Goal: Task Accomplishment & Management: Manage account settings

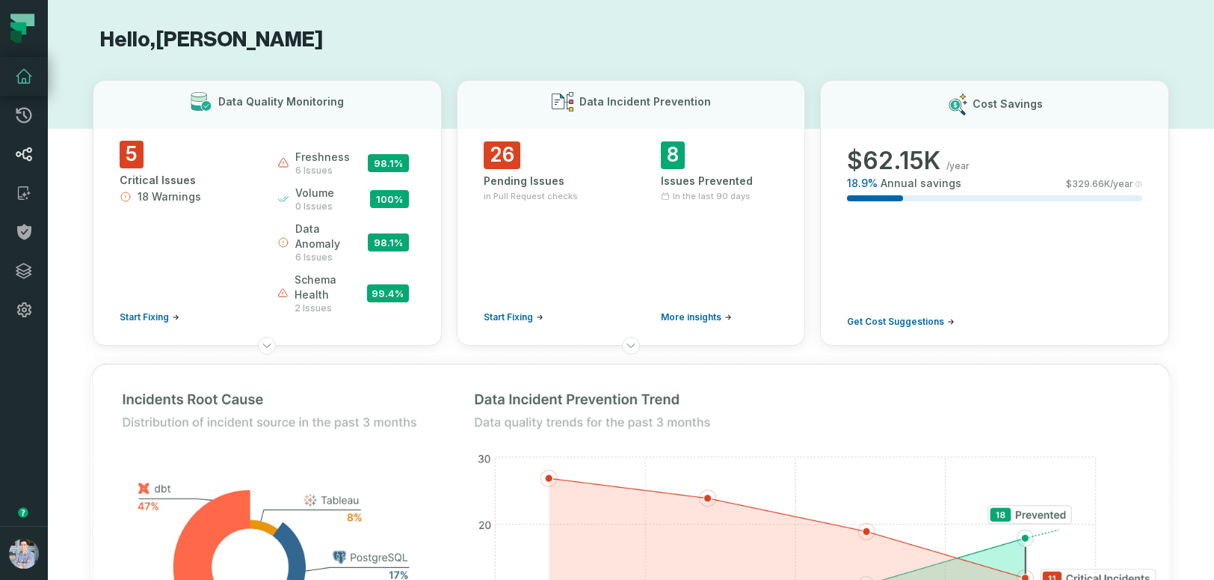
click at [15, 165] on link "Lineage" at bounding box center [24, 154] width 48 height 39
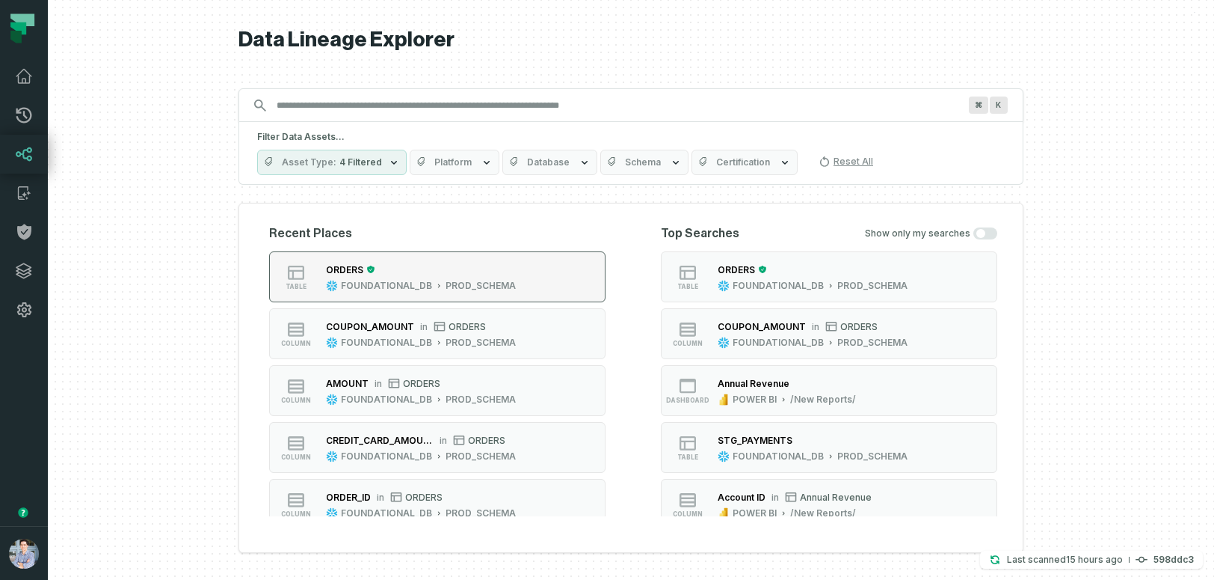
click at [532, 268] on button "table ORDERS FOUNDATIONAL_DB PROD_SCHEMA" at bounding box center [437, 276] width 336 height 51
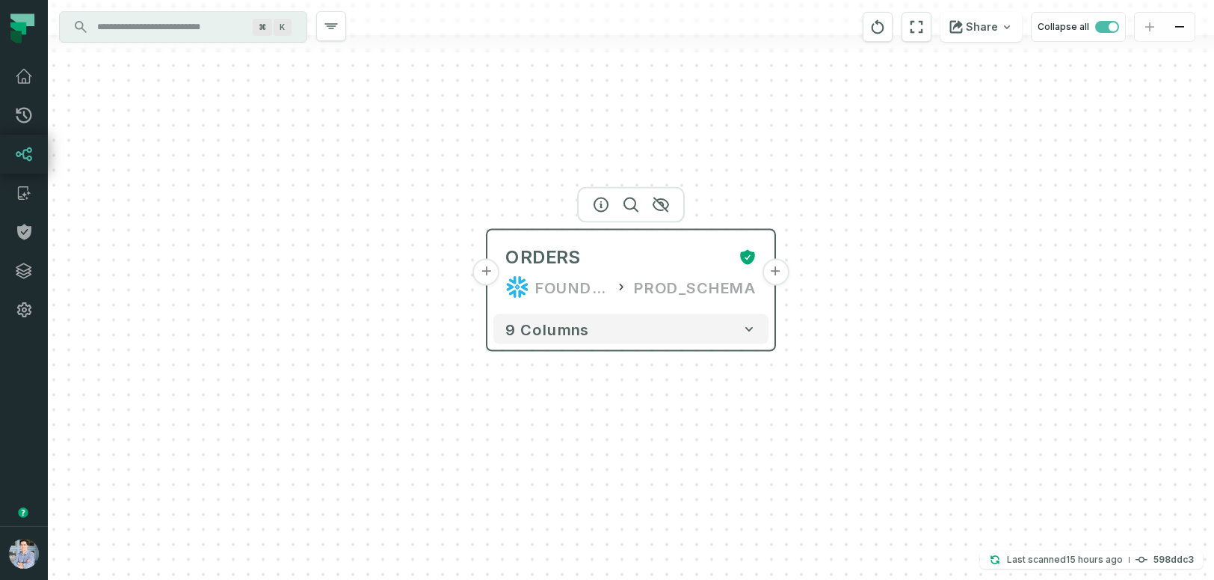
click at [486, 274] on button "+" at bounding box center [486, 272] width 27 height 27
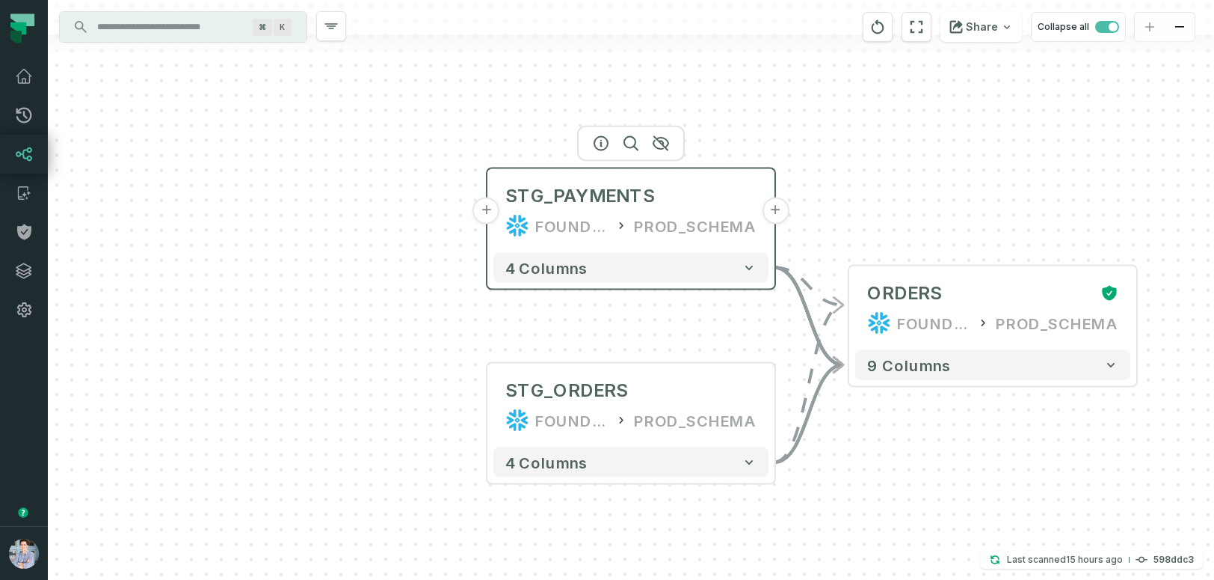
click at [488, 217] on button "+" at bounding box center [486, 210] width 27 height 27
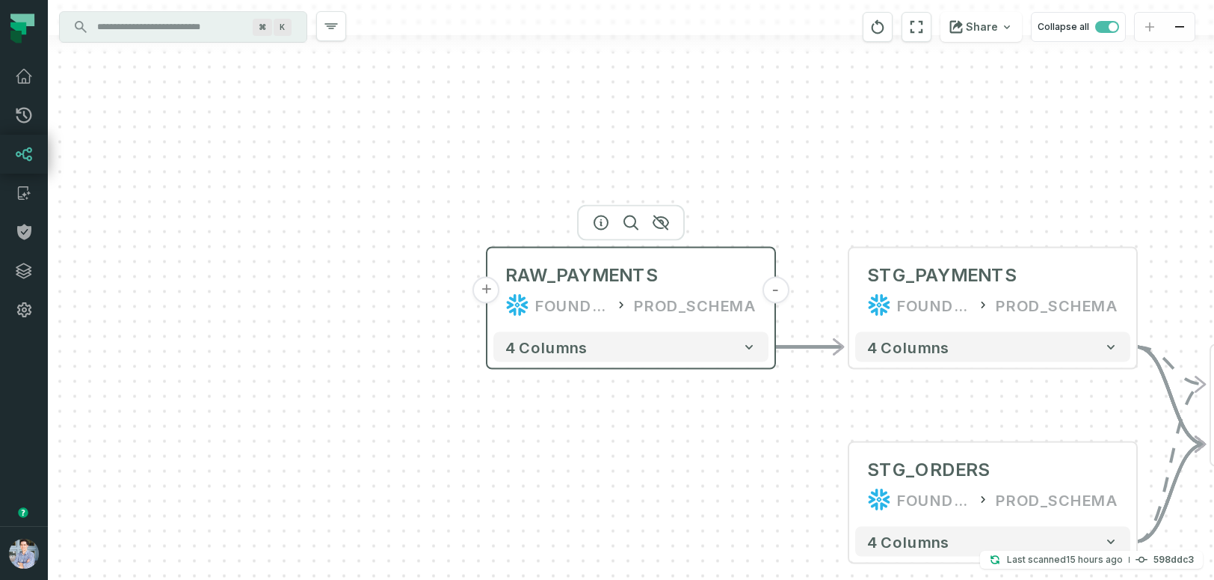
click at [485, 295] on button "+" at bounding box center [486, 290] width 27 height 27
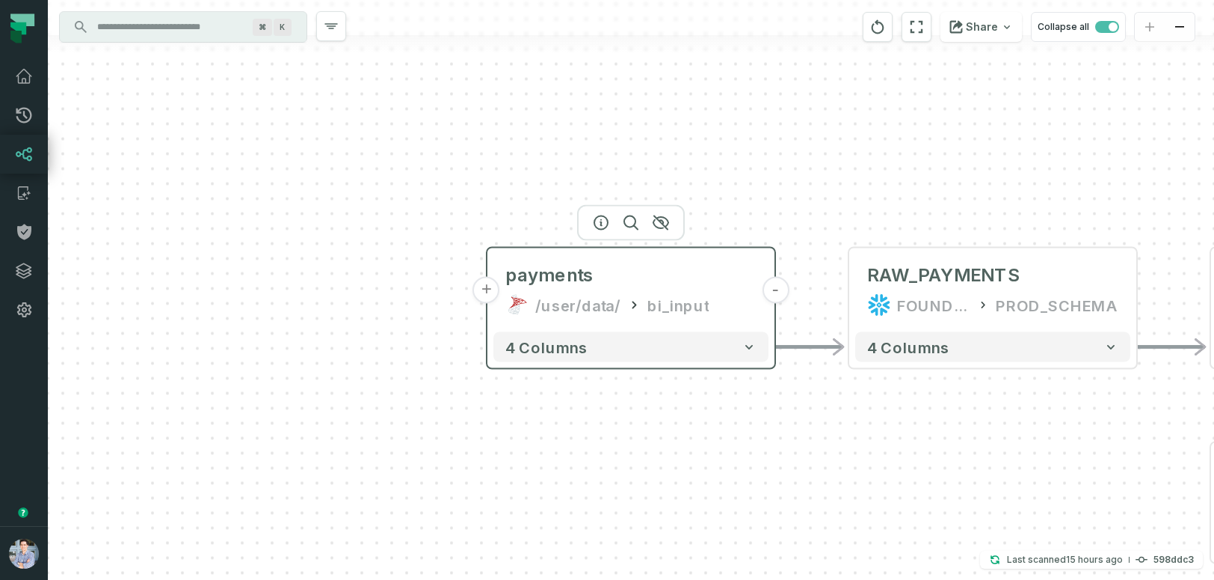
click at [482, 295] on button "+" at bounding box center [486, 290] width 27 height 27
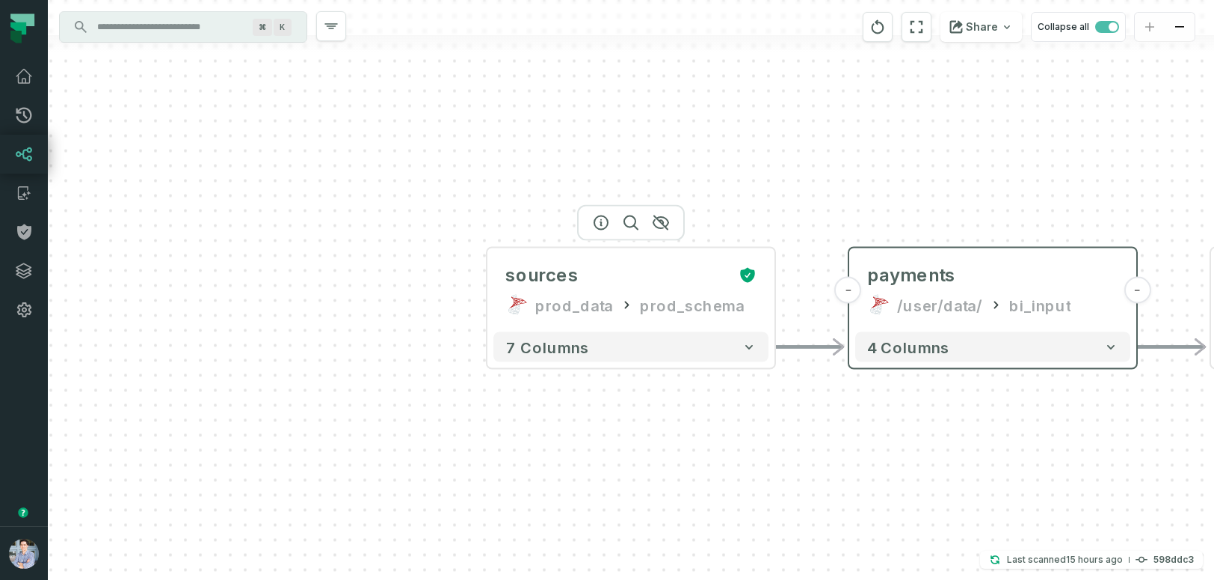
click at [0, 0] on button "+" at bounding box center [0, 0] width 0 height 0
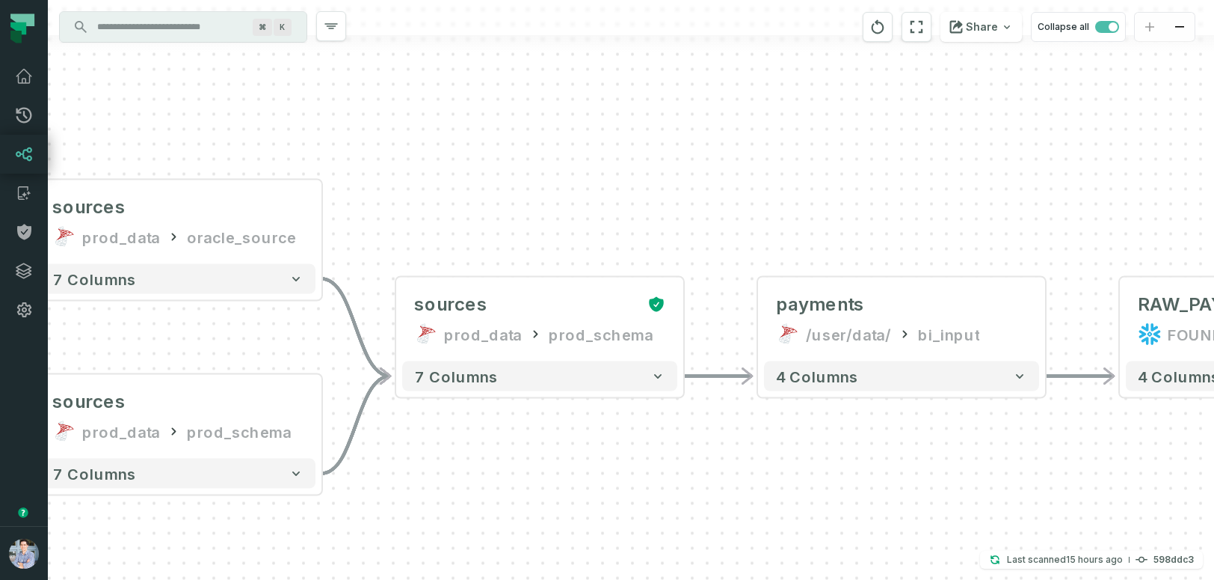
drag, startPoint x: 992, startPoint y: 467, endPoint x: 538, endPoint y: 478, distance: 453.3
click at [538, 478] on div "sources prod_data oracle_source - 7 columns sources prod_data prod_schema - 7 c…" at bounding box center [631, 290] width 1166 height 580
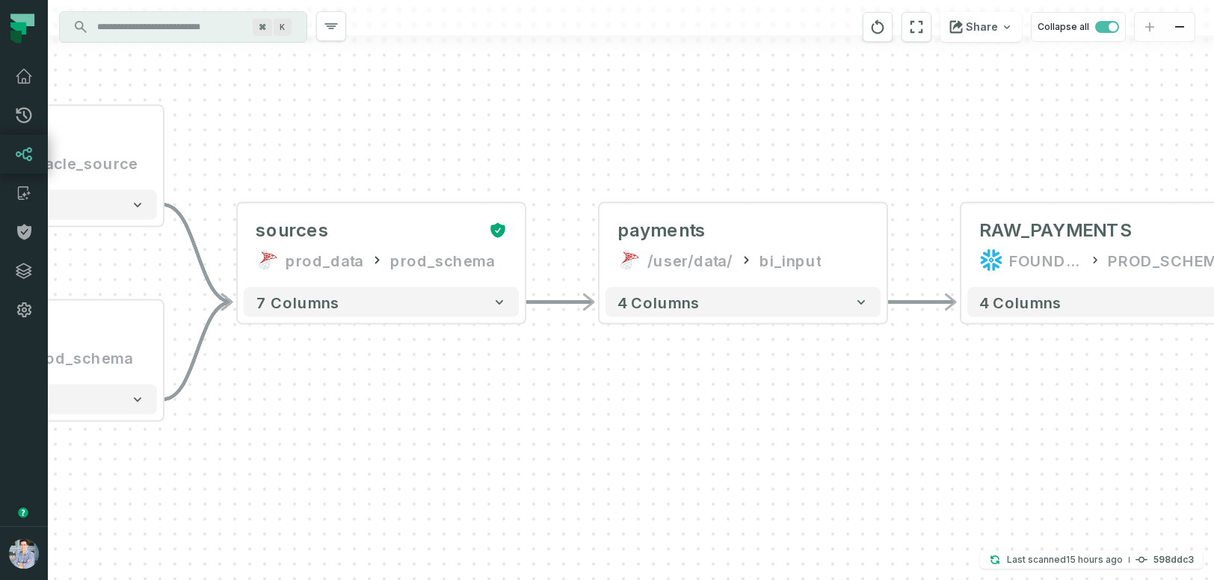
drag, startPoint x: 840, startPoint y: 505, endPoint x: 681, endPoint y: 431, distance: 174.6
click at [681, 431] on div "sources prod_data oracle_source - 7 columns sources prod_data prod_schema - 7 c…" at bounding box center [631, 290] width 1166 height 580
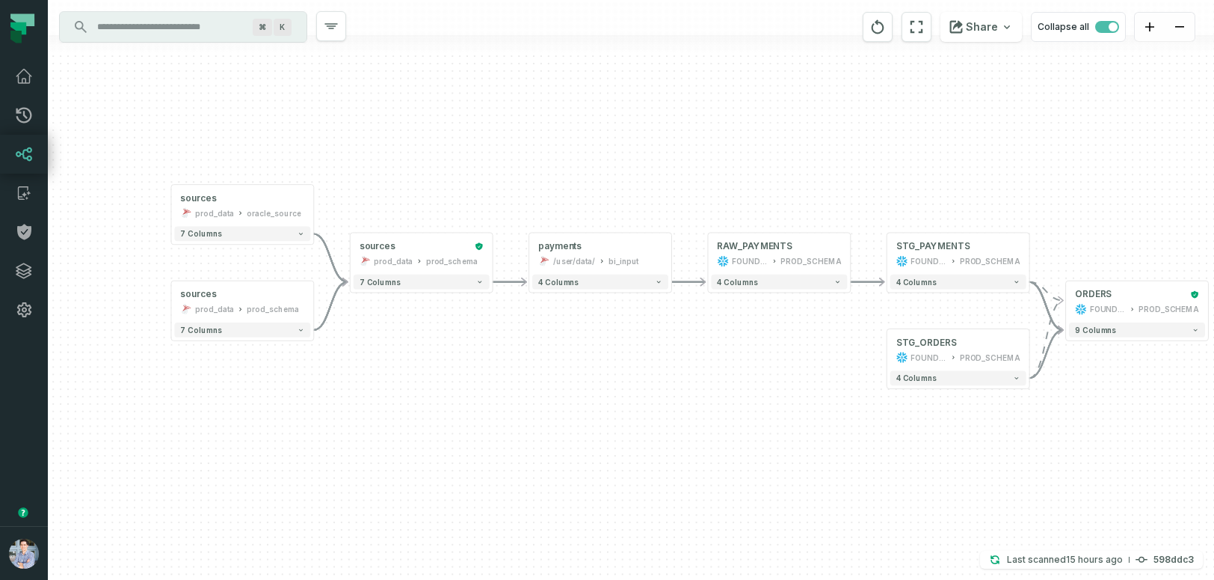
drag, startPoint x: 751, startPoint y: 472, endPoint x: 618, endPoint y: 375, distance: 165.0
click at [619, 375] on div "sources prod_data oracle_source - 7 columns sources prod_data prod_schema - 7 c…" at bounding box center [631, 290] width 1166 height 580
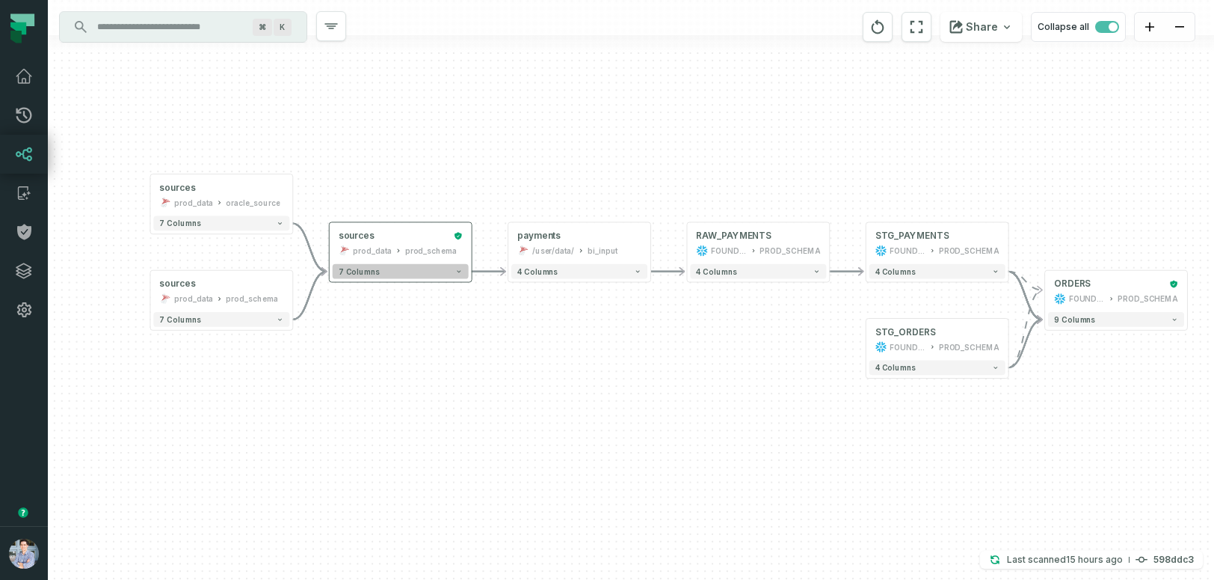
click at [455, 274] on icon "button" at bounding box center [458, 271] width 7 height 7
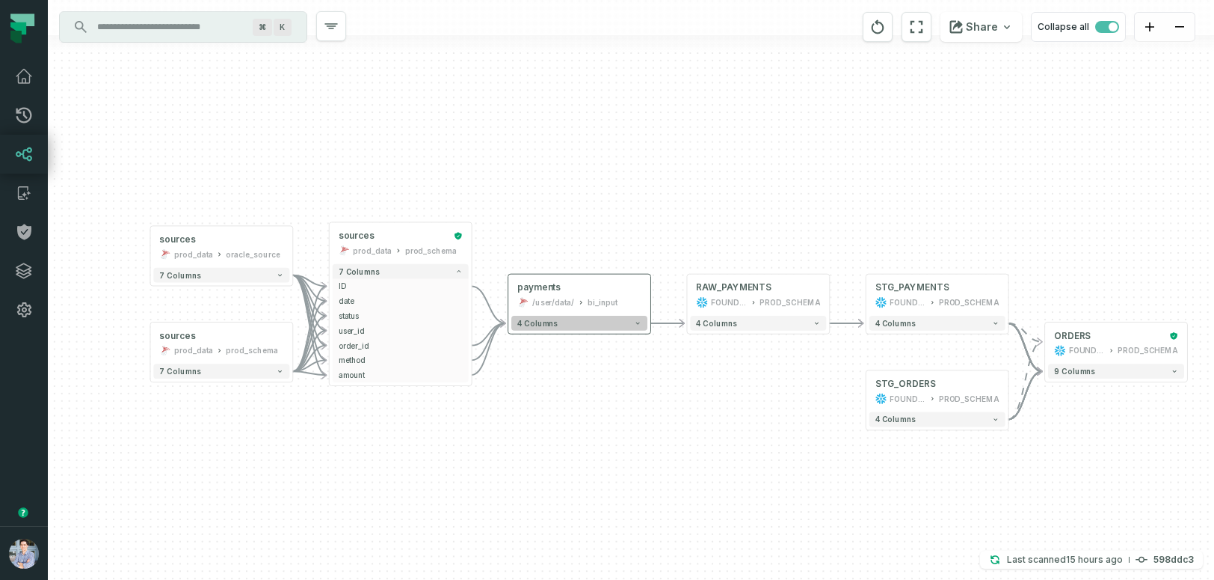
click at [590, 325] on button "4 columns" at bounding box center [579, 323] width 136 height 15
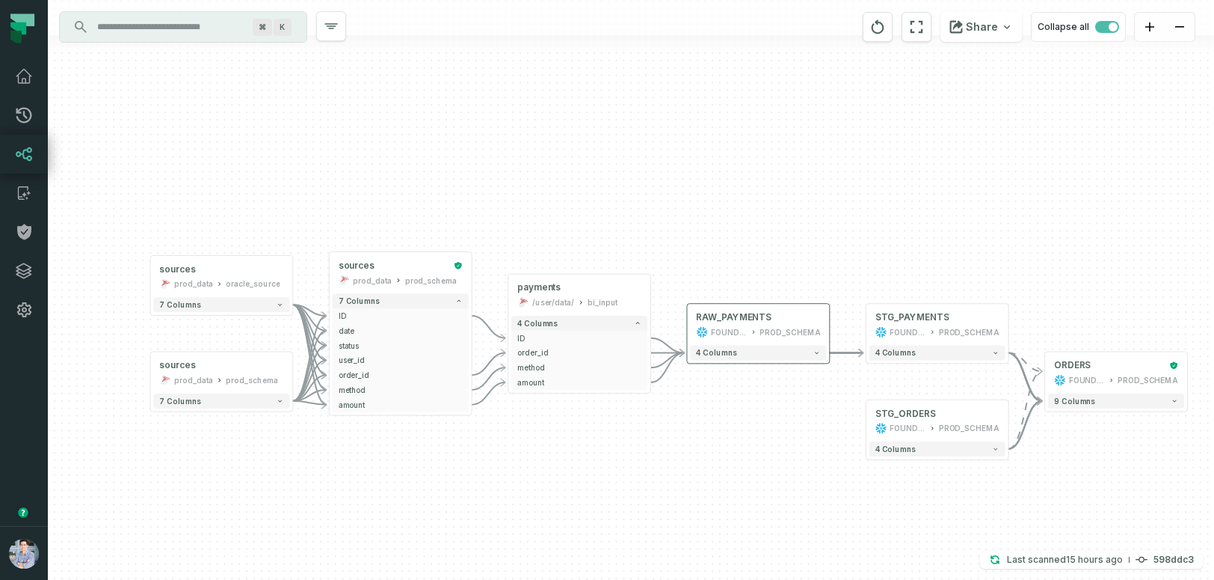
click at [752, 361] on div "4 columns" at bounding box center [758, 352] width 142 height 21
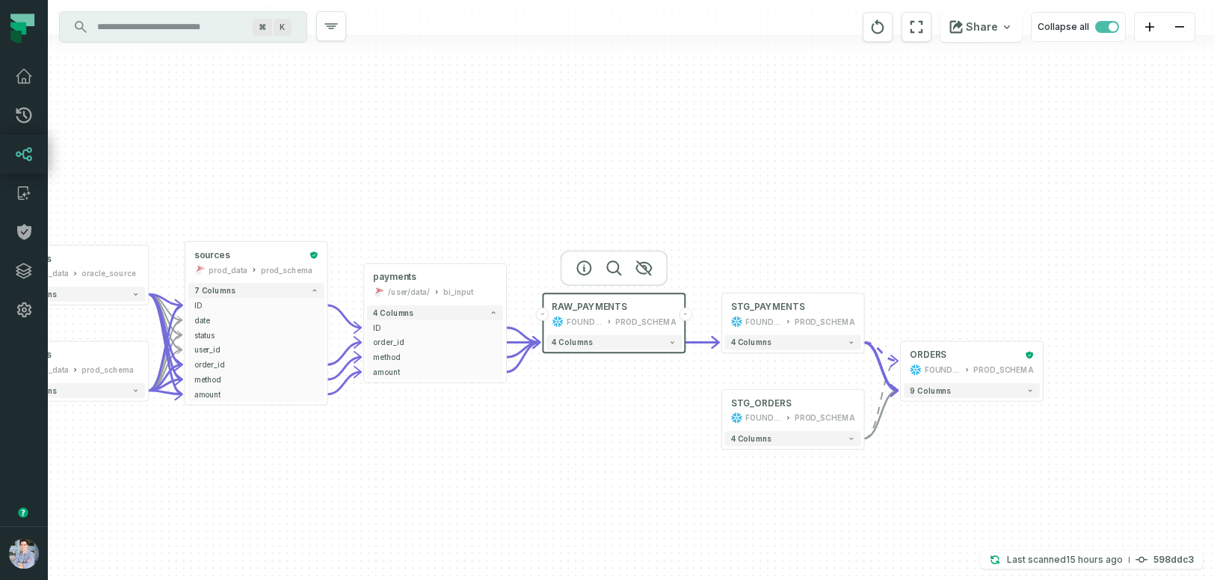
drag, startPoint x: 876, startPoint y: 199, endPoint x: 732, endPoint y: 188, distance: 144.7
click at [732, 188] on div "sources prod_data oracle_source - 7 columns sources prod_data prod_schema - 7 c…" at bounding box center [631, 290] width 1166 height 580
click at [613, 309] on span "RAW_PAYMENTS" at bounding box center [590, 307] width 76 height 12
click at [594, 417] on div "sources prod_data oracle_source - 7 columns sources prod_data prod_schema - 7 c…" at bounding box center [631, 290] width 1166 height 580
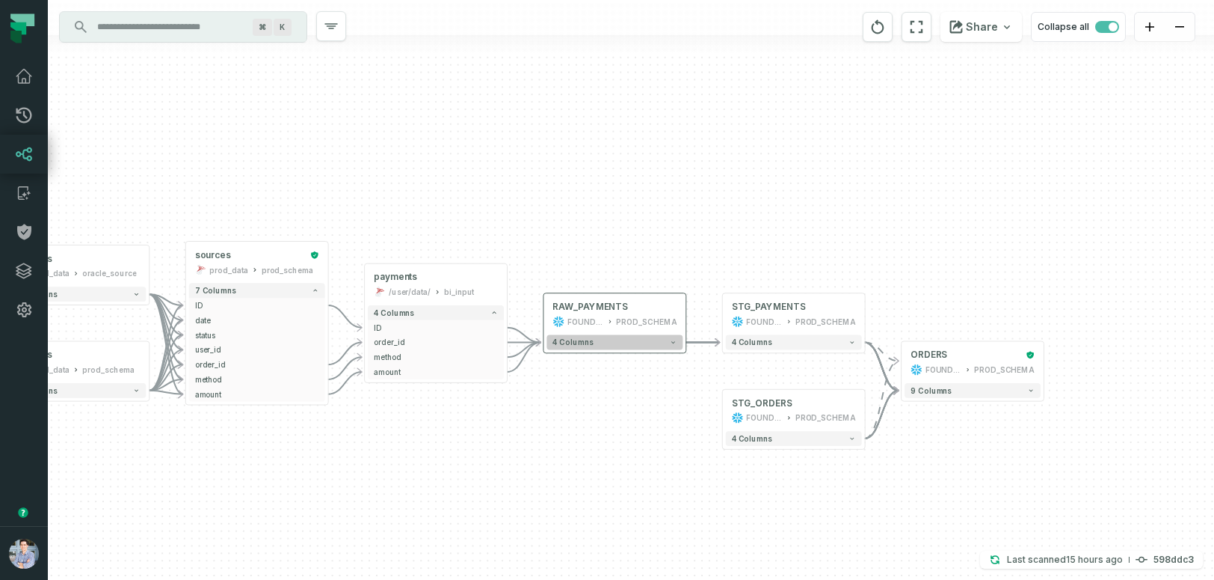
click at [606, 342] on button "4 columns" at bounding box center [615, 342] width 136 height 15
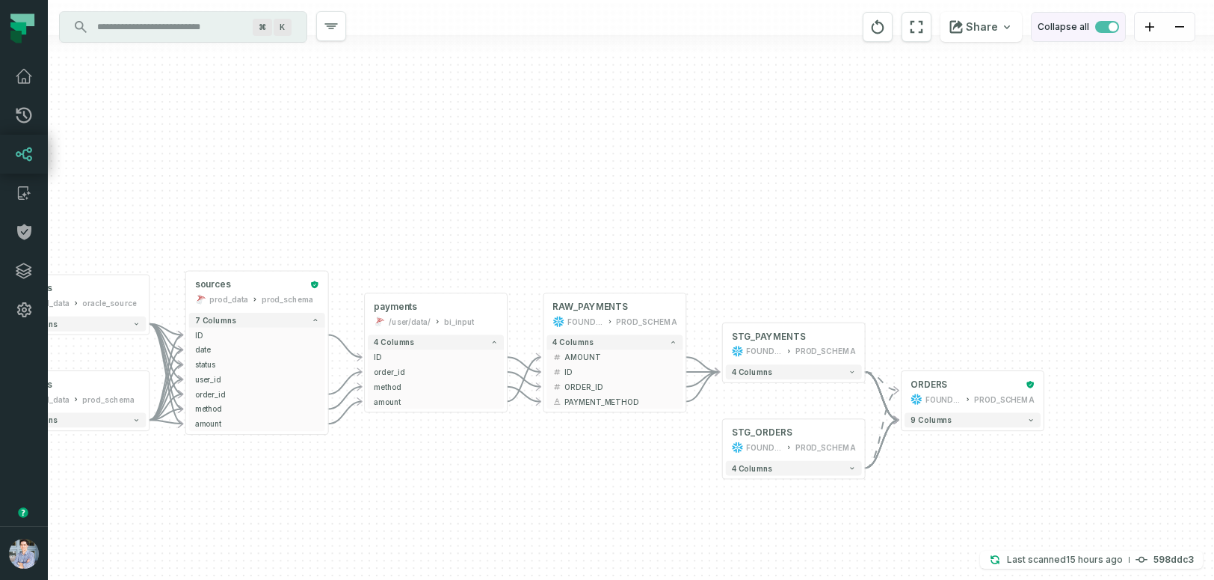
click at [1104, 25] on span "button" at bounding box center [1107, 27] width 24 height 12
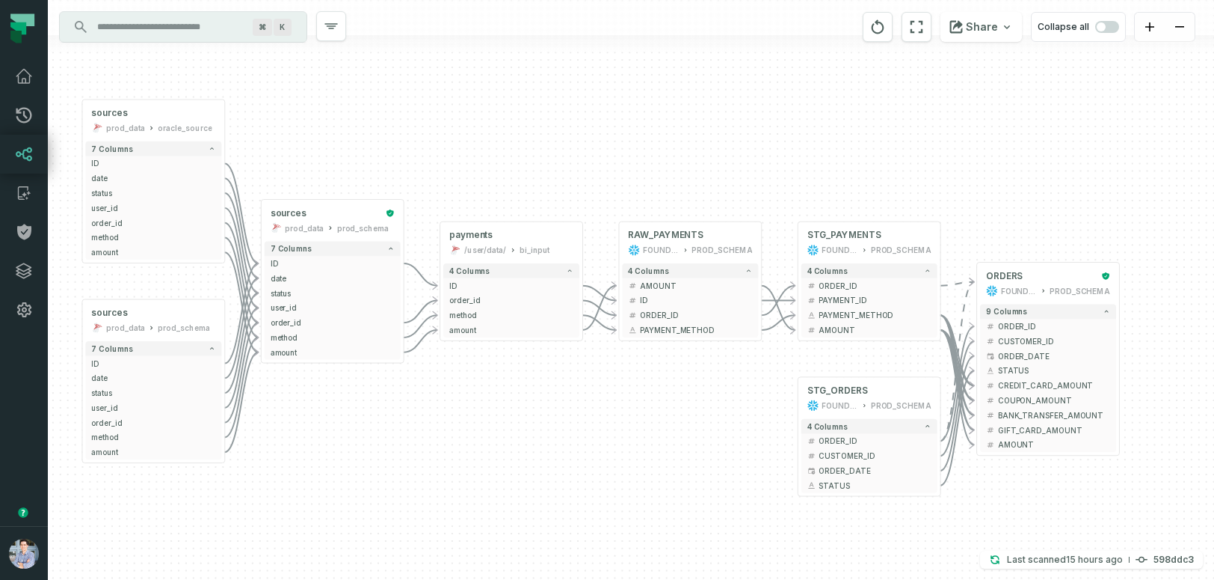
drag, startPoint x: 941, startPoint y: 133, endPoint x: 1017, endPoint y: -42, distance: 190.6
click at [1017, 0] on html "Pull Requests Dashboard Lineage Catalog Policies Integrations Settings Alon Naf…" at bounding box center [607, 290] width 1214 height 580
click at [1051, 273] on div "ORDERS" at bounding box center [1040, 276] width 109 height 12
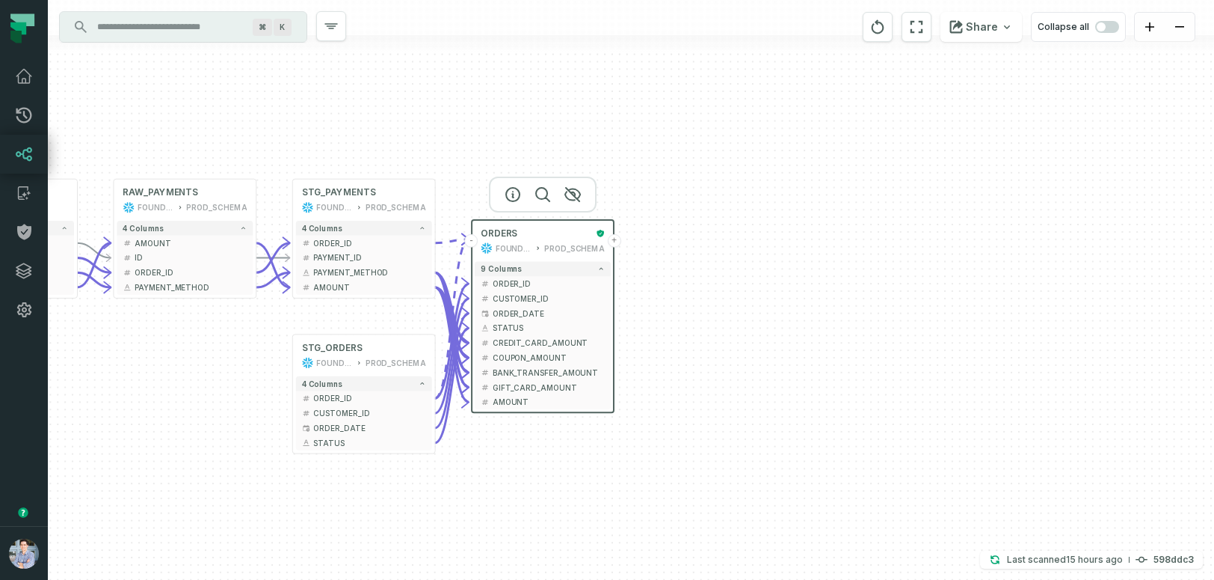
drag, startPoint x: 642, startPoint y: 483, endPoint x: 137, endPoint y: 440, distance: 507.3
click at [137, 440] on div "sources prod_data oracle_source - 7 columns ID - date - status - user_id - orde…" at bounding box center [631, 290] width 1166 height 580
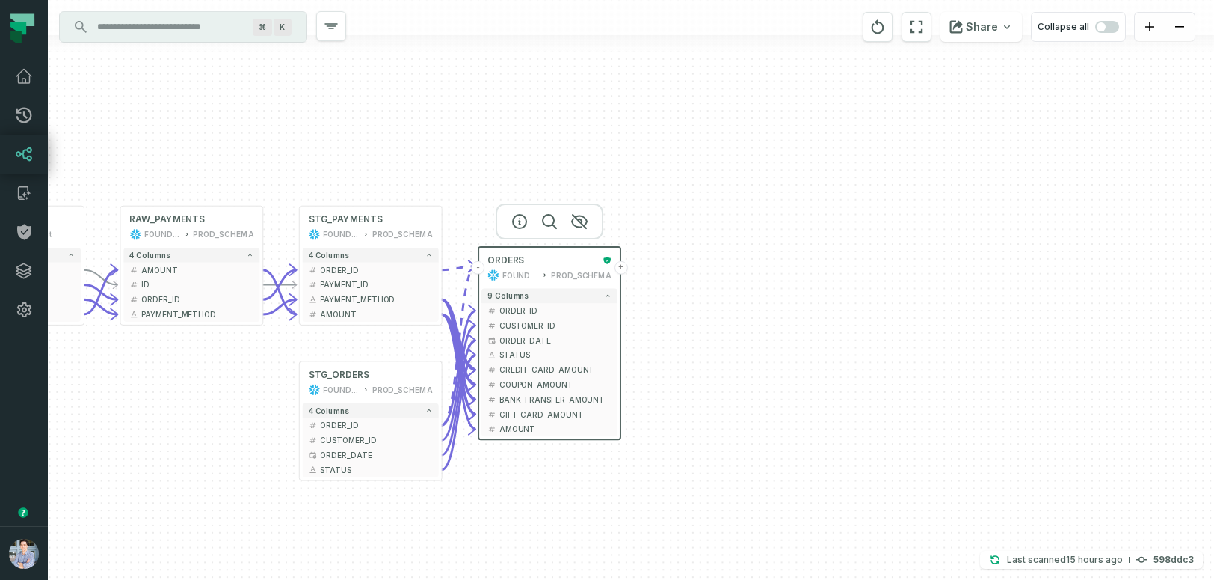
drag, startPoint x: 483, startPoint y: 497, endPoint x: 491, endPoint y: 524, distance: 27.9
click at [491, 524] on div "sources prod_data oracle_source - 7 columns ID - date - status - user_id - orde…" at bounding box center [631, 290] width 1166 height 580
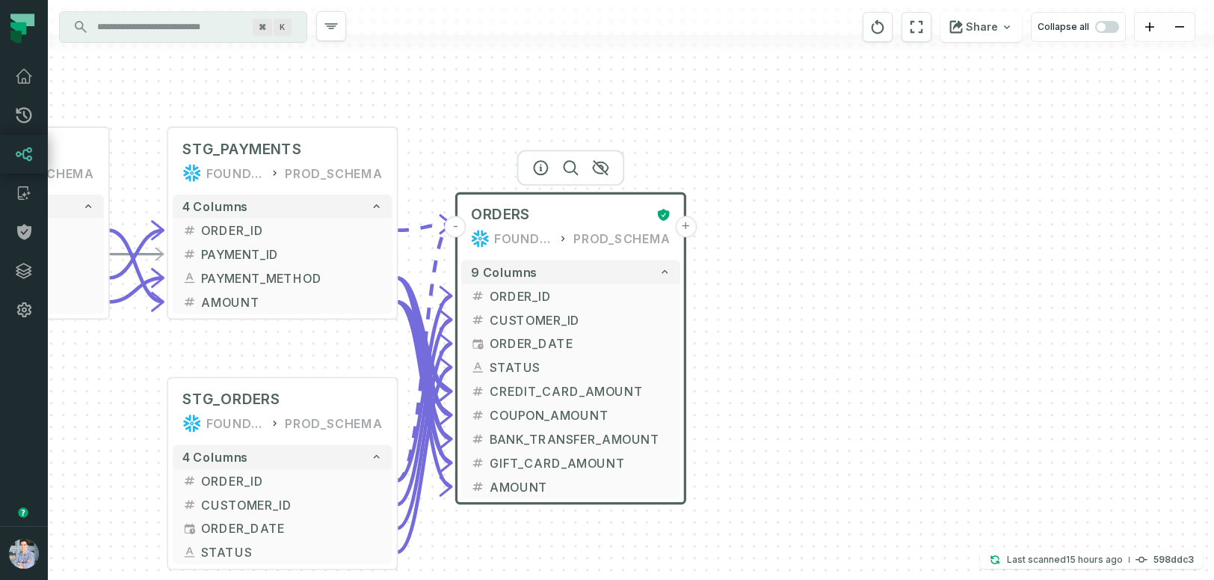
drag, startPoint x: 716, startPoint y: 272, endPoint x: 838, endPoint y: 234, distance: 127.7
click at [838, 234] on div "sources prod_data oracle_source - 7 columns ID - date - status - user_id - orde…" at bounding box center [631, 290] width 1166 height 580
click at [813, 182] on div "sources prod_data oracle_source - 7 columns ID - date - status - user_id - orde…" at bounding box center [631, 290] width 1166 height 580
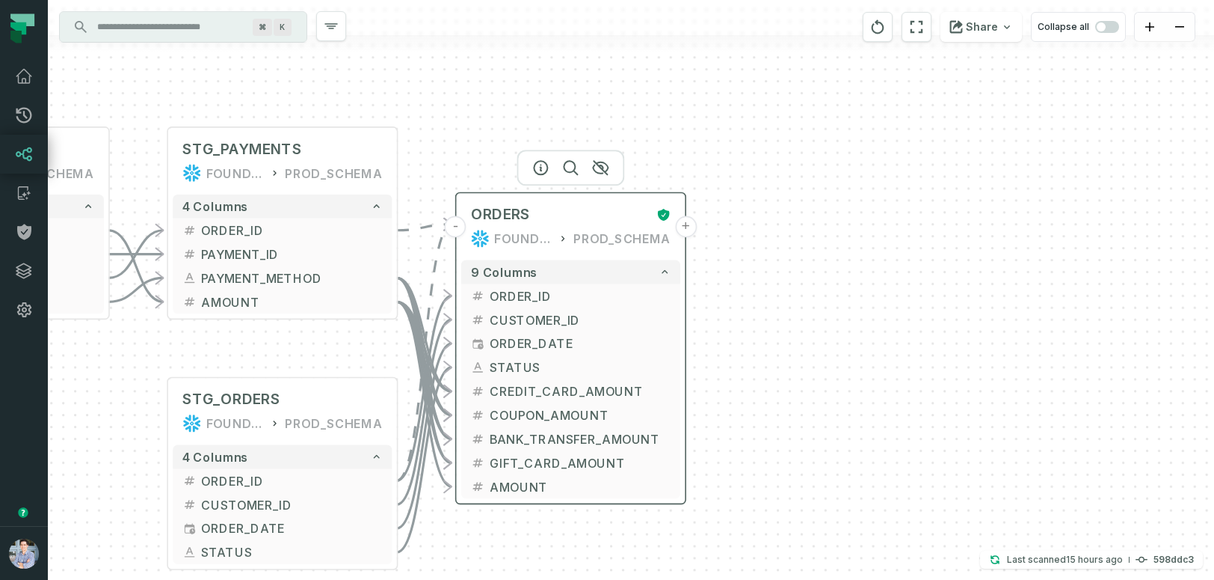
click at [687, 228] on button "+" at bounding box center [686, 227] width 22 height 22
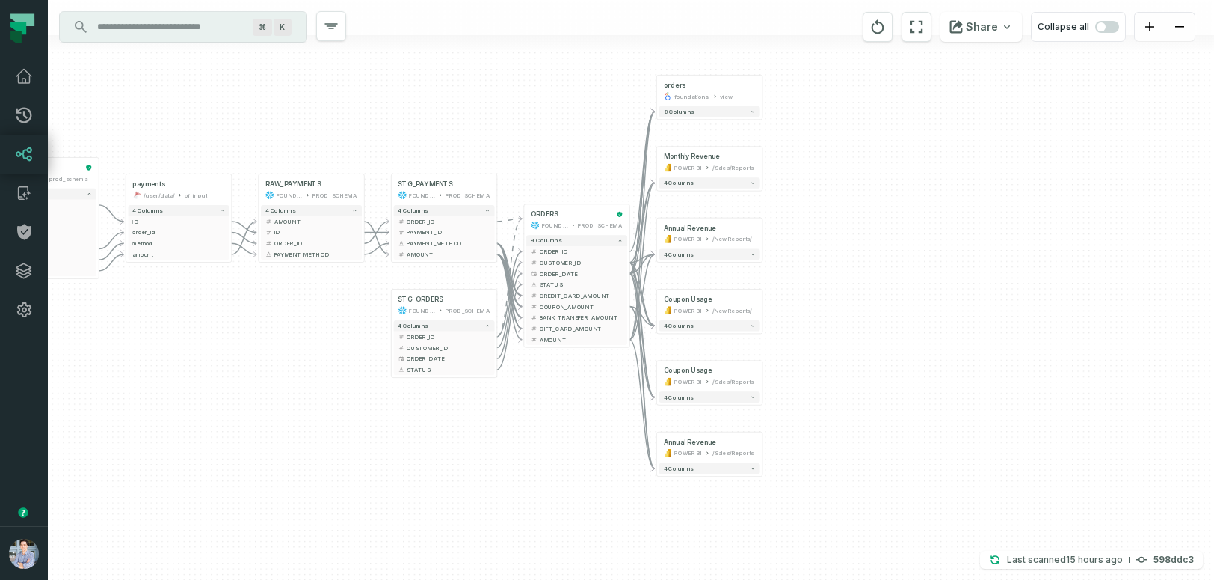
drag, startPoint x: 888, startPoint y: 328, endPoint x: 916, endPoint y: 274, distance: 60.9
click at [916, 273] on div "+ orders foundational view + 8 columns + Monthly Revenue POWER BI /Sales/Report…" at bounding box center [631, 290] width 1166 height 580
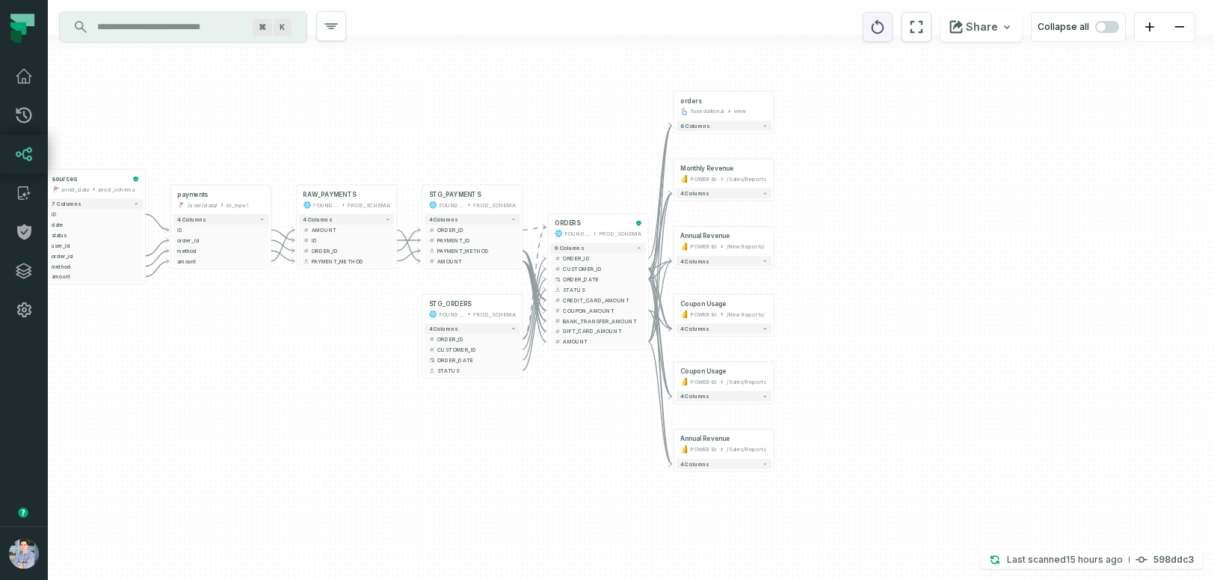
click at [885, 25] on icon "reset" at bounding box center [878, 27] width 16 height 18
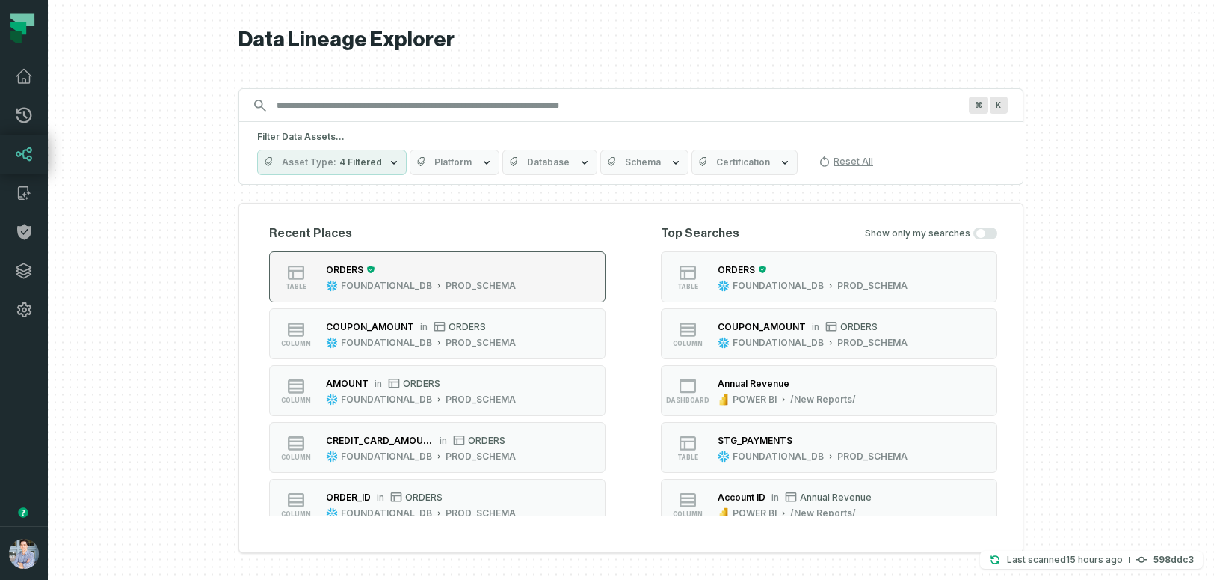
click at [537, 270] on button "table ORDERS FOUNDATIONAL_DB PROD_SCHEMA" at bounding box center [437, 276] width 336 height 51
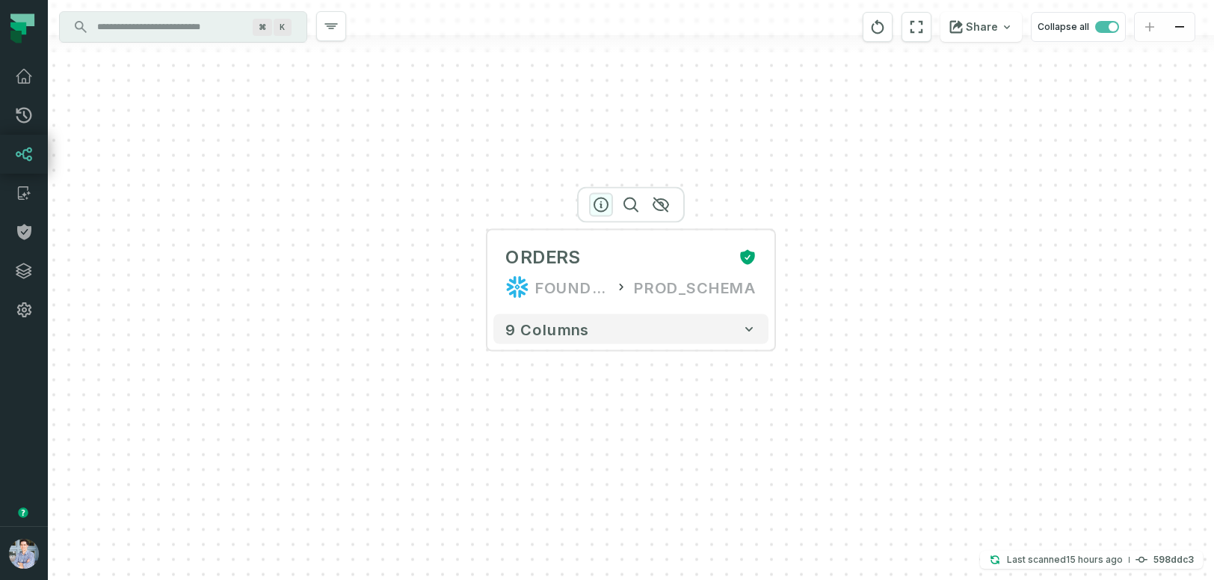
click at [600, 206] on icon "button" at bounding box center [600, 204] width 13 height 13
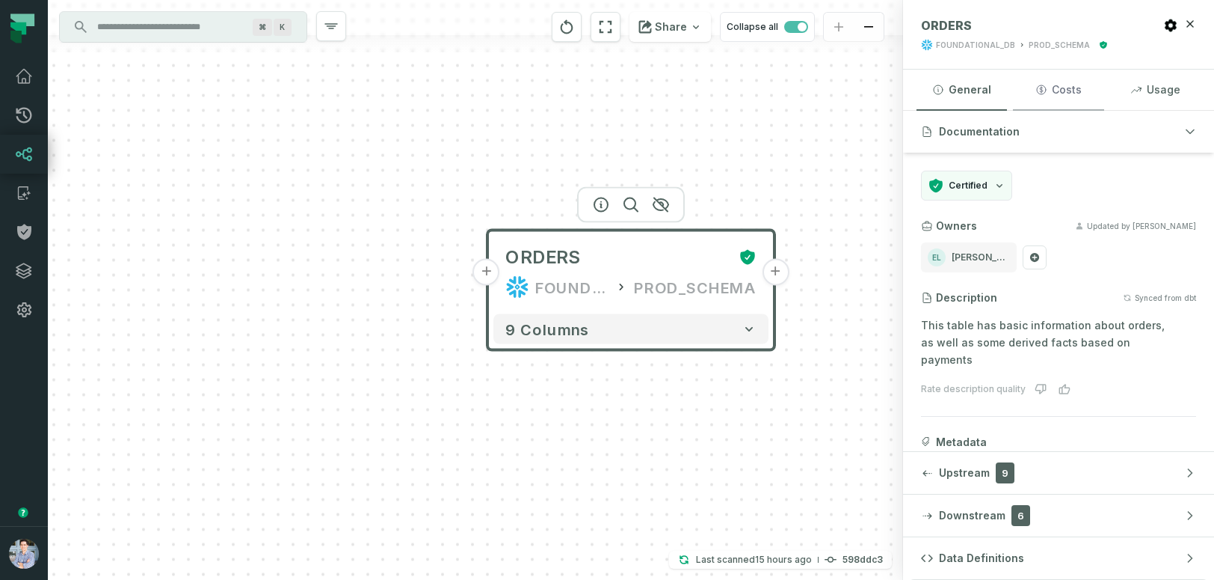
click at [1063, 93] on button "Costs" at bounding box center [1058, 90] width 90 height 40
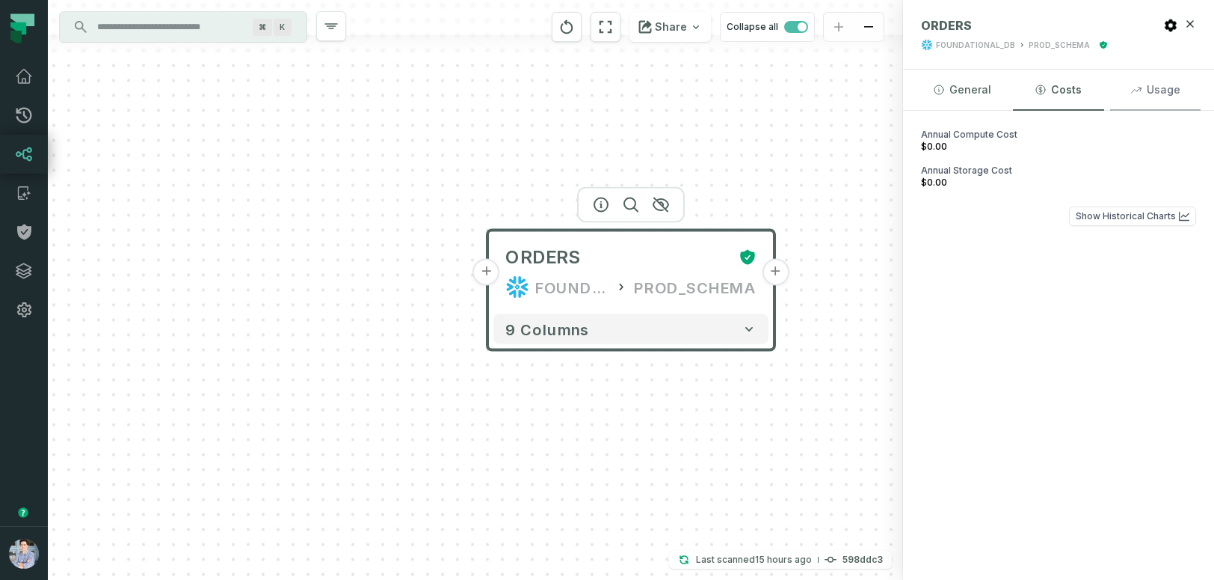
click at [1155, 96] on button "Usage" at bounding box center [1155, 90] width 90 height 40
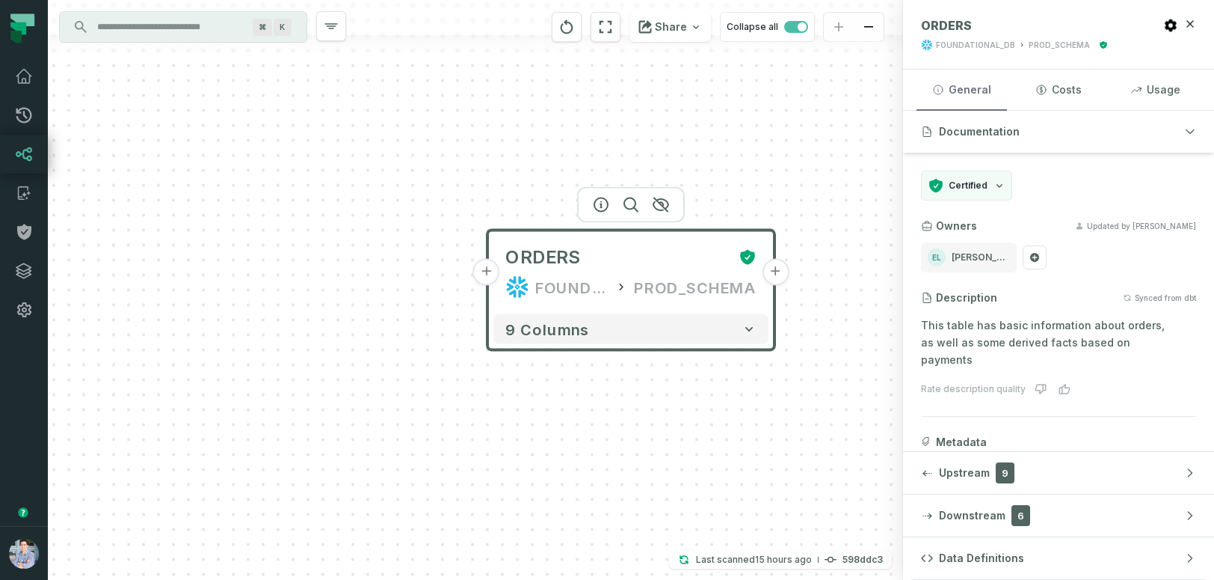
click at [962, 91] on button "General" at bounding box center [962, 90] width 90 height 40
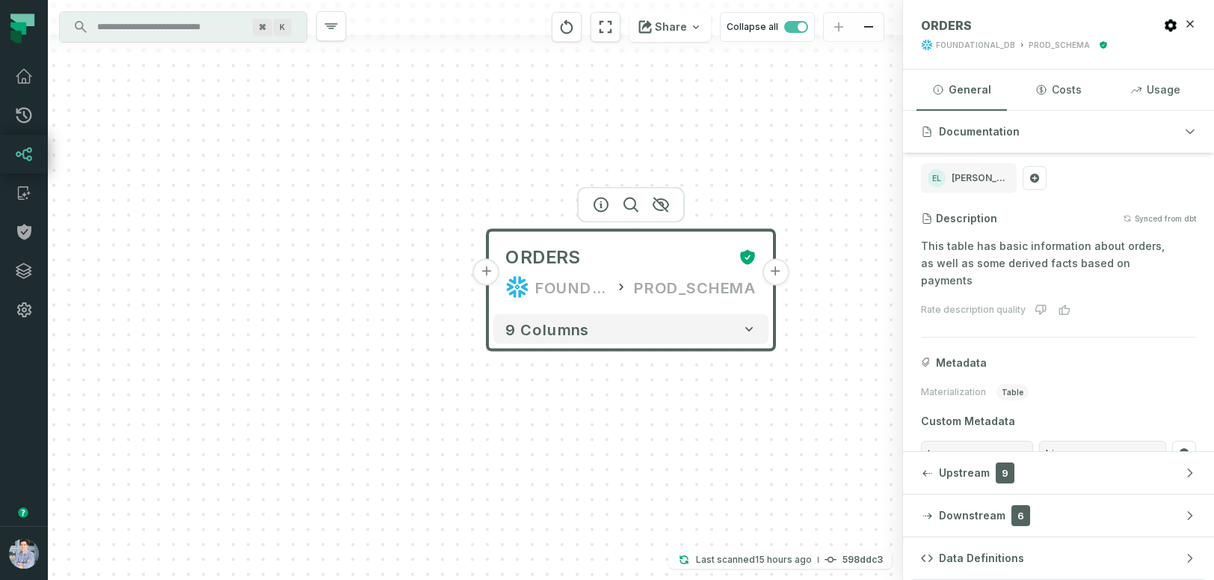
scroll to position [81, 0]
click at [1072, 257] on p "This table has basic information about orders, as well as some derived facts ba…" at bounding box center [1058, 261] width 275 height 51
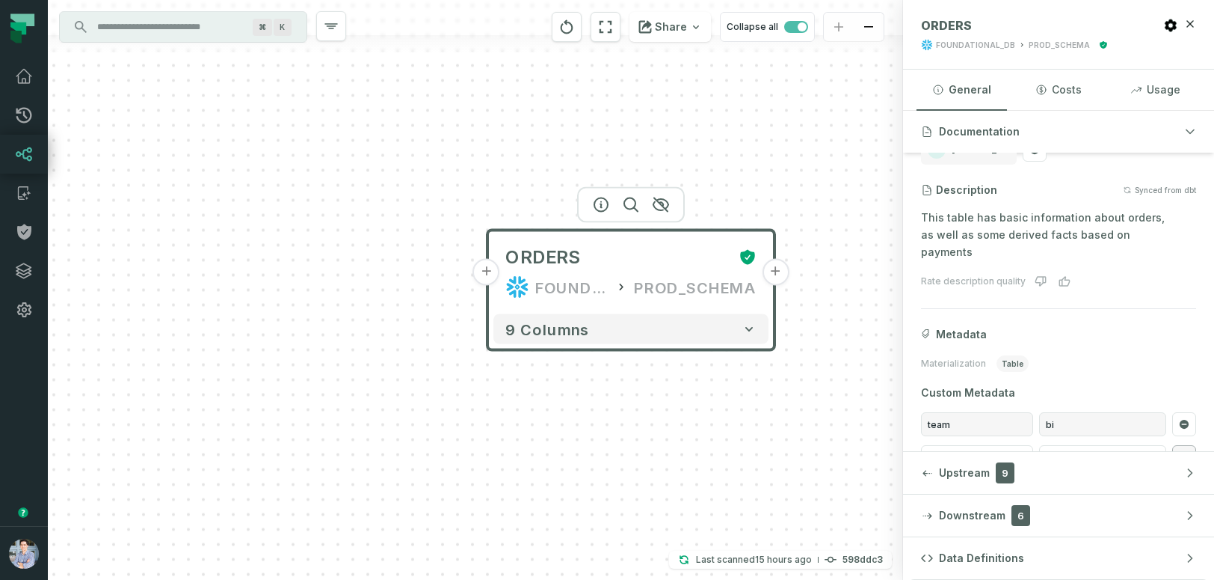
scroll to position [126, 0]
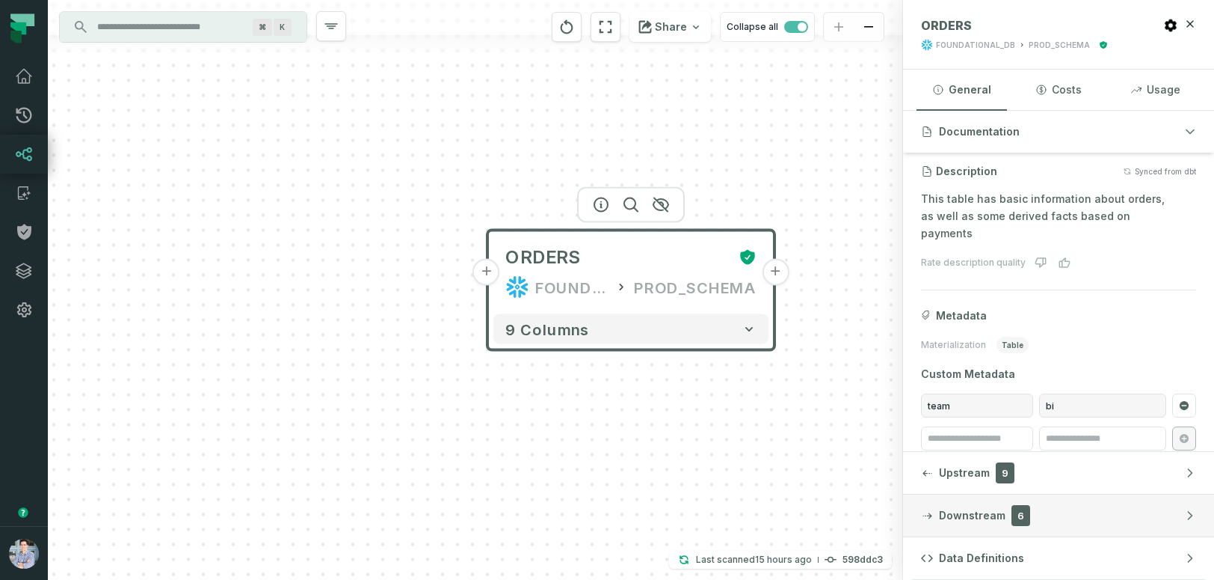
click at [963, 516] on span "Downstream" at bounding box center [972, 515] width 67 height 15
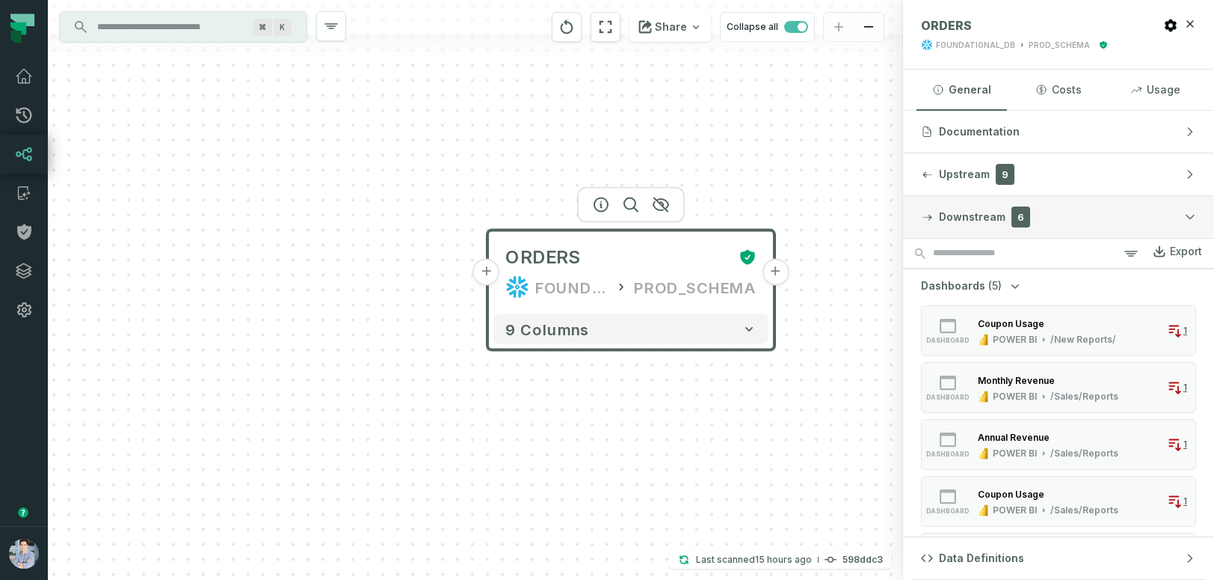
scroll to position [1, 0]
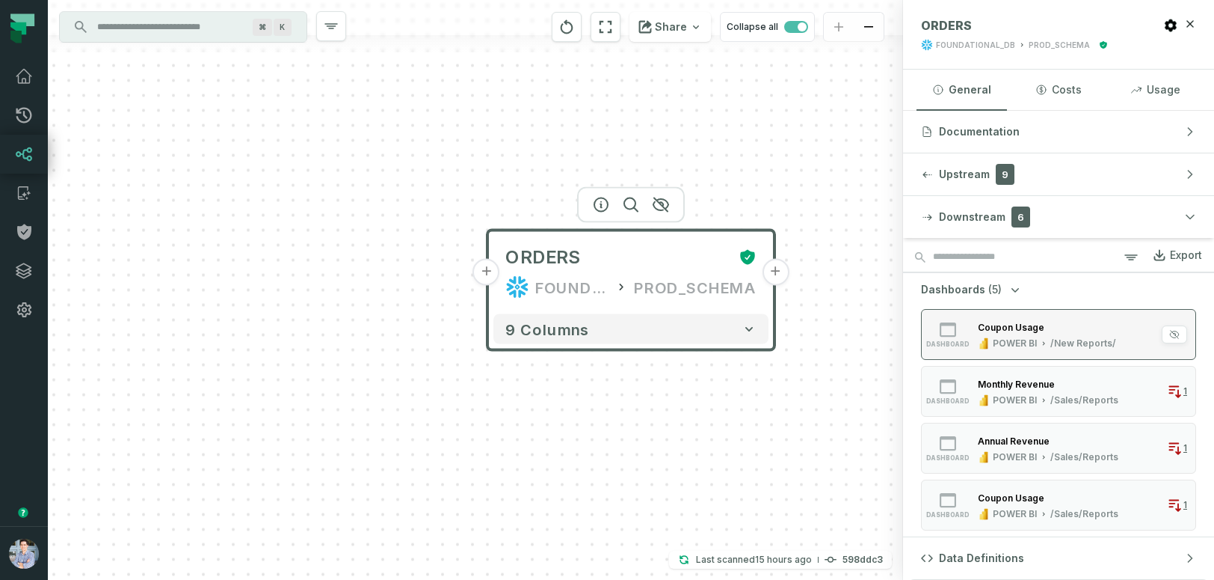
click at [1015, 327] on div "Coupon Usage" at bounding box center [1011, 327] width 67 height 11
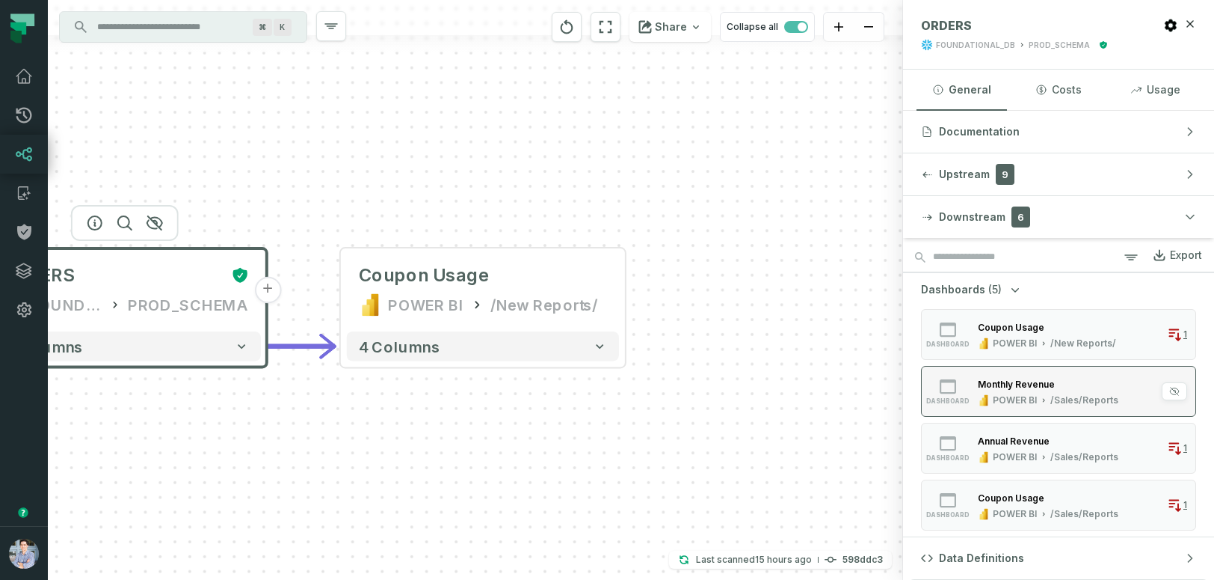
click at [1008, 381] on div "Monthly Revenue" at bounding box center [1016, 383] width 77 height 11
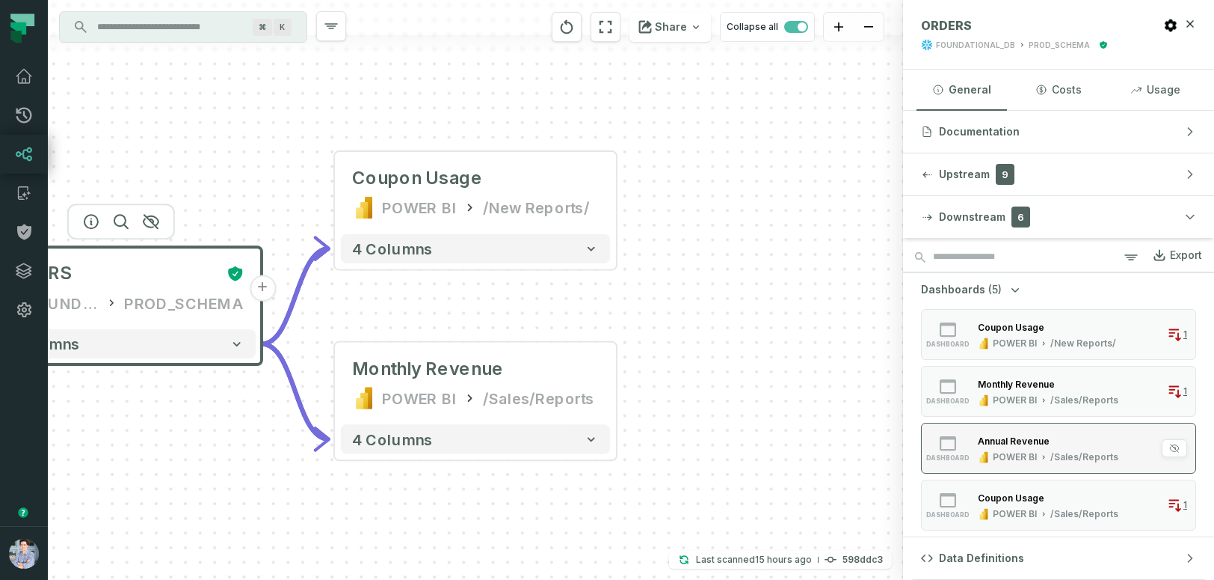
click at [1009, 433] on div "Annual Revenue" at bounding box center [1048, 440] width 141 height 15
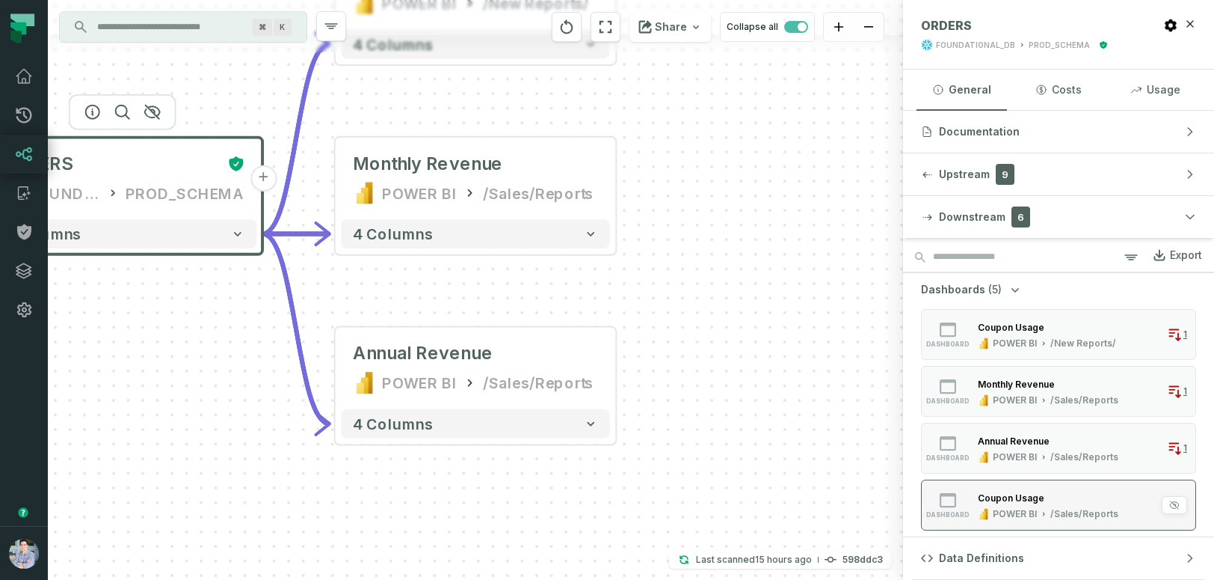
click at [1008, 487] on button "dashboard Coupon Usage POWER BI /Sales/Reports 1" at bounding box center [1058, 504] width 275 height 51
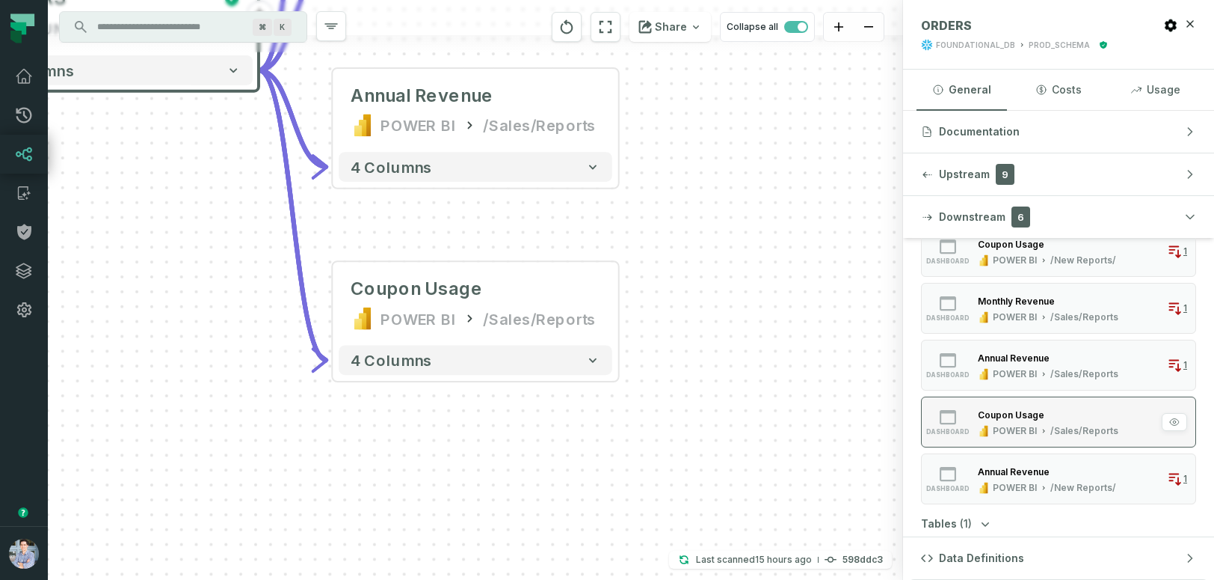
click at [1008, 487] on div "POWER BI" at bounding box center [1015, 488] width 44 height 12
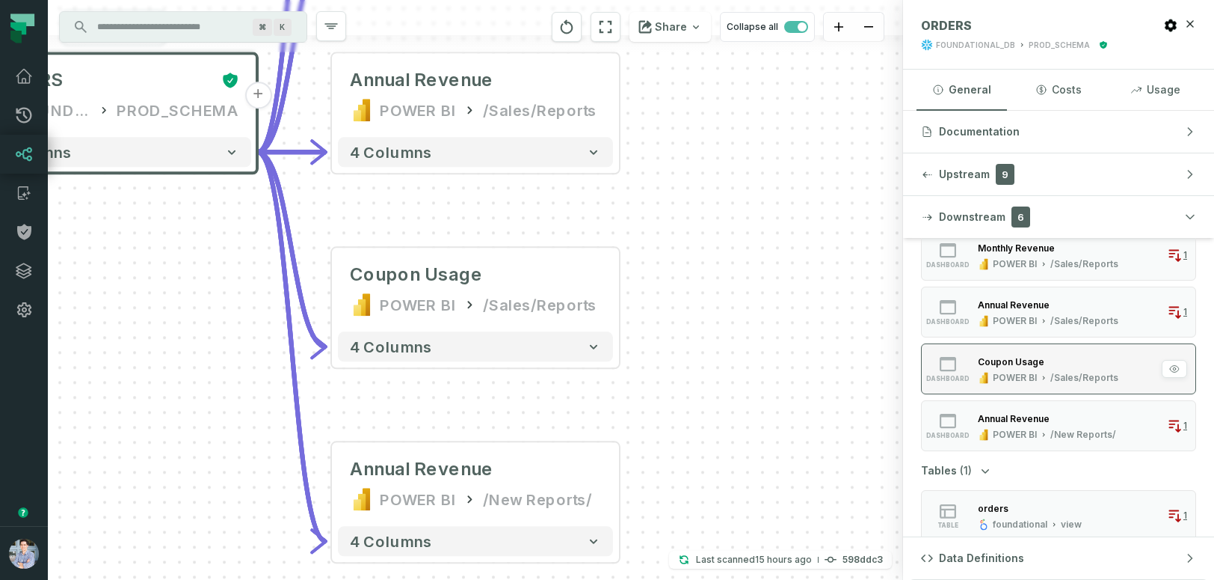
scroll to position [148, 0]
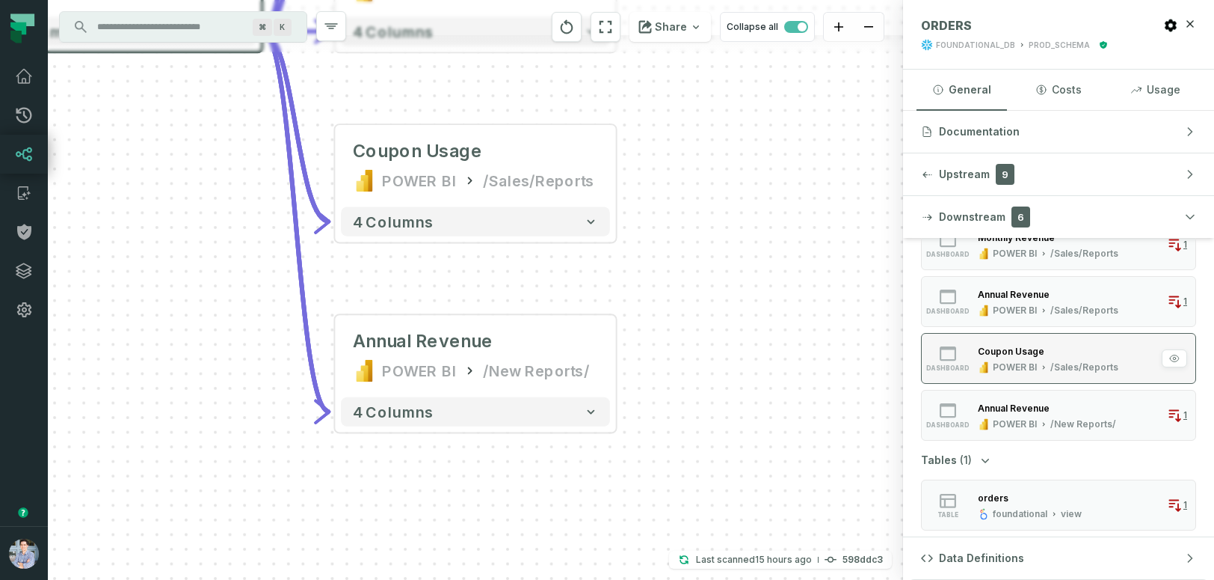
click at [1008, 487] on button "table orders foundational view 1" at bounding box center [1058, 504] width 275 height 51
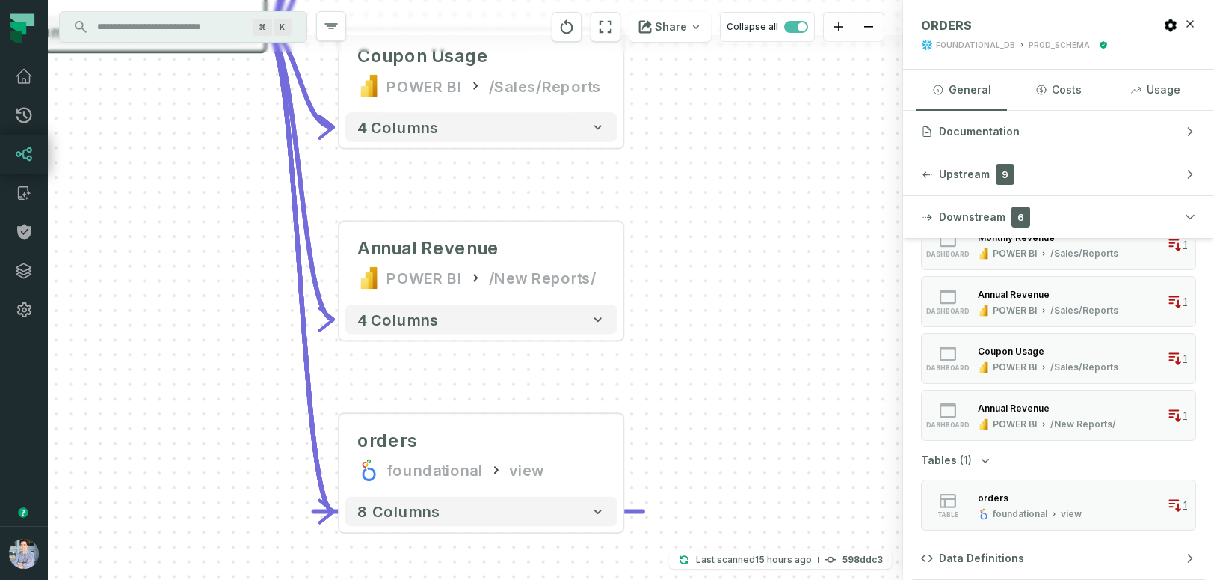
drag, startPoint x: 855, startPoint y: 236, endPoint x: 855, endPoint y: 400, distance: 163.8
click at [855, 400] on div "+ ORDERS FOUNDATIONAL_DB PROD_SCHEMA - 9 columns + Coupon Usage POWER BI /New R…" at bounding box center [475, 290] width 855 height 580
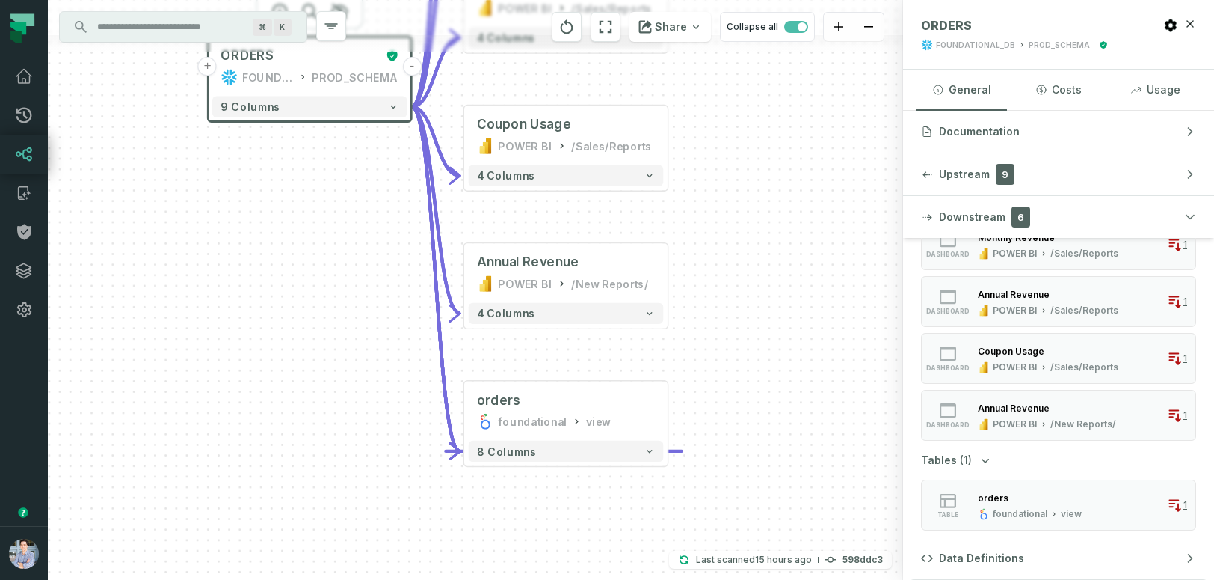
drag, startPoint x: 785, startPoint y: 185, endPoint x: 785, endPoint y: 235, distance: 49.4
click at [785, 235] on div "+ ORDERS FOUNDATIONAL_DB PROD_SCHEMA - 9 columns + Coupon Usage POWER BI /New R…" at bounding box center [475, 290] width 855 height 580
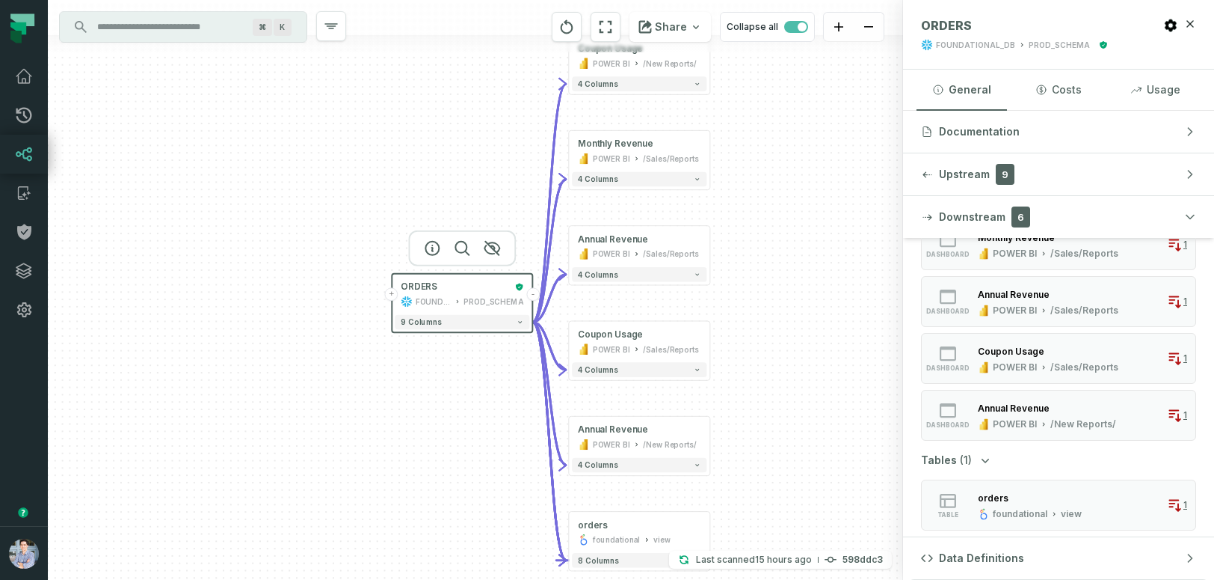
drag, startPoint x: 791, startPoint y: 191, endPoint x: 797, endPoint y: 333, distance: 142.2
click at [797, 333] on div "+ ORDERS FOUNDATIONAL_DB PROD_SCHEMA - 9 columns + Coupon Usage POWER BI /New R…" at bounding box center [475, 290] width 855 height 580
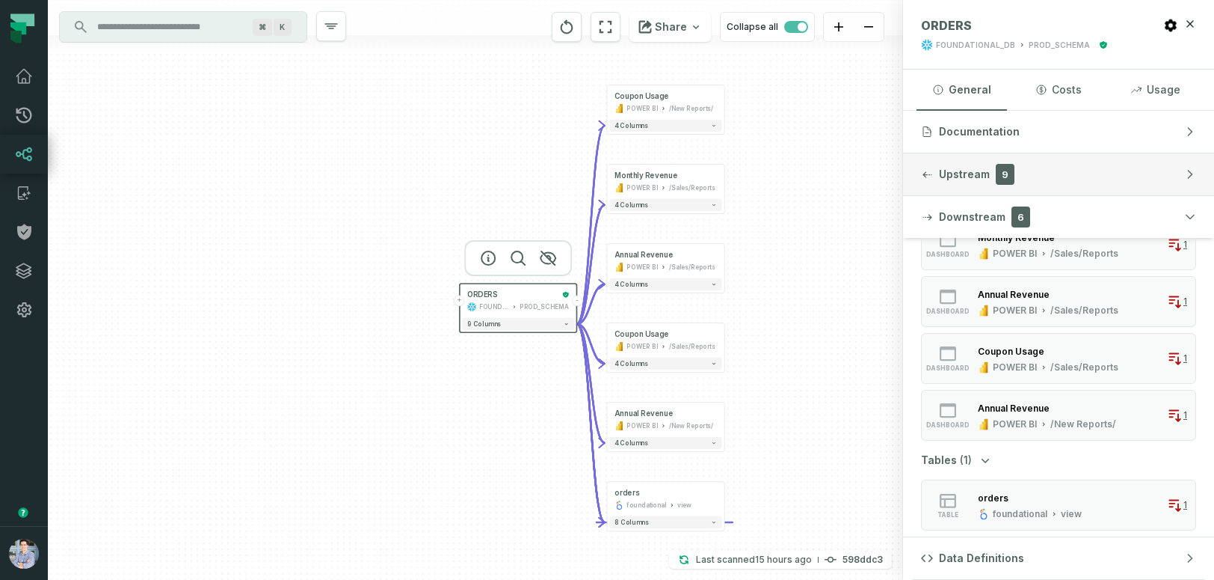
click at [953, 174] on span "Upstream" at bounding box center [964, 174] width 51 height 15
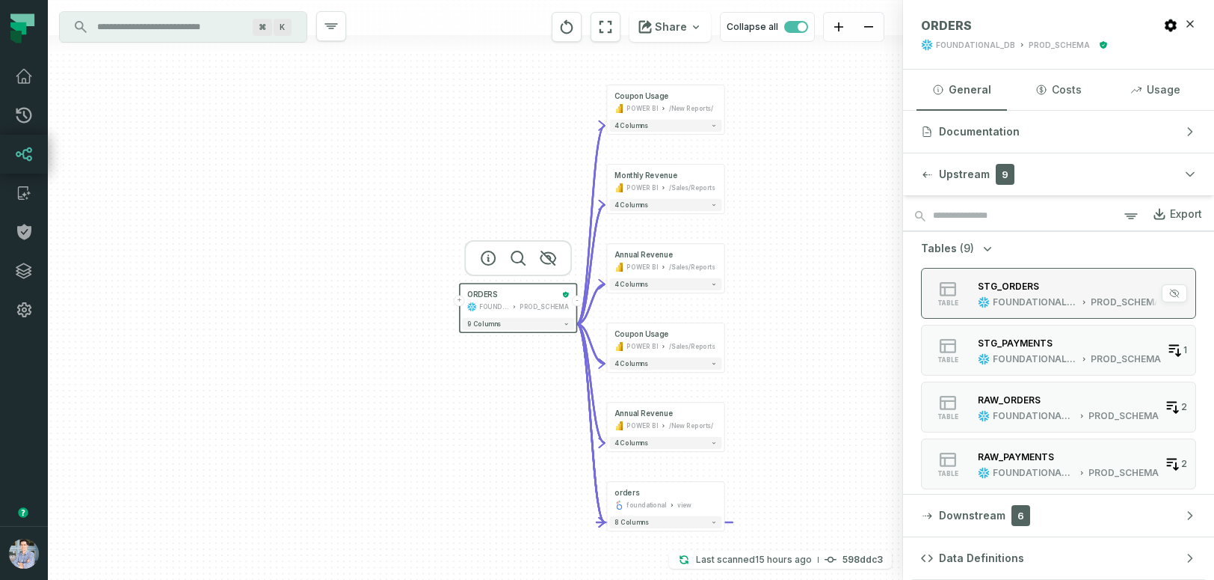
click at [983, 298] on icon "button" at bounding box center [984, 302] width 10 height 10
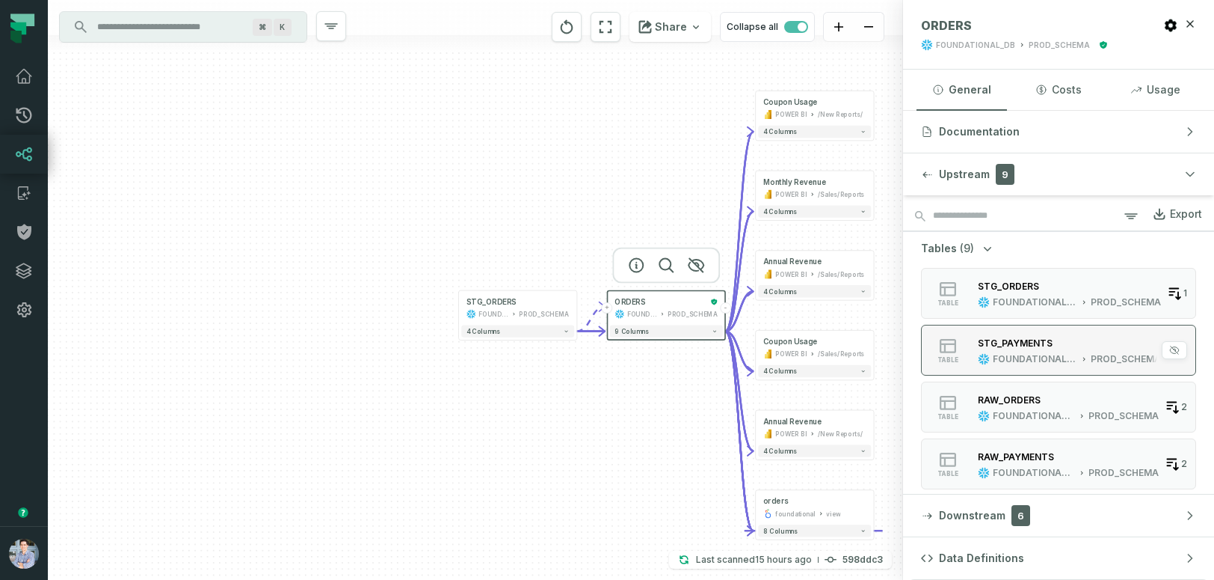
click at [989, 342] on div "STG_PAYMENTS" at bounding box center [1015, 342] width 75 height 11
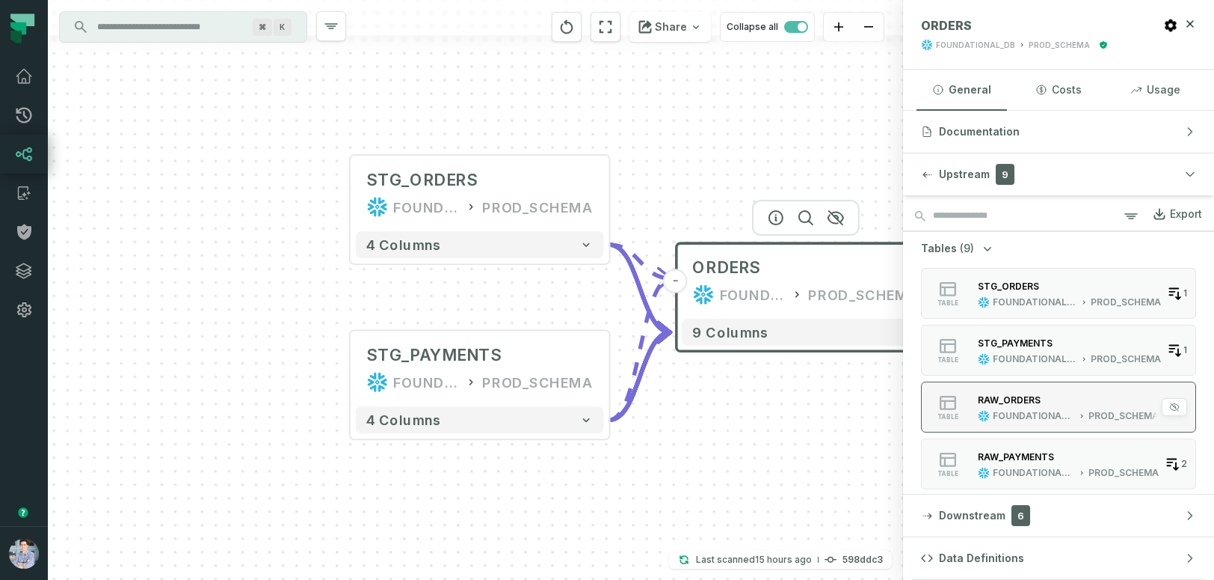
click at [999, 404] on div "RAW_ORDERS" at bounding box center [1009, 399] width 63 height 11
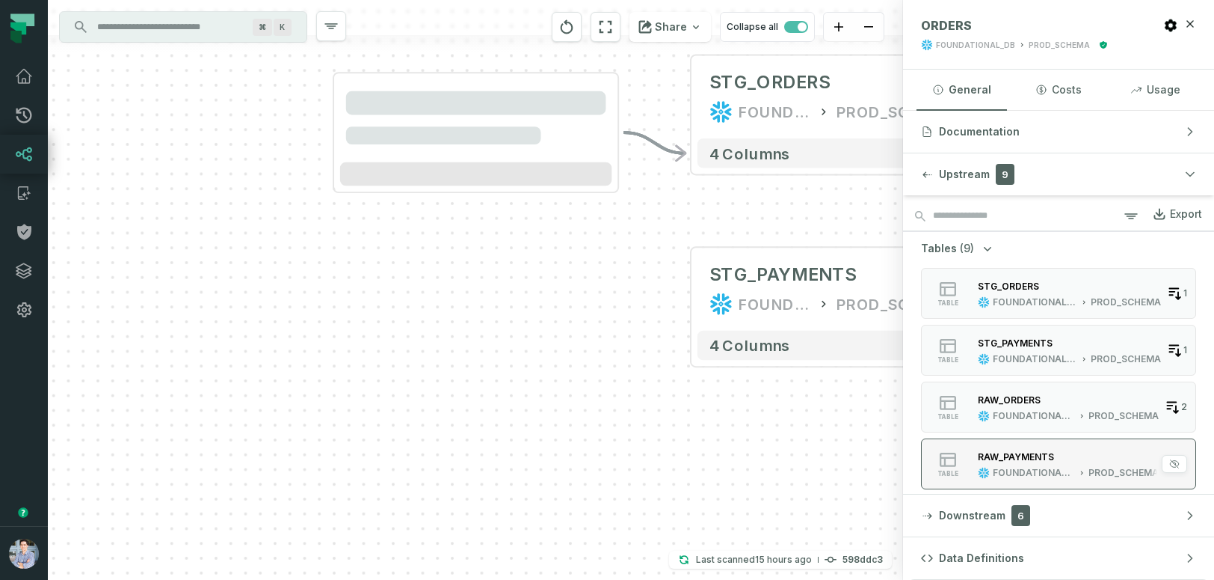
click at [997, 463] on div "RAW_PAYMENTS" at bounding box center [1068, 456] width 181 height 15
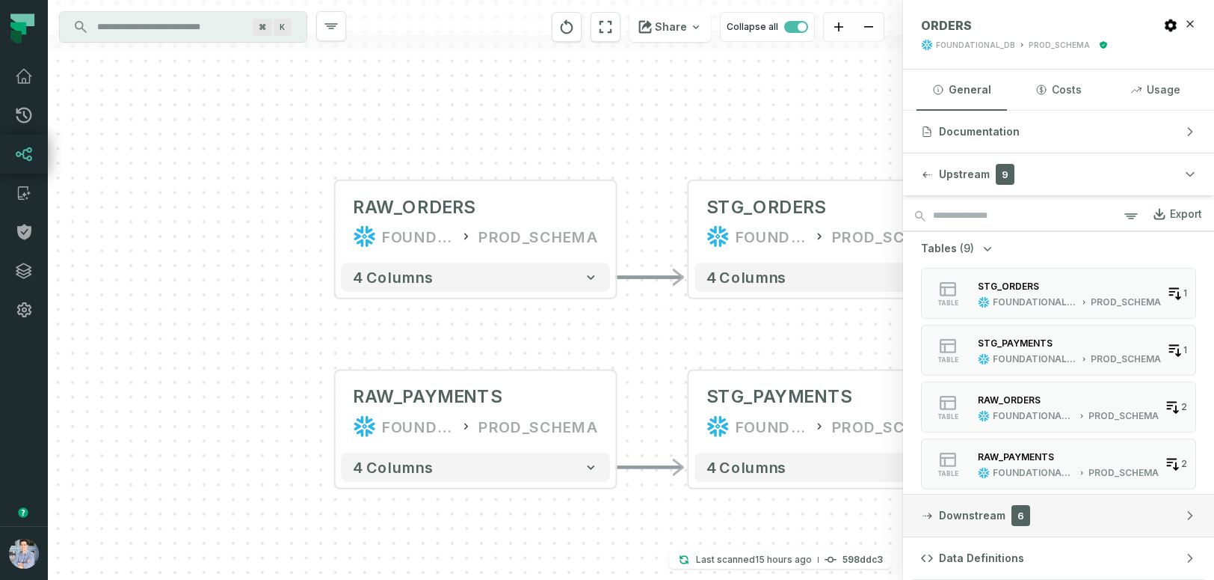
click at [986, 506] on button "Downstream 6" at bounding box center [1058, 515] width 311 height 42
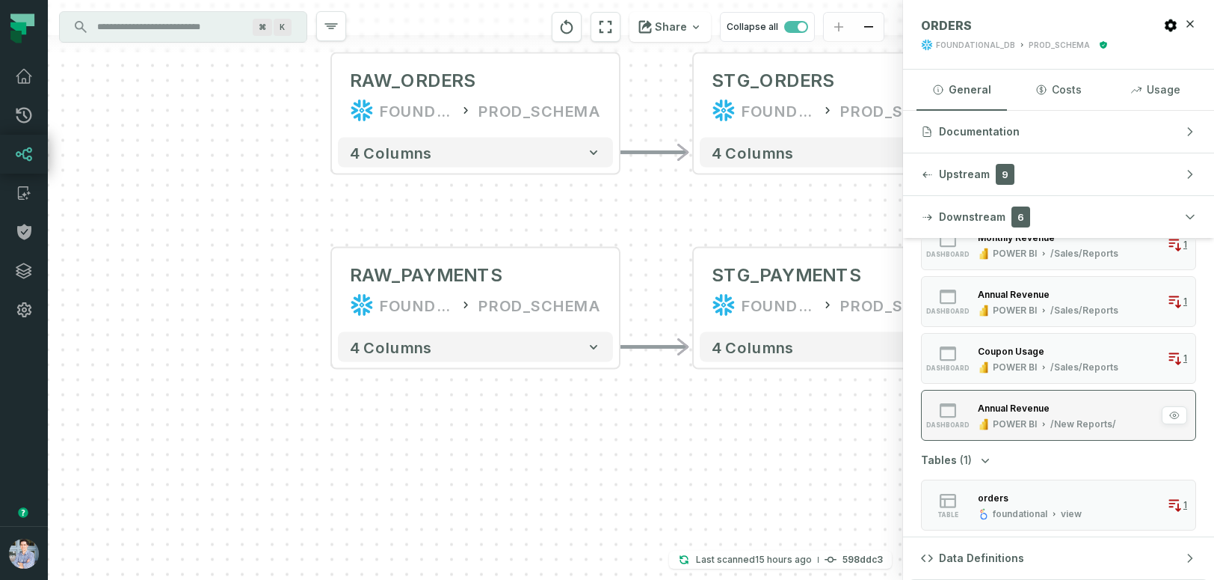
click at [996, 416] on div "Annual Revenue POWER BI /New Reports/" at bounding box center [1047, 415] width 150 height 30
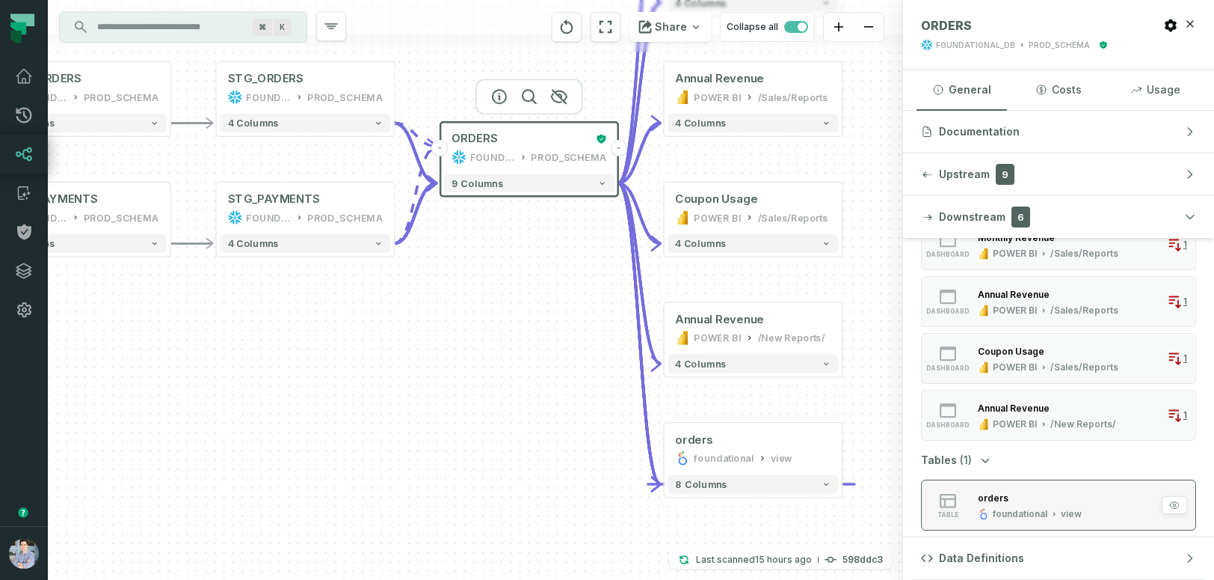
click at [983, 496] on div "orders" at bounding box center [993, 497] width 31 height 11
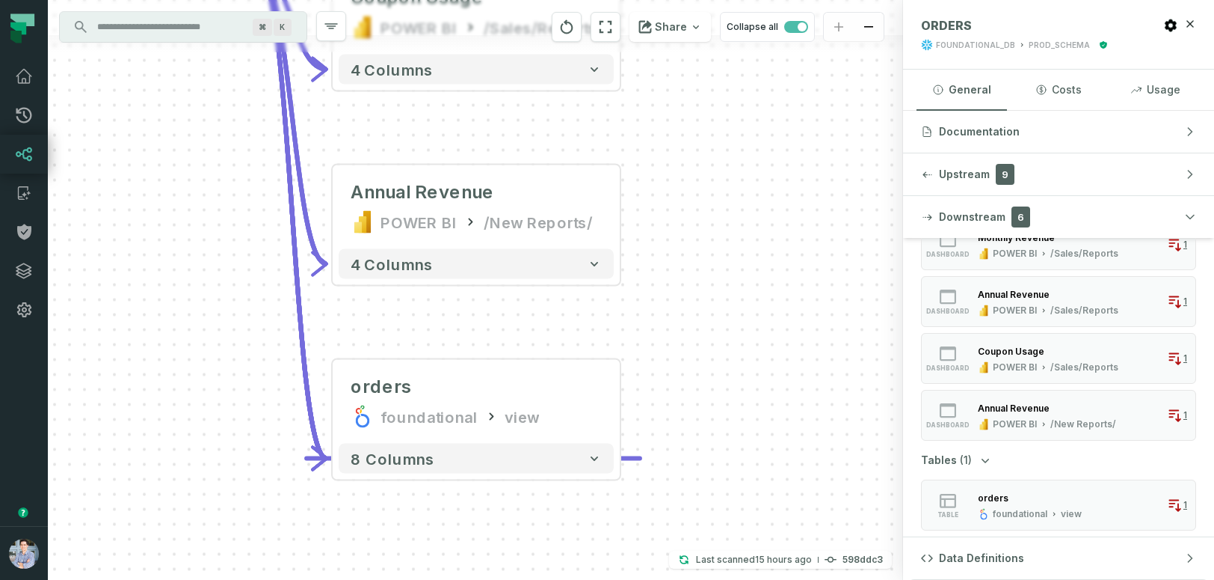
drag, startPoint x: 779, startPoint y: 330, endPoint x: 780, endPoint y: 459, distance: 129.4
click at [780, 459] on div "- ORDERS FOUNDATIONAL_DB PROD_SCHEMA - 9 columns + Coupon Usage POWER BI /New R…" at bounding box center [475, 290] width 855 height 580
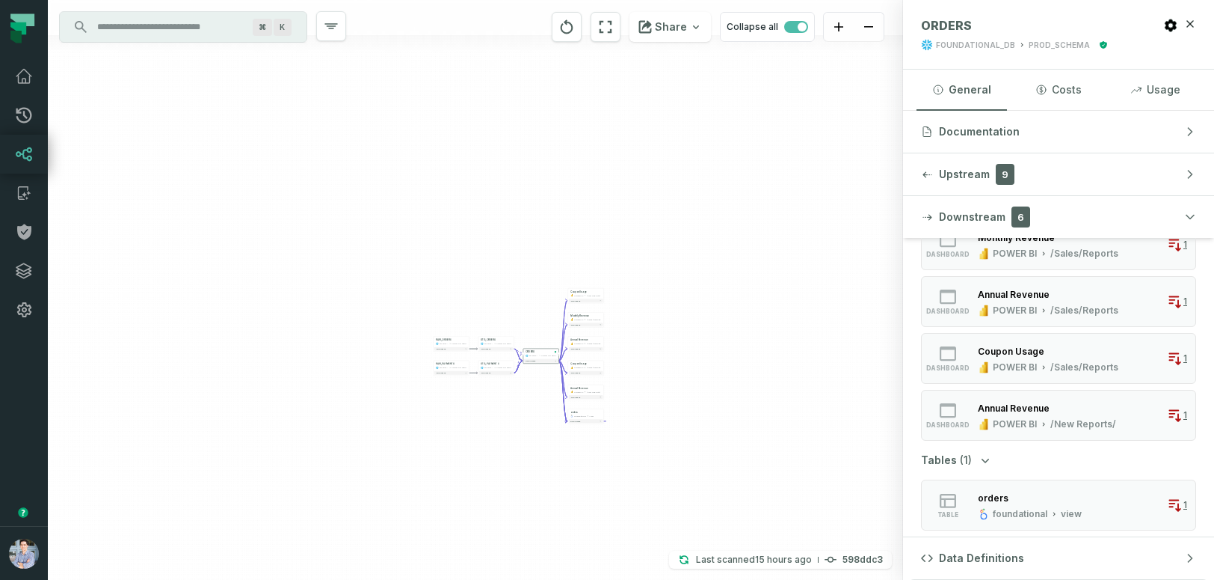
drag, startPoint x: 664, startPoint y: 479, endPoint x: 491, endPoint y: 424, distance: 182.1
click at [491, 424] on div "- ORDERS FOUNDATIONAL_DB PROD_SCHEMA - 9 columns + Coupon Usage POWER BI /New R…" at bounding box center [475, 290] width 855 height 580
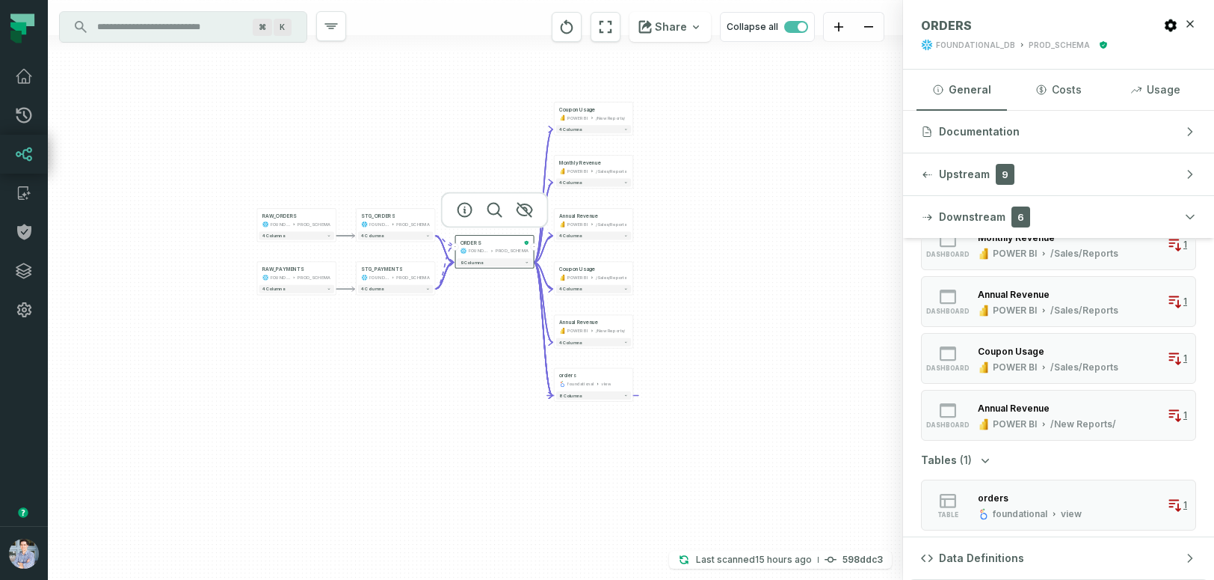
drag, startPoint x: 723, startPoint y: 328, endPoint x: 872, endPoint y: 265, distance: 161.8
click at [872, 265] on div "- ORDERS FOUNDATIONAL_DB PROD_SCHEMA - 9 columns + Coupon Usage POWER BI /New R…" at bounding box center [475, 290] width 855 height 580
click at [791, 22] on span "button" at bounding box center [796, 27] width 24 height 12
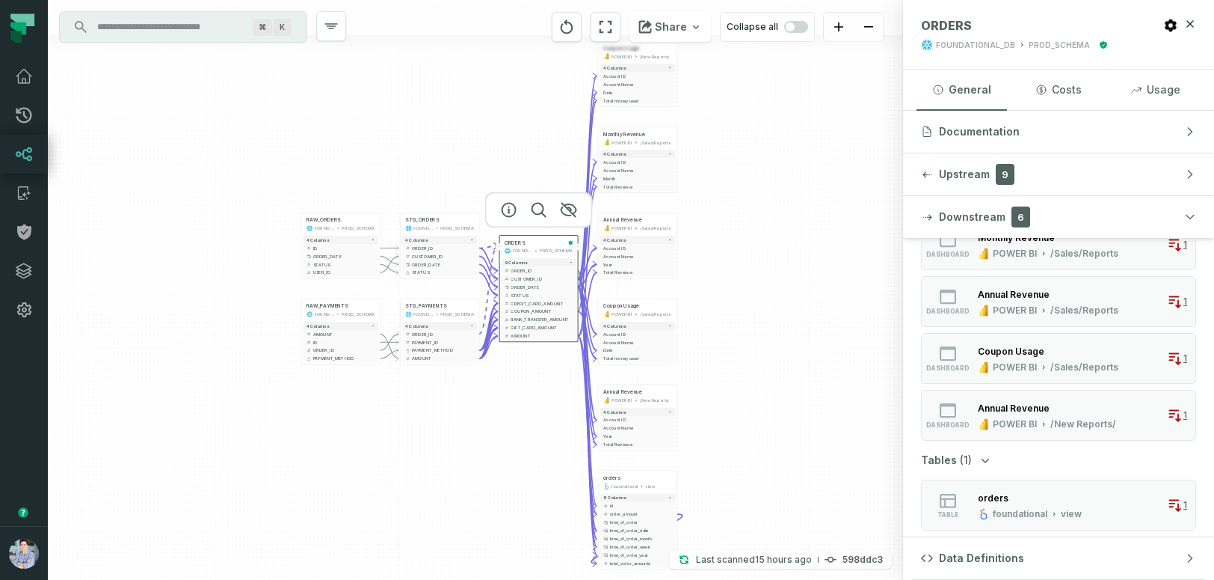
drag, startPoint x: 780, startPoint y: 250, endPoint x: 823, endPoint y: 250, distance: 43.4
click at [823, 250] on div "- ORDERS FOUNDATIONAL_DB PROD_SCHEMA - 9 columns - ORDER_ID - - CUSTOMER_ID - -…" at bounding box center [475, 290] width 855 height 580
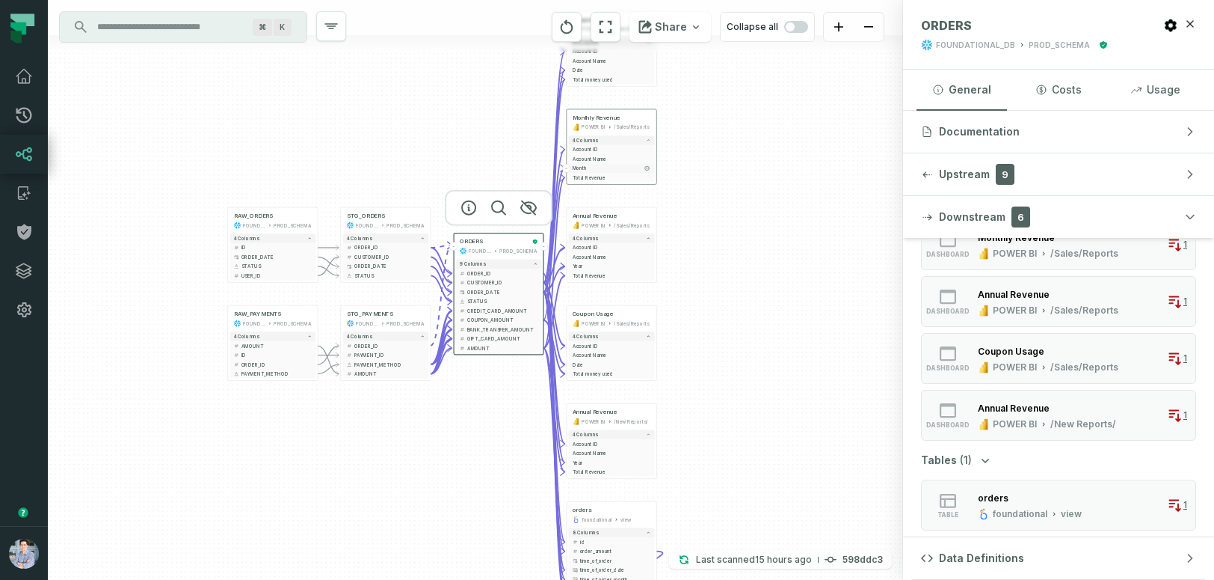
click at [621, 167] on span "Month" at bounding box center [612, 168] width 79 height 7
click at [631, 265] on span "Year" at bounding box center [613, 265] width 79 height 7
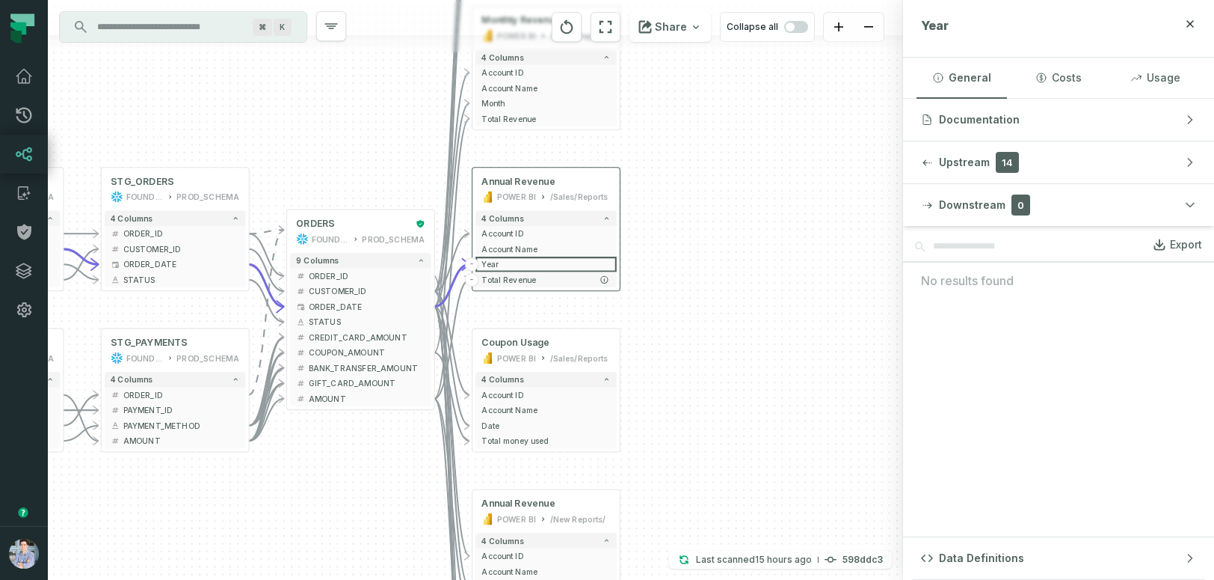
click at [531, 283] on span "Total Revenue" at bounding box center [546, 279] width 129 height 11
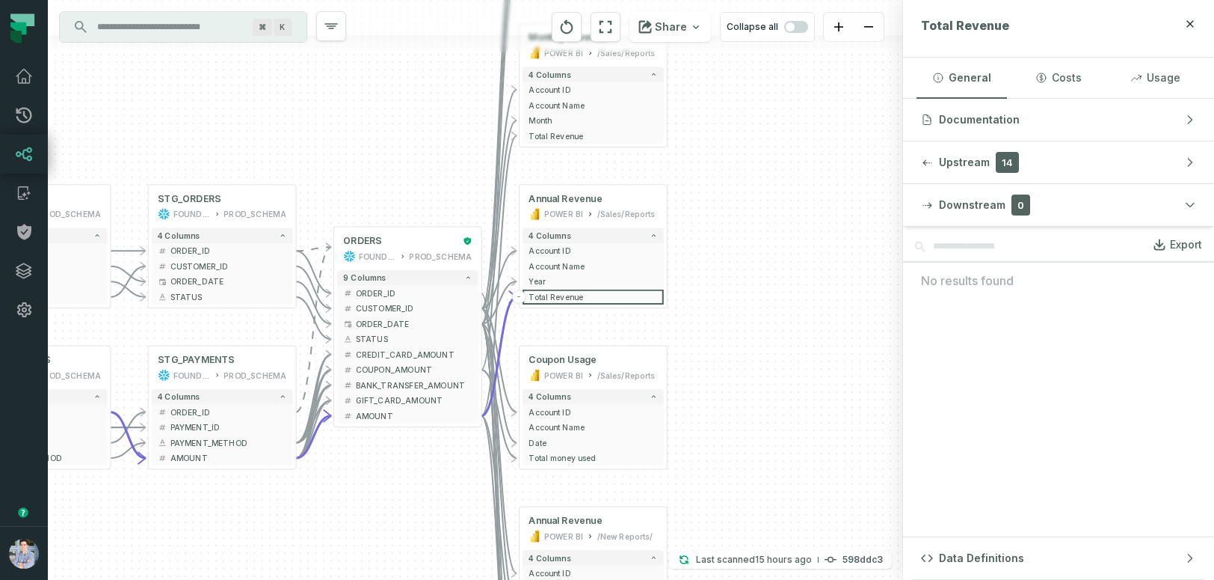
drag, startPoint x: 808, startPoint y: 280, endPoint x: 855, endPoint y: 298, distance: 50.1
click at [855, 298] on div "- ORDERS FOUNDATIONAL_DB PROD_SCHEMA - 9 columns - ORDER_ID - - CUSTOMER_ID - -…" at bounding box center [475, 290] width 855 height 580
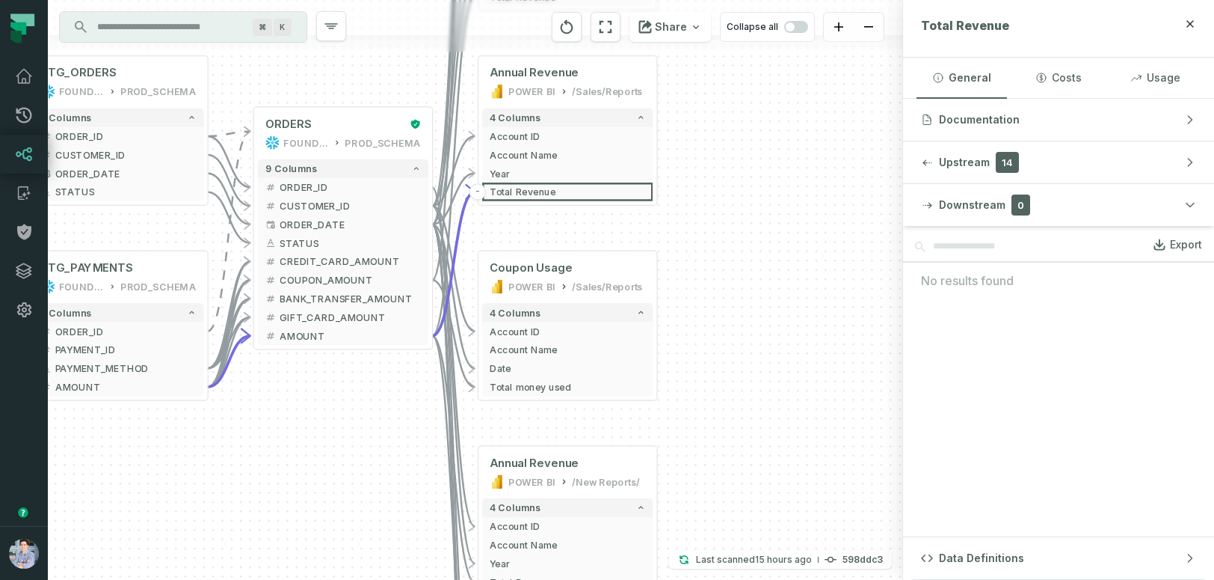
drag, startPoint x: 619, startPoint y: 455, endPoint x: 378, endPoint y: 493, distance: 243.8
click at [378, 493] on div "- ORDERS FOUNDATIONAL_DB PROD_SCHEMA - 9 columns - ORDER_ID - - CUSTOMER_ID - -…" at bounding box center [475, 290] width 855 height 580
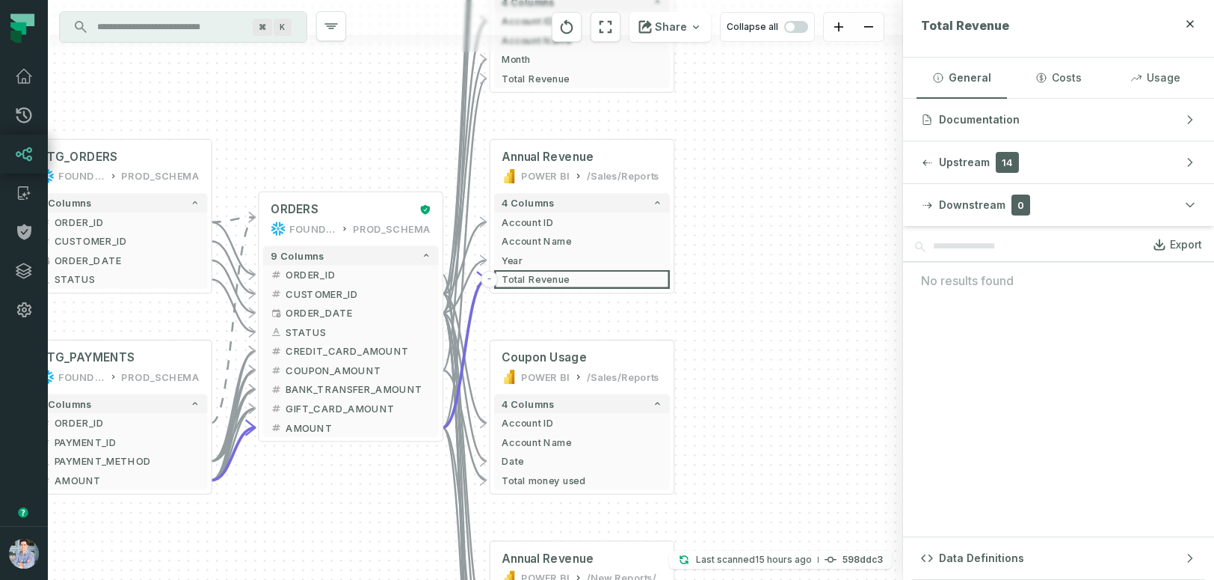
drag, startPoint x: 812, startPoint y: 272, endPoint x: 834, endPoint y: 366, distance: 96.0
click at [834, 366] on div "- ORDERS FOUNDATIONAL_DB PROD_SCHEMA - 9 columns - ORDER_ID - - CUSTOMER_ID - -…" at bounding box center [475, 290] width 855 height 580
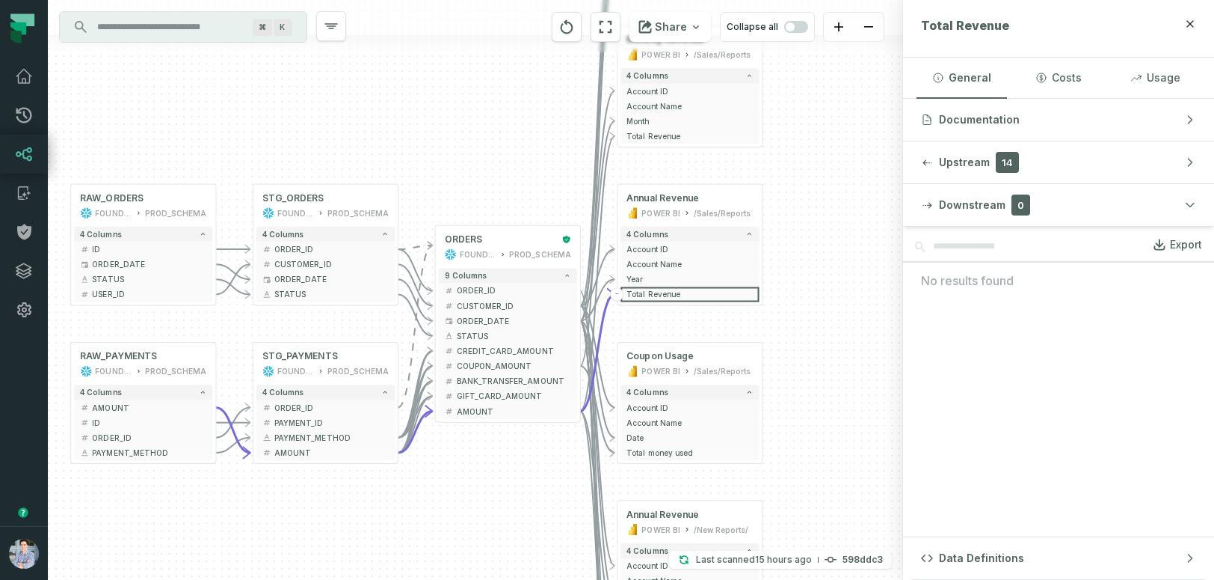
drag, startPoint x: 437, startPoint y: 500, endPoint x: 524, endPoint y: 481, distance: 88.9
click at [523, 481] on div "- ORDERS FOUNDATIONAL_DB PROD_SCHEMA - 9 columns - ORDER_ID - - CUSTOMER_ID - -…" at bounding box center [475, 290] width 855 height 580
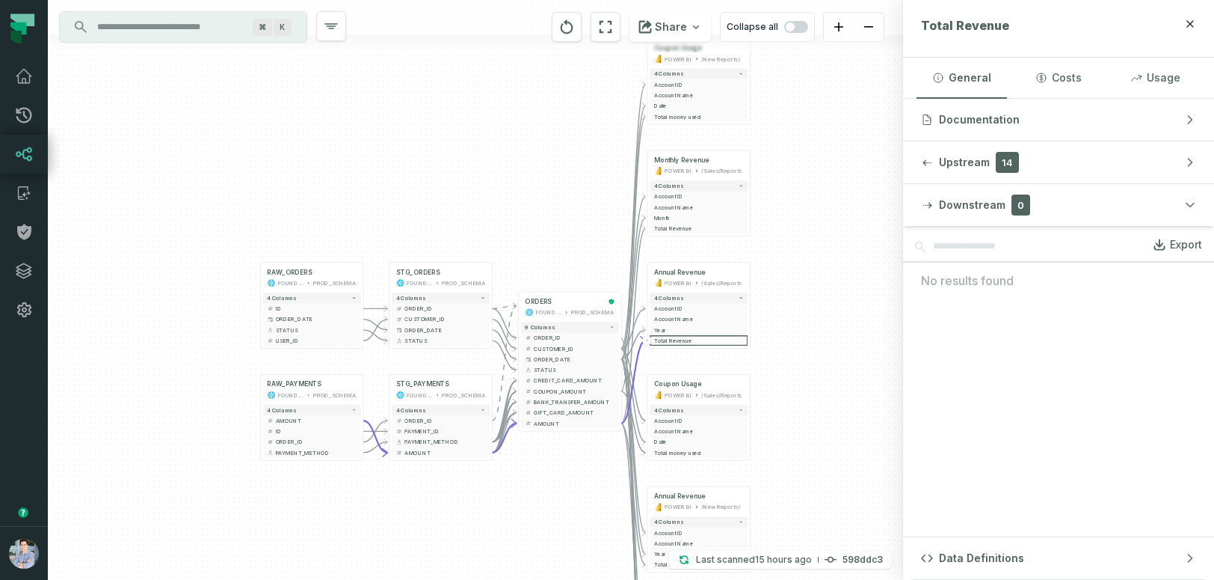
drag, startPoint x: 177, startPoint y: 164, endPoint x: 209, endPoint y: 162, distance: 32.2
click at [210, 162] on div "- ORDERS FOUNDATIONAL_DB PROD_SCHEMA - 9 columns - ORDER_ID - - CUSTOMER_ID - -…" at bounding box center [475, 290] width 855 height 580
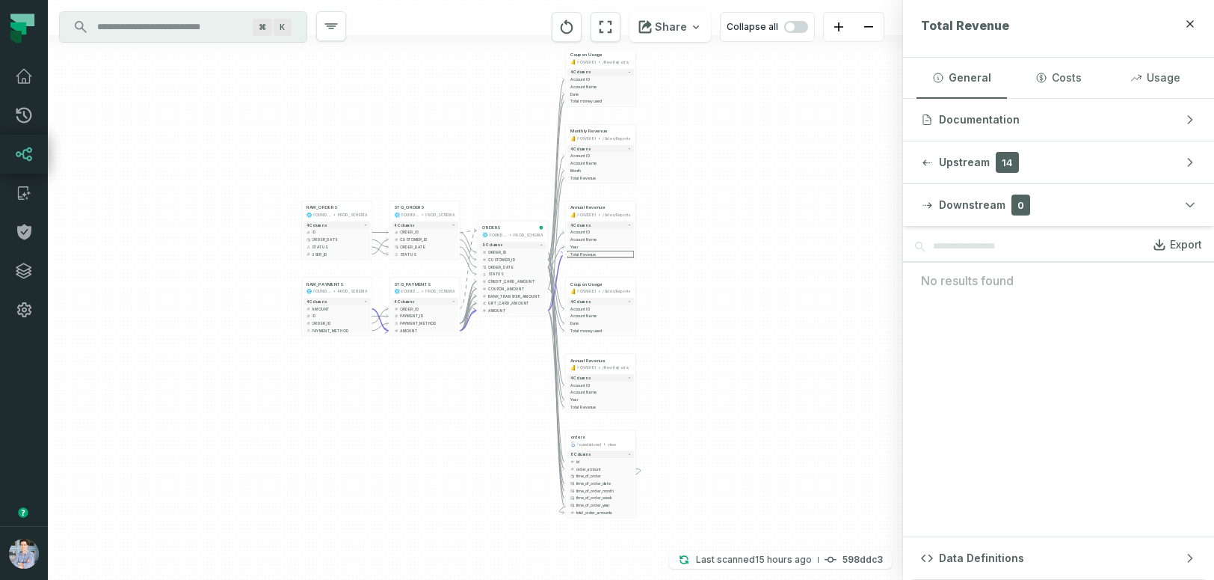
drag, startPoint x: 239, startPoint y: 428, endPoint x: 299, endPoint y: 402, distance: 65.3
click at [299, 402] on div "- ORDERS FOUNDATIONAL_DB PROD_SCHEMA - 9 columns - ORDER_ID - - CUSTOMER_ID - -…" at bounding box center [475, 290] width 855 height 580
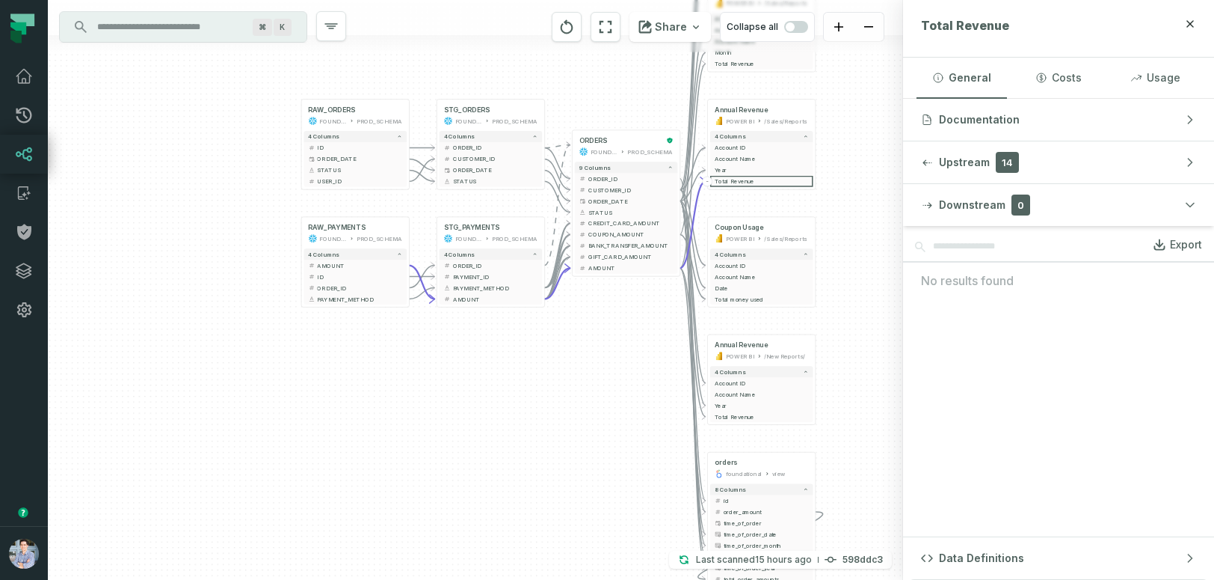
drag, startPoint x: 483, startPoint y: 399, endPoint x: 443, endPoint y: 442, distance: 58.7
click at [444, 442] on div "- ORDERS FOUNDATIONAL_DB PROD_SCHEMA - 9 columns - ORDER_ID - - CUSTOMER_ID - -…" at bounding box center [475, 290] width 855 height 580
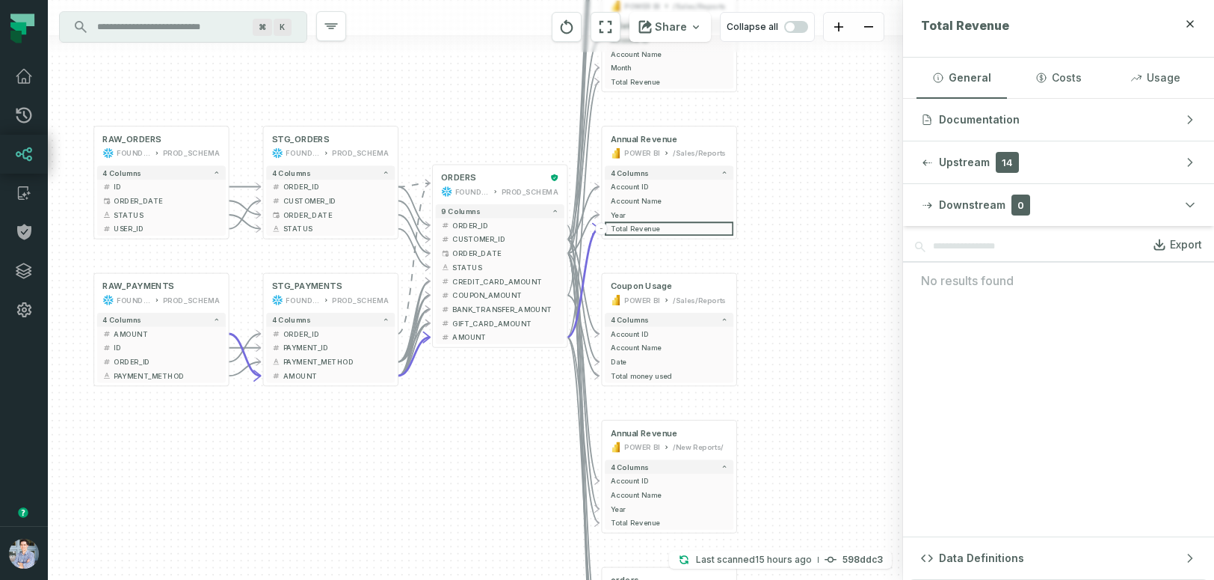
drag, startPoint x: 604, startPoint y: 398, endPoint x: 477, endPoint y: 464, distance: 143.5
click at [477, 464] on div "- ORDERS FOUNDATIONAL_DB PROD_SCHEMA - 9 columns - ORDER_ID - - CUSTOMER_ID - -…" at bounding box center [475, 290] width 855 height 580
click at [25, 124] on link "Pull Requests" at bounding box center [24, 115] width 48 height 39
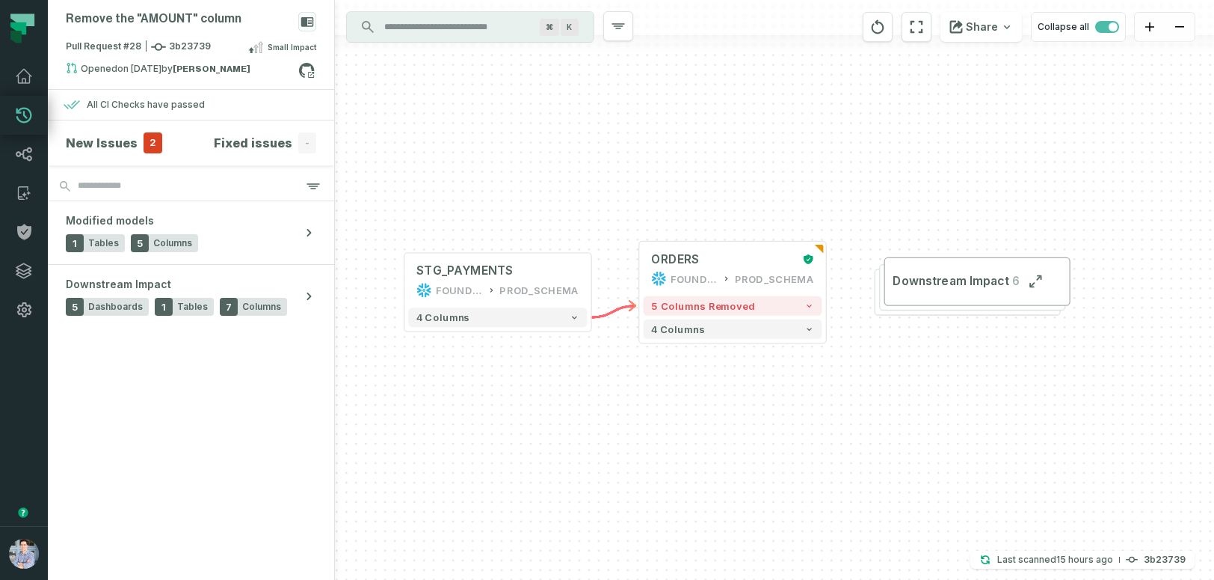
drag, startPoint x: 782, startPoint y: 425, endPoint x: 740, endPoint y: 425, distance: 41.9
click at [740, 426] on div "+ ORDERS FOUNDATIONAL_DB PROD_SCHEMA + 5 columns removed 4 columns + STG_PAYMEN…" at bounding box center [774, 290] width 879 height 580
click at [731, 305] on span "5 columns removed" at bounding box center [703, 305] width 104 height 12
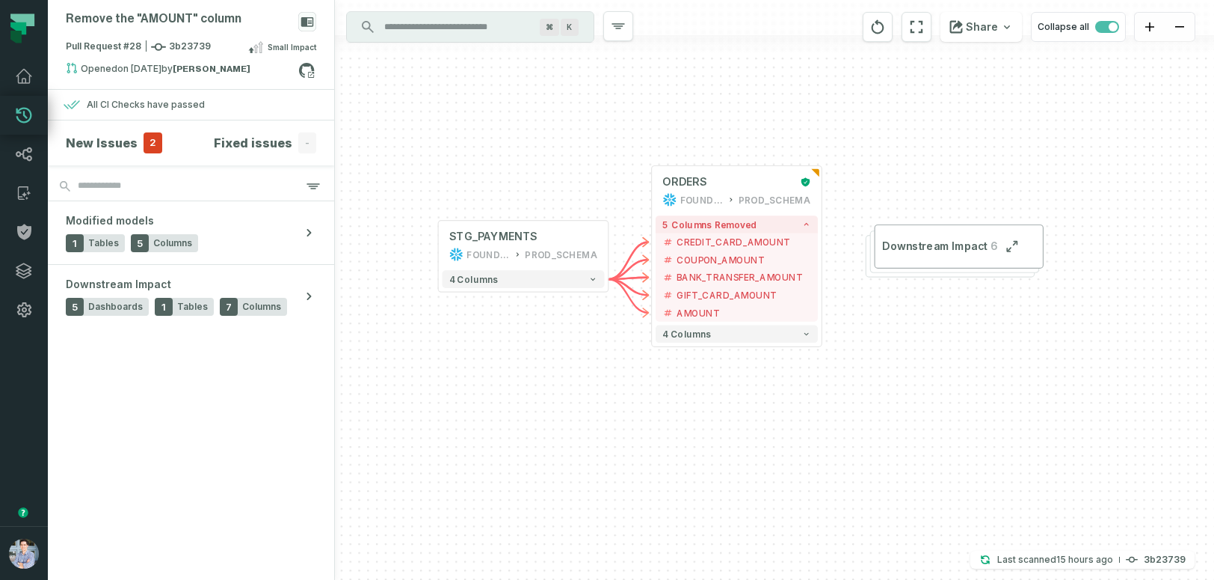
drag, startPoint x: 574, startPoint y: 461, endPoint x: 592, endPoint y: 370, distance: 93.0
click at [592, 370] on div "+ ORDERS FOUNDATIONAL_DB PROD_SCHEMA + 5 columns removed - CREDIT_CARD_AMOUNT -…" at bounding box center [774, 290] width 879 height 580
click at [148, 141] on span "2" at bounding box center [153, 142] width 19 height 21
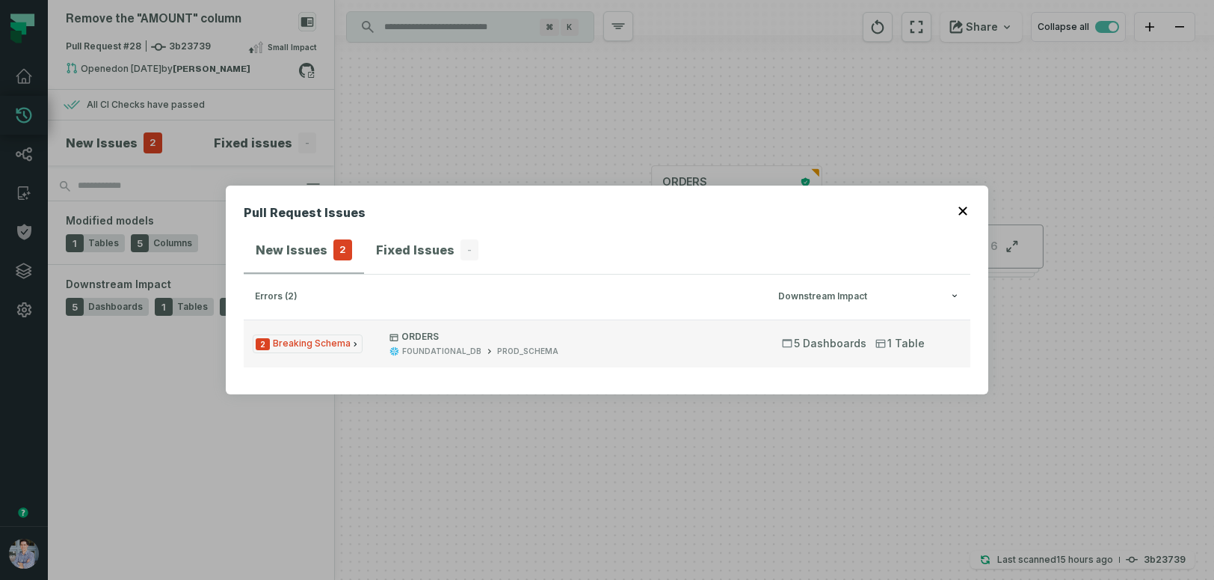
click at [312, 335] on span "2 Breaking Schema" at bounding box center [308, 343] width 110 height 19
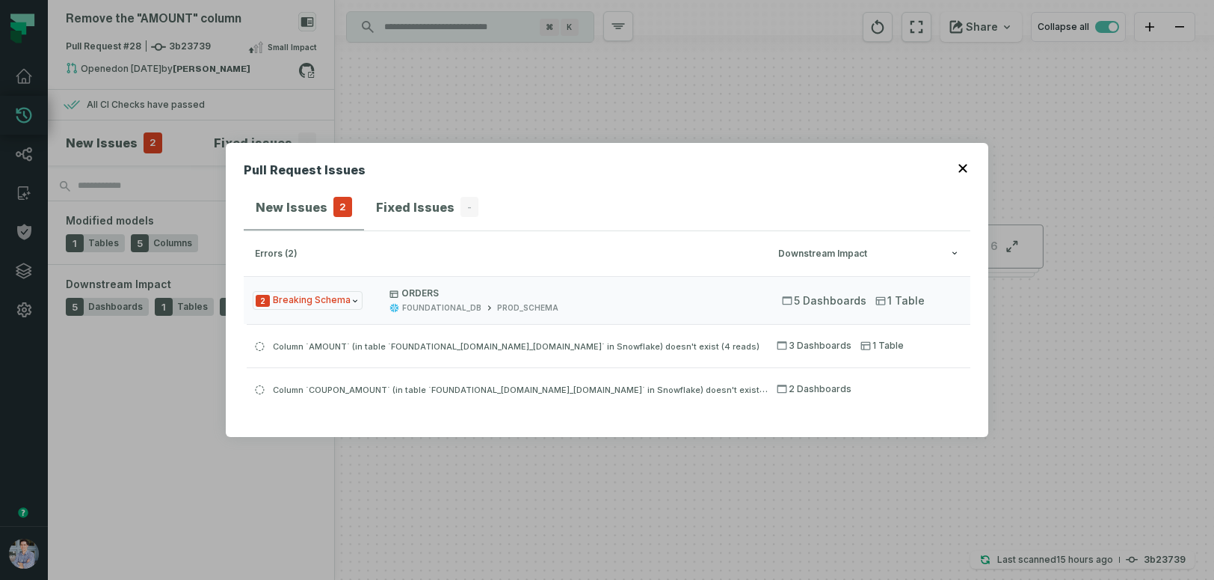
click at [965, 172] on header "Pull Request Issues" at bounding box center [607, 173] width 727 height 24
click at [965, 165] on icon "button" at bounding box center [963, 168] width 8 height 8
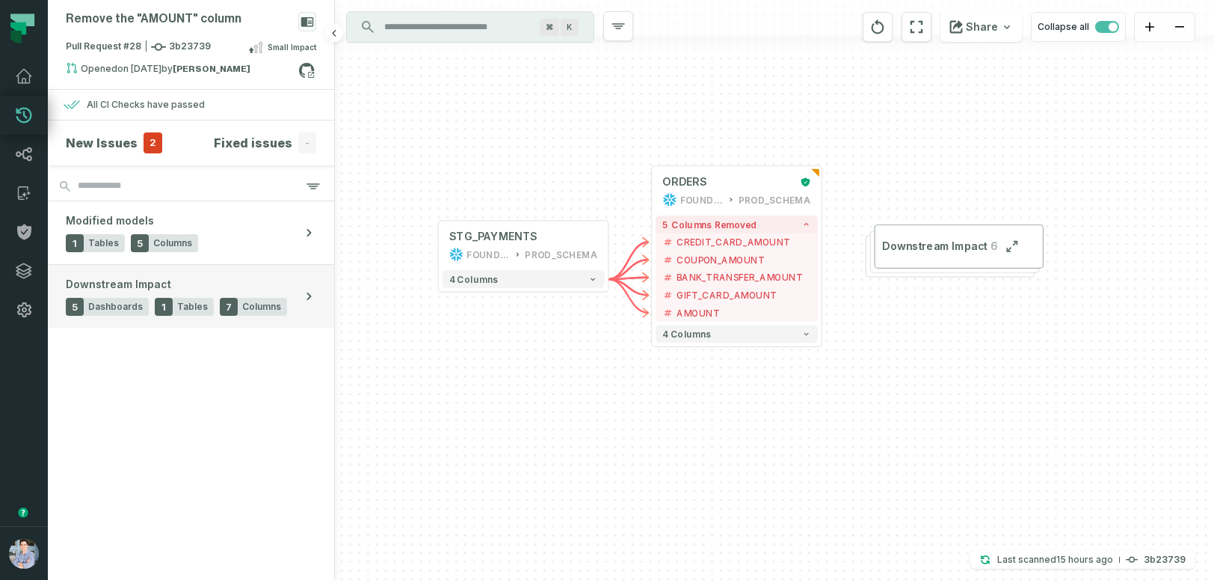
click at [108, 284] on span "Downstream Impact" at bounding box center [118, 284] width 105 height 15
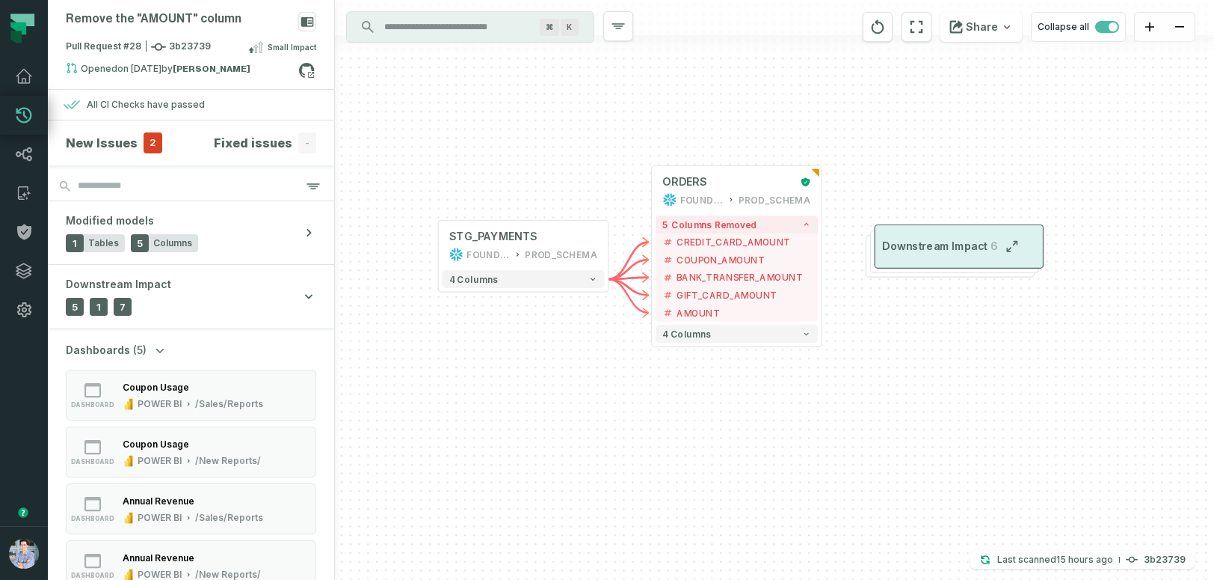
click at [962, 252] on span "Downstream Impact" at bounding box center [934, 246] width 105 height 14
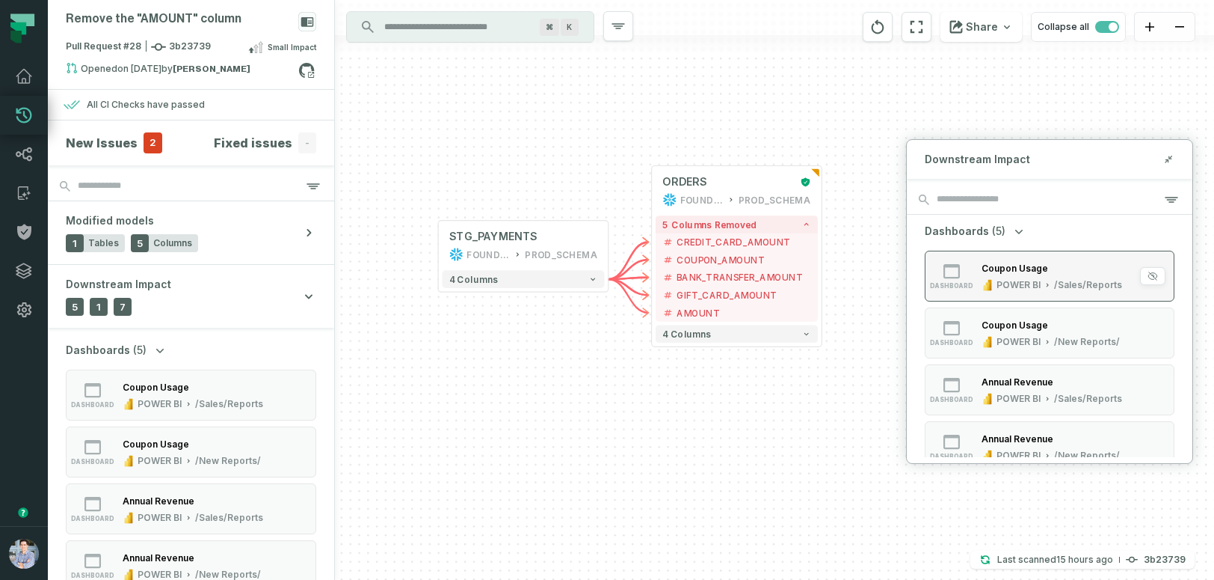
click at [967, 265] on div "dashboard" at bounding box center [952, 275] width 48 height 27
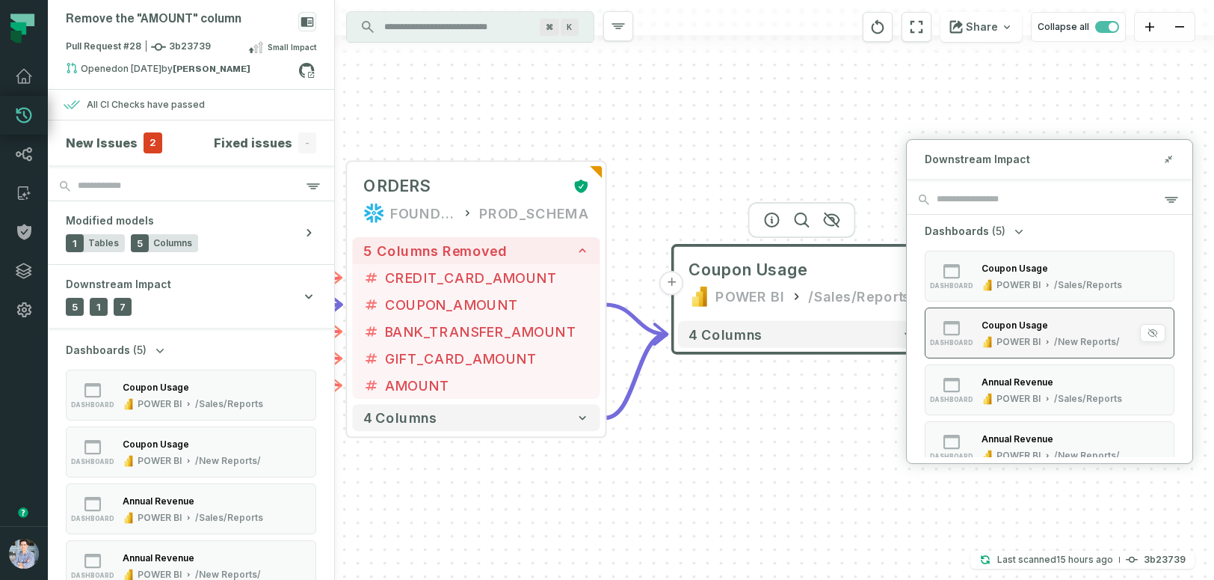
click at [976, 324] on div "Coupon Usage POWER BI /New Reports/" at bounding box center [1051, 333] width 150 height 30
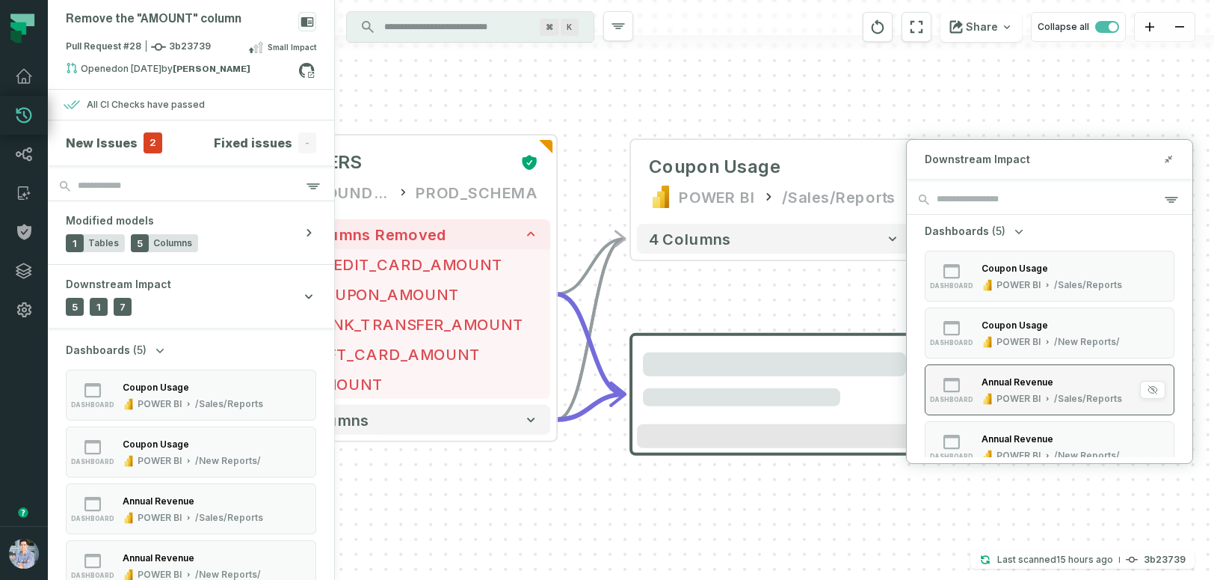
click at [986, 385] on div "Annual Revenue" at bounding box center [1018, 381] width 72 height 11
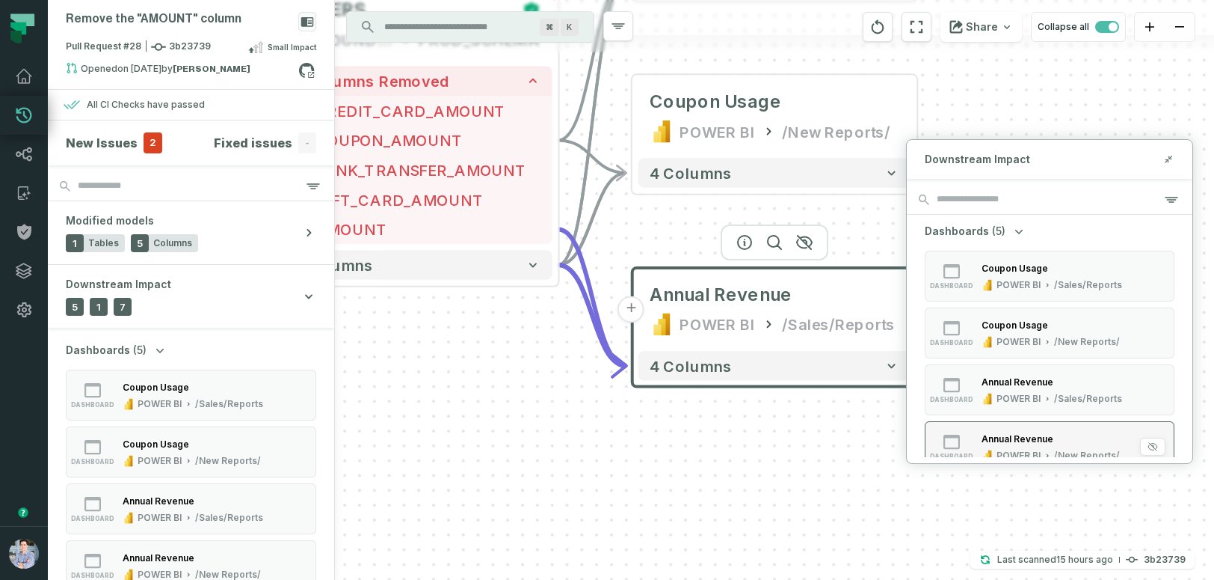
click at [995, 446] on div "Annual Revenue POWER BI /New Reports/" at bounding box center [1051, 446] width 150 height 30
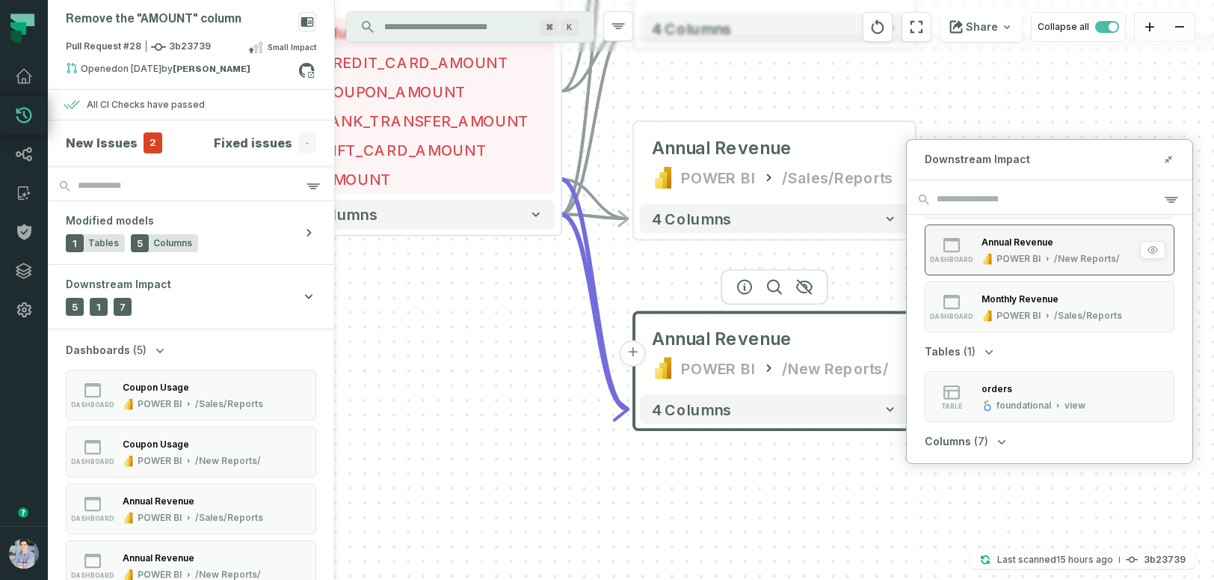
scroll to position [203, 0]
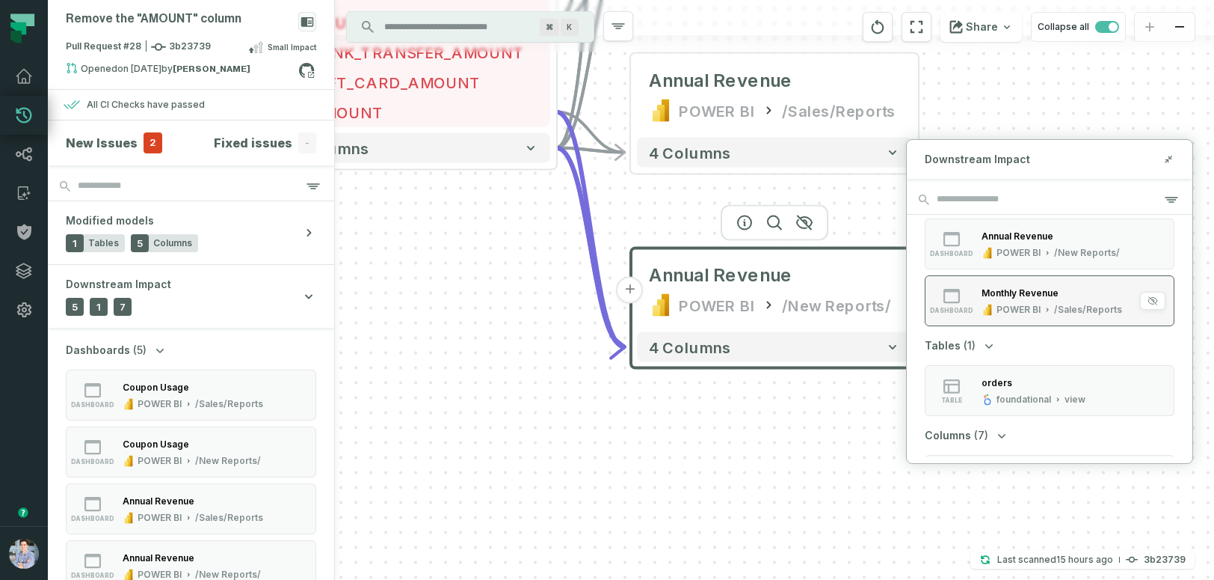
click at [989, 312] on icon "button" at bounding box center [988, 311] width 4 height 8
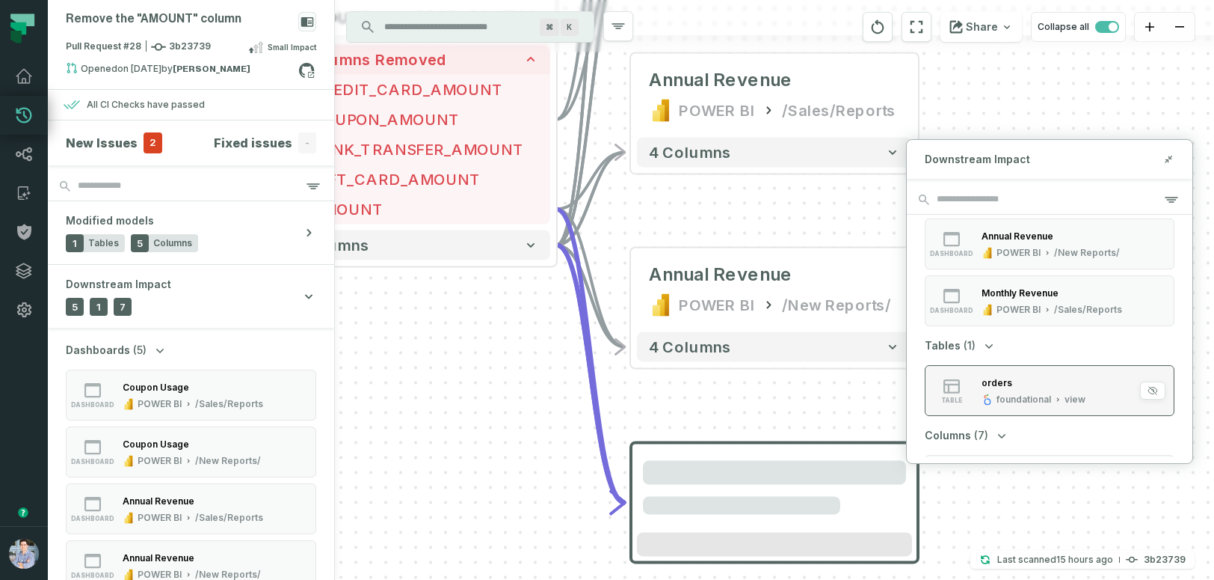
click at [1005, 377] on div "orders" at bounding box center [997, 382] width 31 height 11
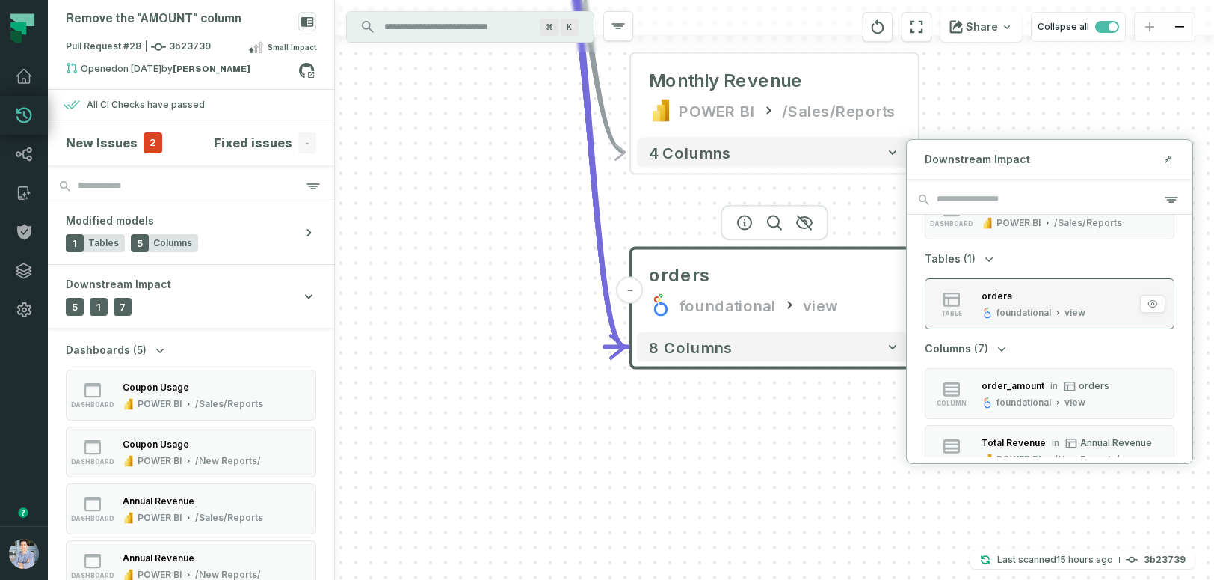
scroll to position [283, 0]
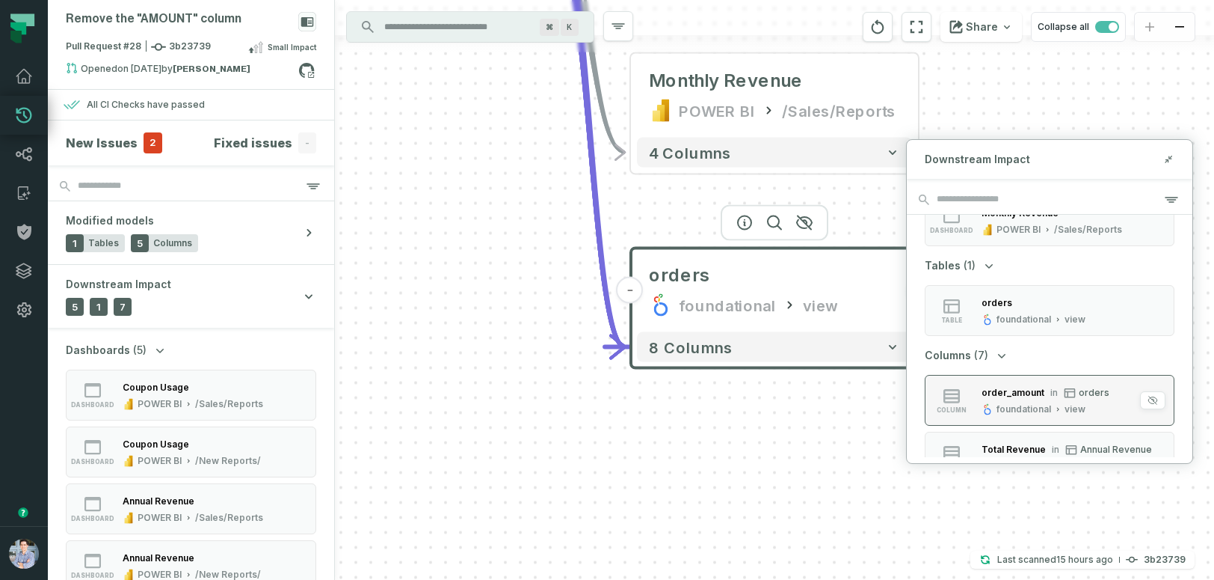
click at [1007, 387] on div "order_amount" at bounding box center [1013, 392] width 63 height 11
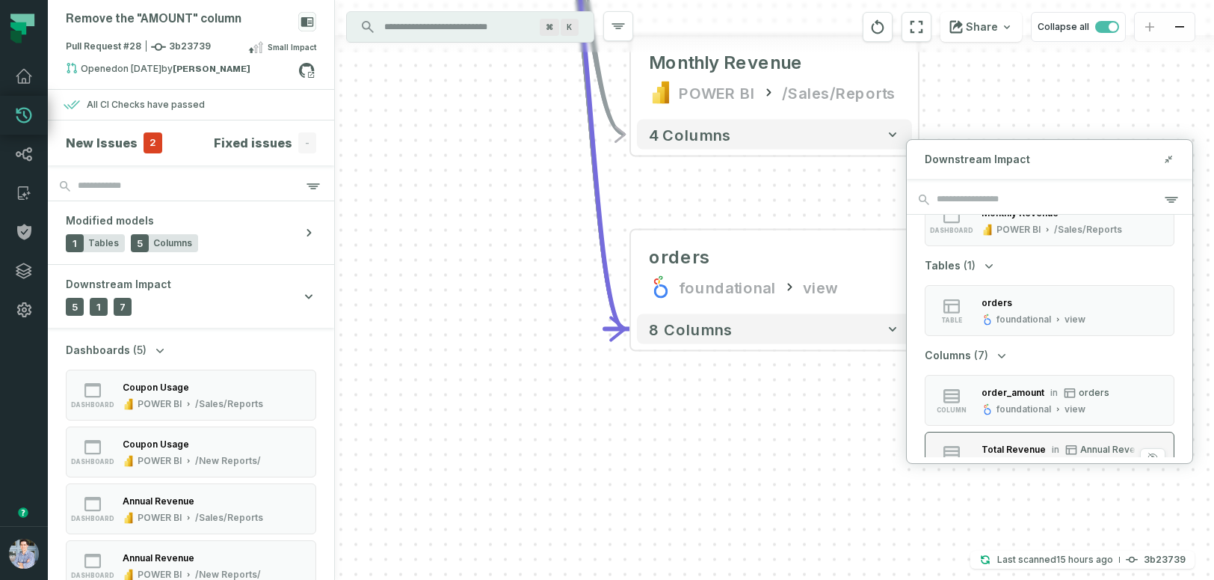
click at [1006, 442] on div "Total Revenue in Annual Revenue" at bounding box center [1067, 449] width 170 height 15
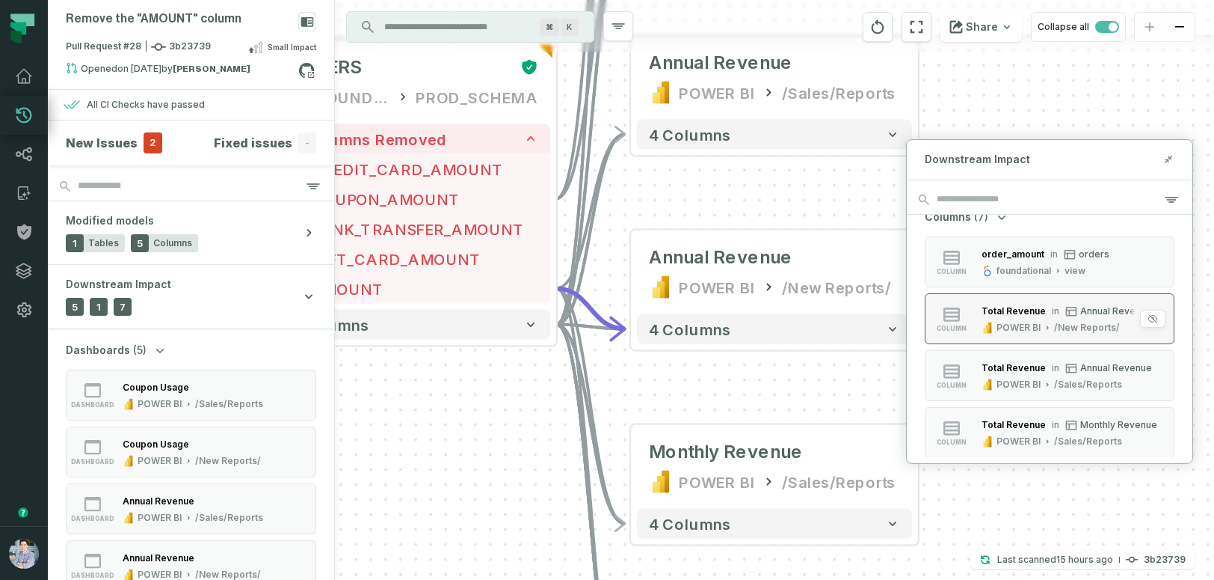
scroll to position [438, 0]
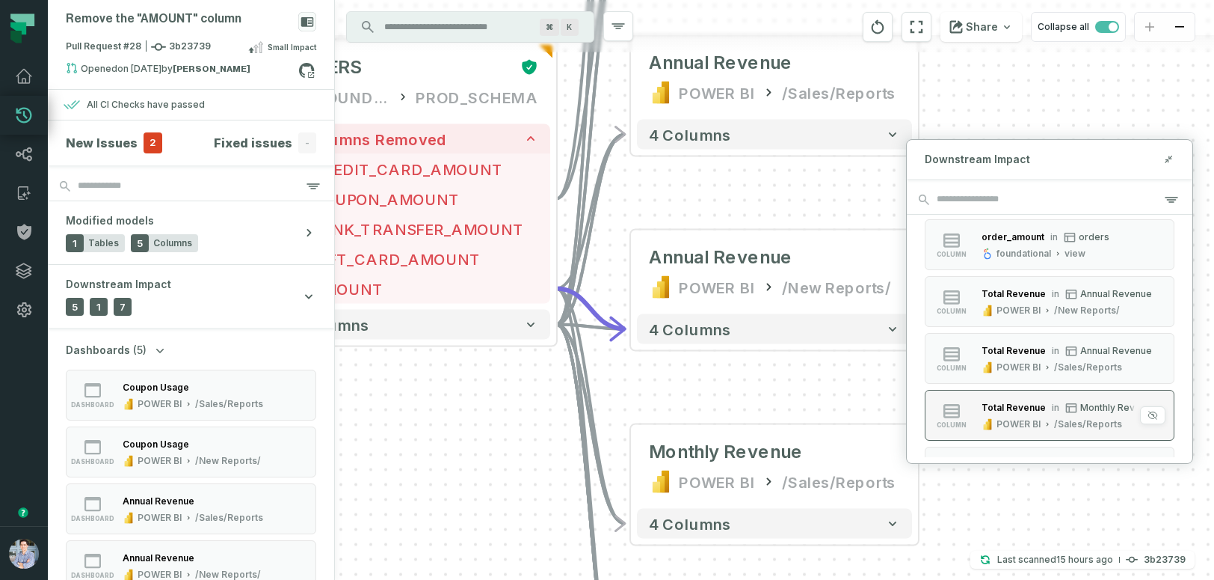
click at [1012, 421] on div "POWER BI" at bounding box center [1019, 424] width 44 height 12
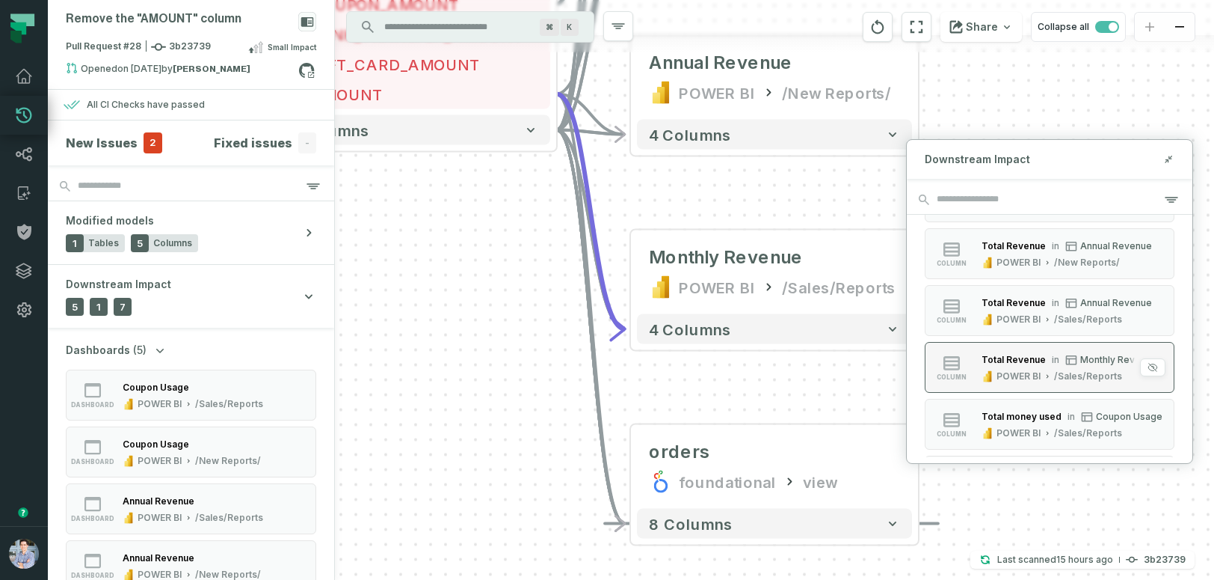
scroll to position [510, 0]
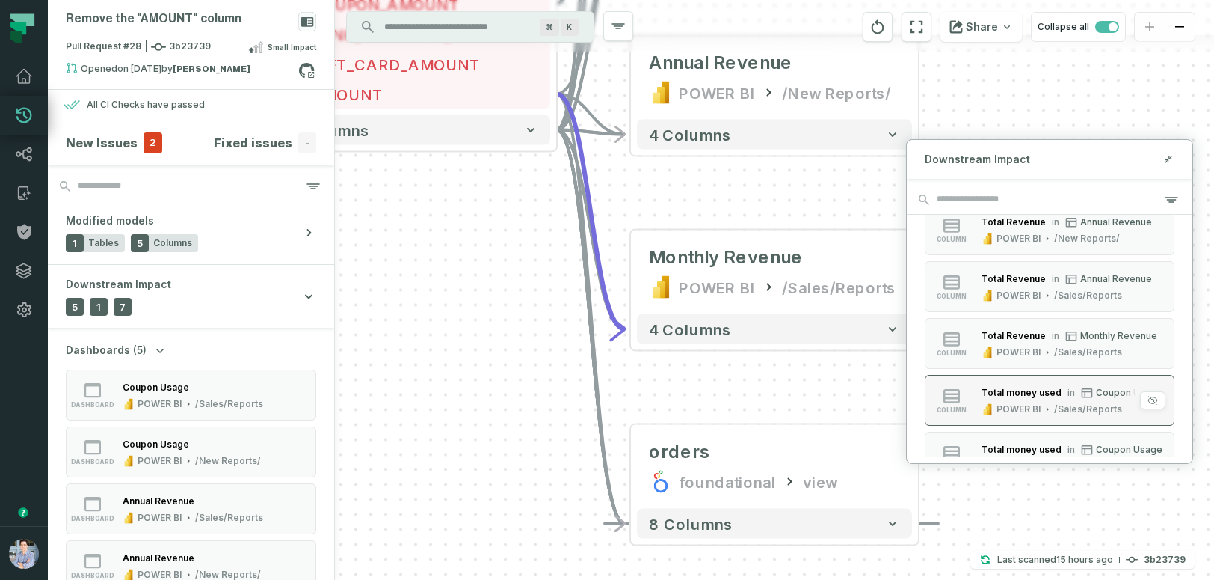
click at [1014, 405] on div "POWER BI" at bounding box center [1019, 409] width 44 height 12
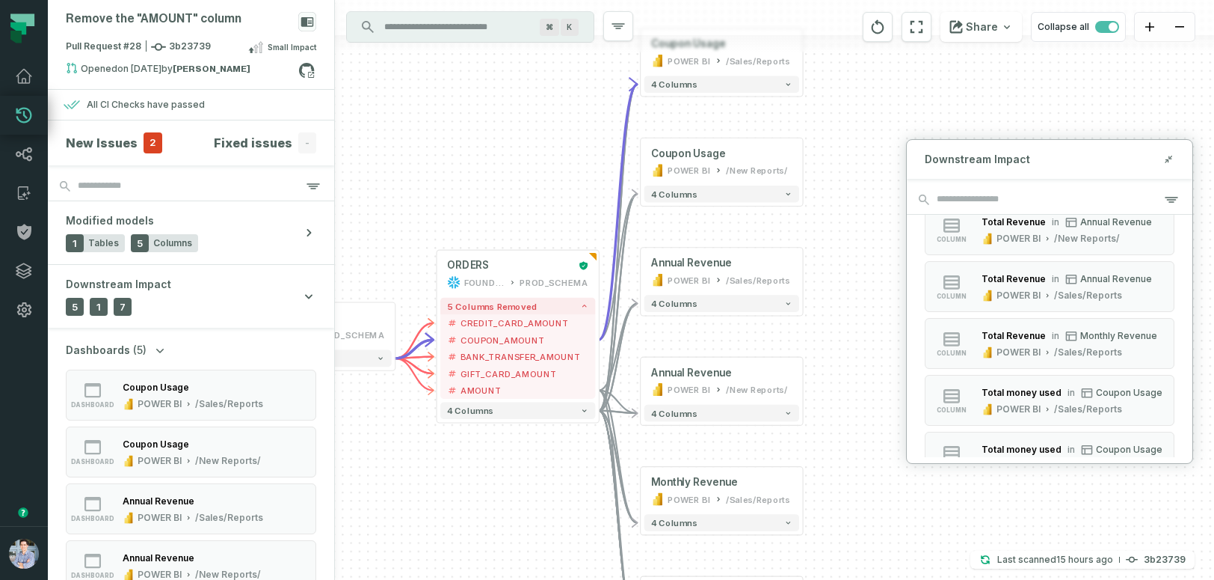
drag, startPoint x: 475, startPoint y: 379, endPoint x: 550, endPoint y: 109, distance: 280.1
click at [550, 109] on div "+ ORDERS FOUNDATIONAL_DB PROD_SCHEMA - 5 columns removed - CREDIT_CARD_AMOUNT -…" at bounding box center [774, 290] width 879 height 580
click at [1107, 28] on span "button" at bounding box center [1107, 27] width 24 height 12
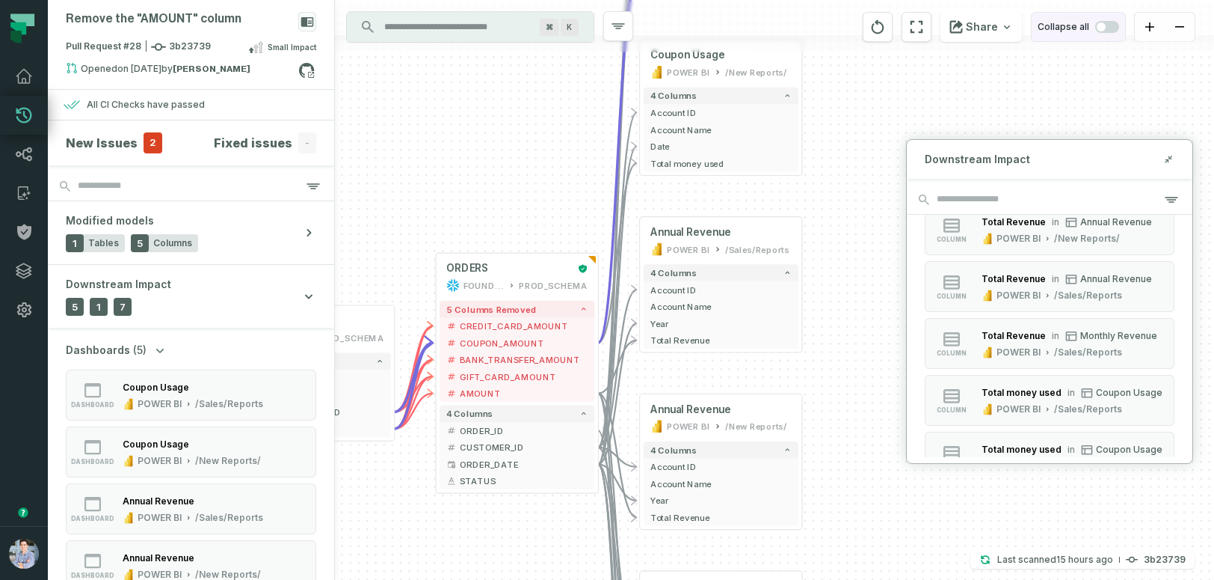
click at [1107, 28] on span "button" at bounding box center [1107, 27] width 24 height 12
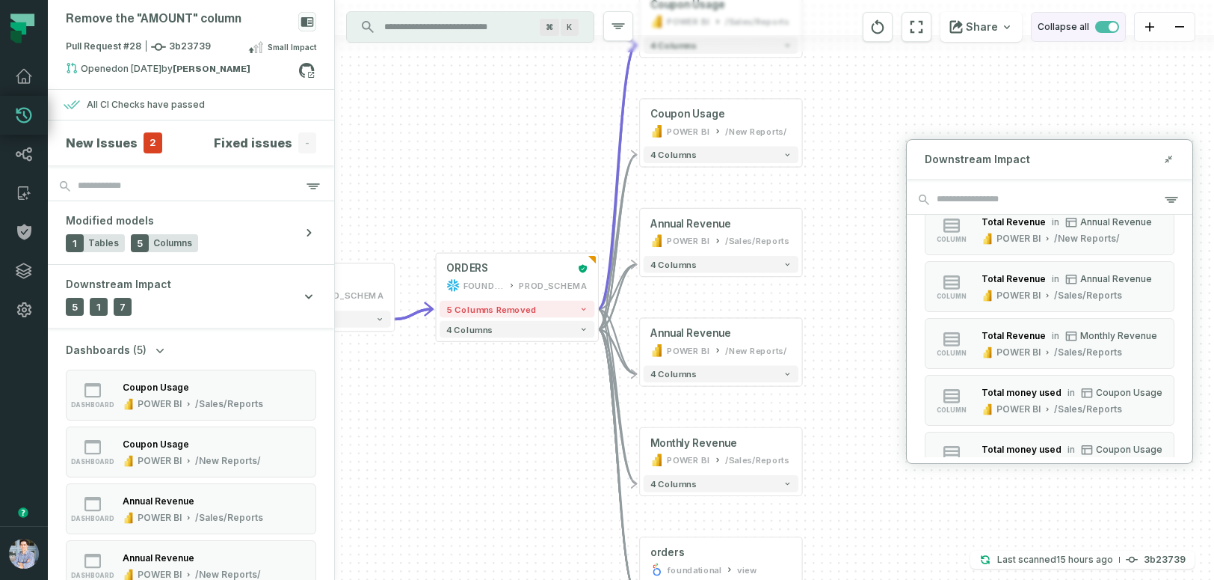
click at [1107, 28] on span "button" at bounding box center [1107, 27] width 24 height 12
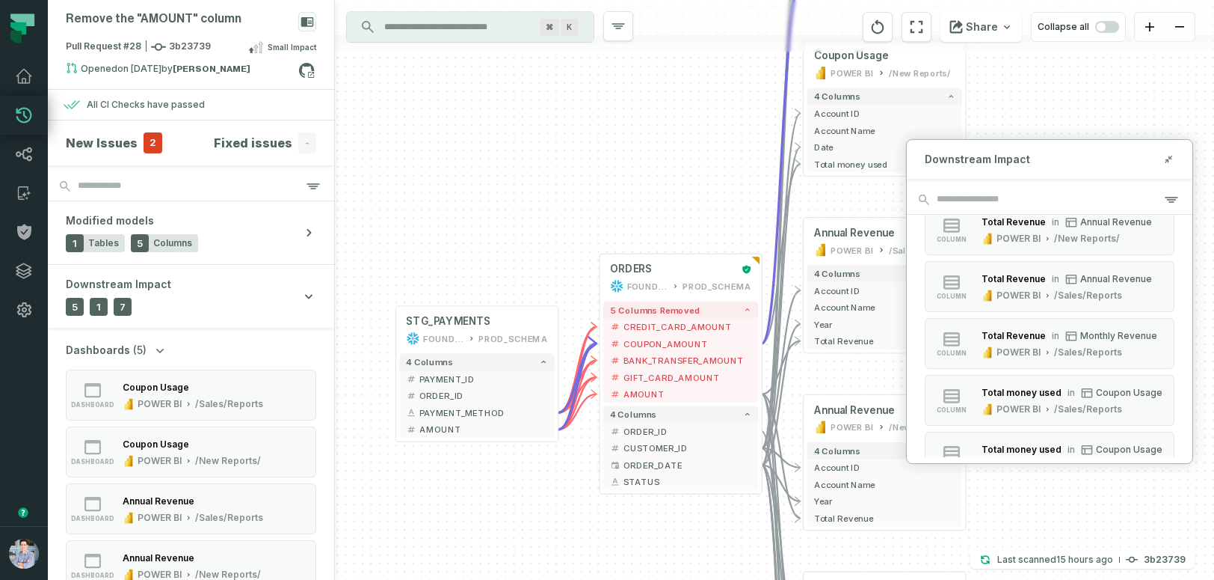
drag, startPoint x: 478, startPoint y: 188, endPoint x: 642, endPoint y: 188, distance: 163.8
click at [642, 188] on div "+ ORDERS FOUNDATIONAL_DB PROD_SCHEMA - 5 columns removed - CREDIT_CARD_AMOUNT -…" at bounding box center [774, 290] width 879 height 580
click at [1173, 159] on icon at bounding box center [1168, 159] width 10 height 12
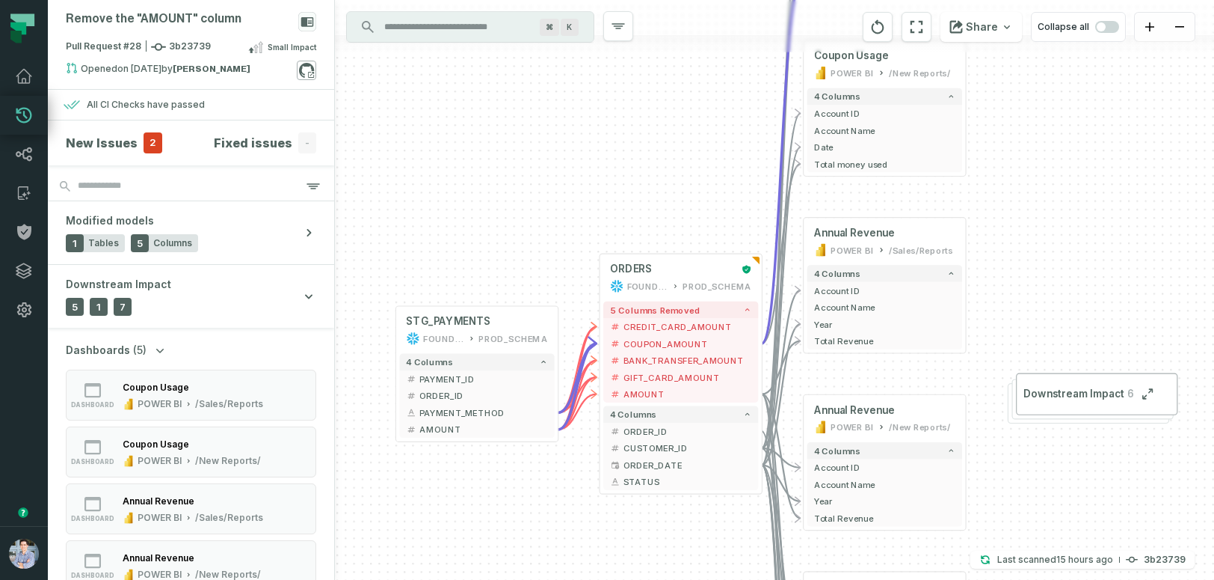
click at [309, 72] on icon at bounding box center [311, 75] width 6 height 6
click at [25, 225] on icon at bounding box center [24, 232] width 14 height 16
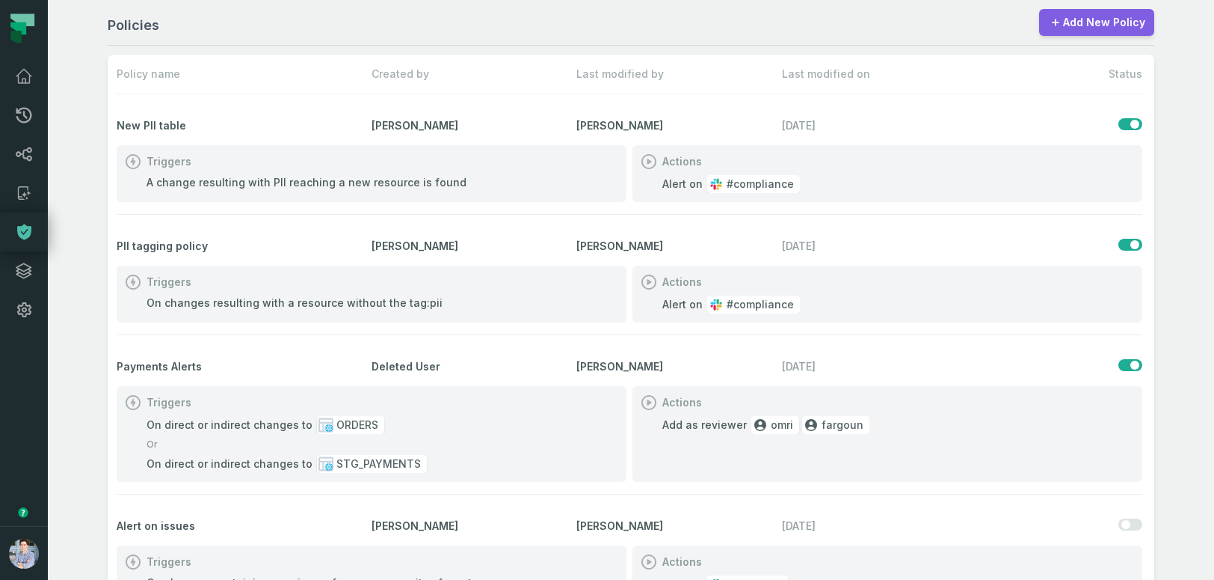
click at [1091, 20] on link "Add New Policy" at bounding box center [1096, 22] width 115 height 27
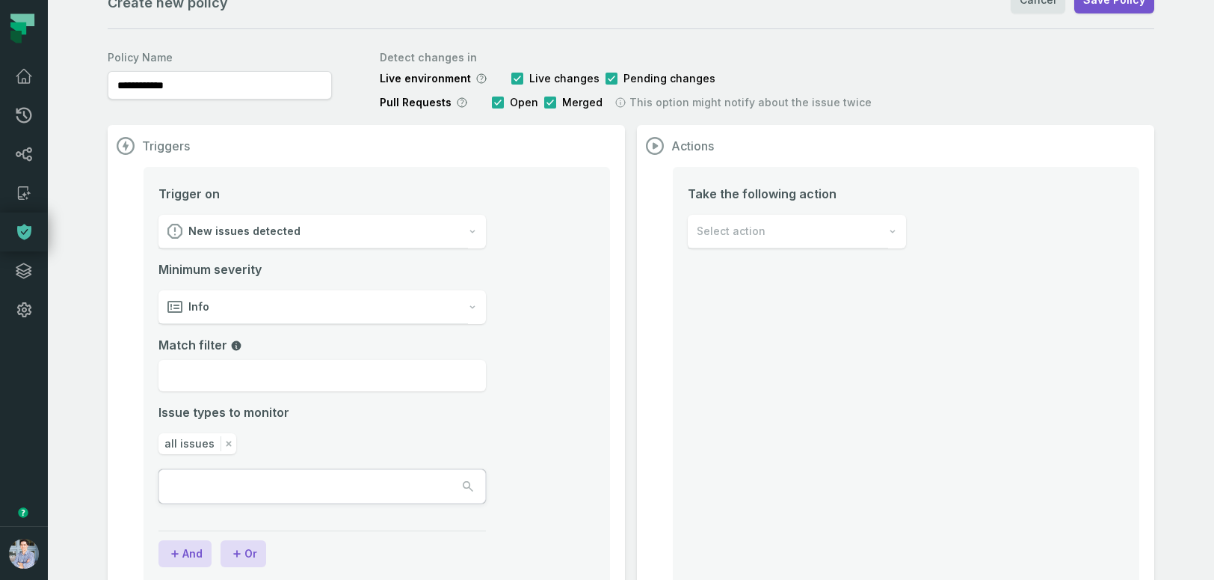
scroll to position [43, 0]
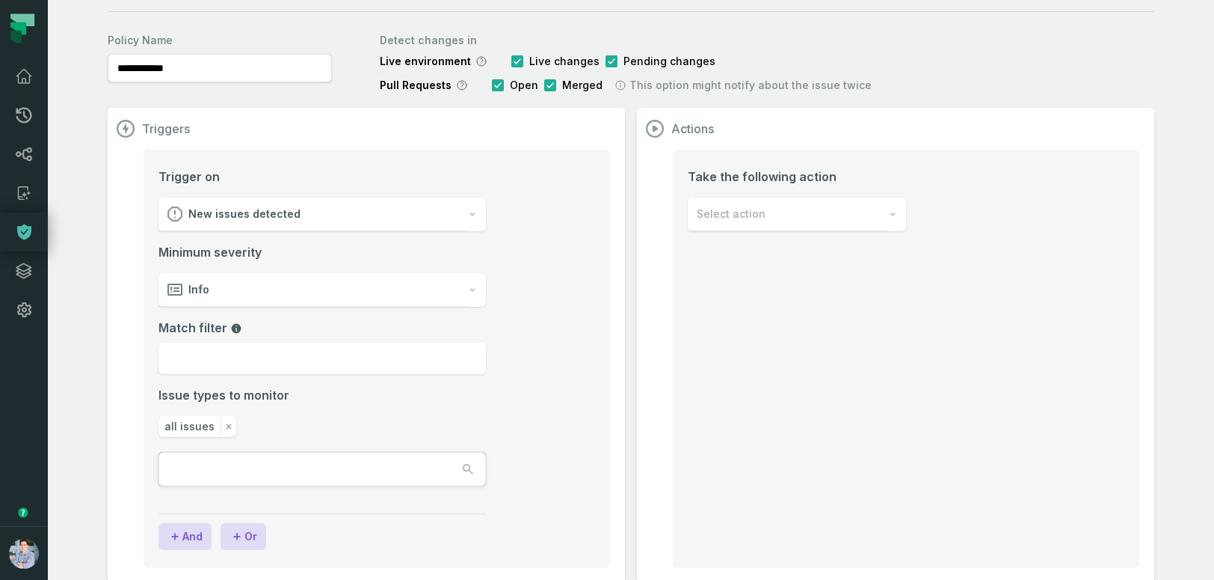
click at [331, 216] on div "New issues detected" at bounding box center [314, 214] width 310 height 34
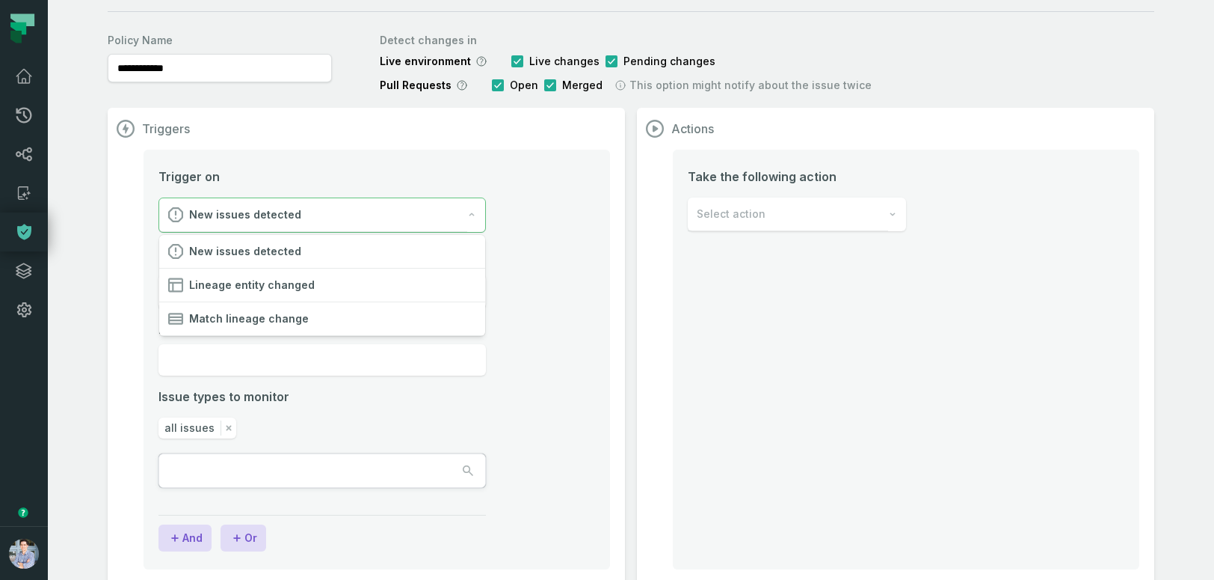
click at [556, 286] on li "Trigger on New issues detected Minimum severity Info Match filter Issue types t…" at bounding box center [377, 345] width 437 height 357
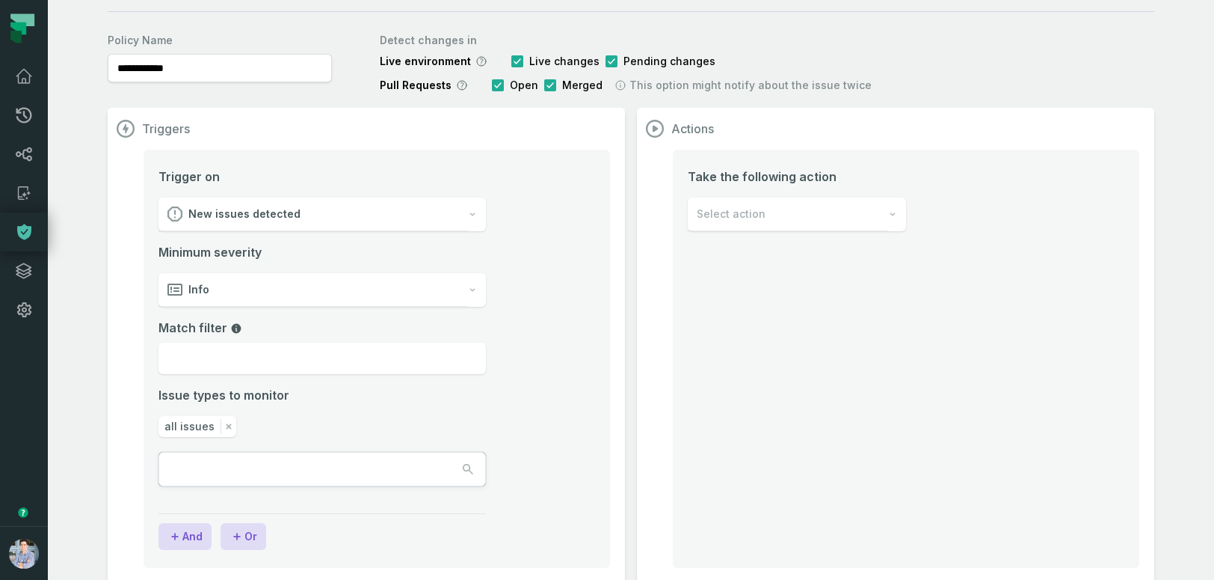
click at [388, 212] on div "New issues detected" at bounding box center [314, 214] width 310 height 34
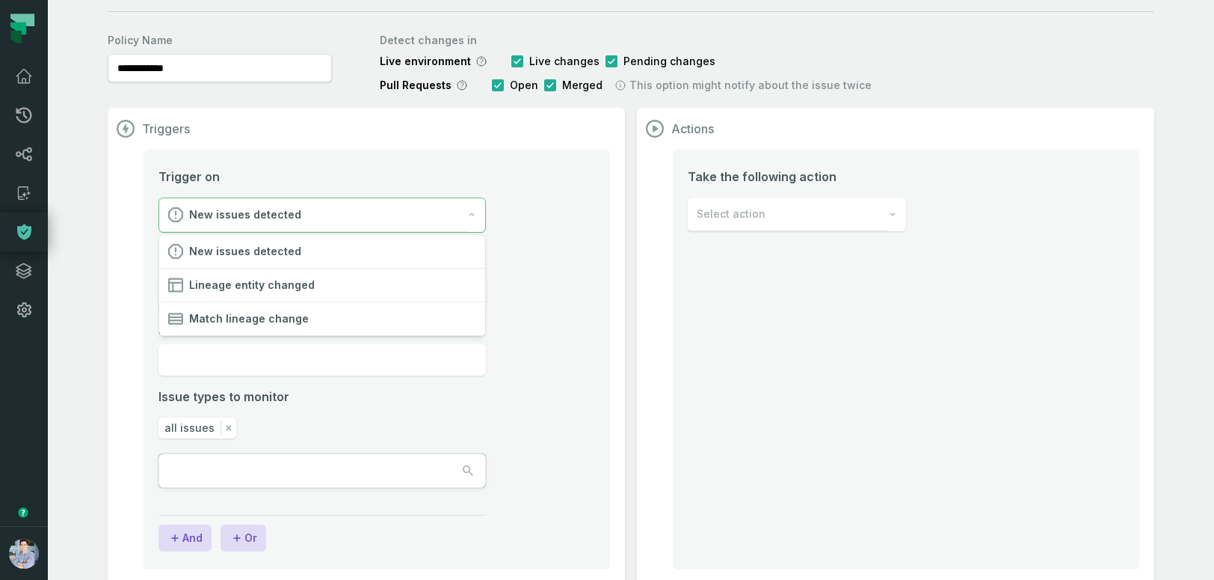
click at [585, 280] on li "Trigger on New issues detected Minimum severity Info Match filter Issue types t…" at bounding box center [377, 345] width 437 height 357
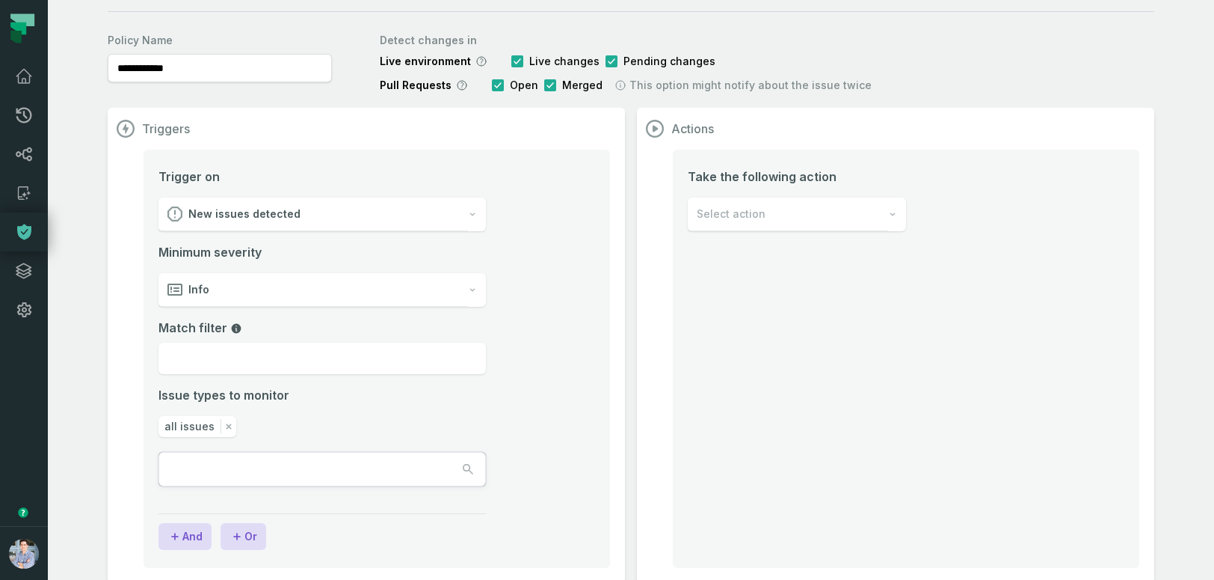
click at [371, 293] on div "Info" at bounding box center [314, 290] width 310 height 34
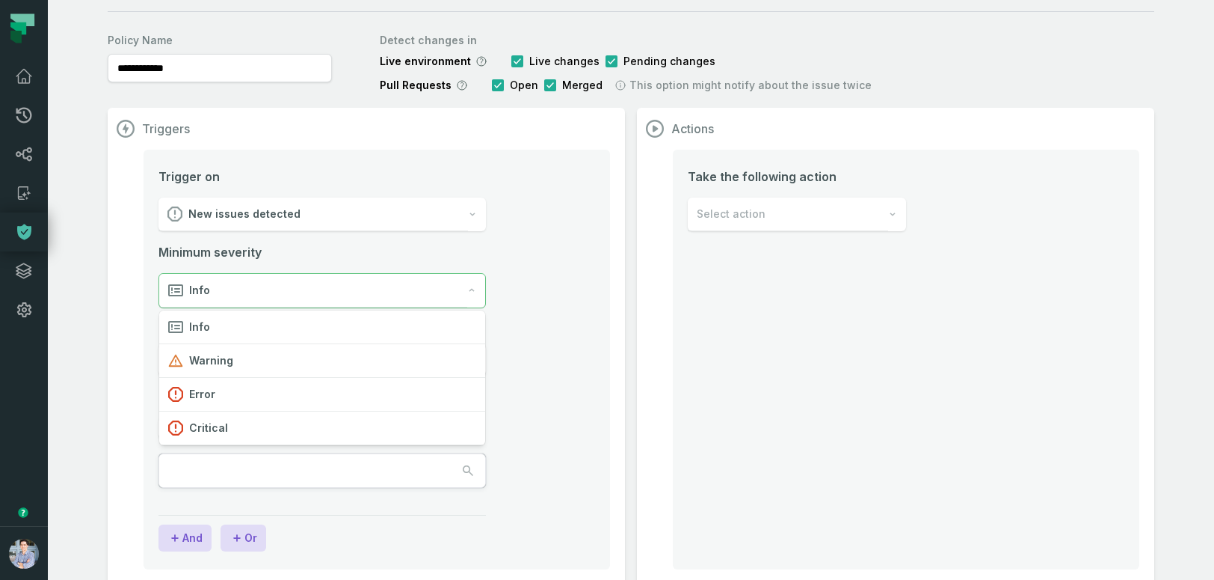
click at [371, 293] on div "Info" at bounding box center [313, 291] width 308 height 34
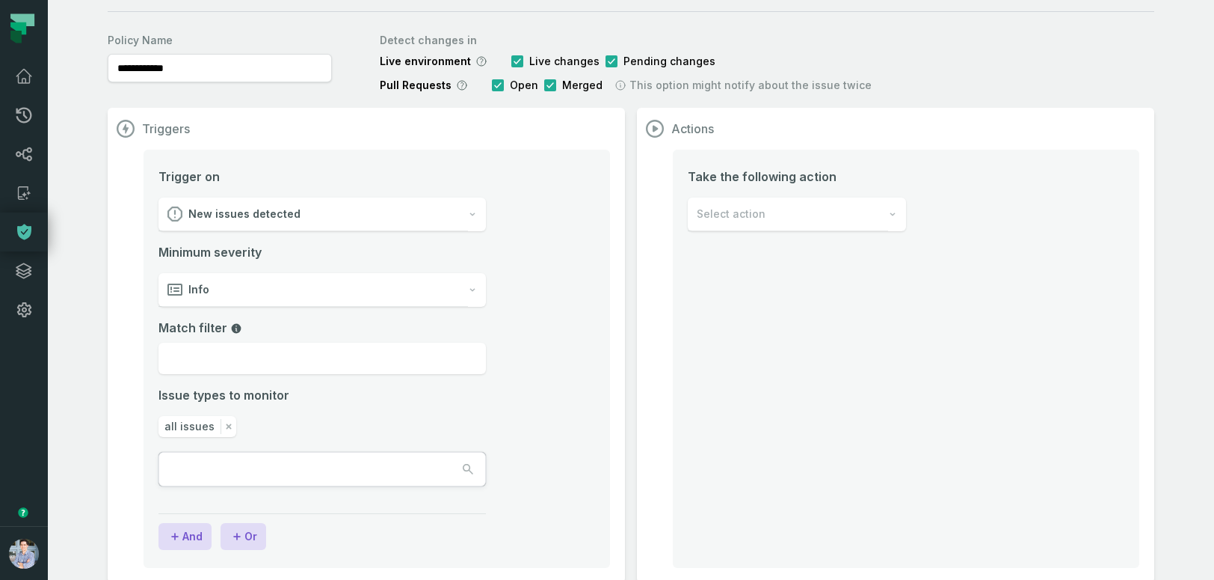
click at [371, 293] on div "Info" at bounding box center [314, 290] width 310 height 34
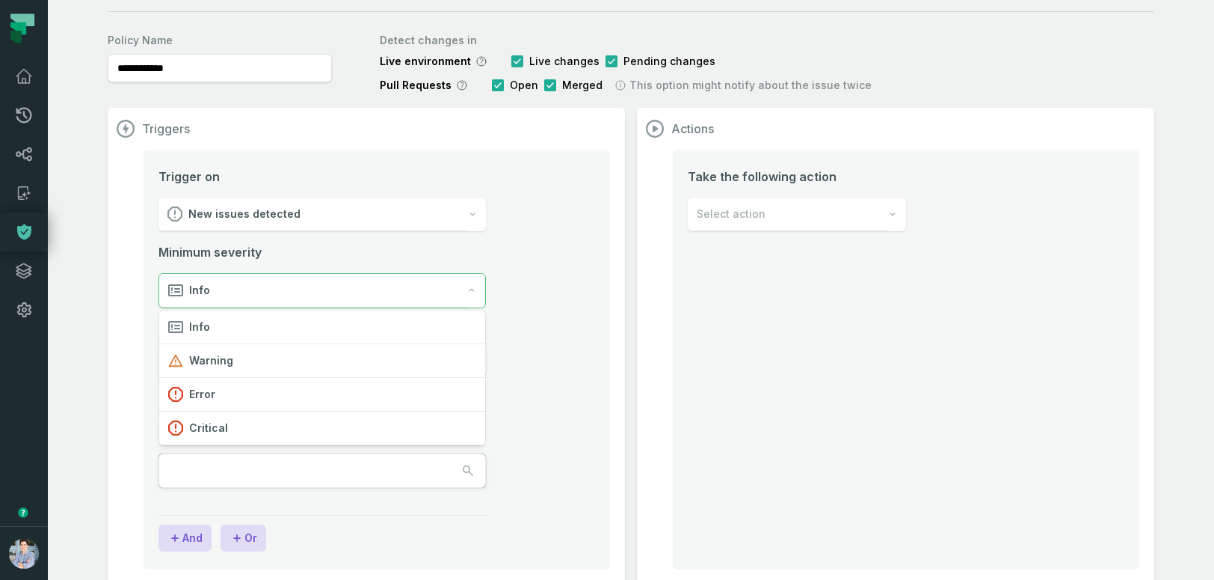
click at [555, 339] on li "Trigger on New issues detected Minimum severity Info Match filter Issue types t…" at bounding box center [377, 345] width 437 height 357
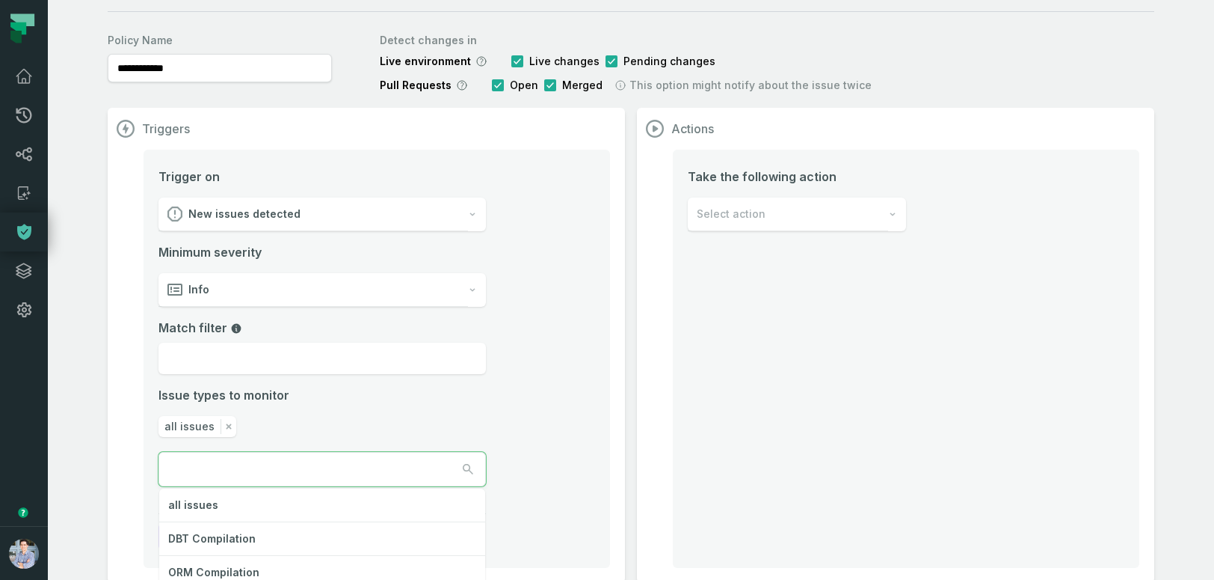
click at [323, 467] on button "button" at bounding box center [322, 468] width 326 height 33
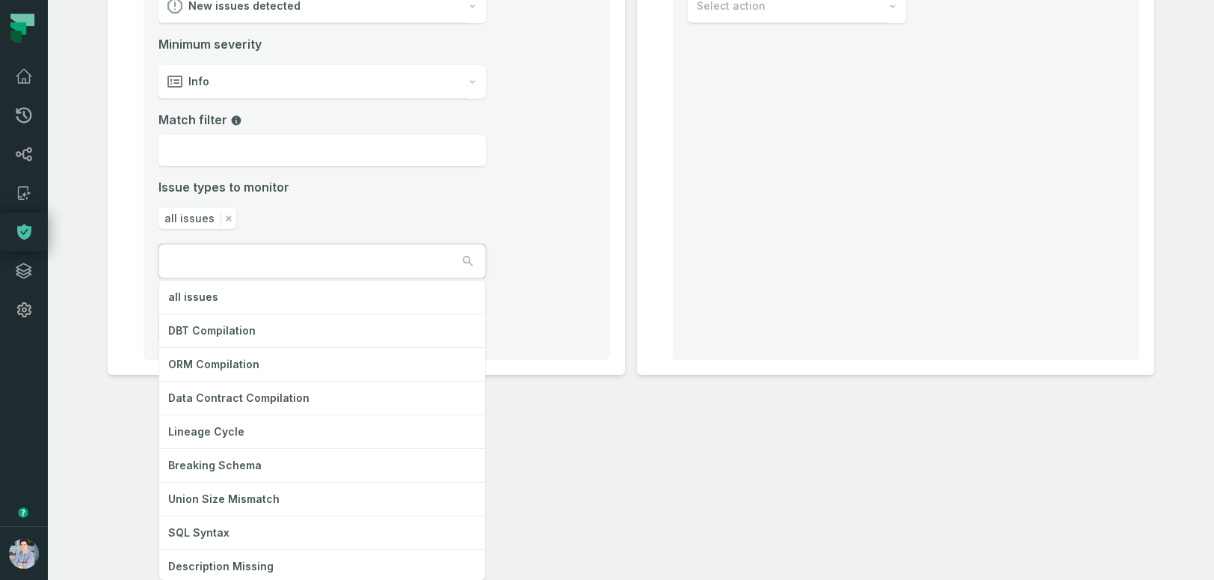
scroll to position [61, 0]
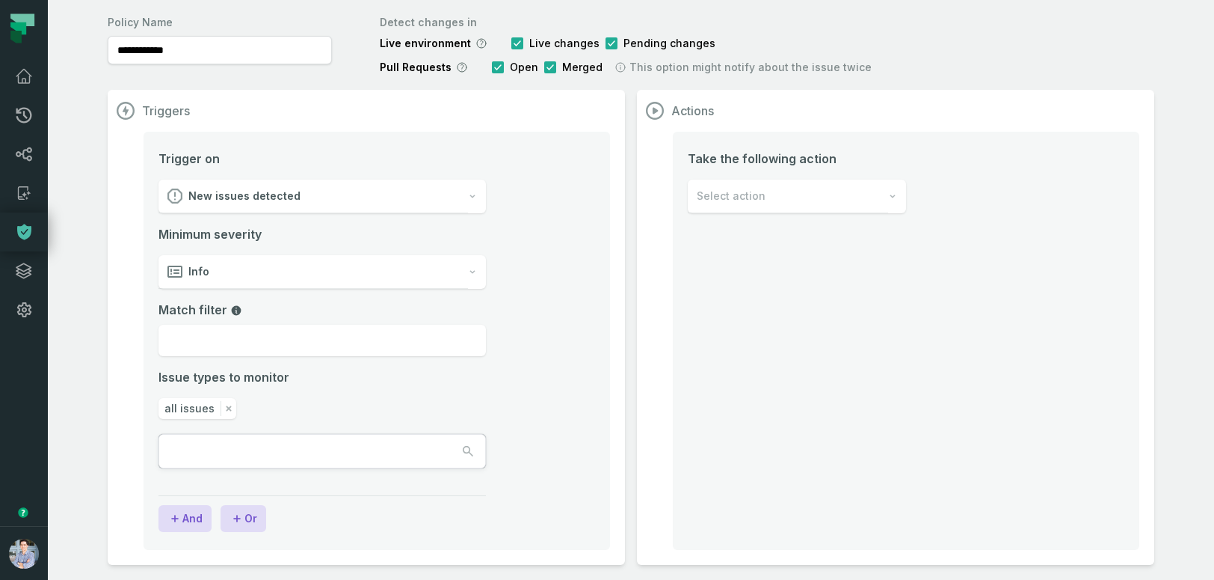
click at [859, 181] on div "Triggers Trigger on New issues detected Minimum severity Info Match filter Issu…" at bounding box center [631, 327] width 1047 height 475
click at [848, 196] on div "Select action" at bounding box center [788, 196] width 200 height 34
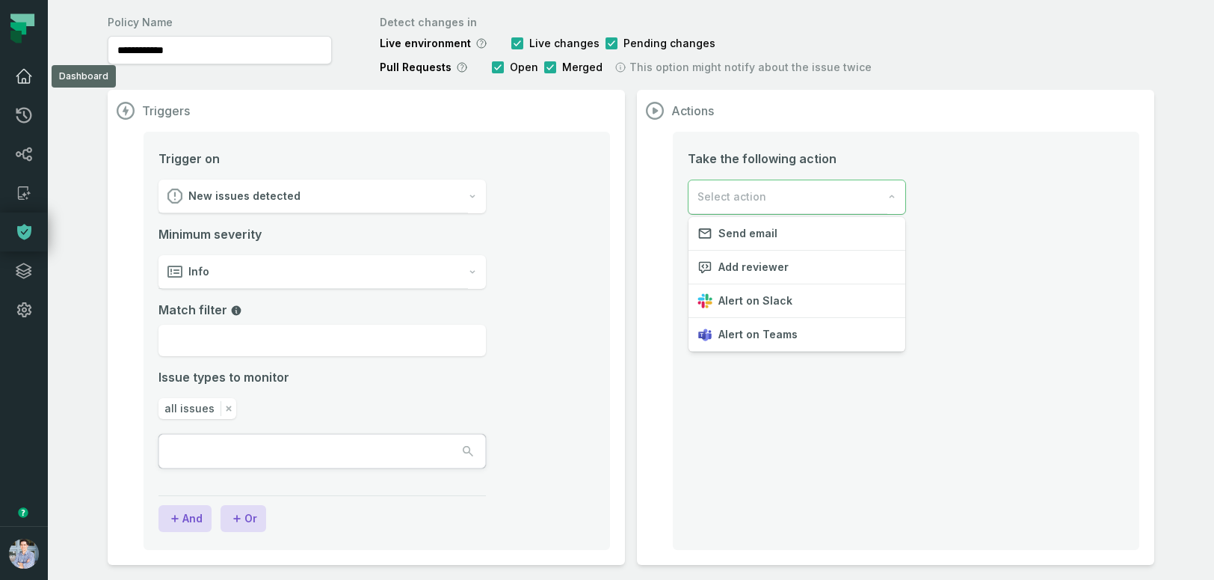
click at [19, 81] on icon at bounding box center [24, 76] width 18 height 18
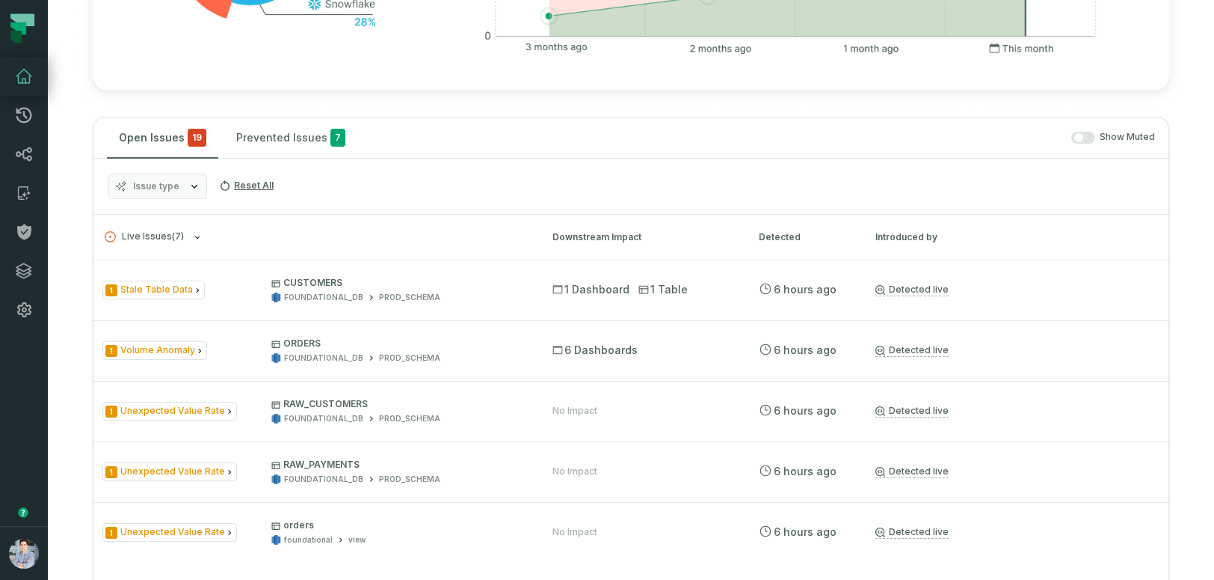
scroll to position [611, 0]
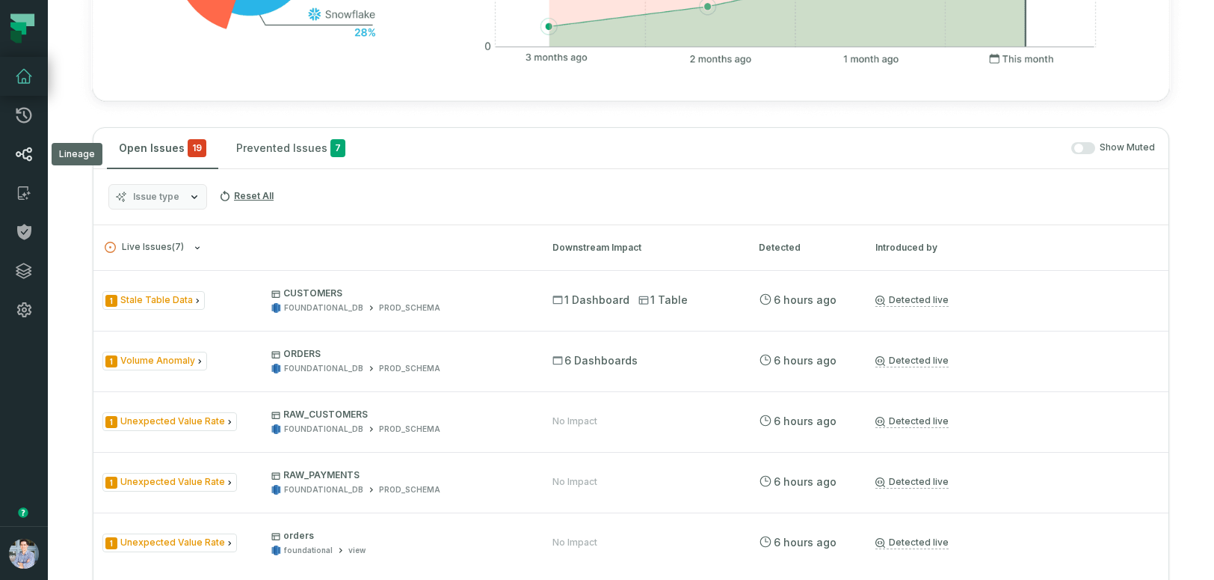
click at [21, 161] on icon at bounding box center [24, 154] width 18 height 18
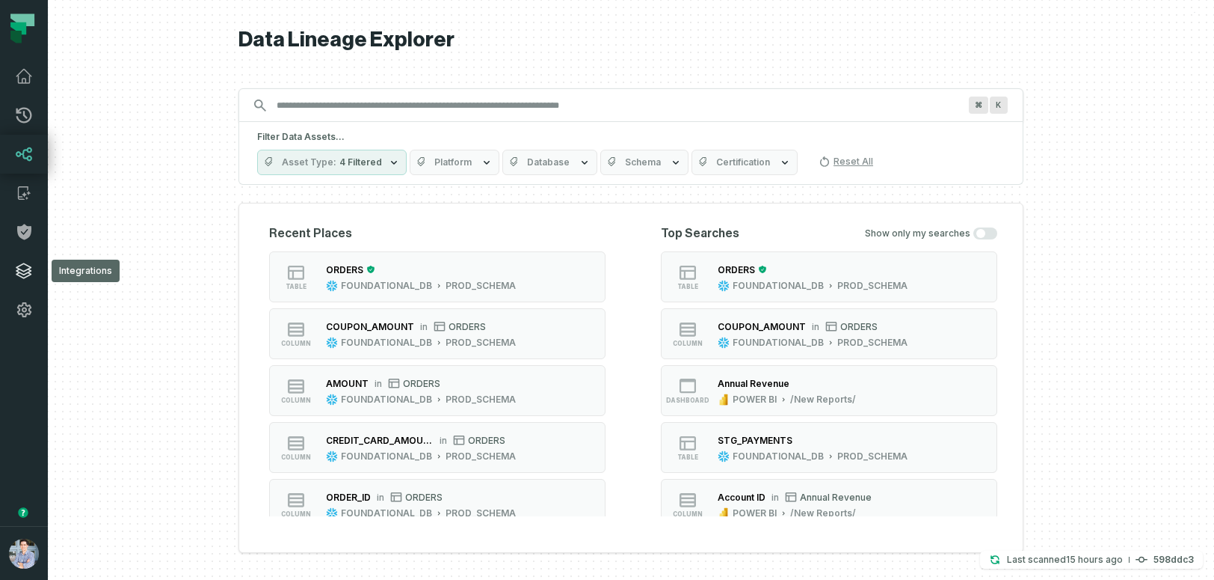
click at [19, 268] on icon at bounding box center [23, 270] width 15 height 15
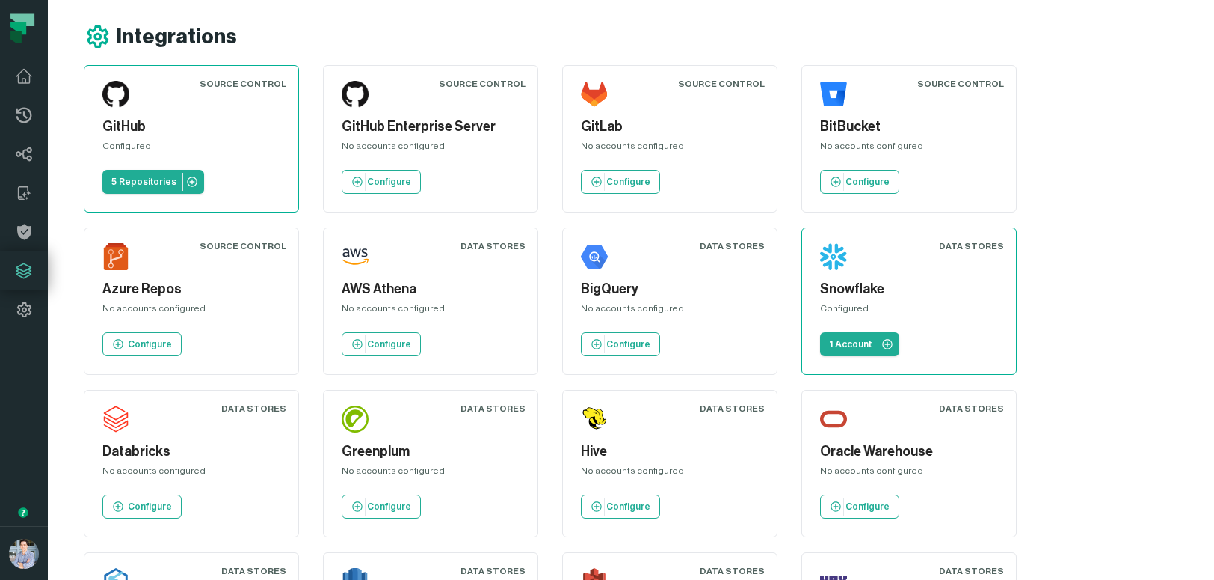
scroll to position [10, 0]
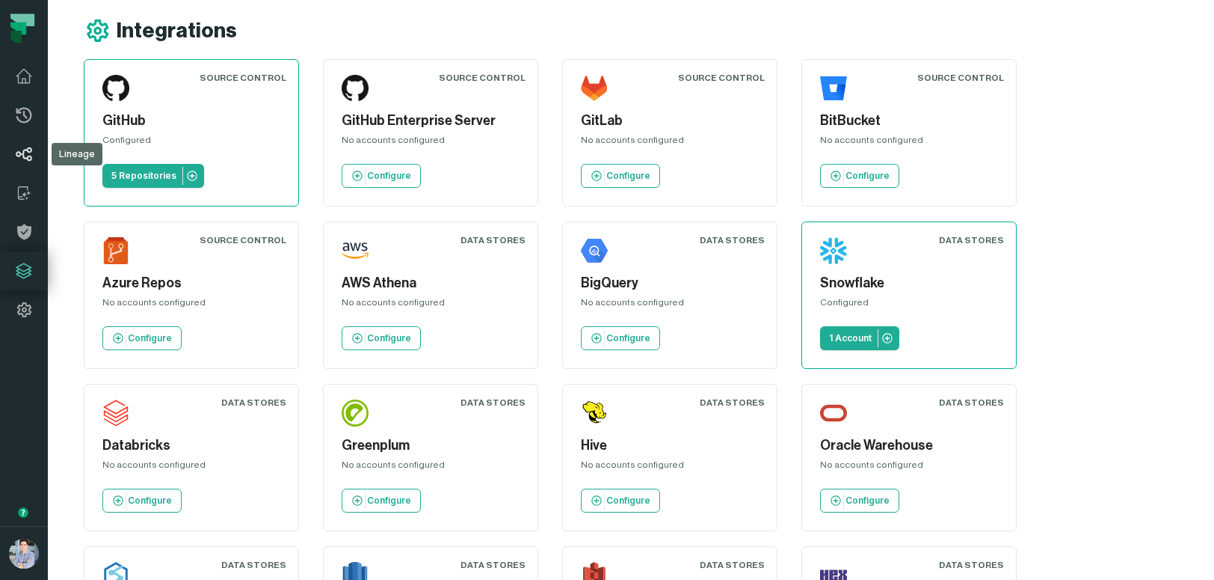
click at [20, 163] on link "Lineage" at bounding box center [24, 154] width 48 height 39
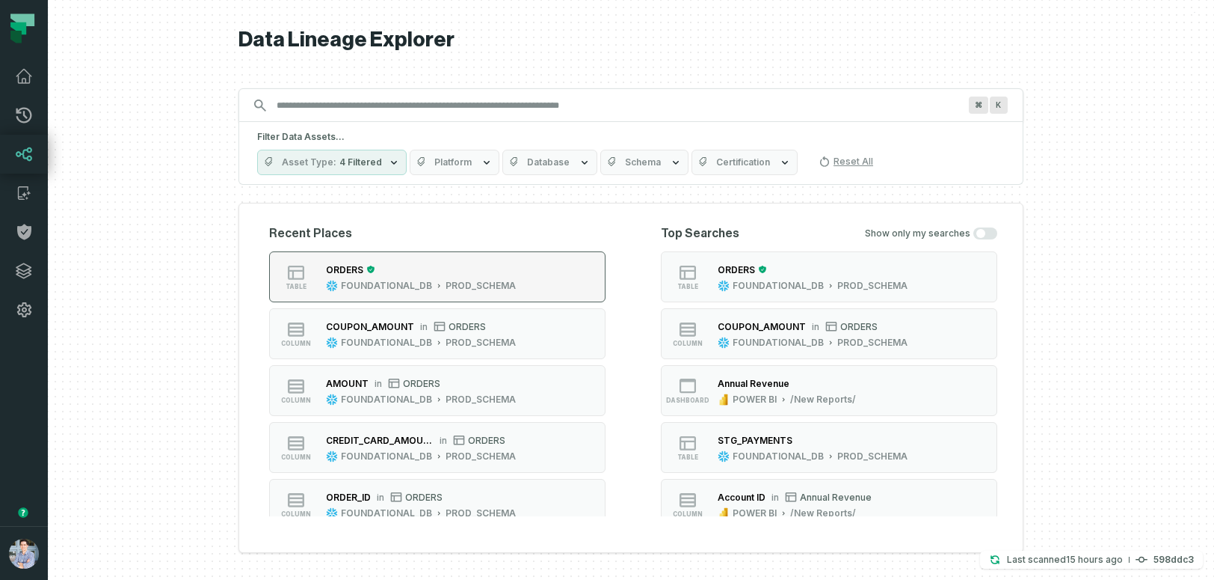
click at [555, 272] on button "table ORDERS FOUNDATIONAL_DB PROD_SCHEMA" at bounding box center [437, 276] width 336 height 51
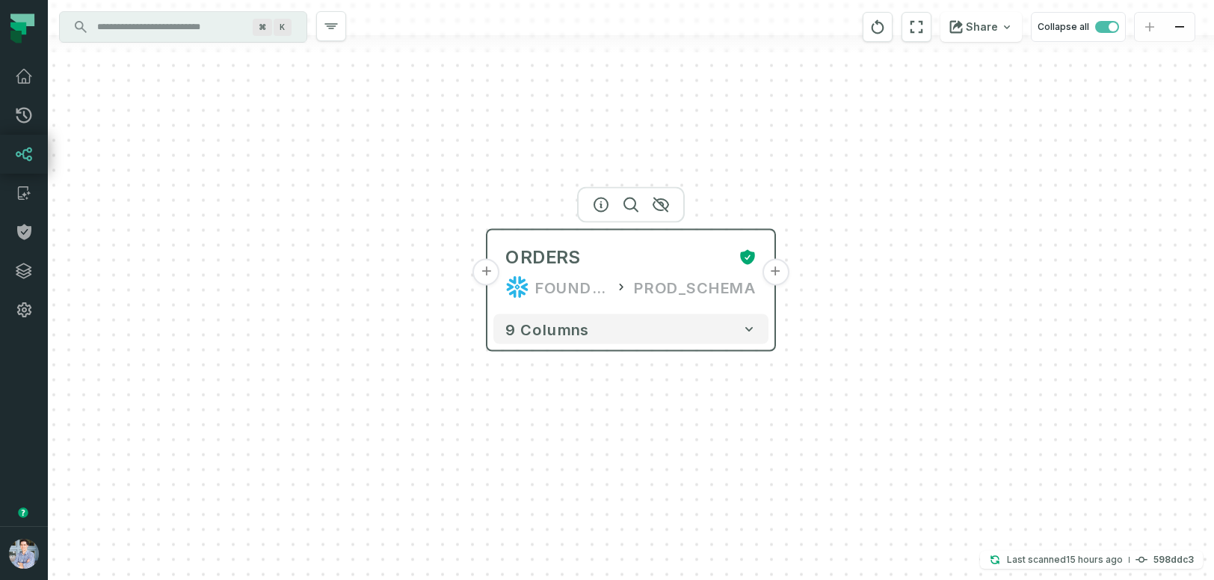
click at [490, 276] on button "+" at bounding box center [486, 272] width 27 height 27
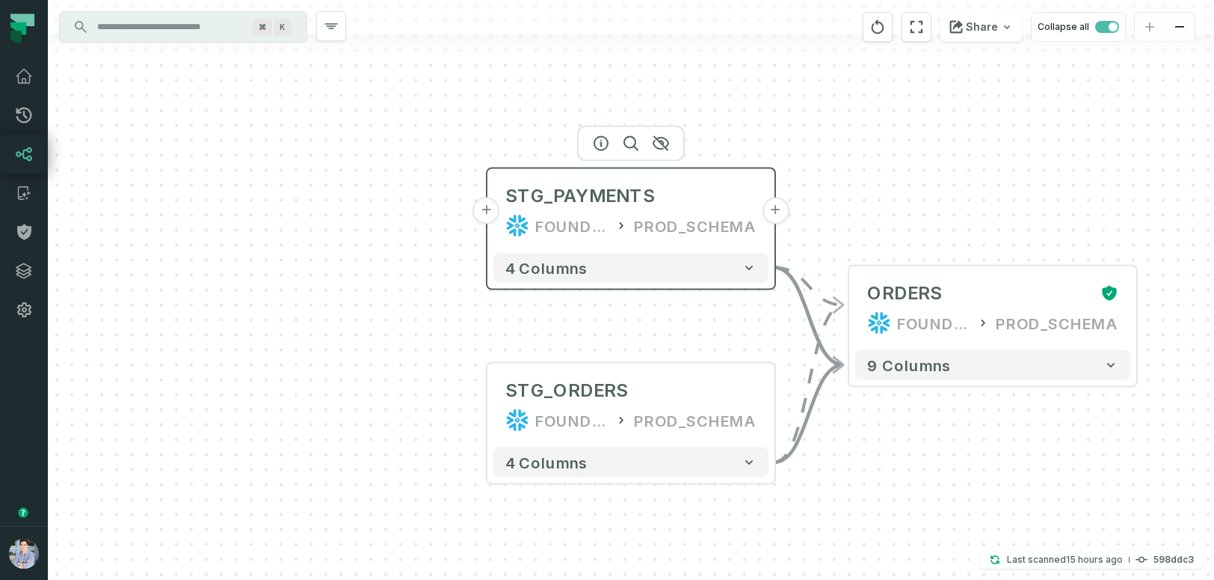
click at [487, 215] on button "+" at bounding box center [486, 210] width 27 height 27
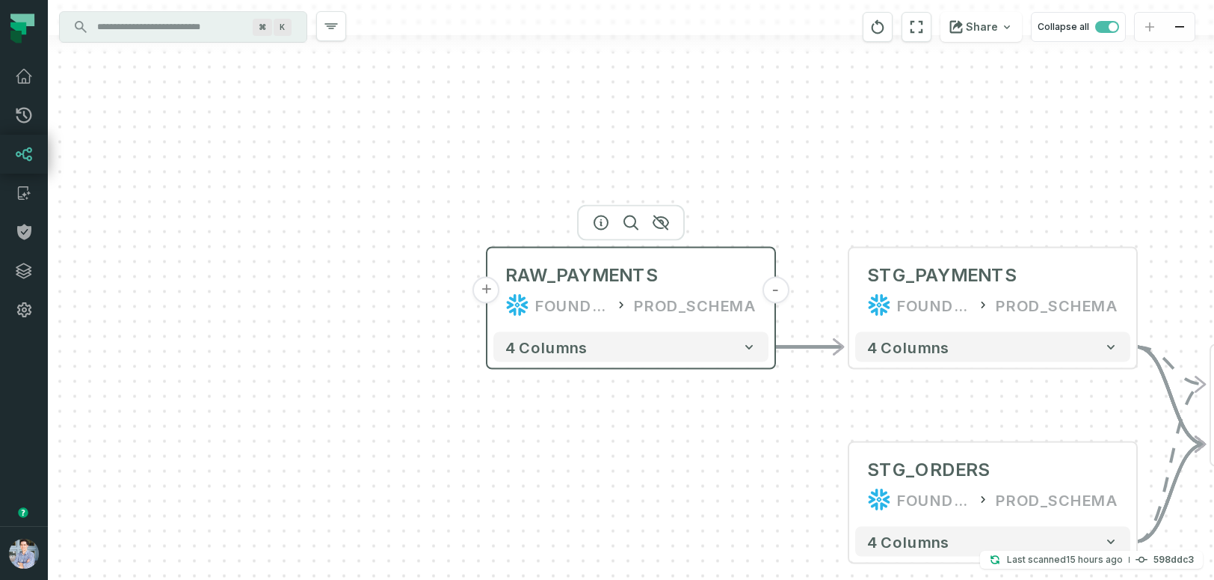
click at [483, 285] on button "+" at bounding box center [486, 290] width 27 height 27
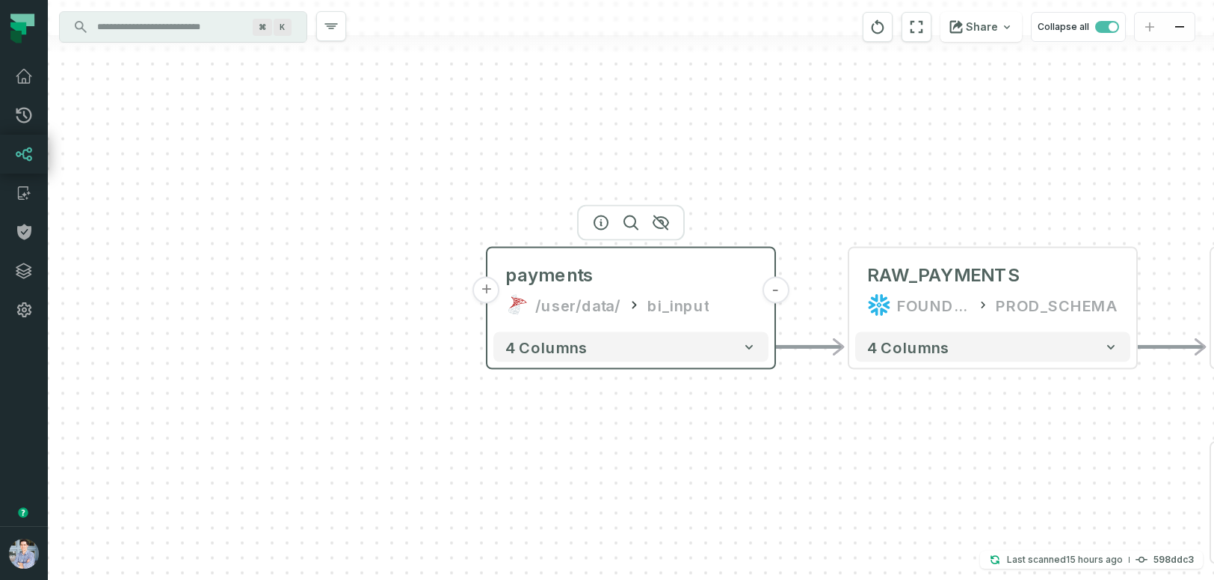
click at [482, 286] on button "+" at bounding box center [486, 290] width 27 height 27
click at [488, 292] on button "+" at bounding box center [486, 290] width 27 height 27
click at [485, 292] on button "+" at bounding box center [486, 290] width 27 height 27
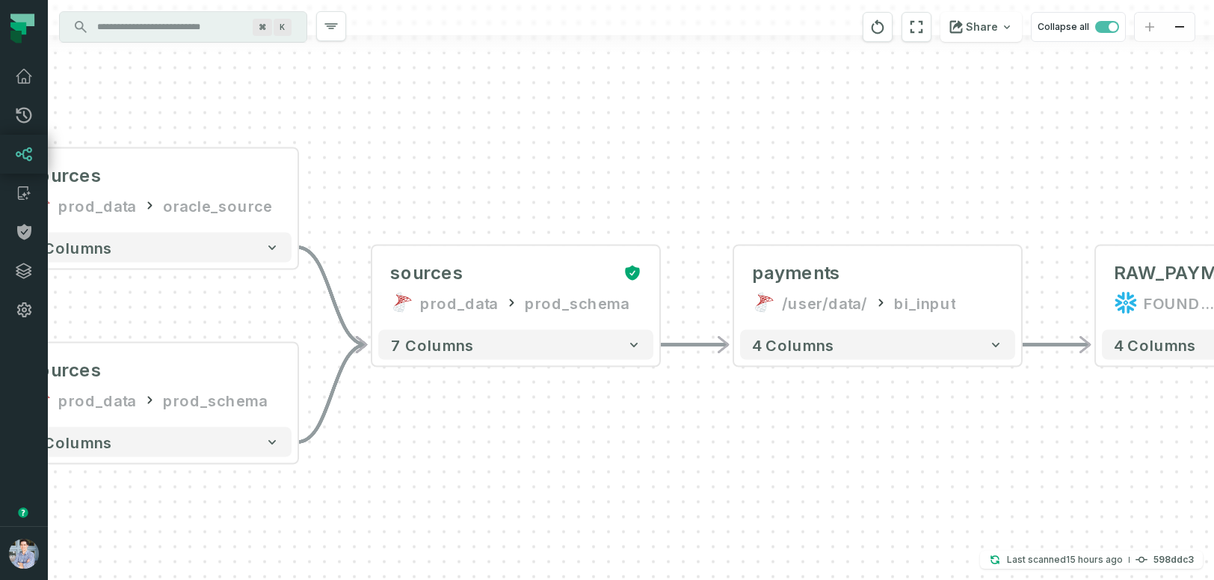
drag, startPoint x: 1013, startPoint y: 170, endPoint x: 536, endPoint y: 150, distance: 477.5
click at [536, 150] on div "sources prod_data oracle_source - 7 columns sources prod_data prod_schema - 7 c…" at bounding box center [631, 290] width 1166 height 580
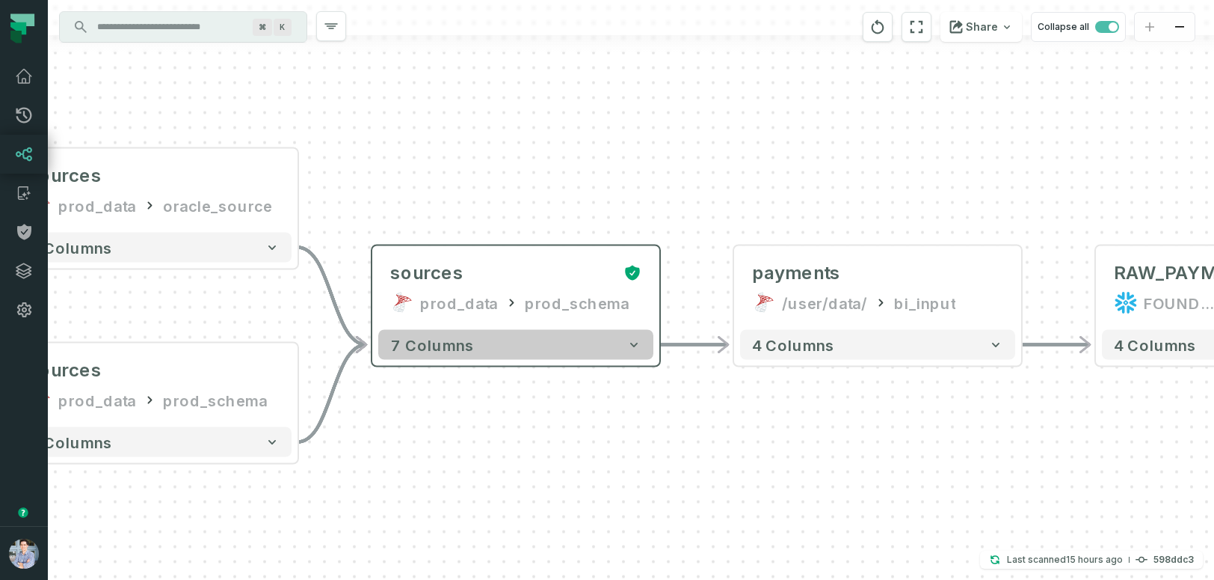
click at [594, 354] on button "7 columns" at bounding box center [515, 345] width 275 height 30
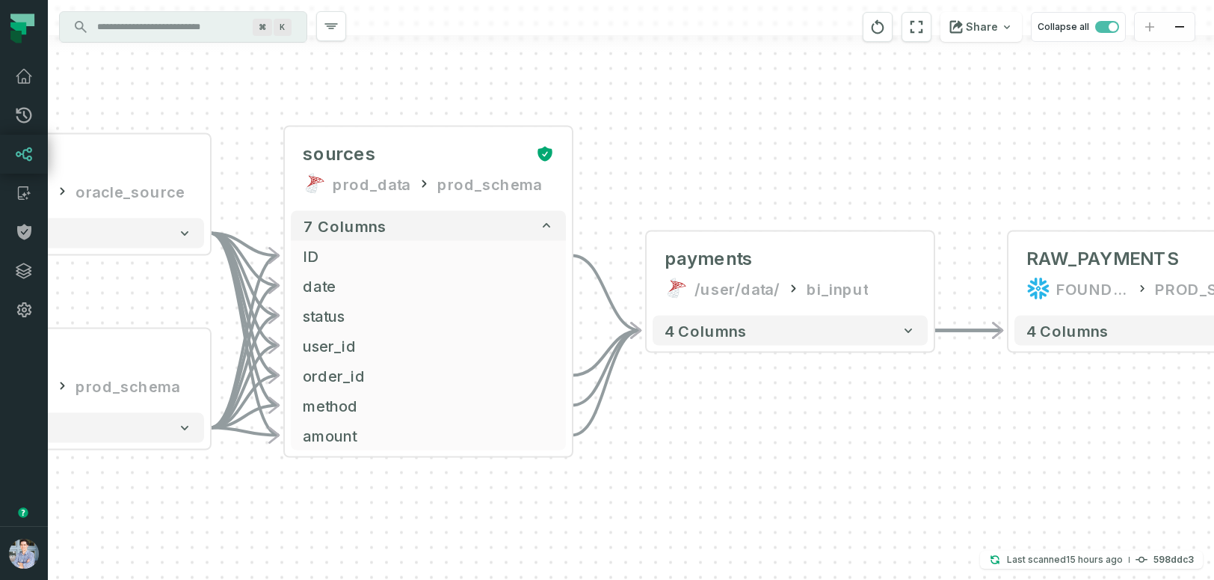
drag, startPoint x: 923, startPoint y: 245, endPoint x: 836, endPoint y: 125, distance: 148.2
click at [836, 125] on div "sources prod_data oracle_source - 7 columns sources prod_data prod_schema - 7 c…" at bounding box center [631, 290] width 1166 height 580
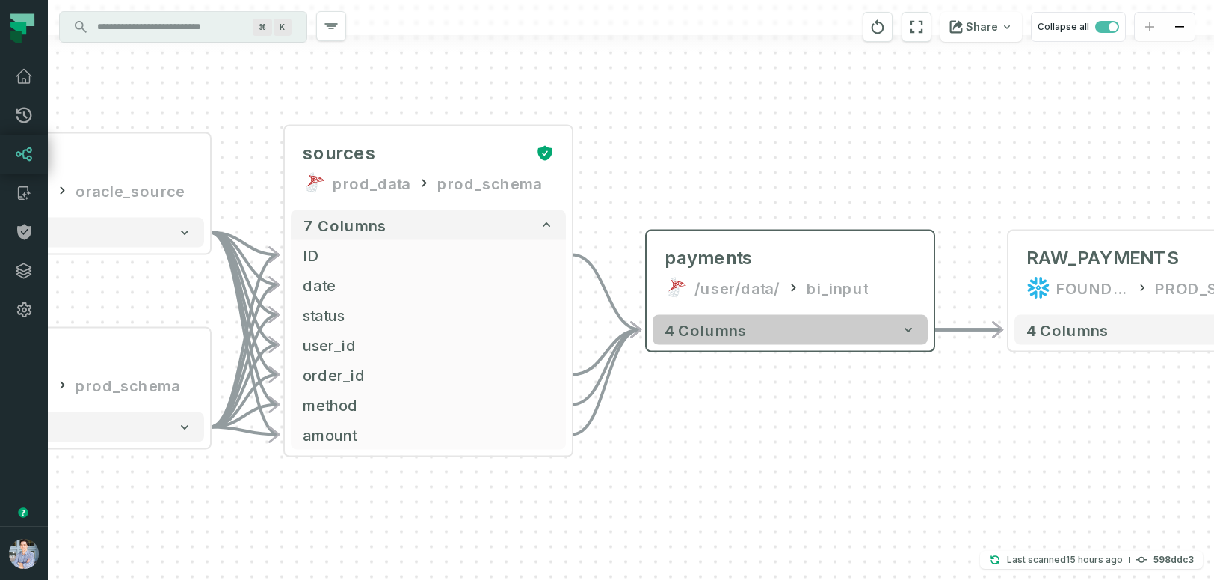
click at [827, 342] on button "4 columns" at bounding box center [790, 330] width 275 height 30
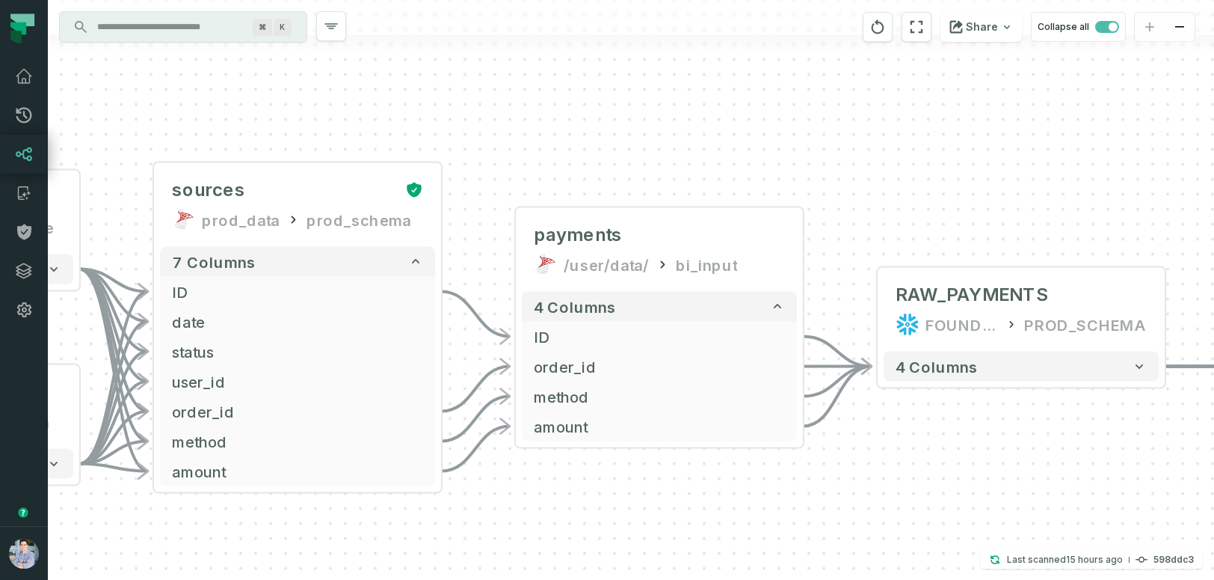
drag, startPoint x: 1068, startPoint y: 201, endPoint x: 937, endPoint y: 178, distance: 132.9
click at [937, 178] on div "sources prod_data oracle_source - 7 columns sources prod_data prod_schema - 7 c…" at bounding box center [631, 290] width 1166 height 580
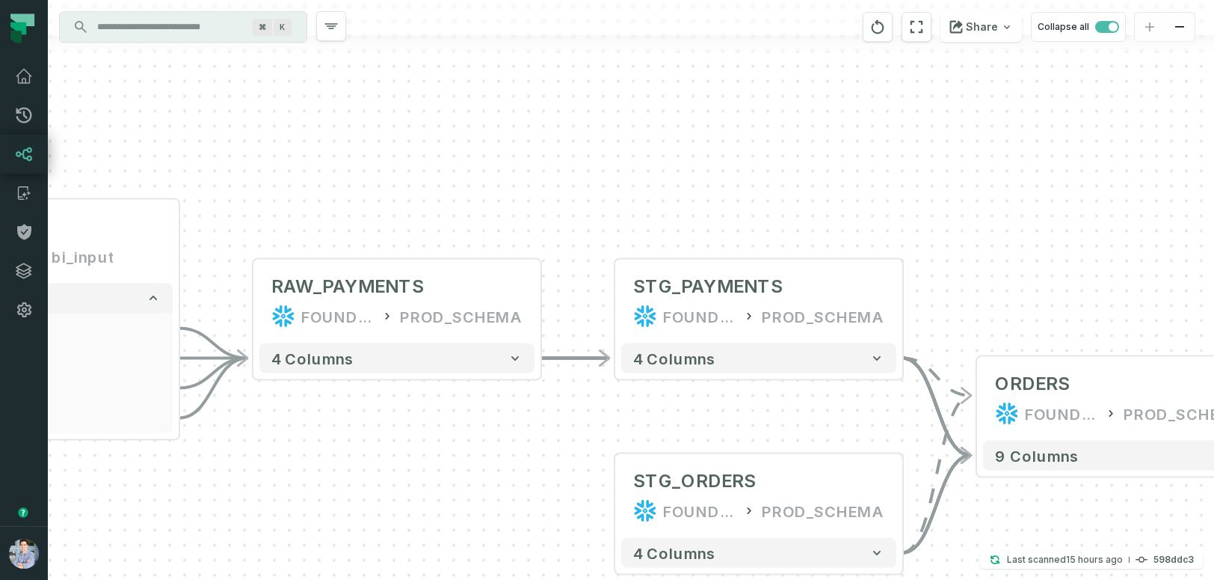
drag, startPoint x: 1129, startPoint y: 194, endPoint x: 505, endPoint y: 186, distance: 624.4
click at [505, 186] on div "sources prod_data oracle_source - 7 columns sources prod_data prod_schema - 7 c…" at bounding box center [631, 290] width 1166 height 580
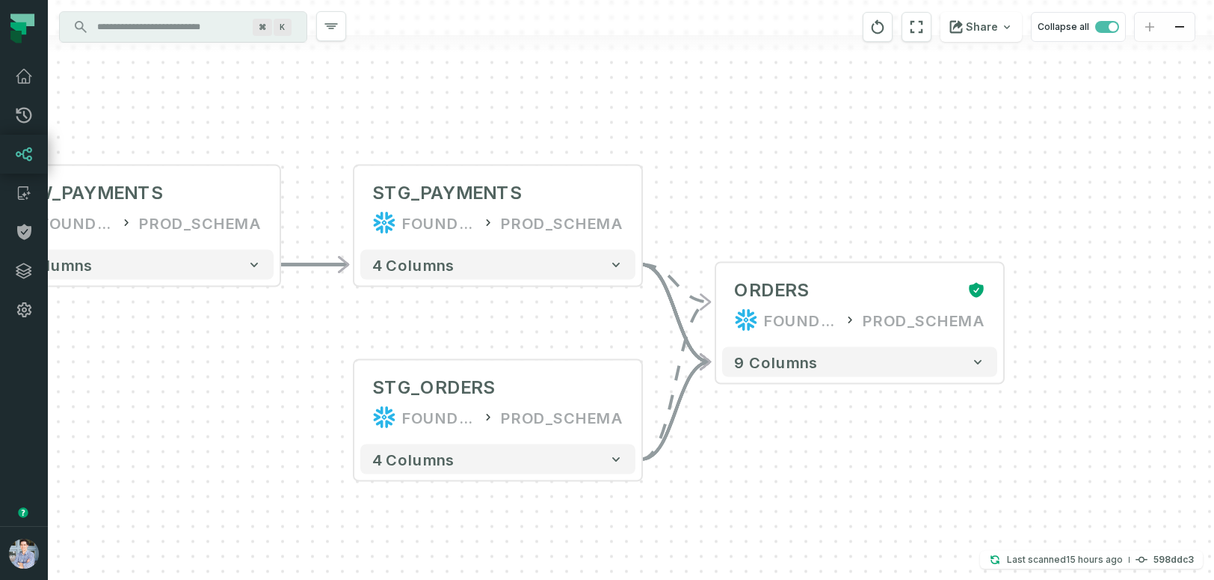
drag, startPoint x: 1000, startPoint y: 203, endPoint x: 737, endPoint y: 108, distance: 279.8
click at [737, 107] on div "sources prod_data oracle_source - 7 columns sources prod_data prod_schema - 7 c…" at bounding box center [631, 290] width 1166 height 580
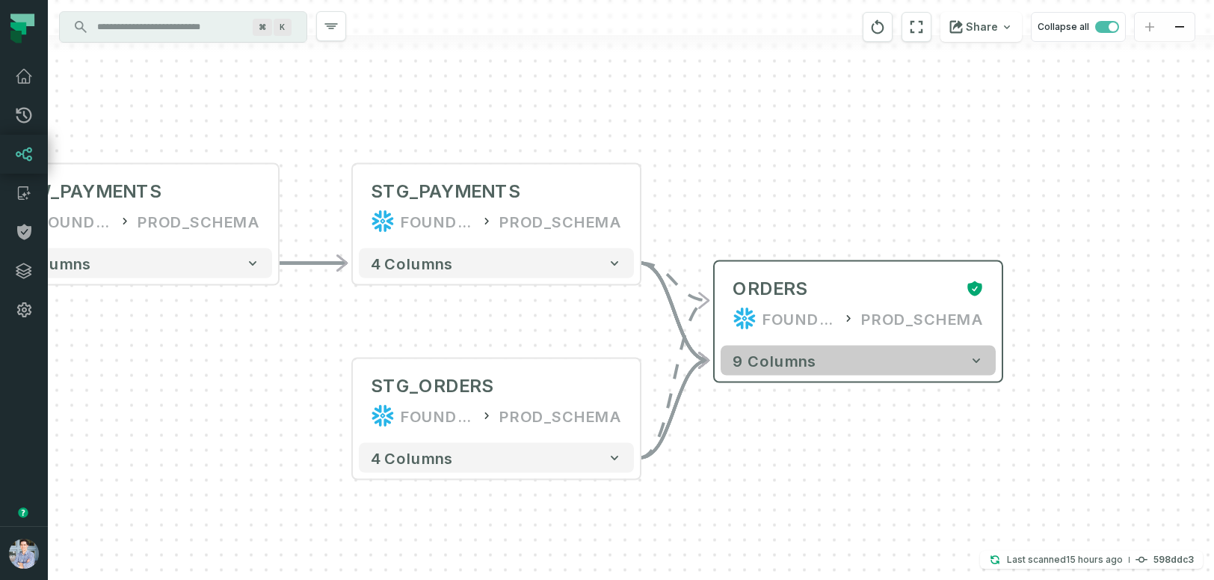
click at [805, 357] on span "9 columns" at bounding box center [775, 360] width 84 height 18
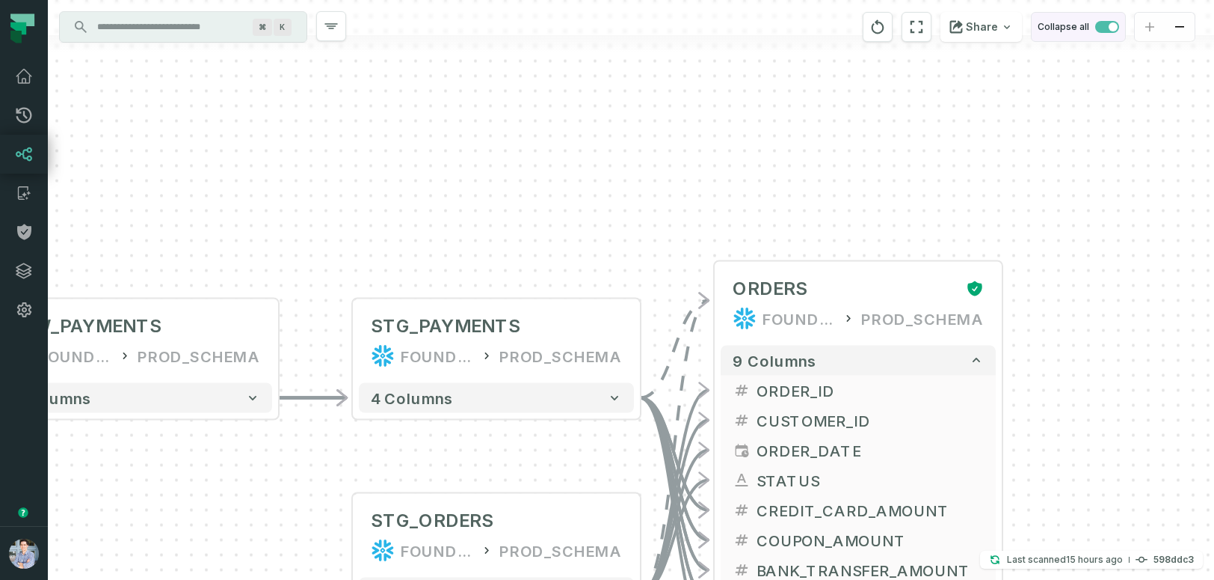
click at [1057, 31] on button "Collapse all" at bounding box center [1078, 27] width 95 height 30
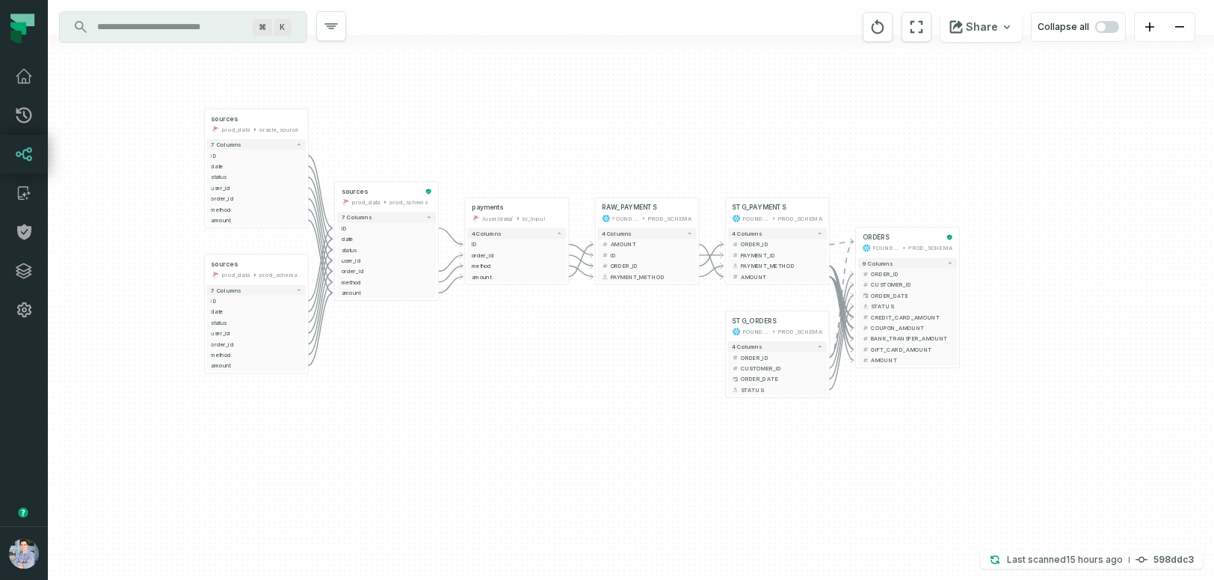
drag, startPoint x: 811, startPoint y: 275, endPoint x: 900, endPoint y: 144, distance: 158.2
click at [900, 144] on div "sources prod_data oracle_source - 7 columns ID - date - status - user_id - orde…" at bounding box center [631, 290] width 1166 height 580
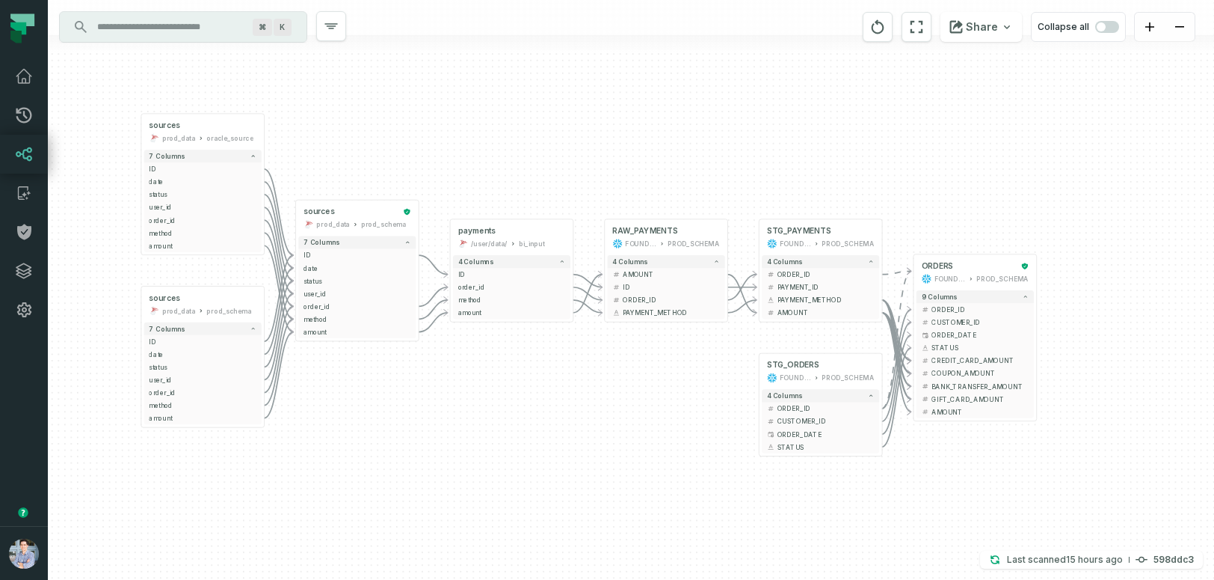
drag, startPoint x: 900, startPoint y: 144, endPoint x: 973, endPoint y: 147, distance: 72.6
click at [975, 144] on div "sources prod_data oracle_source - 7 columns ID - date - status - user_id - orde…" at bounding box center [631, 290] width 1166 height 580
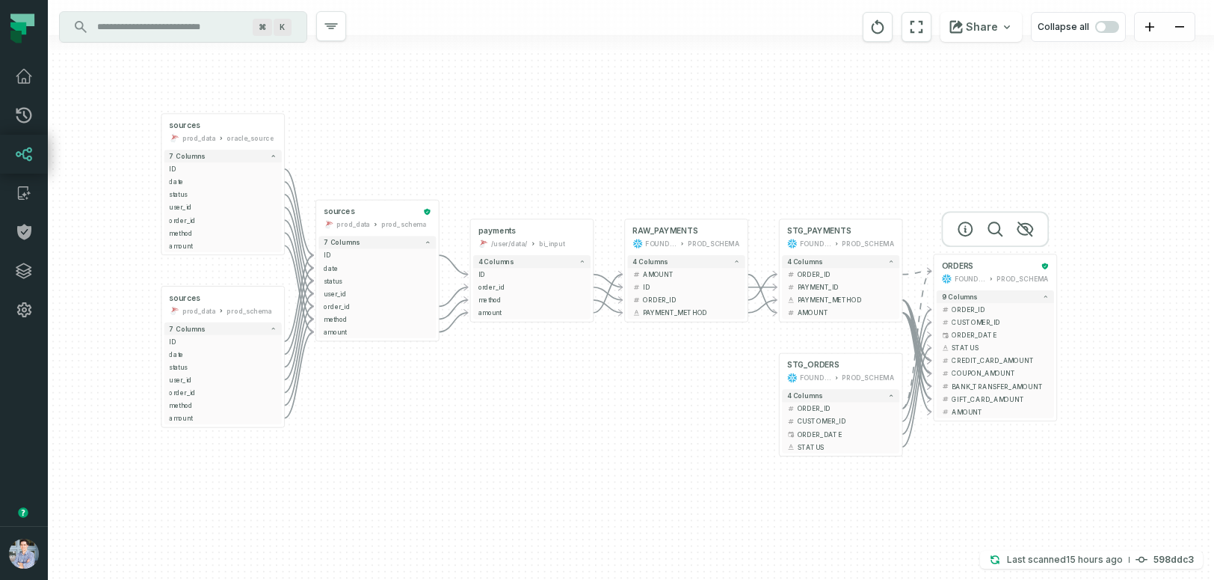
click at [1003, 247] on div at bounding box center [995, 229] width 108 height 36
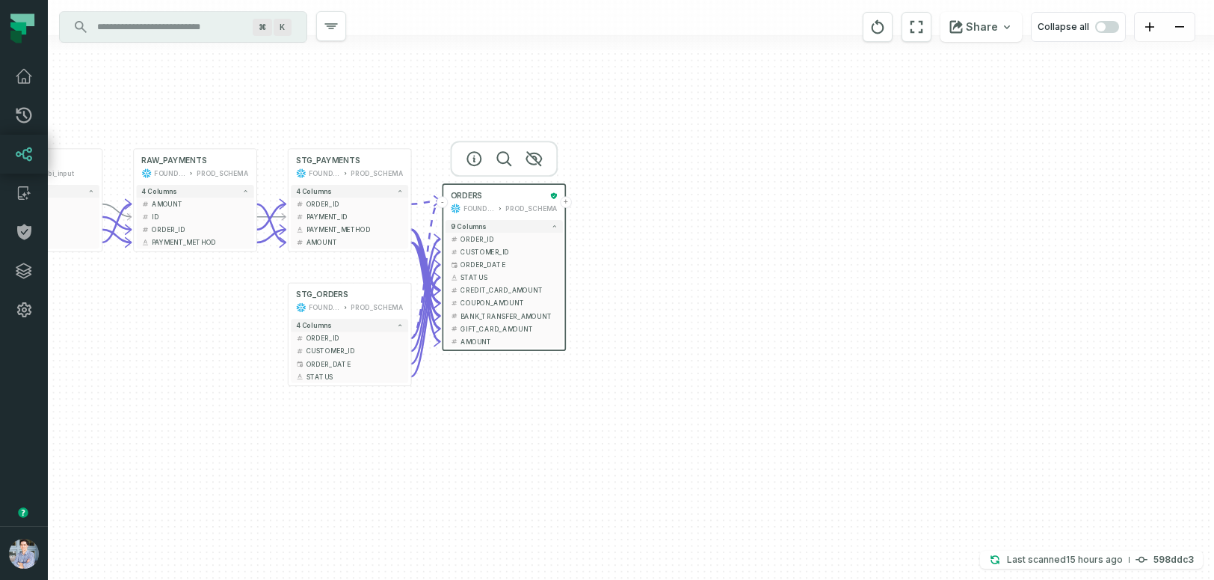
drag, startPoint x: 1176, startPoint y: 227, endPoint x: 689, endPoint y: 153, distance: 492.4
click at [689, 153] on div "sources prod_data oracle_source - 7 columns ID - date - status - user_id - orde…" at bounding box center [631, 290] width 1166 height 580
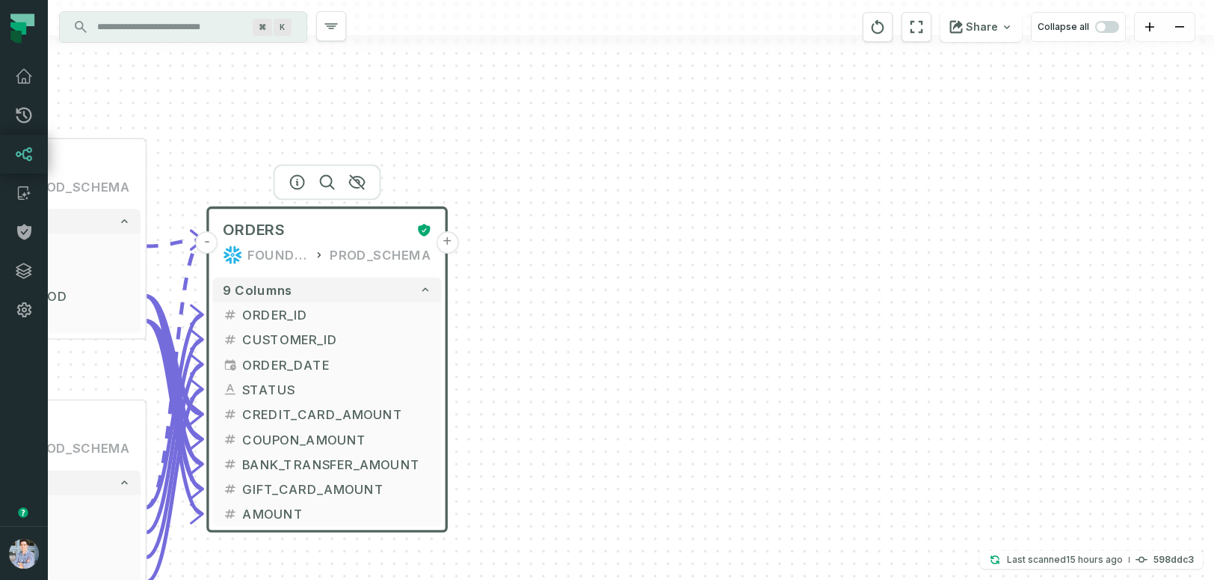
click at [449, 242] on button "+" at bounding box center [447, 242] width 22 height 22
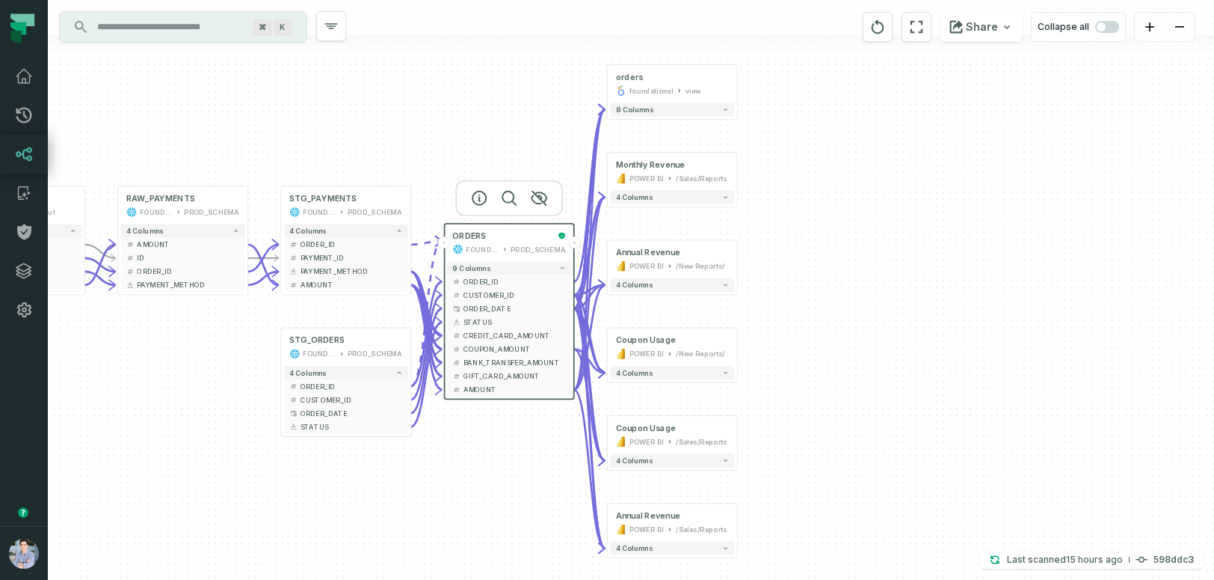
drag, startPoint x: 792, startPoint y: 340, endPoint x: 820, endPoint y: 310, distance: 41.3
click at [820, 310] on div "+ orders foundational view + 8 columns + Monthly Revenue POWER BI /Sales/Report…" at bounding box center [631, 290] width 1166 height 580
click at [1114, 25] on span "button" at bounding box center [1107, 27] width 24 height 12
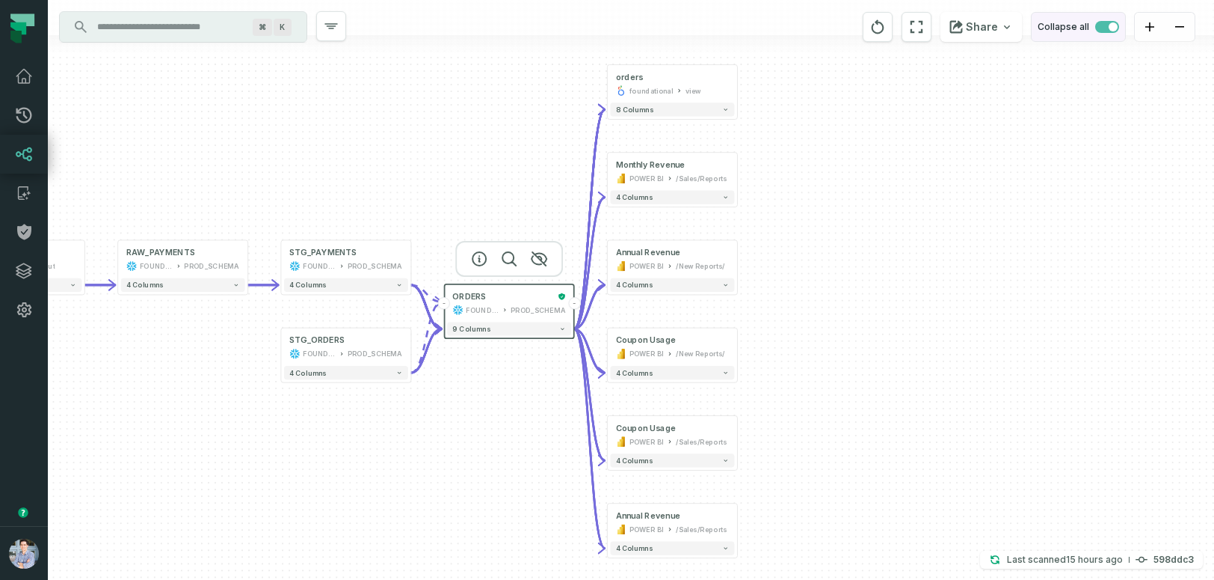
click at [1113, 22] on span "button" at bounding box center [1113, 26] width 9 height 9
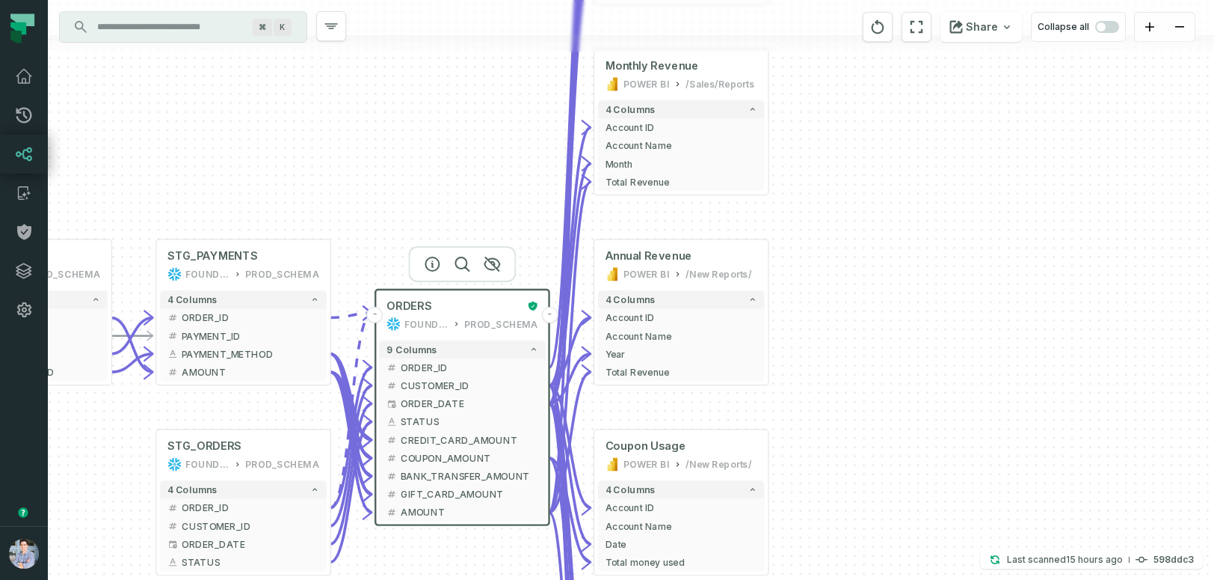
drag, startPoint x: 986, startPoint y: 345, endPoint x: 1119, endPoint y: 99, distance: 279.0
click at [1119, 99] on div "+ orders foundational view + 8 columns - id - order_amount + time_of_order - ti…" at bounding box center [631, 290] width 1166 height 580
click at [550, 319] on button "-" at bounding box center [549, 315] width 16 height 16
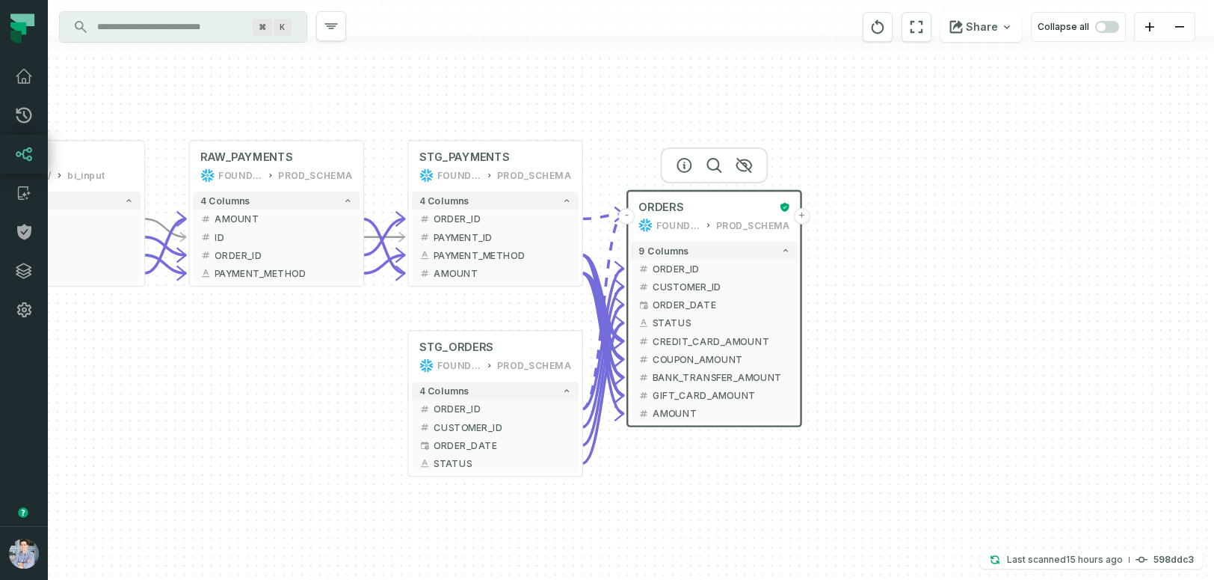
drag, startPoint x: 760, startPoint y: 399, endPoint x: 1004, endPoint y: 294, distance: 266.0
click at [1004, 295] on div "sources prod_data oracle_source - 7 columns ID - date - status - user_id - orde…" at bounding box center [631, 290] width 1166 height 580
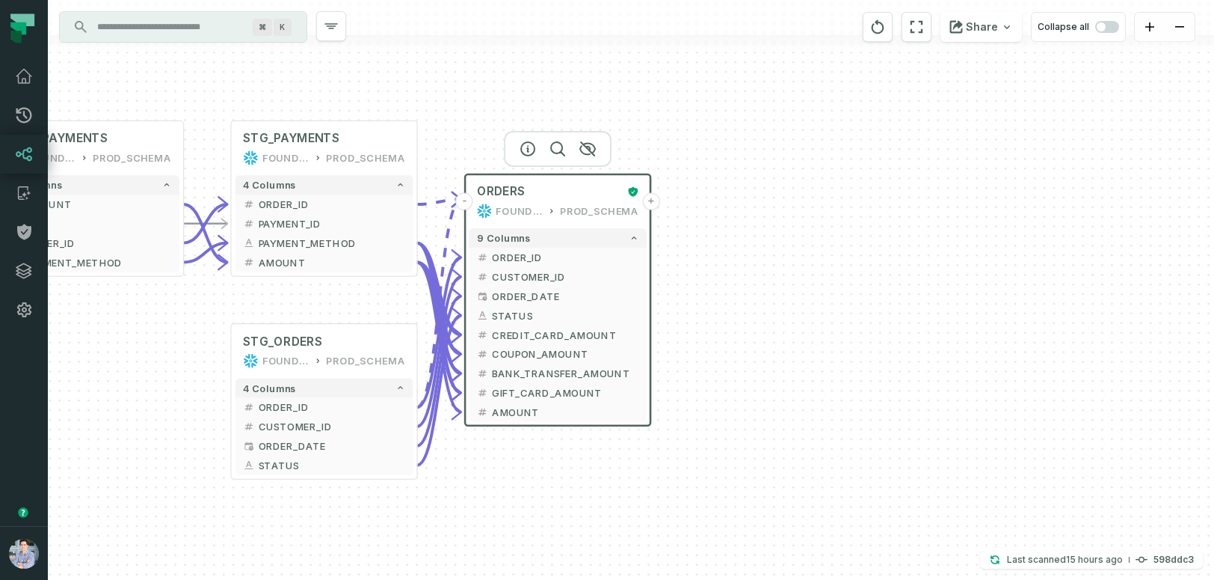
drag, startPoint x: 1041, startPoint y: 291, endPoint x: 887, endPoint y: 289, distance: 154.1
click at [887, 289] on div "sources prod_data oracle_source - 7 columns ID - date - status - user_id - orde…" at bounding box center [631, 290] width 1166 height 580
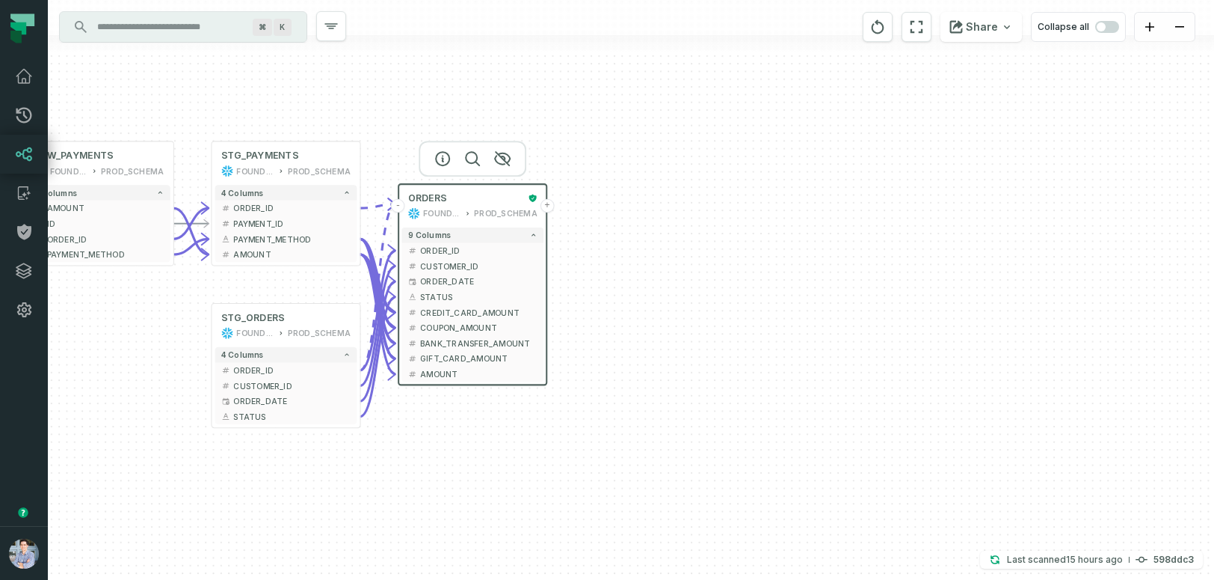
drag, startPoint x: 959, startPoint y: 282, endPoint x: 810, endPoint y: 270, distance: 150.0
click at [810, 270] on div "sources prod_data oracle_source - 7 columns ID - date - status - user_id - orde…" at bounding box center [631, 290] width 1166 height 580
click at [1109, 26] on span "button" at bounding box center [1107, 27] width 24 height 12
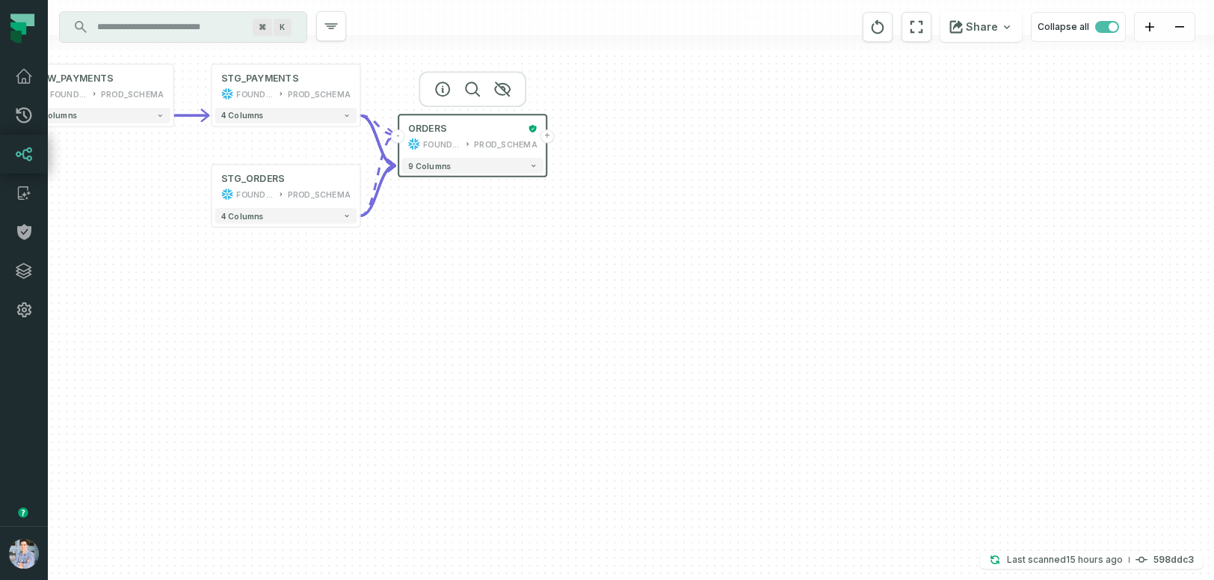
click at [551, 140] on button "+" at bounding box center [548, 136] width 14 height 14
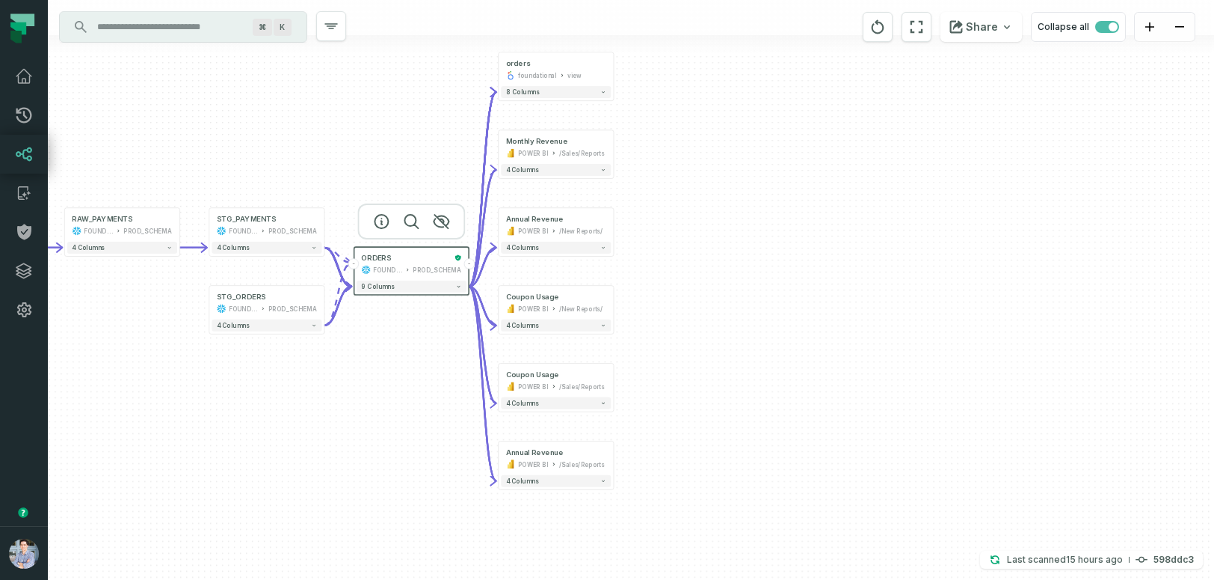
drag, startPoint x: 851, startPoint y: 400, endPoint x: 734, endPoint y: 317, distance: 143.8
click at [734, 317] on div "+ orders foundational view + 8 columns + Monthly Revenue POWER BI /Sales/Report…" at bounding box center [631, 290] width 1166 height 580
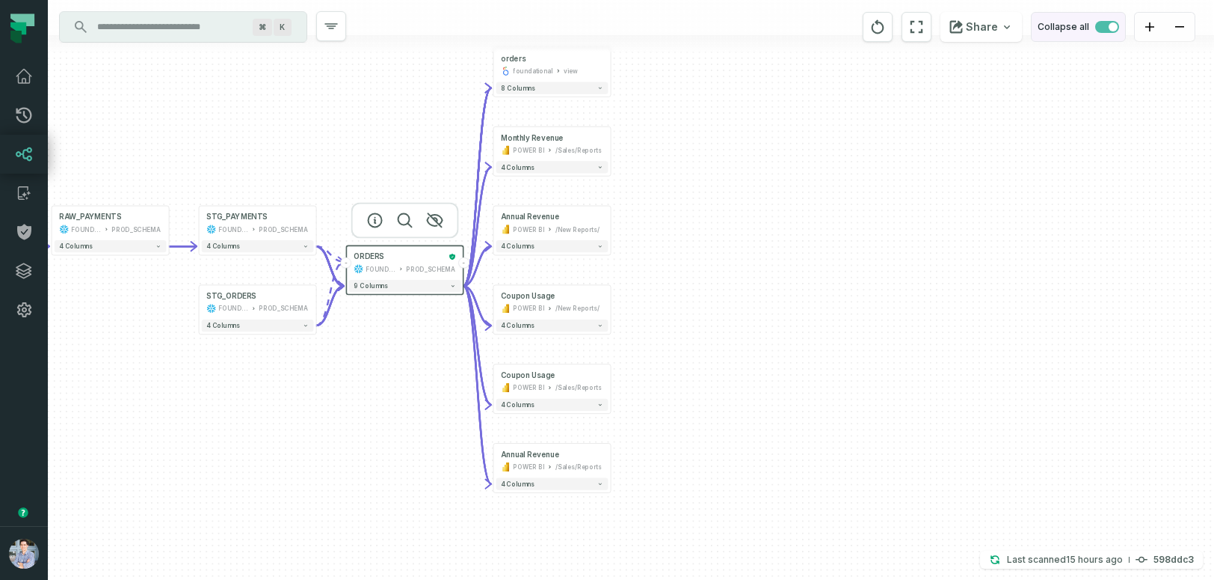
click at [1108, 22] on span "button" at bounding box center [1107, 27] width 24 height 12
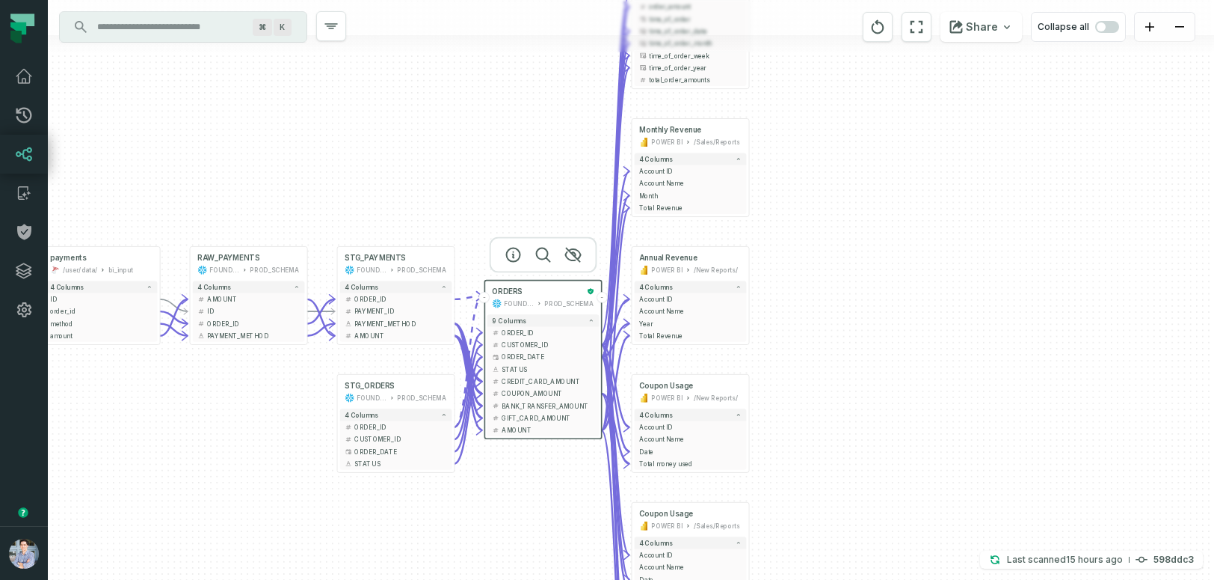
drag, startPoint x: 894, startPoint y: 339, endPoint x: 1001, endPoint y: 257, distance: 134.9
click at [1003, 255] on div "+ orders foundational view + 8 columns - id - order_amount + time_of_order - ti…" at bounding box center [631, 290] width 1166 height 580
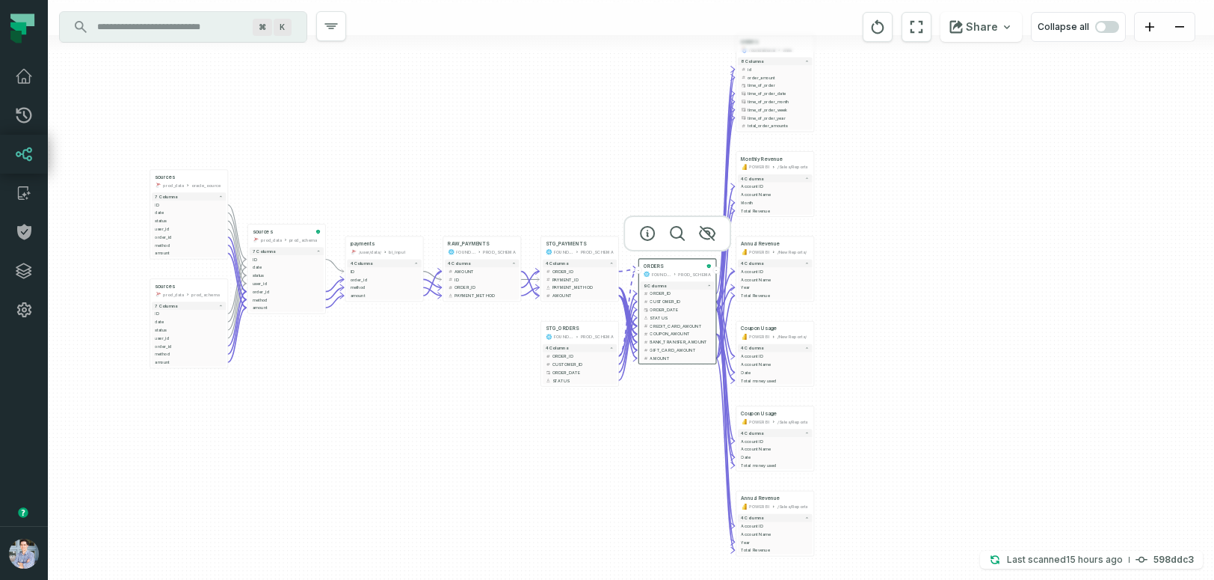
drag, startPoint x: 995, startPoint y: 340, endPoint x: 995, endPoint y: 313, distance: 27.7
click at [995, 313] on div "+ orders foundational view + 8 columns - id - order_amount + time_of_order - ti…" at bounding box center [631, 290] width 1166 height 580
click at [879, 34] on icon "reset" at bounding box center [878, 27] width 16 height 18
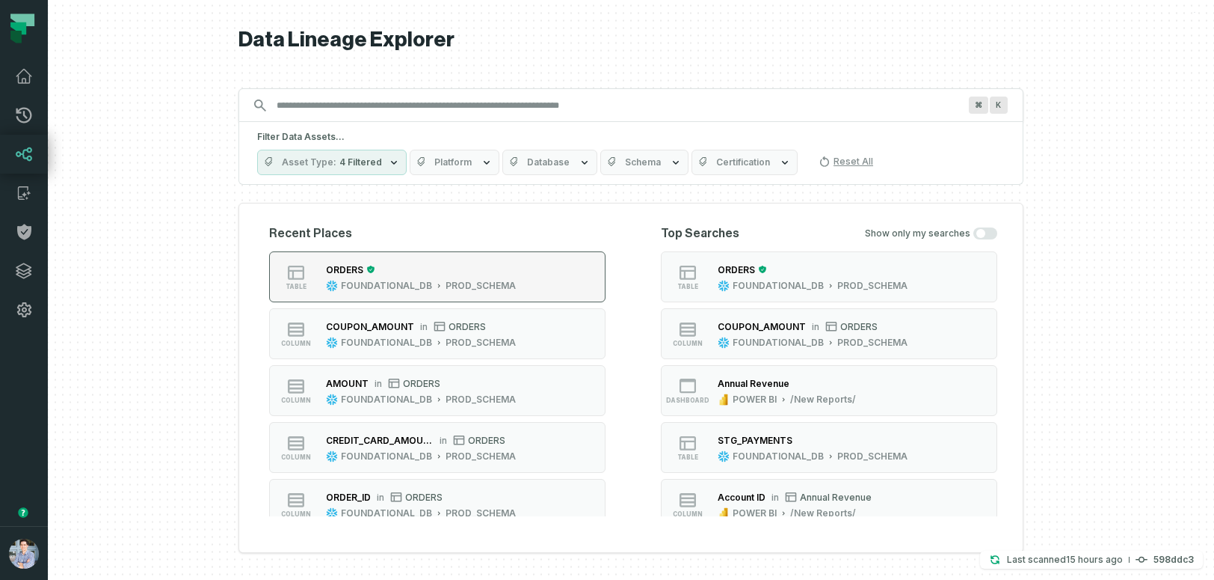
click at [514, 286] on div "ORDERS FOUNDATIONAL_DB PROD_SCHEMA" at bounding box center [421, 277] width 202 height 30
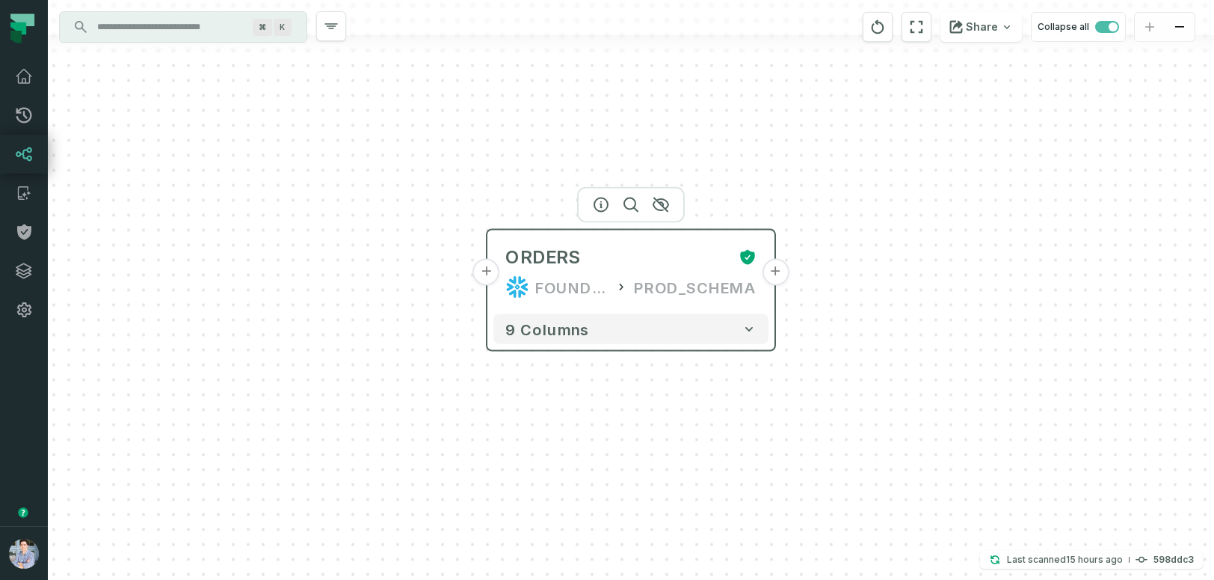
click at [774, 278] on button "+" at bounding box center [775, 272] width 27 height 27
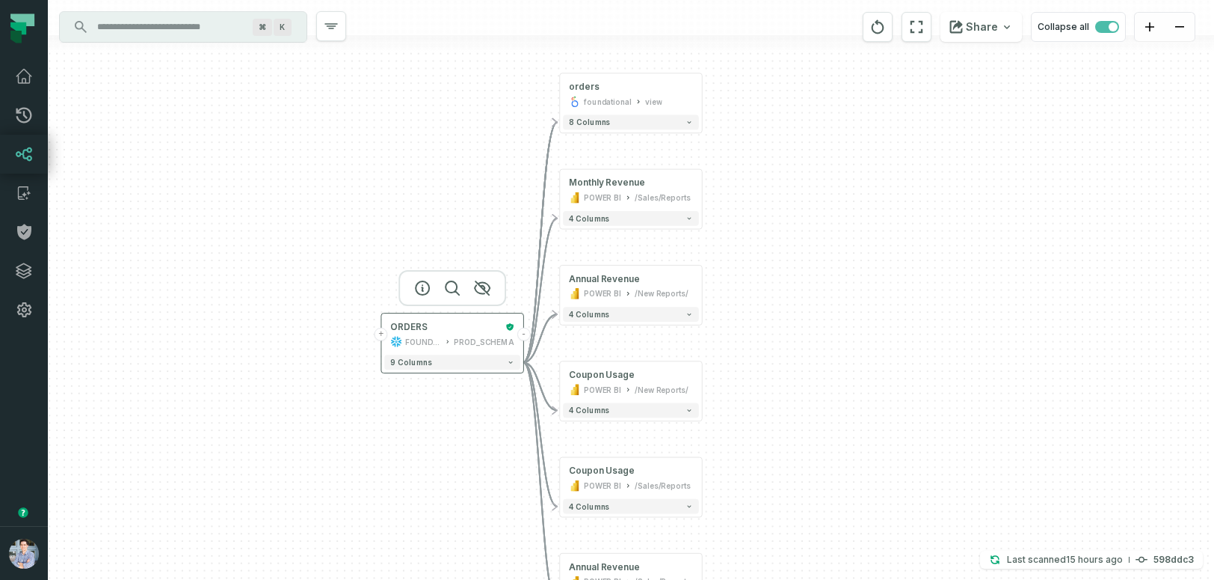
click at [523, 333] on button "-" at bounding box center [523, 334] width 13 height 13
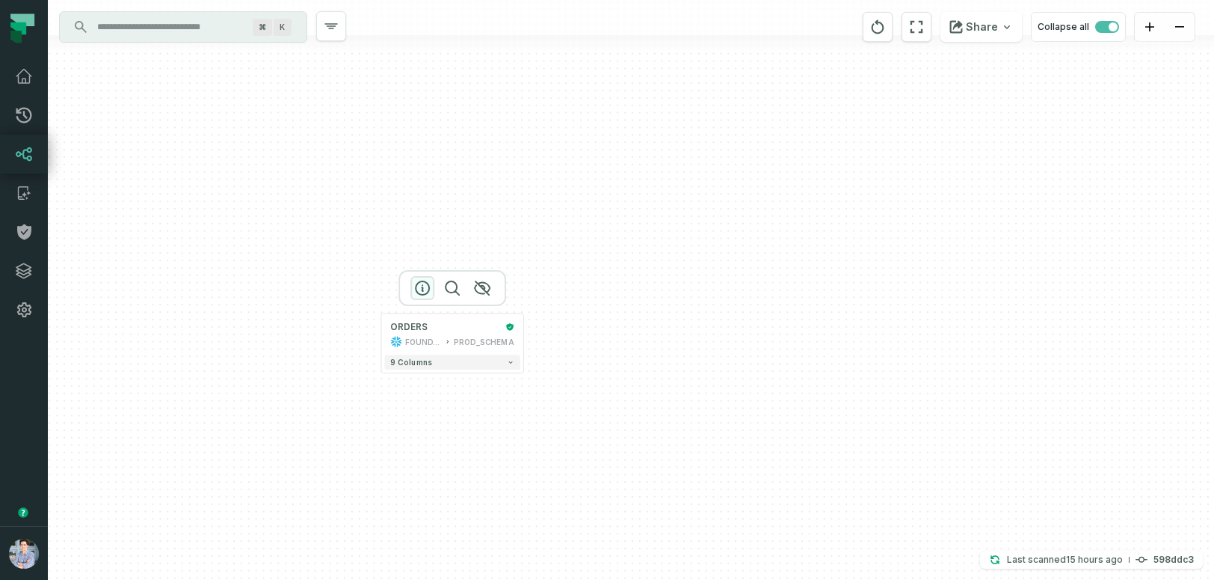
click at [421, 290] on icon "button" at bounding box center [423, 288] width 18 height 18
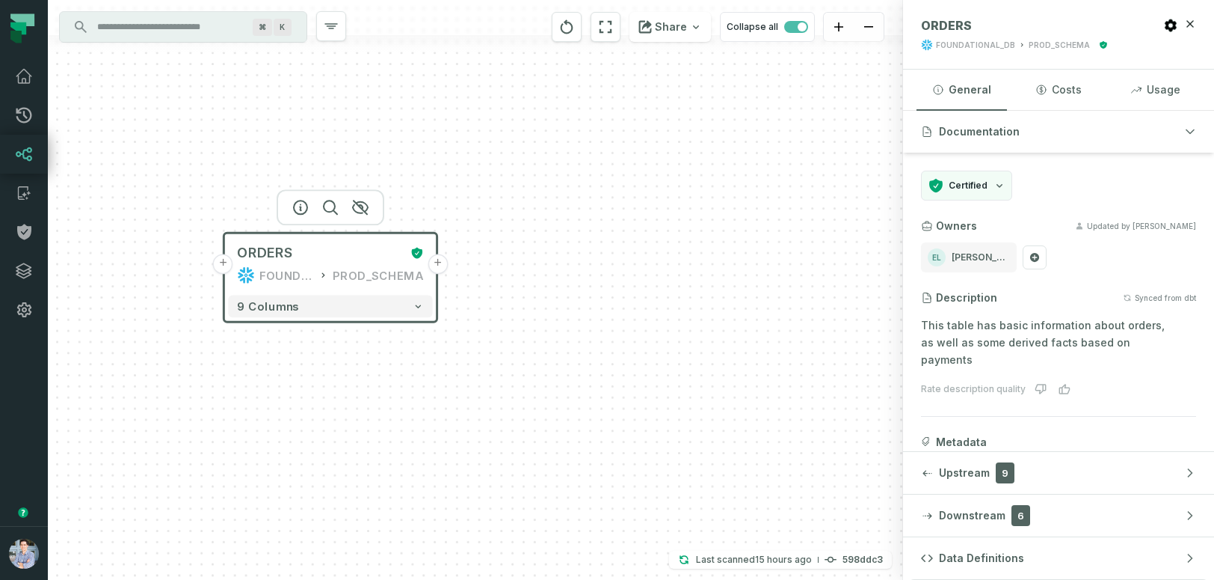
drag, startPoint x: 597, startPoint y: 328, endPoint x: 545, endPoint y: 261, distance: 84.2
click at [545, 261] on div "+ ORDERS FOUNDATIONAL_DB PROD_SCHEMA + 9 columns" at bounding box center [475, 290] width 855 height 580
click at [1069, 88] on button "Costs" at bounding box center [1058, 90] width 90 height 40
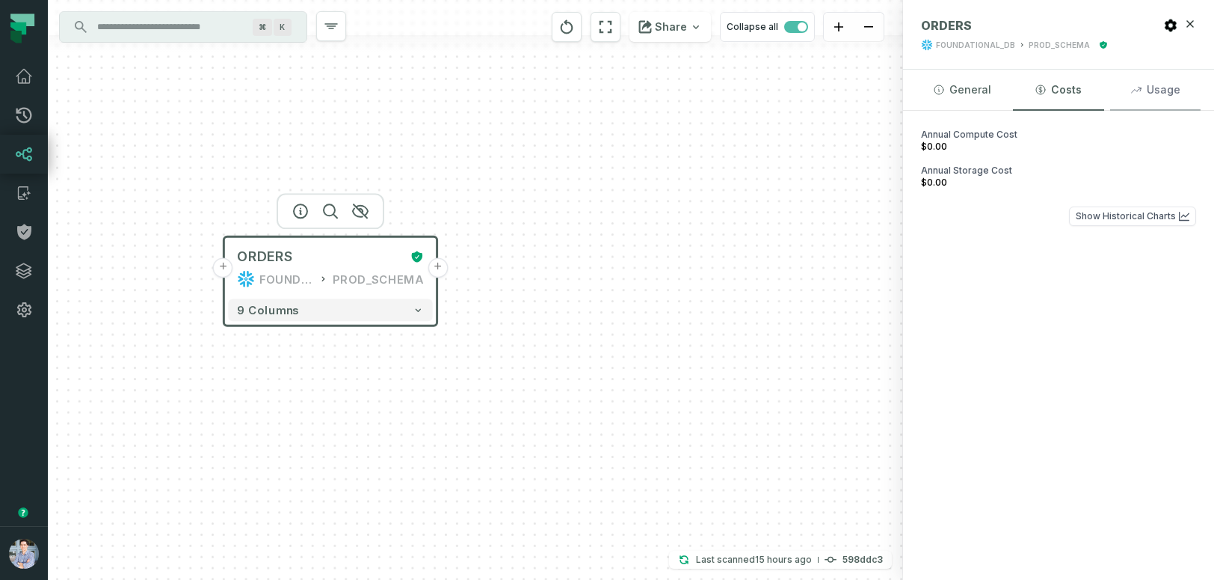
click at [1159, 89] on button "Usage" at bounding box center [1155, 90] width 90 height 40
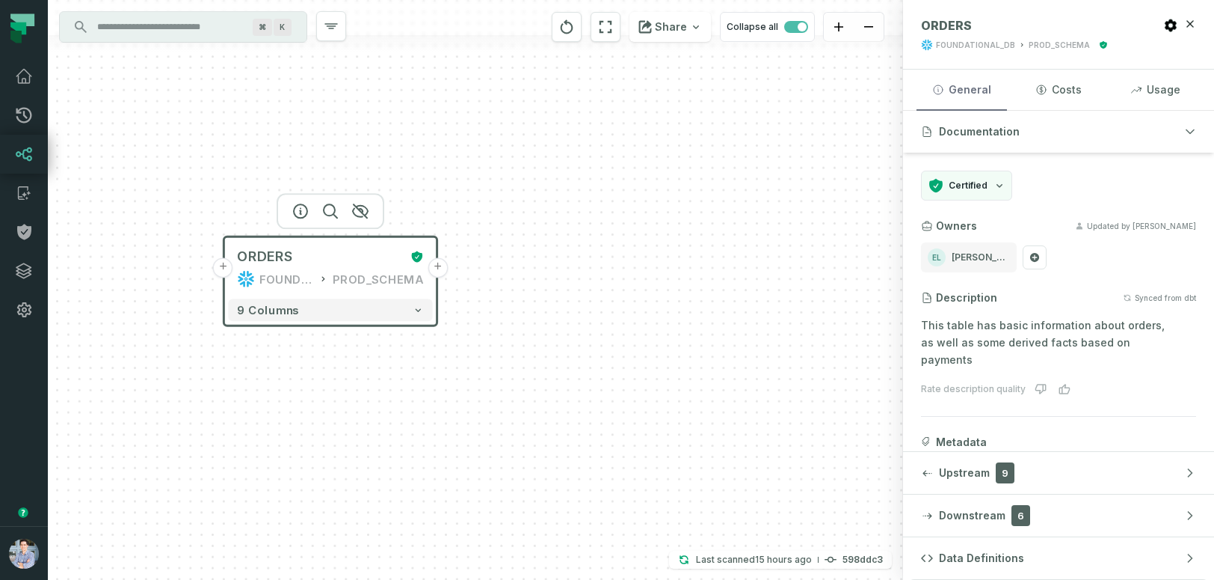
click at [956, 92] on button "General" at bounding box center [962, 90] width 90 height 40
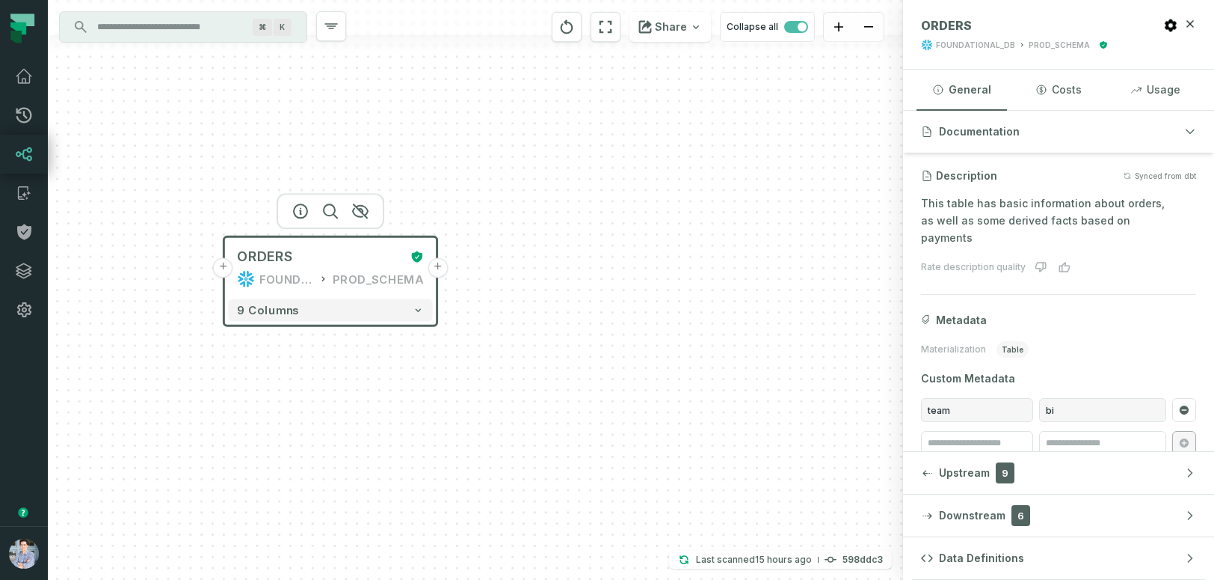
scroll to position [126, 0]
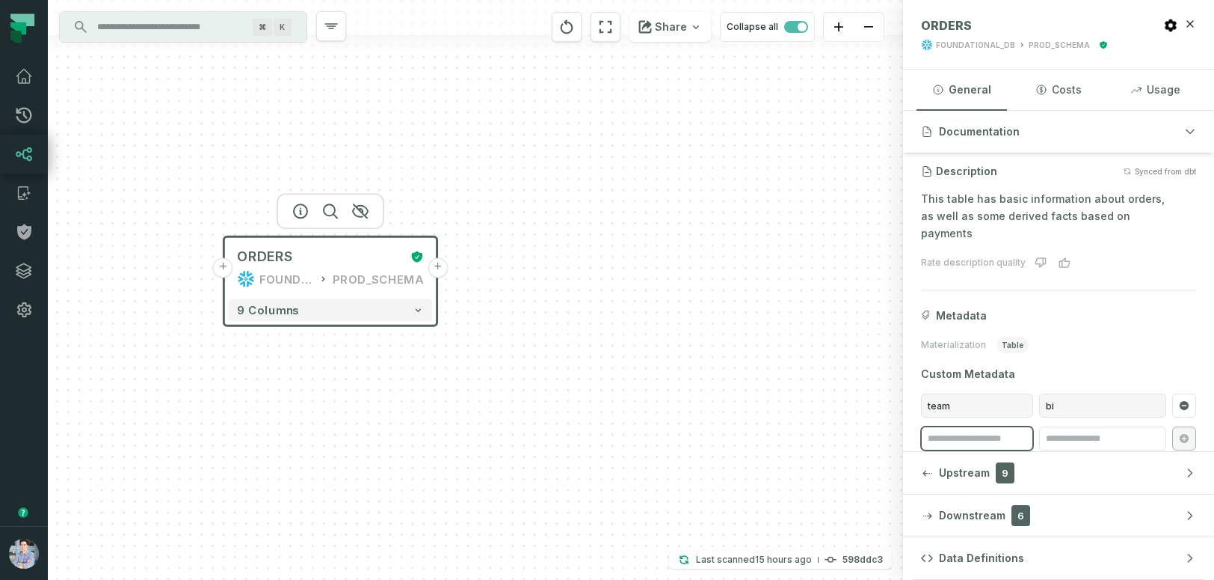
click at [1015, 426] on input "search" at bounding box center [977, 438] width 112 height 24
click at [1001, 426] on input "search" at bounding box center [977, 438] width 112 height 24
click at [773, 364] on div "+ ORDERS FOUNDATIONAL_DB PROD_SCHEMA + 9 columns" at bounding box center [475, 290] width 855 height 580
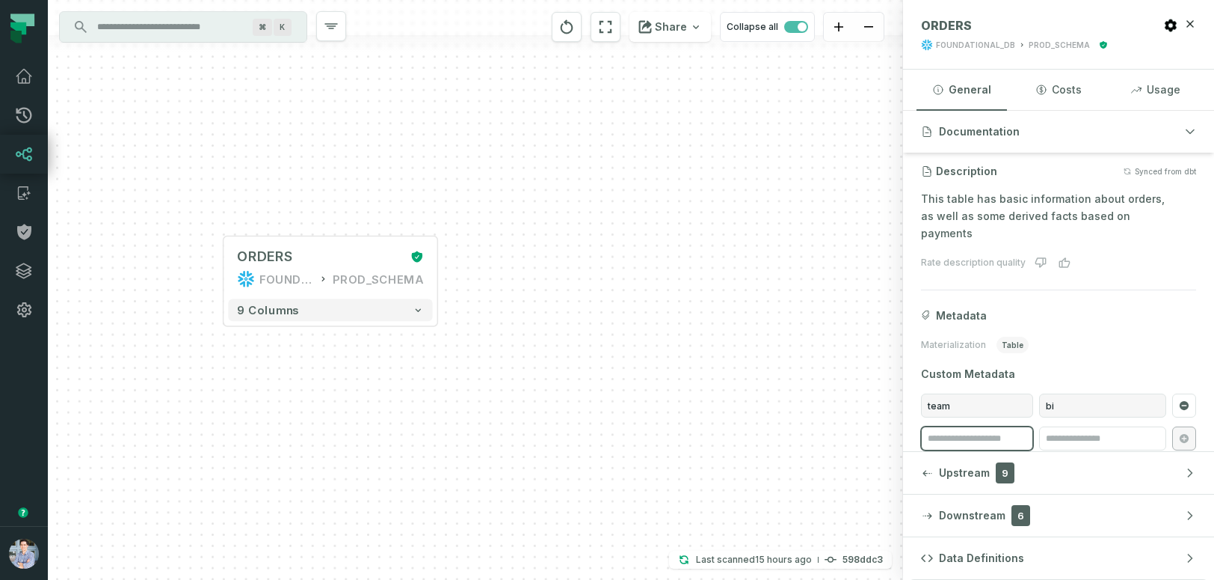
click at [969, 426] on input "search" at bounding box center [977, 438] width 112 height 24
type input "*****"
click at [1072, 426] on input "search" at bounding box center [1102, 438] width 127 height 24
type input "**"
drag, startPoint x: 1092, startPoint y: 425, endPoint x: 895, endPoint y: 425, distance: 197.4
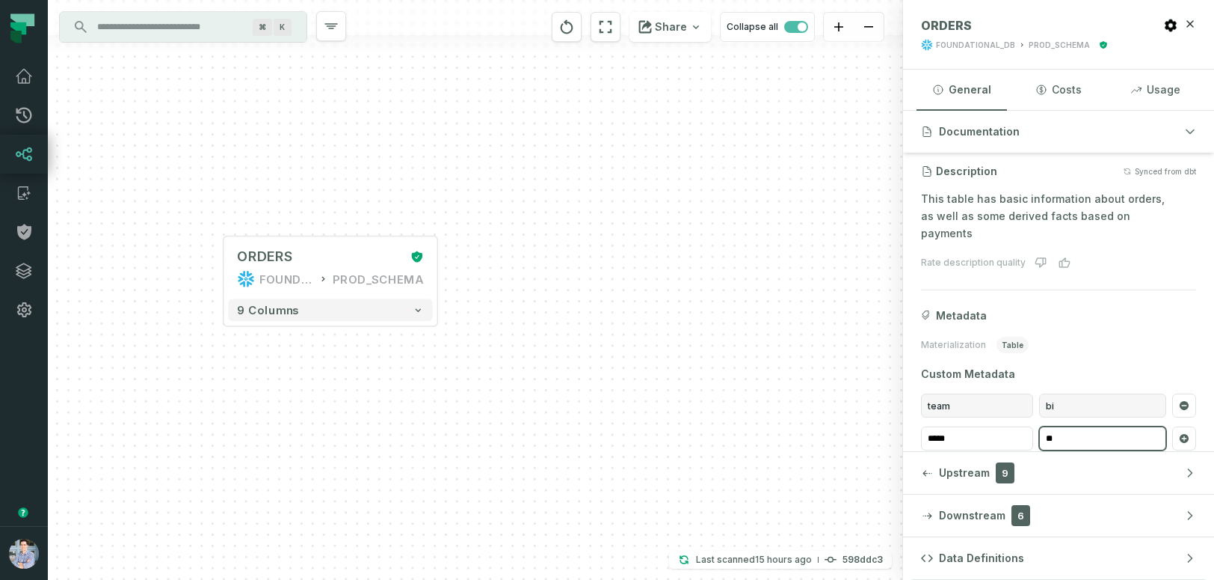
click at [895, 425] on div "+ ORDERS FOUNDATIONAL_DB PROD_SCHEMA + 9 columns Discovery Provider cmdk menu ⌘…" at bounding box center [631, 290] width 1166 height 580
drag, startPoint x: 1015, startPoint y: 413, endPoint x: 1002, endPoint y: 415, distance: 12.9
click at [1003, 426] on input "*****" at bounding box center [977, 438] width 112 height 24
drag, startPoint x: 977, startPoint y: 420, endPoint x: 830, endPoint y: 411, distance: 146.8
click at [830, 411] on div "+ ORDERS FOUNDATIONAL_DB PROD_SCHEMA + 9 columns Discovery Provider cmdk menu ⌘…" at bounding box center [631, 290] width 1166 height 580
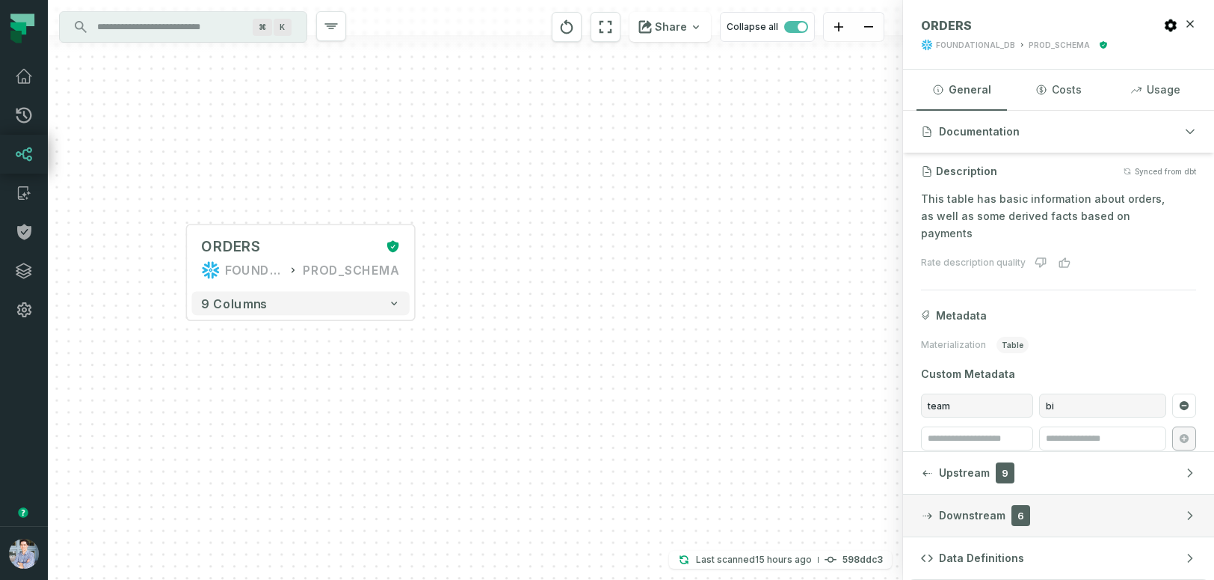
click at [943, 520] on span "Downstream" at bounding box center [972, 515] width 67 height 15
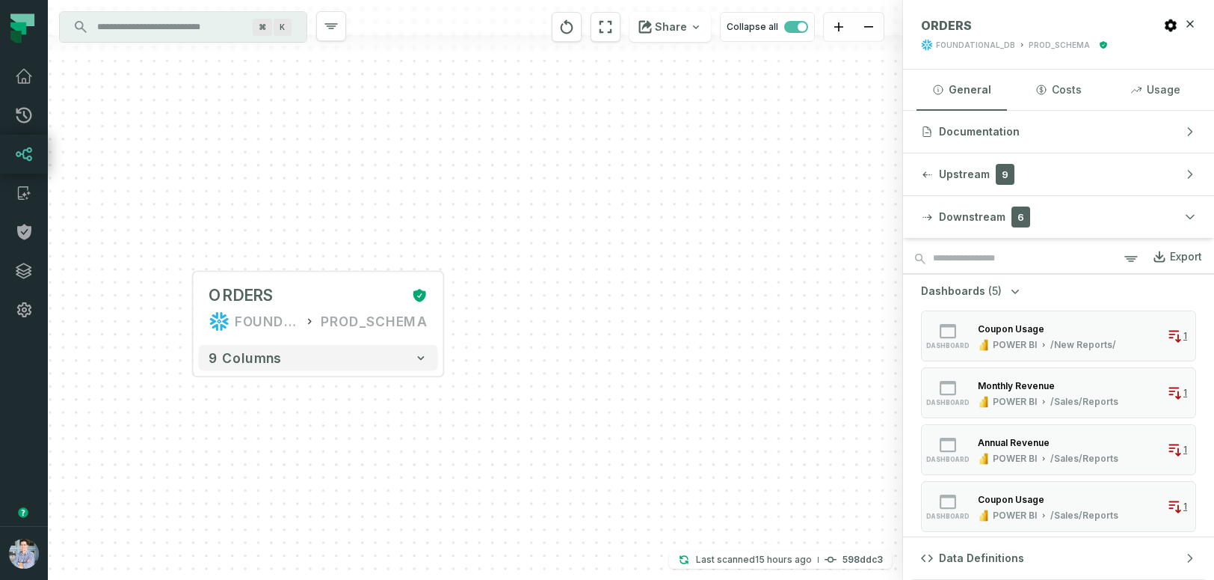
drag, startPoint x: 668, startPoint y: 262, endPoint x: 726, endPoint y: 321, distance: 82.0
click at [726, 321] on div "+ ORDERS FOUNDATIONAL_DB PROD_SCHEMA + 9 columns" at bounding box center [475, 290] width 855 height 580
click at [963, 322] on div "dashboard" at bounding box center [948, 335] width 48 height 27
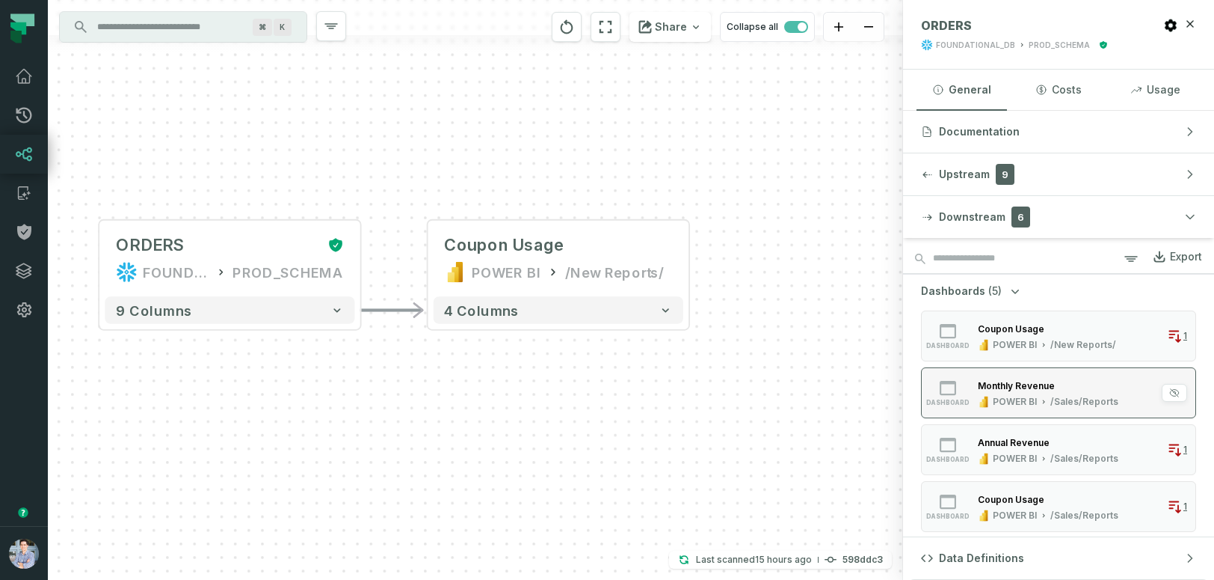
click at [995, 387] on div "Monthly Revenue" at bounding box center [1016, 385] width 77 height 11
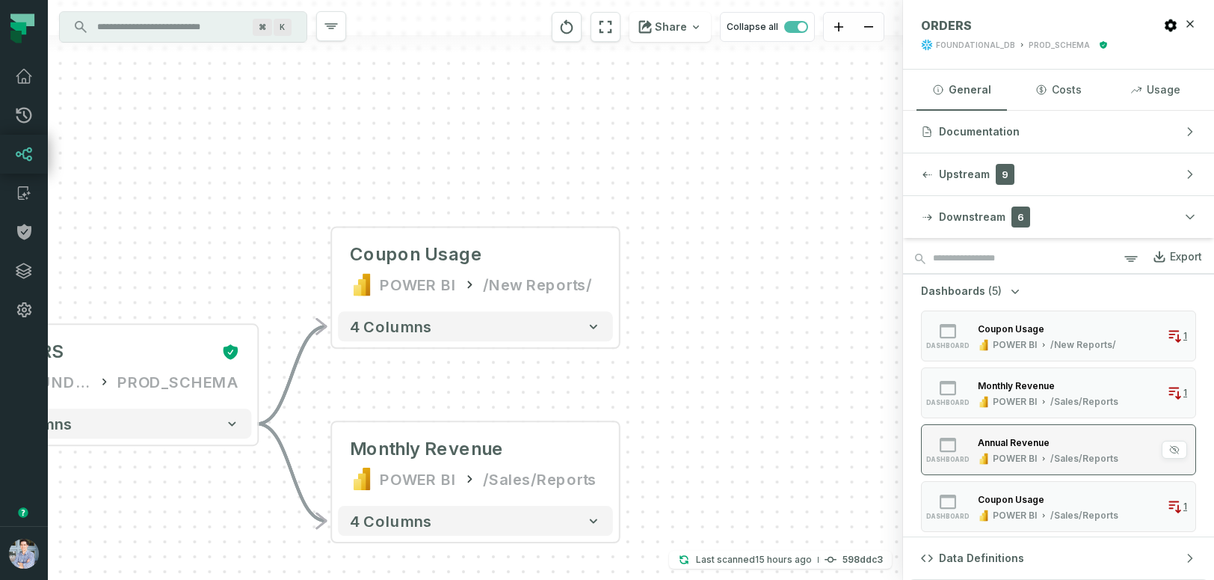
click at [1002, 462] on div "POWER BI" at bounding box center [1015, 458] width 44 height 12
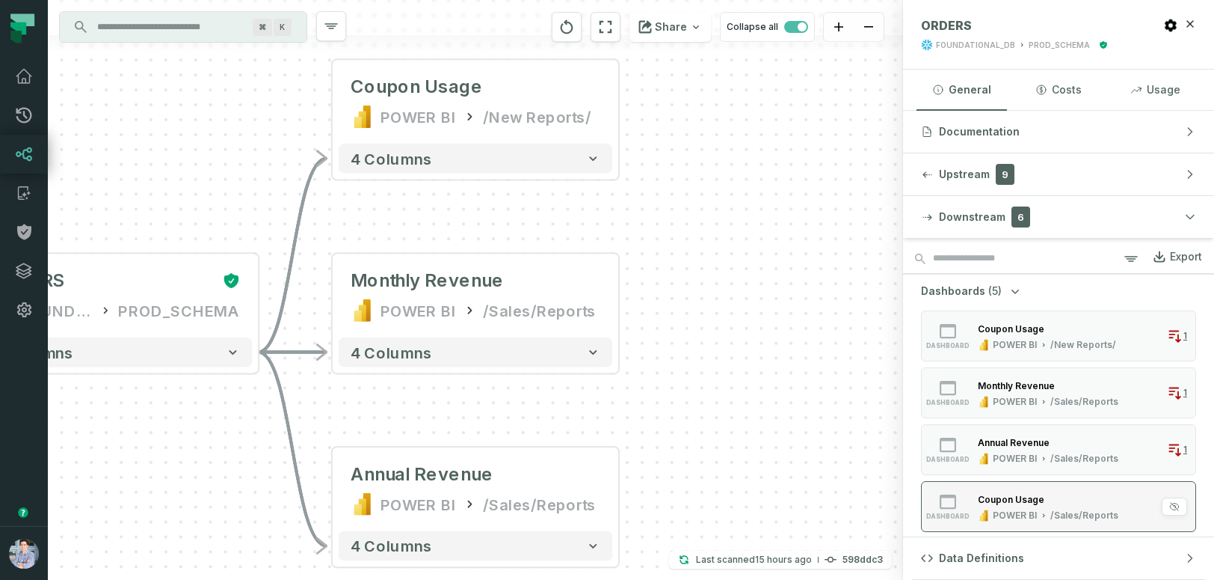
click at [1007, 491] on div "Coupon Usage" at bounding box center [1048, 498] width 141 height 15
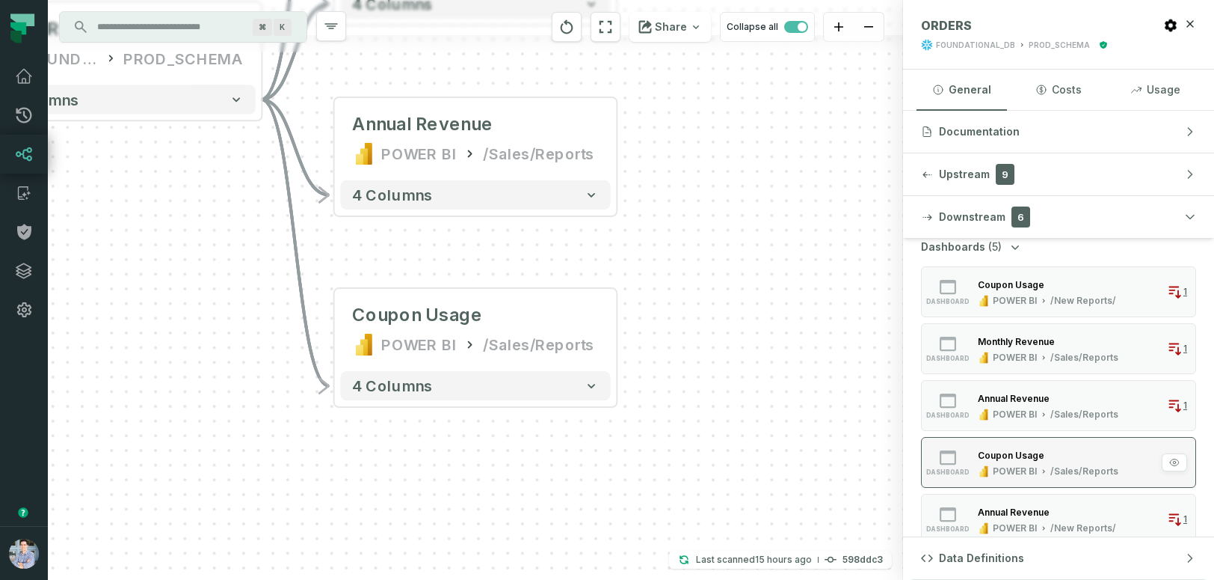
scroll to position [52, 0]
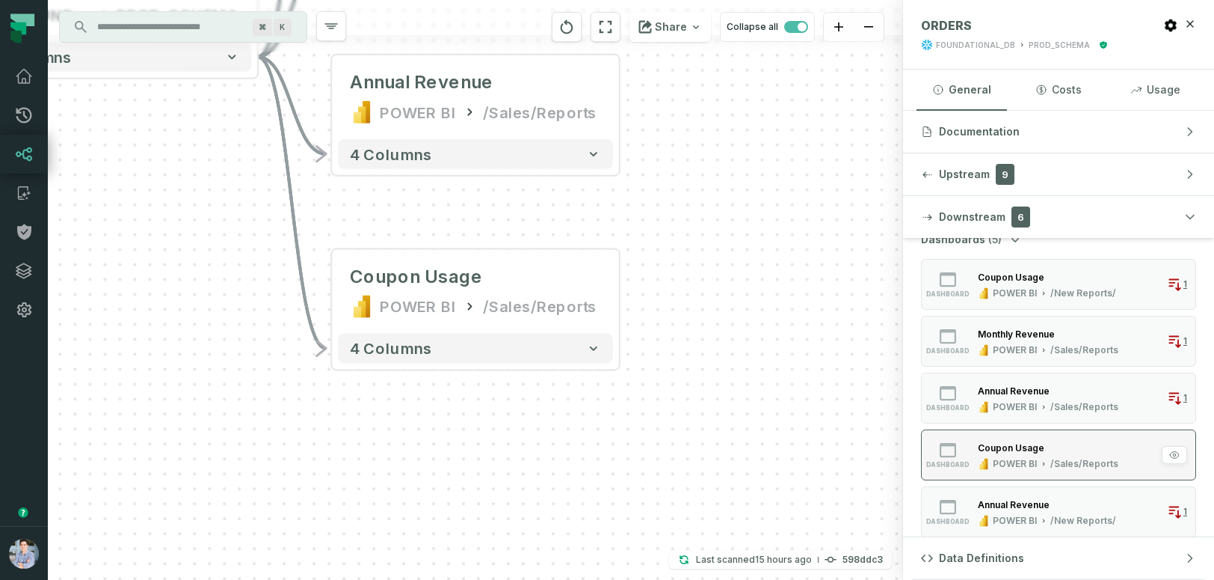
click at [1007, 491] on button "dashboard Annual Revenue POWER BI /New Reports/ 1" at bounding box center [1058, 511] width 275 height 51
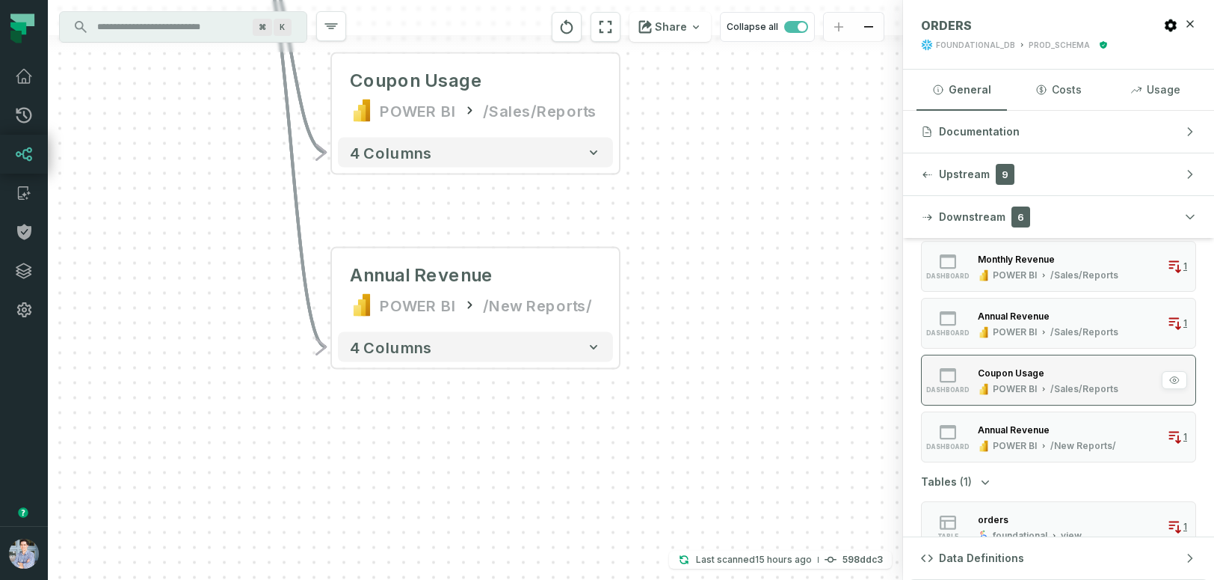
scroll to position [148, 0]
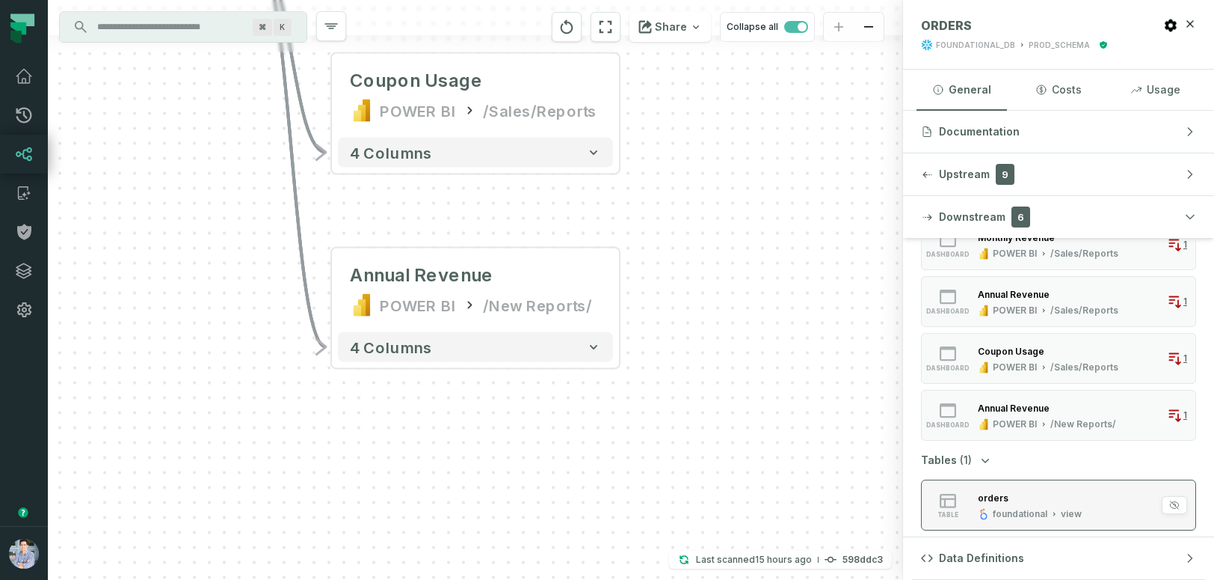
click at [1007, 493] on div "orders" at bounding box center [1030, 497] width 104 height 15
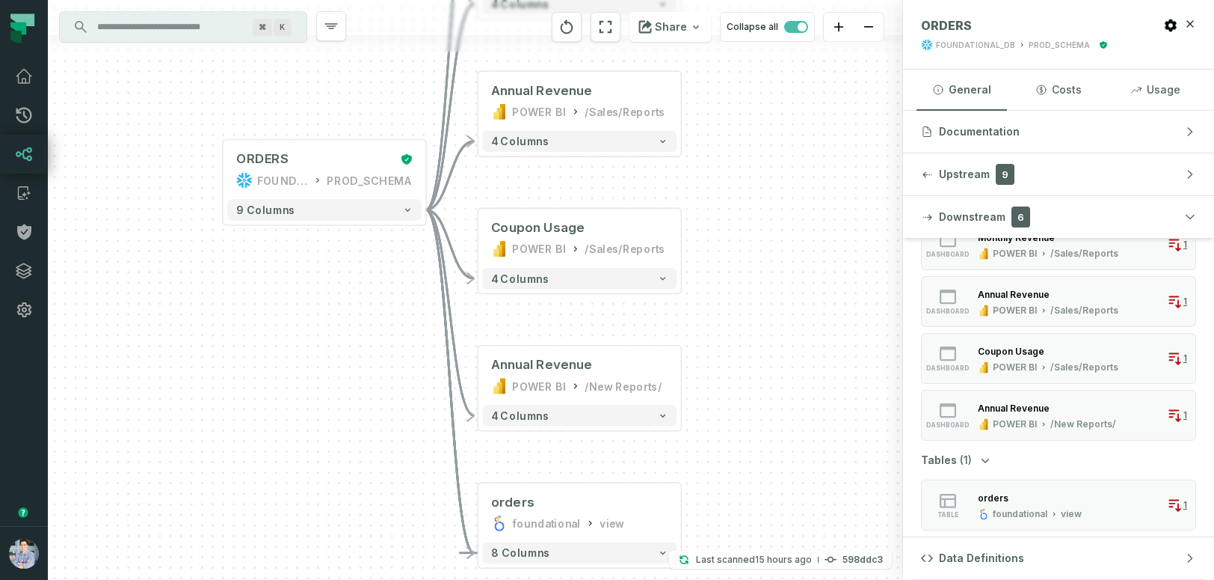
drag, startPoint x: 801, startPoint y: 221, endPoint x: 809, endPoint y: 462, distance: 240.9
click at [809, 462] on div "+ ORDERS FOUNDATIONAL_DB PROD_SCHEMA - 9 columns + Coupon Usage POWER BI /New R…" at bounding box center [475, 290] width 855 height 580
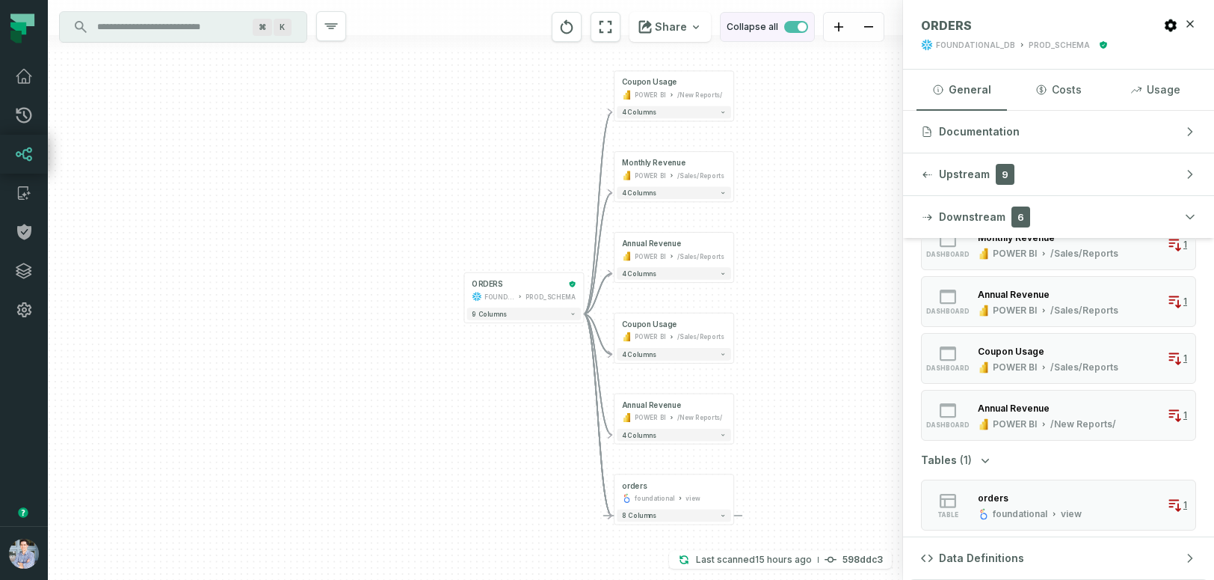
click at [792, 30] on span "button" at bounding box center [796, 27] width 24 height 12
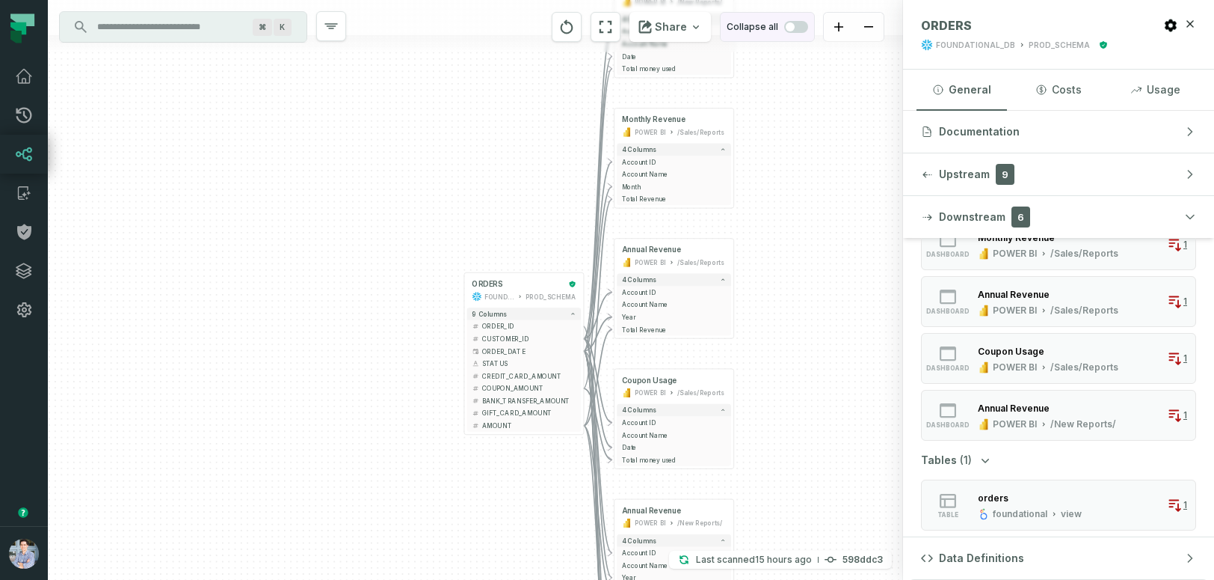
click at [792, 30] on span "button" at bounding box center [790, 26] width 9 height 9
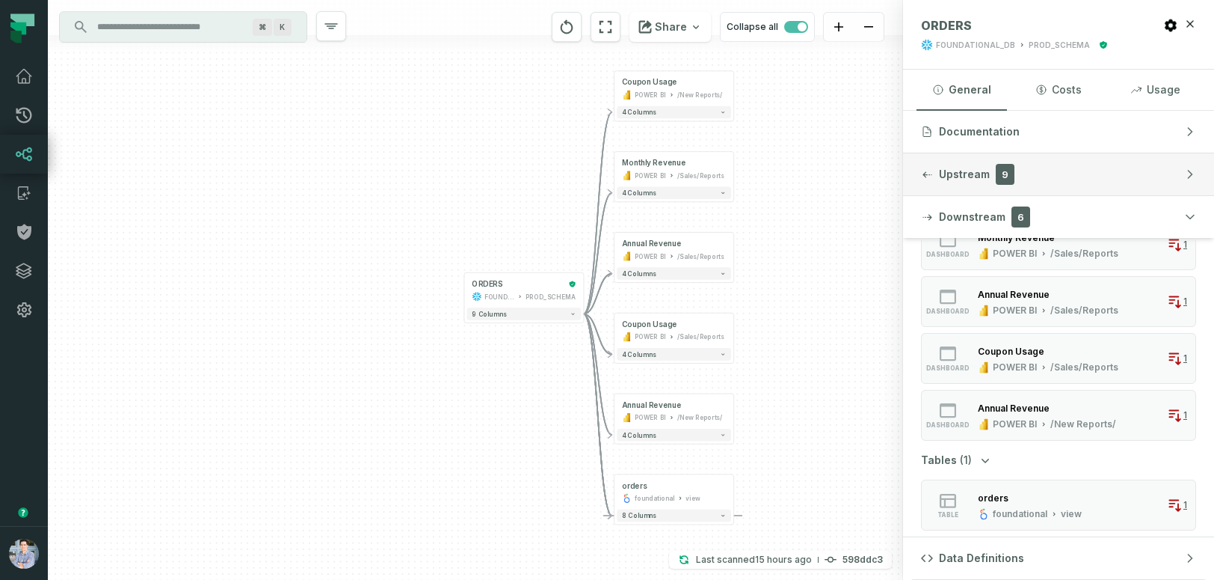
click at [968, 177] on span "Upstream" at bounding box center [964, 174] width 51 height 15
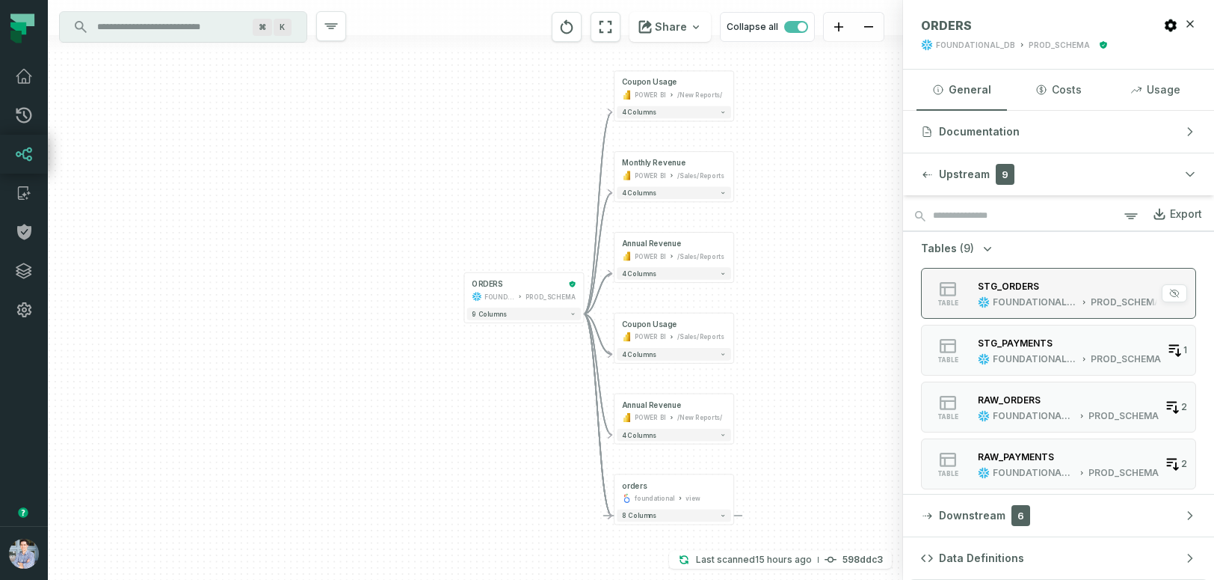
click at [972, 291] on div "STG_ORDERS FOUNDATIONAL_DB PROD_SCHEMA" at bounding box center [1069, 293] width 195 height 30
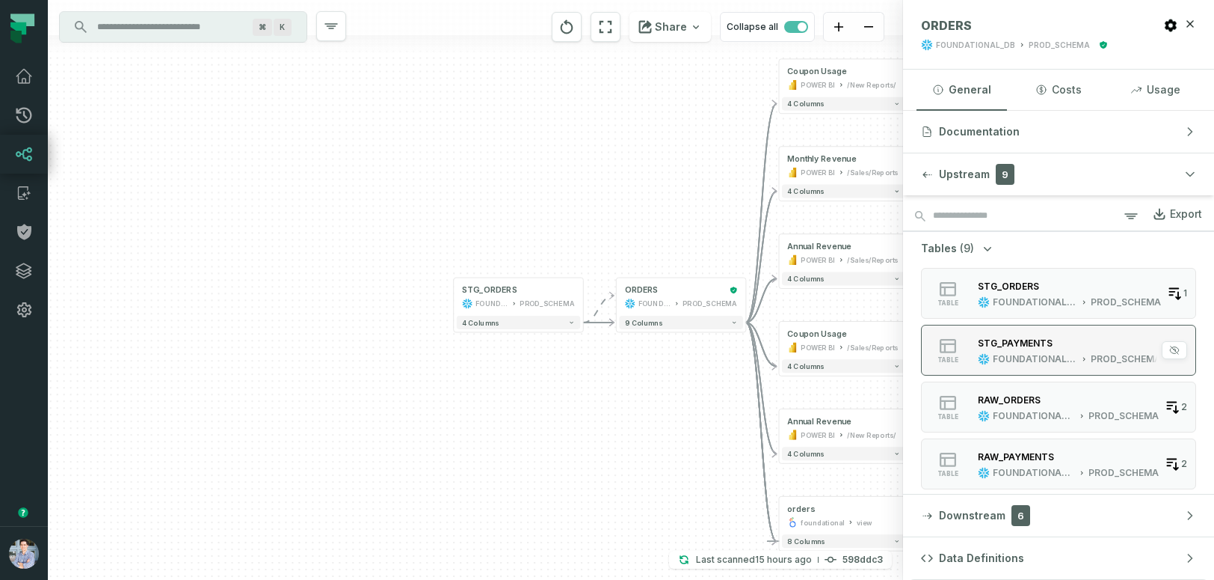
click at [998, 357] on div "FOUNDATIONAL_DB" at bounding box center [1035, 359] width 84 height 12
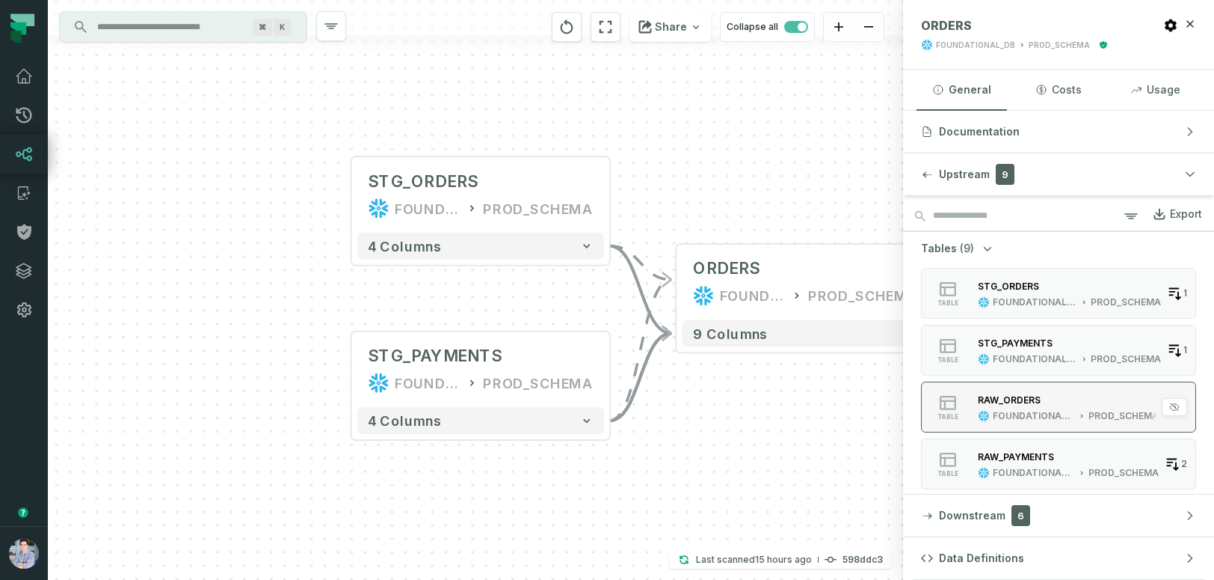
click at [1012, 426] on button "table RAW_ORDERS FOUNDATIONAL_DB PROD_SCHEMA 2" at bounding box center [1058, 406] width 275 height 51
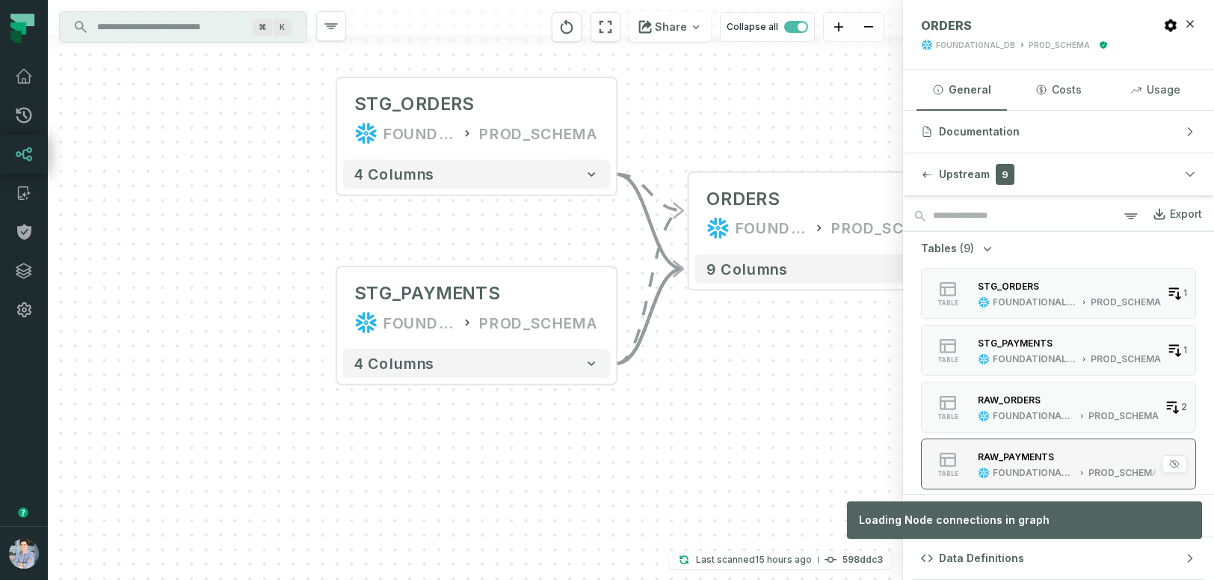
click at [1013, 460] on div "RAW_PAYMENTS" at bounding box center [1016, 456] width 76 height 11
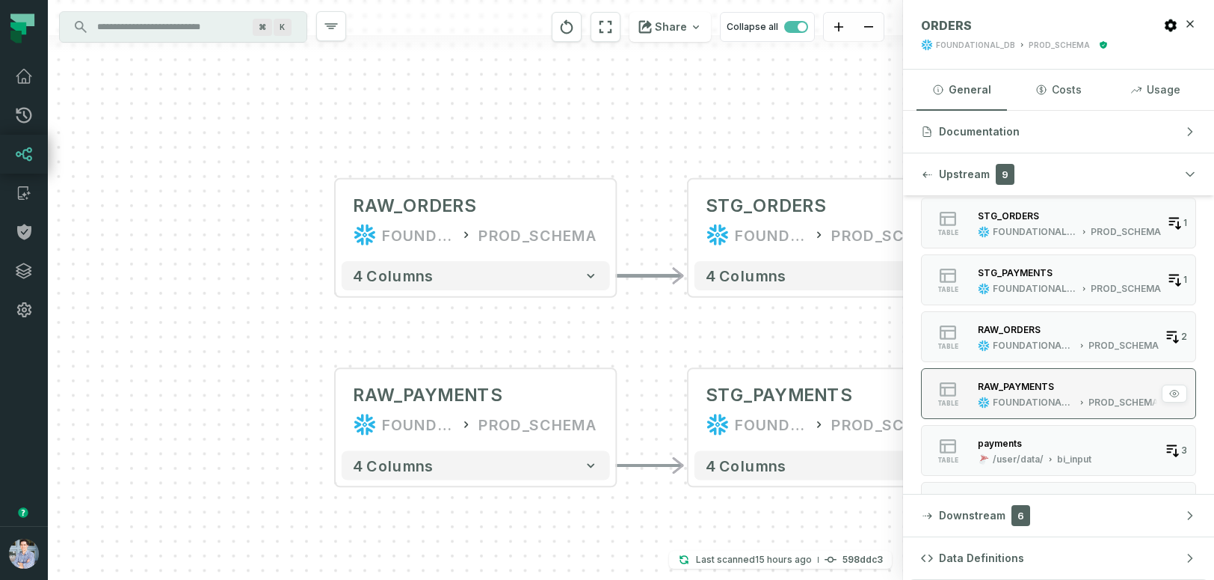
click at [1013, 460] on div "/user/data/" at bounding box center [1018, 459] width 51 height 12
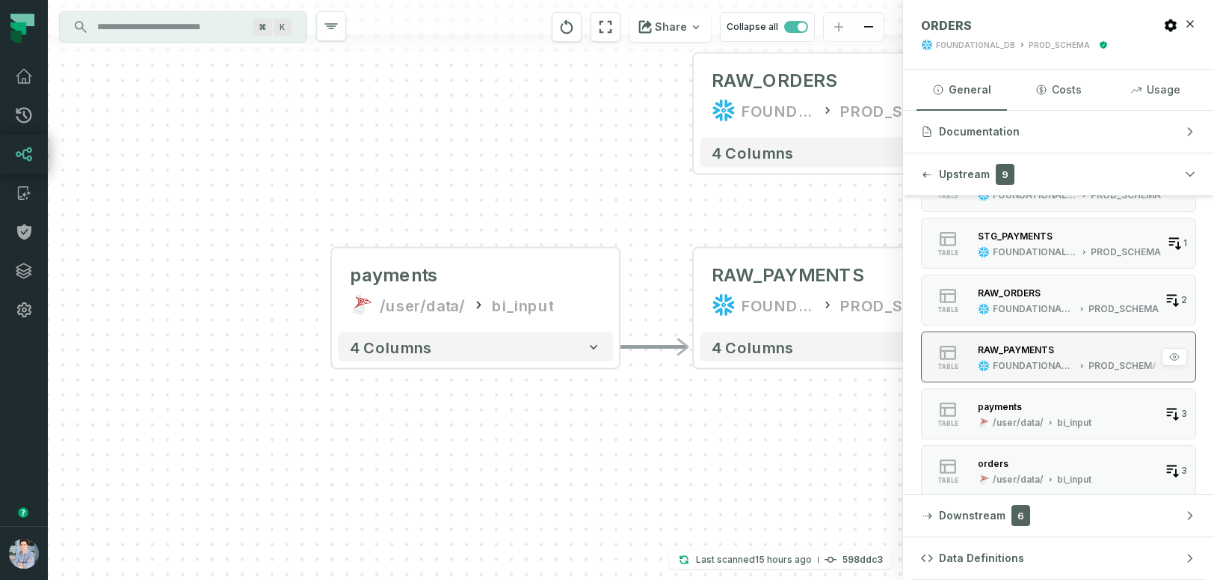
scroll to position [104, 0]
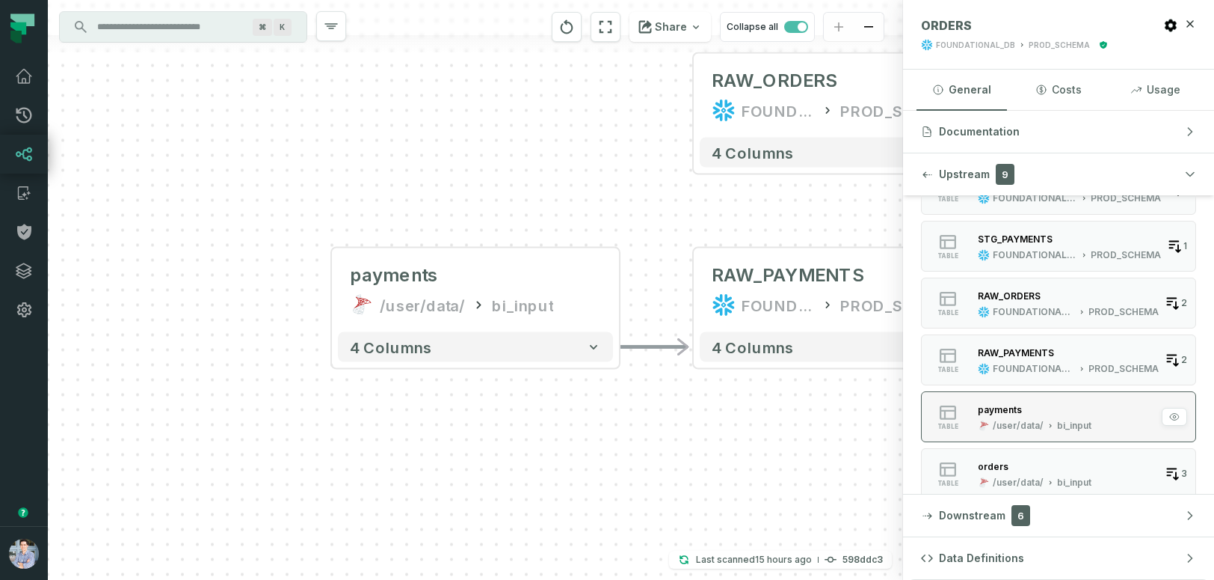
click at [1005, 409] on div "payments" at bounding box center [1000, 409] width 44 height 11
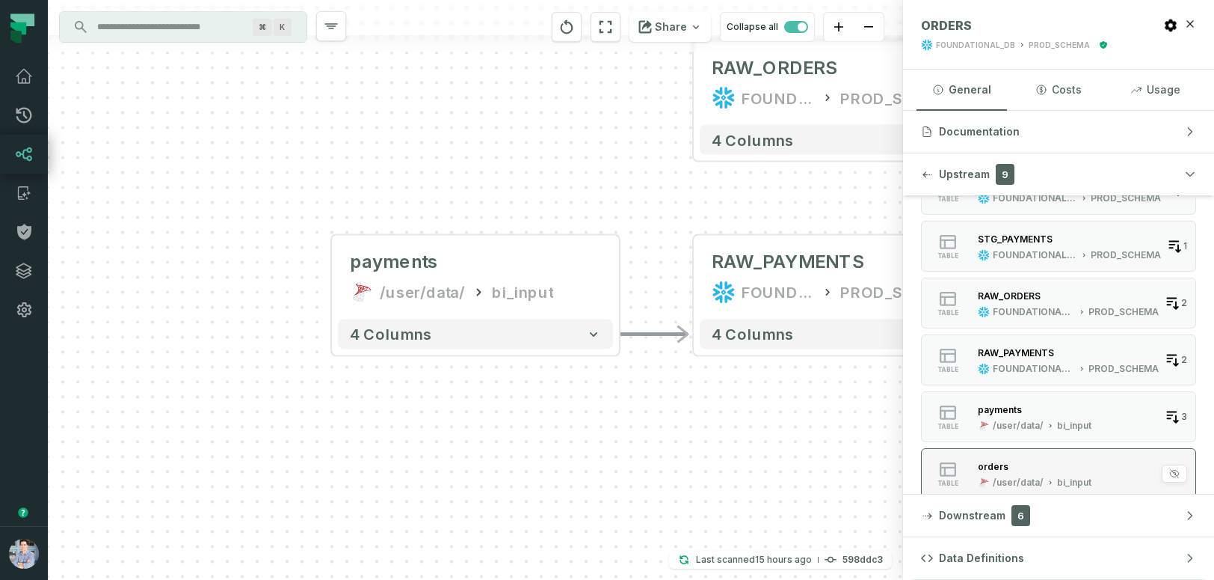
click at [999, 458] on div "orders" at bounding box center [1035, 465] width 114 height 15
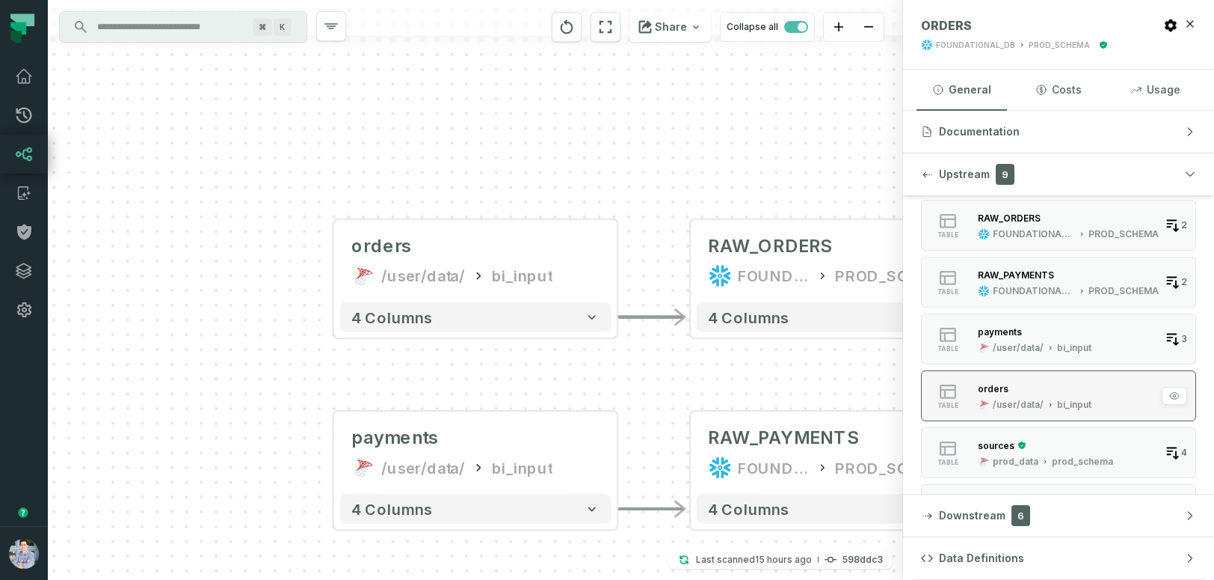
scroll to position [190, 0]
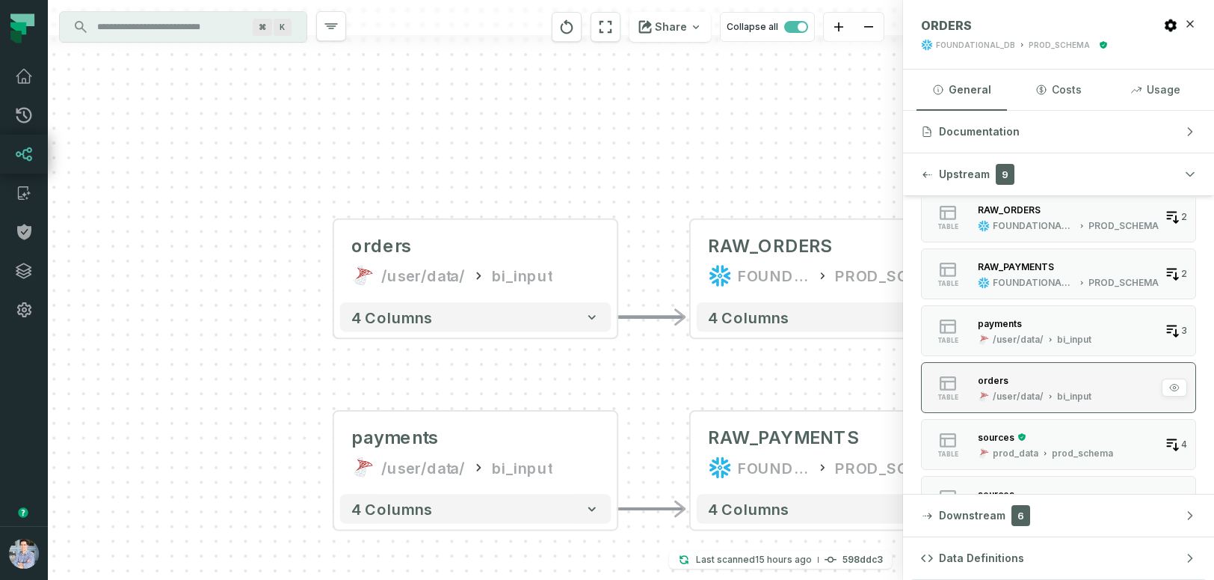
click at [999, 458] on div "prod_data" at bounding box center [1016, 453] width 46 height 12
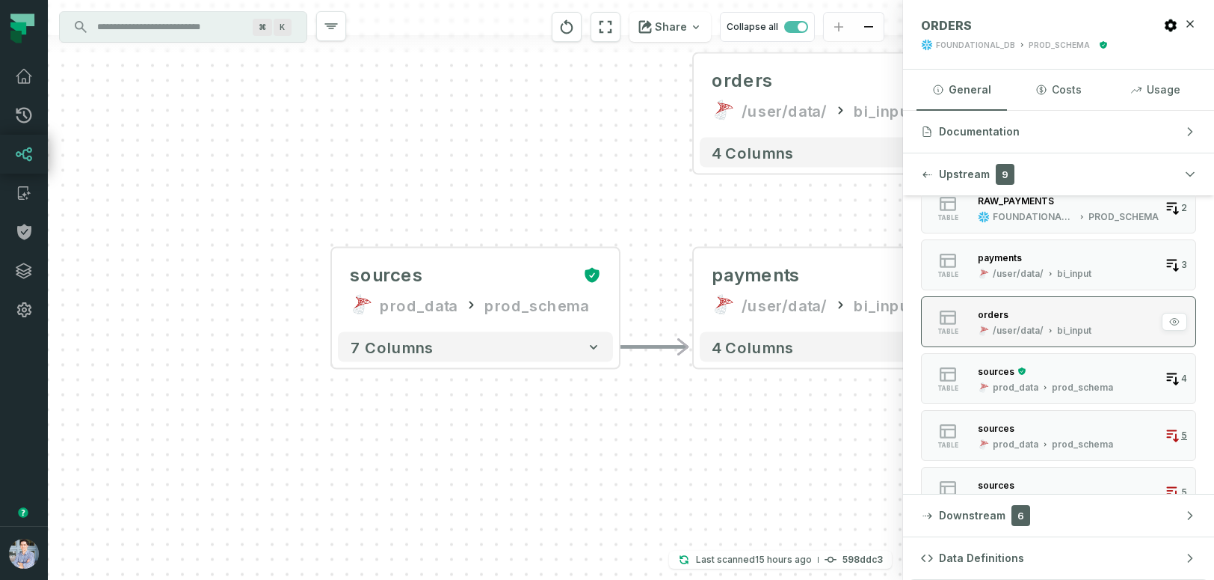
scroll to position [263, 0]
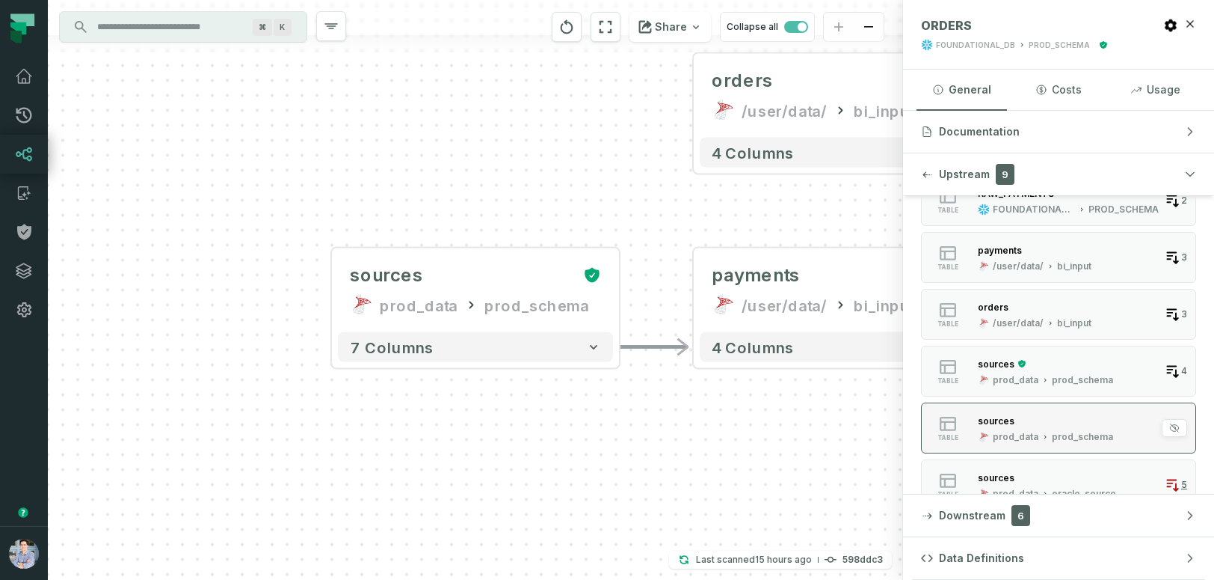
click at [1000, 435] on div "prod_data" at bounding box center [1016, 437] width 46 height 12
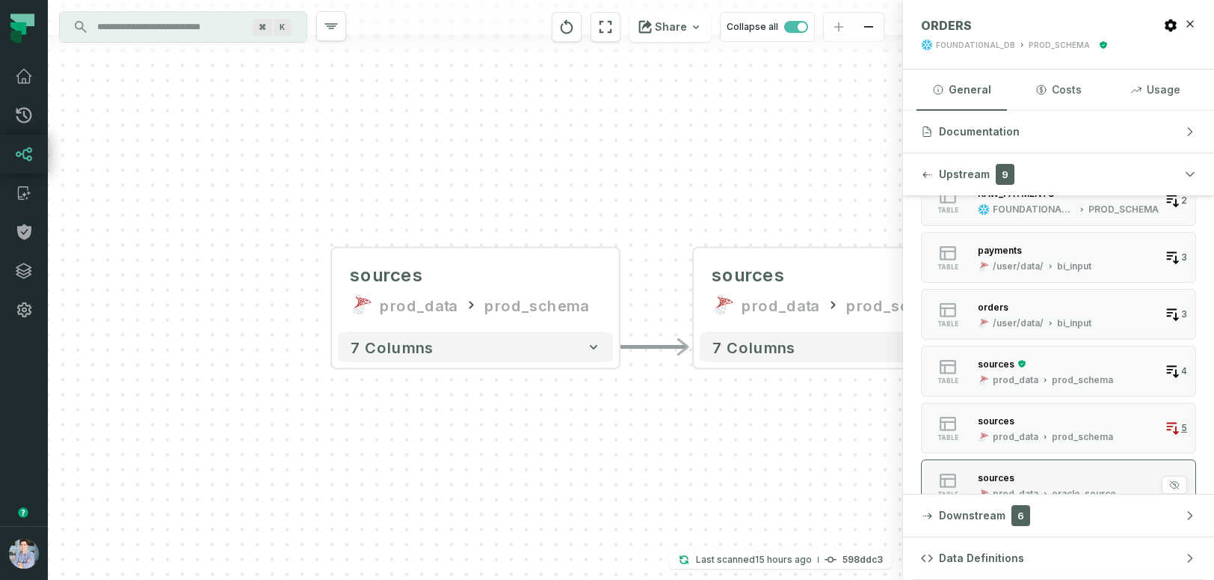
click at [993, 473] on div "sources" at bounding box center [996, 477] width 37 height 11
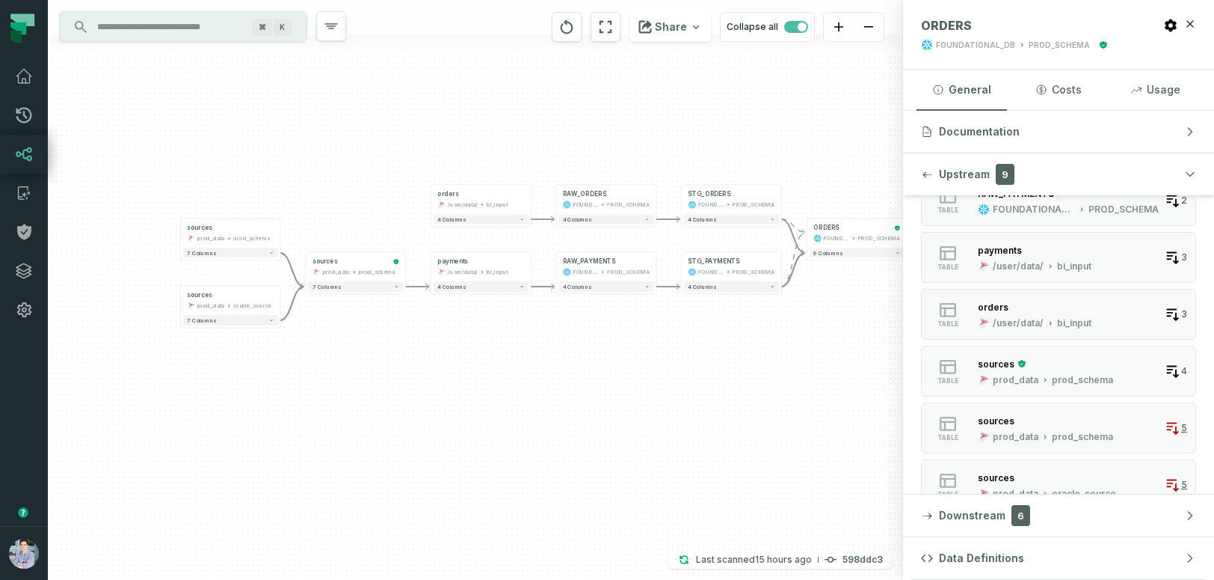
drag, startPoint x: 849, startPoint y: 443, endPoint x: 405, endPoint y: 367, distance: 450.7
click at [405, 366] on div "- ORDERS FOUNDATIONAL_DB PROD_SCHEMA - 9 columns + Coupon Usage POWER BI /New R…" at bounding box center [475, 290] width 855 height 580
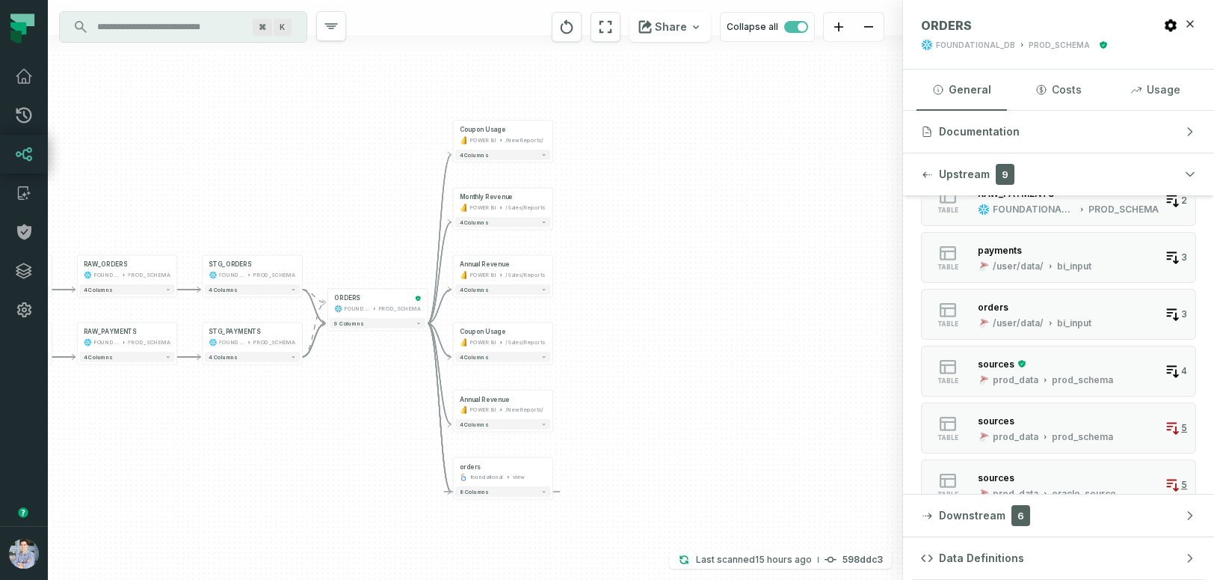
drag, startPoint x: 787, startPoint y: 402, endPoint x: 316, endPoint y: 464, distance: 476.0
click at [316, 464] on div "- ORDERS FOUNDATIONAL_DB PROD_SCHEMA - 9 columns + Coupon Usage POWER BI /New R…" at bounding box center [475, 290] width 855 height 580
click at [788, 28] on span "button" at bounding box center [796, 27] width 24 height 12
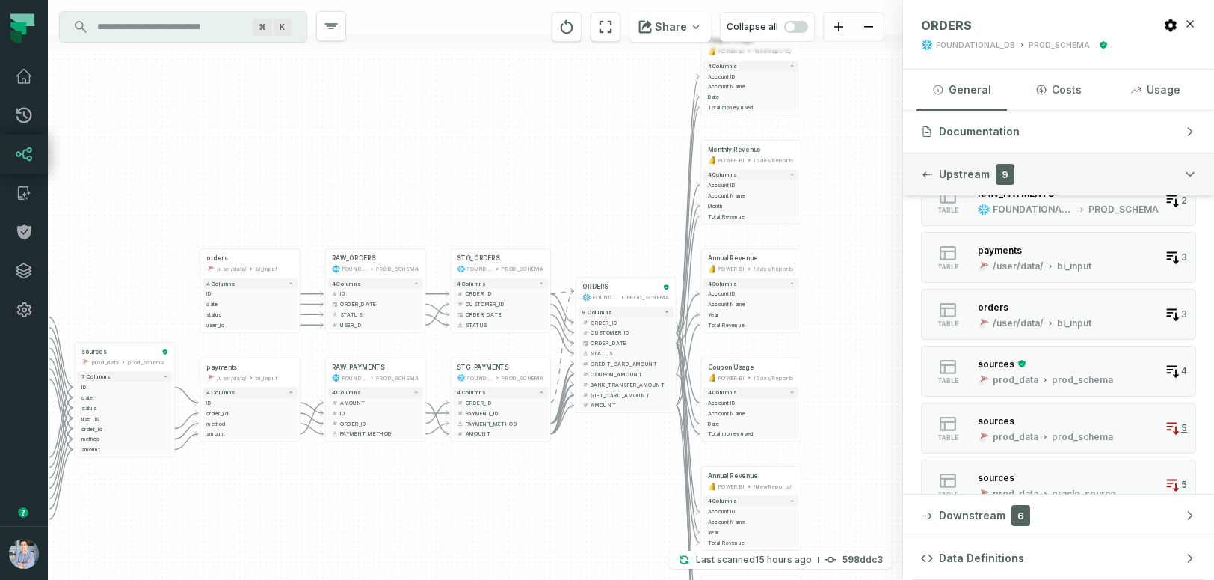
drag, startPoint x: 734, startPoint y: 171, endPoint x: 982, endPoint y: 160, distance: 248.5
click at [982, 160] on div "- ORDERS FOUNDATIONAL_DB PROD_SCHEMA - 9 columns - ORDER_ID - - CUSTOMER_ID - -…" at bounding box center [631, 290] width 1166 height 580
click at [740, 330] on div "4 columns + Account ID + Account Name - Year - Total Revenue" at bounding box center [750, 304] width 99 height 56
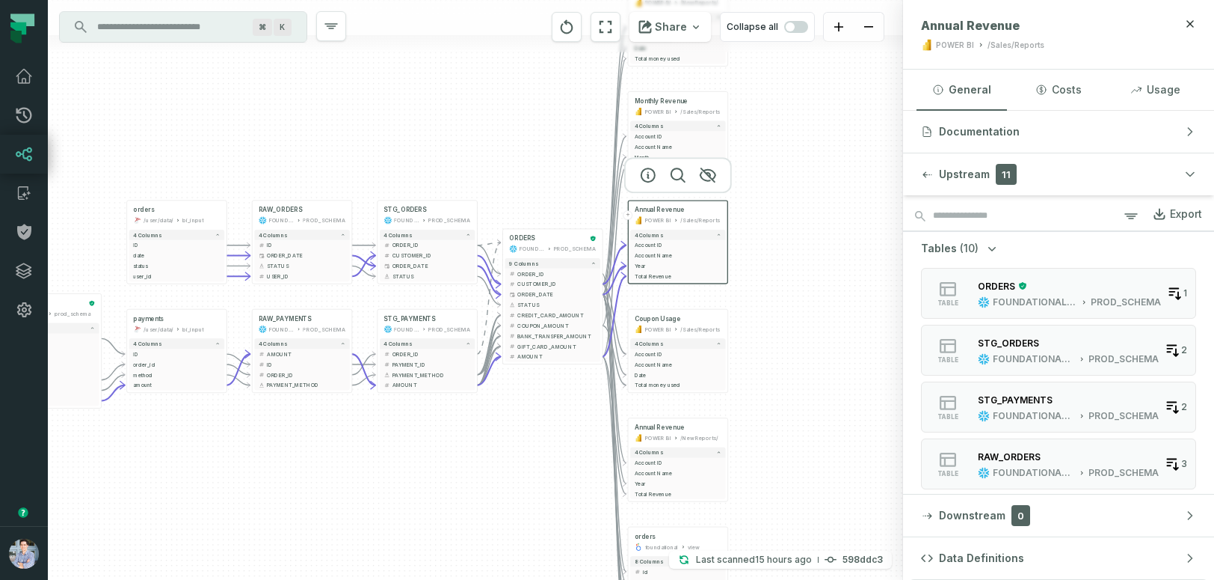
drag, startPoint x: 590, startPoint y: 503, endPoint x: 517, endPoint y: 455, distance: 87.9
click at [517, 455] on div "- ORDERS FOUNDATIONAL_DB PROD_SCHEMA - 9 columns - ORDER_ID - - CUSTOMER_ID - -…" at bounding box center [475, 290] width 855 height 580
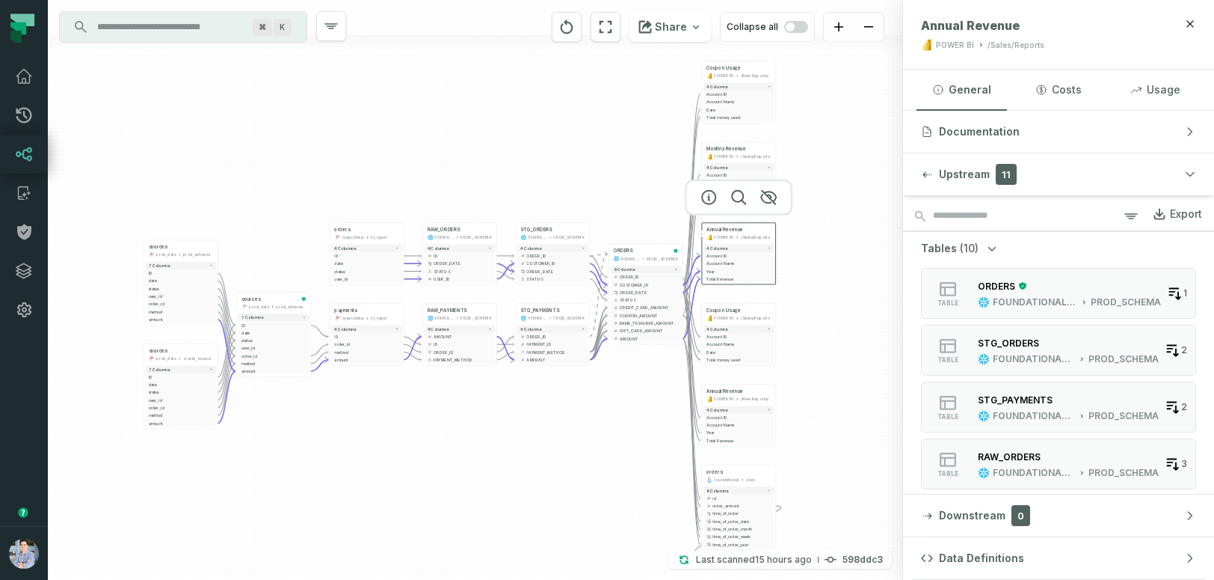
drag, startPoint x: 184, startPoint y: 134, endPoint x: 286, endPoint y: 90, distance: 111.2
click at [286, 90] on div "- ORDERS FOUNDATIONAL_DB PROD_SCHEMA - 9 columns - ORDER_ID - - CUSTOMER_ID - -…" at bounding box center [475, 290] width 855 height 580
click at [25, 114] on icon at bounding box center [24, 116] width 16 height 16
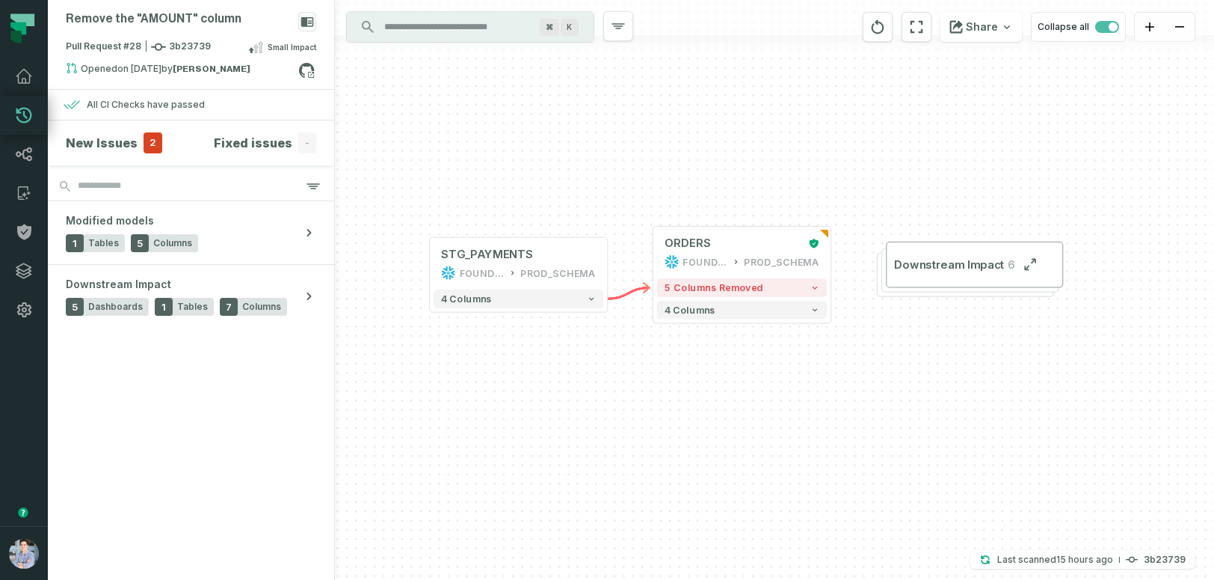
drag, startPoint x: 740, startPoint y: 428, endPoint x: 710, endPoint y: 407, distance: 36.9
click at [710, 407] on div "+ STG_PAYMENTS FOUNDATIONAL_DB PROD_SCHEMA + 4 columns + ORDERS FOUNDATIONAL_DB…" at bounding box center [774, 290] width 879 height 580
click at [695, 294] on button "5 columns removed" at bounding box center [742, 287] width 170 height 19
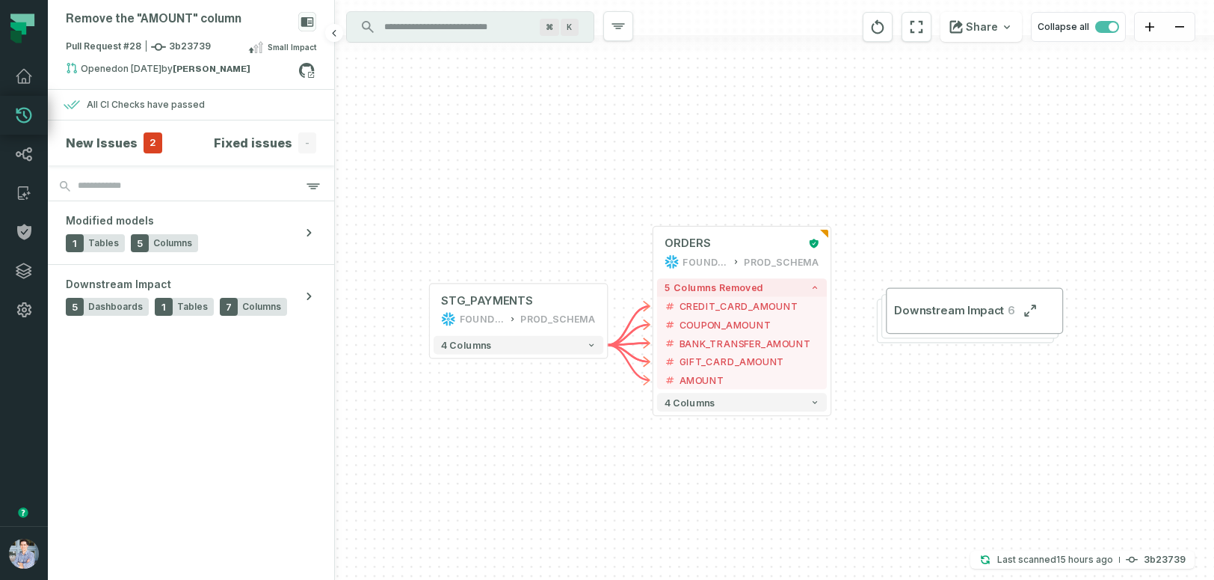
click at [144, 141] on span "2" at bounding box center [153, 142] width 19 height 21
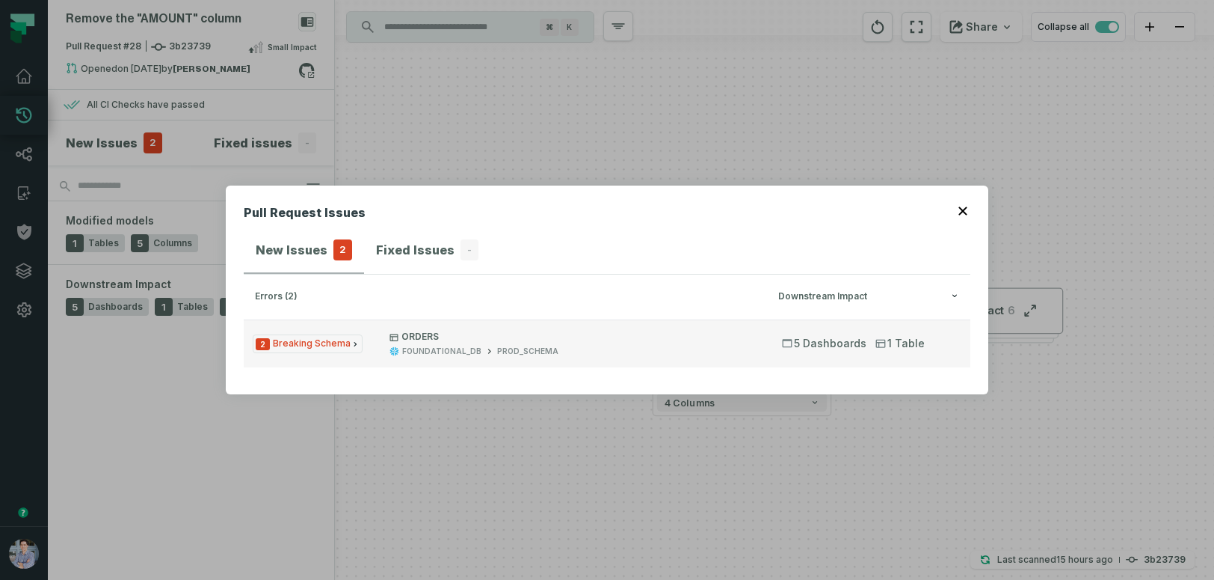
click at [297, 343] on span "2 Breaking Schema" at bounding box center [308, 343] width 110 height 19
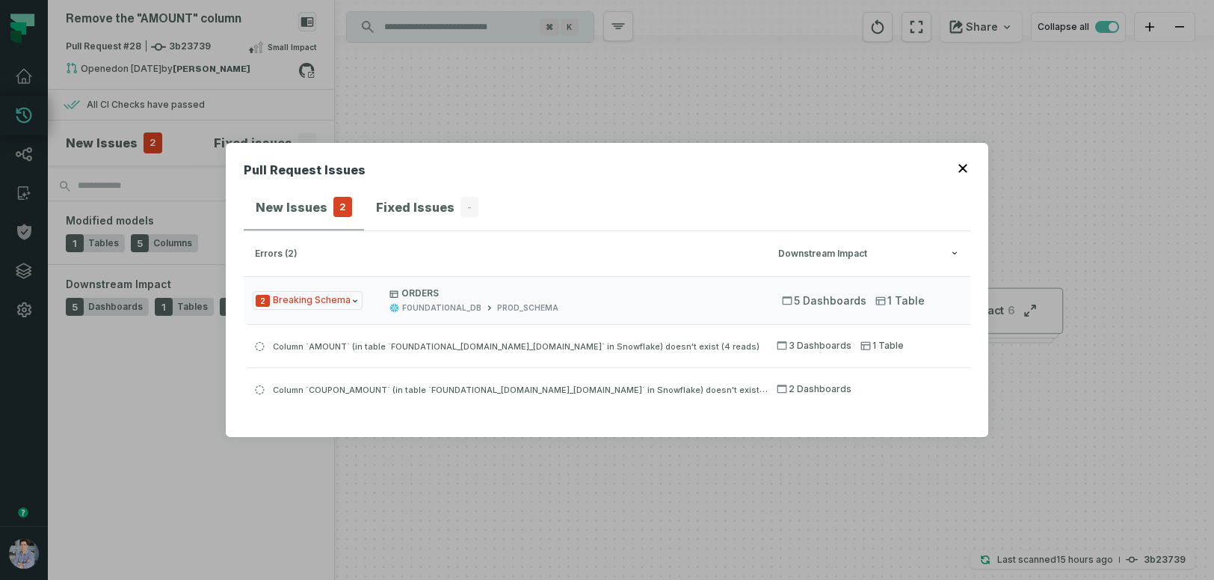
click at [965, 171] on icon "button" at bounding box center [963, 168] width 9 height 9
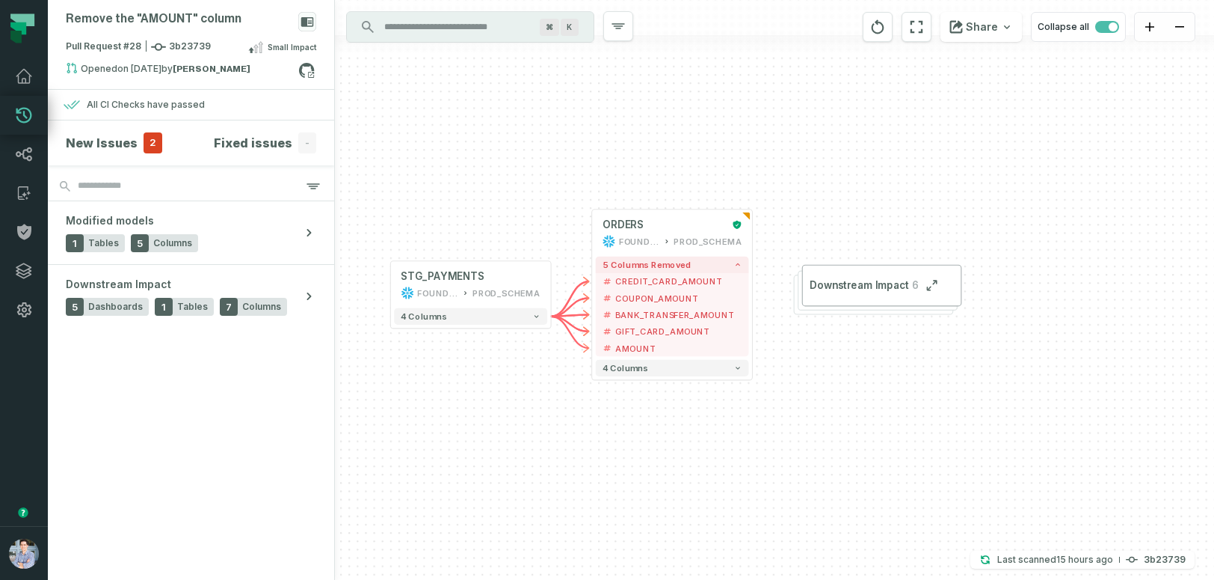
drag, startPoint x: 597, startPoint y: 509, endPoint x: 541, endPoint y: 464, distance: 71.8
click at [541, 464] on div "+ STG_PAYMENTS FOUNDATIONAL_DB PROD_SCHEMA + 4 columns + ORDERS FOUNDATIONAL_DB…" at bounding box center [774, 290] width 879 height 580
click at [311, 70] on icon at bounding box center [306, 70] width 19 height 19
click at [309, 68] on icon at bounding box center [306, 70] width 19 height 19
click at [754, 293] on button "+" at bounding box center [753, 297] width 15 height 15
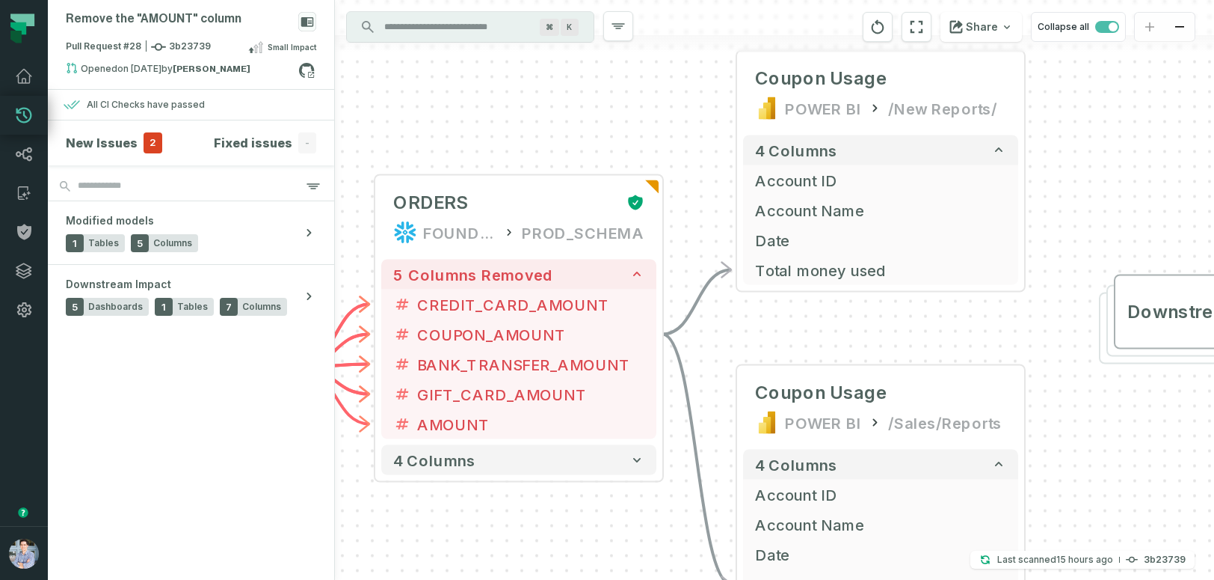
drag, startPoint x: 553, startPoint y: 196, endPoint x: 663, endPoint y: 76, distance: 162.5
click at [663, 76] on div "+ Coupon Usage POWER BI /New Reports/ 4 columns + Account ID + Account Name + D…" at bounding box center [774, 290] width 879 height 580
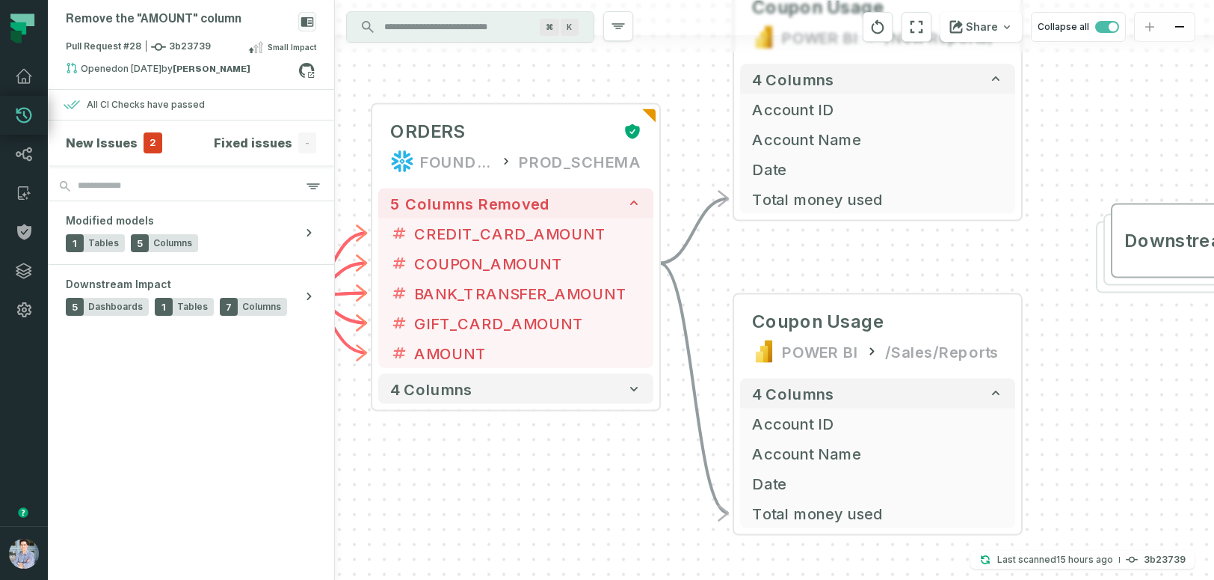
drag, startPoint x: 754, startPoint y: 328, endPoint x: 748, endPoint y: 259, distance: 69.1
click at [748, 259] on div "+ Coupon Usage POWER BI /New Reports/ 4 columns + Account ID + Account Name + D…" at bounding box center [774, 290] width 879 height 580
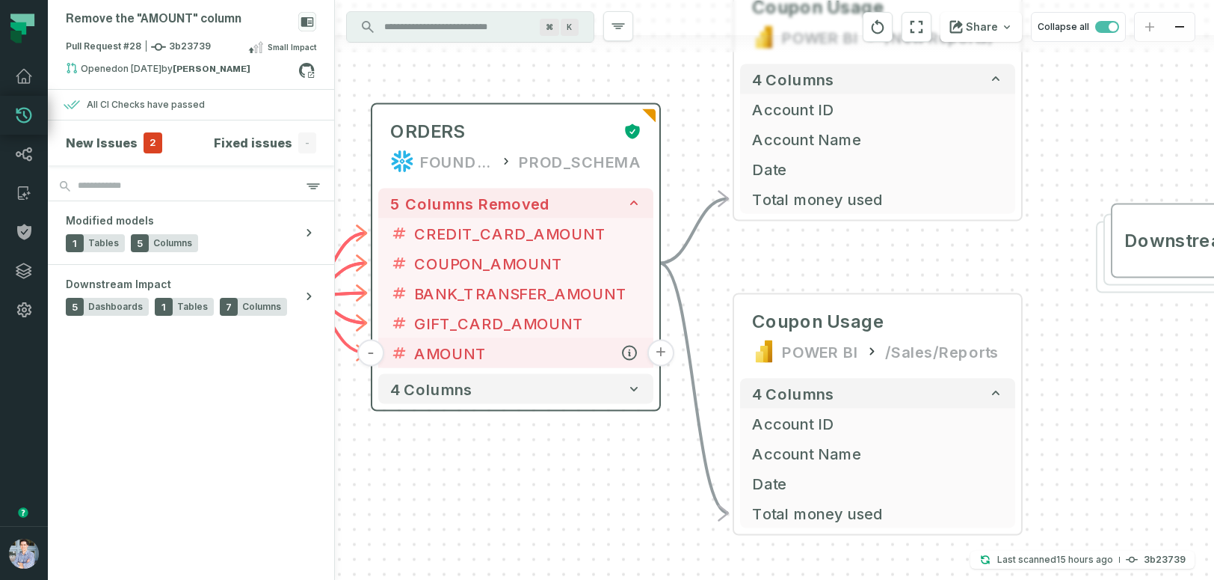
click at [517, 357] on span "AMOUNT" at bounding box center [527, 353] width 227 height 22
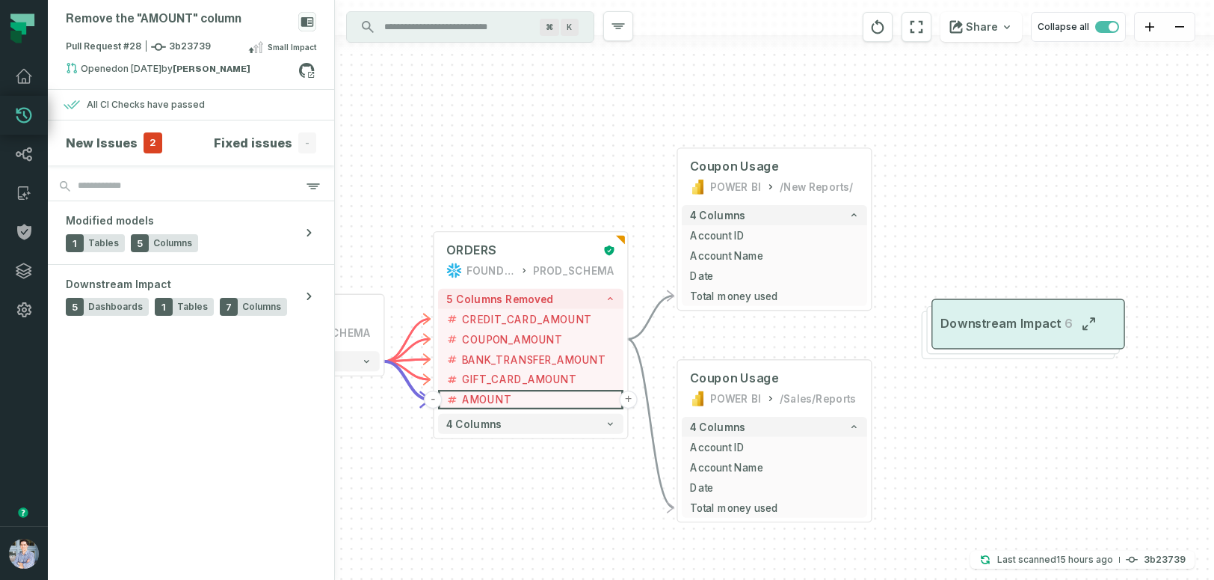
click at [989, 328] on span "Downstream Impact" at bounding box center [1001, 324] width 120 height 16
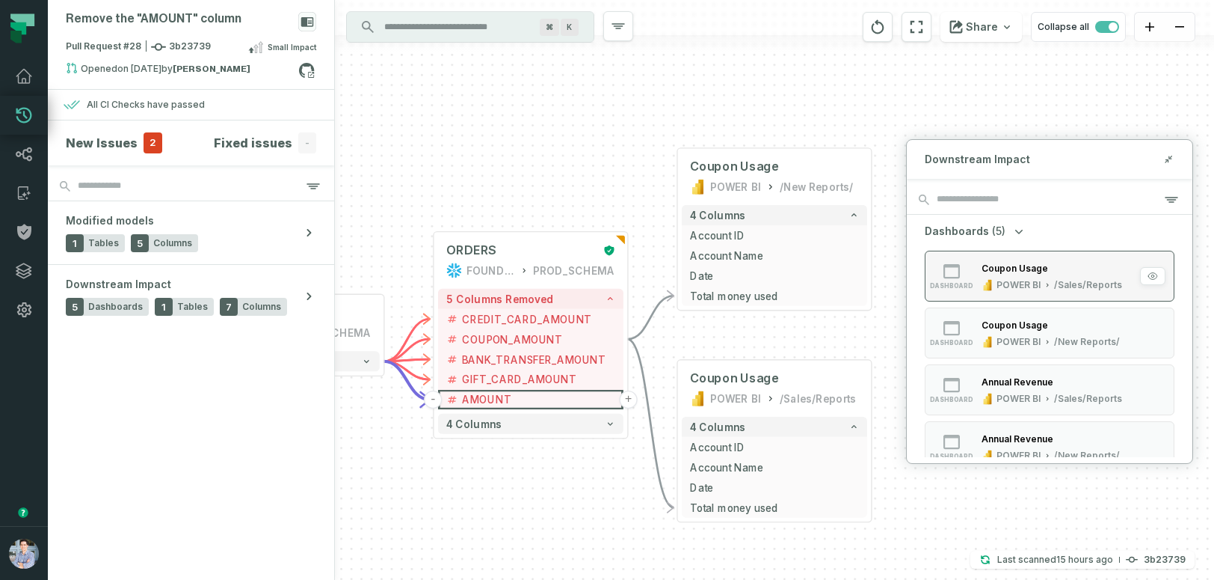
click at [996, 279] on div "POWER BI /Sales/Reports" at bounding box center [1052, 285] width 141 height 12
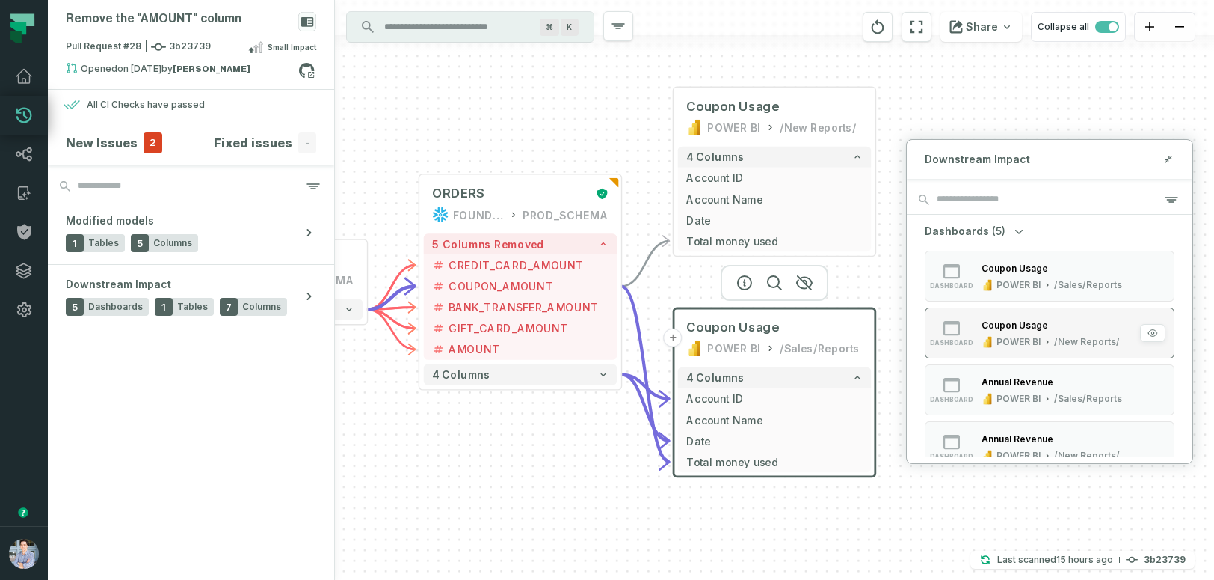
click at [1007, 334] on div "Coupon Usage POWER BI /New Reports/" at bounding box center [1051, 333] width 150 height 30
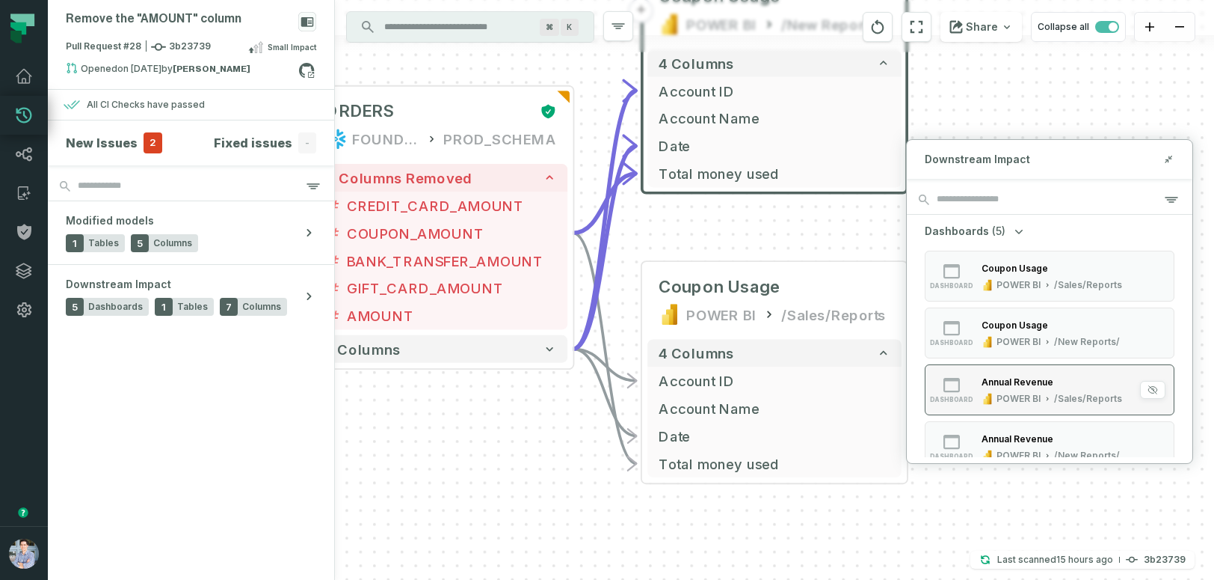
click at [1008, 371] on button "dashboard Annual Revenue POWER BI /Sales/Reports" at bounding box center [1050, 389] width 250 height 51
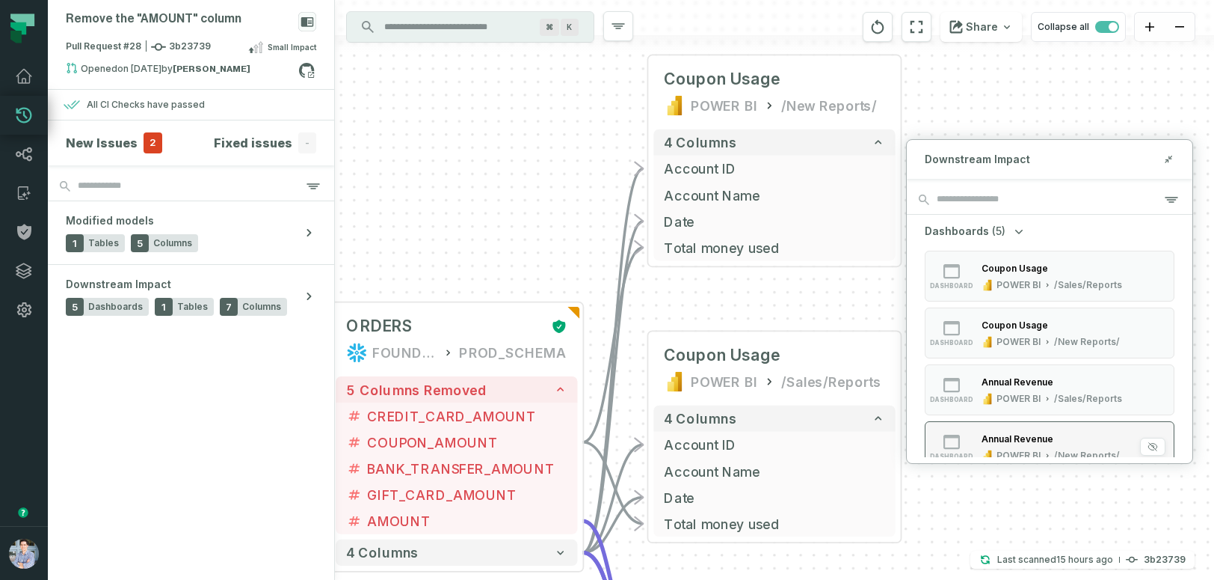
click at [1007, 427] on button "dashboard Annual Revenue POWER BI /New Reports/" at bounding box center [1050, 446] width 250 height 51
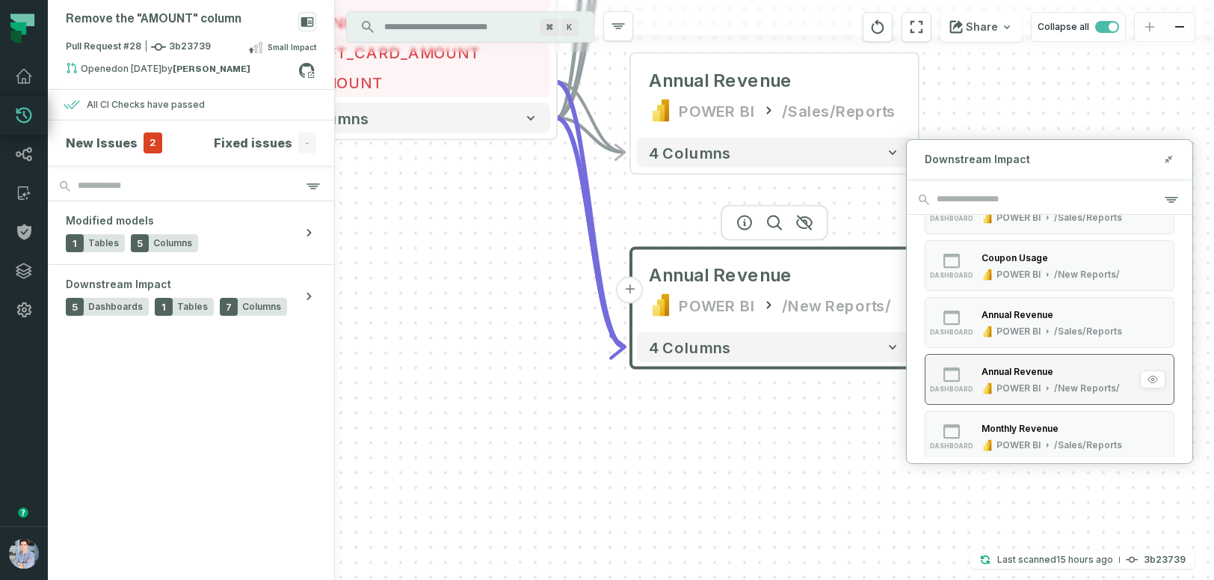
scroll to position [123, 0]
click at [1003, 391] on div "POWER BI" at bounding box center [1019, 389] width 44 height 12
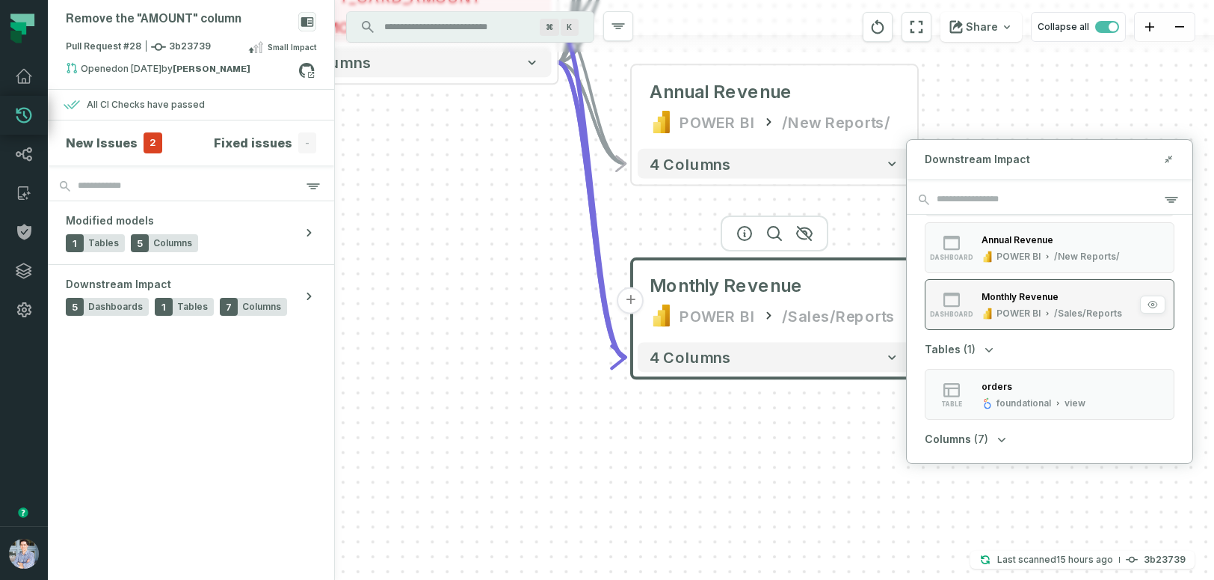
scroll to position [215, 0]
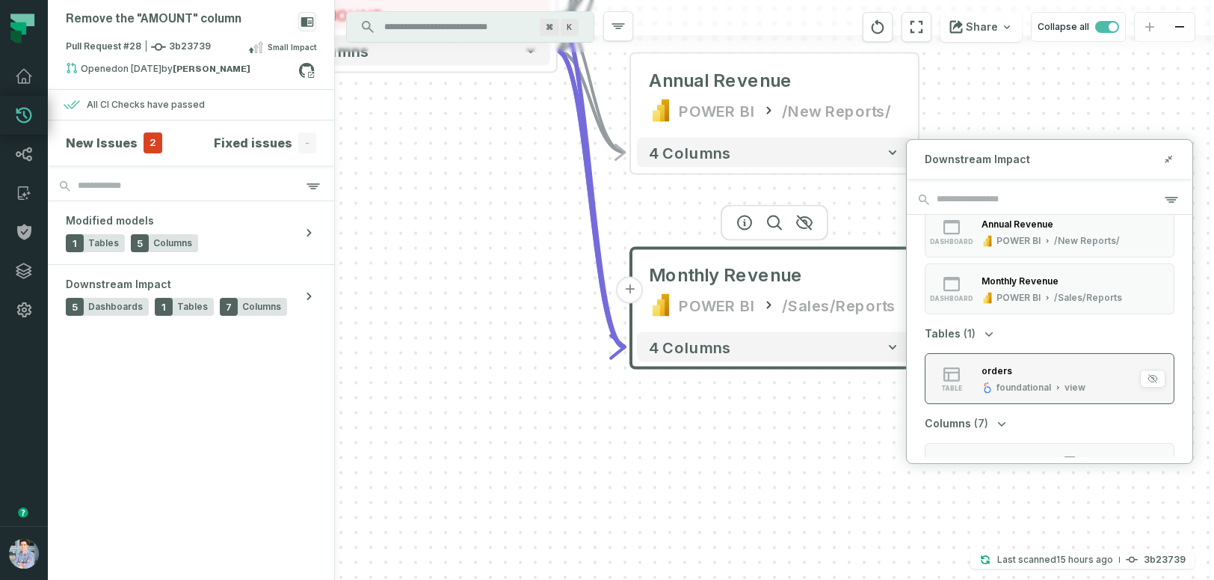
click at [1006, 390] on div "foundational" at bounding box center [1024, 387] width 55 height 12
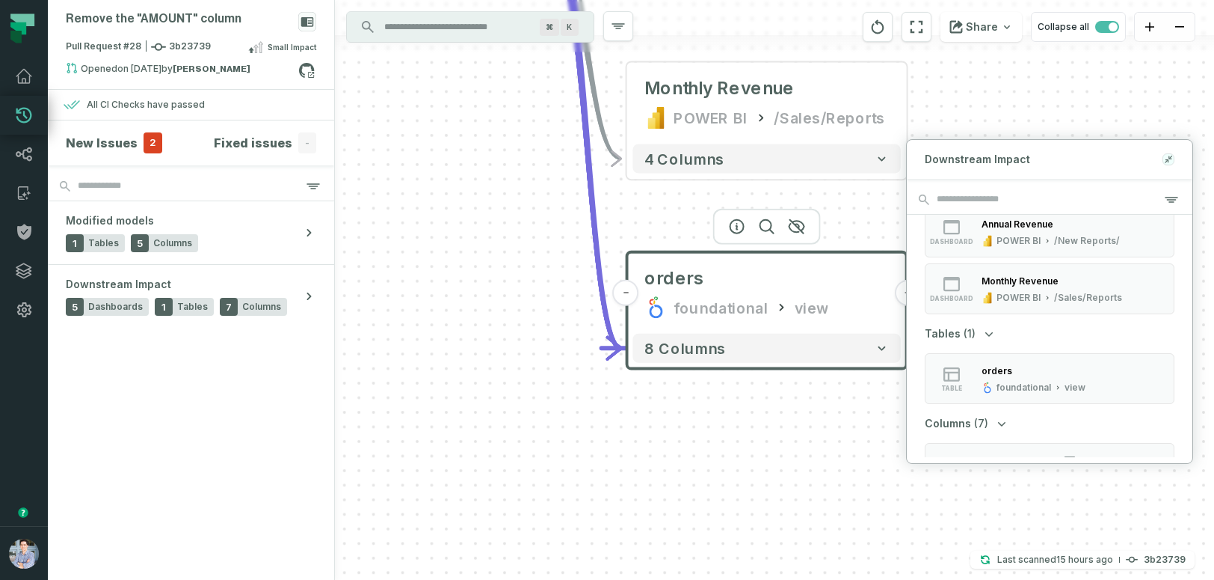
click at [1167, 160] on icon at bounding box center [1166, 161] width 3 height 3
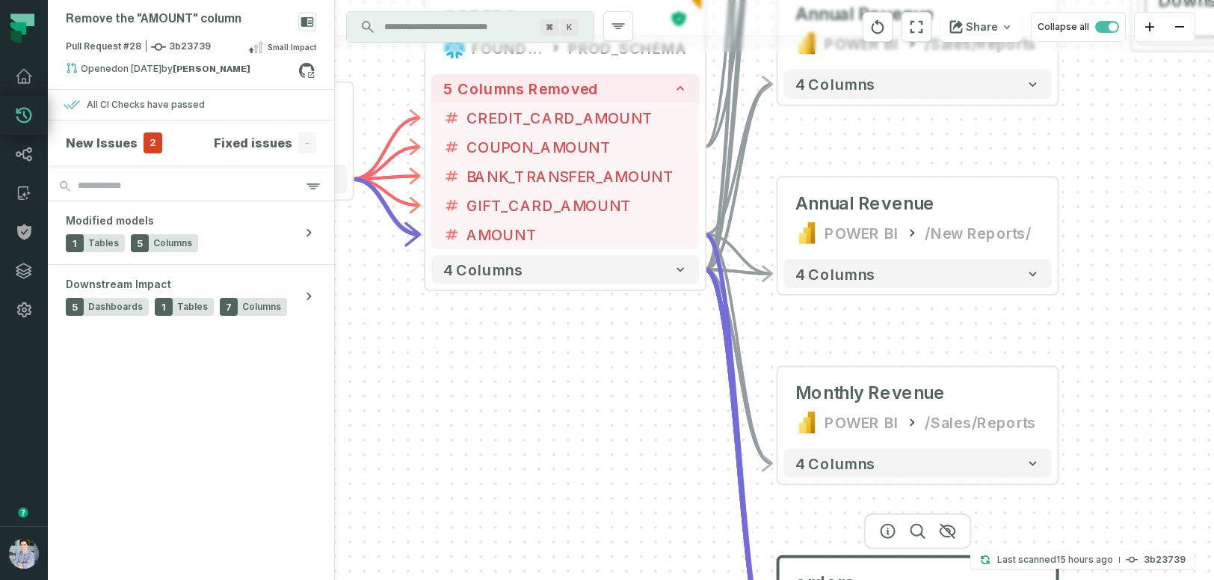
drag, startPoint x: 545, startPoint y: 206, endPoint x: 643, endPoint y: 482, distance: 292.8
click at [644, 482] on div "+ Coupon Usage POWER BI /New Reports/ 4 columns + Account ID + Account Name - D…" at bounding box center [774, 290] width 879 height 580
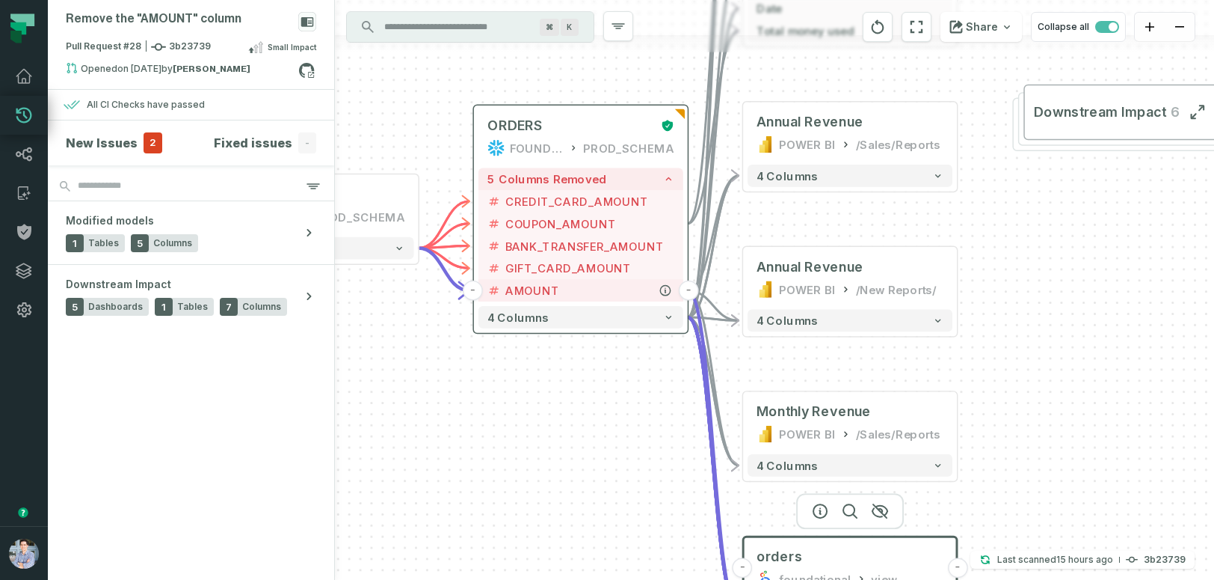
click at [548, 292] on span "AMOUNT" at bounding box center [589, 290] width 169 height 16
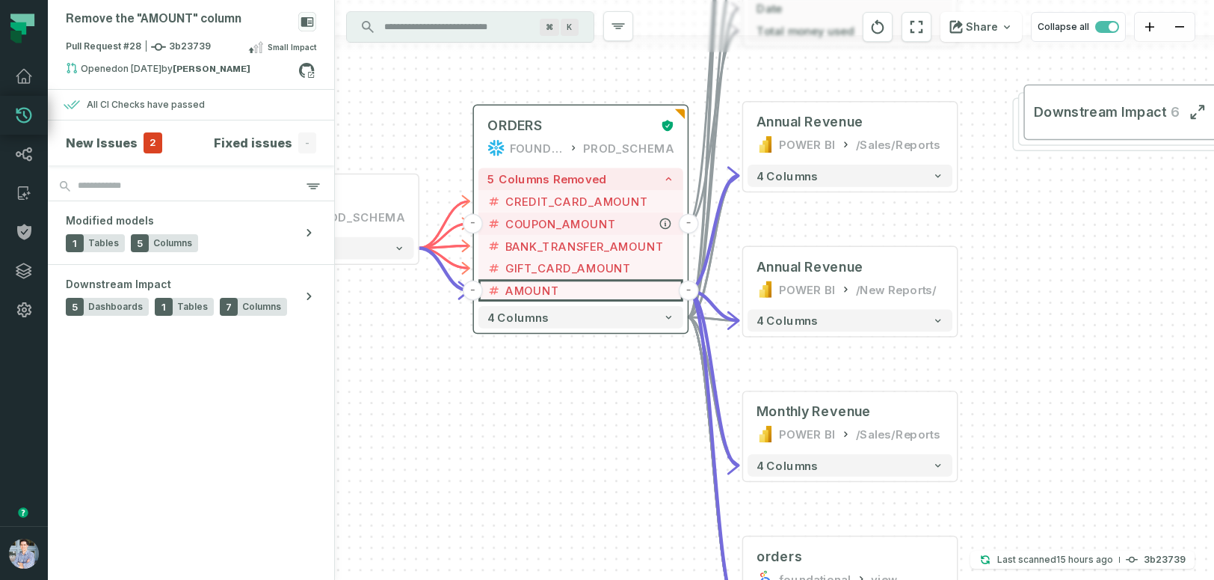
click at [550, 222] on span "COUPON_AMOUNT" at bounding box center [589, 223] width 169 height 16
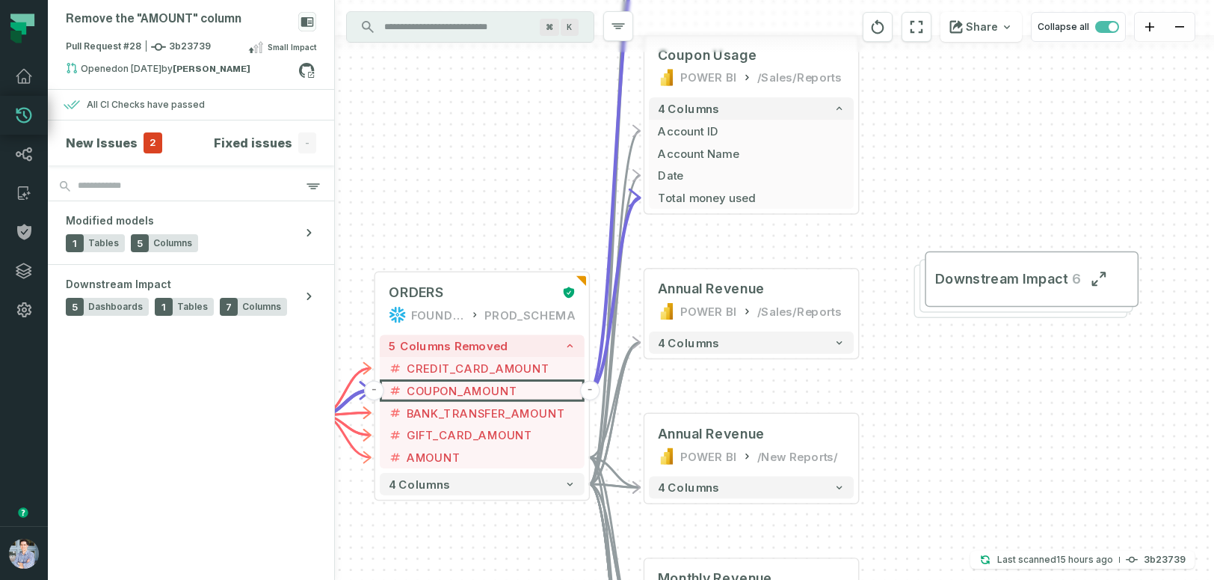
drag, startPoint x: 593, startPoint y: 443, endPoint x: 494, endPoint y: 610, distance: 193.8
click at [494, 579] on html "Pull Requests Dashboard Lineage Catalog Policies Integrations Settings Alon Naf…" at bounding box center [607, 290] width 1214 height 580
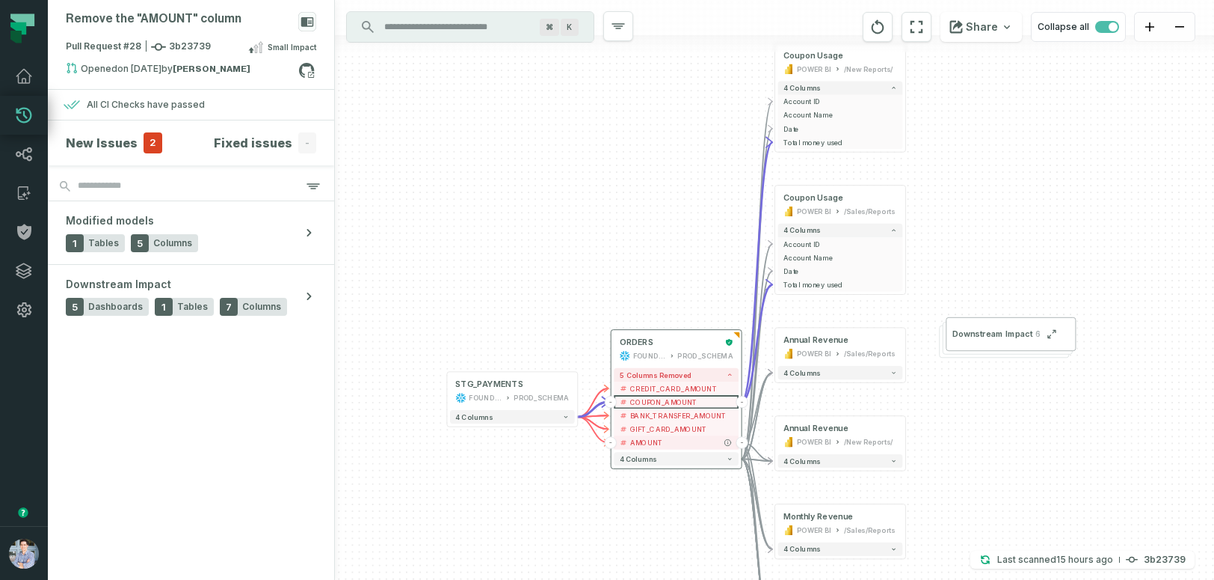
click at [645, 440] on span "AMOUNT" at bounding box center [681, 442] width 103 height 10
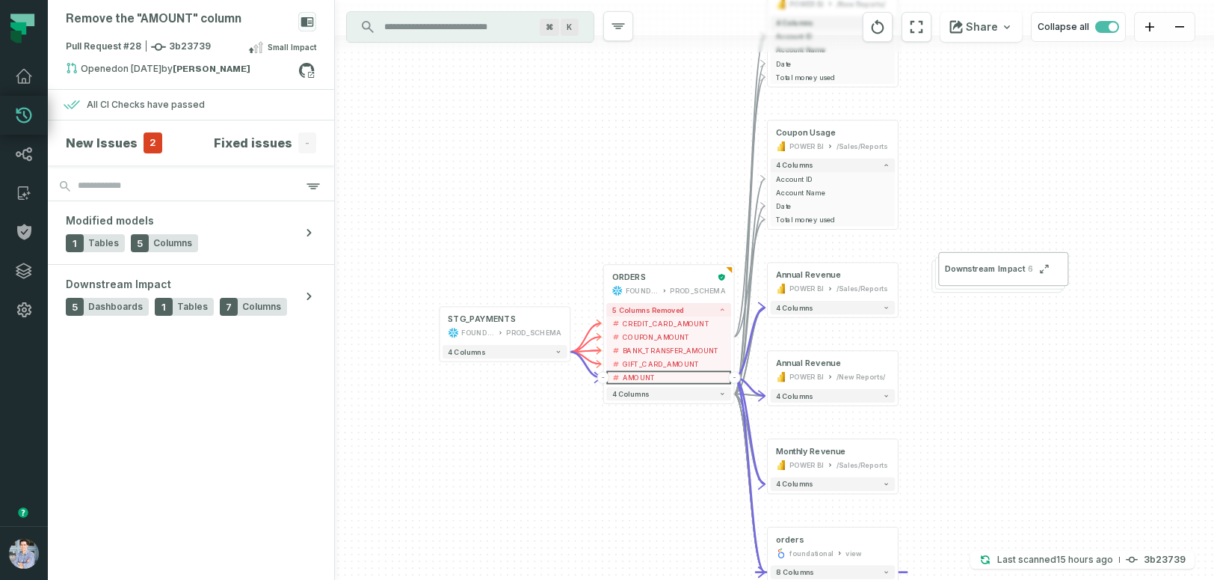
drag, startPoint x: 1039, startPoint y: 449, endPoint x: 1032, endPoint y: 384, distance: 65.5
click at [1032, 384] on div "+ Coupon Usage POWER BI /New Reports/ 4 columns + Account ID + Account Name - D…" at bounding box center [774, 290] width 879 height 580
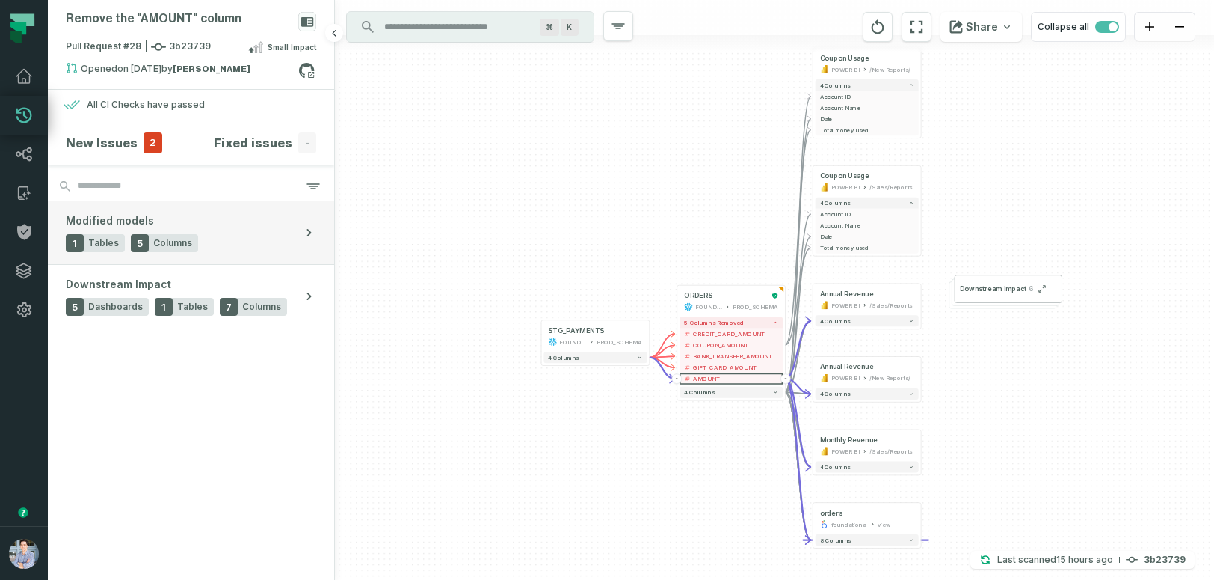
click at [221, 215] on button "Modified models 1 Tables 5 Columns" at bounding box center [191, 232] width 286 height 63
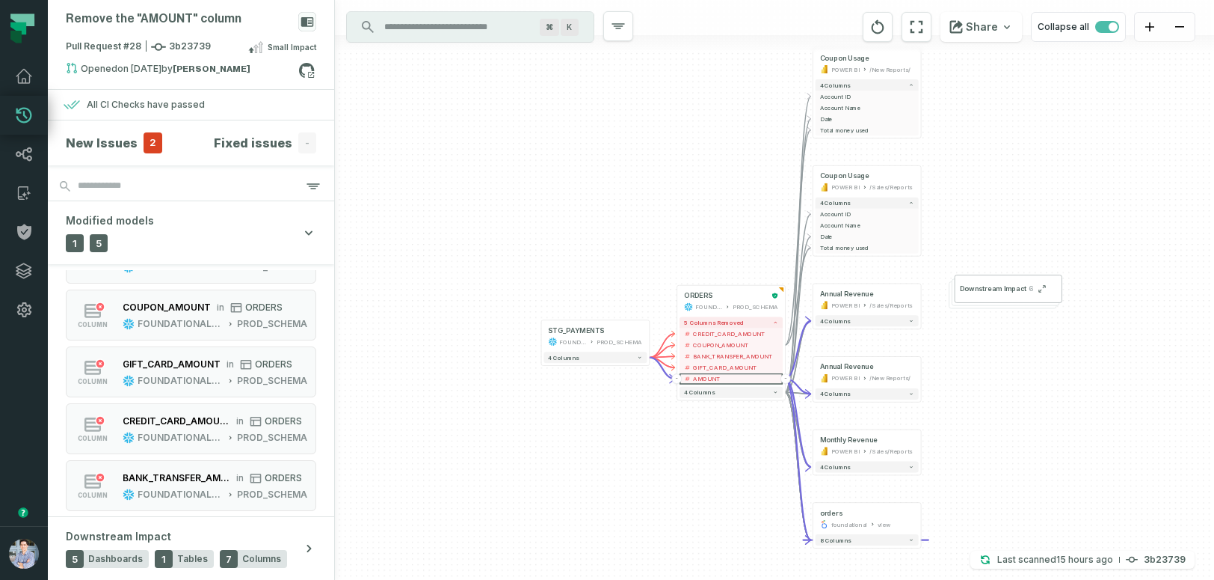
scroll to position [0, 0]
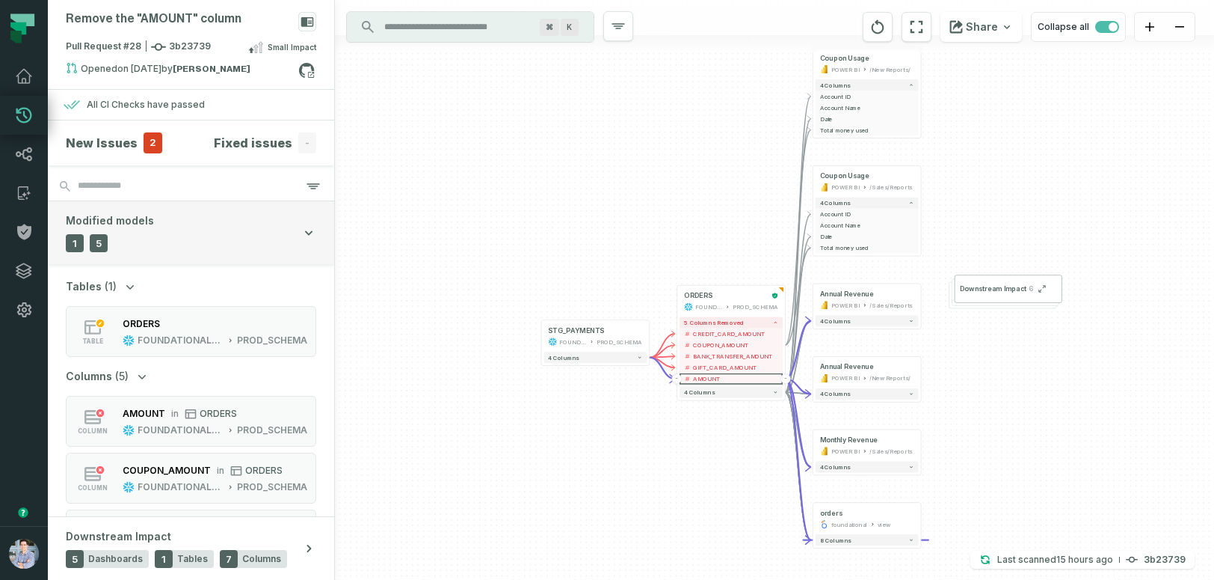
click at [185, 236] on button "Modified models 1 Tables 5 Columns" at bounding box center [191, 232] width 286 height 63
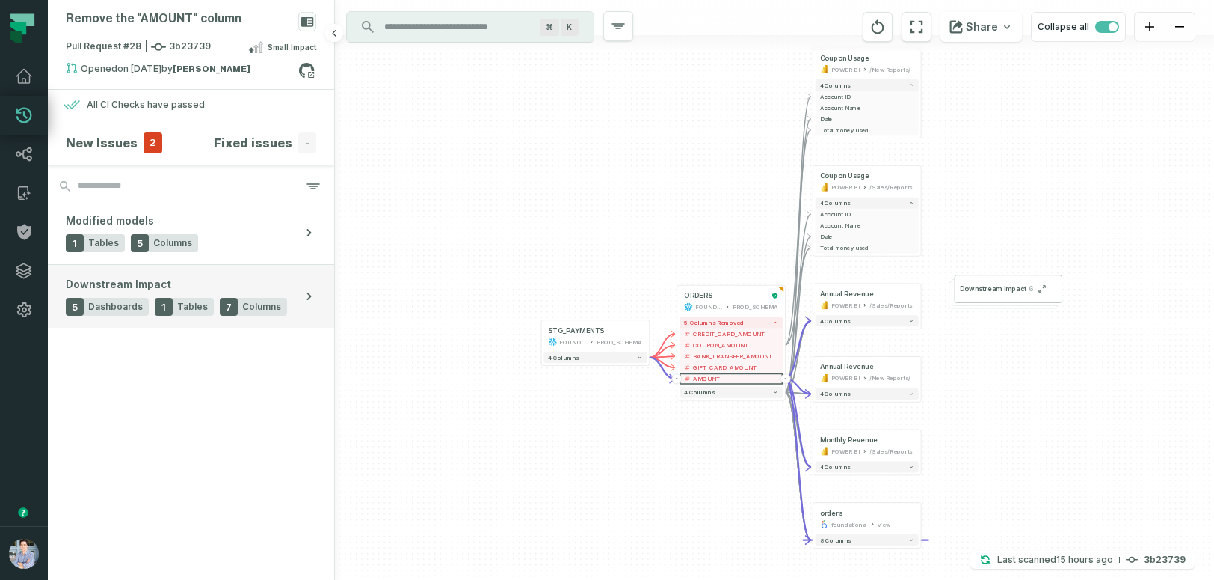
click at [157, 278] on span "Downstream Impact" at bounding box center [118, 284] width 105 height 15
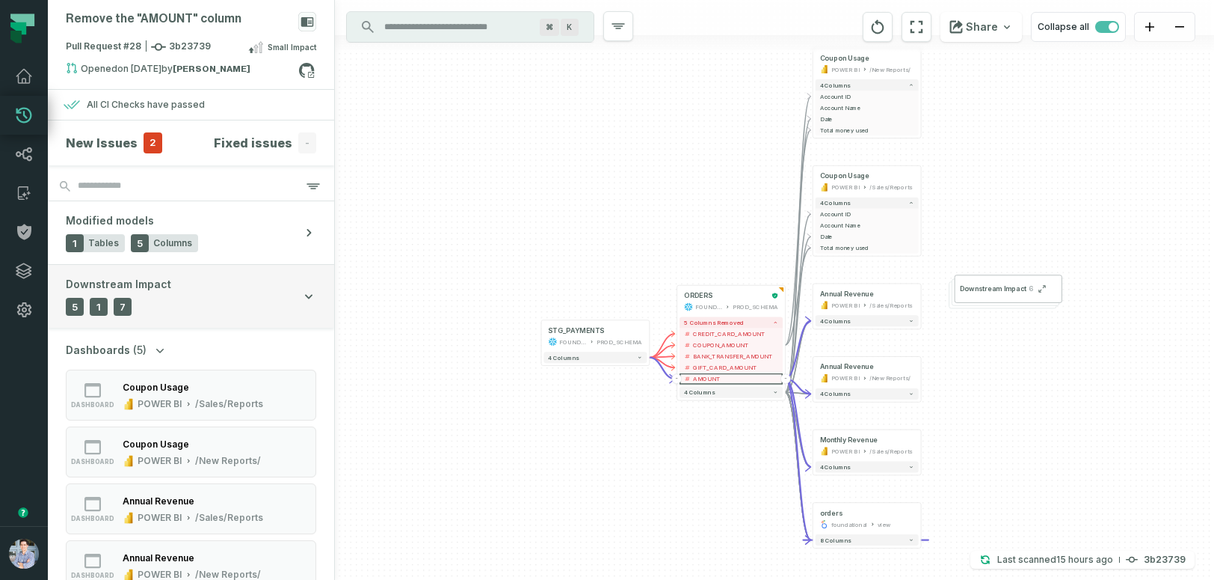
click at [205, 307] on button "Downstream Impact 5 Dashboards 1 Tables 7 Columns" at bounding box center [191, 296] width 286 height 63
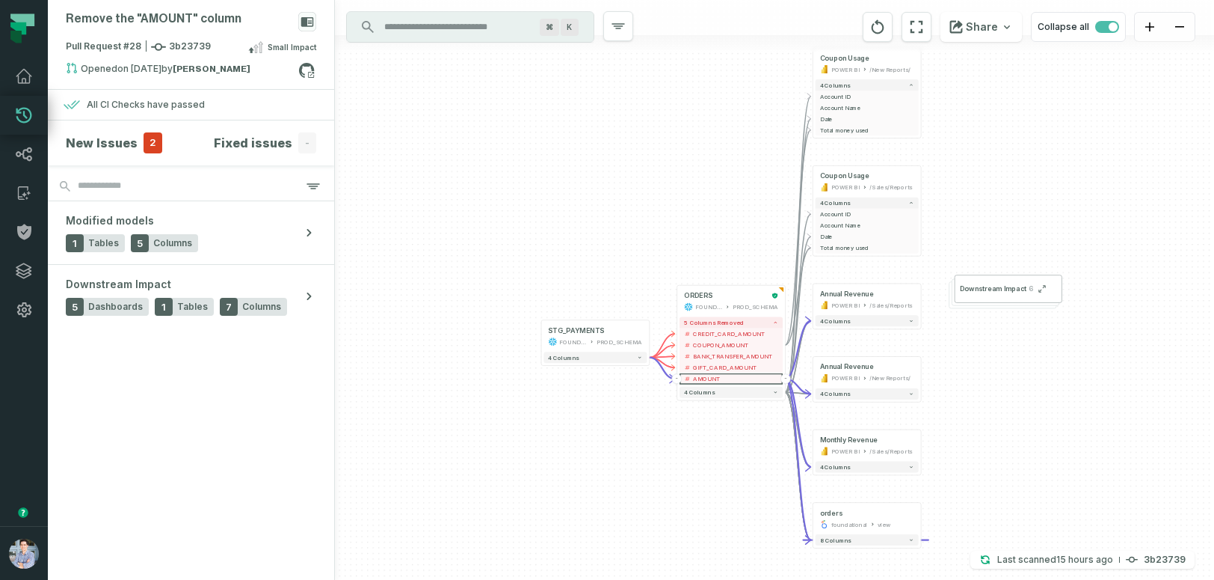
click at [490, 370] on div "+ Coupon Usage POWER BI /New Reports/ 4 columns + Account ID + Account Name - D…" at bounding box center [774, 290] width 879 height 580
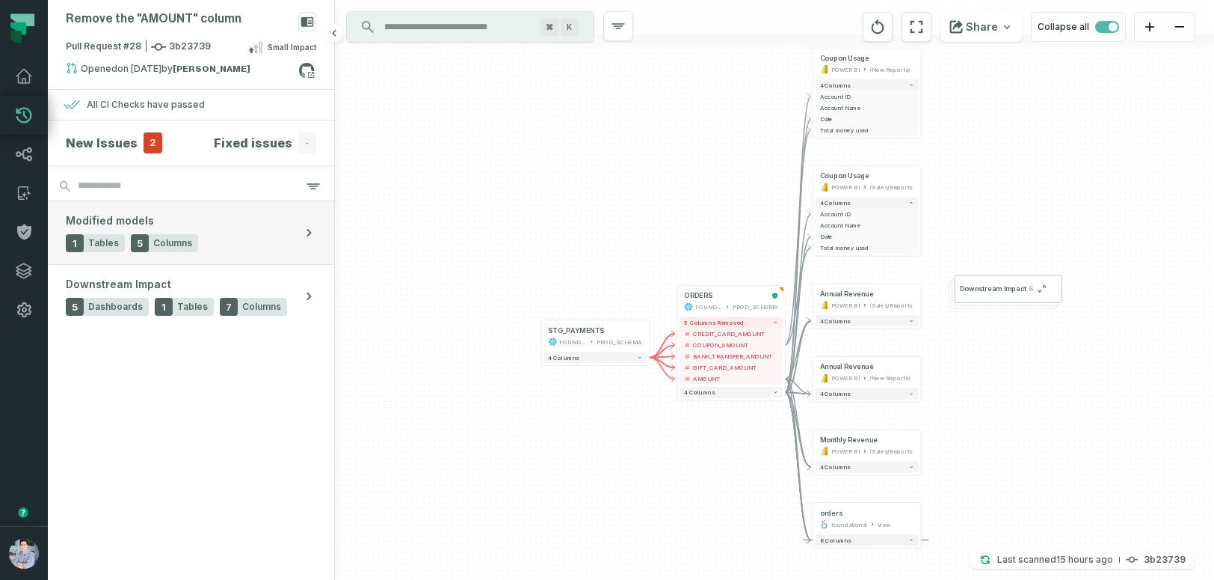
click at [251, 243] on button "Modified models 1 Tables 5 Columns" at bounding box center [191, 232] width 286 height 63
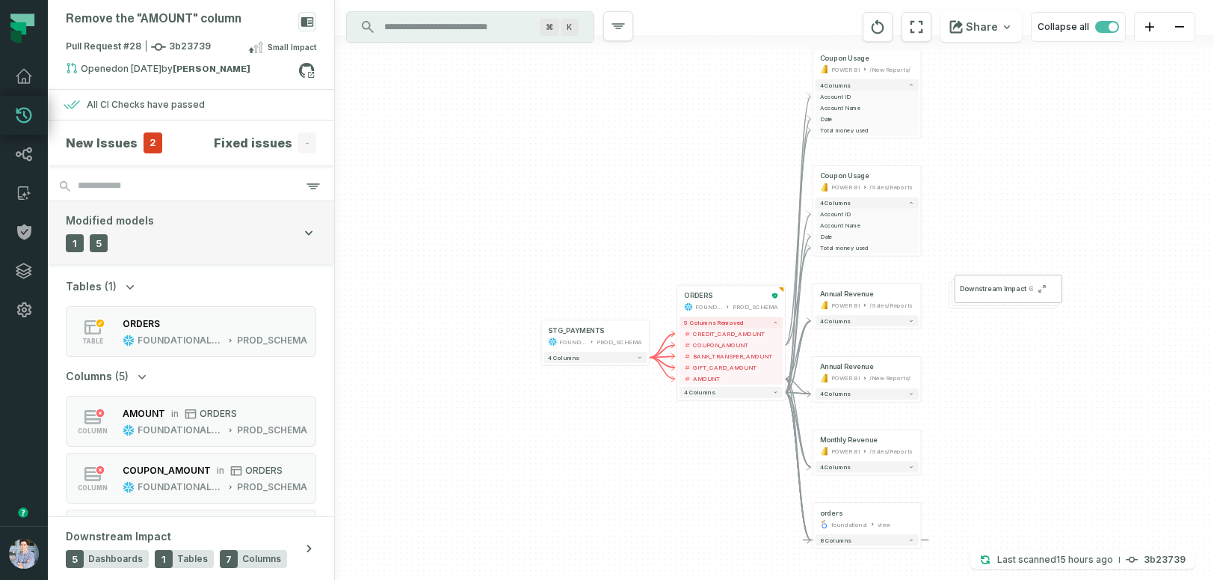
click at [251, 243] on button "Modified models 1 Tables 5 Columns" at bounding box center [191, 232] width 286 height 63
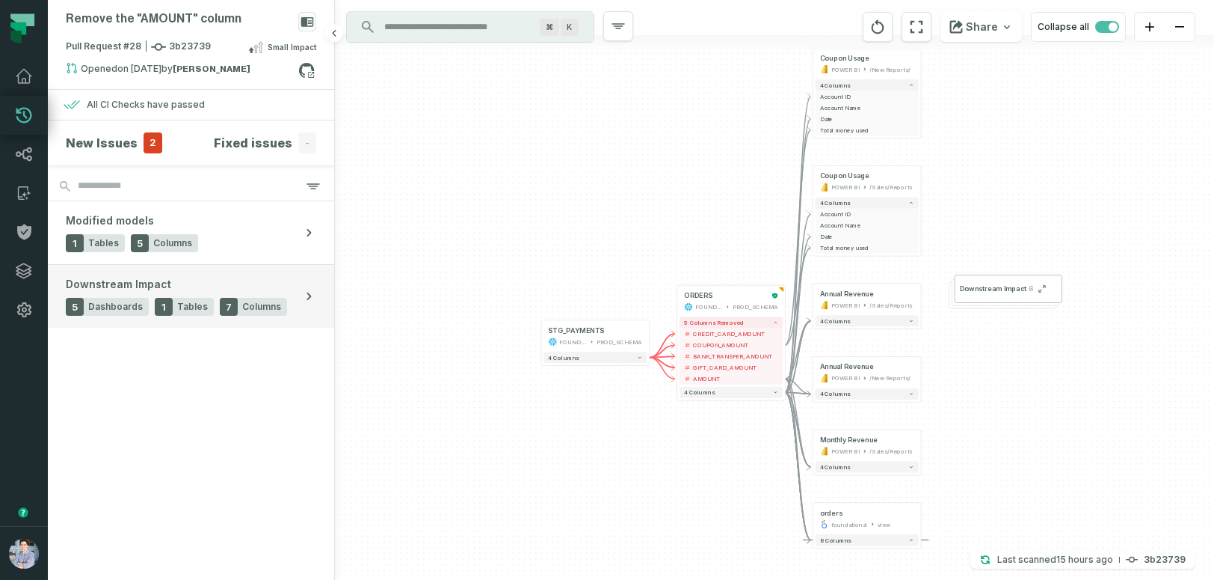
click at [277, 271] on button "Downstream Impact 5 Dashboards 1 Tables 7 Columns" at bounding box center [191, 296] width 286 height 63
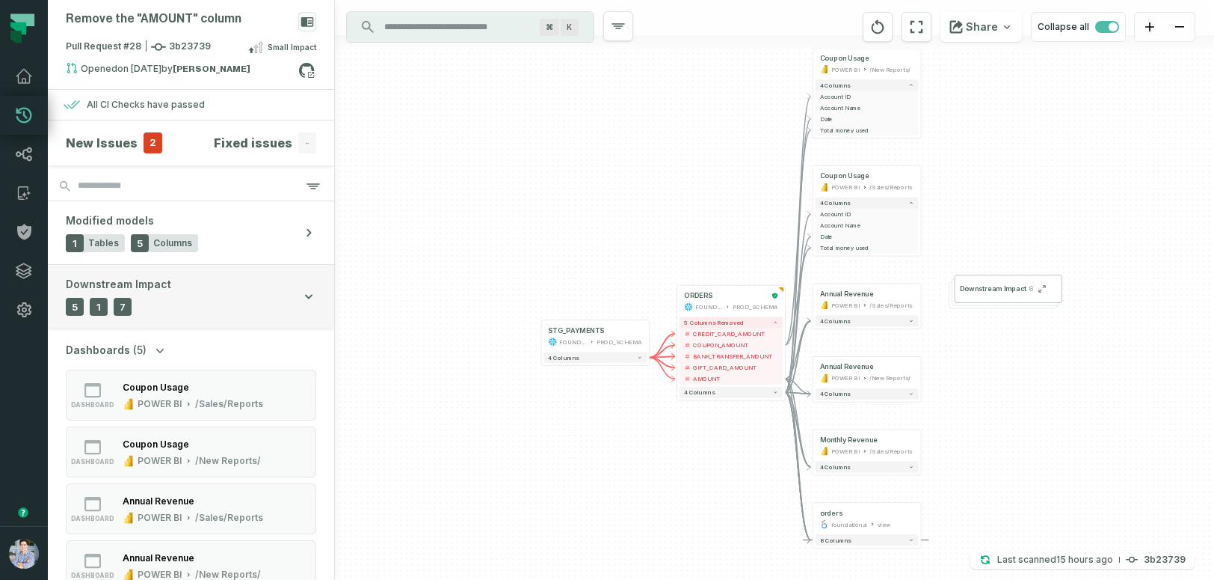
click at [277, 271] on button "Downstream Impact 5 Dashboards 1 Tables 7 Columns" at bounding box center [191, 296] width 286 height 63
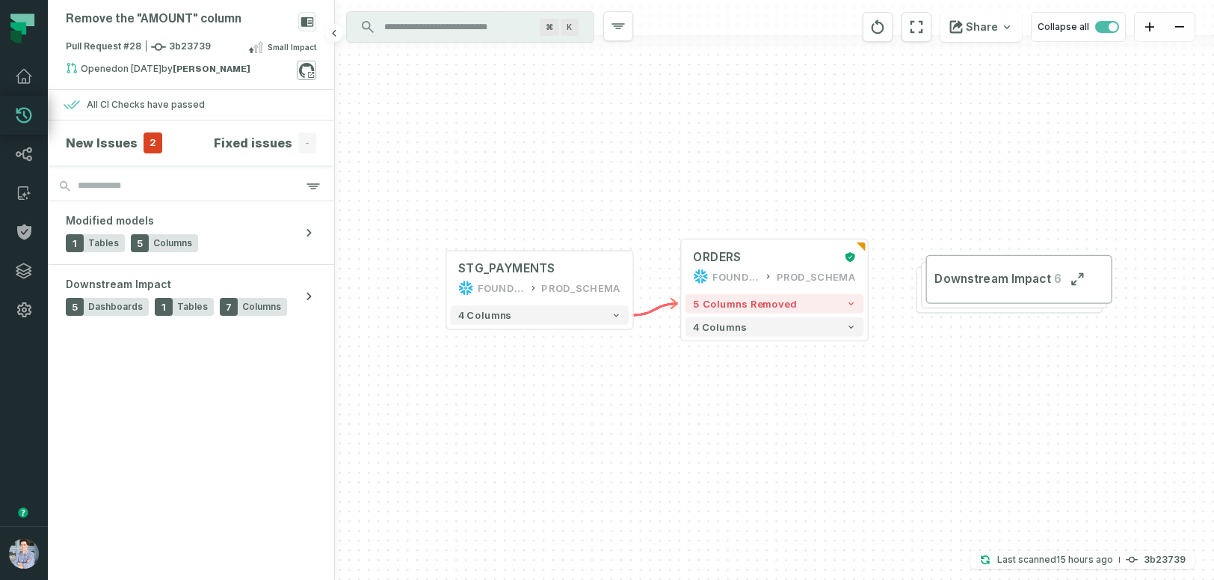
click at [305, 67] on icon at bounding box center [306, 70] width 19 height 19
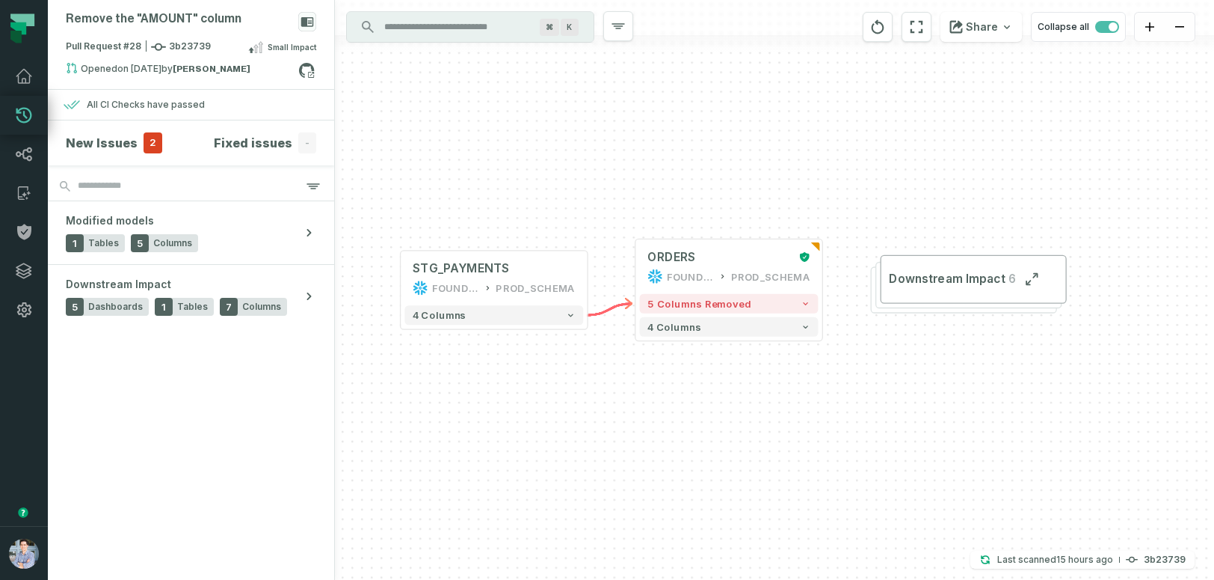
drag, startPoint x: 728, startPoint y: 510, endPoint x: 683, endPoint y: 510, distance: 45.6
click at [683, 510] on div "+ STG_PAYMENTS FOUNDATIONAL_DB PROD_SCHEMA + 4 columns + ORDERS FOUNDATIONAL_DB…" at bounding box center [774, 290] width 879 height 580
click at [919, 297] on button "Downstream Impact 6" at bounding box center [974, 279] width 186 height 49
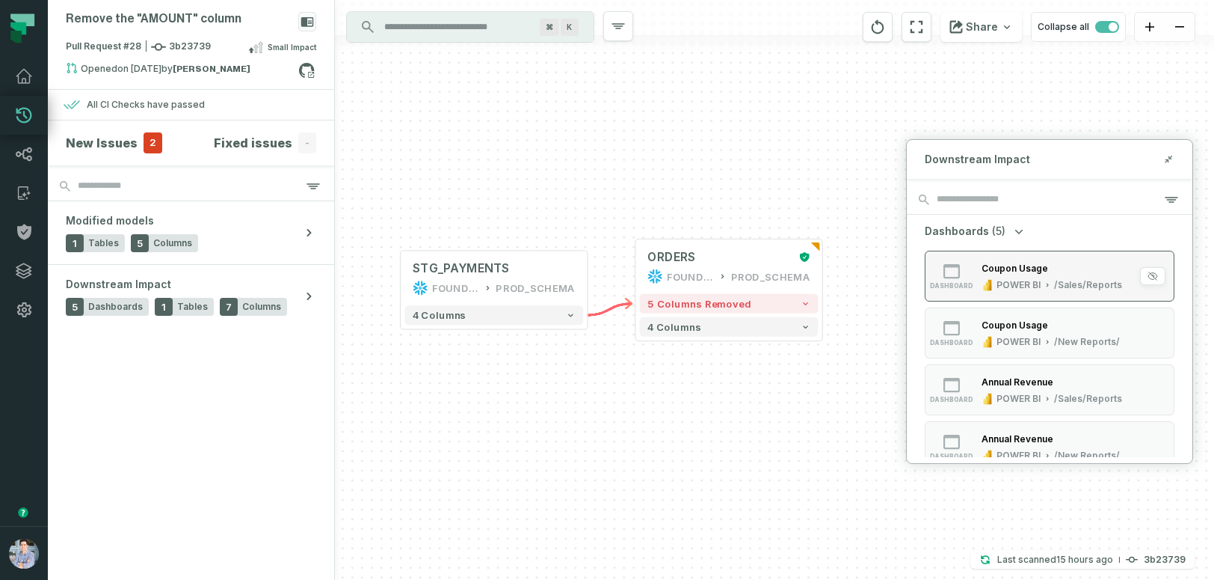
click at [973, 276] on div "dashboard" at bounding box center [952, 275] width 48 height 27
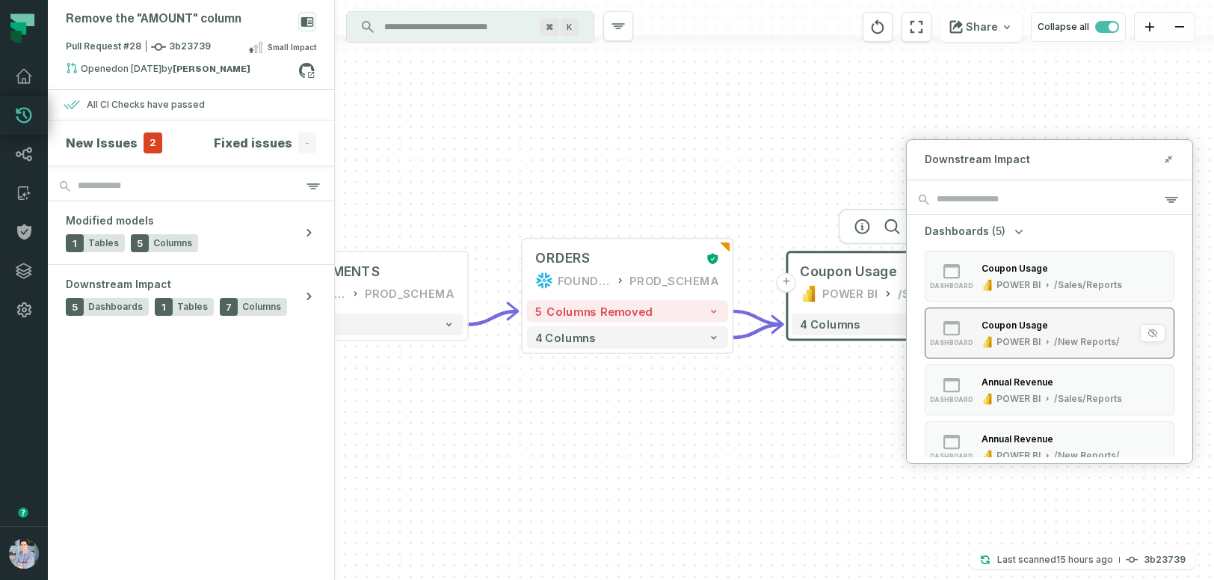
click at [989, 315] on button "dashboard Coupon Usage POWER BI /New Reports/" at bounding box center [1050, 332] width 250 height 51
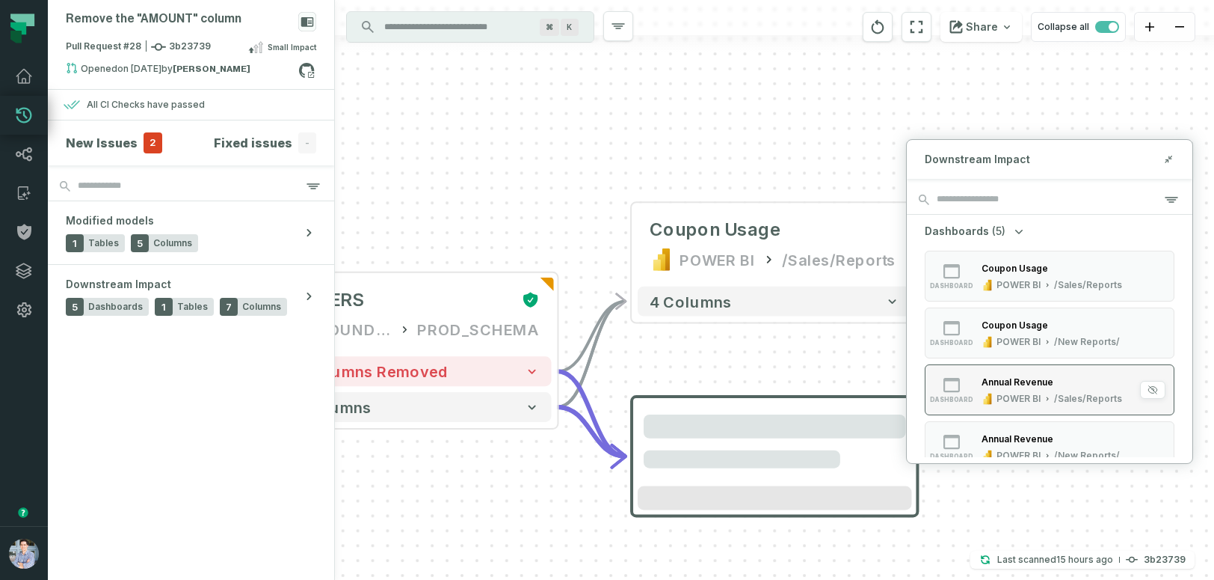
click at [1002, 387] on div "Annual Revenue" at bounding box center [1052, 382] width 141 height 15
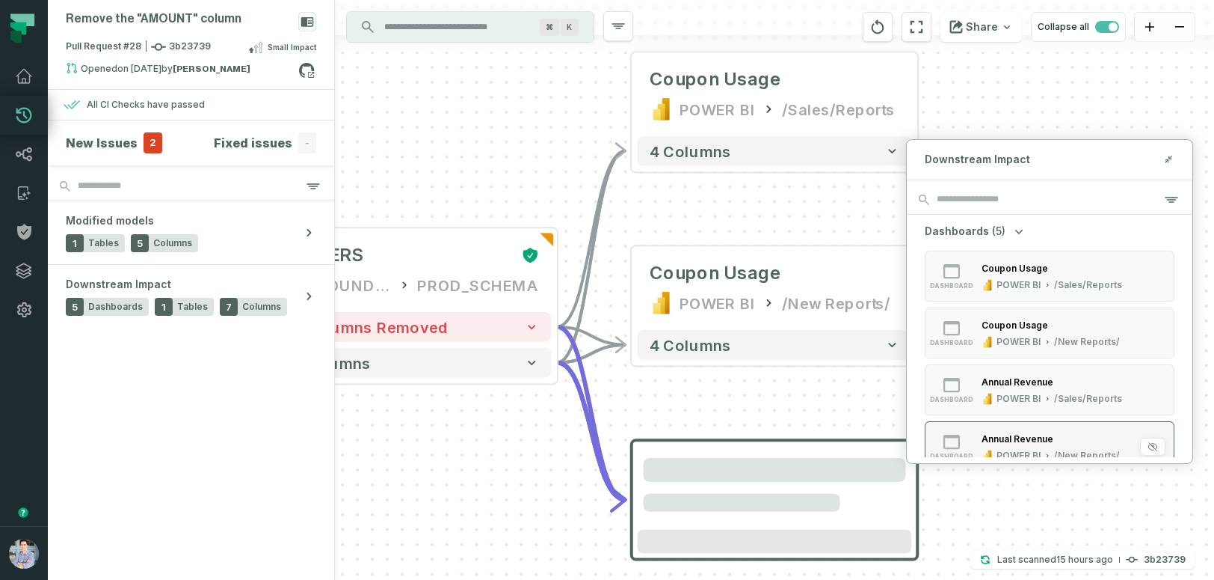
click at [1008, 430] on button "dashboard Annual Revenue POWER BI /New Reports/" at bounding box center [1050, 446] width 250 height 51
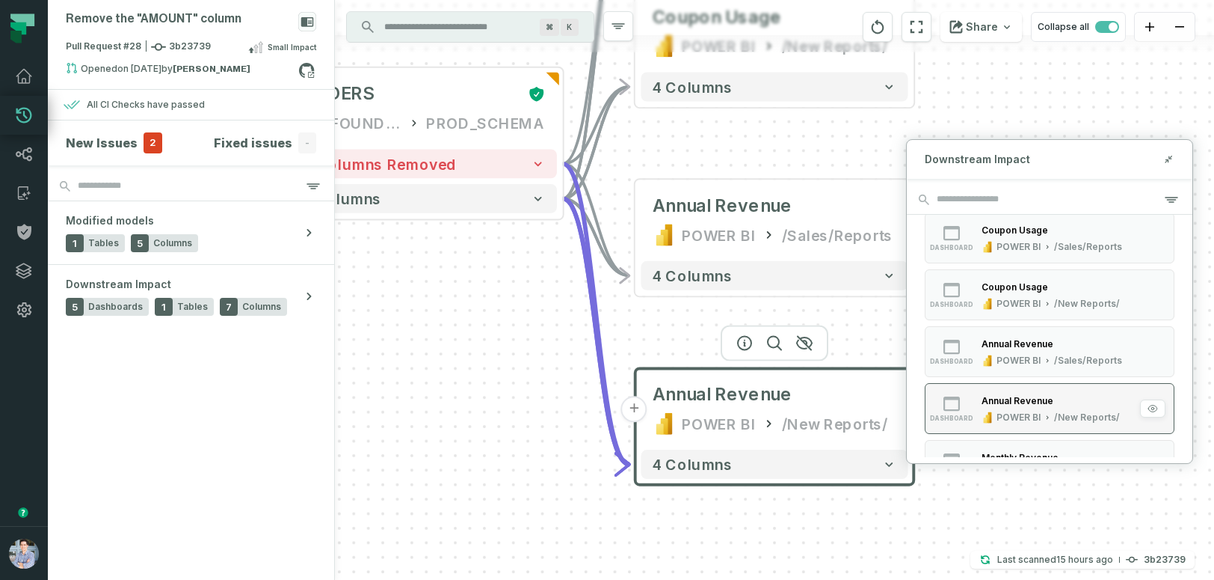
scroll to position [49, 0]
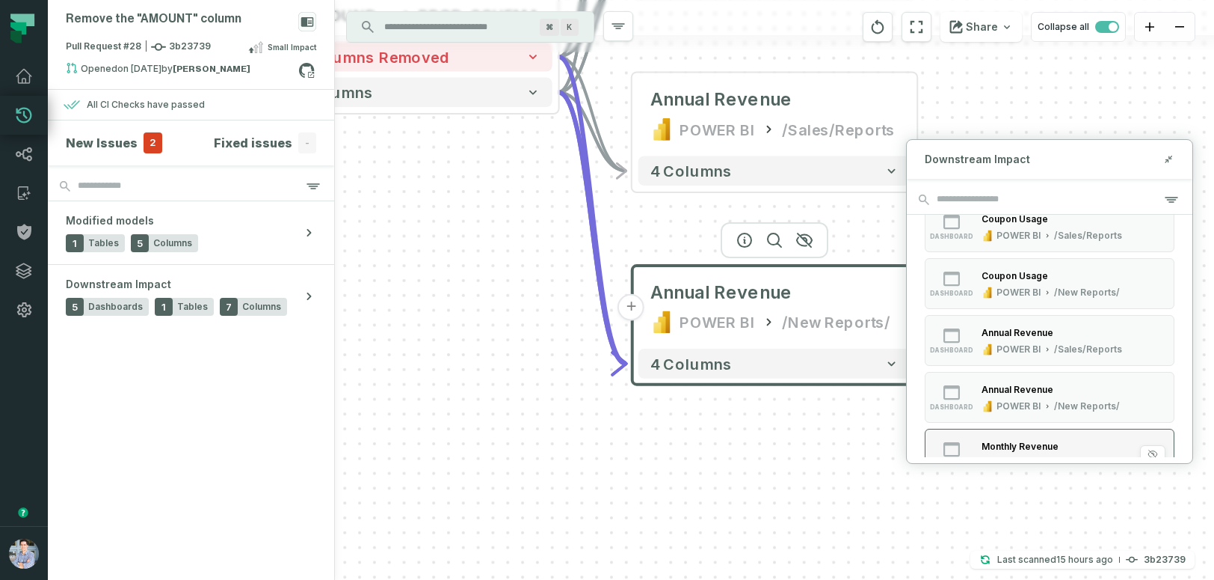
click at [1009, 430] on button "dashboard Monthly Revenue POWER BI /Sales/Reports" at bounding box center [1050, 453] width 250 height 51
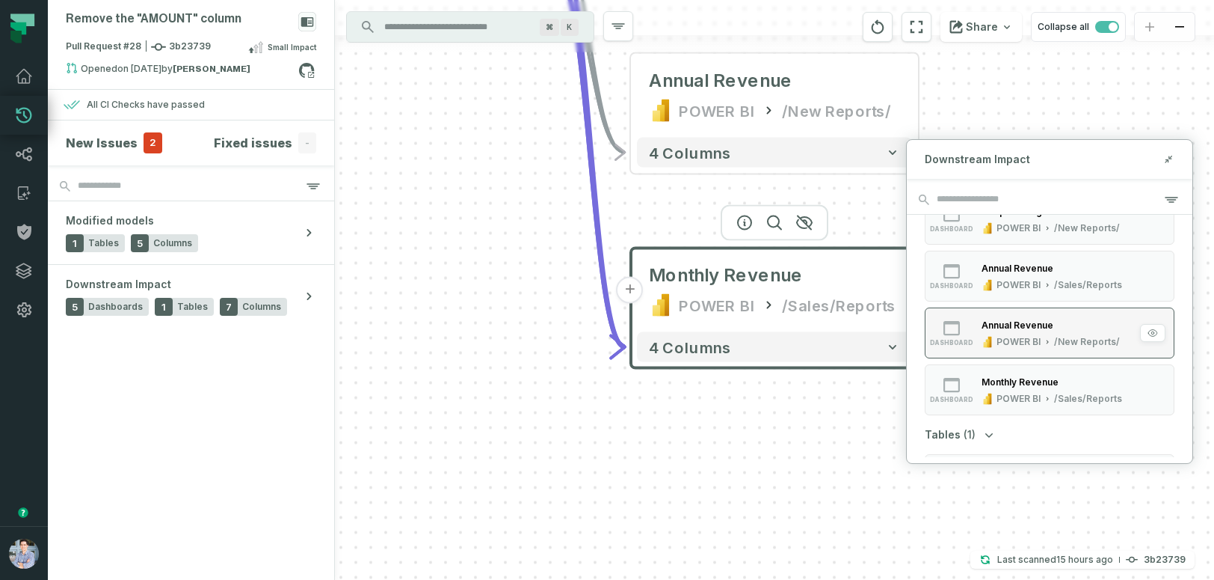
scroll to position [114, 0]
click at [1009, 397] on div "POWER BI" at bounding box center [1019, 398] width 44 height 12
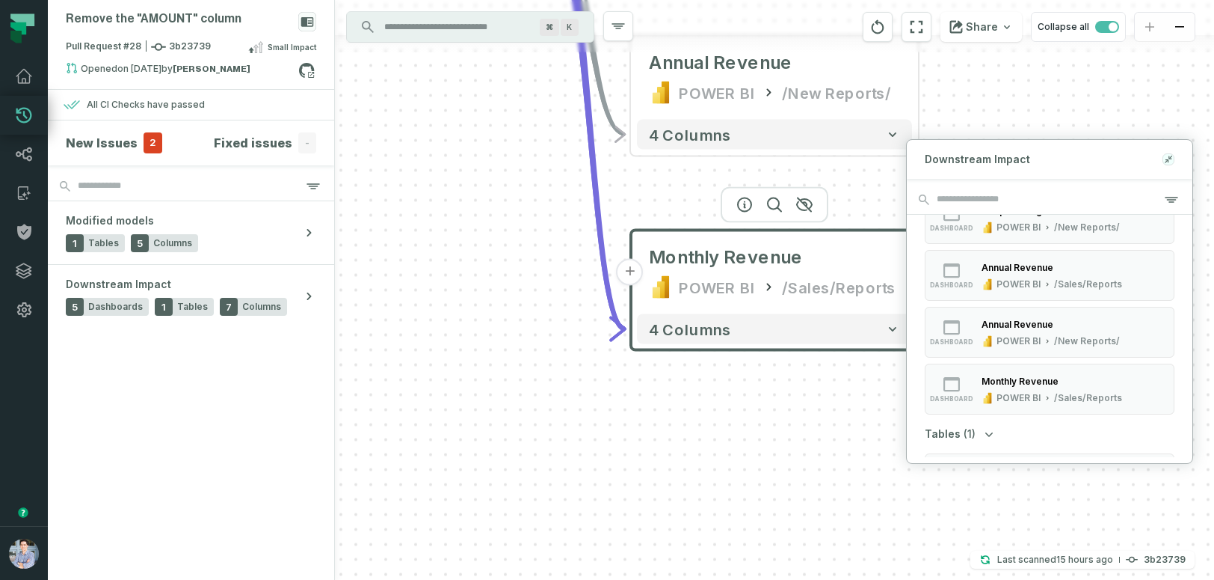
click at [1171, 158] on icon at bounding box center [1170, 157] width 3 height 3
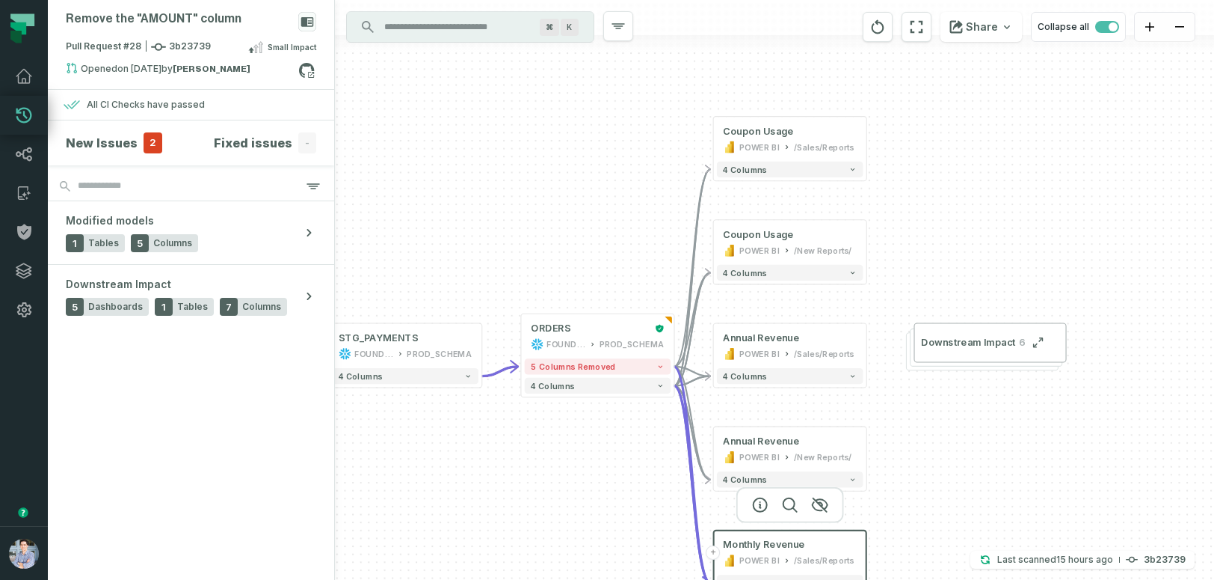
drag, startPoint x: 787, startPoint y: 294, endPoint x: 961, endPoint y: 500, distance: 269.6
click at [961, 500] on div "+ STG_PAYMENTS FOUNDATIONAL_DB PROD_SCHEMA + 4 columns + ORDERS FOUNDATIONAL_DB…" at bounding box center [774, 290] width 879 height 580
click at [953, 339] on span "Downstream Impact" at bounding box center [968, 342] width 94 height 13
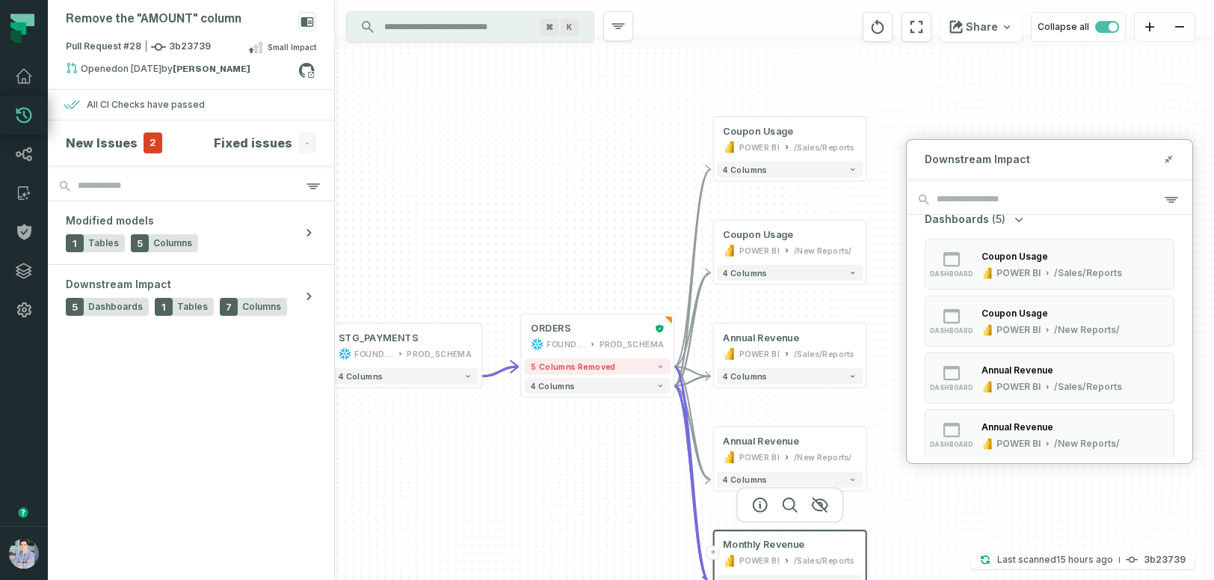
scroll to position [0, 0]
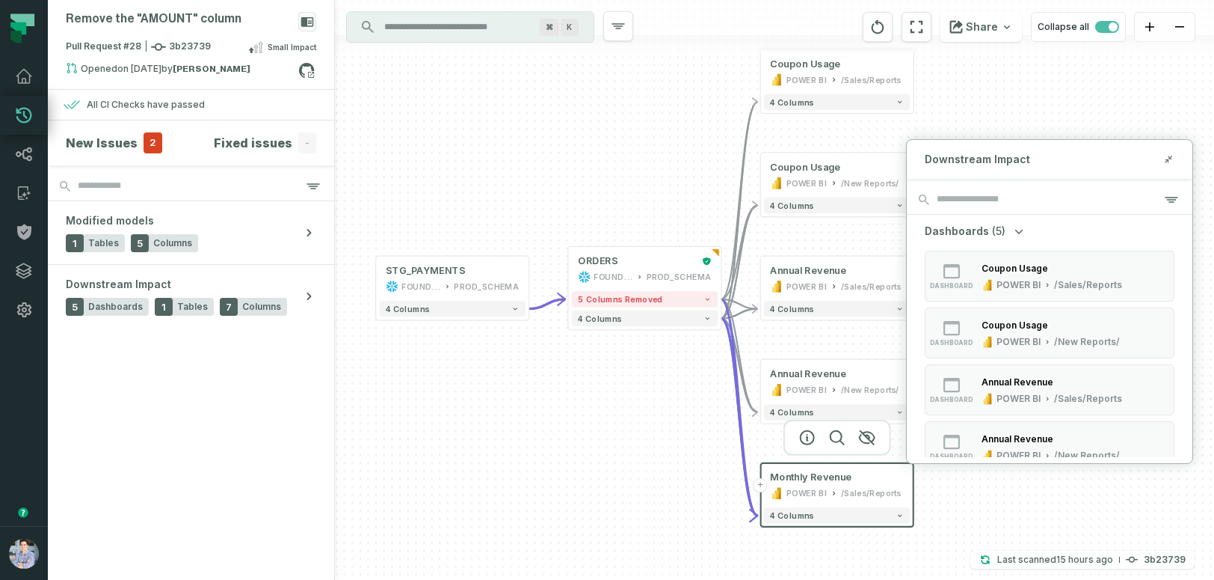
drag, startPoint x: 560, startPoint y: 489, endPoint x: 608, endPoint y: 422, distance: 82.6
click at [608, 422] on div "+ STG_PAYMENTS FOUNDATIONAL_DB PROD_SCHEMA + 4 columns + ORDERS FOUNDATIONAL_DB…" at bounding box center [774, 290] width 879 height 580
click at [1166, 158] on icon at bounding box center [1168, 159] width 10 height 12
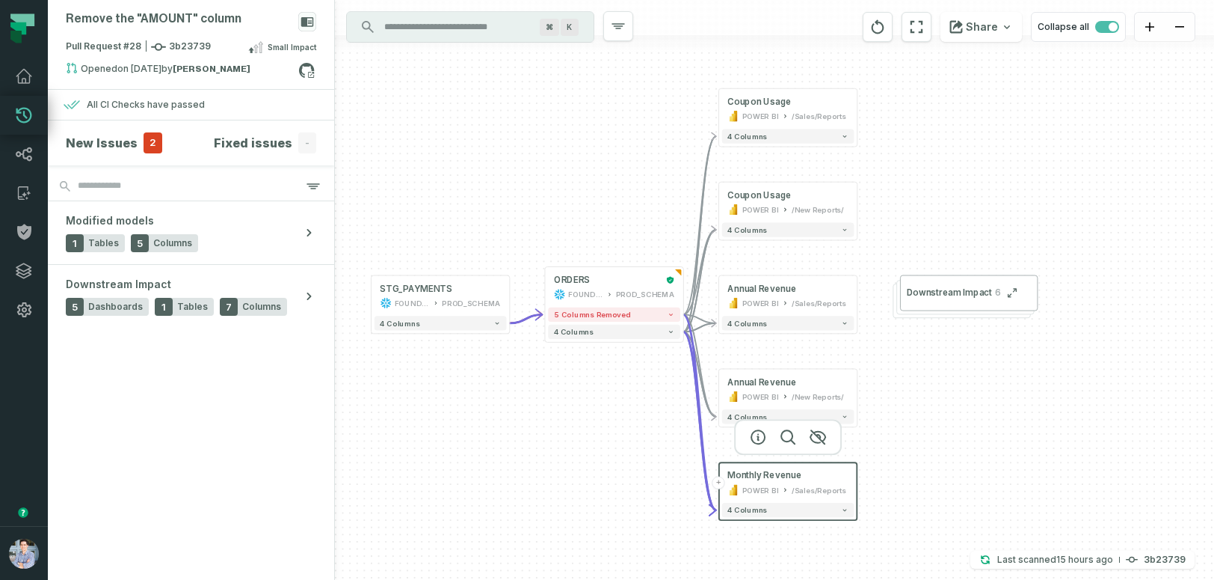
drag, startPoint x: 571, startPoint y: 200, endPoint x: 546, endPoint y: 142, distance: 63.3
click at [546, 141] on div "+ STG_PAYMENTS FOUNDATIONAL_DB PROD_SCHEMA + 4 columns + ORDERS FOUNDATIONAL_DB…" at bounding box center [774, 290] width 879 height 580
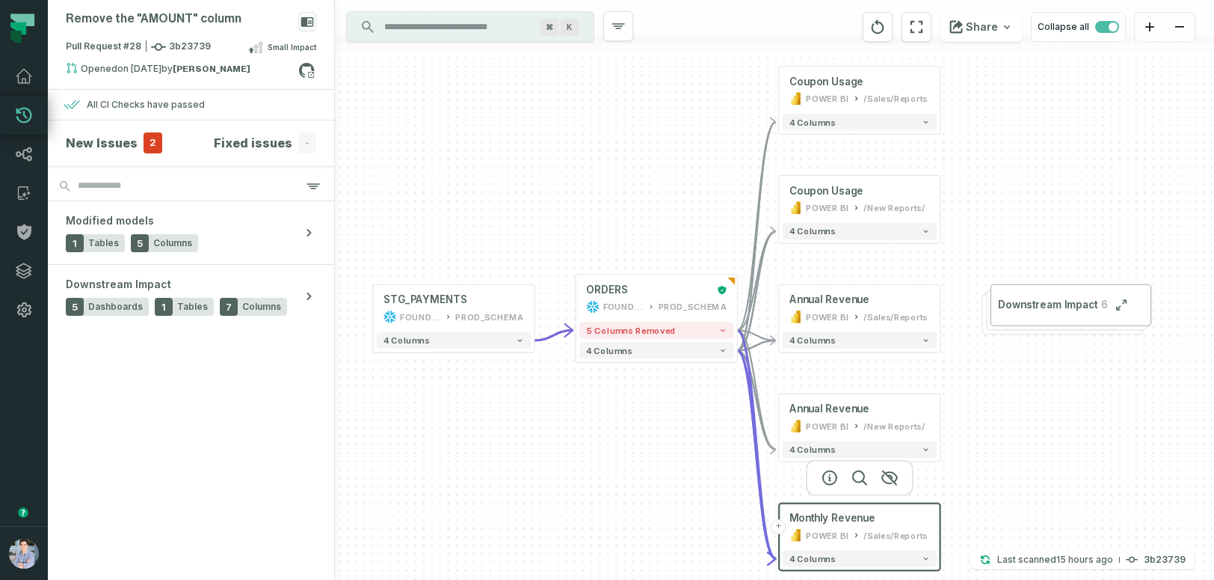
drag, startPoint x: 546, startPoint y: 142, endPoint x: 580, endPoint y: 132, distance: 35.7
click at [580, 132] on div "+ STG_PAYMENTS FOUNDATIONAL_DB PROD_SCHEMA + 4 columns + ORDERS FOUNDATIONAL_DB…" at bounding box center [774, 290] width 879 height 580
click at [28, 222] on link "Policies" at bounding box center [24, 231] width 48 height 39
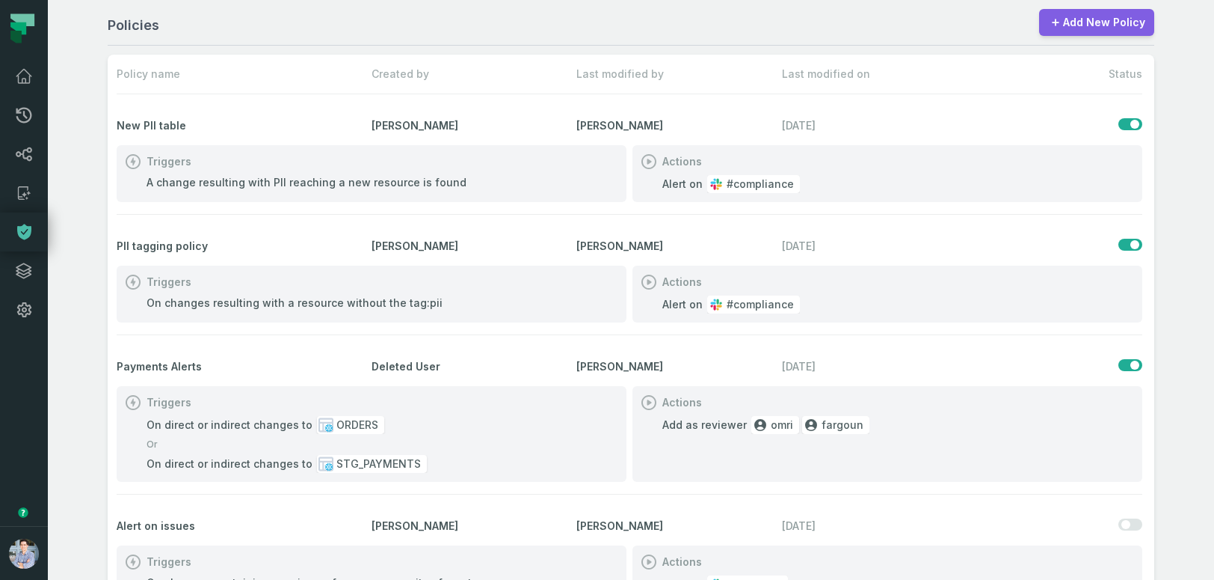
click at [1071, 21] on link "Add New Policy" at bounding box center [1096, 22] width 115 height 27
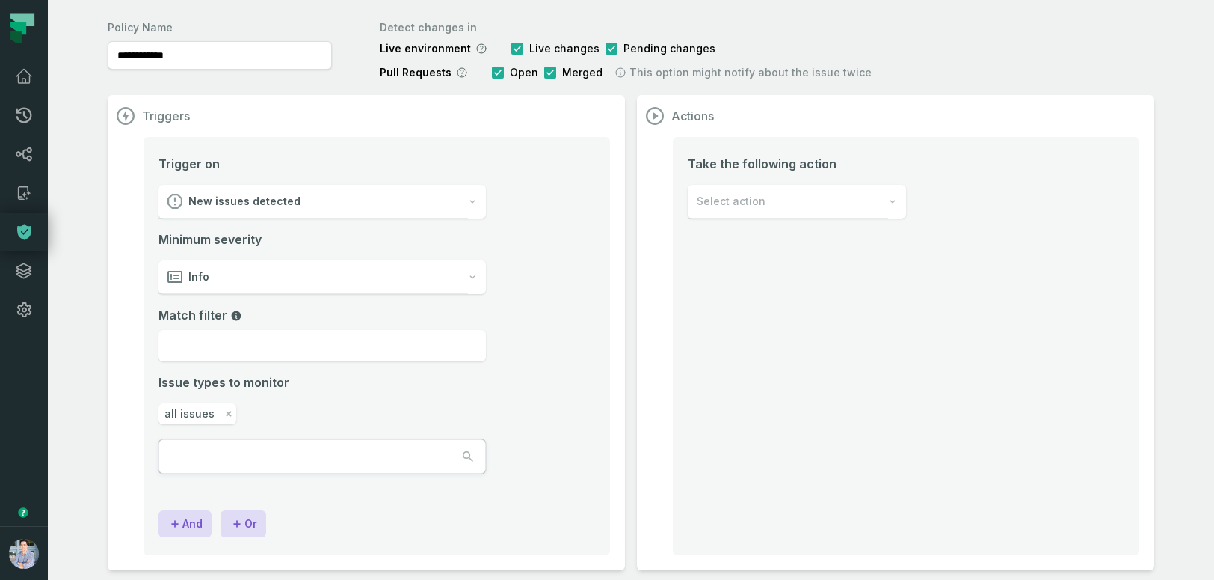
scroll to position [61, 0]
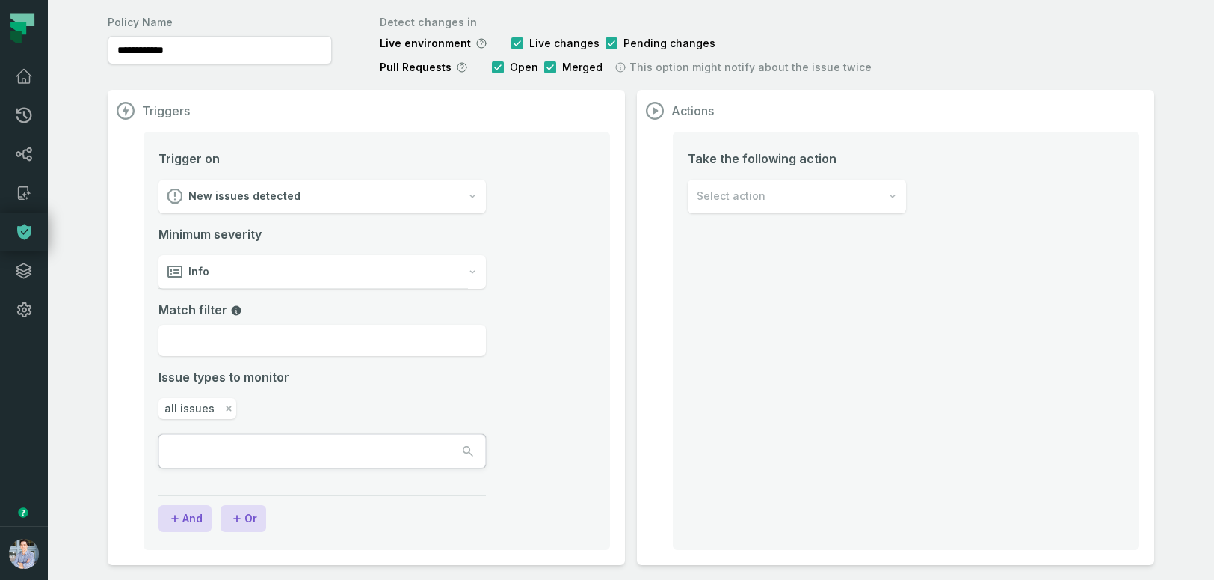
click at [318, 206] on div "New issues detected" at bounding box center [314, 196] width 310 height 34
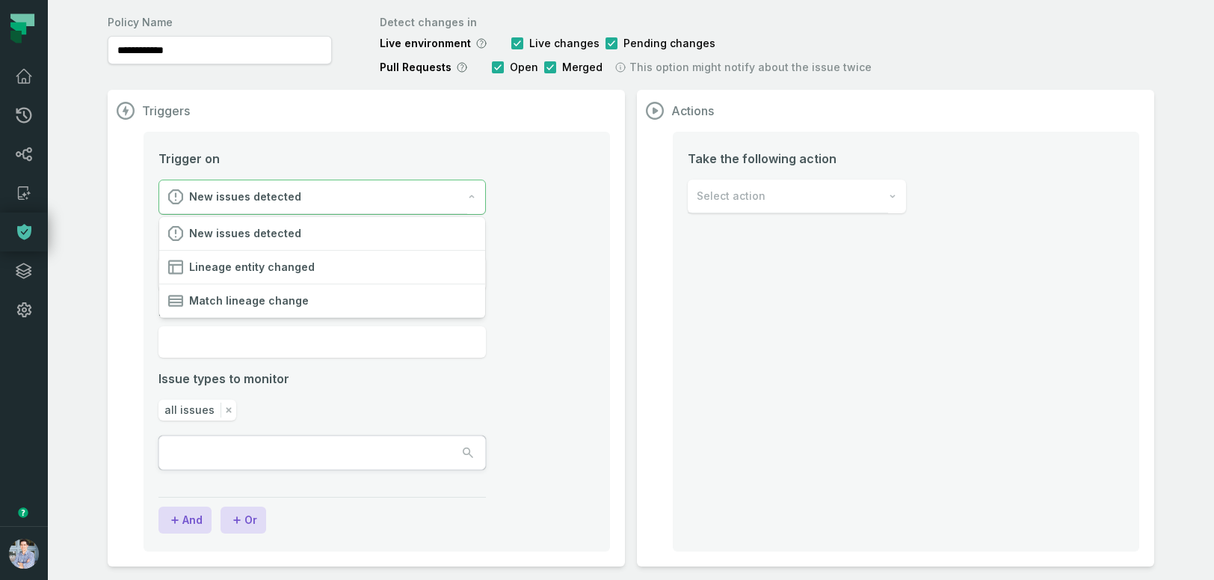
click at [559, 283] on li "Trigger on New issues detected Minimum severity Info Match filter Issue types t…" at bounding box center [377, 328] width 437 height 357
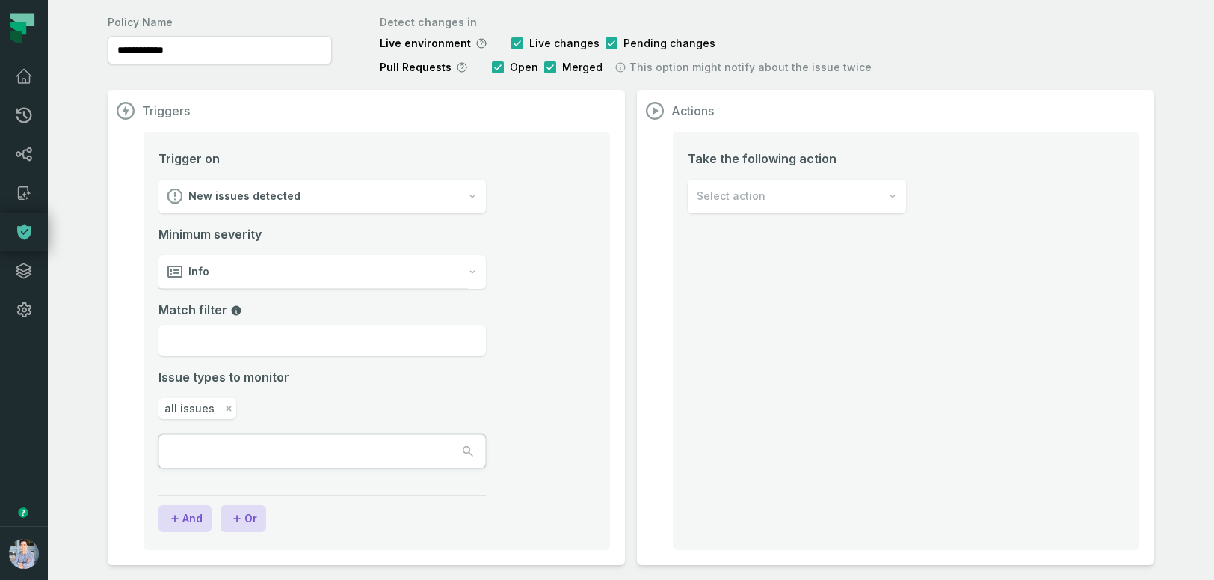
click at [348, 277] on div "Info" at bounding box center [314, 272] width 310 height 34
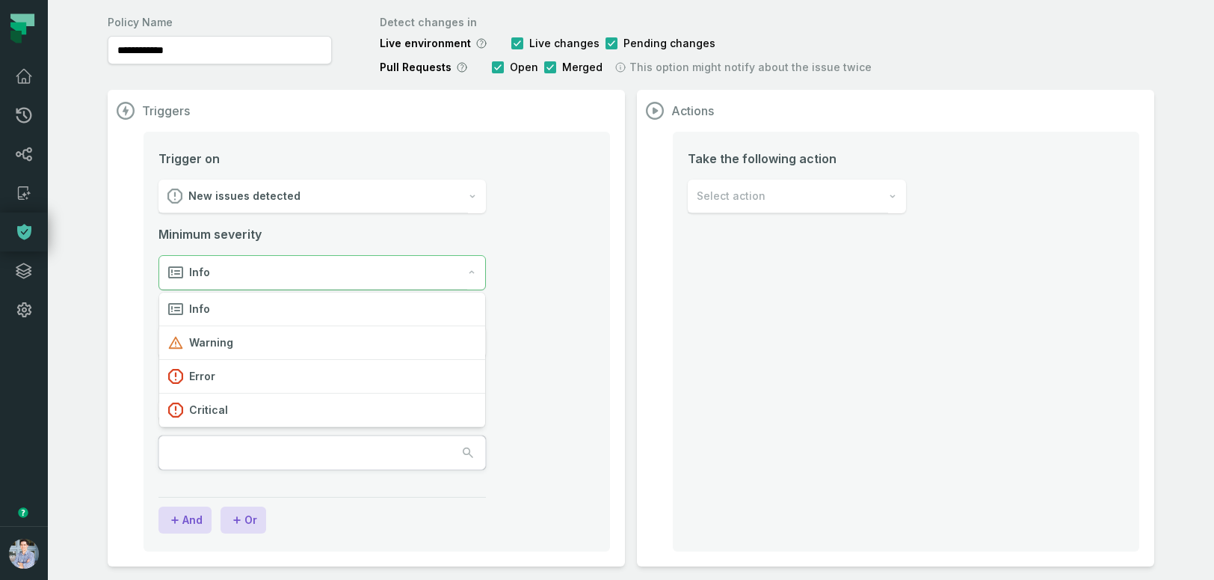
click at [550, 342] on li "Trigger on New issues detected Minimum severity Info Match filter Issue types t…" at bounding box center [377, 328] width 437 height 357
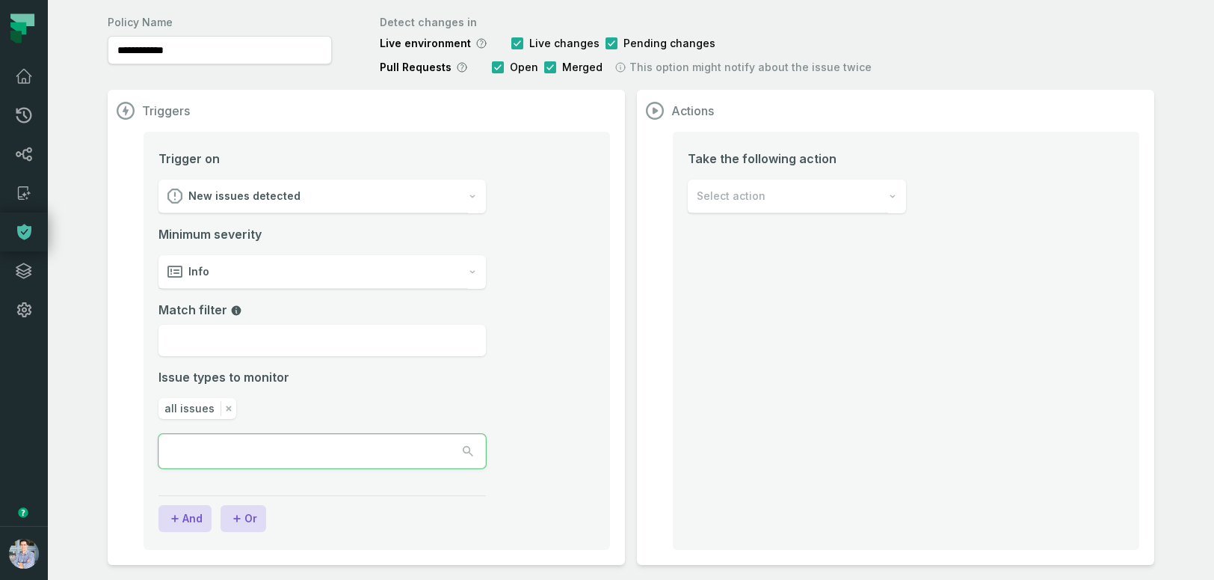
click at [294, 455] on input "text" at bounding box center [226, 450] width 135 height 33
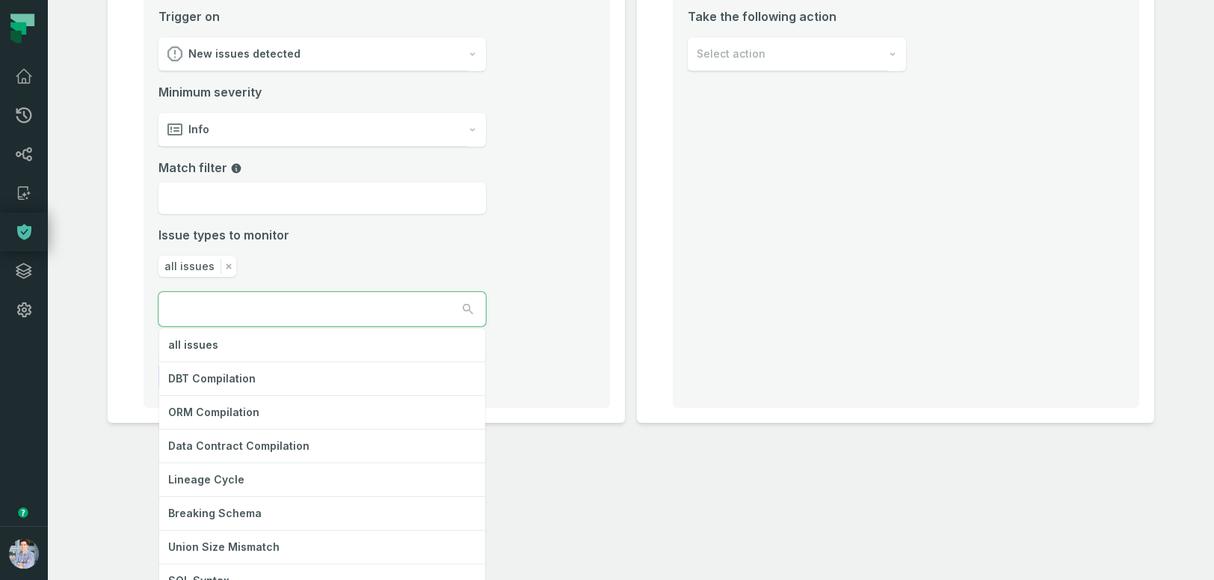
scroll to position [250, 0]
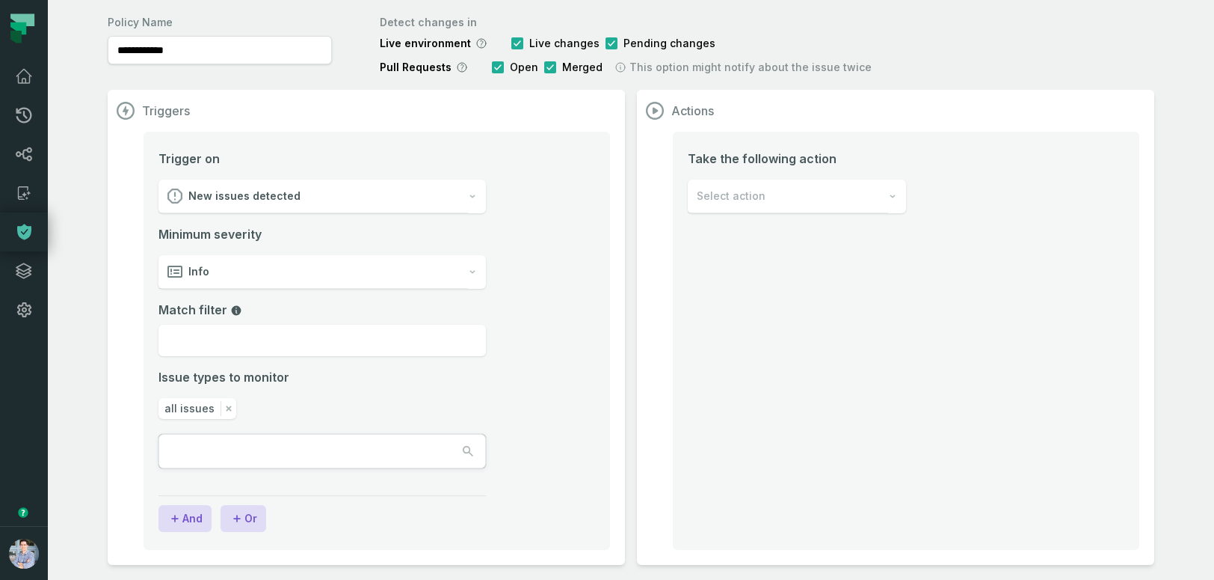
click at [545, 342] on div "Trigger on New issues detected Minimum severity Info Match filter Issue types t…" at bounding box center [377, 341] width 467 height 418
click at [548, 314] on li "Trigger on New issues detected Minimum severity Info Match filter Issue types t…" at bounding box center [377, 327] width 437 height 355
click at [375, 350] on input "Match filter" at bounding box center [323, 340] width 328 height 31
click at [274, 442] on input "text" at bounding box center [226, 450] width 135 height 33
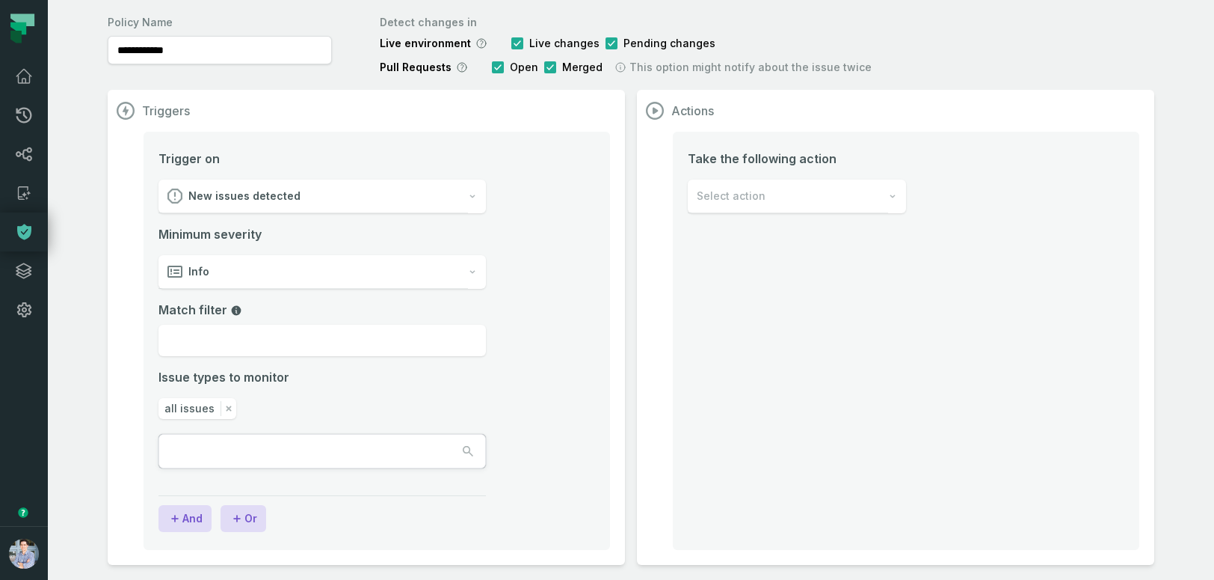
click at [561, 298] on li "Trigger on New issues detected Minimum severity Info Match filter Issue types t…" at bounding box center [377, 327] width 437 height 355
click at [241, 517] on icon "button" at bounding box center [236, 517] width 7 height 7
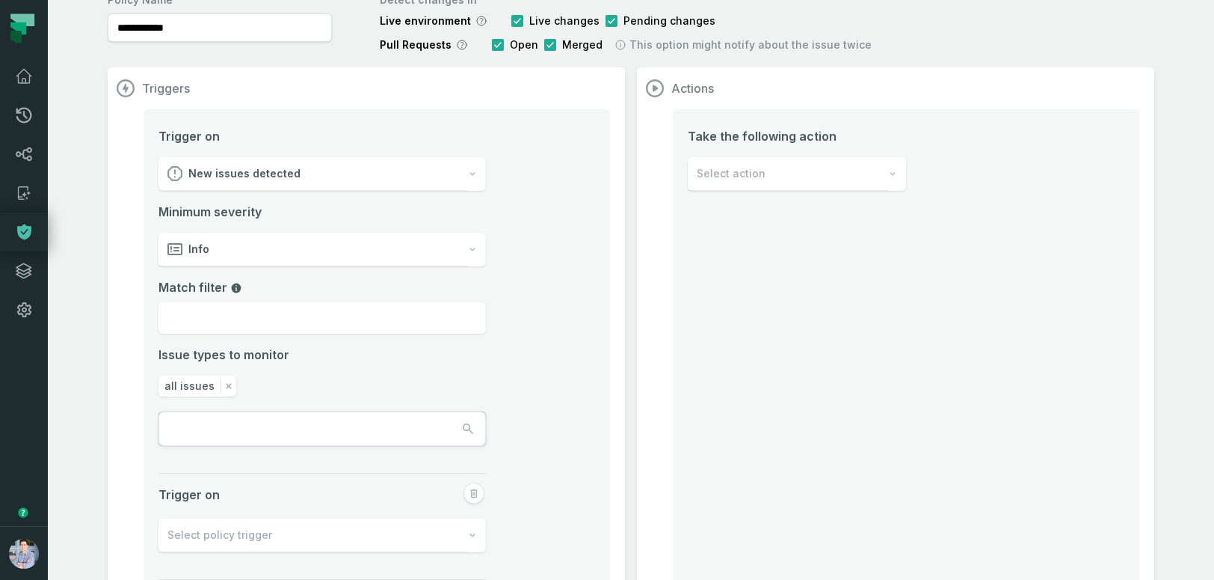
scroll to position [167, 0]
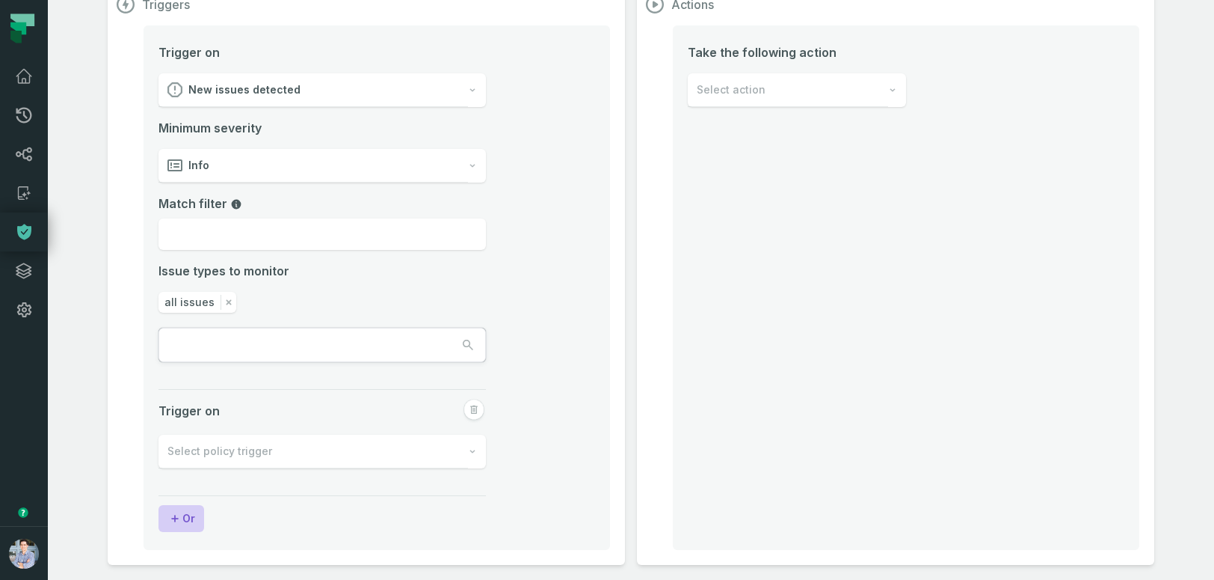
click at [186, 522] on button "Or" at bounding box center [182, 518] width 46 height 27
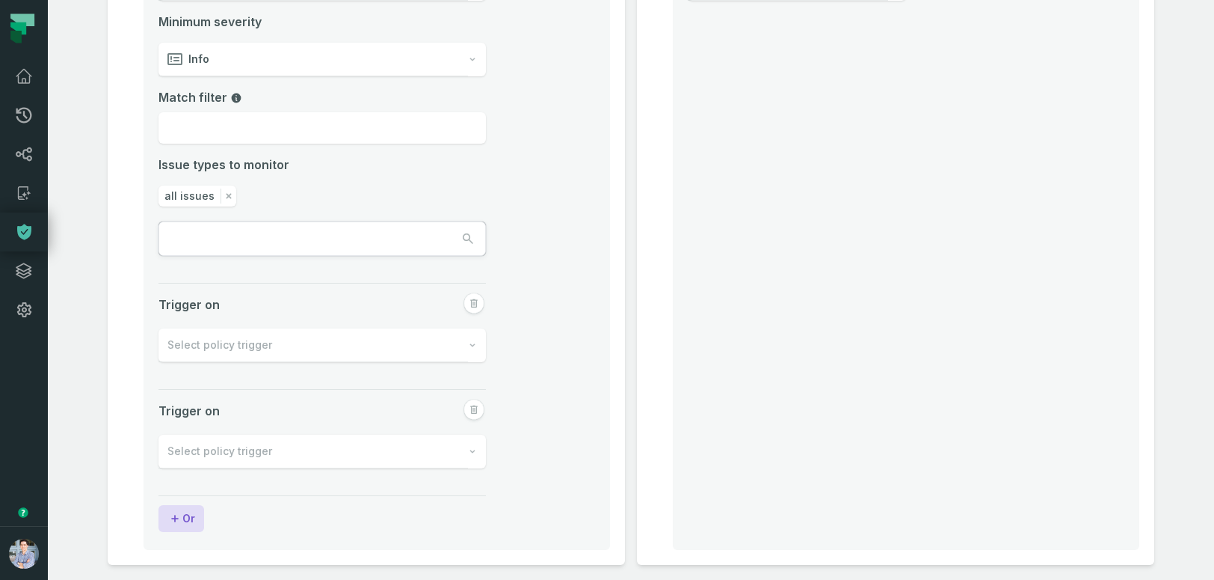
scroll to position [0, 0]
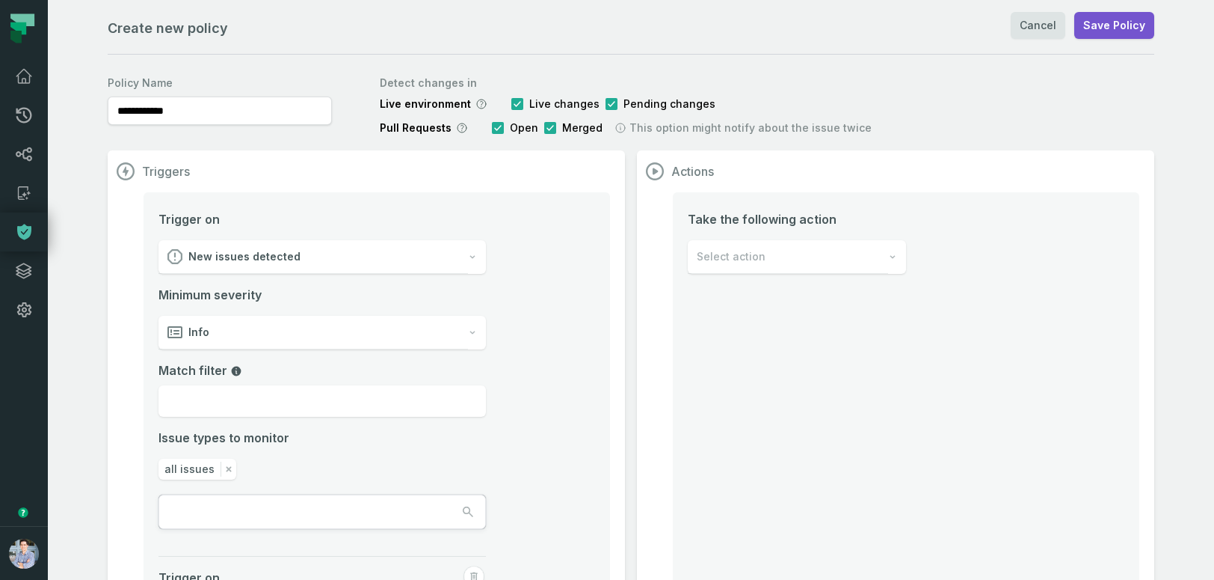
click at [831, 265] on div "Select action" at bounding box center [788, 257] width 200 height 34
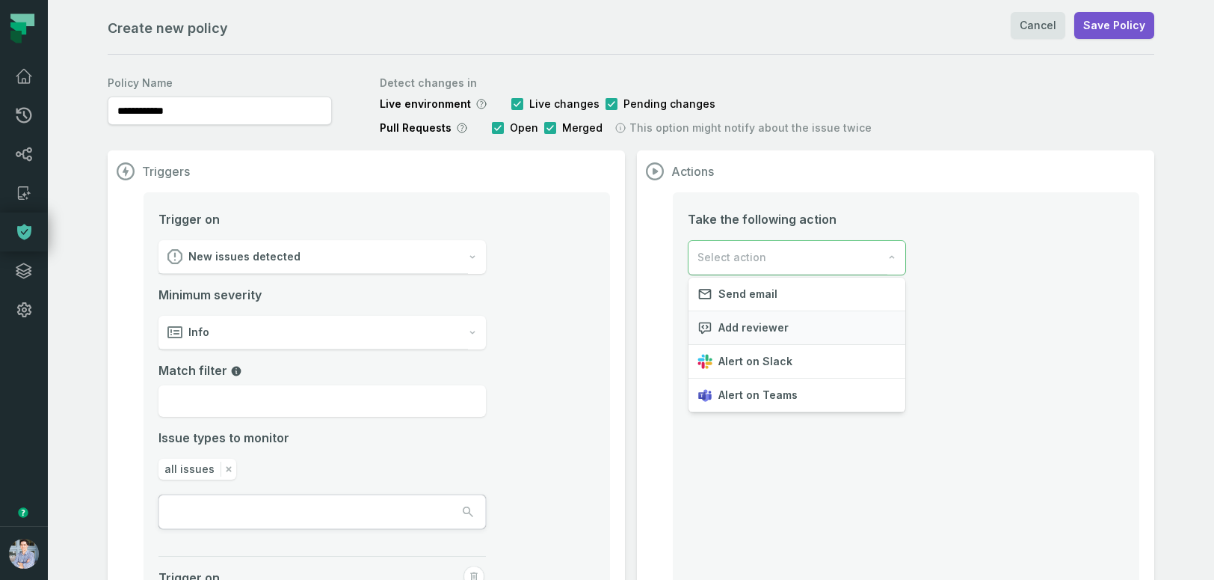
click at [749, 328] on span "Add reviewer" at bounding box center [754, 327] width 70 height 15
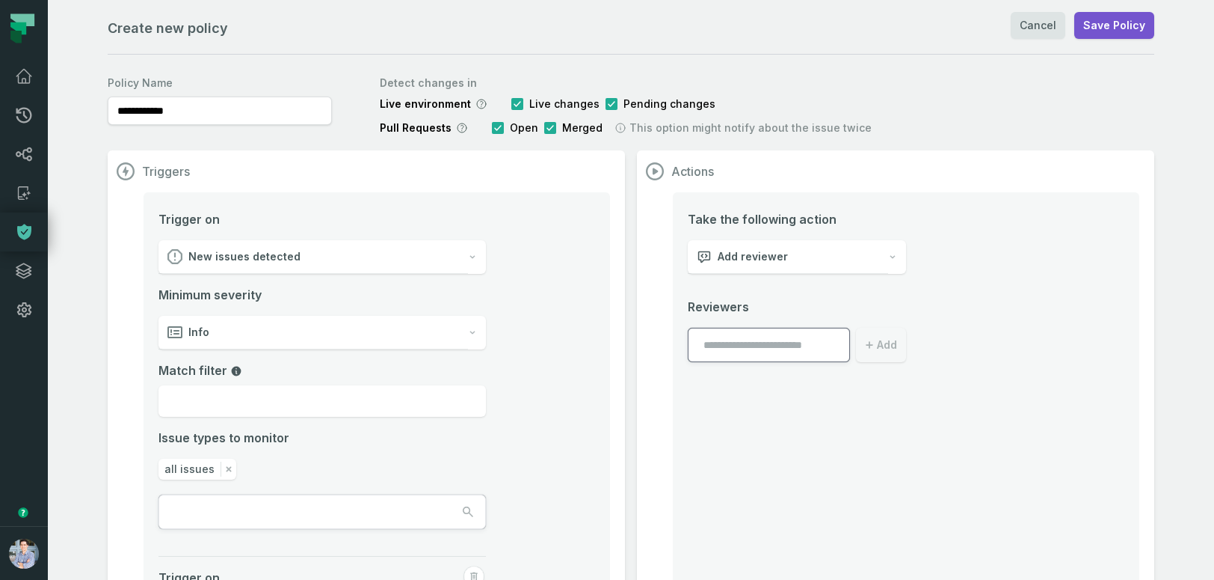
click at [824, 257] on div "Add reviewer" at bounding box center [788, 257] width 200 height 34
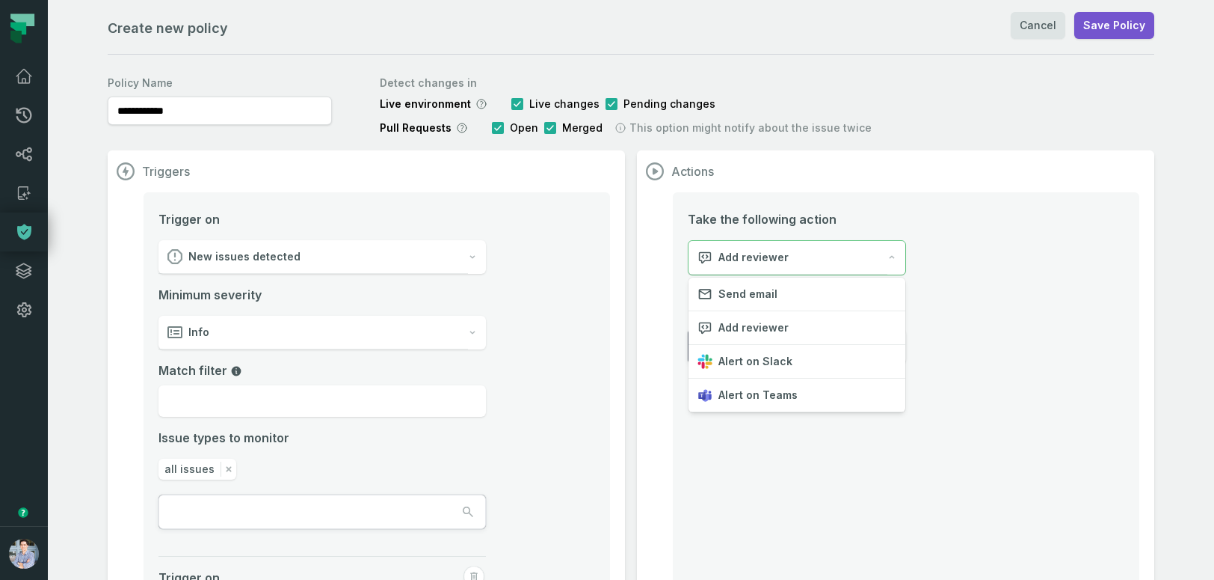
click at [824, 257] on div "Add reviewer" at bounding box center [788, 258] width 199 height 34
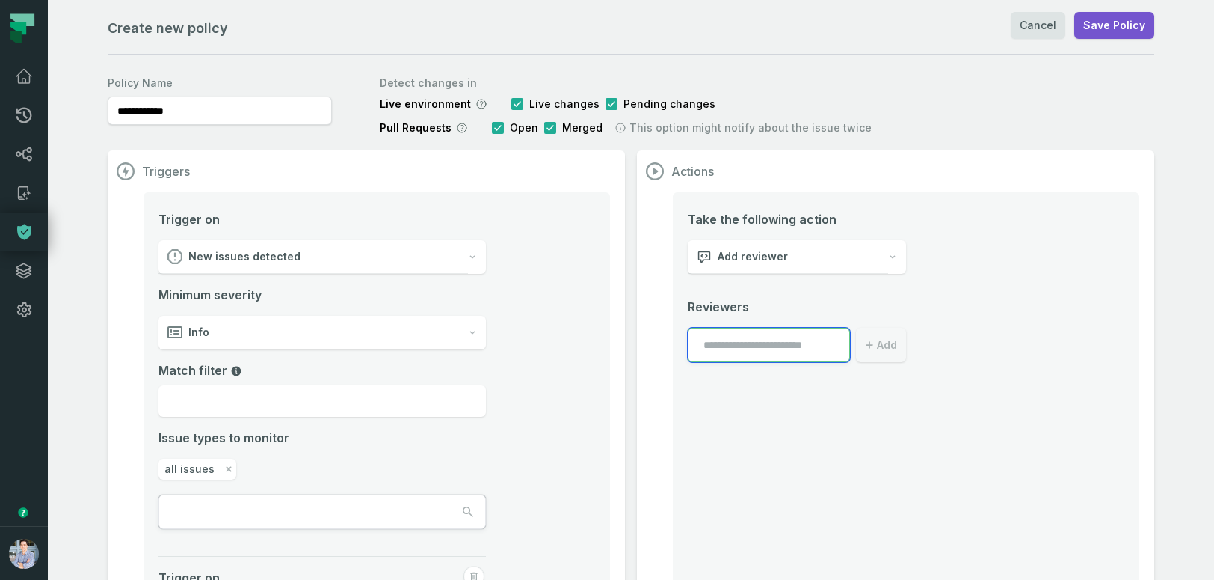
click at [786, 352] on input "text" at bounding box center [769, 345] width 162 height 34
click at [23, 76] on icon at bounding box center [24, 76] width 18 height 18
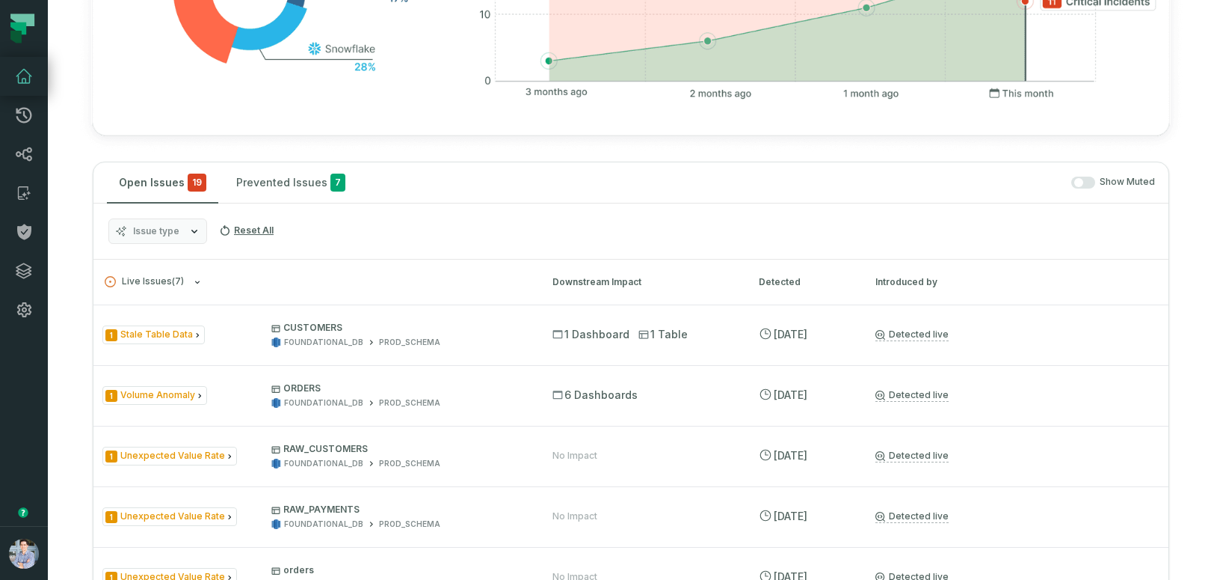
scroll to position [578, 0]
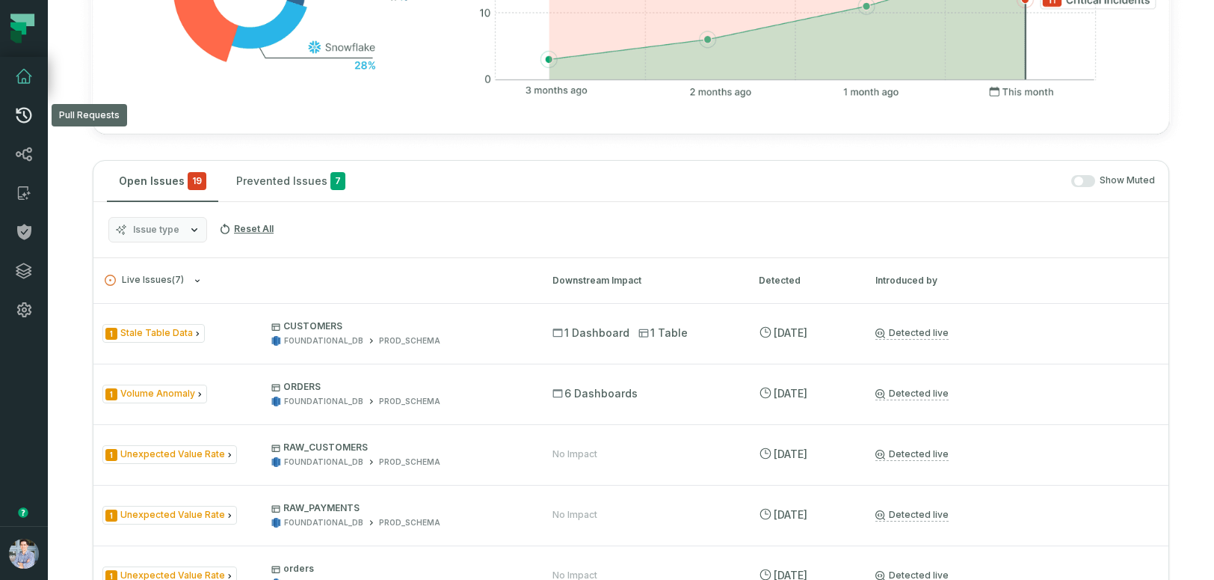
click at [22, 115] on icon at bounding box center [24, 115] width 18 height 18
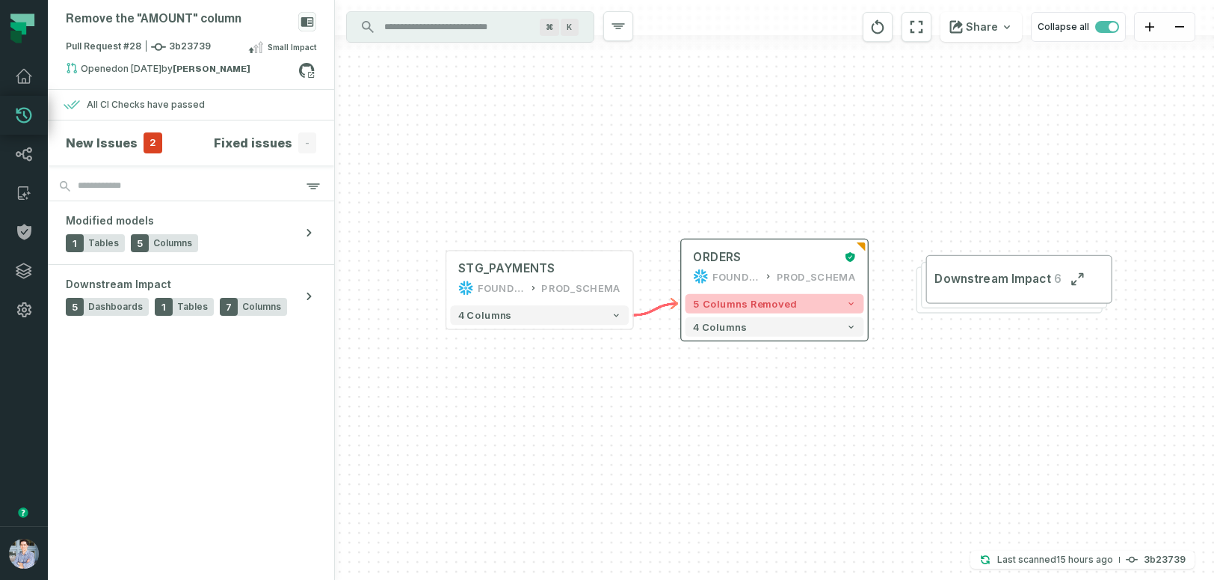
click at [766, 304] on span "5 columns removed" at bounding box center [745, 304] width 104 height 12
click at [820, 306] on button "5 columns removed" at bounding box center [775, 304] width 179 height 19
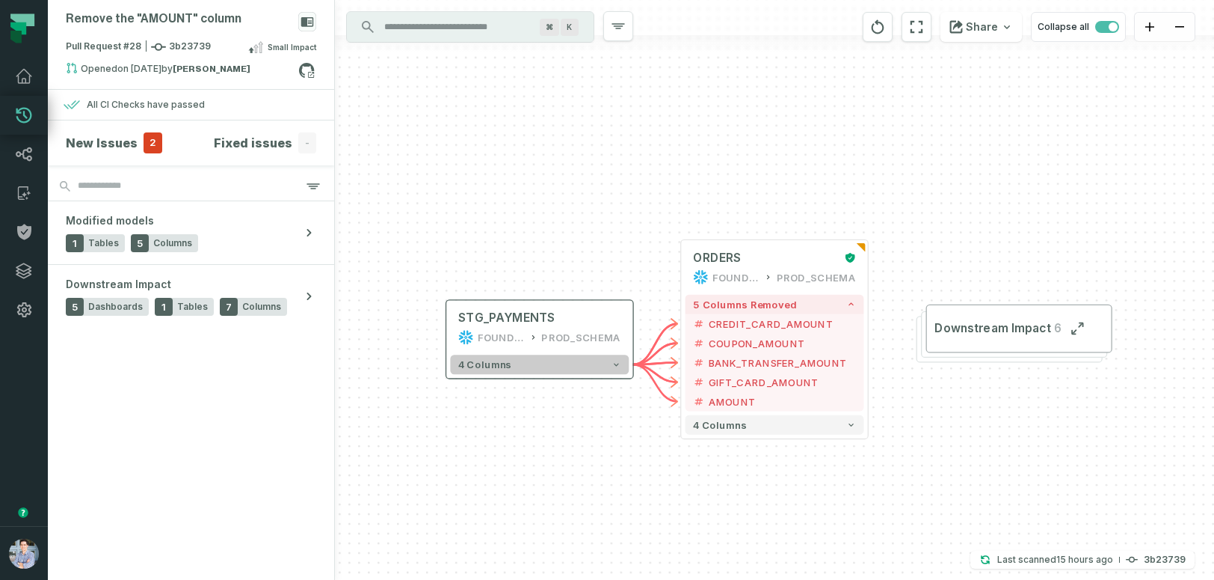
click at [527, 373] on button "4 columns" at bounding box center [539, 363] width 179 height 19
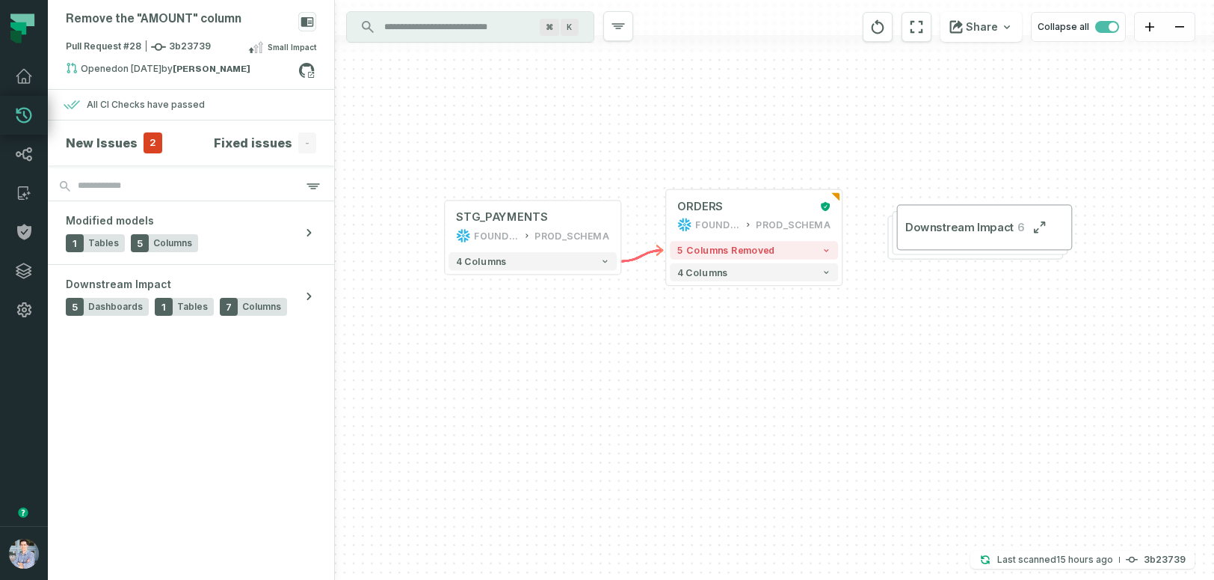
drag, startPoint x: 689, startPoint y: 434, endPoint x: 676, endPoint y: 375, distance: 60.6
click at [676, 375] on div "+ ORDERS FOUNDATIONAL_DB PROD_SCHEMA + 5 columns removed 4 columns + STG_PAYMEN…" at bounding box center [774, 290] width 879 height 580
click at [27, 145] on icon at bounding box center [24, 154] width 18 height 18
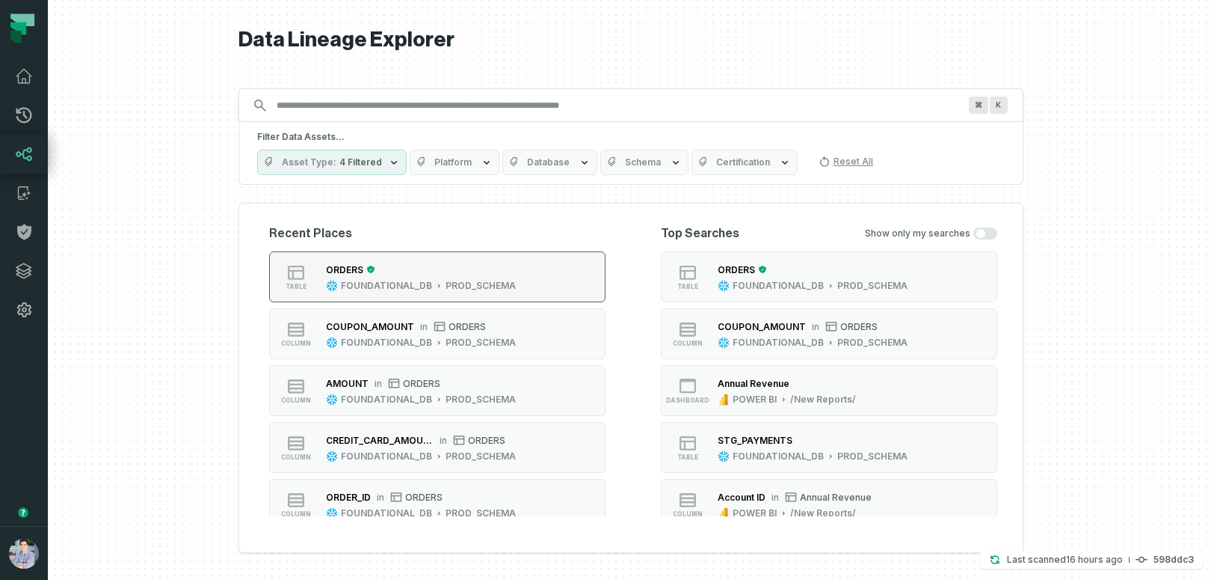
click at [529, 265] on button "table ORDERS FOUNDATIONAL_DB PROD_SCHEMA" at bounding box center [437, 276] width 336 height 51
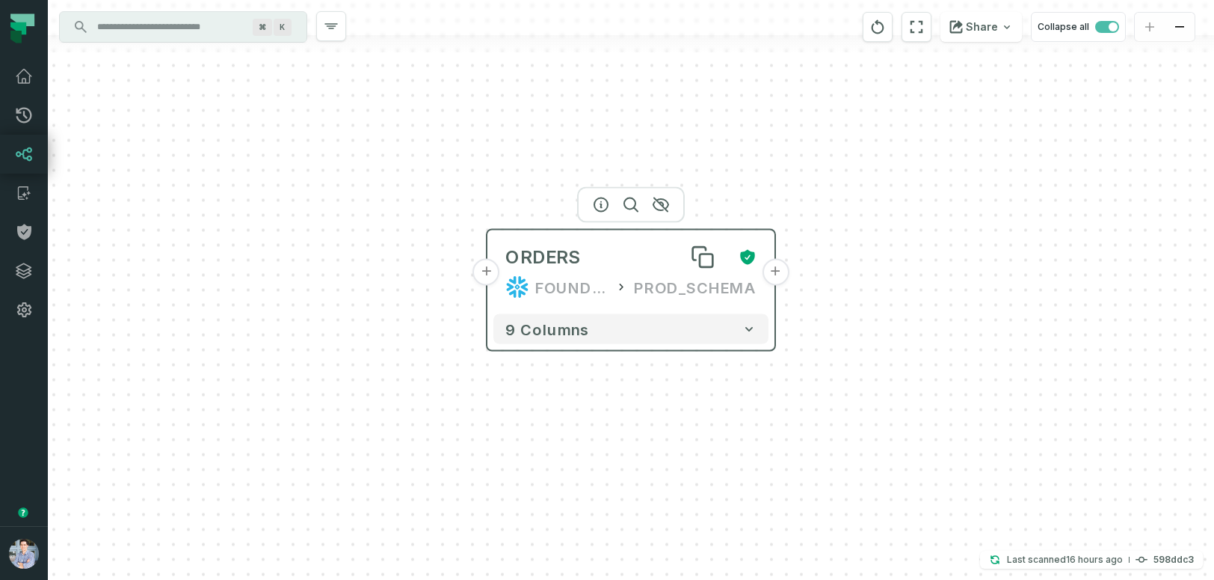
click at [600, 266] on div "ORDERS" at bounding box center [615, 257] width 221 height 24
click at [773, 271] on button "+" at bounding box center [775, 272] width 27 height 27
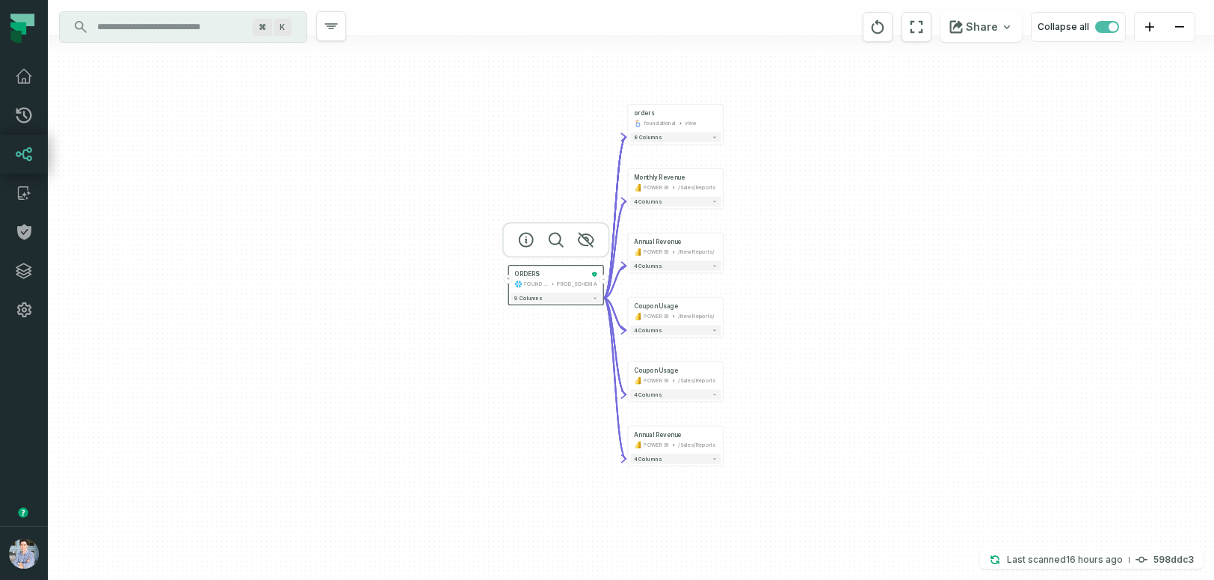
drag, startPoint x: 816, startPoint y: 274, endPoint x: 814, endPoint y: 239, distance: 35.2
click at [814, 239] on div "+ orders foundational view + 8 columns + Monthly Revenue POWER BI /Sales/Report…" at bounding box center [631, 290] width 1166 height 580
click at [1103, 24] on span "button" at bounding box center [1107, 27] width 24 height 12
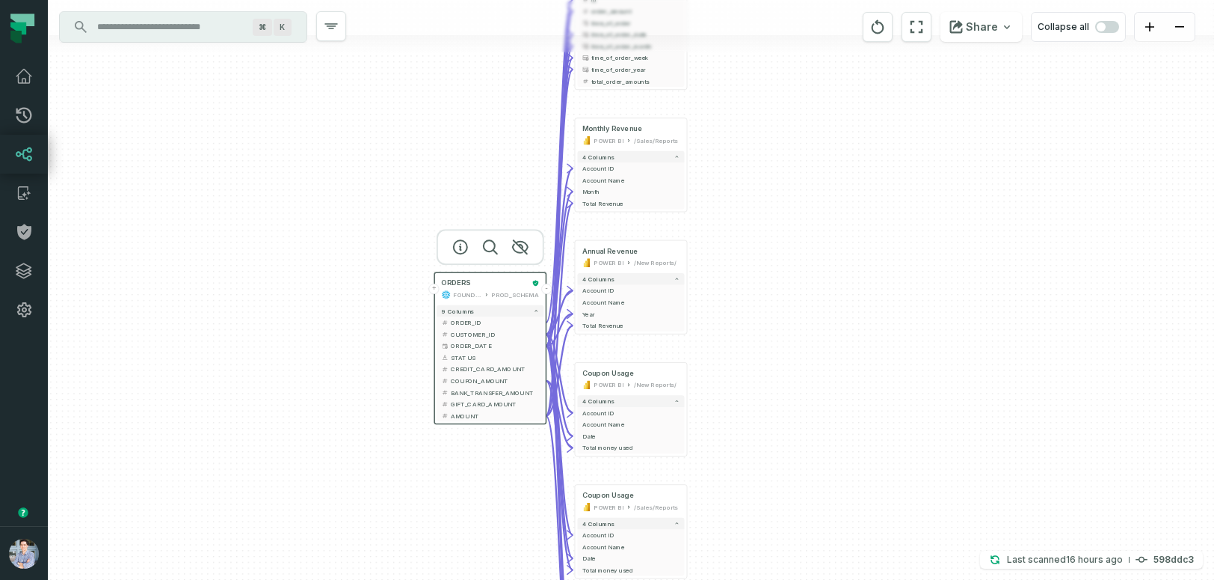
drag, startPoint x: 955, startPoint y: 244, endPoint x: 959, endPoint y: 114, distance: 129.4
click at [959, 114] on div "+ orders foundational view + 8 columns - id - order_amount + time_of_order - ti…" at bounding box center [631, 290] width 1166 height 580
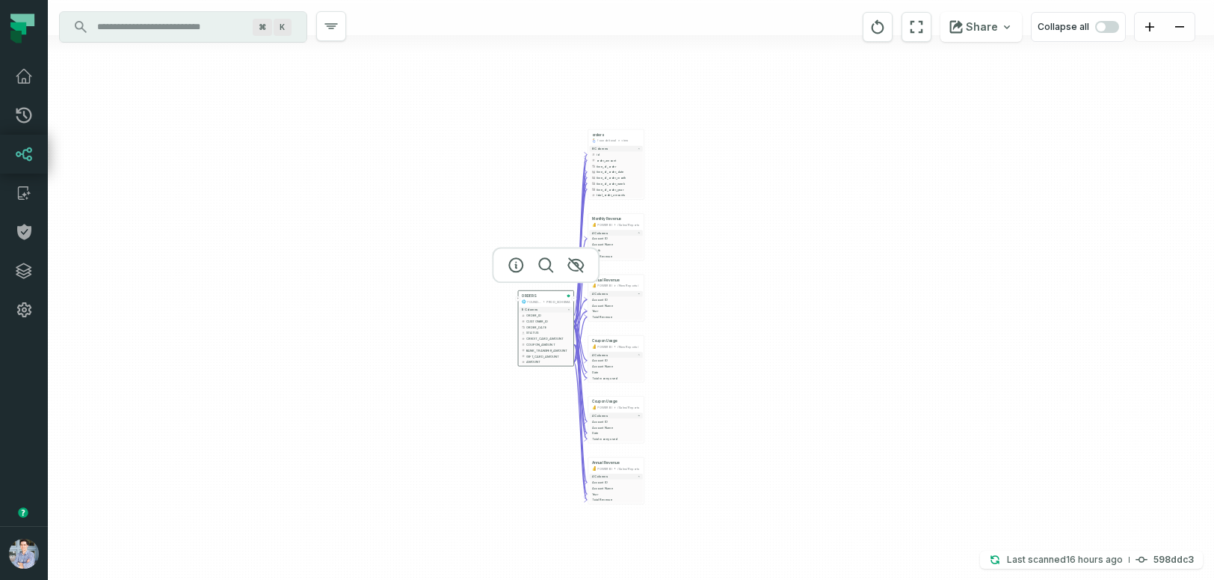
drag, startPoint x: 607, startPoint y: 307, endPoint x: 428, endPoint y: 404, distance: 204.1
click at [428, 404] on div "+ orders foundational view + 8 columns - id - order_amount + time_of_order - ti…" at bounding box center [631, 290] width 1166 height 580
click at [882, 29] on icon "reset" at bounding box center [878, 27] width 16 height 18
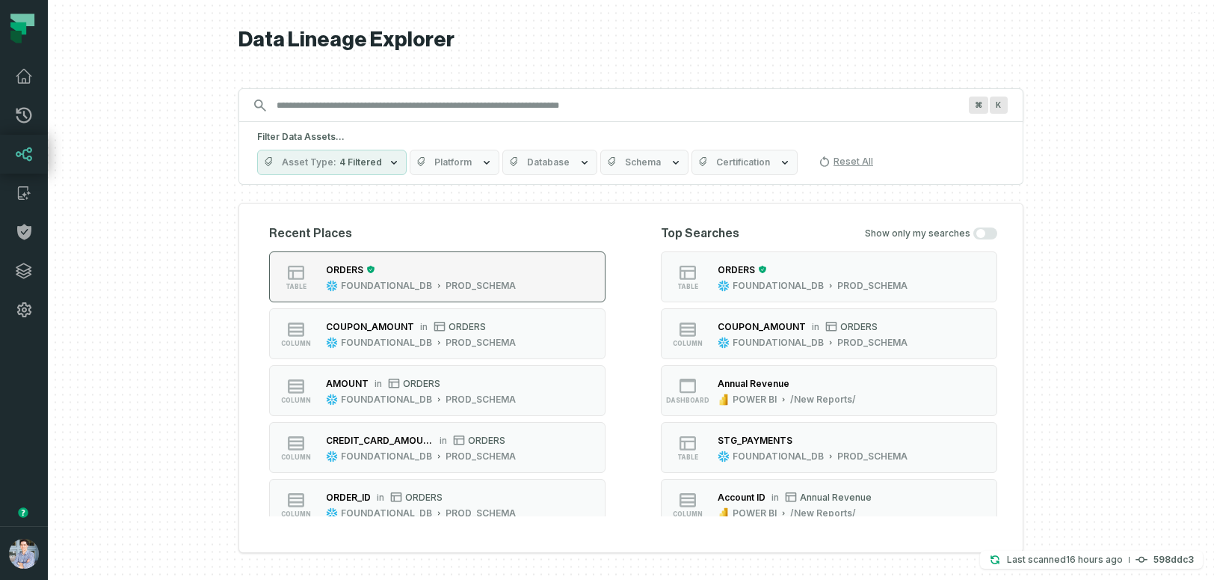
click at [427, 287] on div "FOUNDATIONAL_DB" at bounding box center [386, 286] width 91 height 12
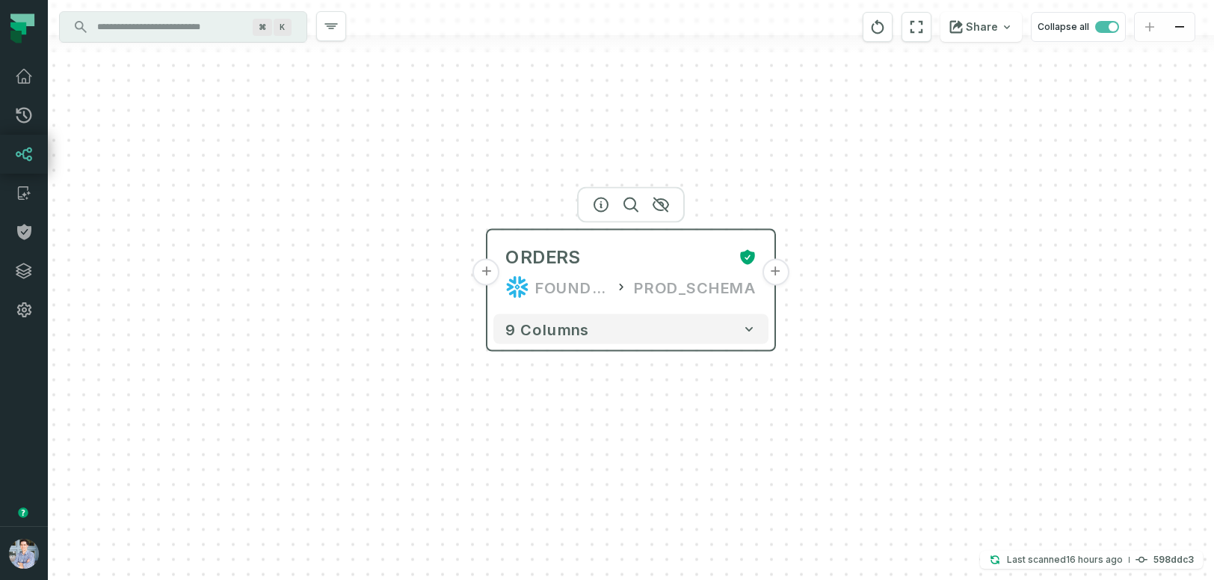
click at [486, 275] on button "+" at bounding box center [486, 272] width 27 height 27
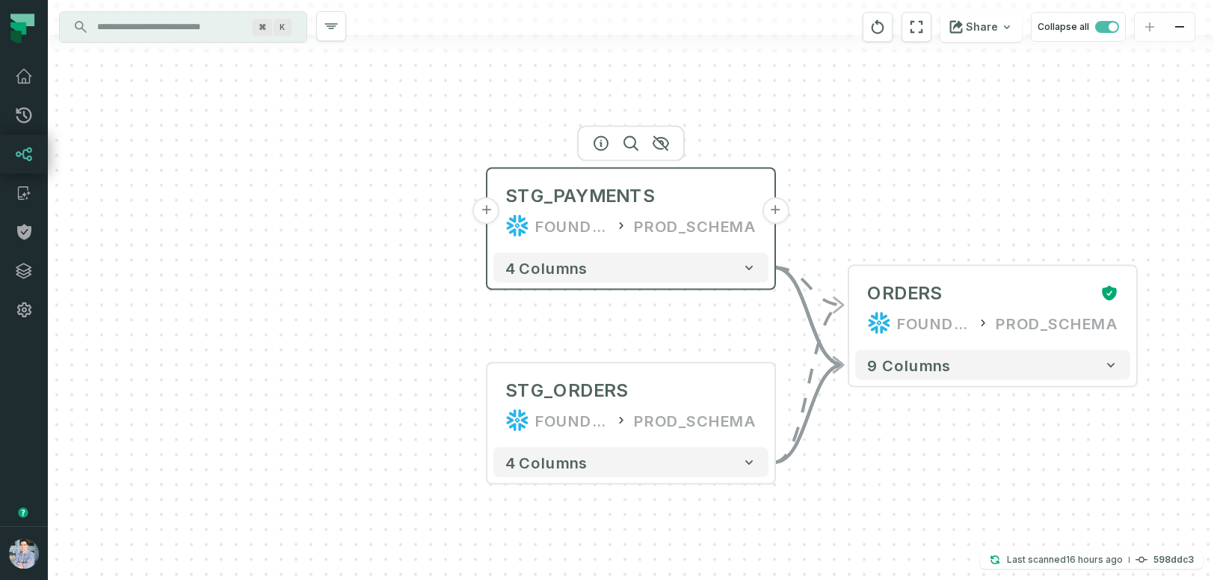
click at [488, 212] on button "+" at bounding box center [486, 210] width 27 height 27
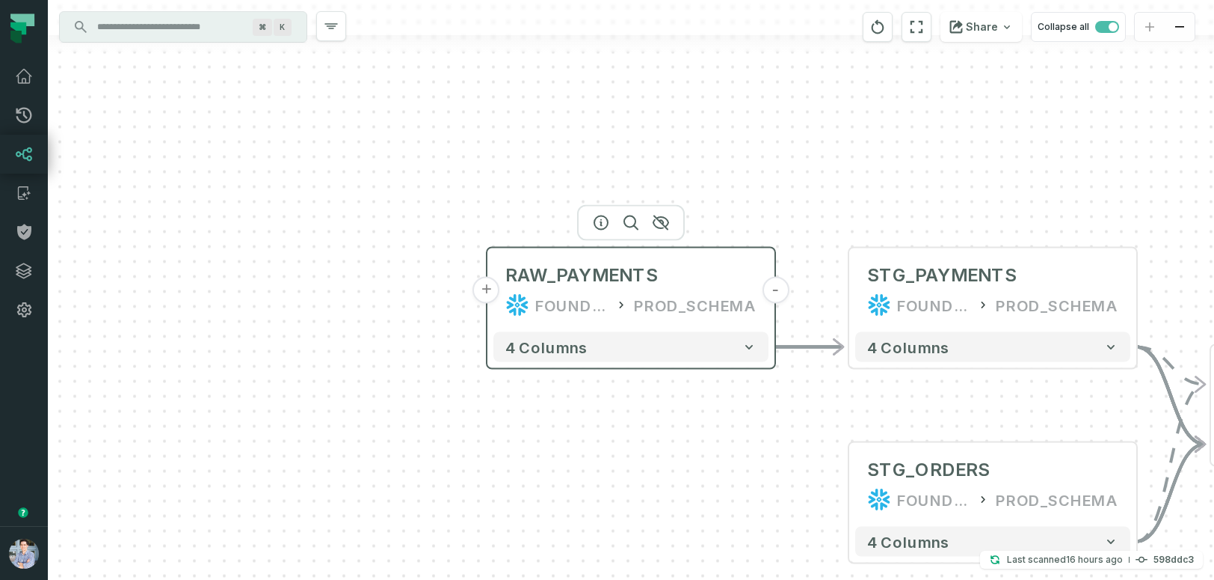
click at [482, 292] on button "+" at bounding box center [486, 290] width 27 height 27
click at [482, 290] on button "+" at bounding box center [486, 290] width 27 height 27
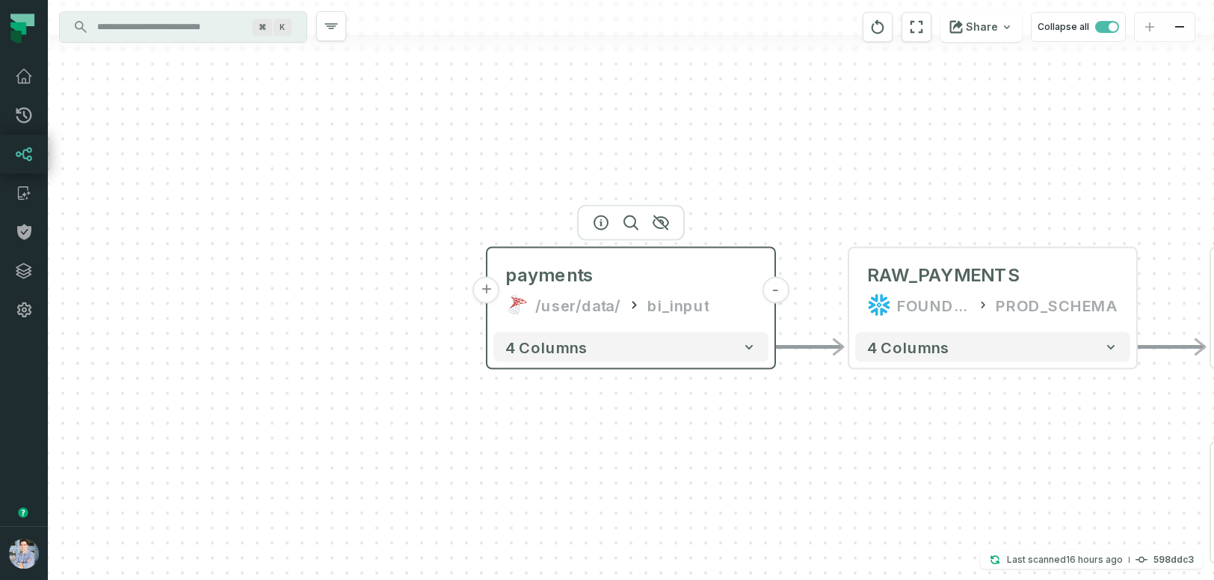
click at [480, 289] on button "+" at bounding box center [486, 290] width 27 height 27
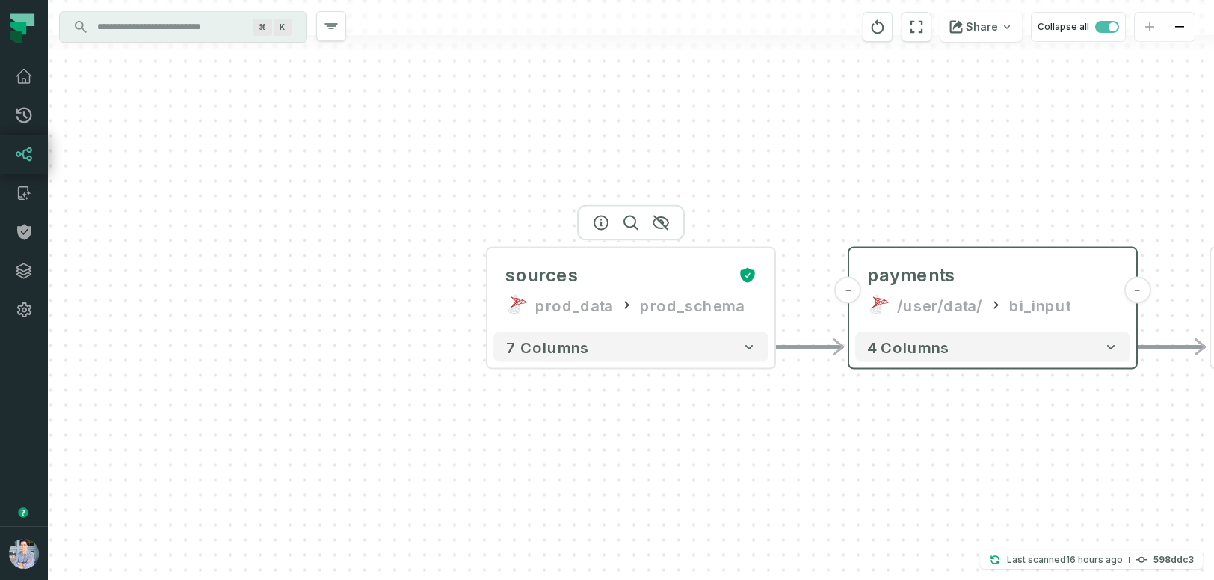
click at [0, 0] on button "+" at bounding box center [0, 0] width 0 height 0
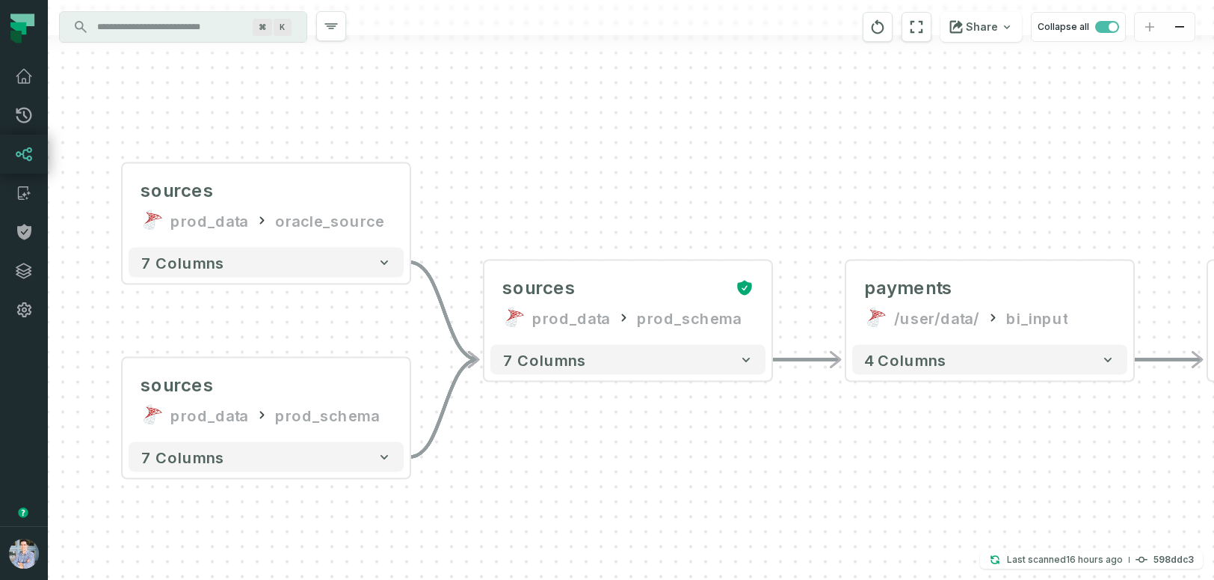
drag, startPoint x: 1018, startPoint y: 183, endPoint x: 653, endPoint y: 178, distance: 364.9
click at [653, 178] on div "sources prod_data oracle_source - 7 columns sources prod_data prod_schema - 7 c…" at bounding box center [631, 290] width 1166 height 580
click at [1102, 158] on div "sources prod_data oracle_source - 7 columns sources prod_data prod_schema - 7 c…" at bounding box center [631, 290] width 1166 height 580
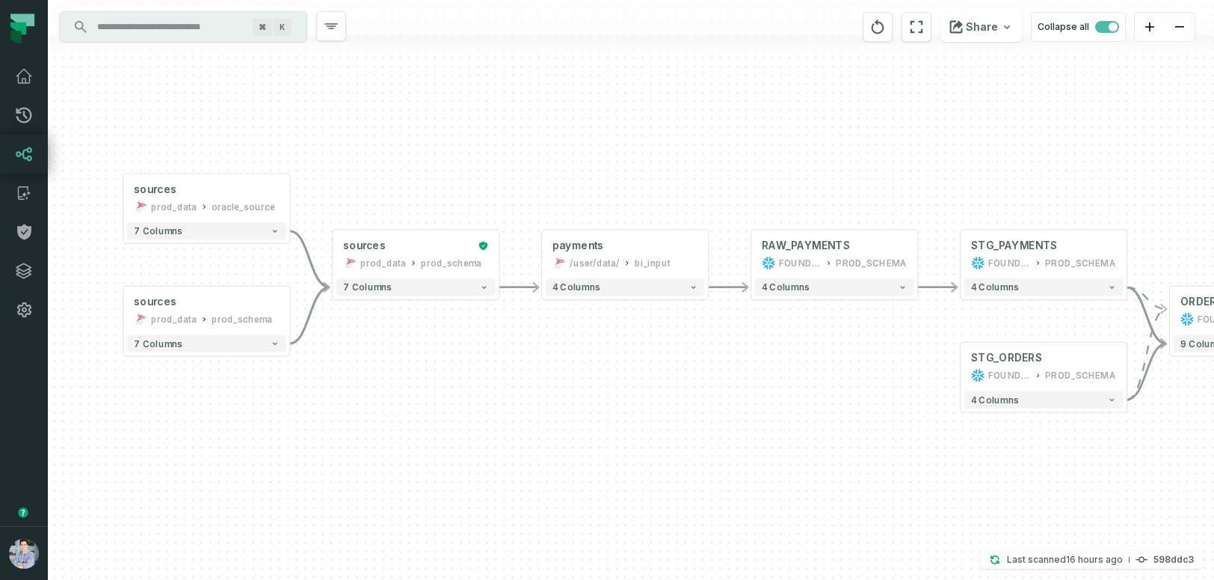
drag, startPoint x: 1131, startPoint y: 148, endPoint x: 719, endPoint y: 161, distance: 412.2
click at [719, 161] on div "sources prod_data oracle_source - 7 columns sources prod_data prod_schema - 7 c…" at bounding box center [631, 290] width 1166 height 580
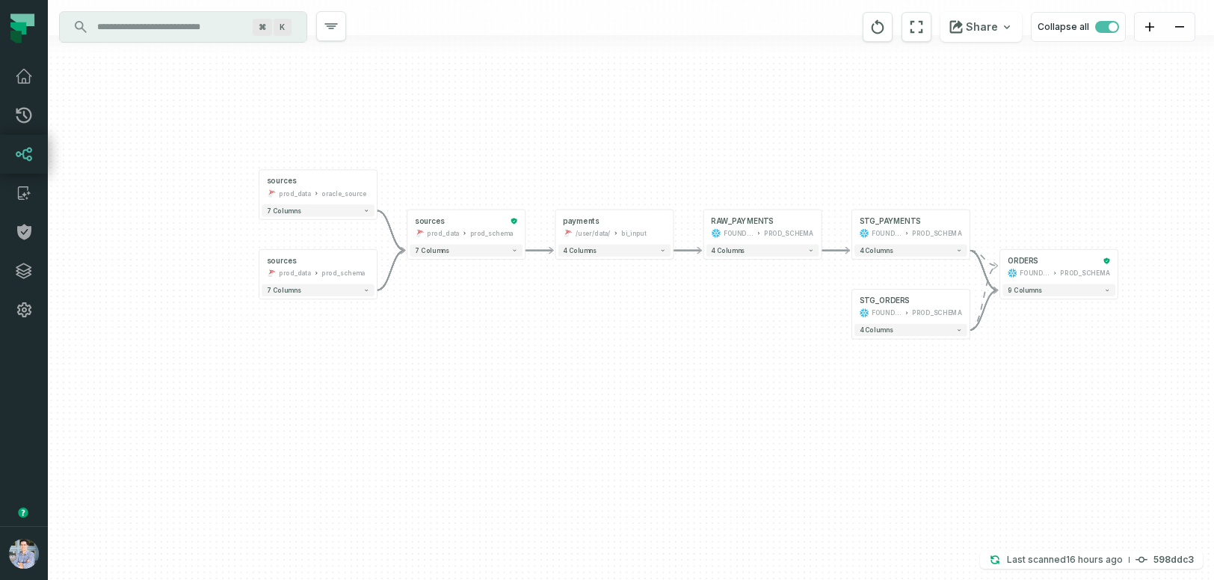
drag, startPoint x: 731, startPoint y: 153, endPoint x: 691, endPoint y: 152, distance: 40.4
click at [691, 152] on div "sources prod_data oracle_source - 7 columns sources prod_data prod_schema - 7 c…" at bounding box center [631, 290] width 1166 height 580
click at [1057, 33] on button "Collapse all" at bounding box center [1078, 27] width 95 height 30
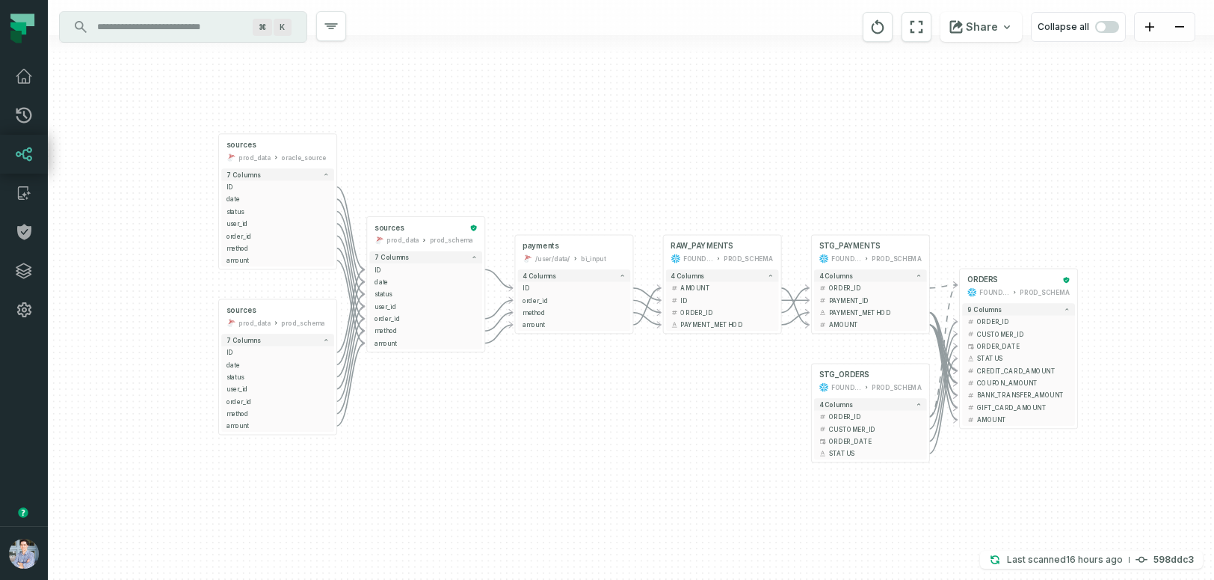
drag, startPoint x: 769, startPoint y: 178, endPoint x: 728, endPoint y: 137, distance: 58.7
click at [728, 137] on div "sources prod_data oracle_source - 7 columns ID - date - status - user_id - orde…" at bounding box center [631, 290] width 1166 height 580
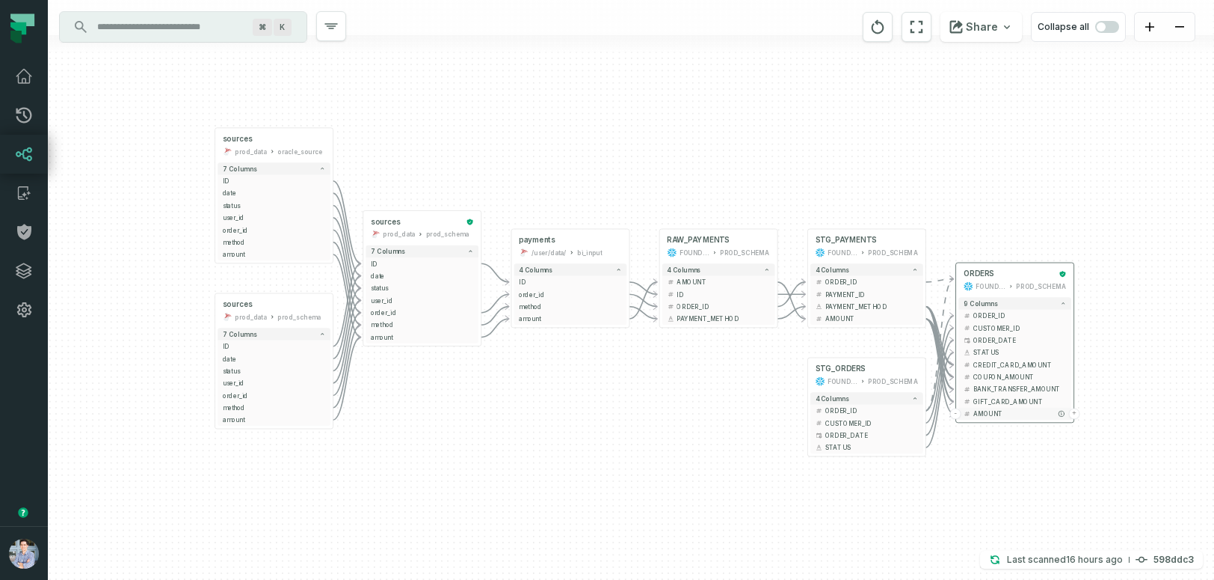
click at [1008, 414] on span "AMOUNT" at bounding box center [1020, 413] width 93 height 9
click at [1005, 330] on span "CUSTOMER_ID" at bounding box center [1020, 327] width 93 height 9
click at [998, 373] on span "COUPON_AMOUNT" at bounding box center [1020, 376] width 93 height 9
click at [1006, 413] on span "AMOUNT" at bounding box center [1020, 413] width 93 height 9
click at [1006, 400] on span "GIFT_CARD_AMOUNT" at bounding box center [1020, 400] width 93 height 9
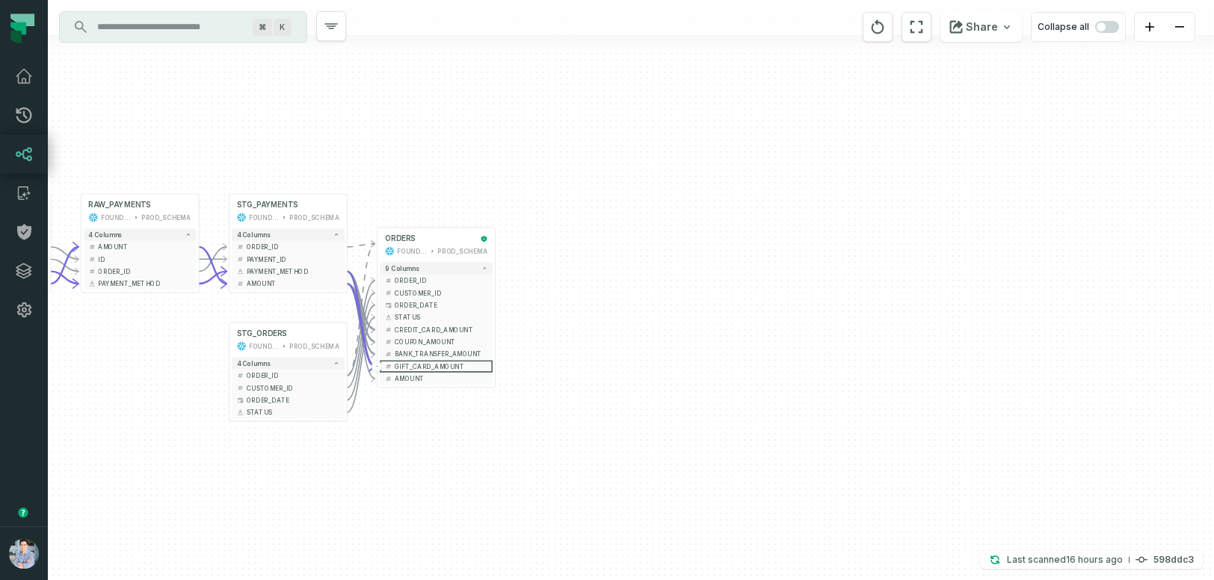
drag, startPoint x: 1115, startPoint y: 148, endPoint x: 536, endPoint y: 113, distance: 579.8
click at [536, 113] on div "sources prod_data oracle_source - 7 columns ID - date - status - user_id - orde…" at bounding box center [631, 290] width 1166 height 580
click at [494, 291] on button "+" at bounding box center [496, 292] width 11 height 11
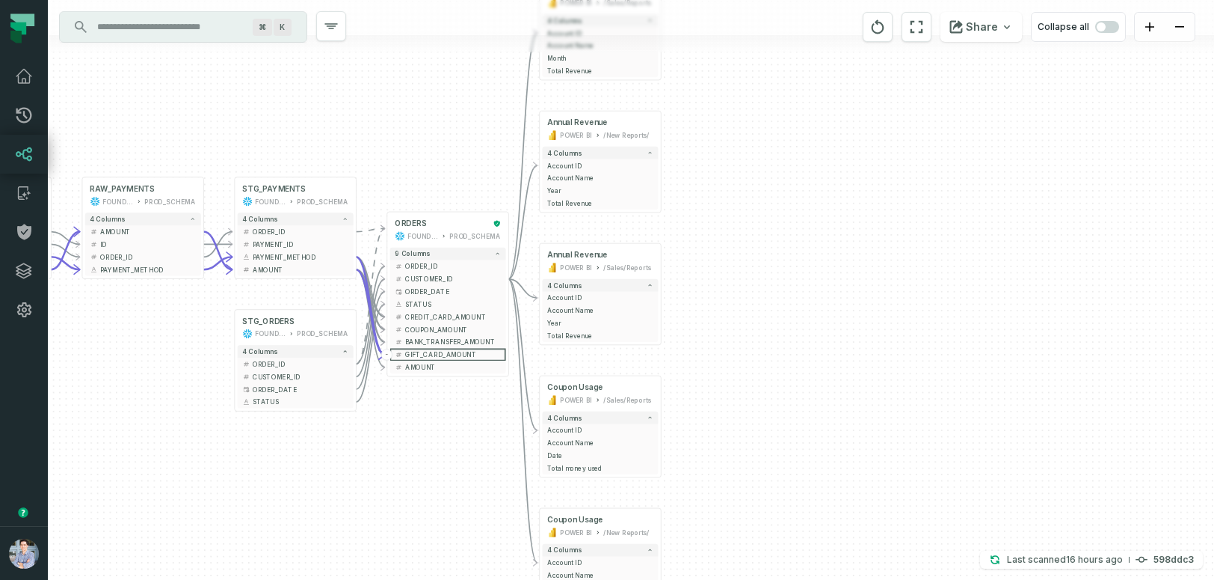
drag, startPoint x: 443, startPoint y: 267, endPoint x: 454, endPoint y: 107, distance: 160.4
click at [454, 107] on div "+ Monthly Revenue POWER BI /Sales/Reports 4 columns + Account ID + Account Name…" at bounding box center [631, 290] width 1166 height 580
click at [388, 268] on button "-" at bounding box center [386, 265] width 11 height 11
click at [434, 223] on div "ORDERS" at bounding box center [441, 223] width 93 height 10
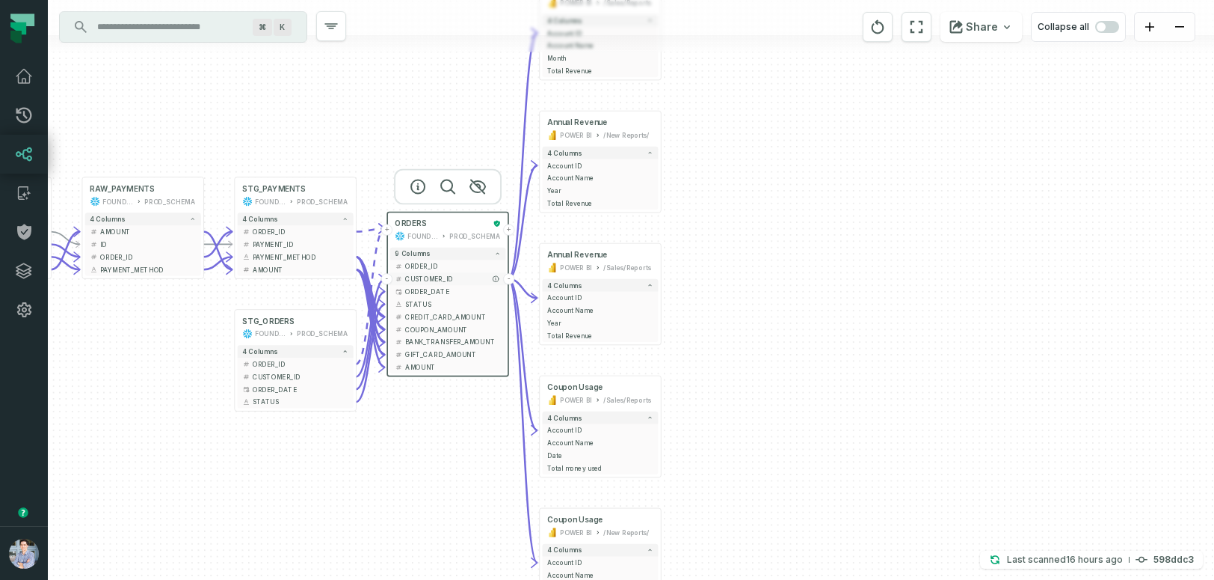
click at [389, 276] on button "-" at bounding box center [386, 278] width 11 height 11
click at [878, 28] on icon "reset" at bounding box center [878, 26] width 13 height 14
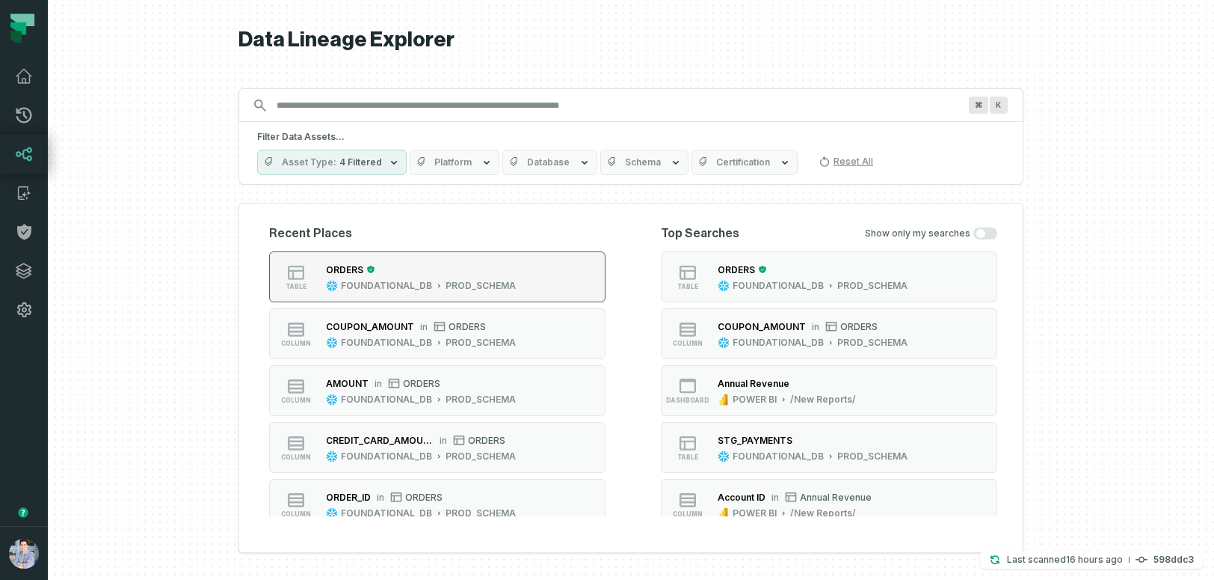
click at [593, 268] on button "table ORDERS FOUNDATIONAL_DB PROD_SCHEMA" at bounding box center [437, 276] width 336 height 51
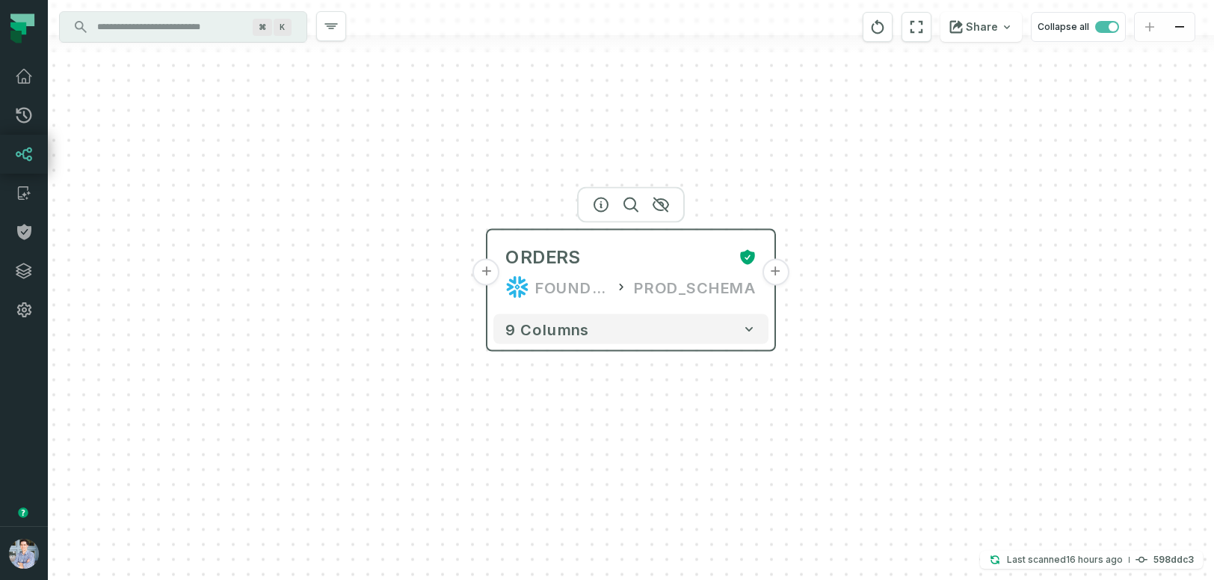
click at [774, 273] on button "+" at bounding box center [775, 272] width 27 height 27
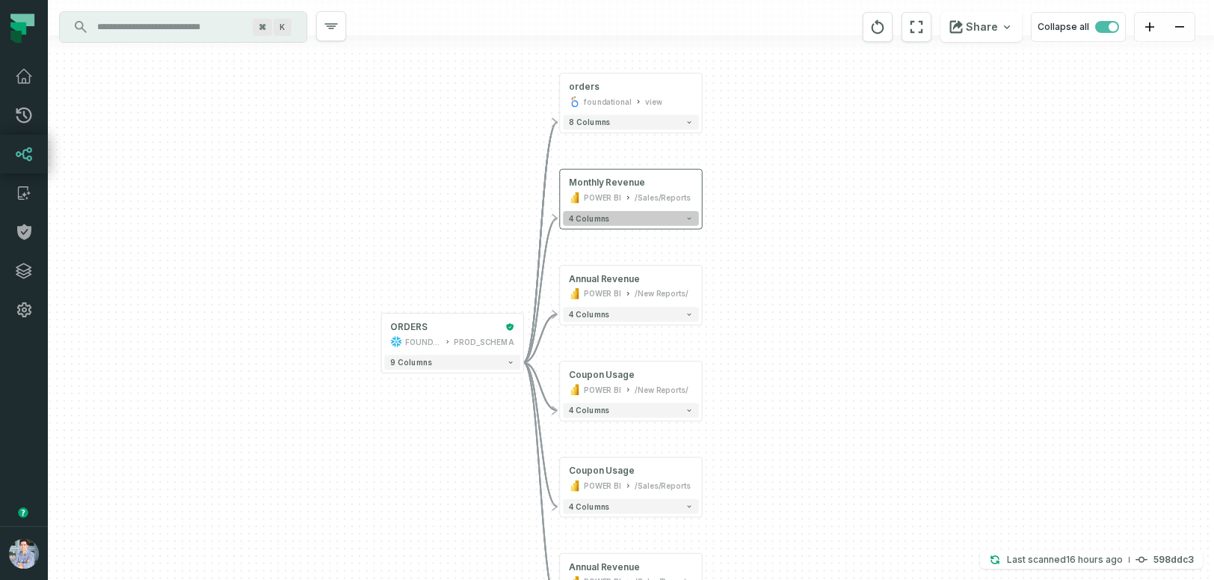
click at [630, 217] on button "4 columns" at bounding box center [631, 218] width 136 height 15
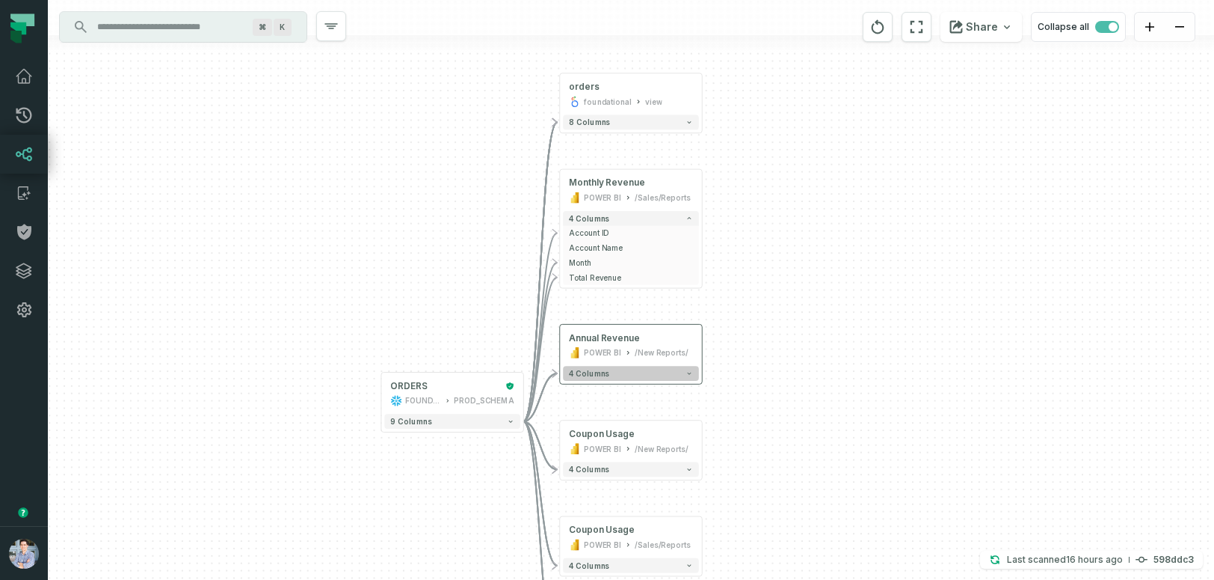
click at [621, 372] on button "4 columns" at bounding box center [631, 373] width 136 height 15
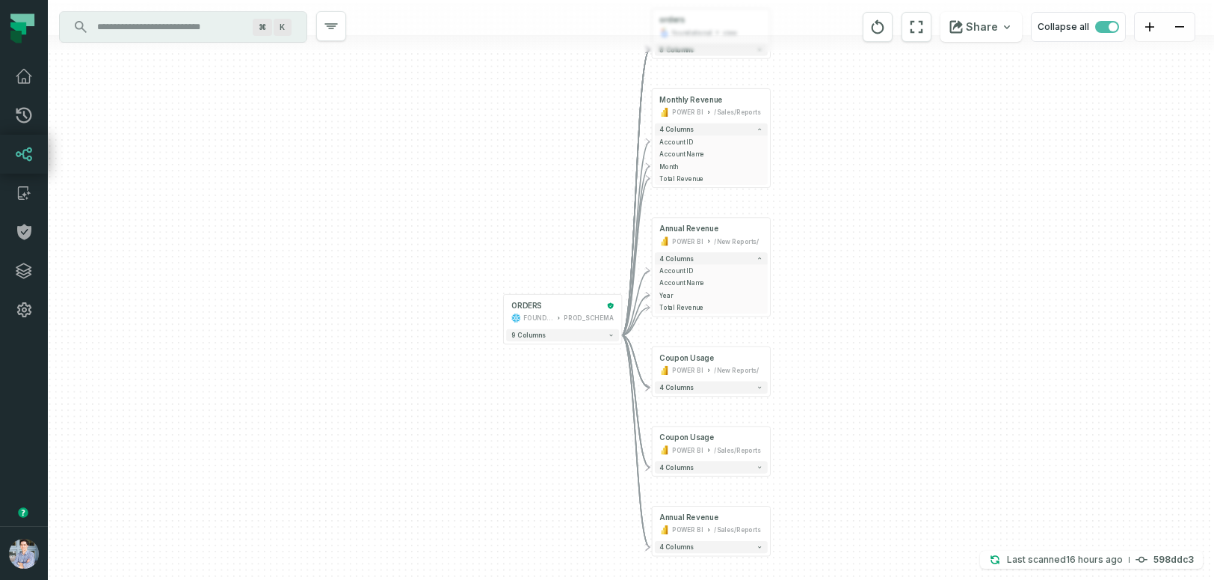
drag, startPoint x: 912, startPoint y: 379, endPoint x: 945, endPoint y: 263, distance: 120.5
click at [945, 263] on div "+ orders foundational view + 8 columns + Monthly Revenue POWER BI /Sales/Report…" at bounding box center [631, 290] width 1166 height 580
click at [506, 321] on div "ORDERS FOUNDATIONAL_DB PROD_SCHEMA" at bounding box center [562, 311] width 113 height 29
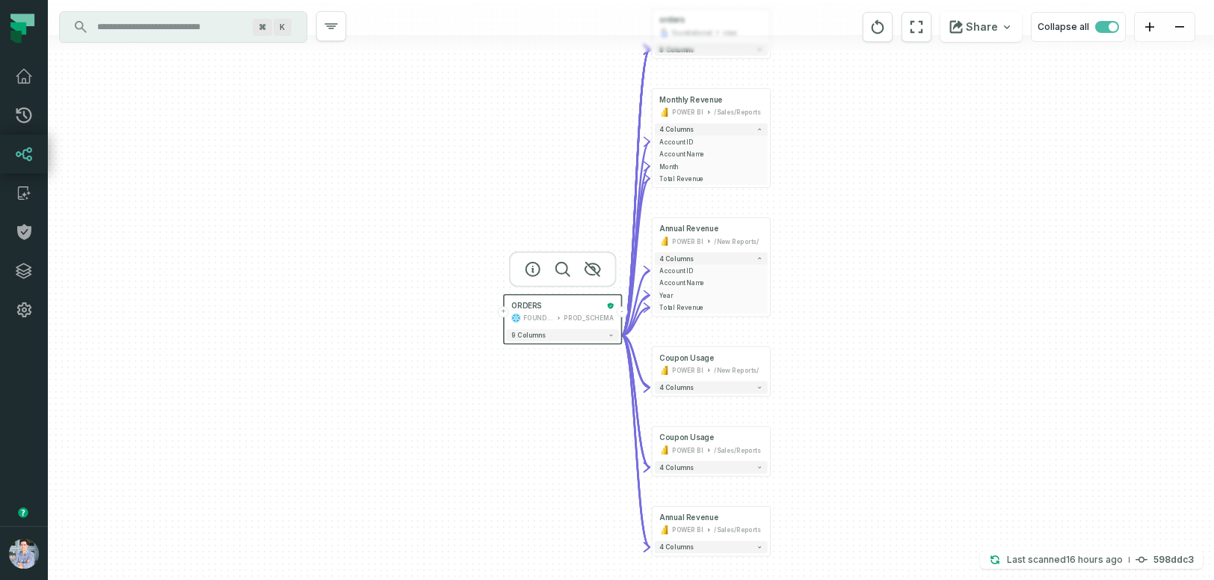
click at [505, 316] on button "+" at bounding box center [503, 311] width 11 height 11
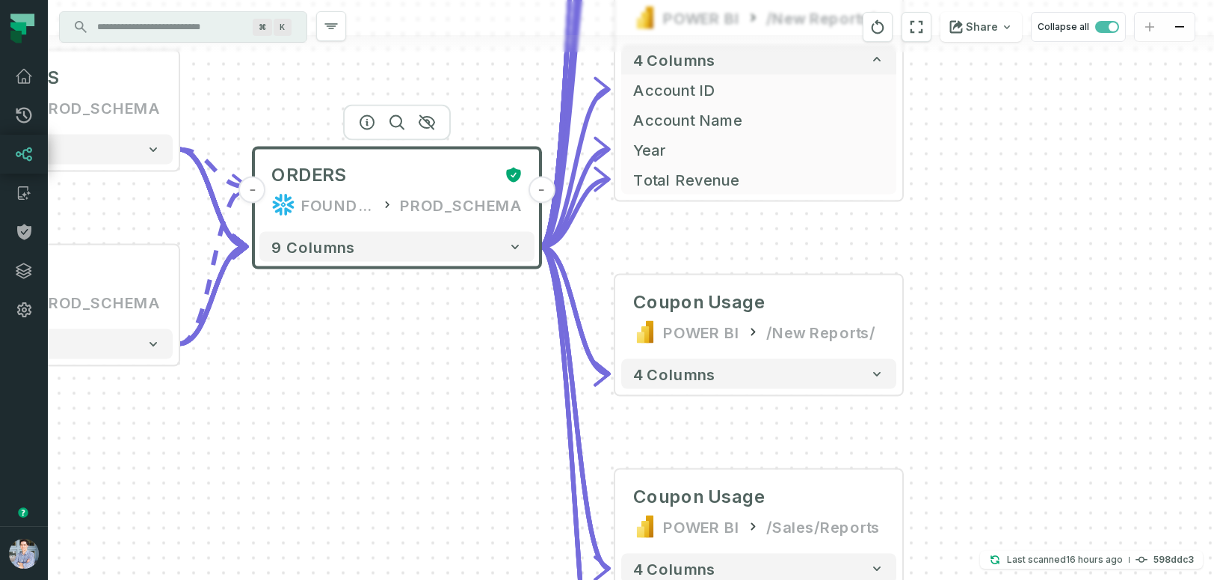
drag, startPoint x: 960, startPoint y: 477, endPoint x: 393, endPoint y: 405, distance: 572.2
click at [393, 405] on div "+ STG_PAYMENTS FOUNDATIONAL_DB PROD_SCHEMA + 4 columns + STG_ORDERS FOUNDATIONA…" at bounding box center [631, 290] width 1166 height 580
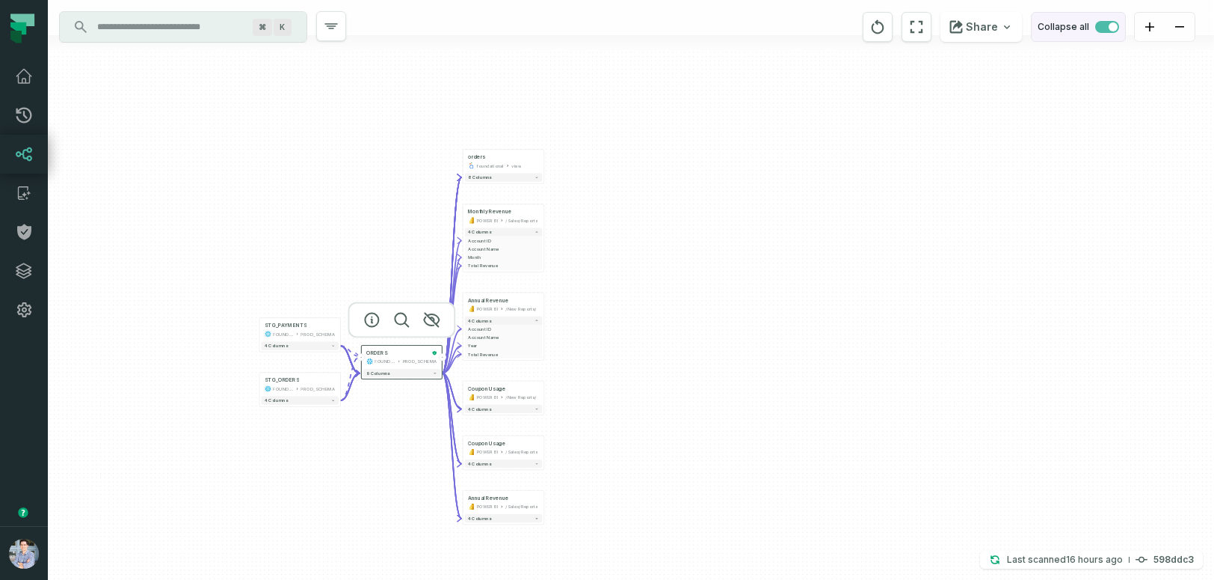
click at [1107, 24] on span "button" at bounding box center [1107, 27] width 24 height 12
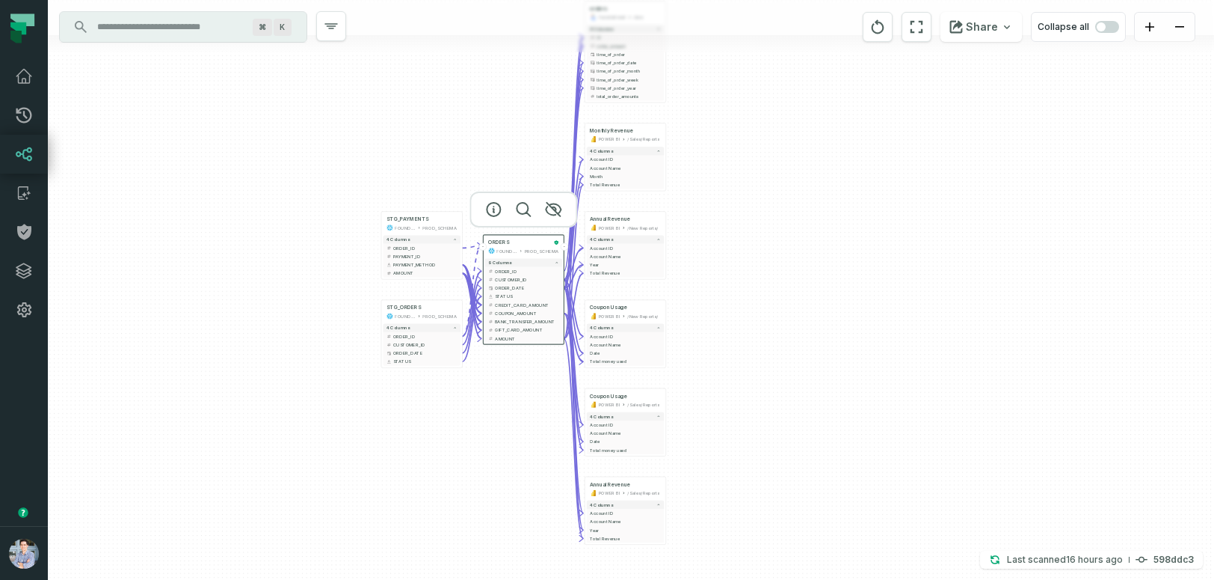
drag, startPoint x: 674, startPoint y: 357, endPoint x: 796, endPoint y: 251, distance: 161.6
click at [796, 251] on div "+ STG_PAYMENTS FOUNDATIONAL_DB PROD_SCHEMA + 4 columns + ORDER_ID + + PAYMENT_I…" at bounding box center [631, 290] width 1166 height 580
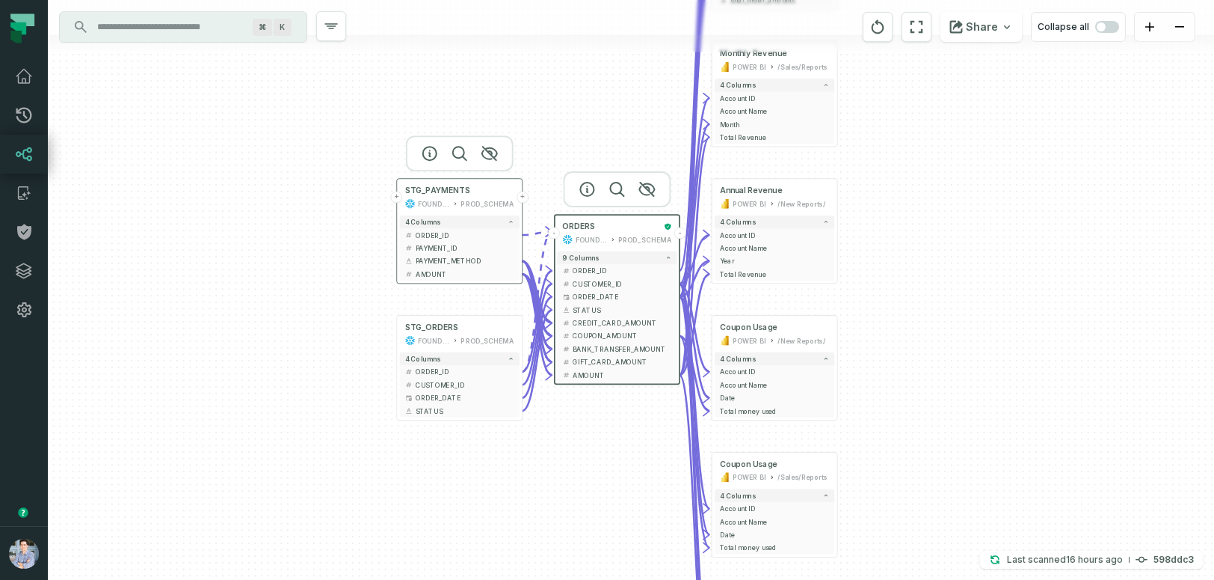
click at [400, 200] on button "+" at bounding box center [397, 197] width 12 height 12
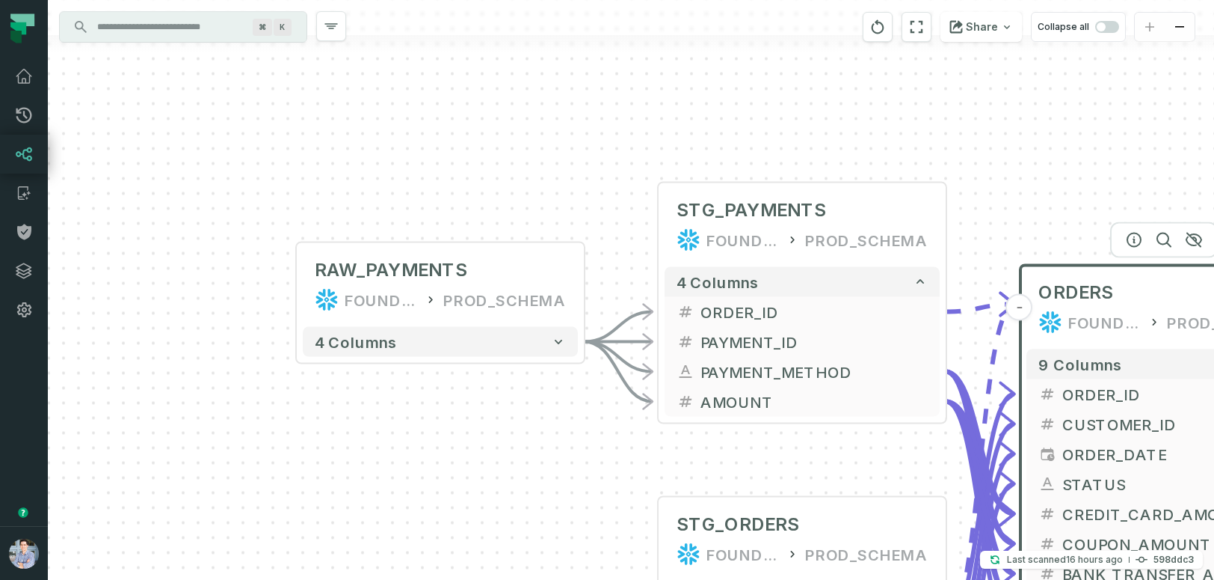
drag, startPoint x: 627, startPoint y: 467, endPoint x: 85, endPoint y: 369, distance: 550.8
click at [85, 369] on div "+ RAW_PAYMENTS FOUNDATIONAL_DB PROD_SCHEMA - 4 columns - STG_PAYMENTS FOUNDATIO…" at bounding box center [631, 290] width 1166 height 580
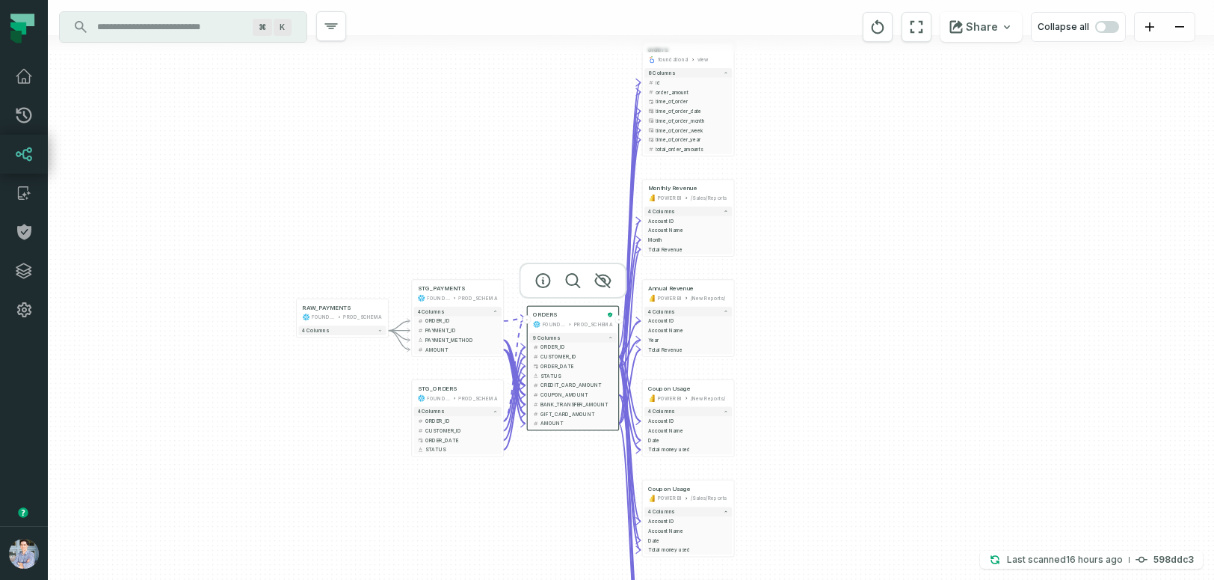
drag, startPoint x: 1137, startPoint y: 363, endPoint x: 760, endPoint y: 282, distance: 386.2
click at [760, 282] on div "+ RAW_PAYMENTS FOUNDATIONAL_DB PROD_SCHEMA - 4 columns - STG_PAYMENTS FOUNDATIO…" at bounding box center [631, 290] width 1166 height 580
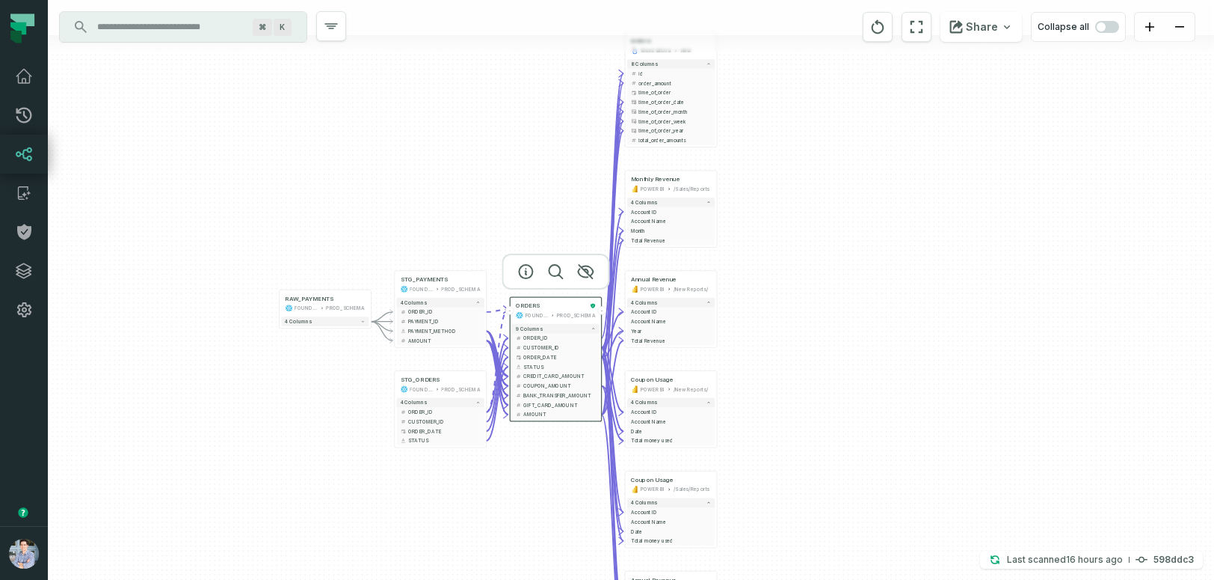
click at [799, 156] on div "+ RAW_PAYMENTS FOUNDATIONAL_DB PROD_SCHEMA - 4 columns - STG_PAYMENTS FOUNDATIO…" at bounding box center [631, 290] width 1166 height 580
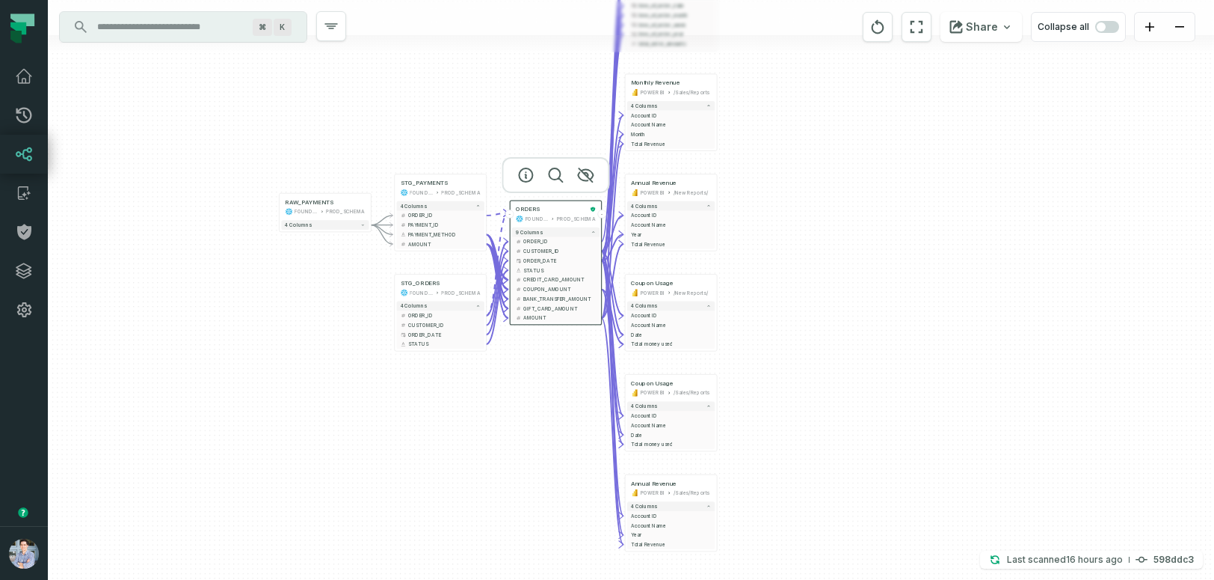
drag, startPoint x: 832, startPoint y: 223, endPoint x: 832, endPoint y: 124, distance: 98.7
click at [832, 124] on div "+ RAW_PAYMENTS FOUNDATIONAL_DB PROD_SCHEMA - 4 columns - STG_PAYMENTS FOUNDATIO…" at bounding box center [631, 290] width 1166 height 580
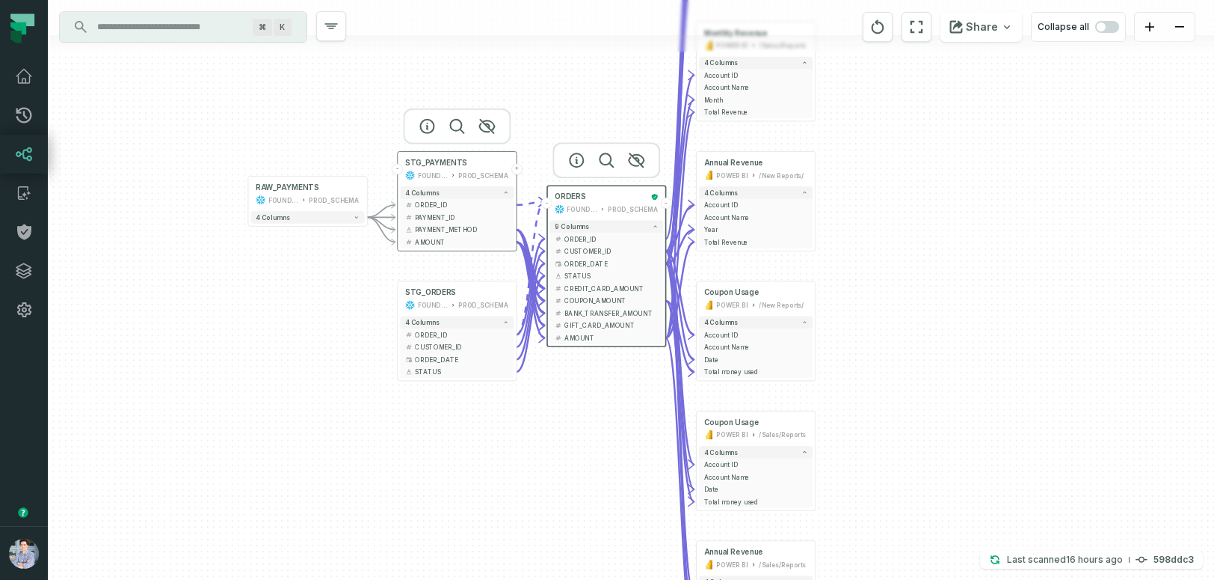
click at [400, 175] on div "STG_PAYMENTS FOUNDATIONAL_DB PROD_SCHEMA" at bounding box center [457, 169] width 114 height 30
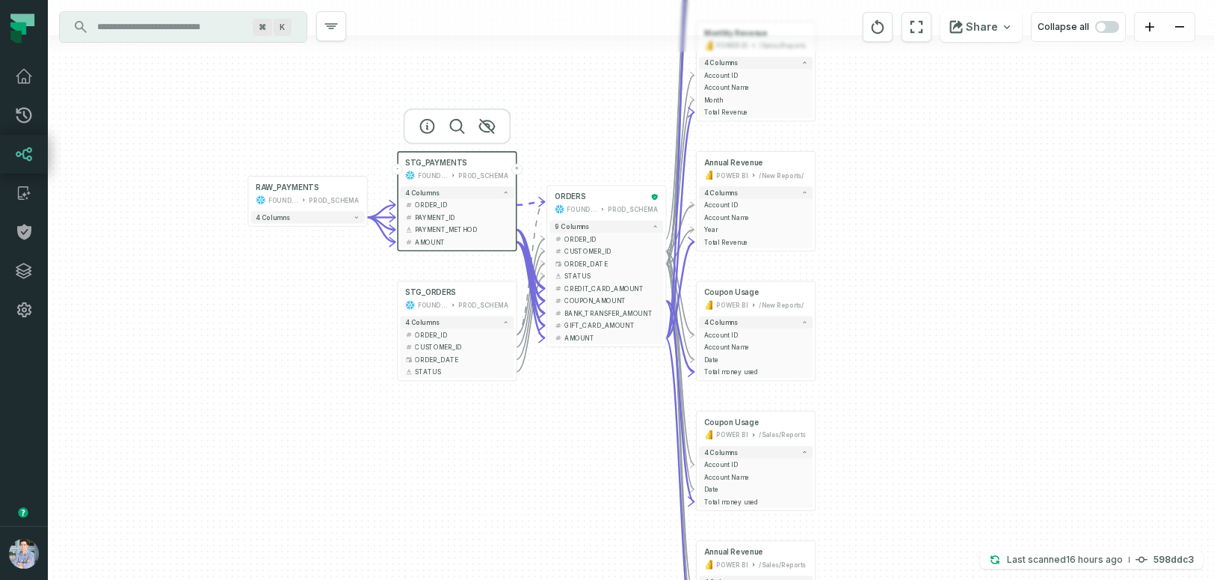
click at [400, 175] on div "STG_PAYMENTS FOUNDATIONAL_DB PROD_SCHEMA" at bounding box center [457, 169] width 114 height 30
click at [402, 173] on div "STG_PAYMENTS FOUNDATIONAL_DB PROD_SCHEMA" at bounding box center [457, 169] width 114 height 30
click at [400, 170] on button "-" at bounding box center [397, 169] width 11 height 11
click at [547, 201] on button "-" at bounding box center [546, 202] width 11 height 11
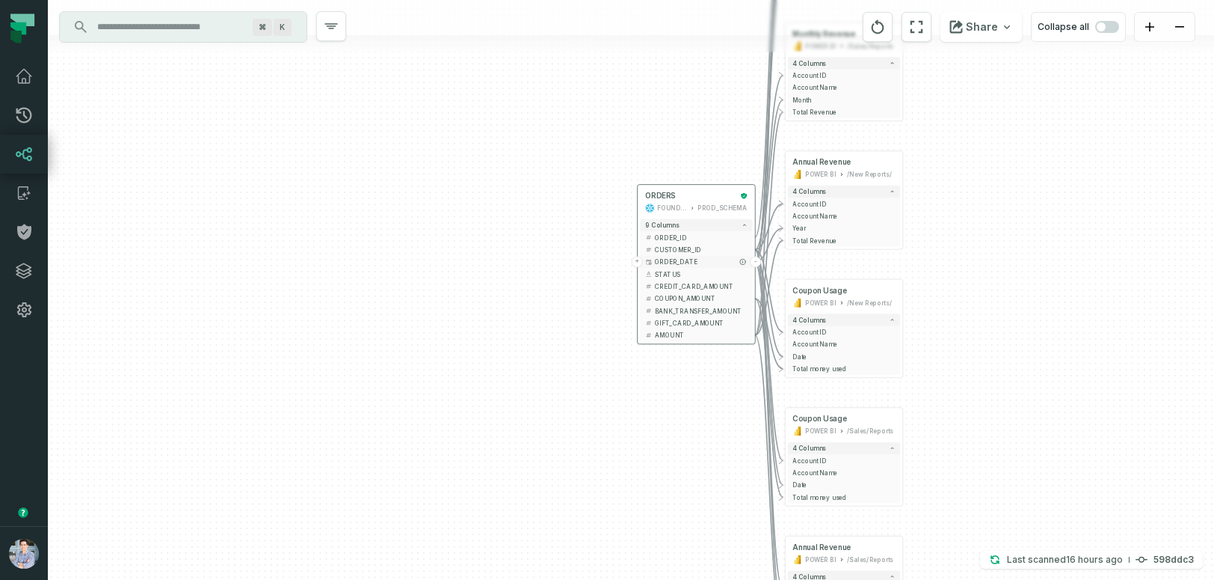
click at [756, 263] on button "-" at bounding box center [755, 261] width 11 height 11
click at [756, 263] on button "+" at bounding box center [755, 261] width 11 height 11
click at [756, 263] on button "-" at bounding box center [755, 261] width 11 height 11
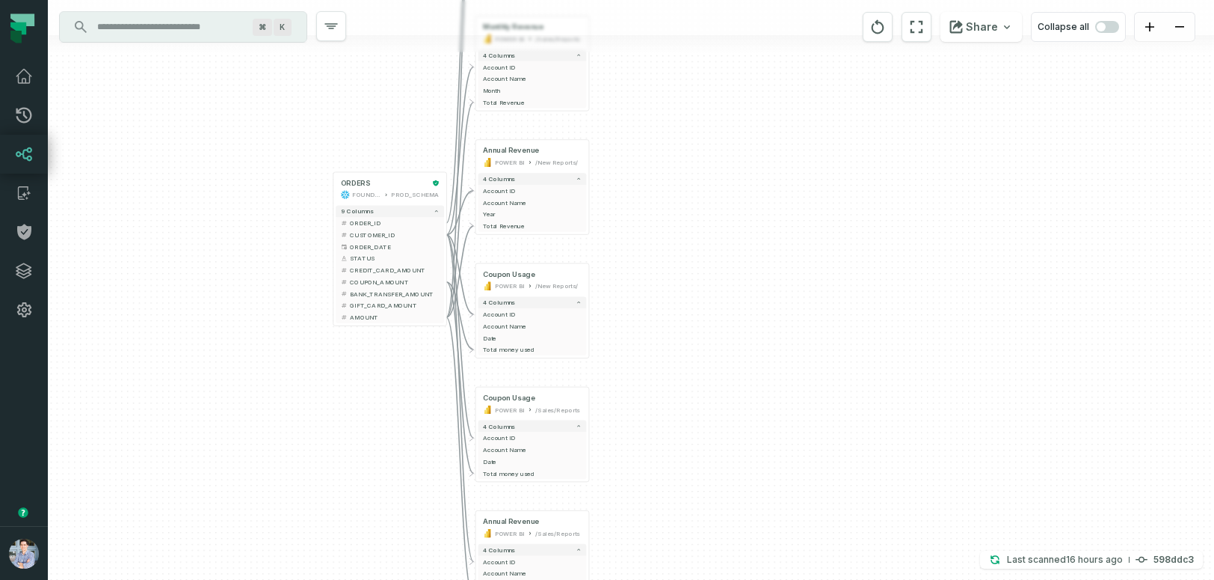
drag, startPoint x: 697, startPoint y: 396, endPoint x: 453, endPoint y: 393, distance: 243.8
click at [453, 393] on div "+ orders foundational view + 8 columns - id - order_amount + time_of_order + ti…" at bounding box center [631, 290] width 1166 height 580
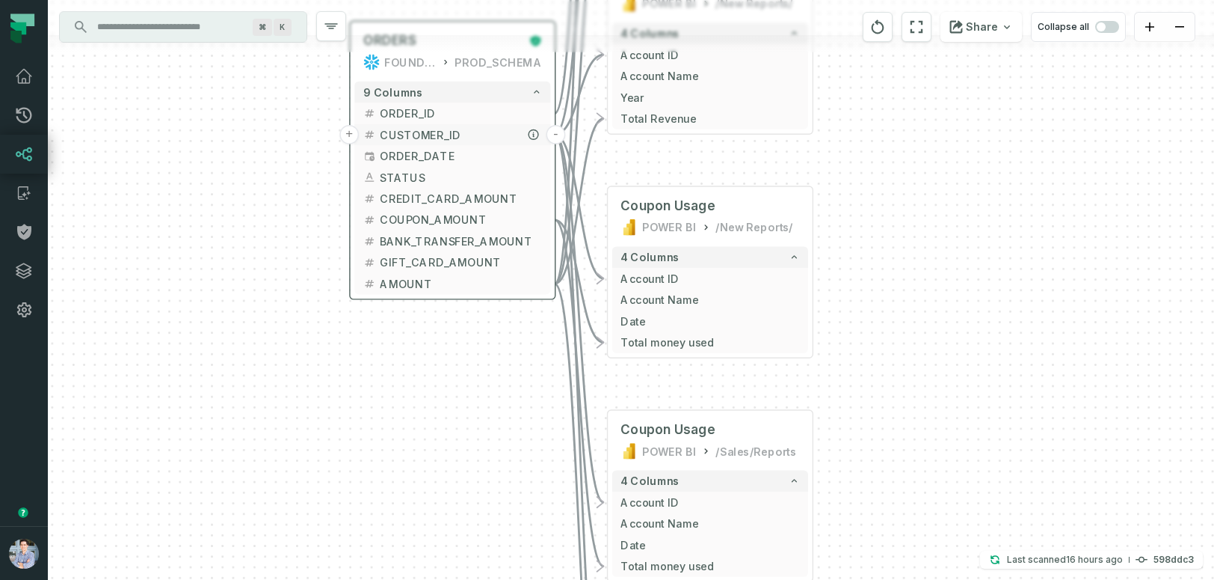
click at [557, 130] on button "-" at bounding box center [556, 134] width 19 height 19
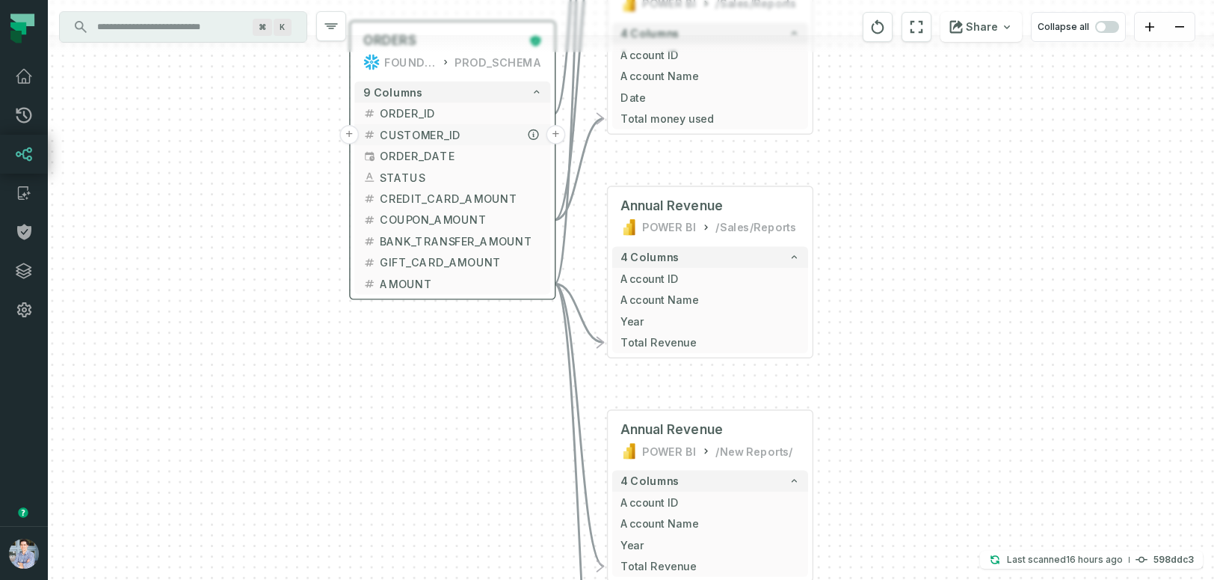
click at [556, 134] on button "+" at bounding box center [556, 134] width 19 height 19
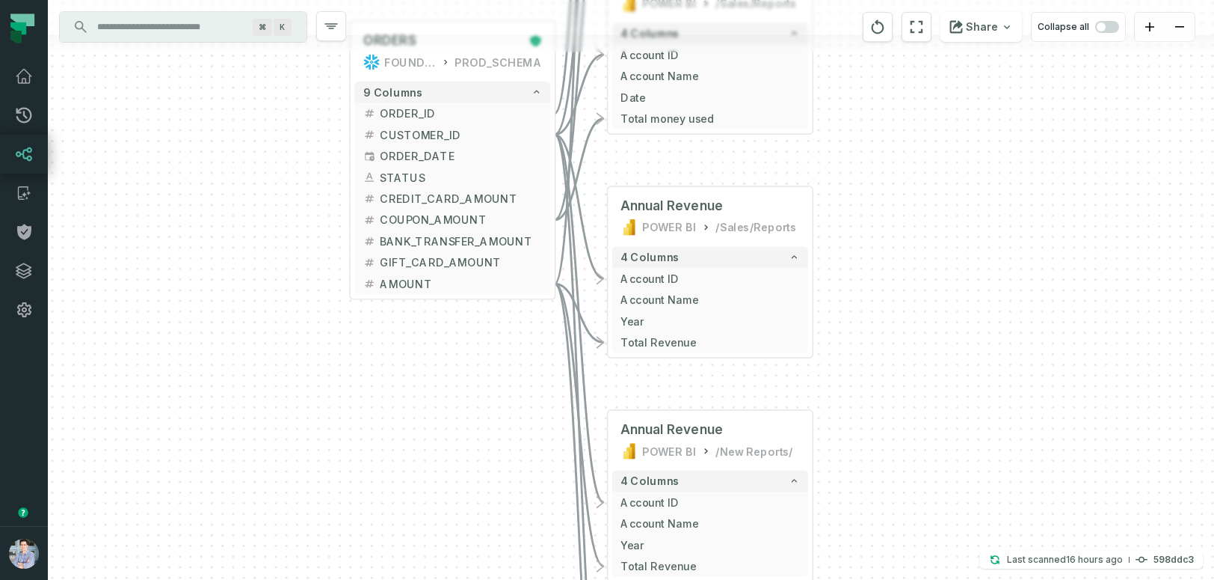
click at [490, 41] on div at bounding box center [631, 43] width 1166 height 17
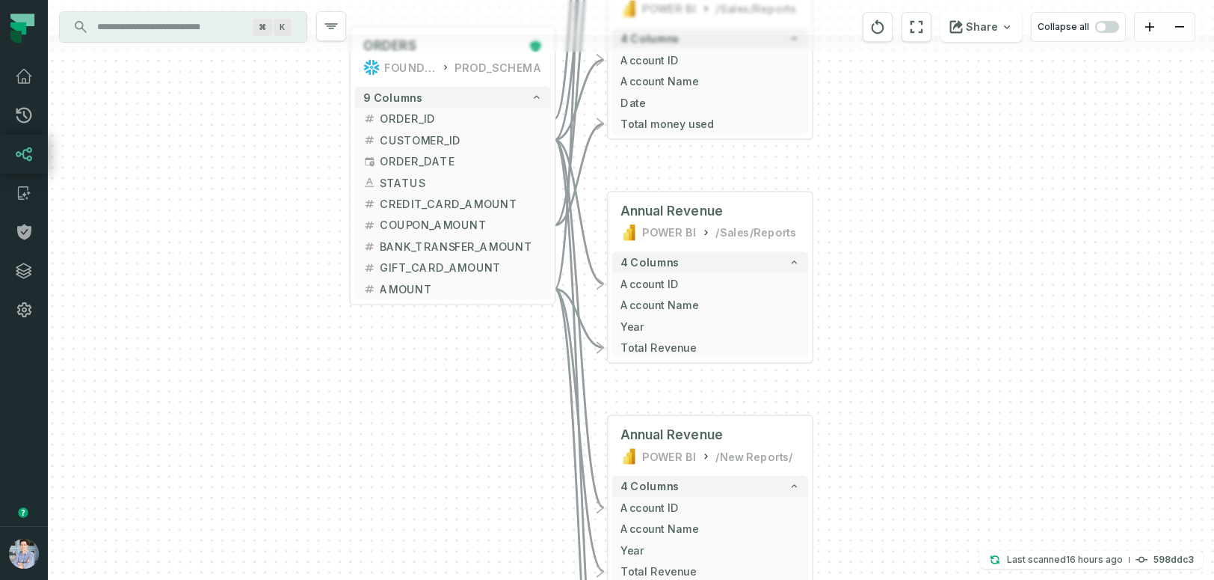
drag, startPoint x: 461, startPoint y: 382, endPoint x: 461, endPoint y: 525, distance: 142.8
click at [461, 525] on div "+ orders foundational view + 8 columns - id - order_amount + time_of_order + ti…" at bounding box center [631, 290] width 1166 height 580
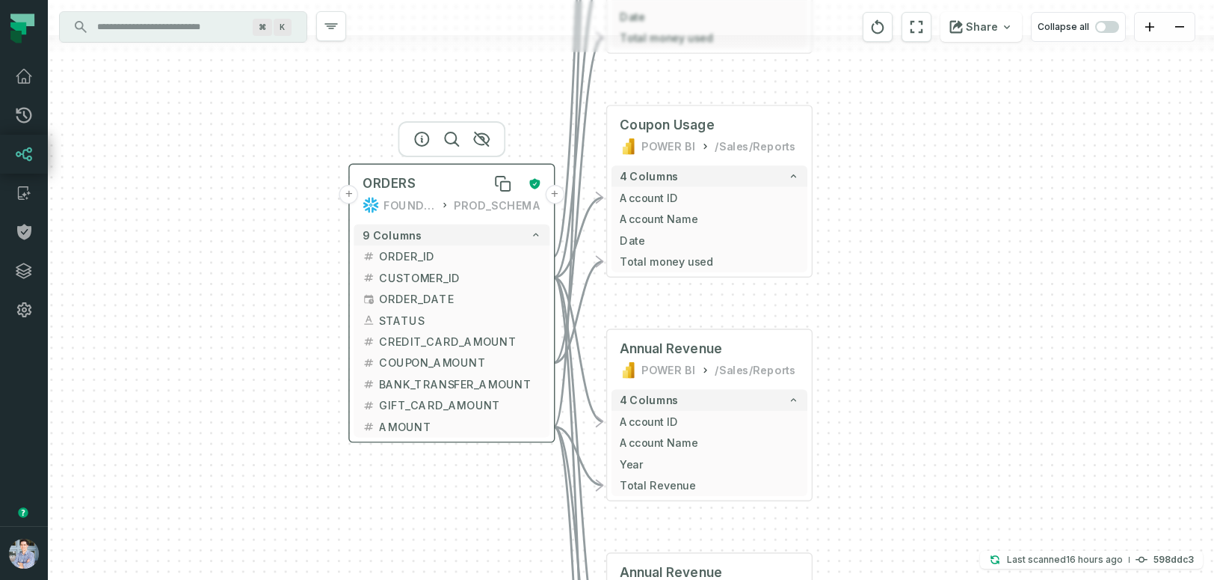
click at [460, 186] on div "ORDERS" at bounding box center [442, 183] width 158 height 17
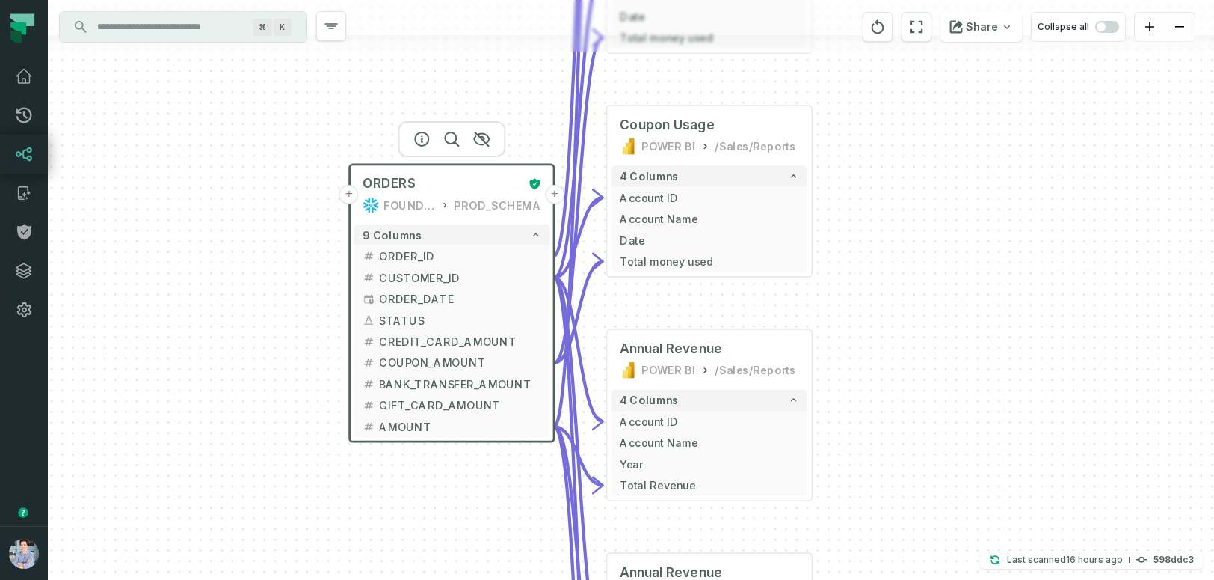
click at [554, 191] on button "+" at bounding box center [554, 194] width 19 height 19
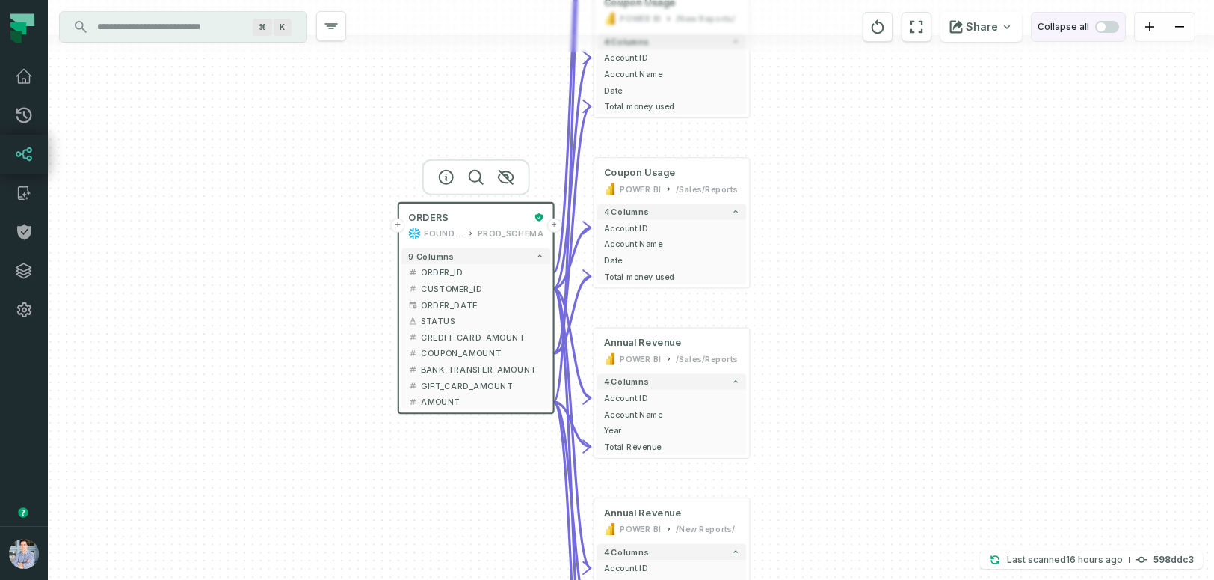
click at [1111, 24] on span "button" at bounding box center [1107, 27] width 24 height 12
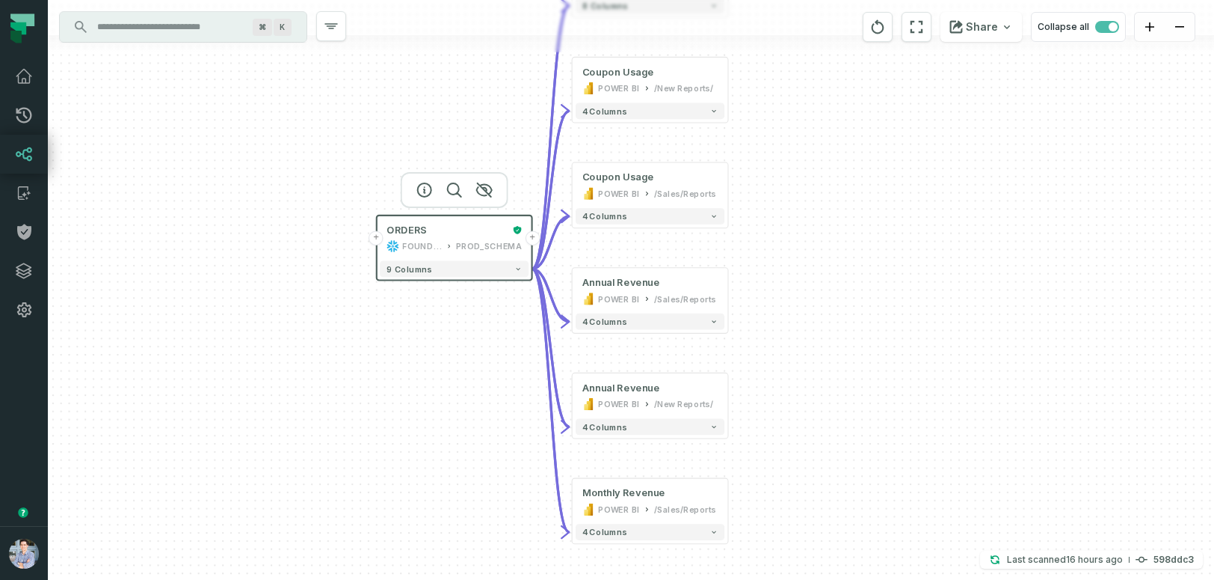
drag, startPoint x: 984, startPoint y: 187, endPoint x: 967, endPoint y: 429, distance: 242.9
click at [967, 427] on div "+ orders foundational view + 8 columns + Monthly Revenue POWER BI /Sales/Report…" at bounding box center [631, 290] width 1166 height 580
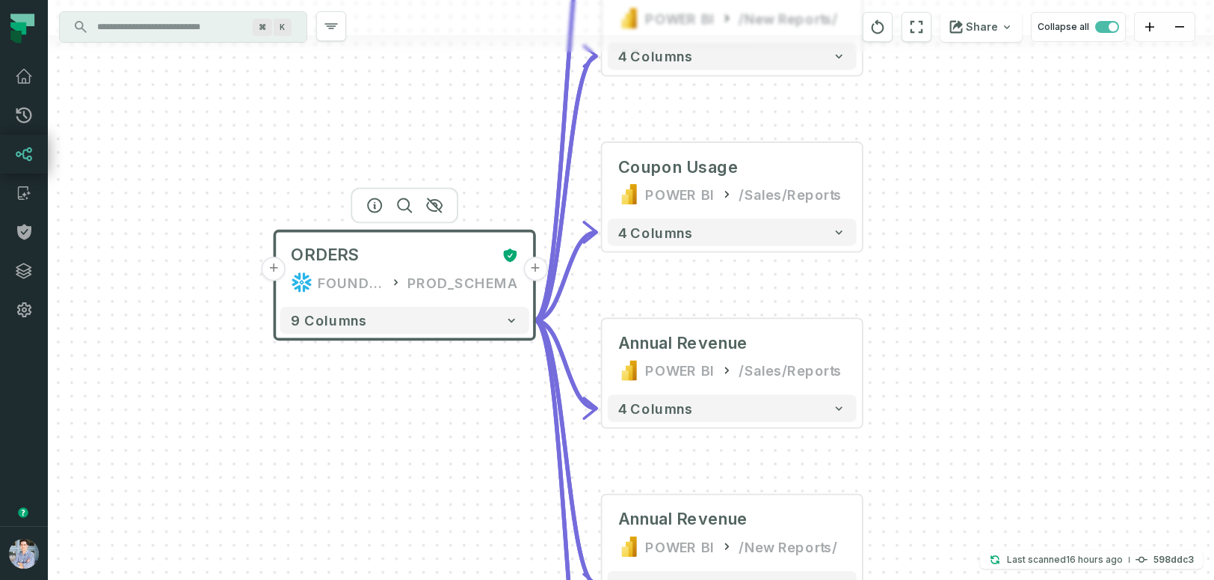
click at [536, 273] on button "+" at bounding box center [535, 268] width 25 height 25
click at [536, 273] on button "-" at bounding box center [535, 268] width 25 height 25
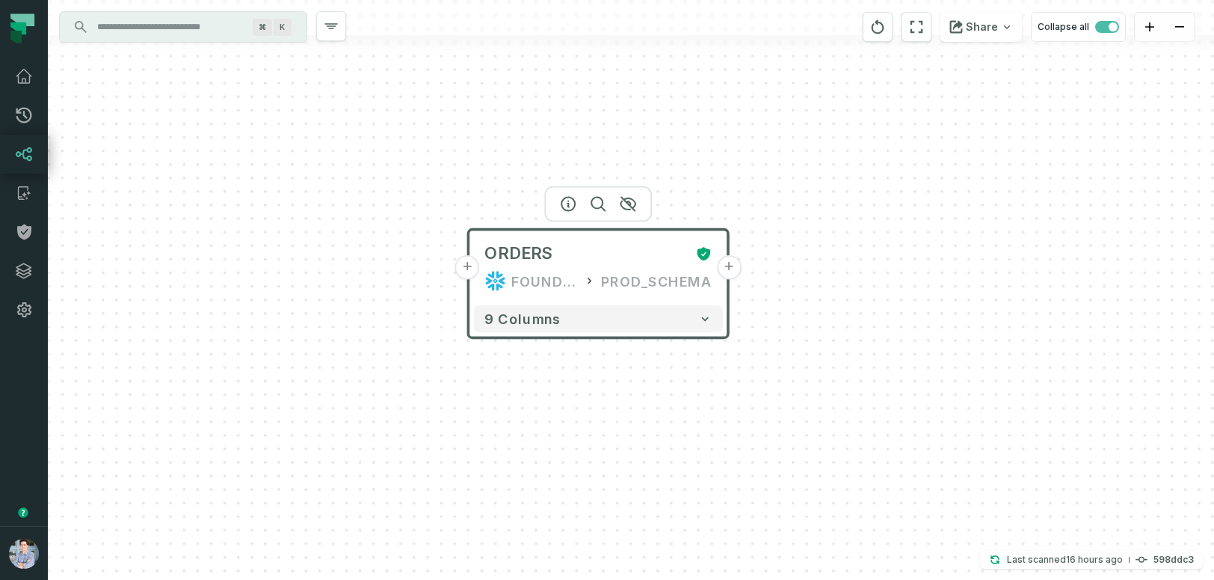
drag, startPoint x: 658, startPoint y: 299, endPoint x: 850, endPoint y: 295, distance: 192.2
click at [850, 295] on div "+ ORDERS FOUNDATIONAL_DB PROD_SCHEMA + 9 columns" at bounding box center [631, 290] width 1166 height 580
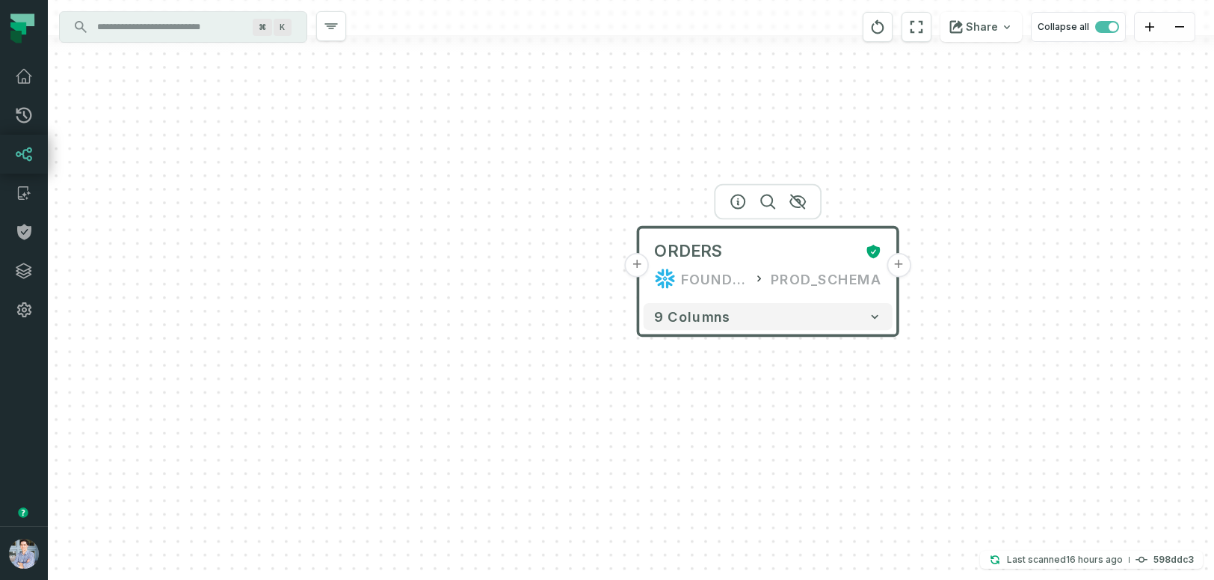
drag, startPoint x: 375, startPoint y: 313, endPoint x: 546, endPoint y: 313, distance: 171.2
click at [546, 313] on div "+ ORDERS FOUNDATIONAL_DB PROD_SCHEMA + 9 columns" at bounding box center [631, 290] width 1166 height 580
click at [633, 262] on button "+" at bounding box center [637, 265] width 25 height 25
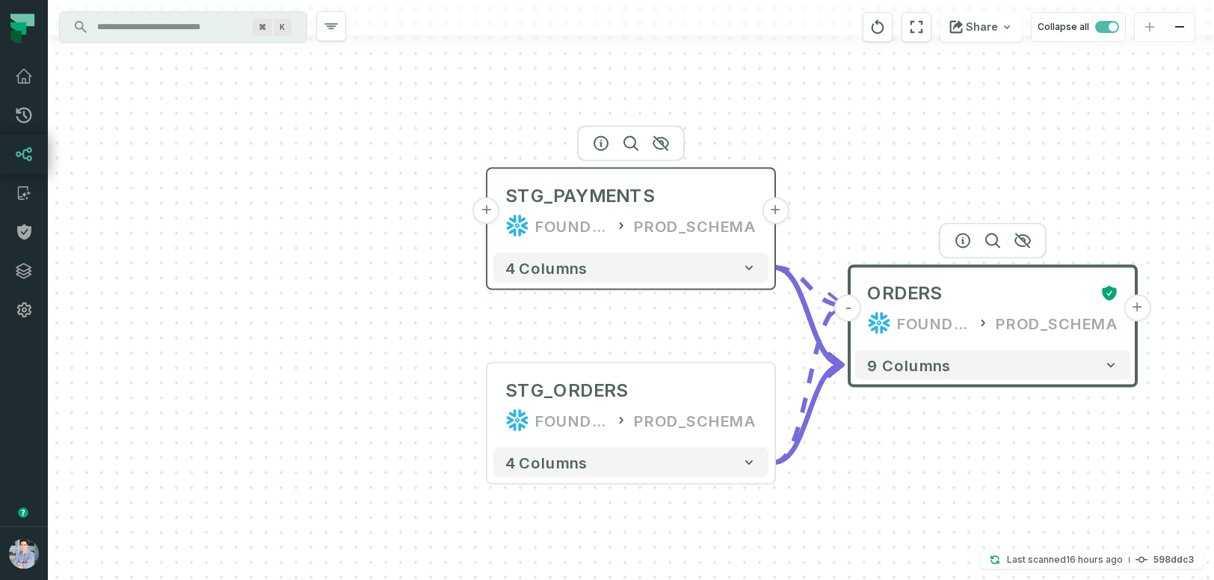
click at [488, 211] on button "+" at bounding box center [486, 210] width 27 height 27
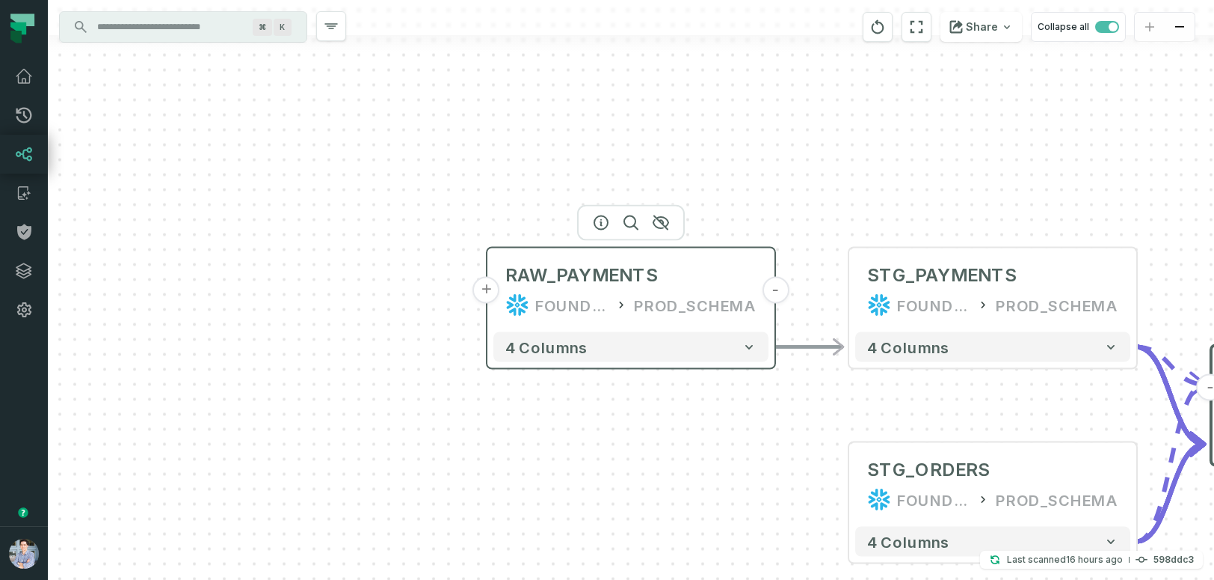
click at [486, 288] on button "+" at bounding box center [486, 290] width 27 height 27
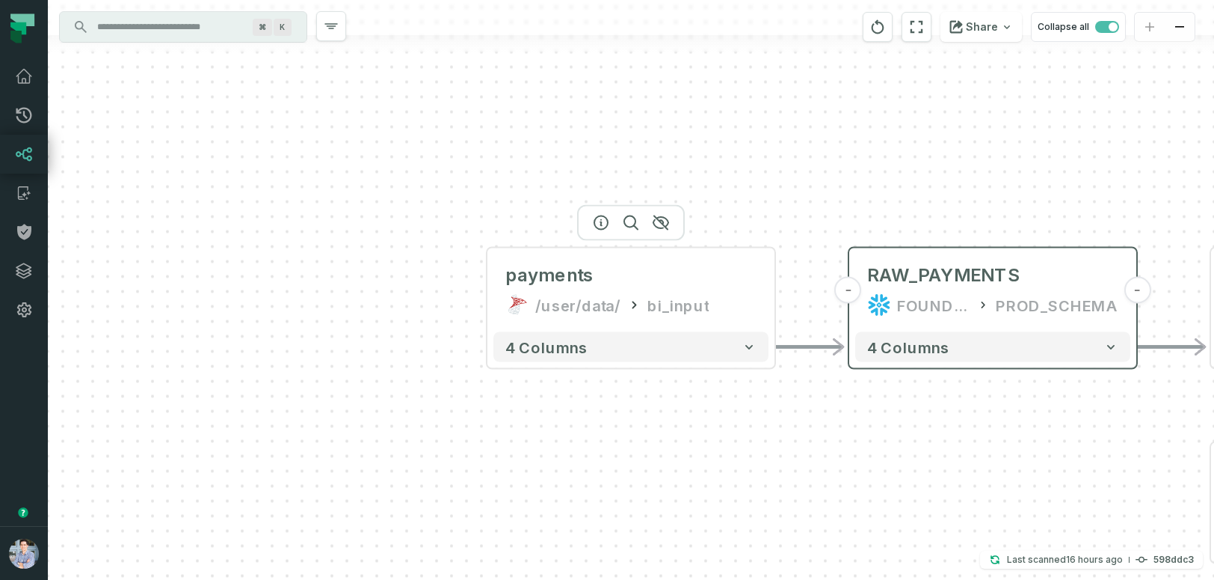
click at [0, 0] on button "+" at bounding box center [0, 0] width 0 height 0
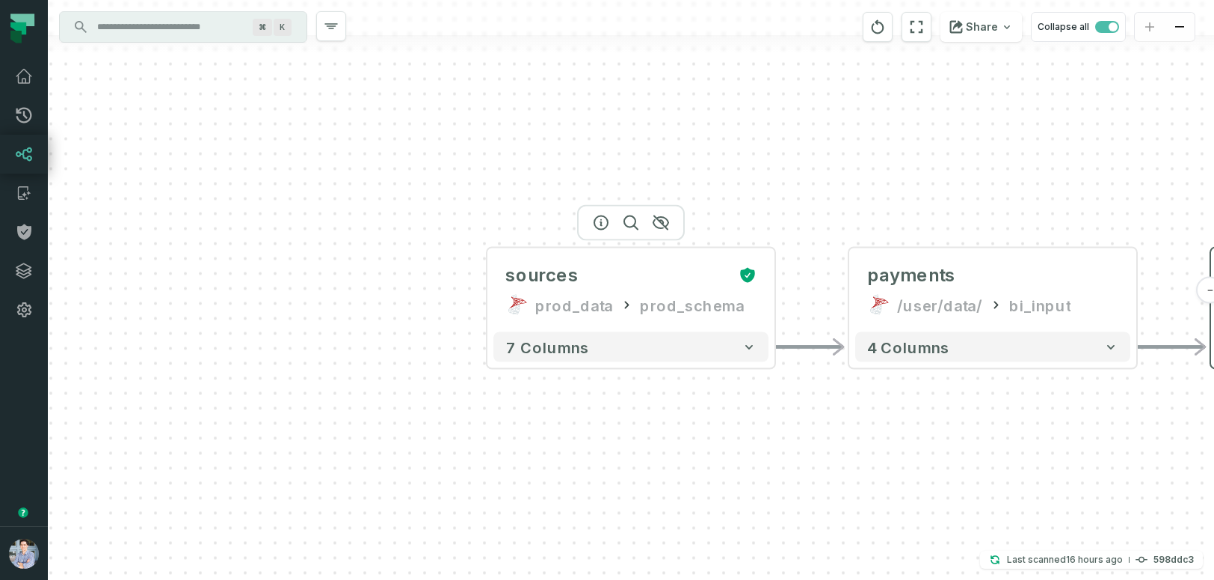
click at [0, 0] on button "+" at bounding box center [0, 0] width 0 height 0
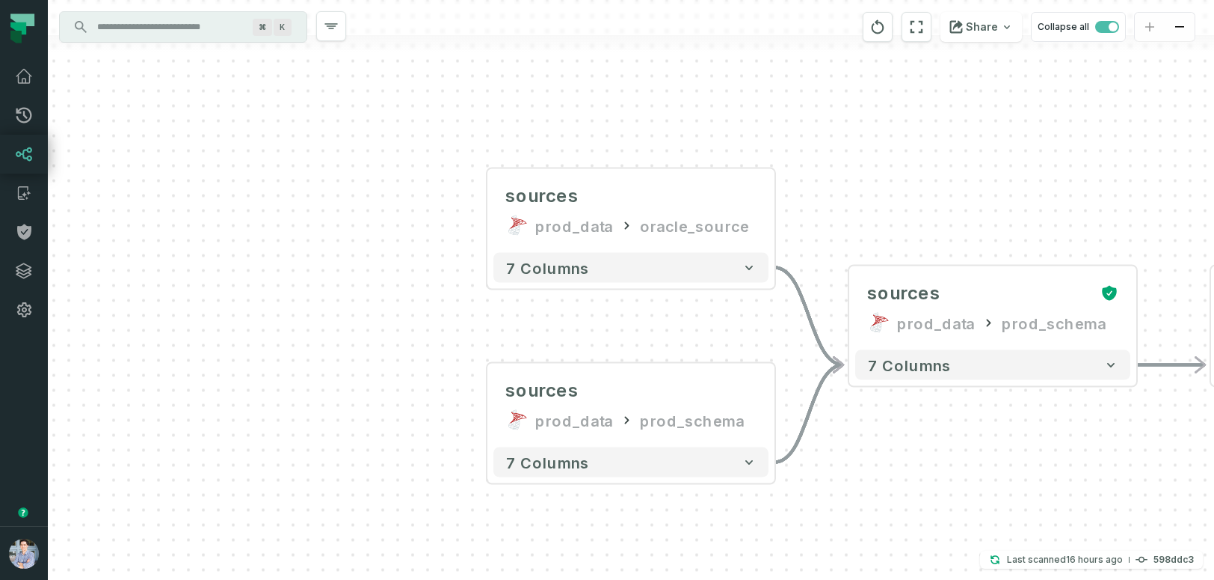
drag, startPoint x: 1028, startPoint y: 192, endPoint x: 422, endPoint y: 182, distance: 606.5
click at [422, 182] on div "sources prod_data oracle_source - 7 columns sources prod_data prod_schema - 7 c…" at bounding box center [631, 290] width 1166 height 580
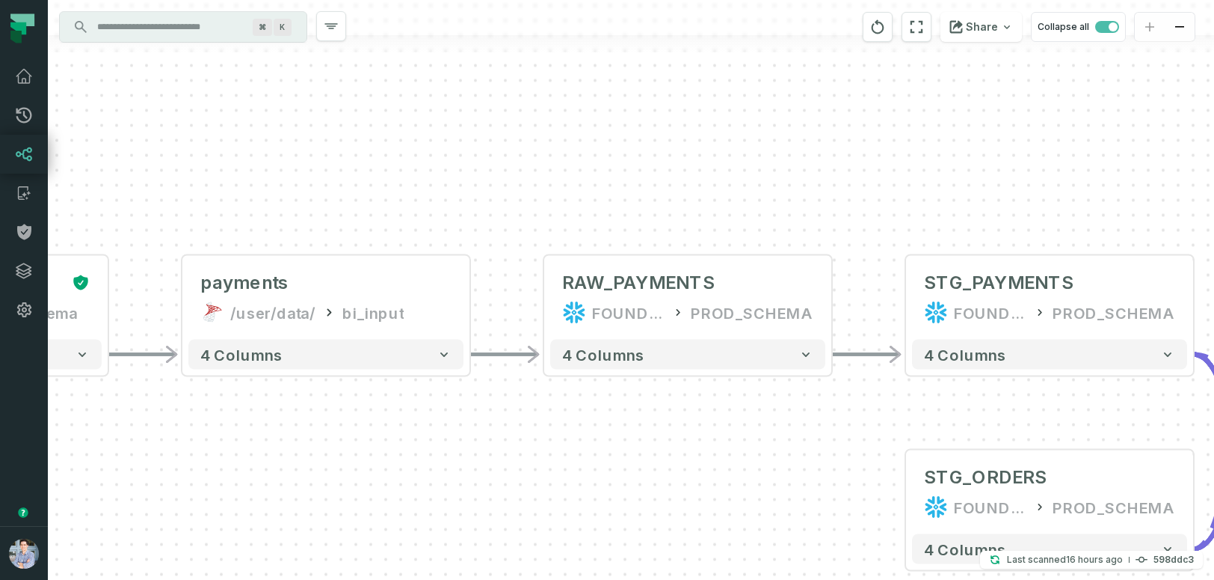
drag, startPoint x: 917, startPoint y: 159, endPoint x: 358, endPoint y: 137, distance: 559.7
click at [360, 137] on div "sources prod_data oracle_source - 7 columns sources prod_data prod_schema - 7 c…" at bounding box center [631, 290] width 1166 height 580
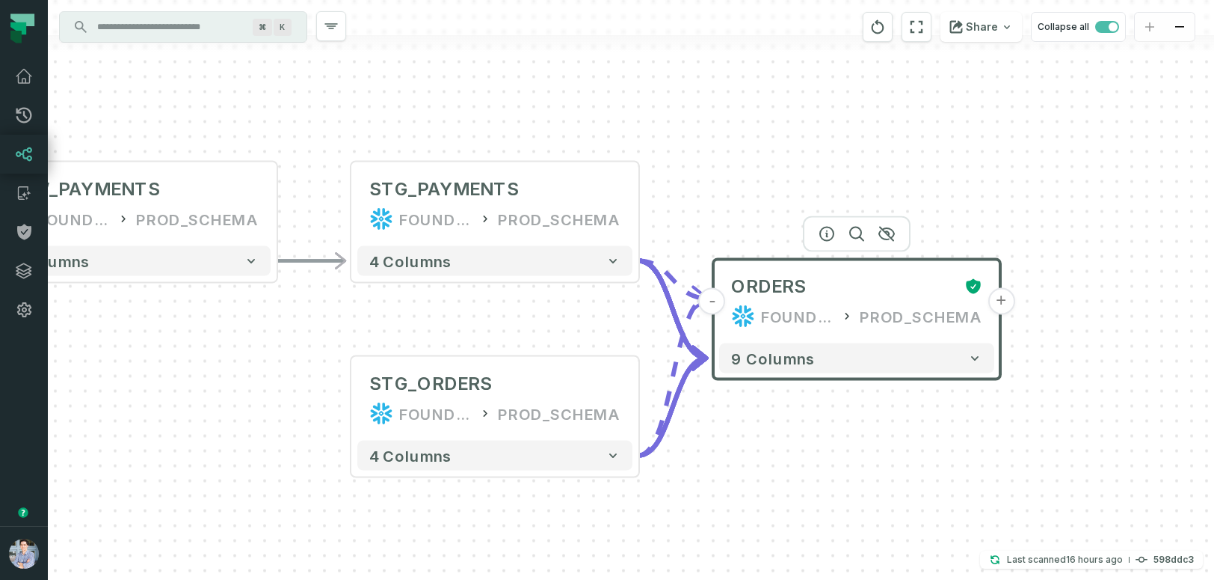
drag, startPoint x: 920, startPoint y: 150, endPoint x: 497, endPoint y: 79, distance: 429.1
click at [497, 79] on div "sources prod_data oracle_source - 7 columns sources prod_data prod_schema - 7 c…" at bounding box center [631, 290] width 1166 height 580
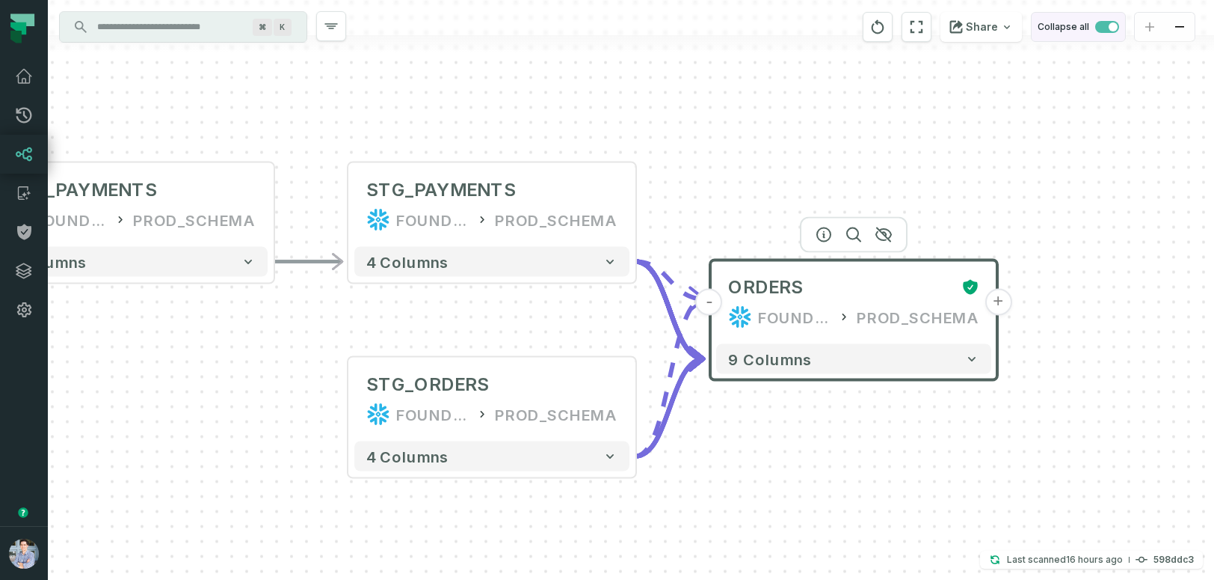
click at [1104, 22] on span "button" at bounding box center [1107, 27] width 24 height 12
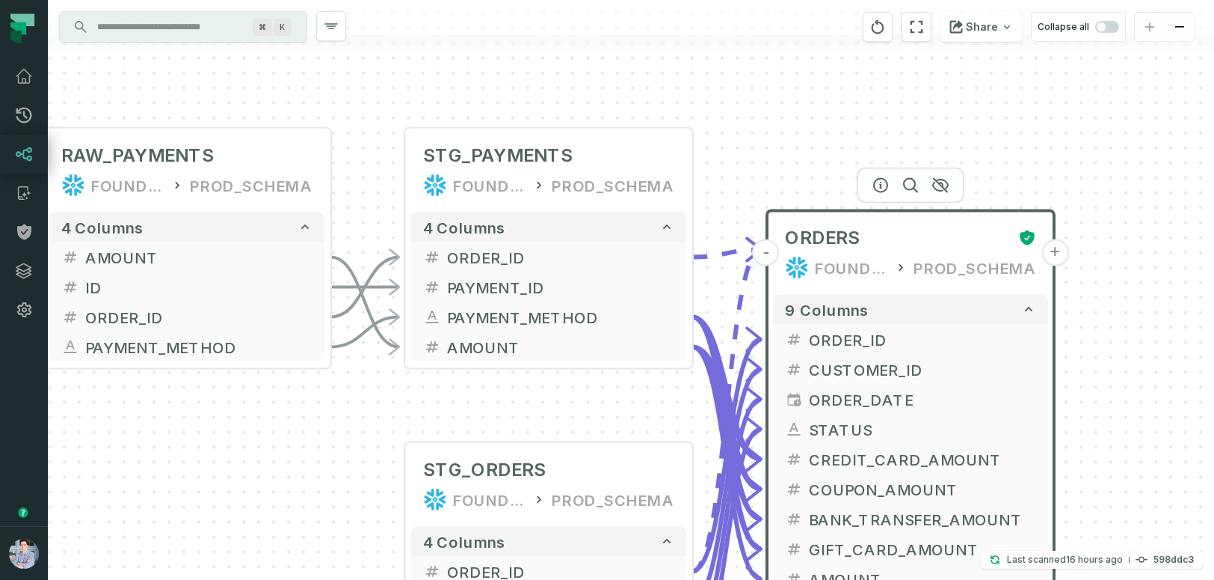
drag, startPoint x: 693, startPoint y: 278, endPoint x: 752, endPoint y: 99, distance: 188.2
click at [752, 97] on div "sources prod_data oracle_source - 7 columns ID - date - status - user_id - orde…" at bounding box center [631, 290] width 1166 height 580
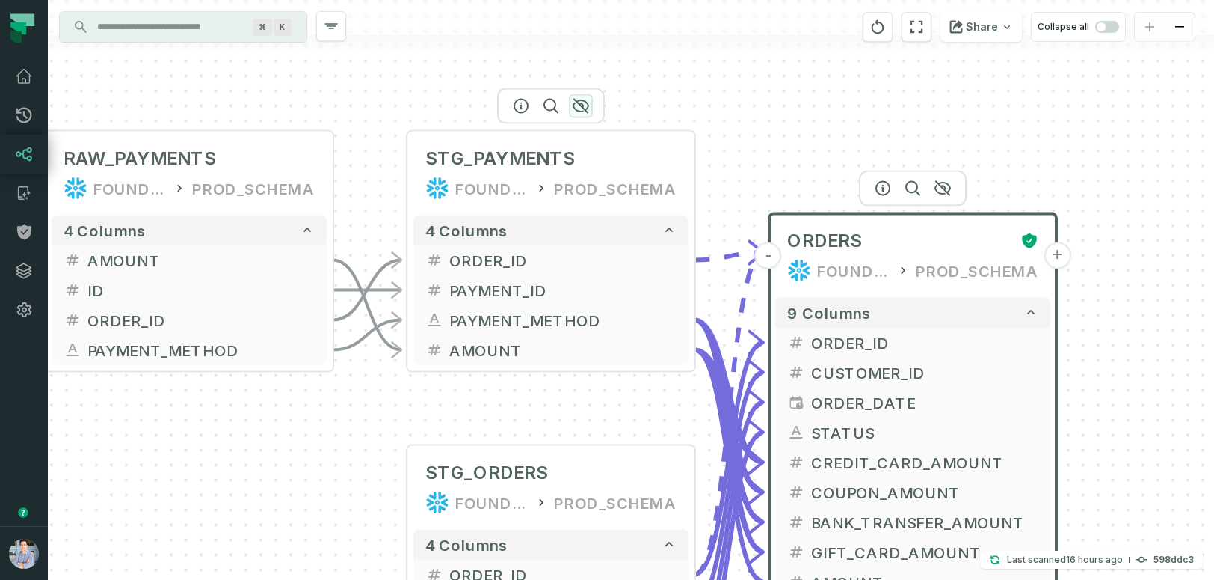
click at [582, 107] on icon "button" at bounding box center [581, 105] width 15 height 13
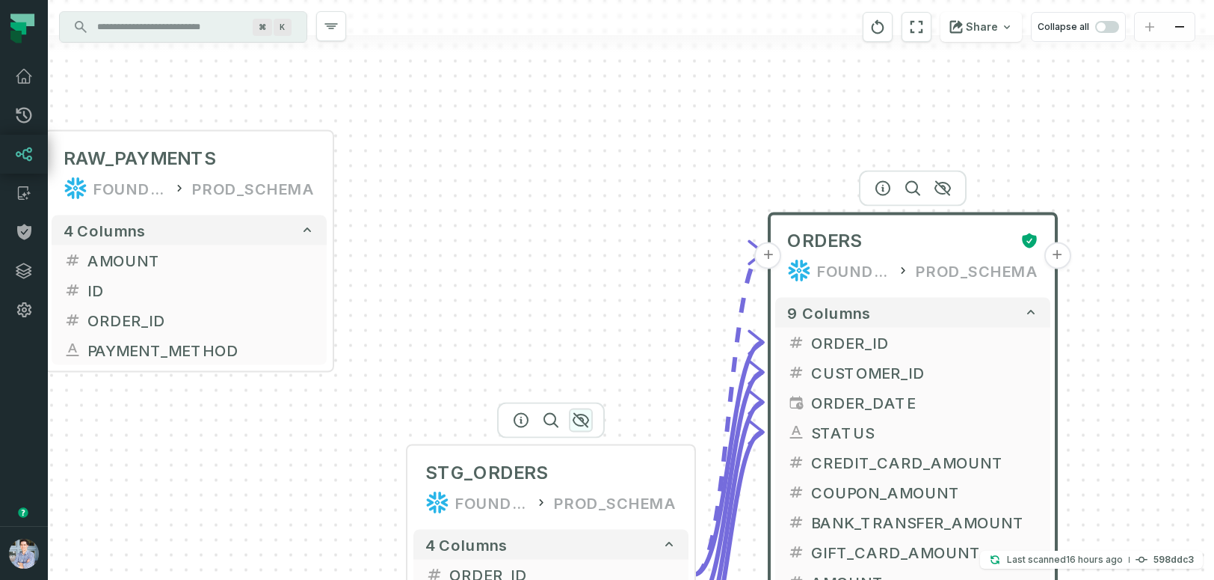
click at [580, 416] on icon "button" at bounding box center [581, 420] width 18 height 18
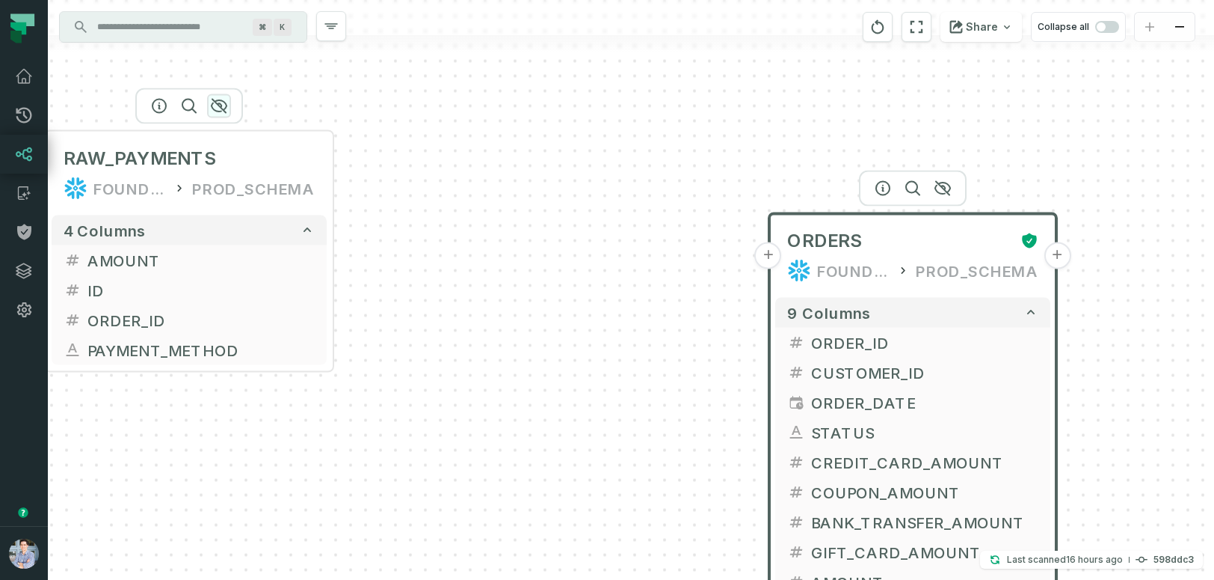
click at [219, 110] on icon "button" at bounding box center [219, 106] width 18 height 18
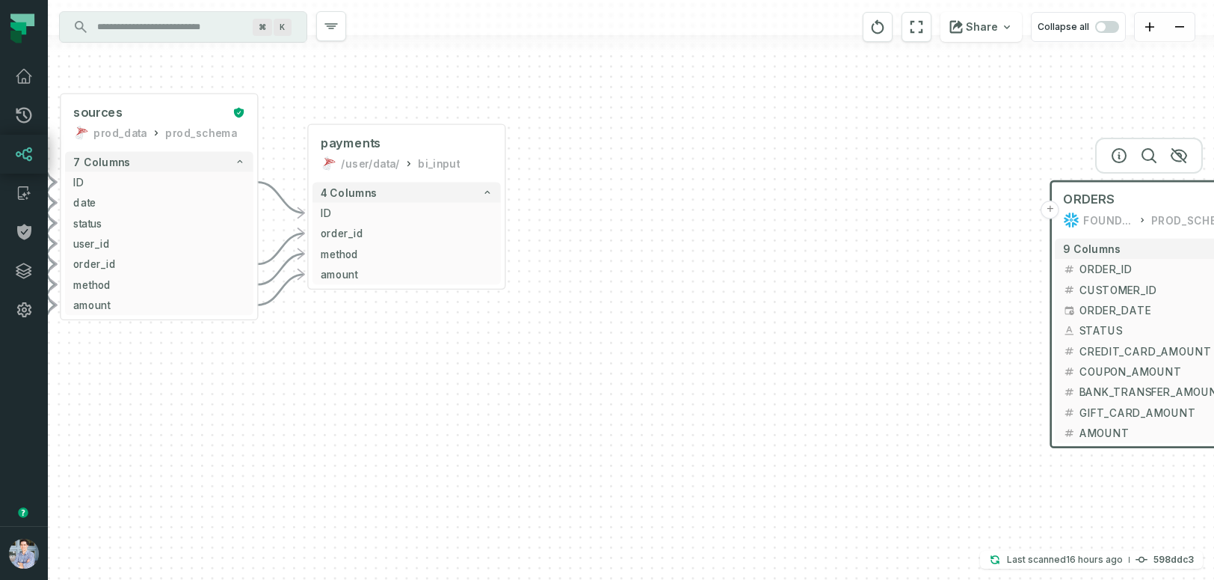
drag, startPoint x: 323, startPoint y: 314, endPoint x: 755, endPoint y: 287, distance: 433.0
click at [755, 287] on div "sources prod_data oracle_source - 7 columns ID - date - status - user_id - orde…" at bounding box center [631, 290] width 1166 height 580
click at [438, 98] on icon "button" at bounding box center [436, 99] width 15 height 13
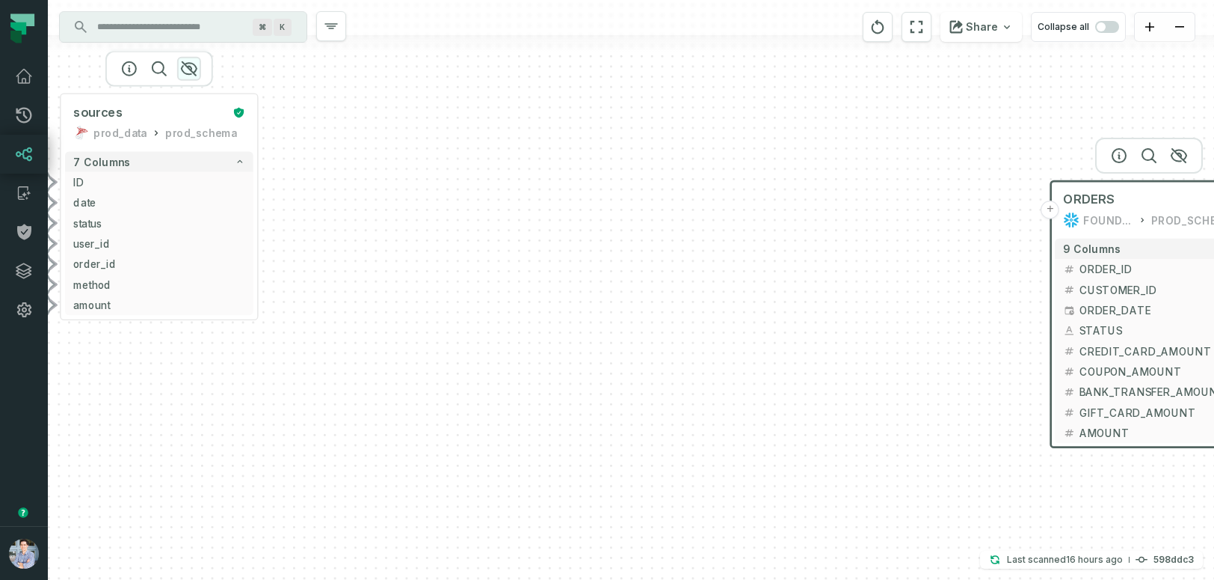
click at [191, 71] on icon "button" at bounding box center [189, 68] width 15 height 13
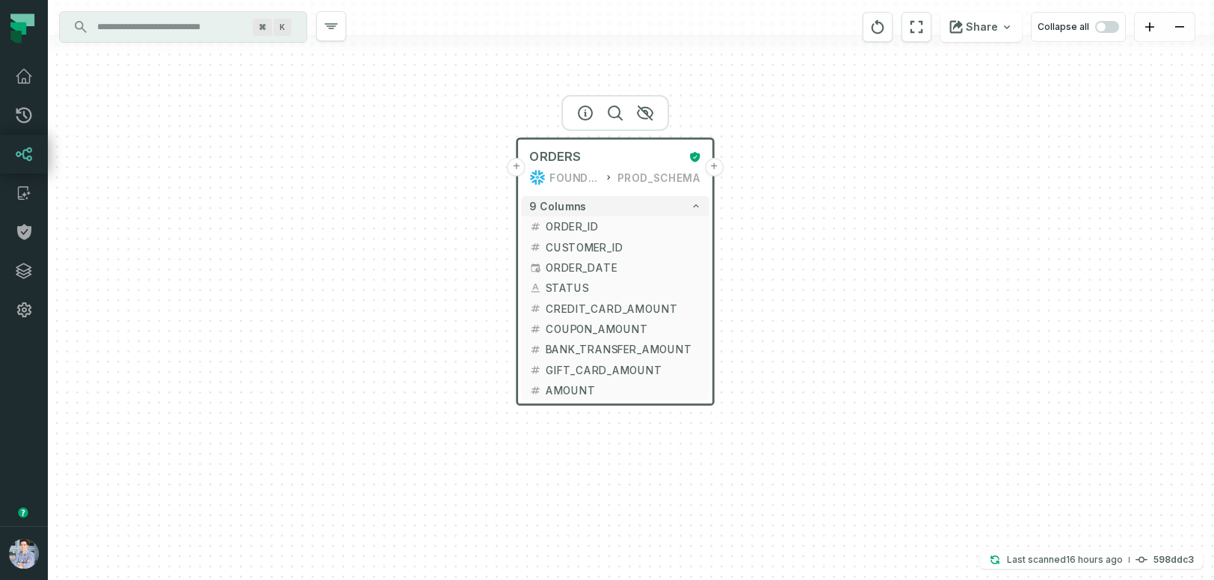
drag, startPoint x: 760, startPoint y: 332, endPoint x: 226, endPoint y: 289, distance: 535.6
click at [226, 289] on div "sources prod_data oracle_source + 7 columns ID + date + status + user_id + orde…" at bounding box center [631, 290] width 1166 height 580
click at [516, 172] on button "+" at bounding box center [517, 167] width 19 height 19
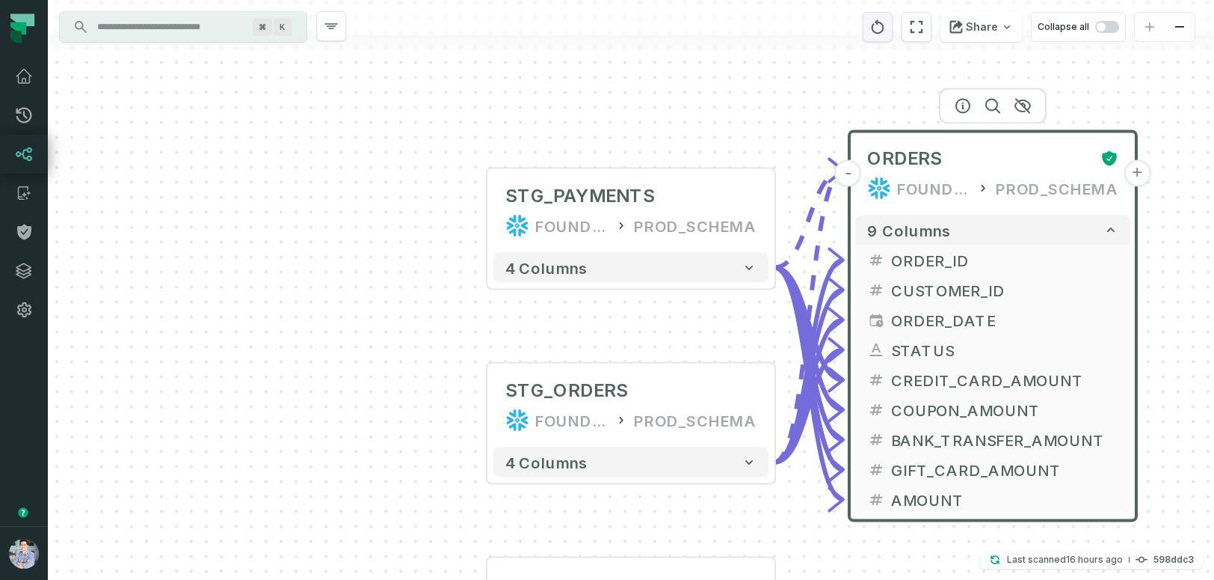
click at [886, 27] on icon "reset" at bounding box center [878, 27] width 16 height 18
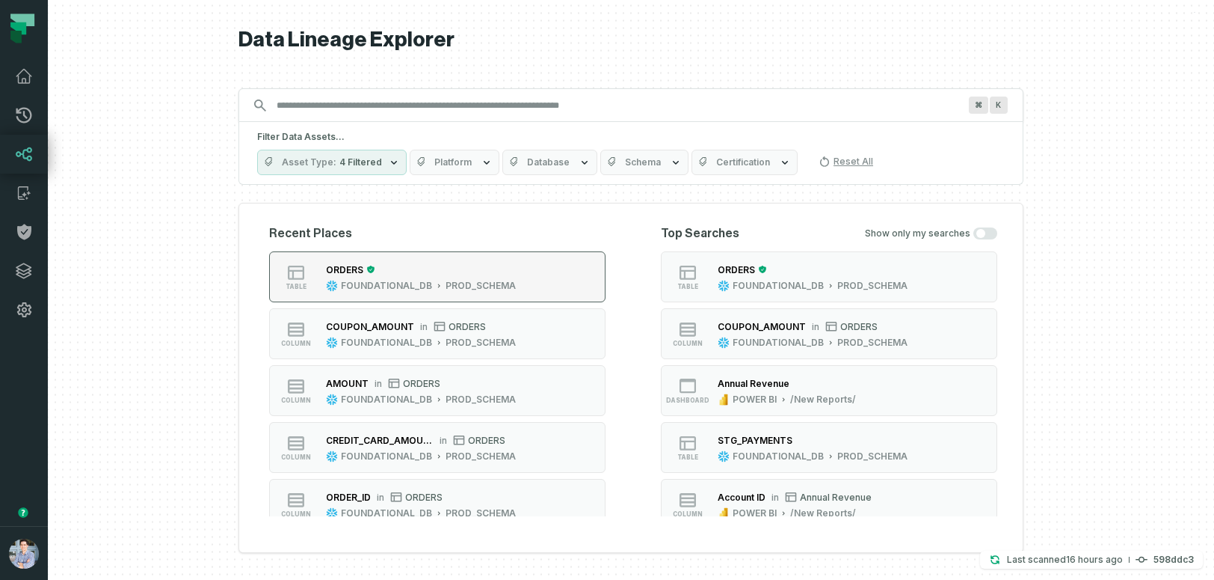
click at [476, 268] on div "ORDERS" at bounding box center [421, 269] width 190 height 15
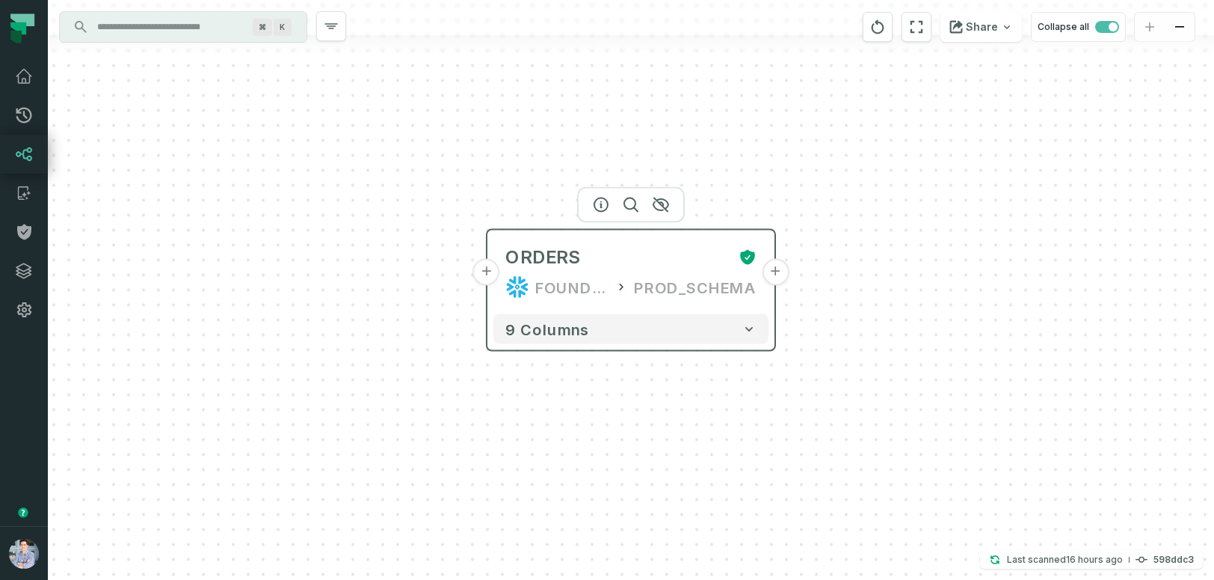
click at [776, 277] on button "+" at bounding box center [775, 272] width 27 height 27
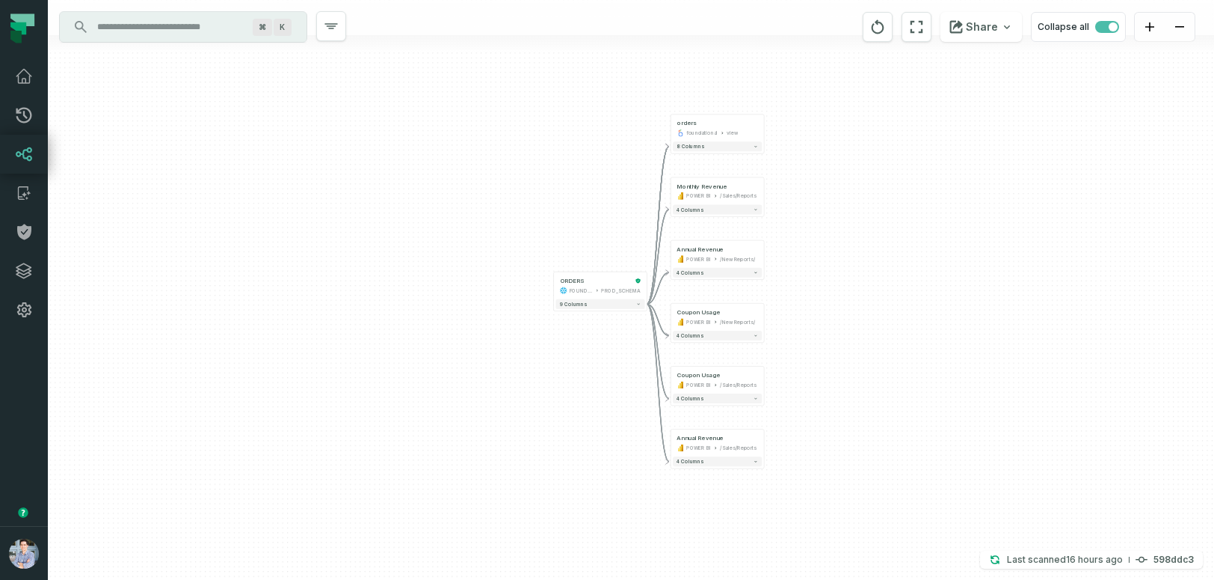
drag, startPoint x: 904, startPoint y: 271, endPoint x: 941, endPoint y: 242, distance: 46.8
click at [941, 242] on div "+ orders foundational view + 8 columns + Monthly Revenue POWER BI /Sales/Report…" at bounding box center [631, 290] width 1166 height 580
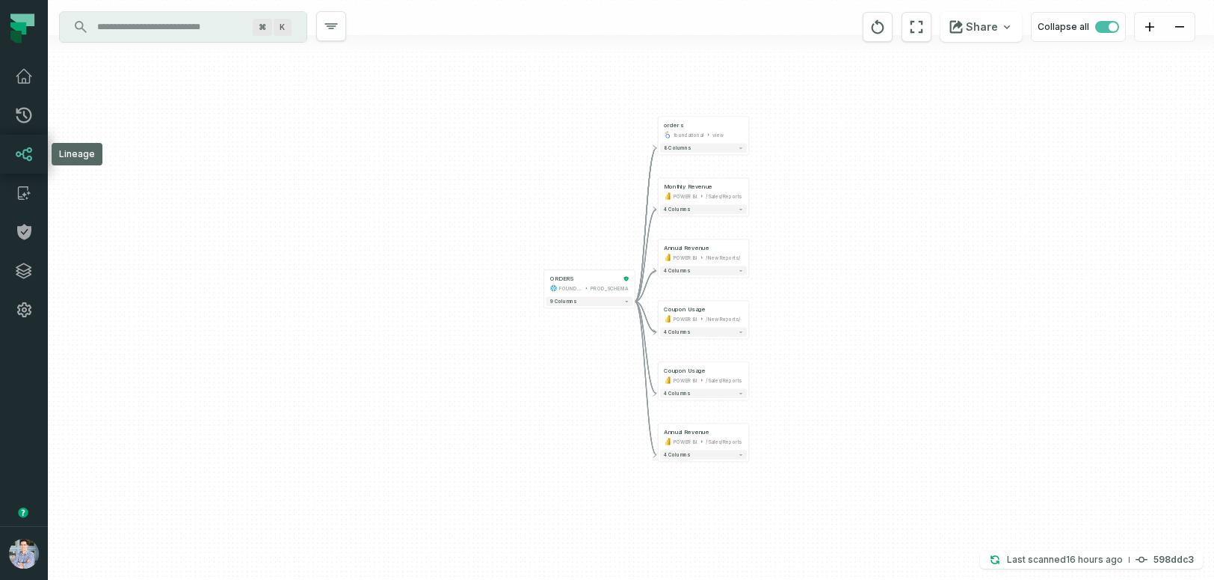
click at [25, 150] on icon at bounding box center [24, 154] width 16 height 14
click at [22, 265] on icon at bounding box center [24, 271] width 18 height 18
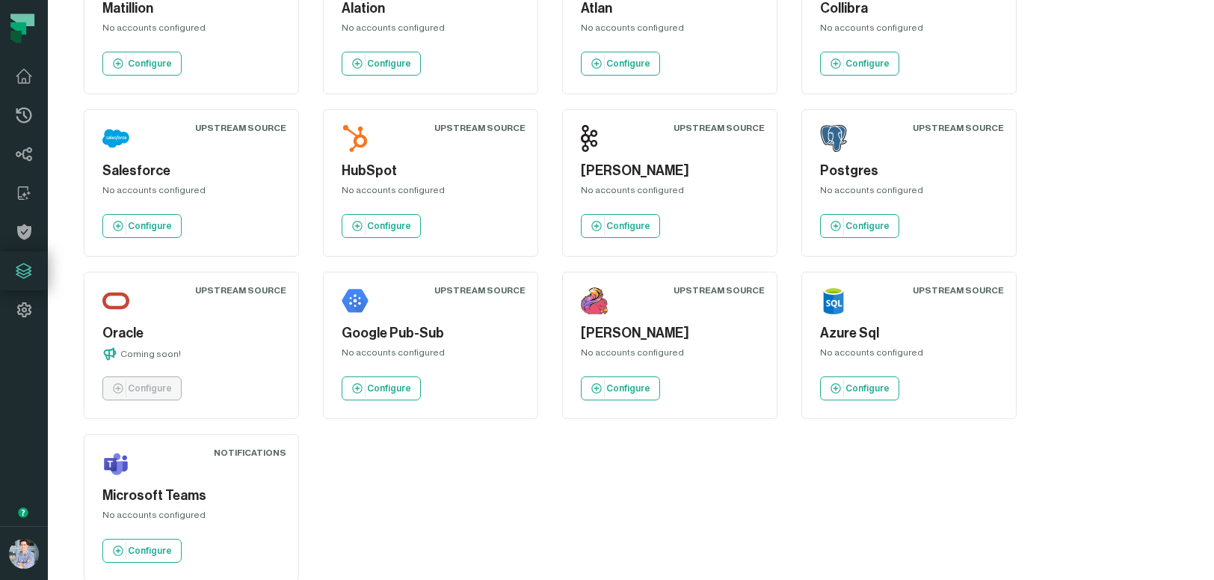
scroll to position [1448, 0]
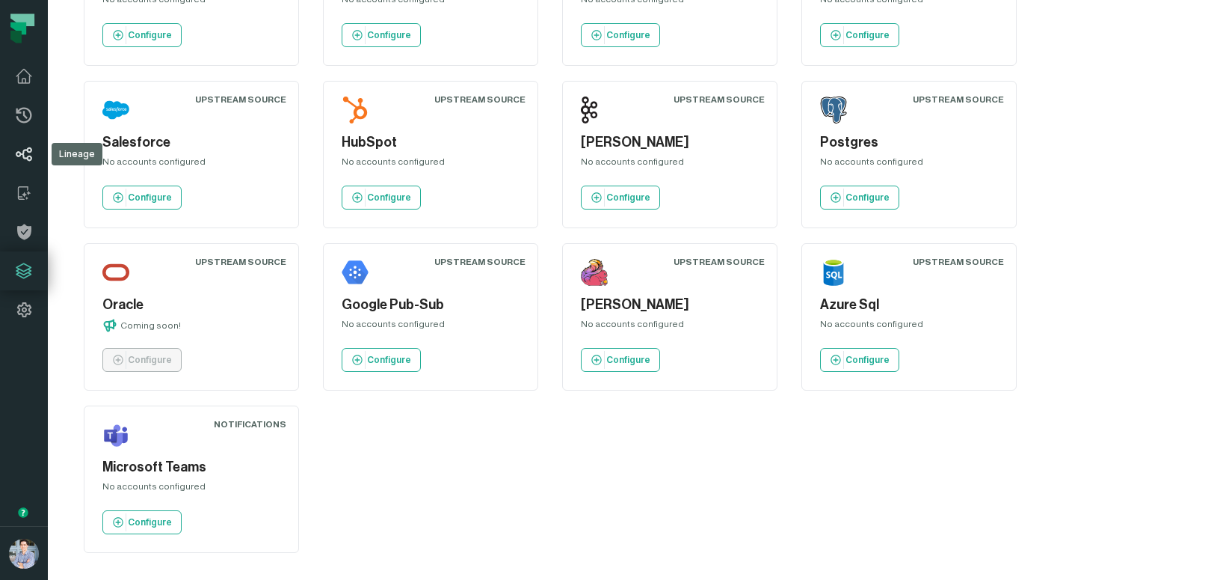
click at [25, 146] on icon at bounding box center [24, 154] width 18 height 18
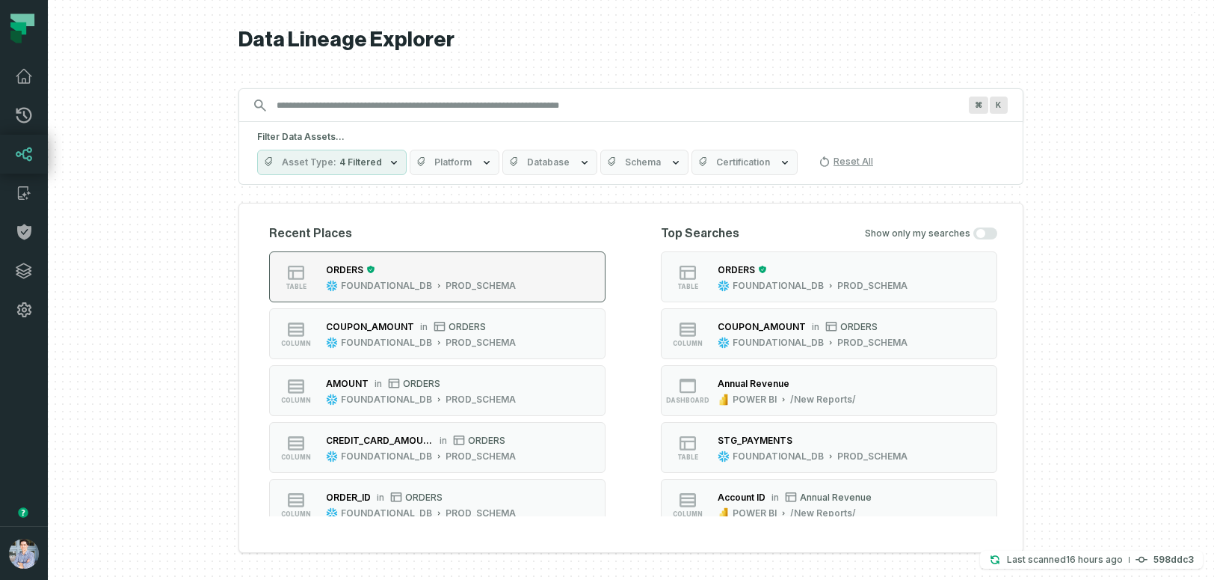
click at [494, 267] on div "ORDERS" at bounding box center [421, 269] width 190 height 15
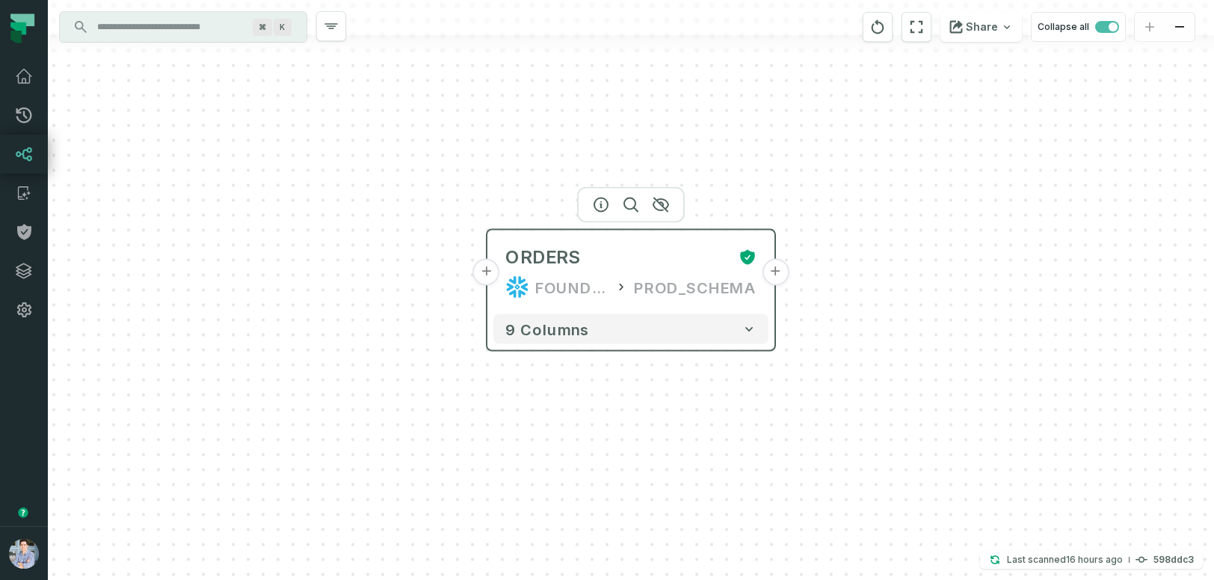
click at [491, 268] on button "+" at bounding box center [486, 272] width 27 height 27
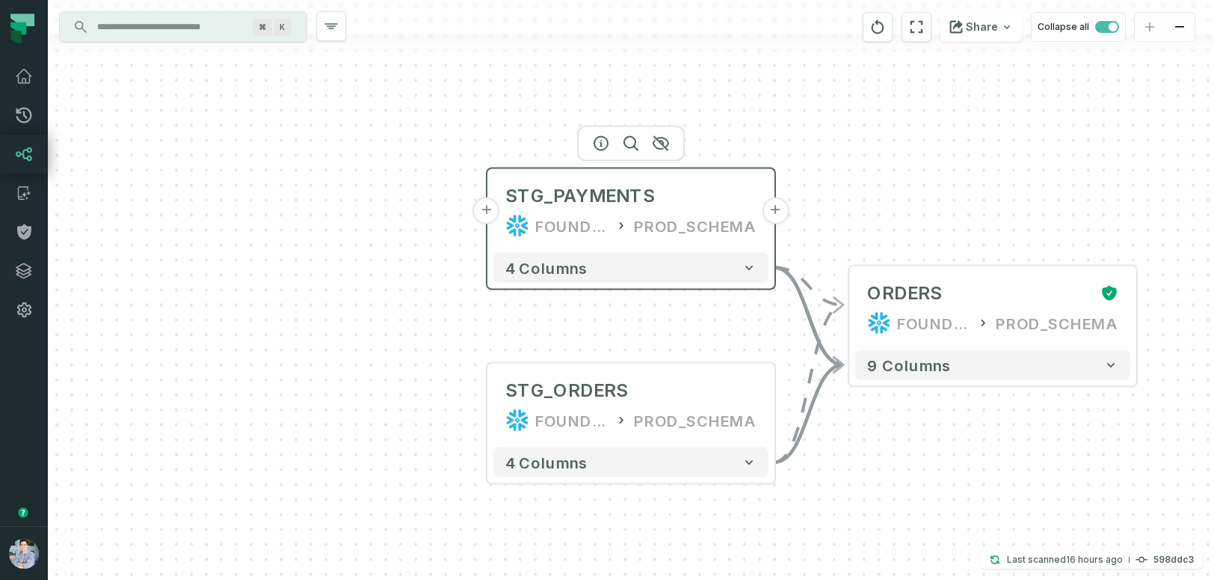
click at [488, 213] on button "+" at bounding box center [486, 210] width 27 height 27
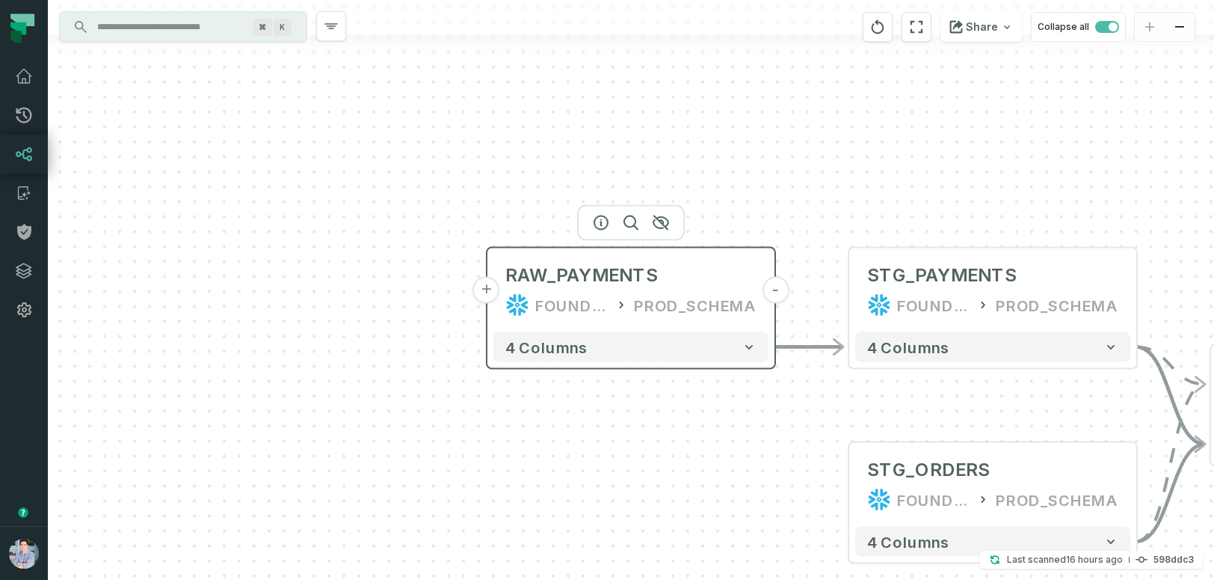
click at [488, 287] on button "+" at bounding box center [486, 290] width 27 height 27
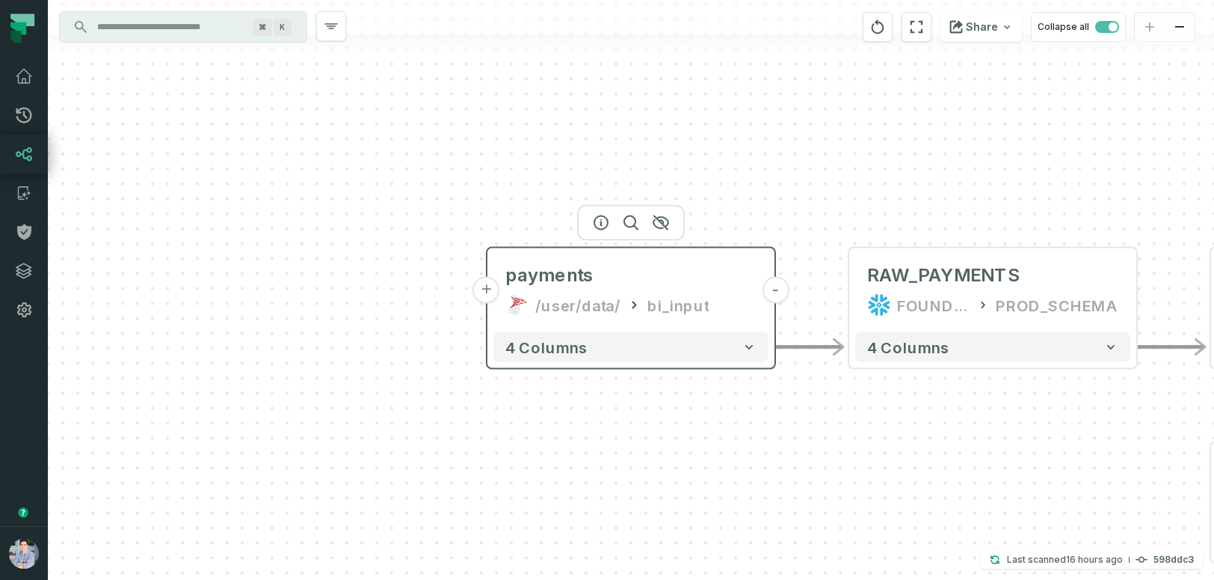
click at [490, 290] on button "+" at bounding box center [486, 290] width 27 height 27
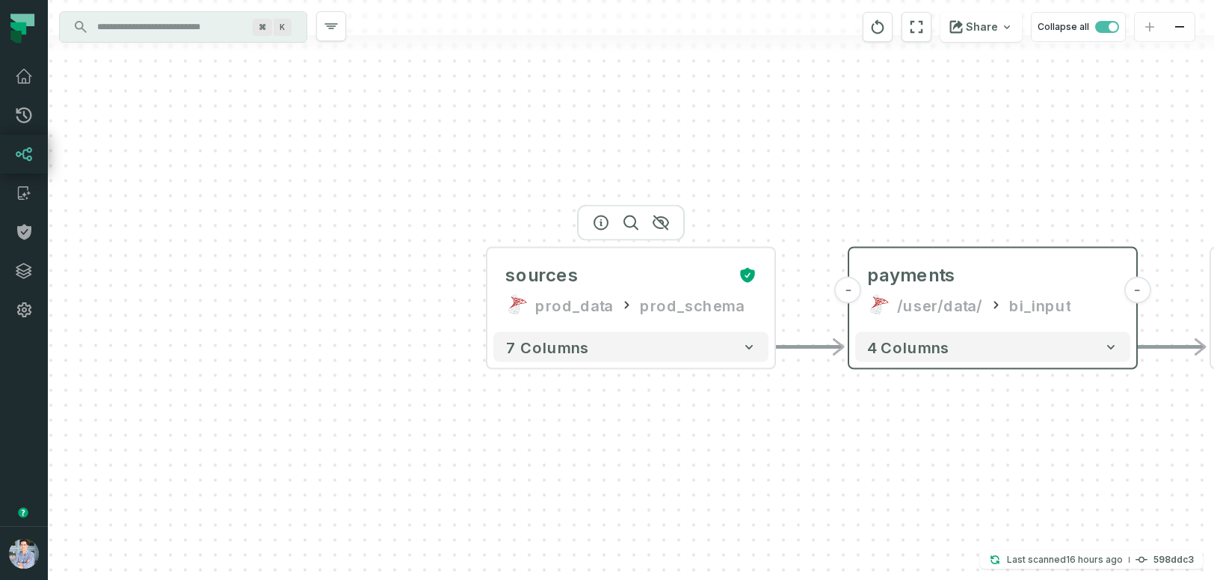
click at [0, 0] on button "+" at bounding box center [0, 0] width 0 height 0
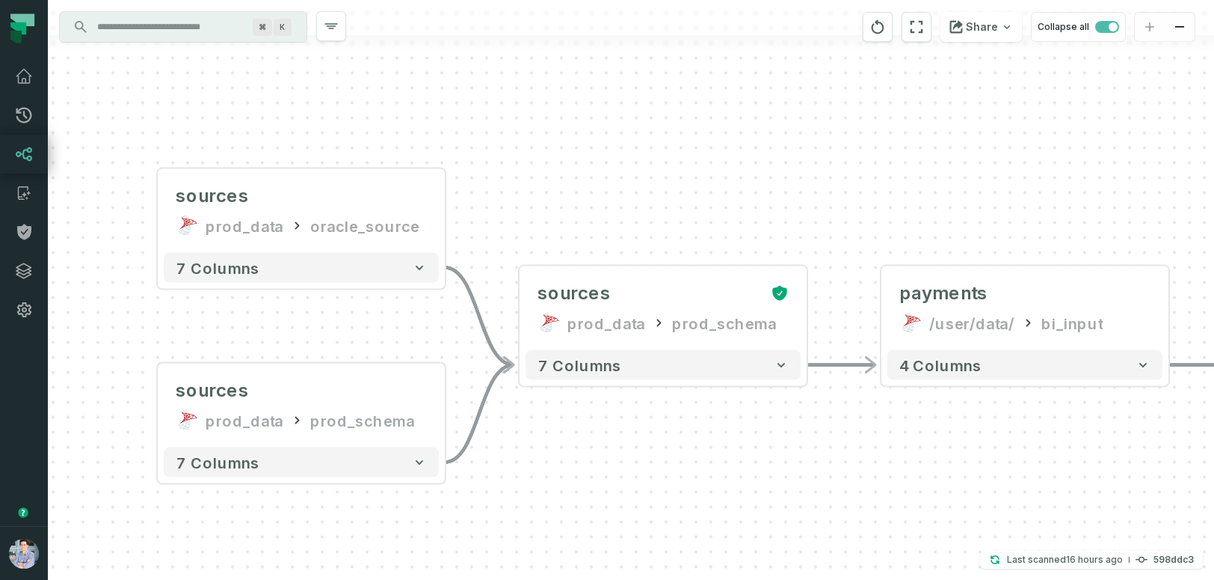
drag, startPoint x: 983, startPoint y: 185, endPoint x: 568, endPoint y: 185, distance: 415.0
click at [566, 181] on div "sources prod_data oracle_source - 7 columns sources prod_data prod_schema - 7 c…" at bounding box center [631, 290] width 1166 height 580
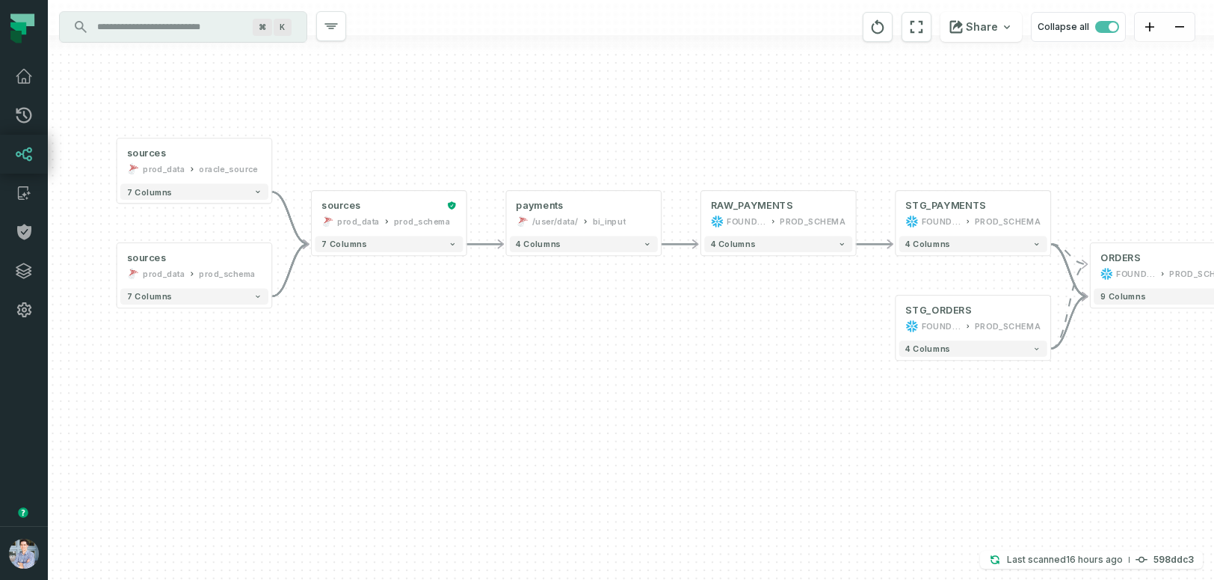
drag, startPoint x: 903, startPoint y: 419, endPoint x: 720, endPoint y: 384, distance: 186.5
click at [720, 384] on div "sources prod_data oracle_source - 7 columns sources prod_data prod_schema - 7 c…" at bounding box center [631, 290] width 1166 height 580
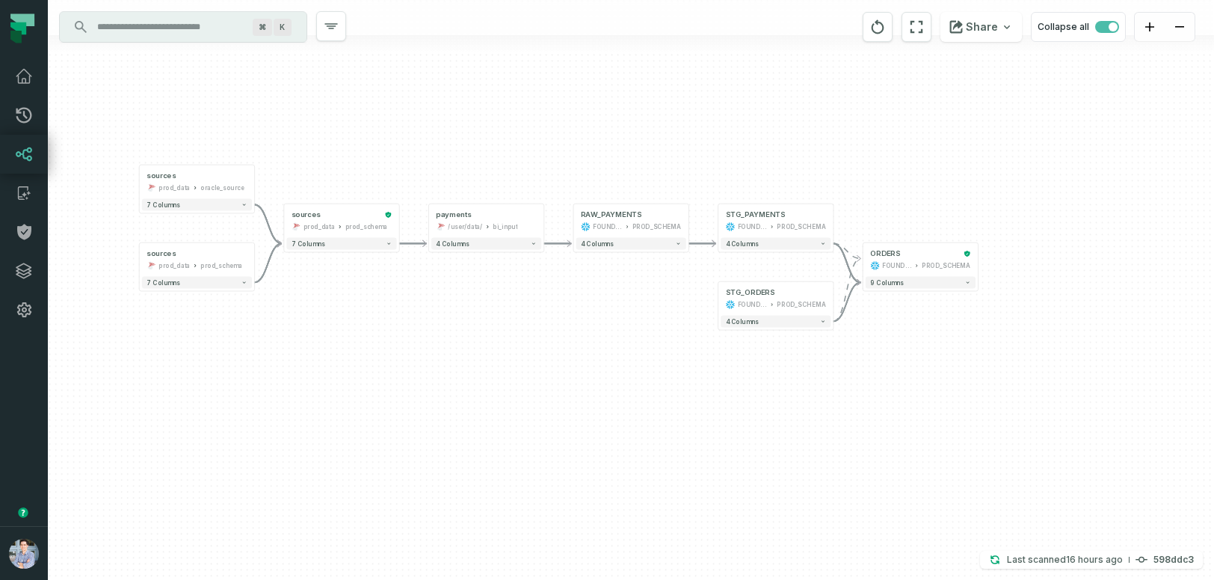
drag, startPoint x: 729, startPoint y: 392, endPoint x: 597, endPoint y: 355, distance: 137.3
click at [597, 355] on div "sources prod_data oracle_source - 7 columns sources prod_data prod_schema - 7 c…" at bounding box center [631, 290] width 1166 height 580
click at [1106, 25] on span "button" at bounding box center [1107, 27] width 24 height 12
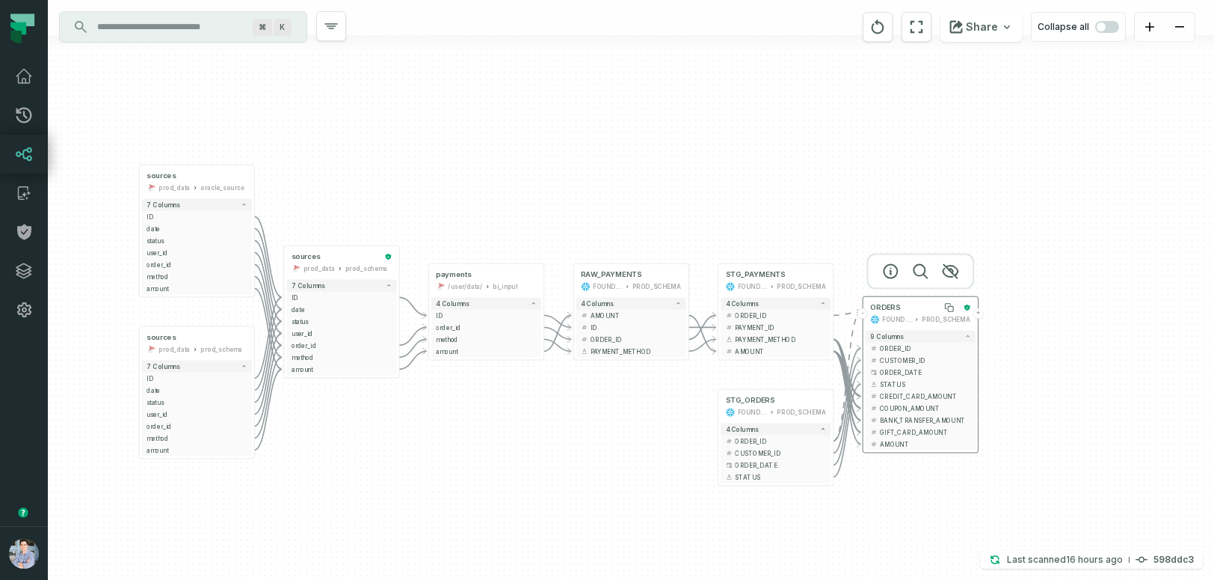
click at [932, 305] on div "ORDERS" at bounding box center [914, 308] width 88 height 10
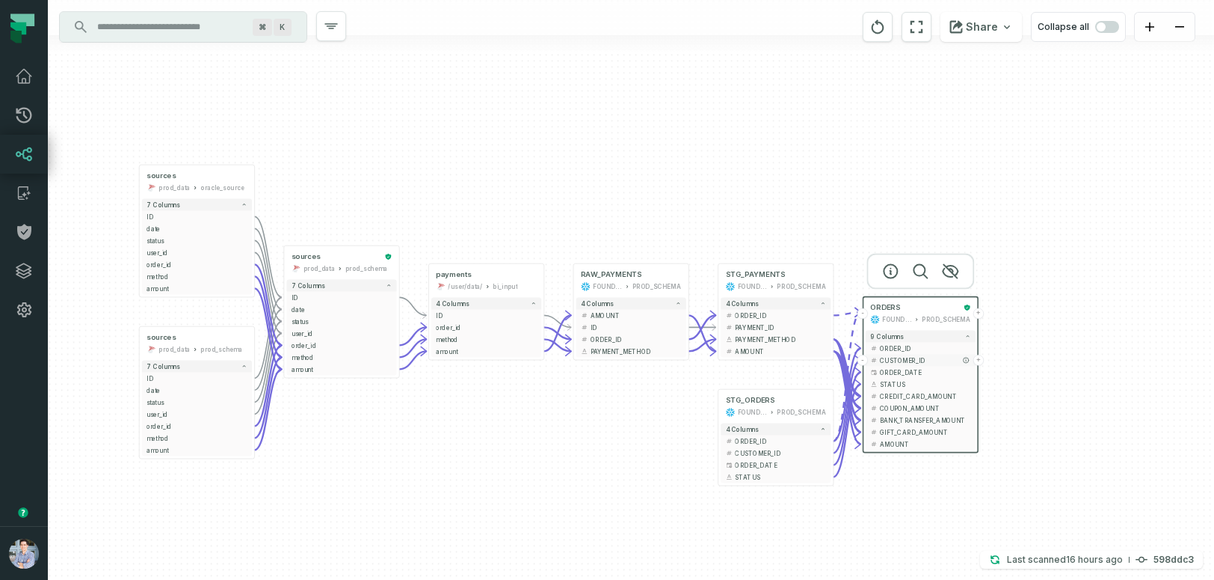
click at [897, 361] on span "CUSTOMER_ID" at bounding box center [925, 359] width 91 height 9
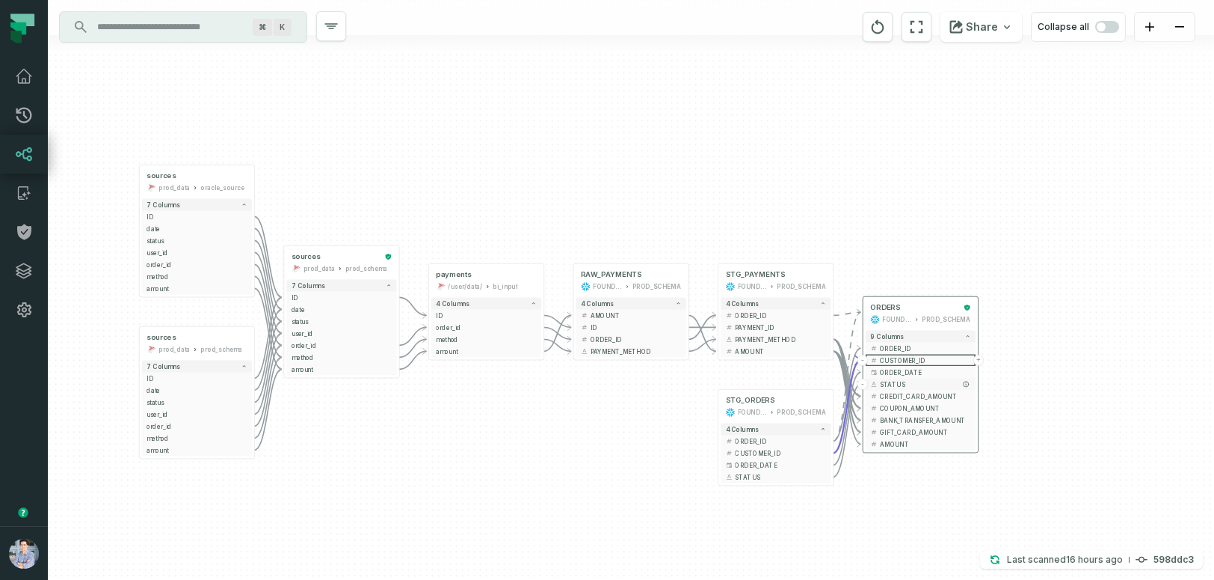
click at [906, 383] on span "STATUS" at bounding box center [925, 383] width 91 height 9
click at [909, 431] on span "GIFT_CARD_AMOUNT" at bounding box center [925, 431] width 91 height 9
click at [914, 407] on span "COUPON_AMOUNT" at bounding box center [925, 407] width 91 height 9
click at [897, 441] on span "AMOUNT" at bounding box center [925, 443] width 91 height 9
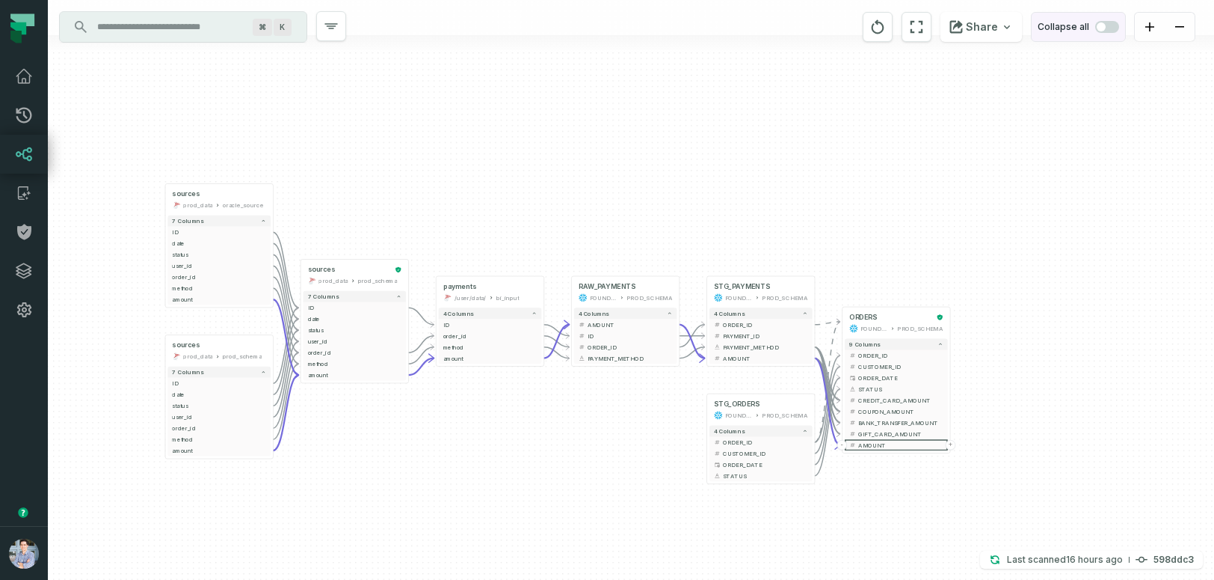
click at [1108, 25] on span "button" at bounding box center [1107, 27] width 24 height 12
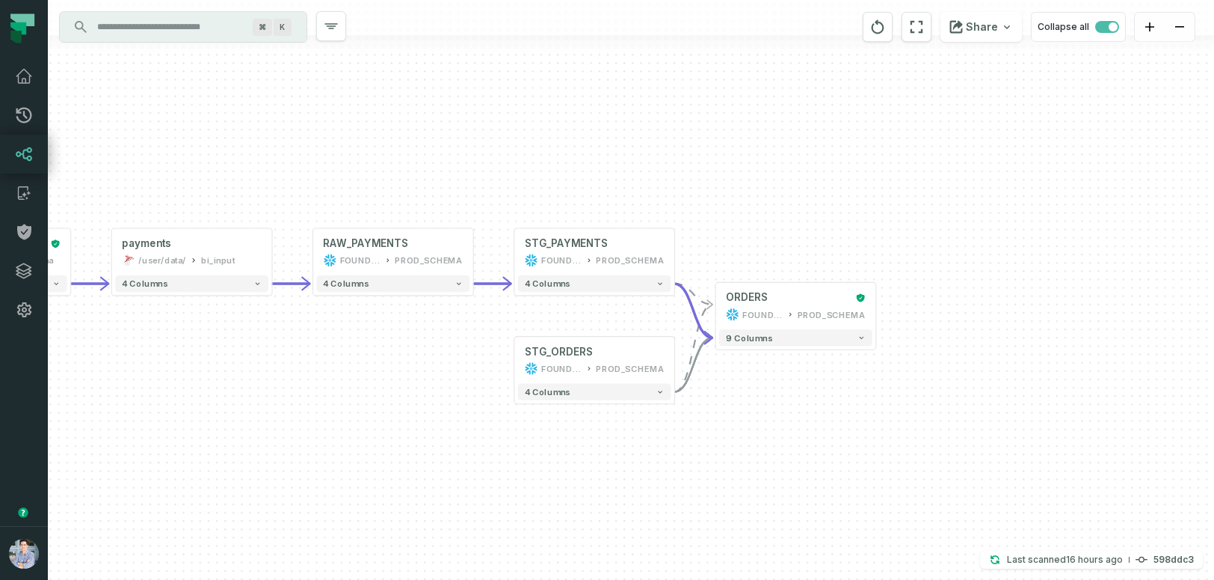
drag, startPoint x: 858, startPoint y: 393, endPoint x: 733, endPoint y: 491, distance: 159.3
click at [733, 491] on div "sources prod_data oracle_source - 7 columns sources prod_data prod_schema - 7 c…" at bounding box center [631, 290] width 1166 height 580
click at [718, 313] on button "-" at bounding box center [715, 305] width 15 height 15
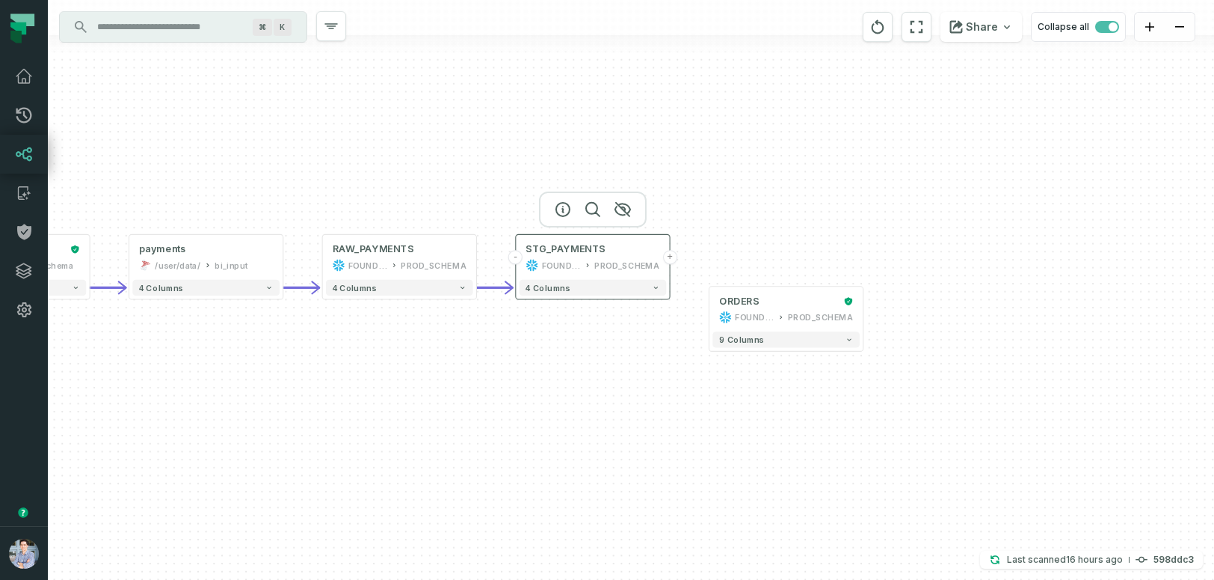
click at [518, 262] on button "-" at bounding box center [515, 257] width 14 height 14
click at [325, 256] on button "-" at bounding box center [322, 257] width 14 height 14
click at [130, 265] on header "- payments /user/data/ bi_input +" at bounding box center [205, 256] width 153 height 42
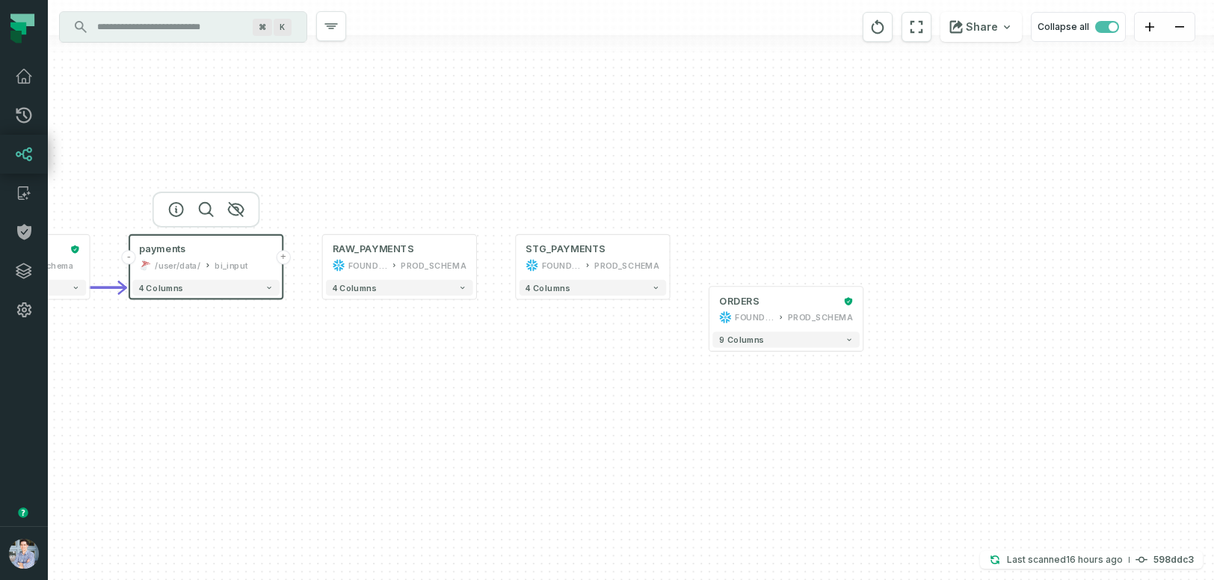
click at [130, 265] on header "- payments /user/data/ bi_input +" at bounding box center [205, 256] width 153 height 42
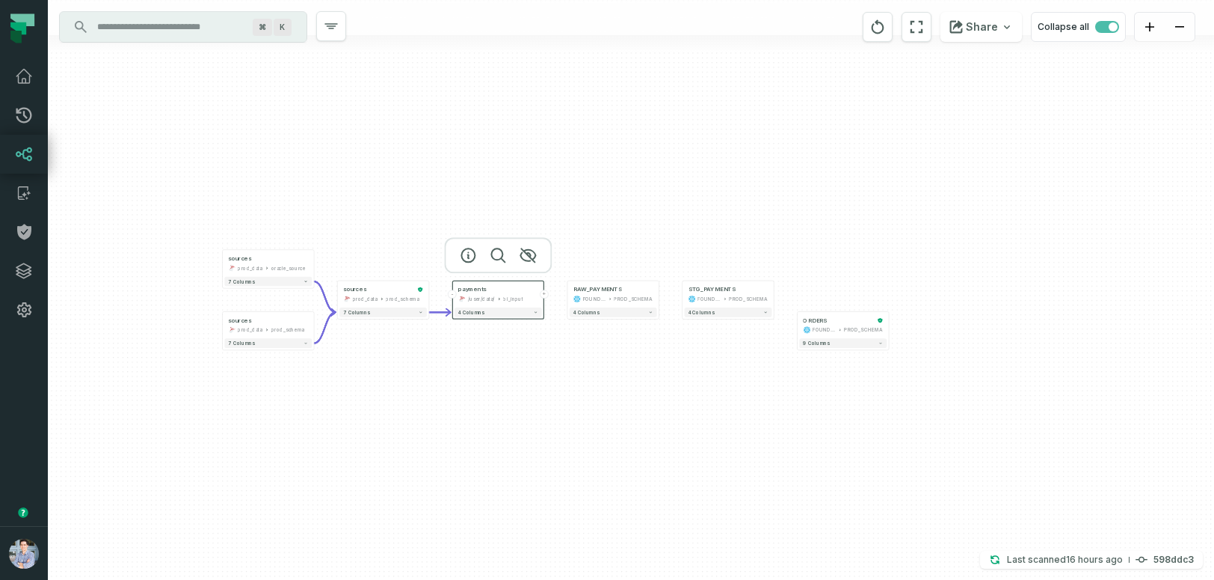
drag, startPoint x: 375, startPoint y: 405, endPoint x: 587, endPoint y: 377, distance: 213.5
click at [587, 377] on div "sources prod_data oracle_source - 7 columns sources prod_data prod_schema - 7 c…" at bounding box center [631, 290] width 1166 height 580
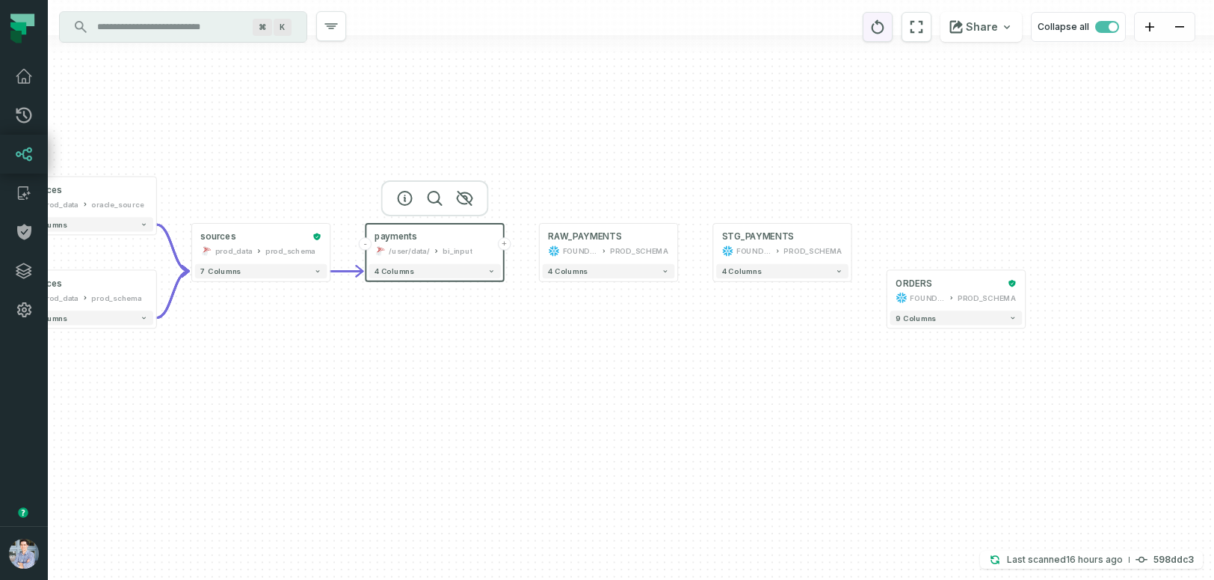
click at [879, 25] on icon "reset" at bounding box center [878, 27] width 16 height 18
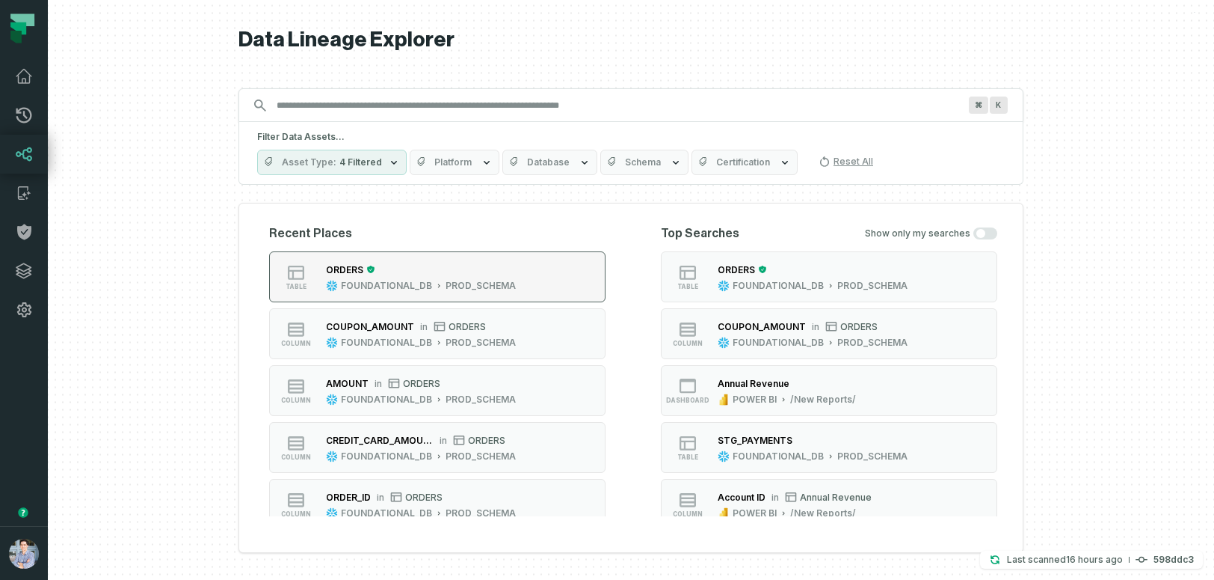
click at [581, 280] on button "table ORDERS FOUNDATIONAL_DB PROD_SCHEMA" at bounding box center [437, 276] width 336 height 51
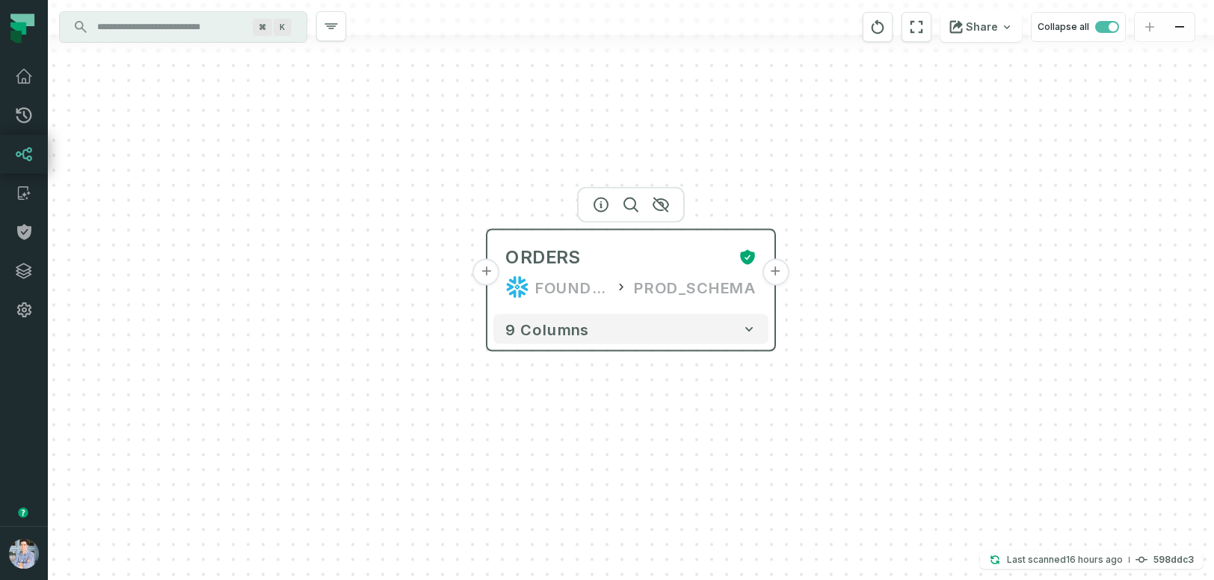
click at [491, 275] on button "+" at bounding box center [486, 272] width 27 height 27
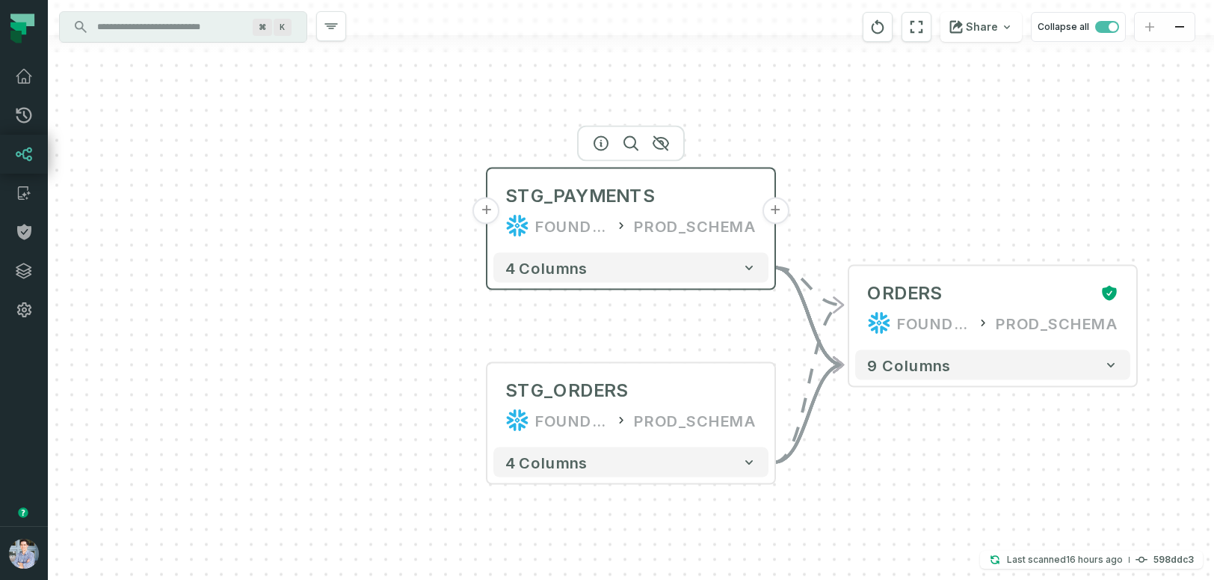
click at [487, 215] on button "+" at bounding box center [486, 210] width 27 height 27
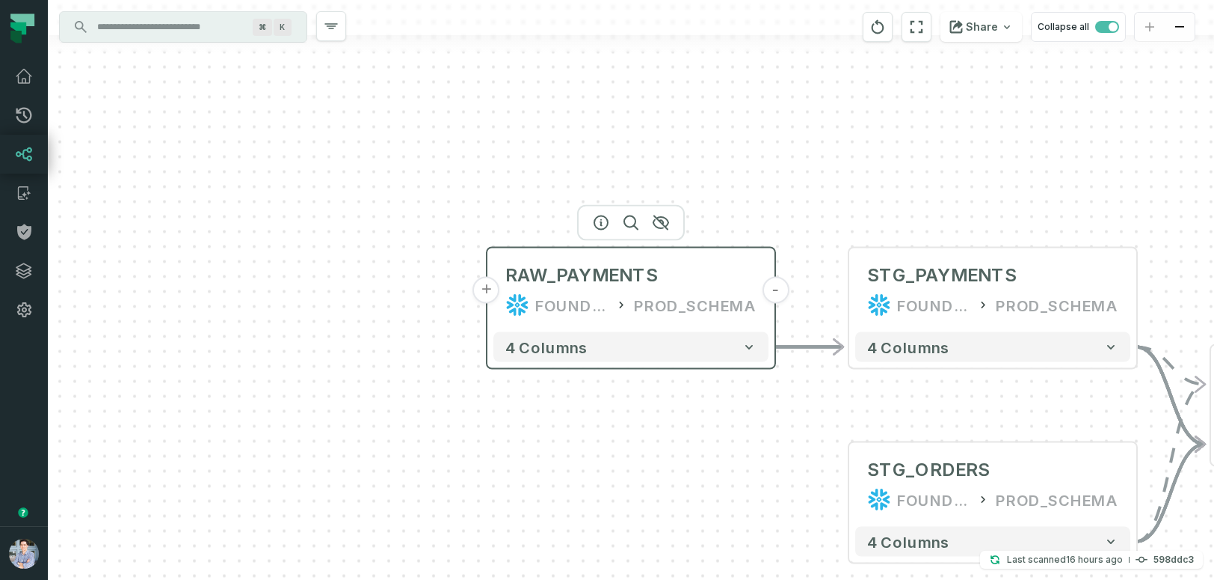
click at [486, 289] on button "+" at bounding box center [486, 290] width 27 height 27
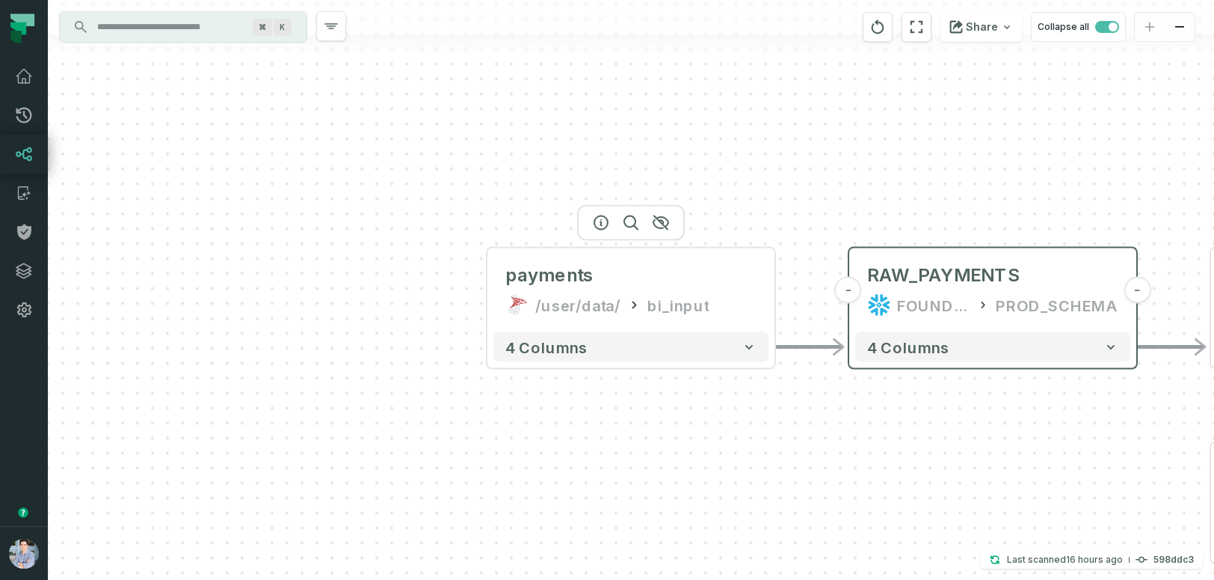
click at [0, 0] on button "+" at bounding box center [0, 0] width 0 height 0
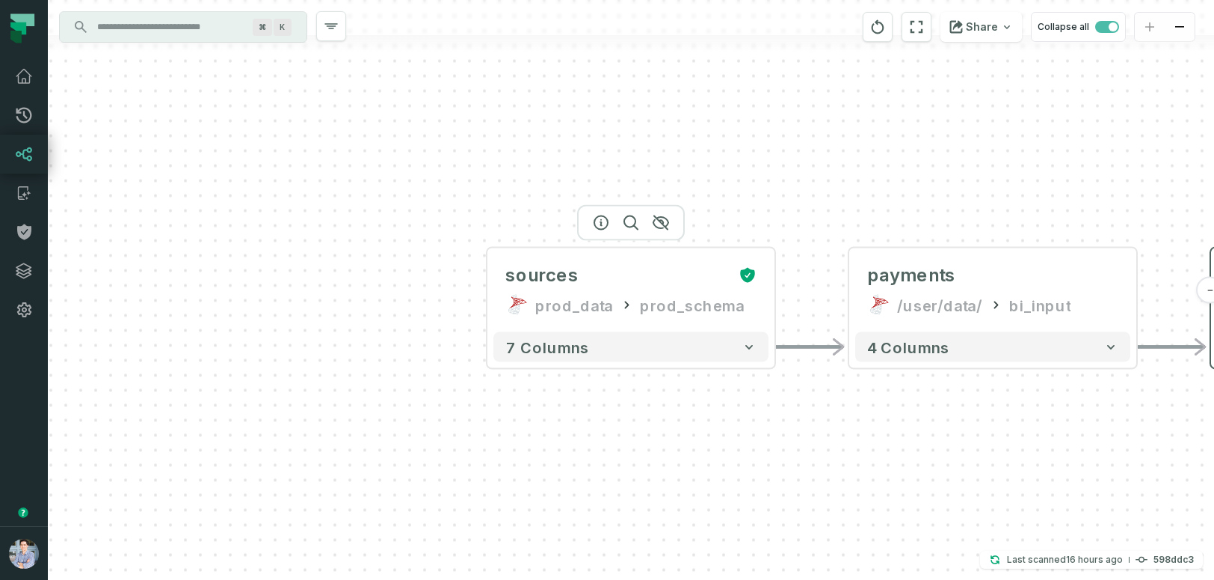
click at [0, 0] on button "+" at bounding box center [0, 0] width 0 height 0
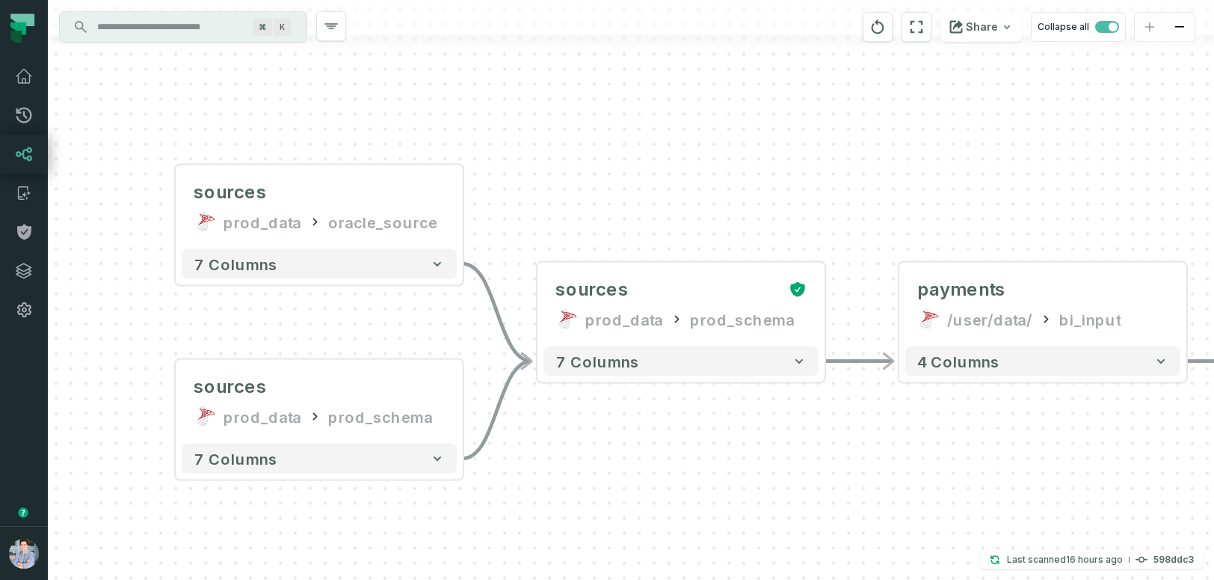
drag, startPoint x: 955, startPoint y: 147, endPoint x: 642, endPoint y: 146, distance: 312.6
click at [642, 144] on div "sources prod_data oracle_source - 7 columns sources prod_data prod_schema - 7 c…" at bounding box center [631, 290] width 1166 height 580
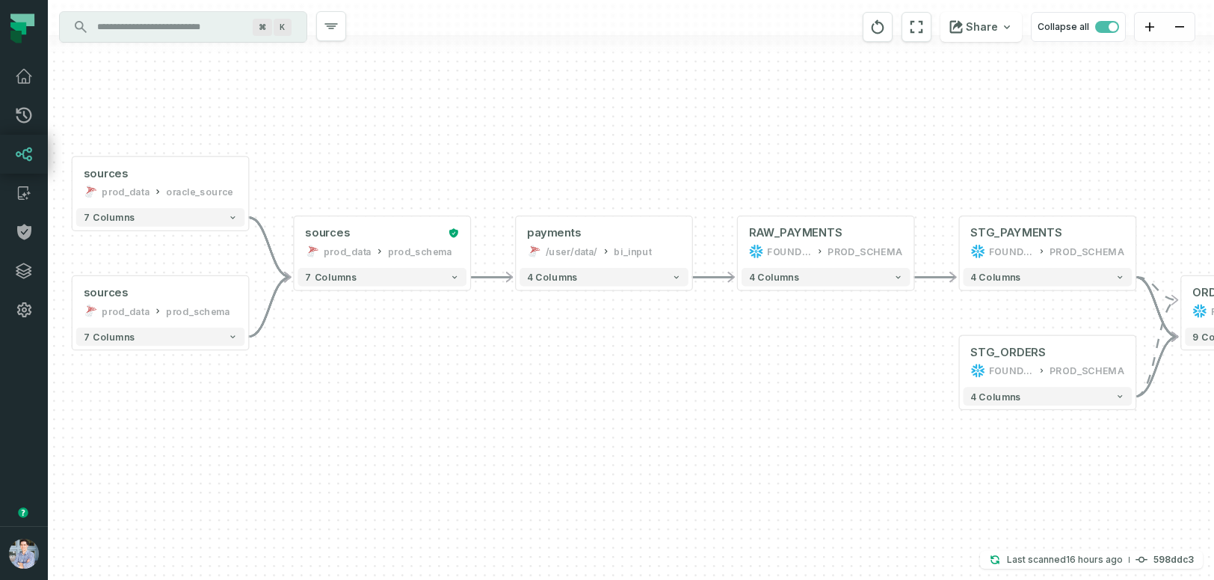
drag, startPoint x: 961, startPoint y: 455, endPoint x: 677, endPoint y: 454, distance: 283.4
click at [677, 454] on div "sources prod_data oracle_source - 7 columns sources prod_data prod_schema - 7 c…" at bounding box center [631, 290] width 1166 height 580
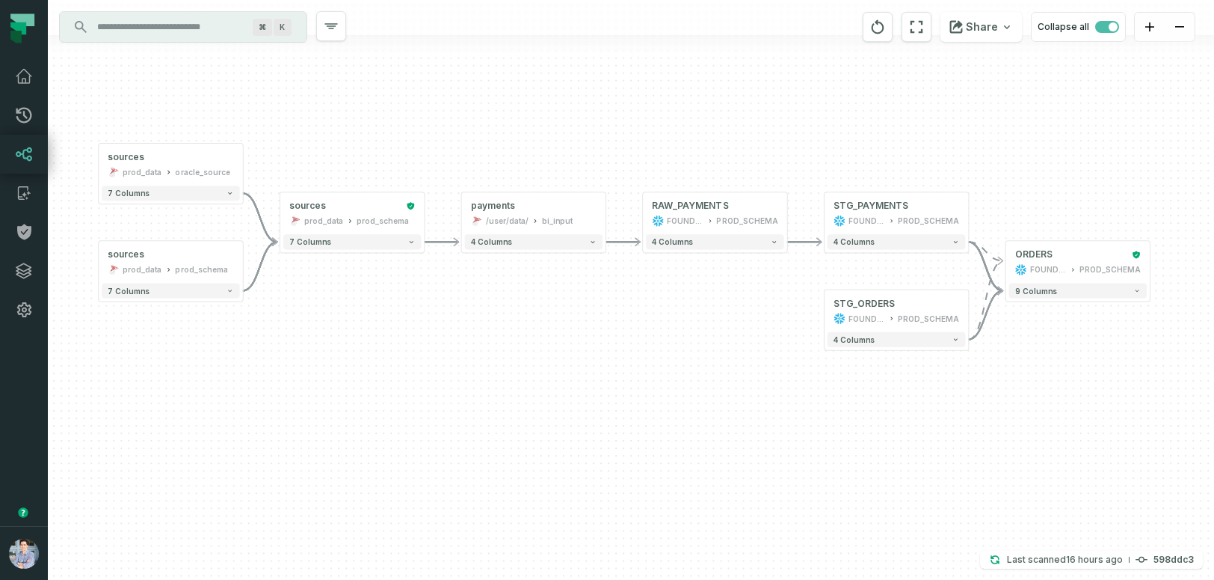
drag, startPoint x: 710, startPoint y: 458, endPoint x: 626, endPoint y: 390, distance: 108.0
click at [626, 390] on div "sources prod_data oracle_source - 7 columns sources prod_data prod_schema - 7 c…" at bounding box center [631, 290] width 1166 height 580
click at [1104, 25] on span "button" at bounding box center [1107, 27] width 24 height 12
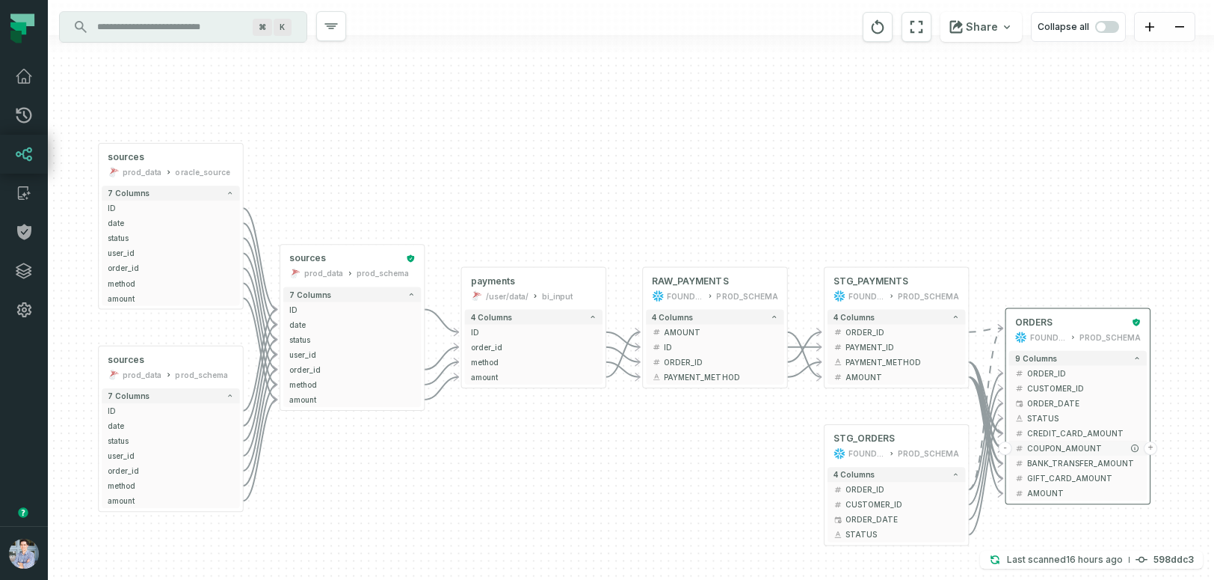
click at [1042, 446] on span "COUPON_AMOUNT" at bounding box center [1084, 448] width 114 height 11
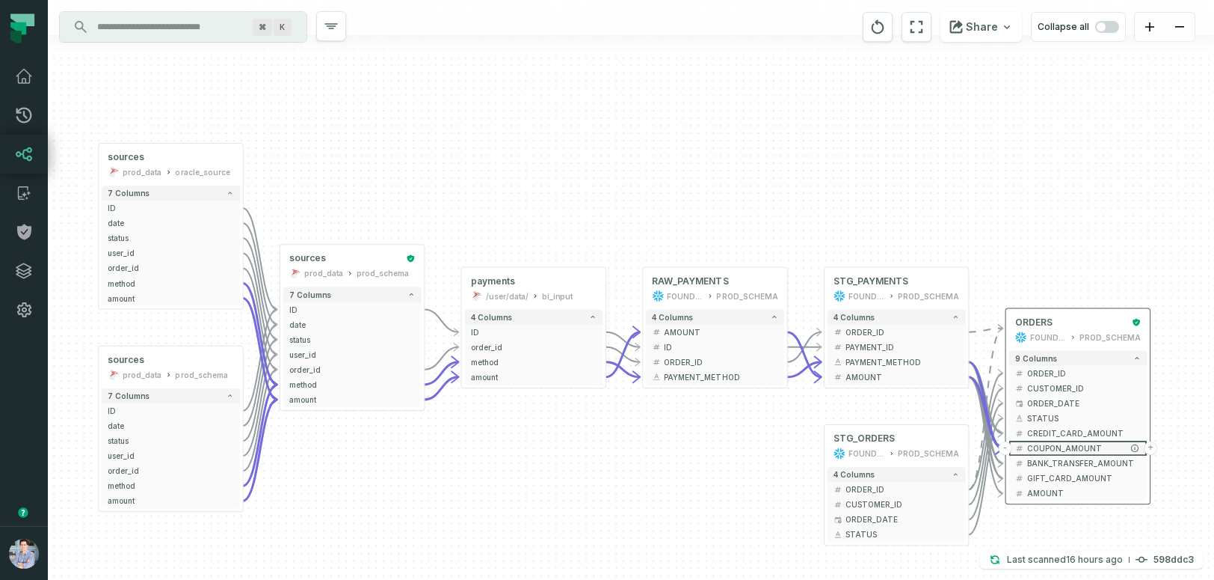
click at [1042, 446] on span "COUPON_AMOUNT" at bounding box center [1084, 448] width 114 height 11
click at [1009, 447] on button "-" at bounding box center [1005, 447] width 13 height 13
click at [1009, 447] on button "+" at bounding box center [1005, 447] width 13 height 13
click at [1057, 321] on div "ORDERS" at bounding box center [1070, 322] width 111 height 12
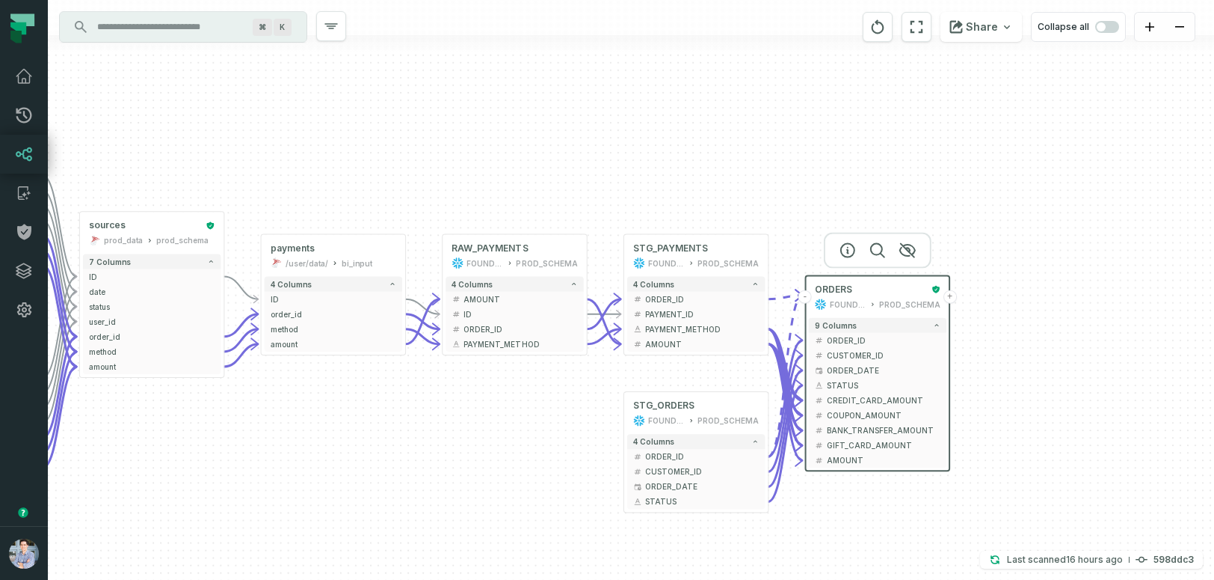
drag, startPoint x: 1033, startPoint y: 141, endPoint x: 722, endPoint y: 97, distance: 314.9
click at [722, 97] on div "sources prod_data oracle_source - 7 columns ID - date - status - user_id - orde…" at bounding box center [631, 290] width 1166 height 580
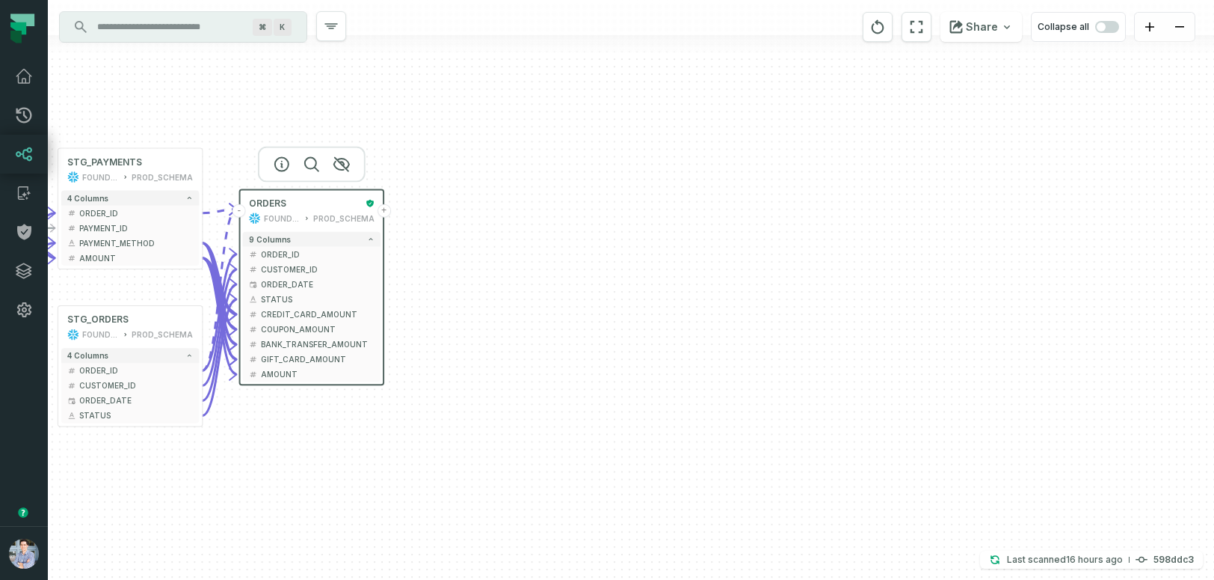
drag, startPoint x: 1058, startPoint y: 259, endPoint x: 595, endPoint y: 183, distance: 469.0
click at [595, 183] on div "sources prod_data oracle_source - 7 columns ID - date - status - user_id - orde…" at bounding box center [631, 290] width 1166 height 580
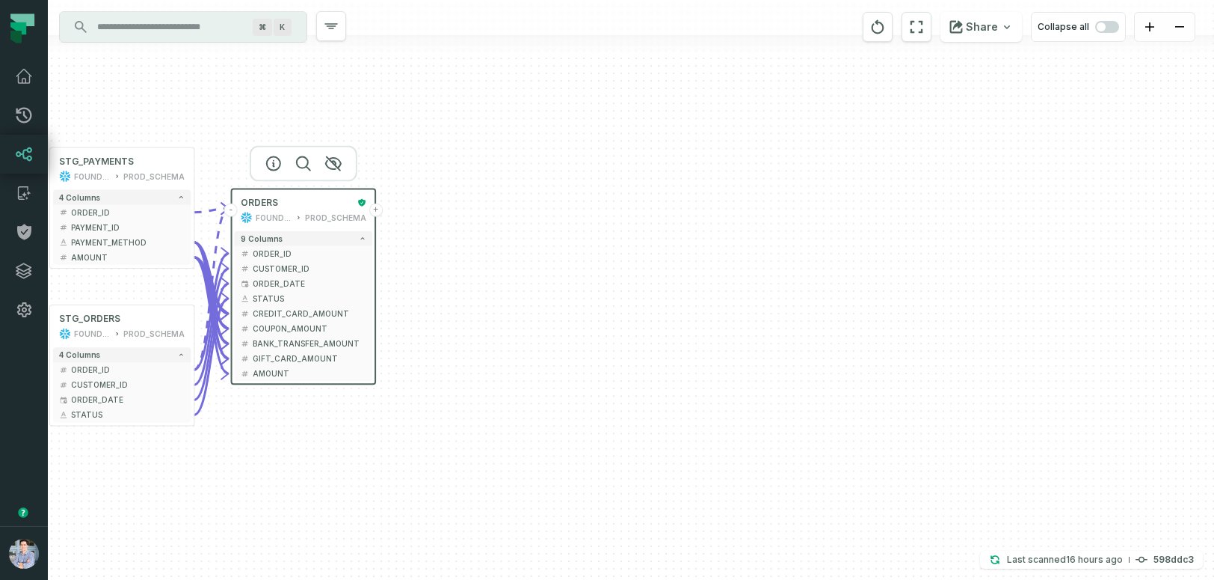
click at [375, 211] on button "+" at bounding box center [375, 209] width 13 height 13
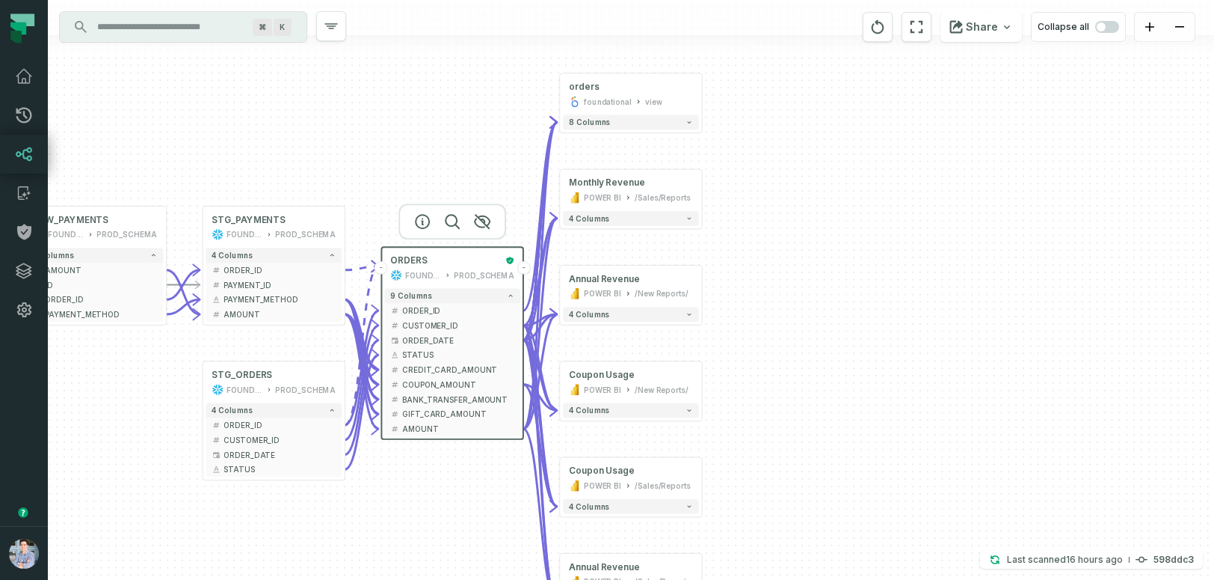
click at [458, 131] on div "+ orders foundational view + 8 columns + Monthly Revenue POWER BI /Sales/Report…" at bounding box center [631, 290] width 1166 height 580
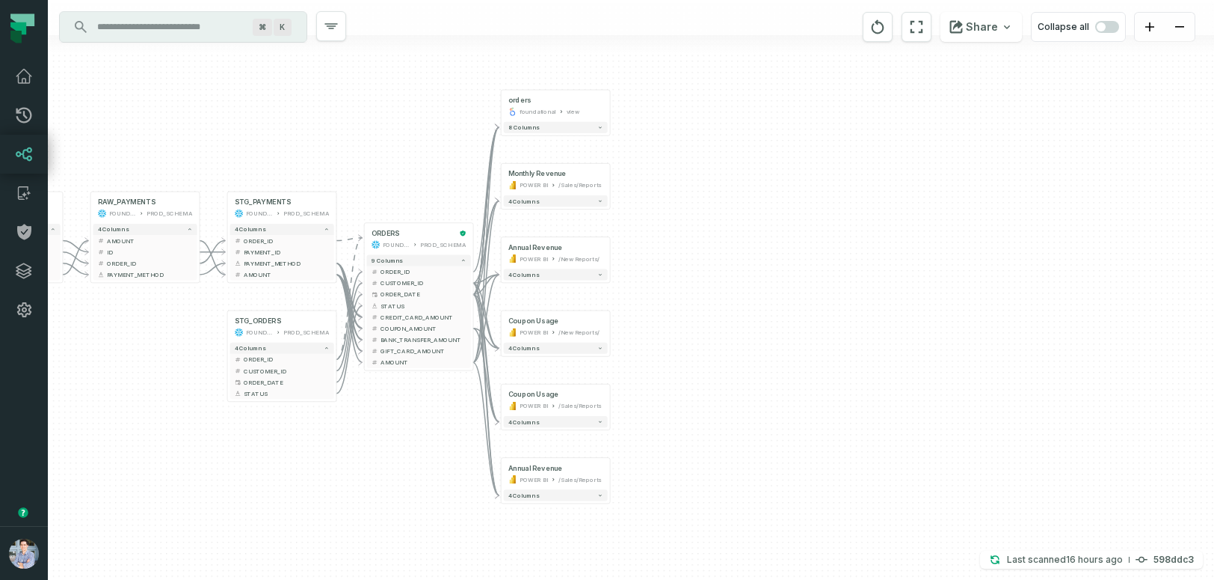
drag, startPoint x: 474, startPoint y: 494, endPoint x: 435, endPoint y: 413, distance: 89.6
click at [435, 413] on div "+ orders foundational view + 8 columns + Monthly Revenue POWER BI /Sales/Report…" at bounding box center [631, 290] width 1166 height 580
click at [1109, 27] on span "button" at bounding box center [1107, 27] width 24 height 12
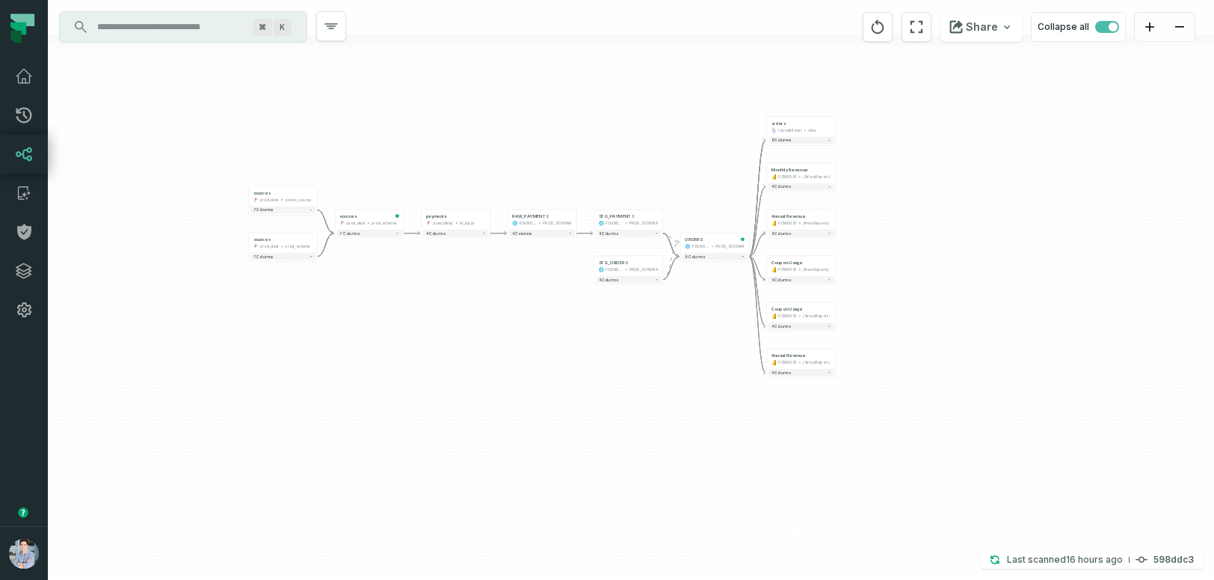
drag, startPoint x: 267, startPoint y: 434, endPoint x: 428, endPoint y: 427, distance: 160.9
click at [428, 427] on div "+ orders foundational view + 8 columns + Monthly Revenue POWER BI /Sales/Report…" at bounding box center [631, 290] width 1166 height 580
click at [24, 83] on icon at bounding box center [23, 76] width 15 height 13
click at [22, 73] on icon at bounding box center [24, 76] width 18 height 18
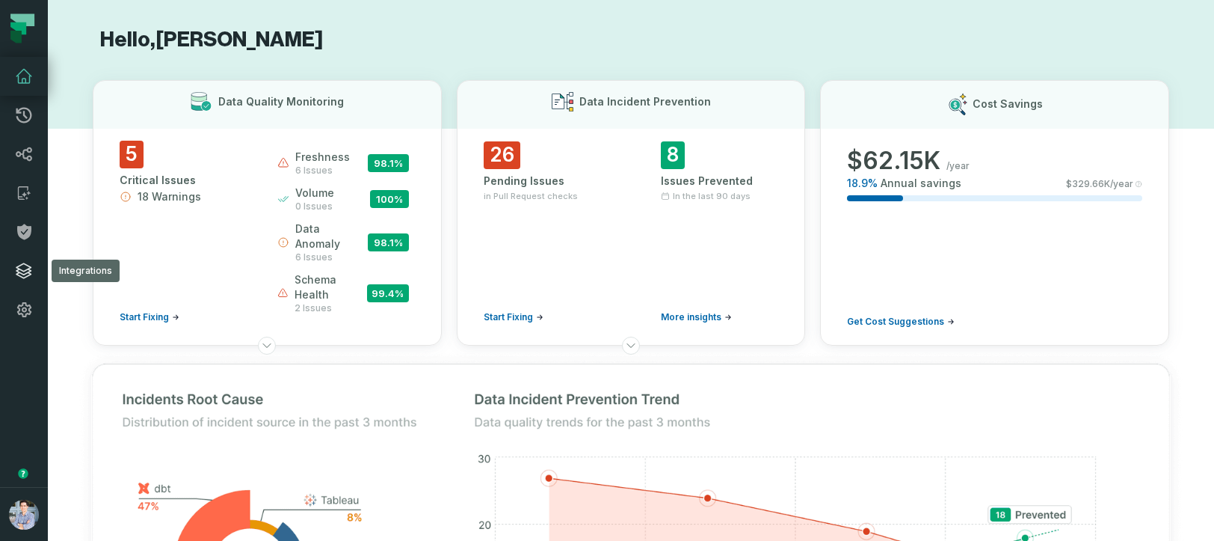
click at [26, 265] on icon at bounding box center [24, 271] width 18 height 18
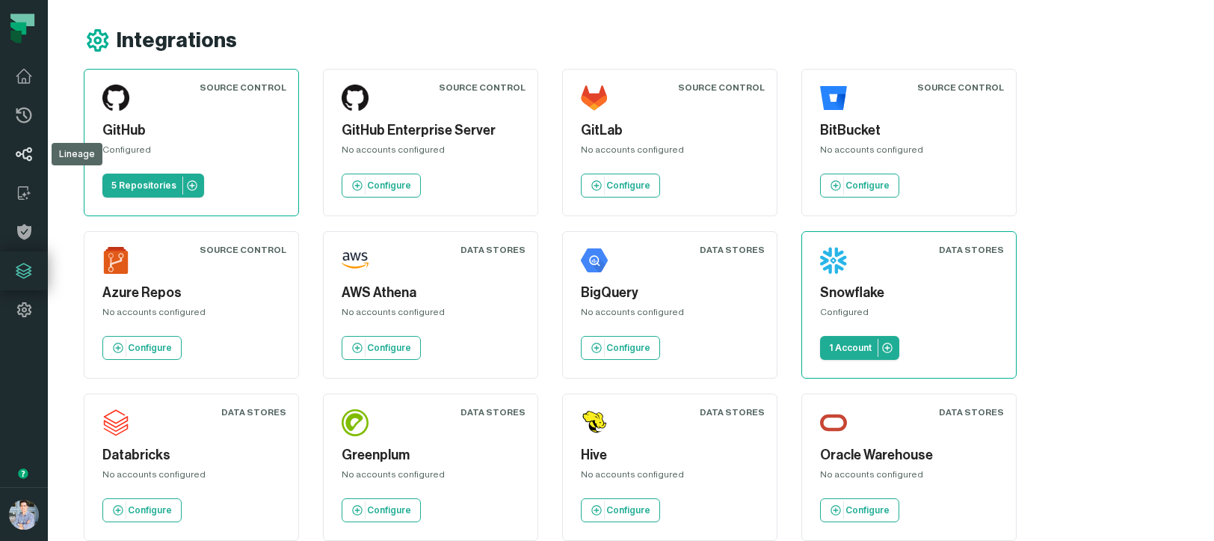
click at [22, 157] on icon at bounding box center [24, 154] width 18 height 18
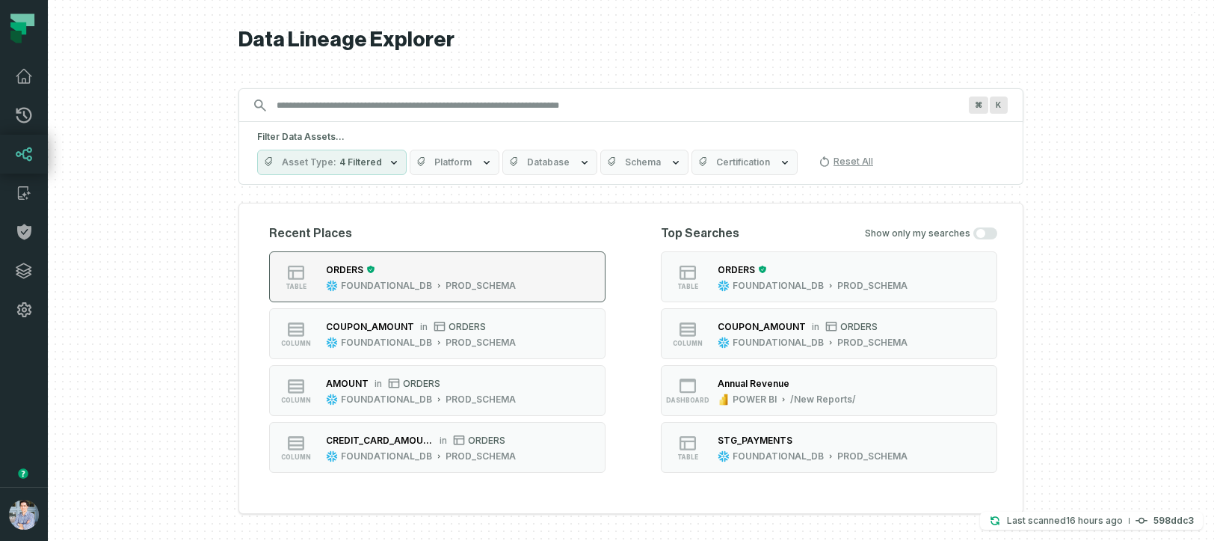
click at [574, 277] on button "table ORDERS FOUNDATIONAL_DB PROD_SCHEMA" at bounding box center [437, 276] width 336 height 51
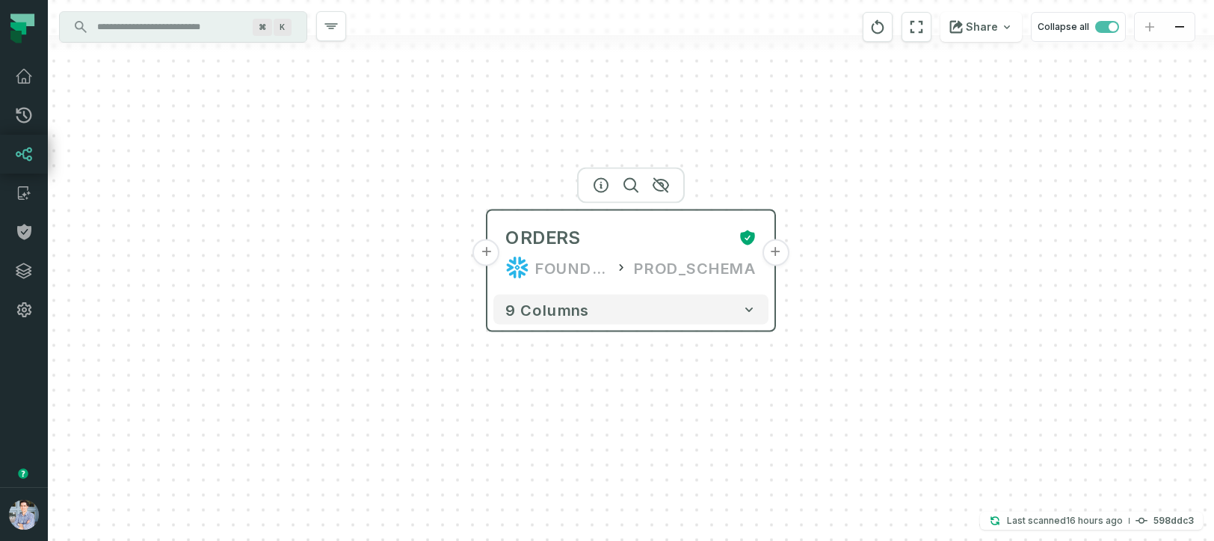
click at [489, 255] on button "+" at bounding box center [486, 252] width 27 height 27
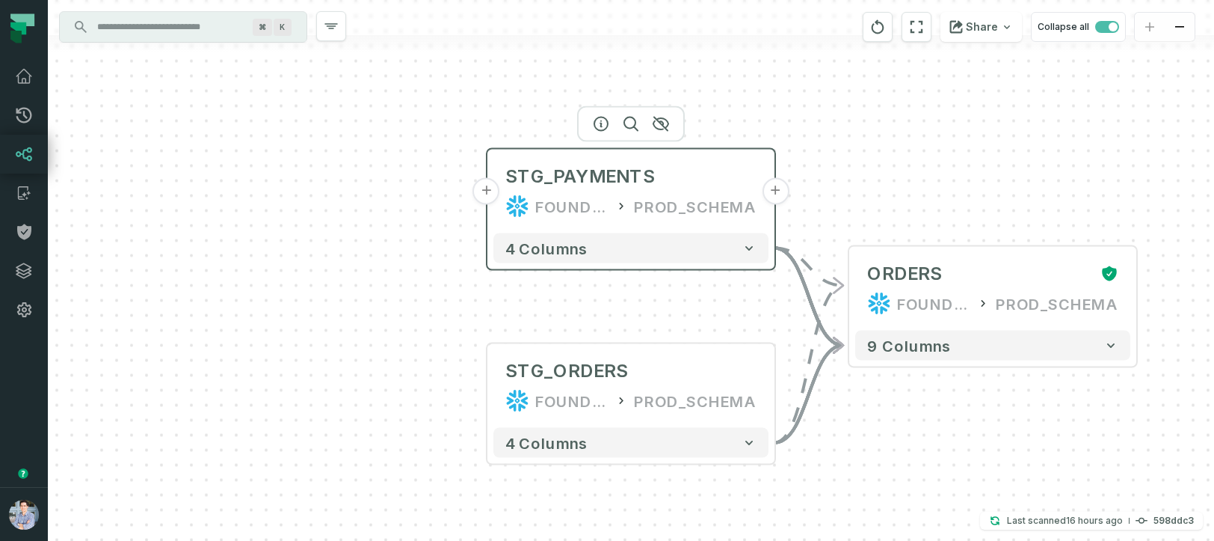
click at [489, 193] on button "+" at bounding box center [486, 191] width 27 height 27
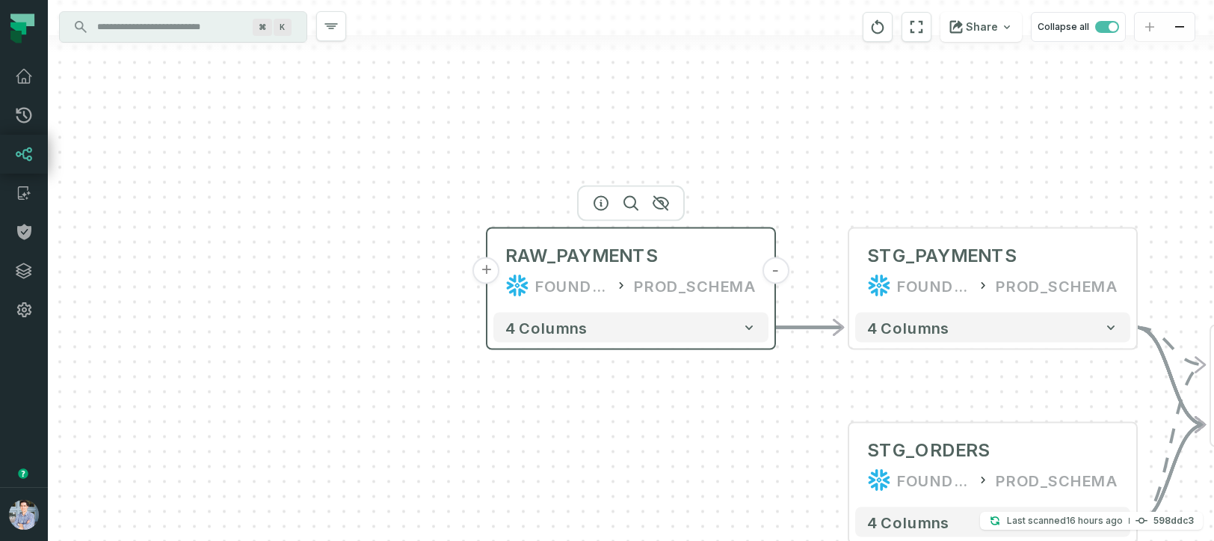
click at [484, 267] on button "+" at bounding box center [486, 270] width 27 height 27
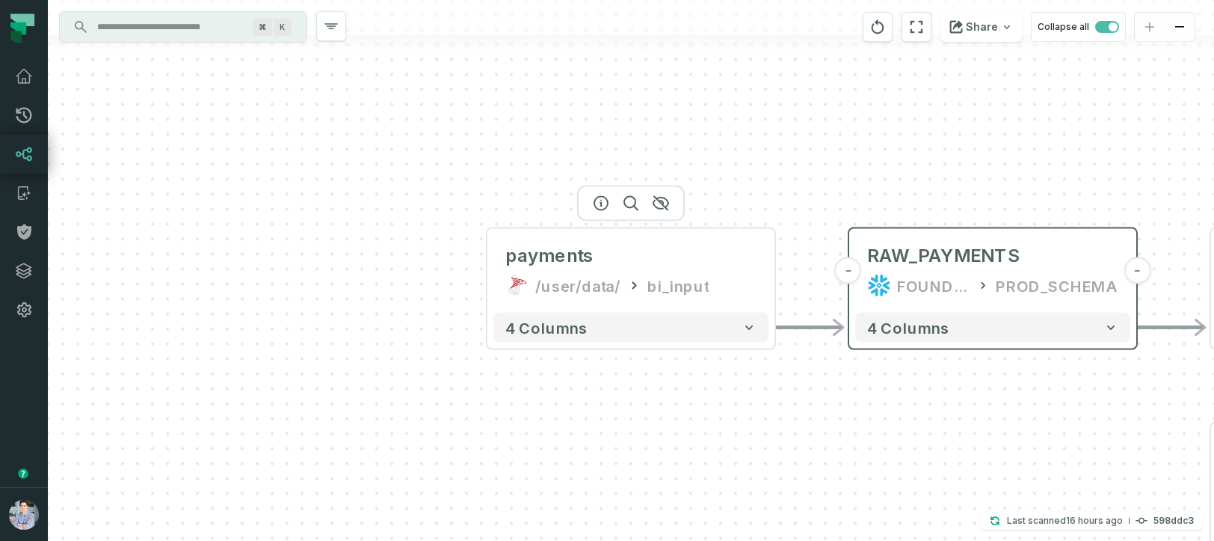
click at [0, 0] on button "+" at bounding box center [0, 0] width 0 height 0
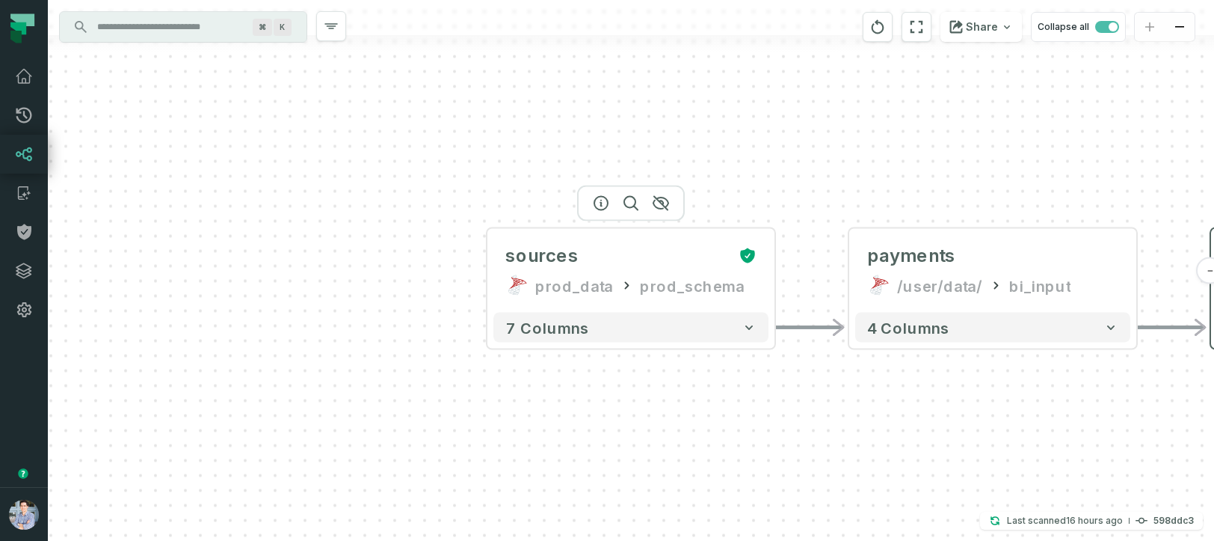
click at [0, 0] on button "+" at bounding box center [0, 0] width 0 height 0
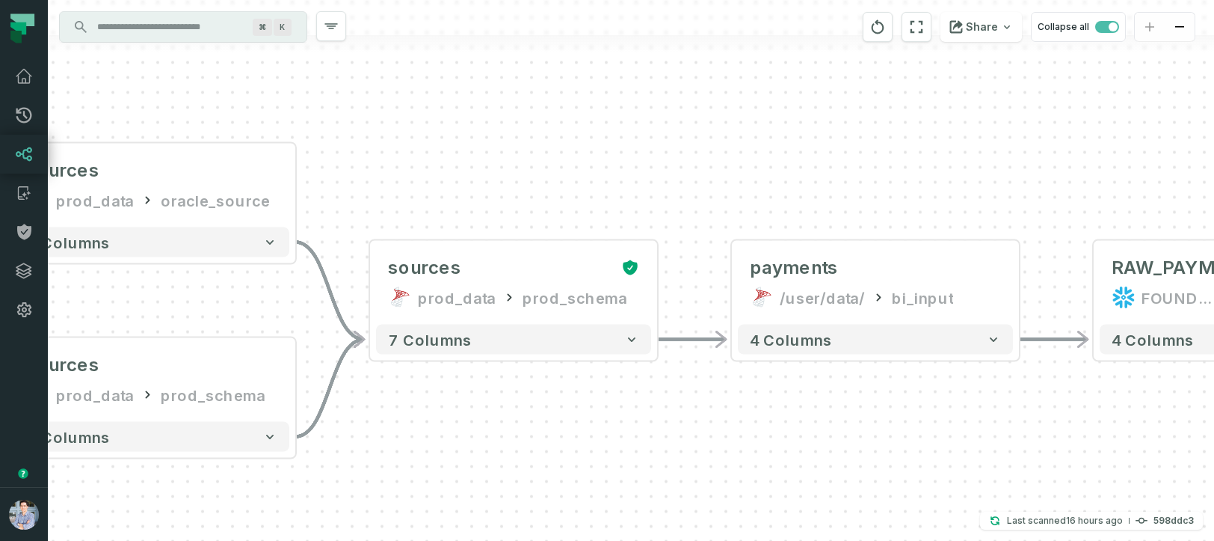
drag, startPoint x: 683, startPoint y: 307, endPoint x: 204, endPoint y: 304, distance: 478.6
click at [204, 304] on div "sources prod_data oracle_source - 7 columns sources prod_data prod_schema - 7 c…" at bounding box center [631, 270] width 1166 height 541
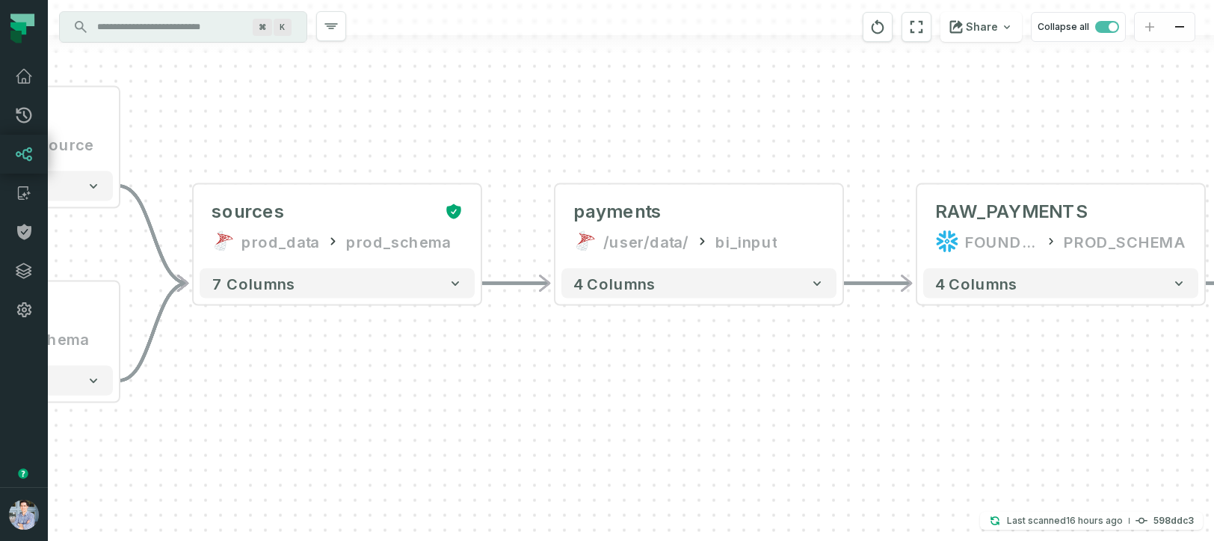
drag, startPoint x: 967, startPoint y: 440, endPoint x: 781, endPoint y: 387, distance: 193.4
click at [781, 387] on div "sources prod_data oracle_source - 7 columns sources prod_data prod_schema - 7 c…" at bounding box center [631, 270] width 1166 height 541
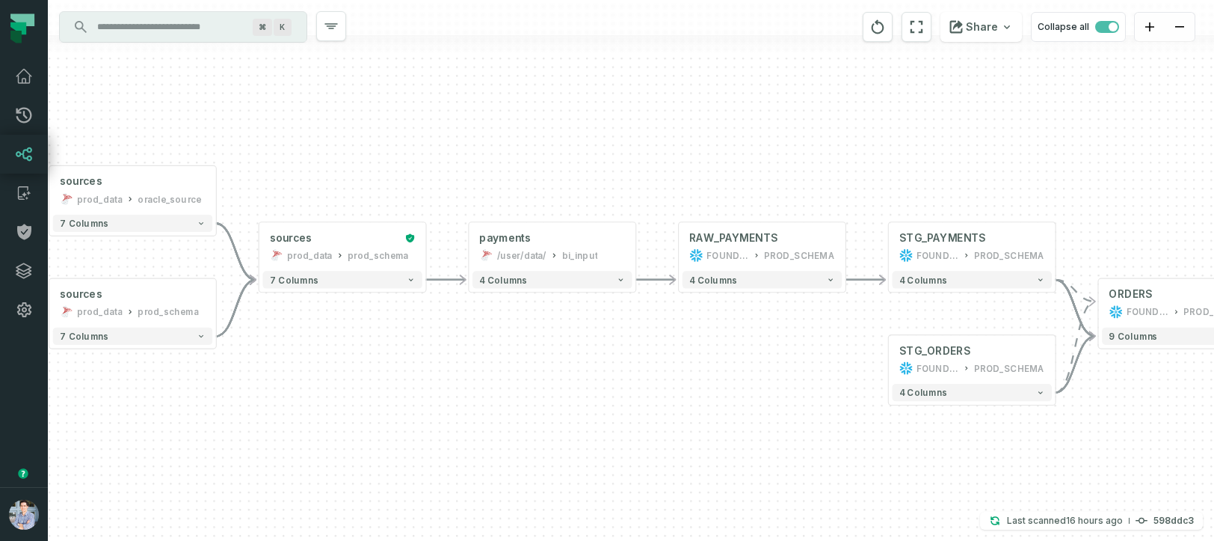
drag, startPoint x: 871, startPoint y: 431, endPoint x: 621, endPoint y: 338, distance: 266.4
click at [621, 338] on div "sources prod_data oracle_source - 7 columns sources prod_data prod_schema - 7 c…" at bounding box center [631, 270] width 1166 height 541
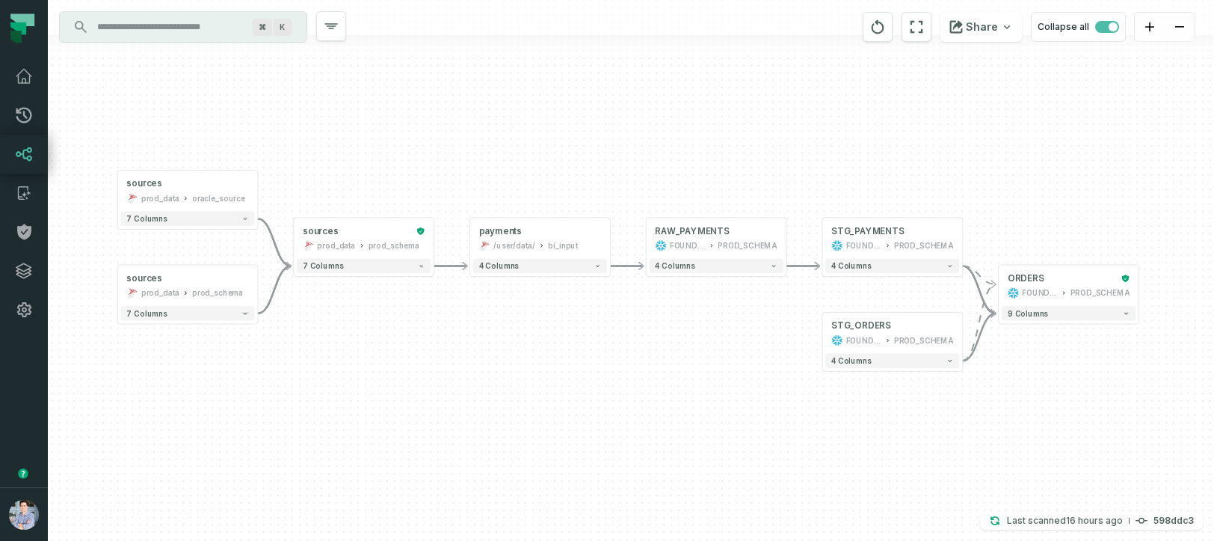
drag, startPoint x: 665, startPoint y: 400, endPoint x: 704, endPoint y: 412, distance: 40.7
click at [704, 412] on div "sources prod_data oracle_source - 7 columns sources prod_data prod_schema - 7 c…" at bounding box center [631, 270] width 1166 height 541
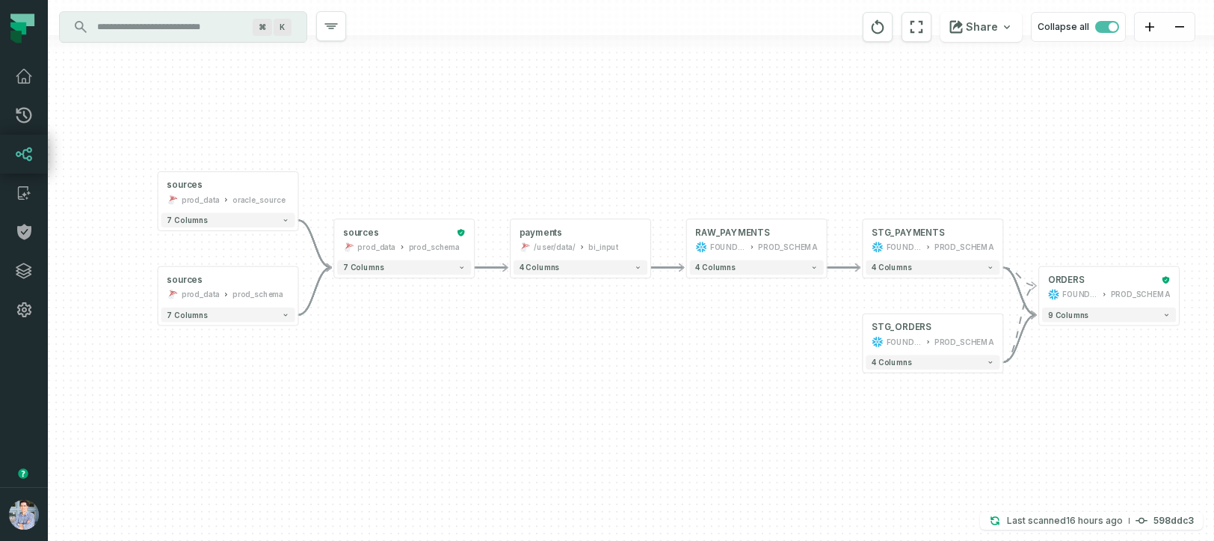
drag, startPoint x: 607, startPoint y: 344, endPoint x: 654, endPoint y: 347, distance: 46.5
click at [654, 347] on div "sources prod_data oracle_source - 7 columns sources prod_data prod_schema - 7 c…" at bounding box center [631, 270] width 1166 height 541
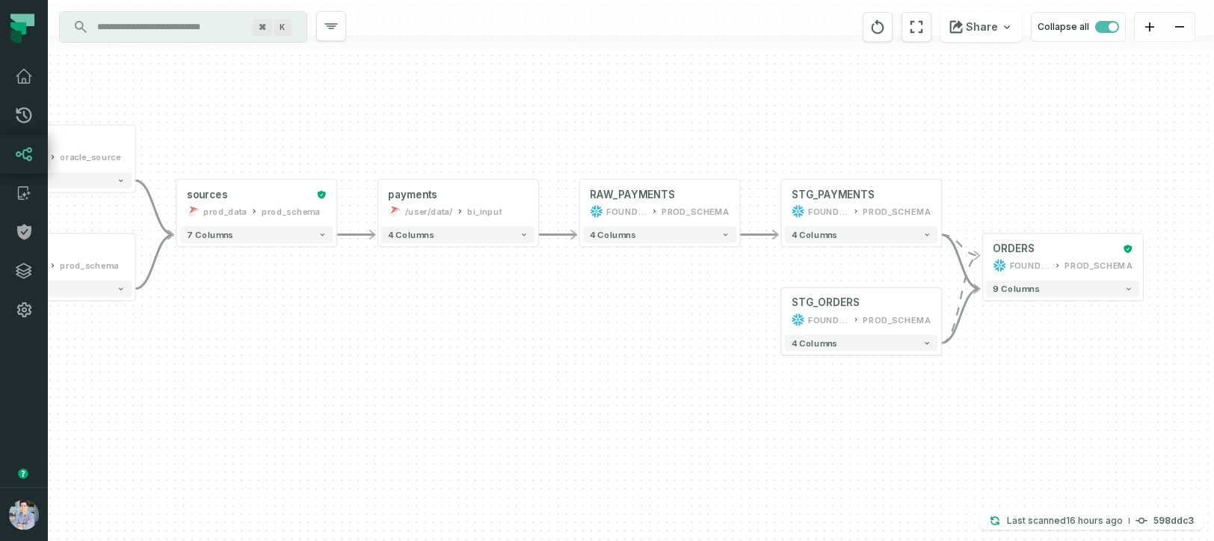
drag, startPoint x: 778, startPoint y: 449, endPoint x: 657, endPoint y: 422, distance: 124.8
click at [657, 422] on div "sources prod_data oracle_source - 7 columns sources prod_data prod_schema - 7 c…" at bounding box center [631, 270] width 1166 height 541
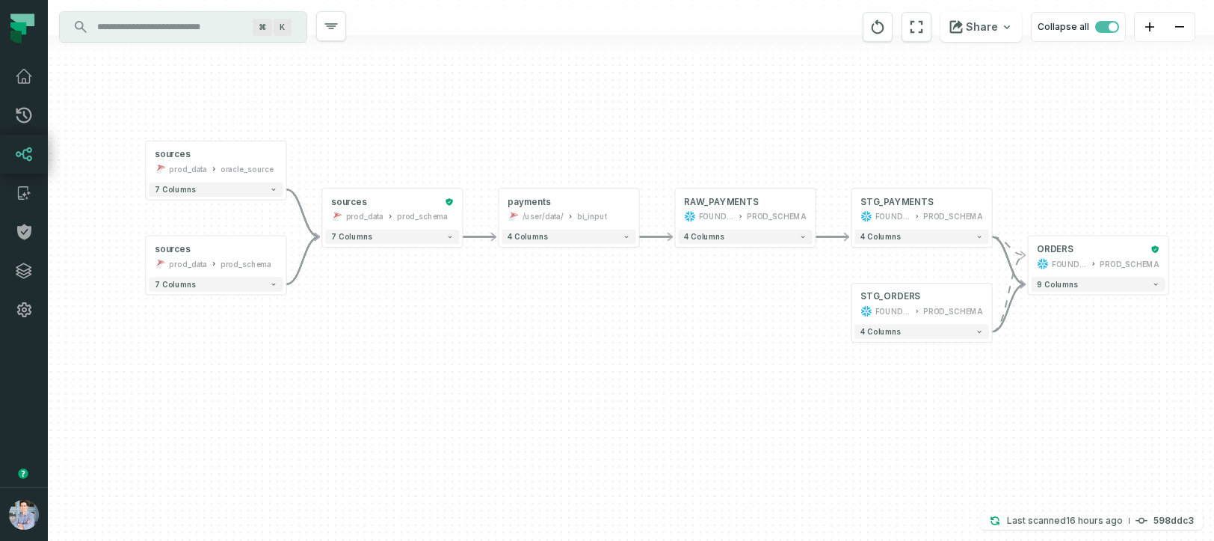
drag, startPoint x: 657, startPoint y: 422, endPoint x: 737, endPoint y: 399, distance: 84.0
click at [737, 399] on div "sources prod_data oracle_source - 7 columns sources prod_data prod_schema - 7 c…" at bounding box center [631, 270] width 1166 height 541
click at [1102, 28] on span "button" at bounding box center [1107, 27] width 24 height 12
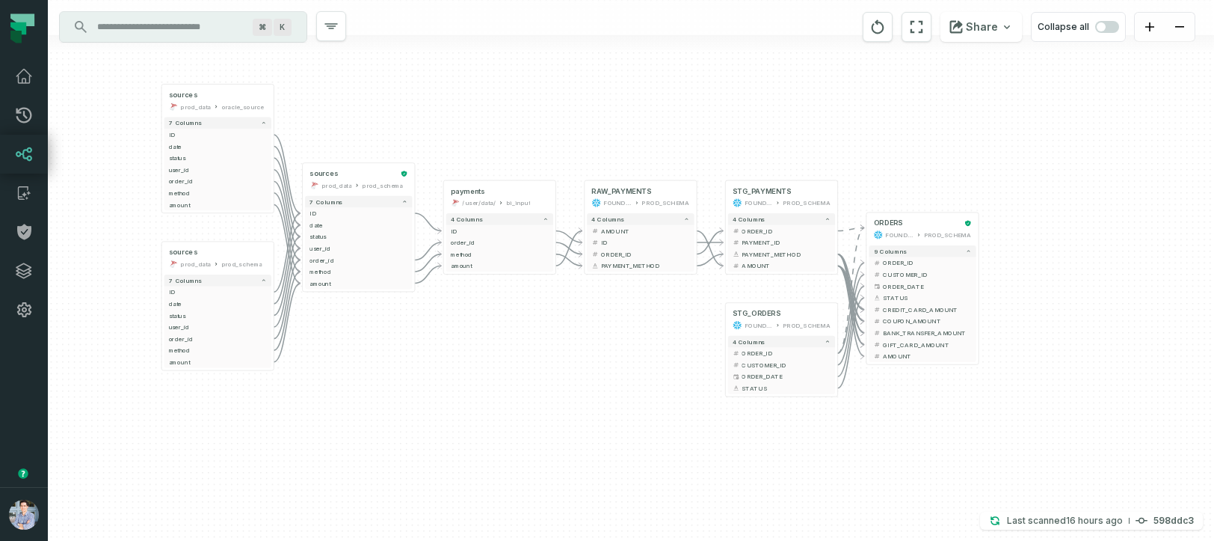
drag, startPoint x: 674, startPoint y: 414, endPoint x: 555, endPoint y: 349, distance: 136.2
click at [556, 348] on div "sources prod_data oracle_source - 7 columns ID - date - status - user_id - orde…" at bounding box center [631, 270] width 1166 height 541
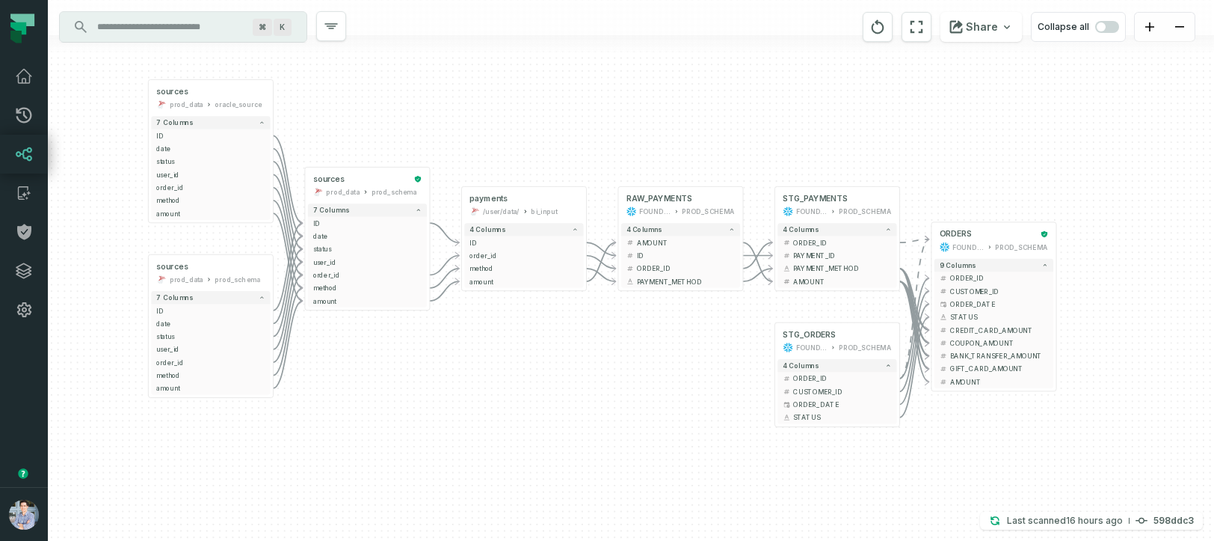
drag, startPoint x: 555, startPoint y: 349, endPoint x: 587, endPoint y: 372, distance: 39.2
click at [587, 372] on div "sources prod_data oracle_source - 7 columns ID - date - status - user_id - orde…" at bounding box center [631, 270] width 1166 height 541
click at [1001, 239] on div "ORDERS" at bounding box center [988, 234] width 96 height 10
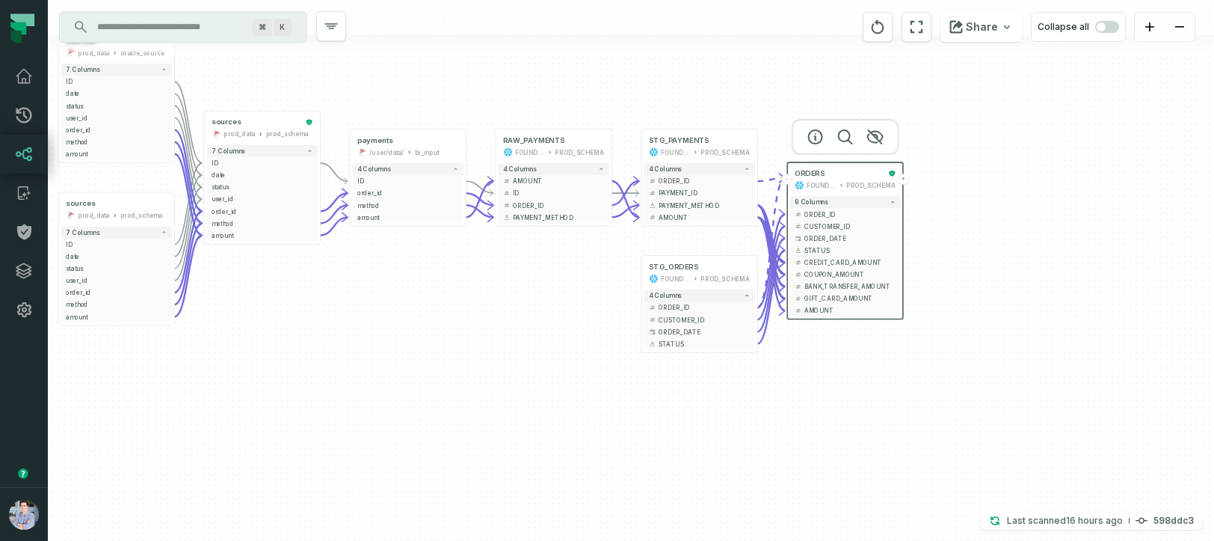
drag, startPoint x: 541, startPoint y: 425, endPoint x: 434, endPoint y: 352, distance: 130.2
click at [434, 352] on div "sources prod_data oracle_source - 7 columns ID - date - status - user_id - orde…" at bounding box center [631, 270] width 1166 height 541
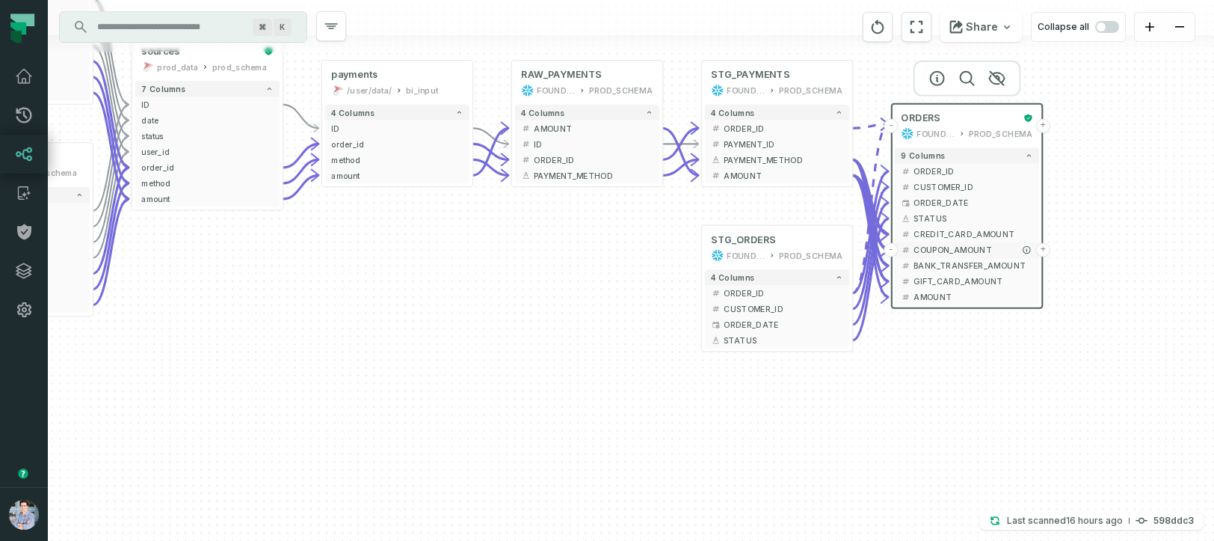
click at [941, 253] on span "COUPON_AMOUNT" at bounding box center [974, 250] width 120 height 12
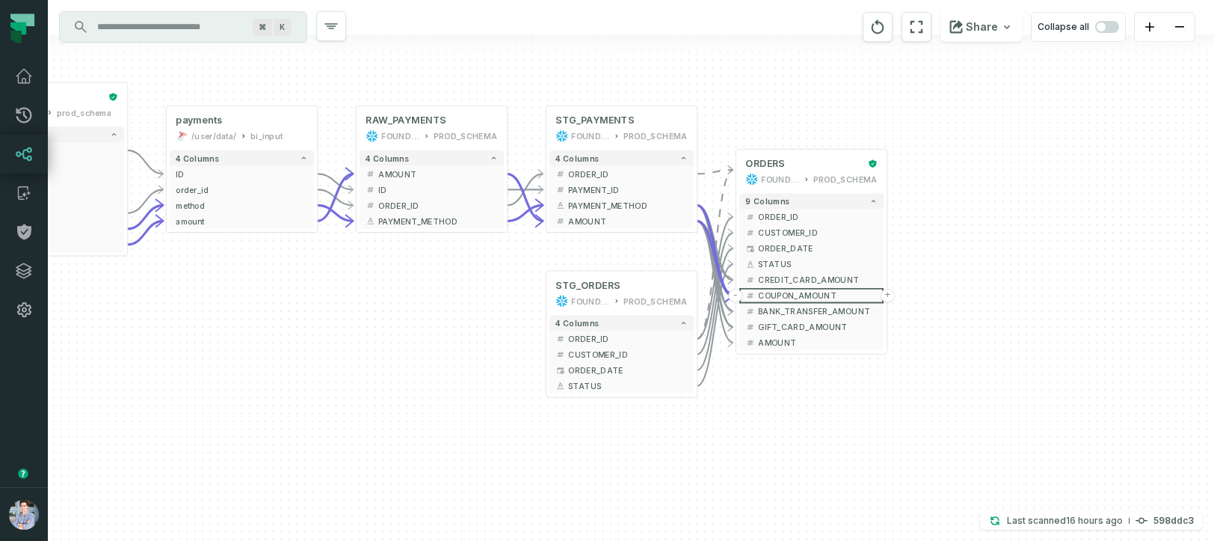
drag, startPoint x: 562, startPoint y: 363, endPoint x: 405, endPoint y: 408, distance: 163.3
click at [405, 408] on div "sources prod_data oracle_source - 7 columns ID - date - status - user_id - orde…" at bounding box center [631, 270] width 1166 height 541
click at [763, 340] on span "AMOUNT" at bounding box center [817, 342] width 120 height 12
click at [795, 340] on span "AMOUNT" at bounding box center [817, 342] width 120 height 12
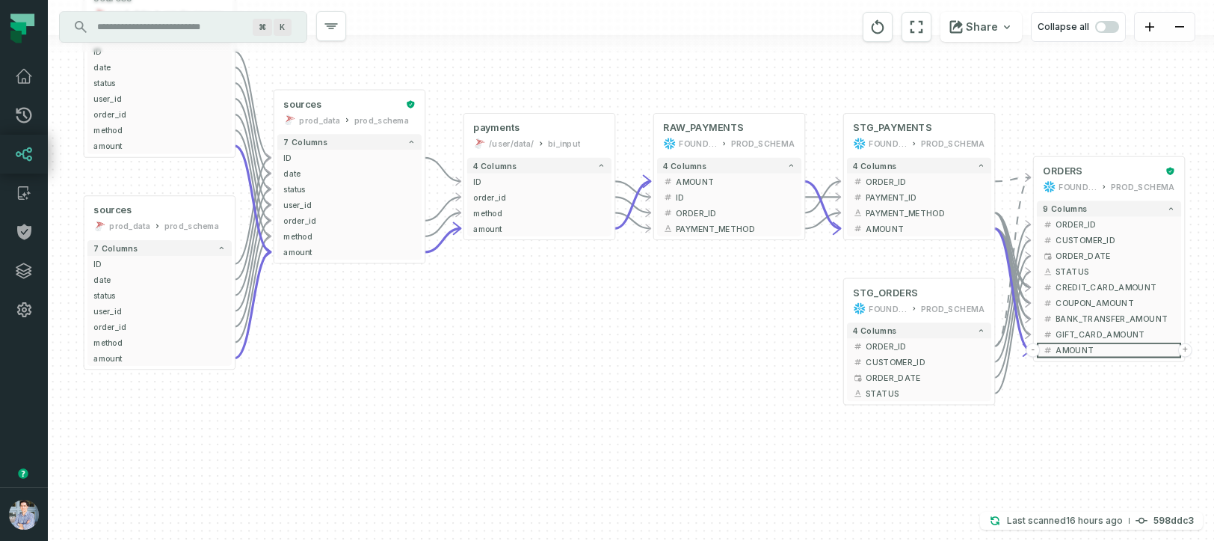
drag, startPoint x: 298, startPoint y: 425, endPoint x: 597, endPoint y: 434, distance: 298.5
click at [597, 434] on div "sources prod_data oracle_source - 7 columns ID - date - status - user_id - orde…" at bounding box center [631, 270] width 1166 height 541
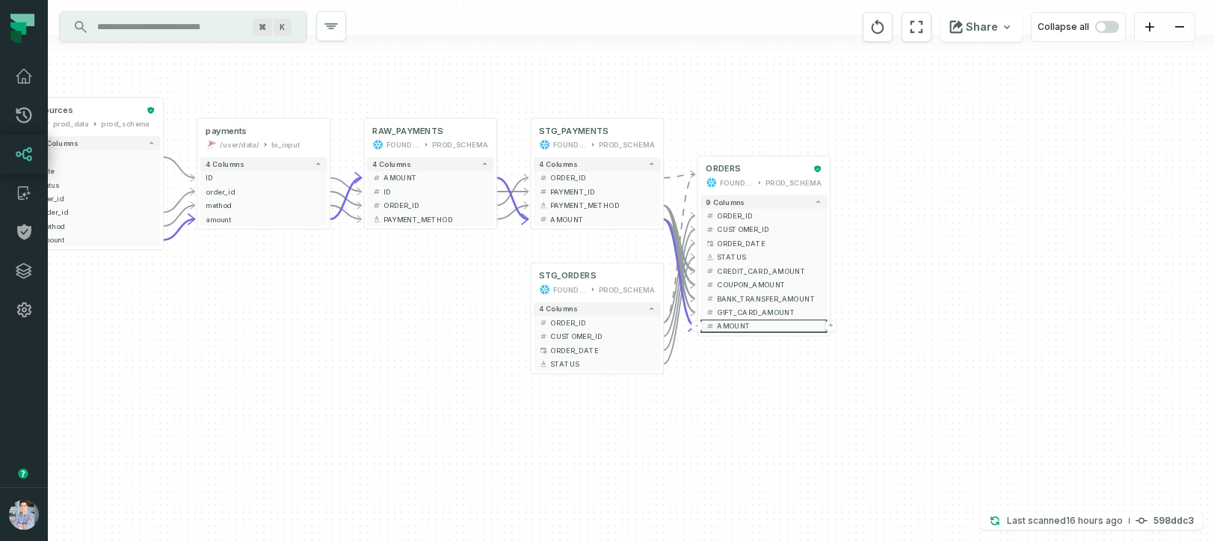
drag, startPoint x: 626, startPoint y: 435, endPoint x: 329, endPoint y: 400, distance: 298.9
click at [330, 399] on div "sources prod_data oracle_source - 7 columns ID - date - status - user_id - orde…" at bounding box center [631, 270] width 1166 height 541
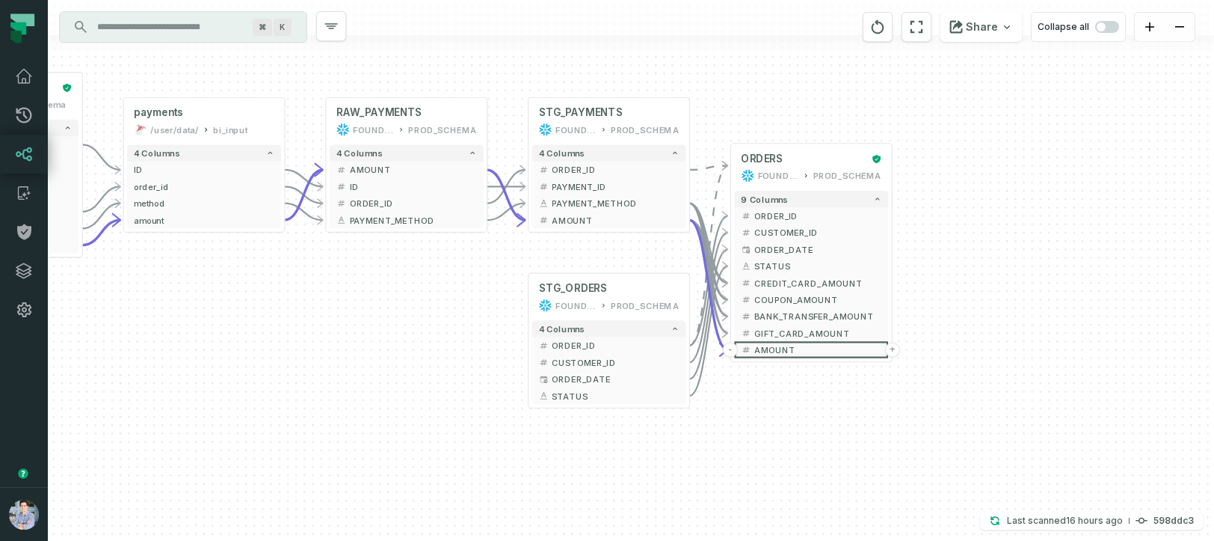
drag, startPoint x: 724, startPoint y: 395, endPoint x: 778, endPoint y: 444, distance: 73.6
click at [778, 444] on div "sources prod_data oracle_source - 7 columns ID - date - status - user_id - orde…" at bounding box center [631, 270] width 1166 height 541
click at [804, 155] on div "ORDERS" at bounding box center [803, 158] width 124 height 13
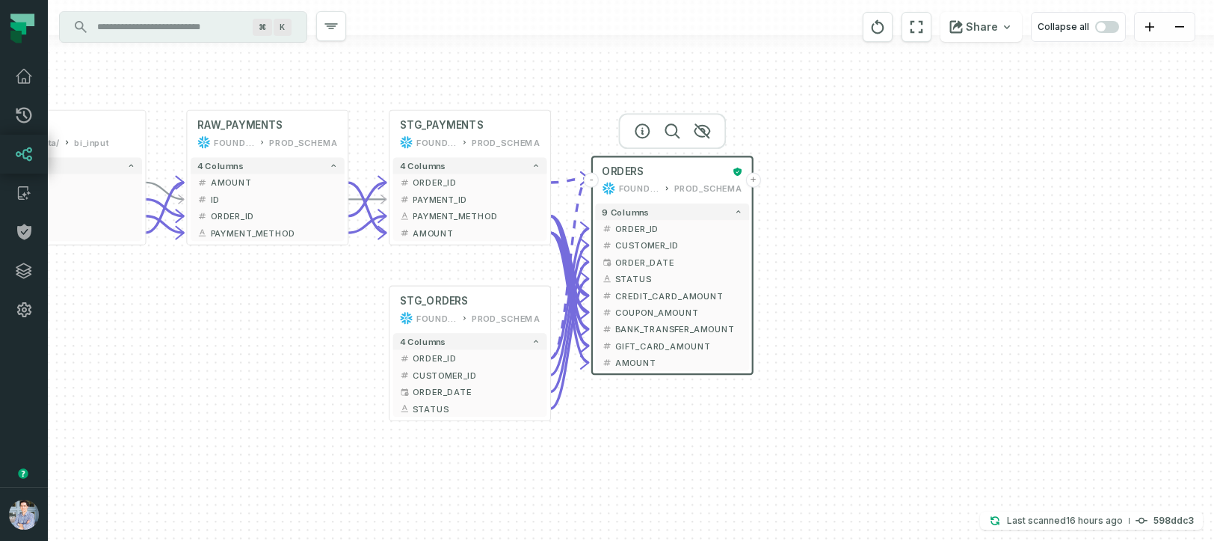
drag, startPoint x: 1033, startPoint y: 351, endPoint x: 894, endPoint y: 363, distance: 139.7
click at [894, 363] on div "sources prod_data oracle_source - 7 columns ID - date - status - user_id - orde…" at bounding box center [631, 270] width 1166 height 541
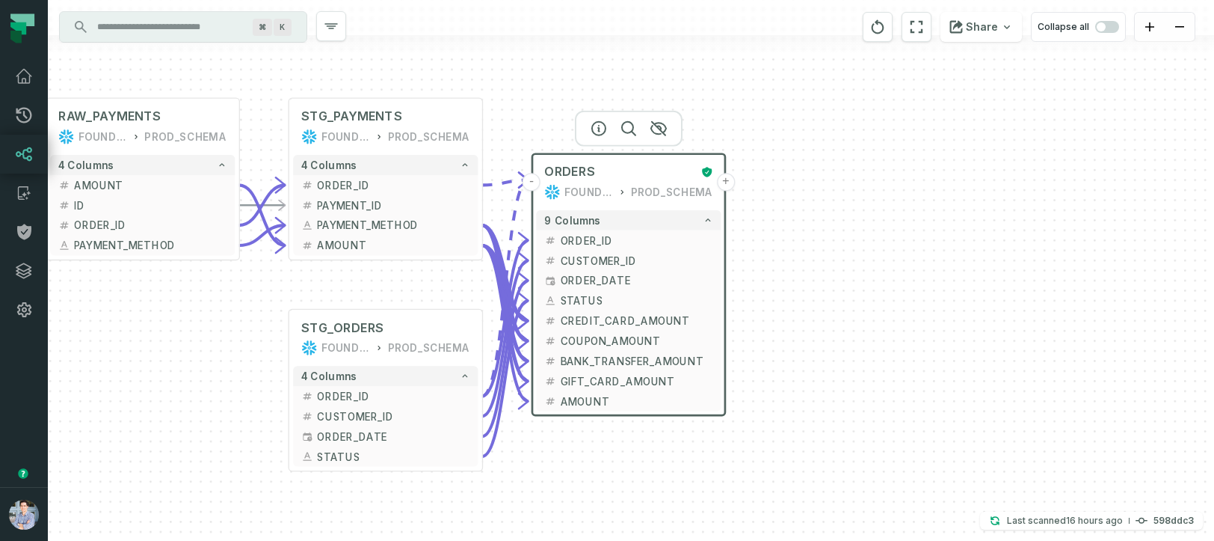
drag, startPoint x: 878, startPoint y: 330, endPoint x: 879, endPoint y: 369, distance: 39.6
click at [879, 369] on div "sources prod_data oracle_source - 7 columns ID - date - status - user_id - orde…" at bounding box center [631, 270] width 1166 height 541
click at [731, 186] on button "+" at bounding box center [726, 182] width 18 height 18
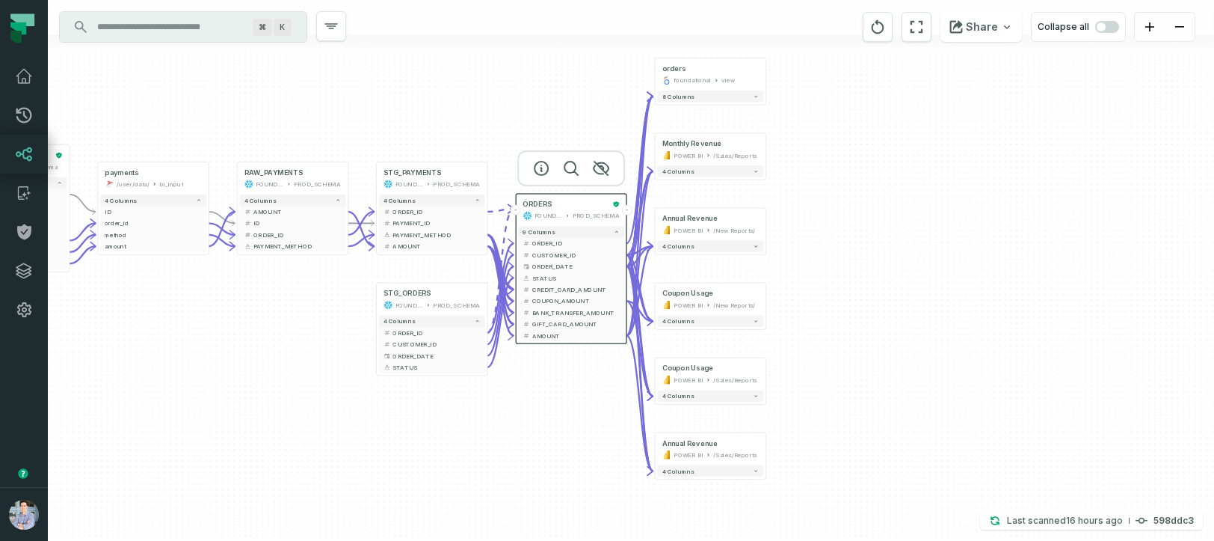
drag, startPoint x: 860, startPoint y: 313, endPoint x: 903, endPoint y: 263, distance: 65.8
click at [903, 263] on div "+ orders foundational view + 8 columns + Monthly Revenue POWER BI /Sales/Report…" at bounding box center [631, 270] width 1166 height 541
click at [878, 34] on icon "reset" at bounding box center [878, 27] width 16 height 18
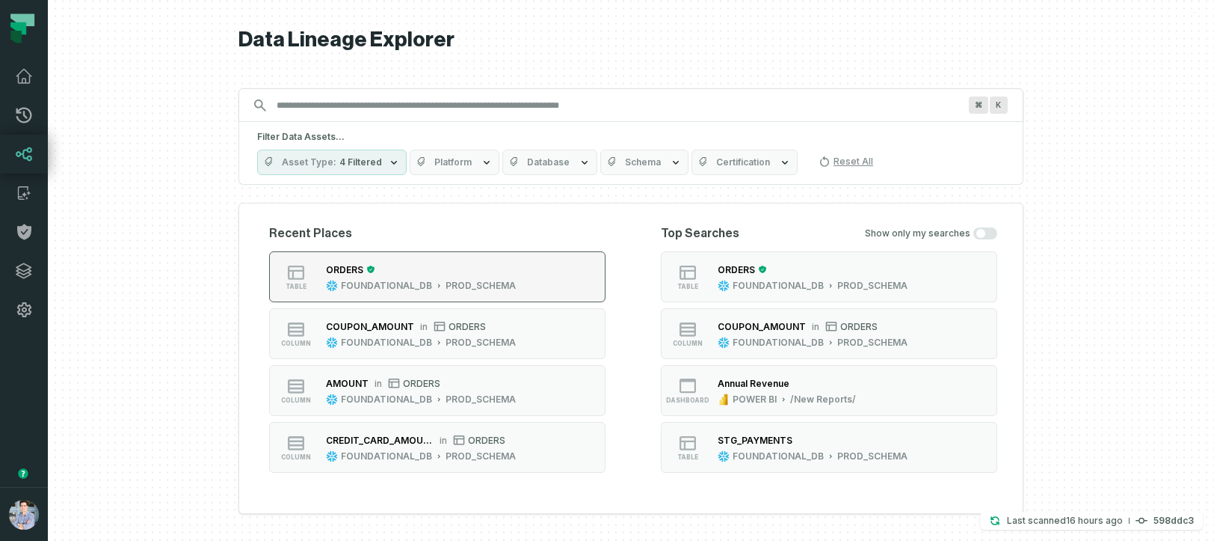
click at [478, 277] on div "ORDERS FOUNDATIONAL_DB PROD_SCHEMA" at bounding box center [421, 277] width 202 height 30
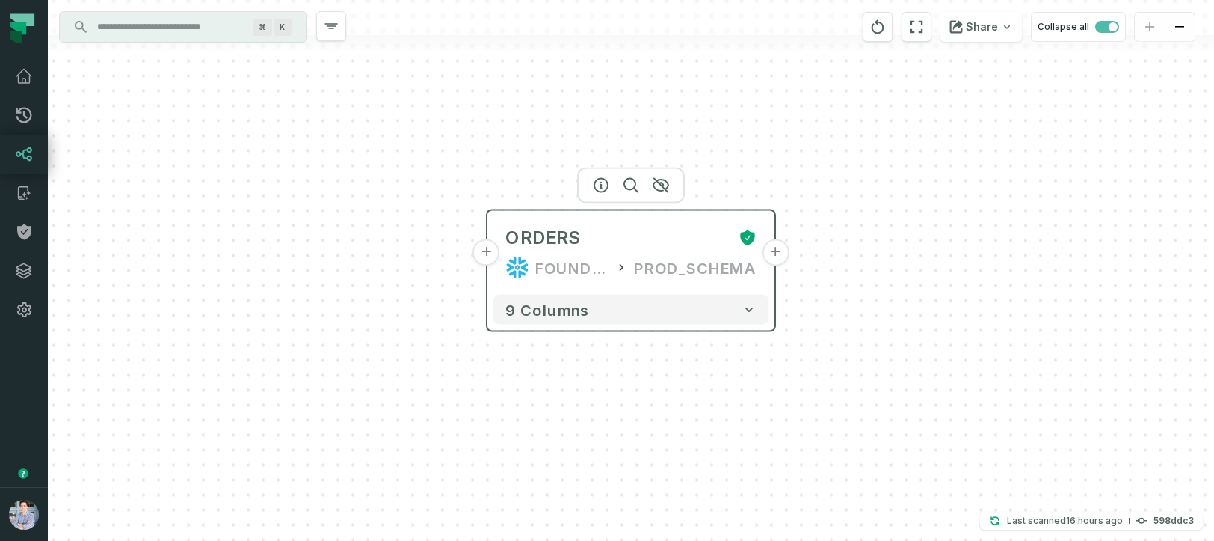
click at [777, 256] on button "+" at bounding box center [775, 252] width 27 height 27
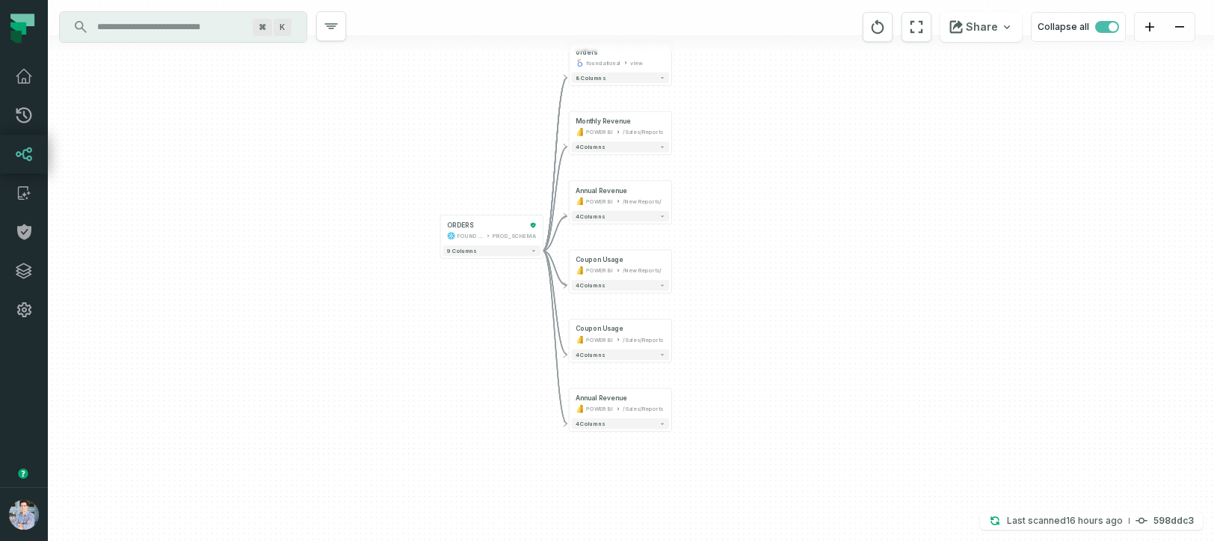
drag, startPoint x: 917, startPoint y: 313, endPoint x: 839, endPoint y: 235, distance: 110.0
click at [839, 235] on div "+ orders foundational view + 8 columns + Monthly Revenue POWER BI /Sales/Report…" at bounding box center [631, 270] width 1166 height 541
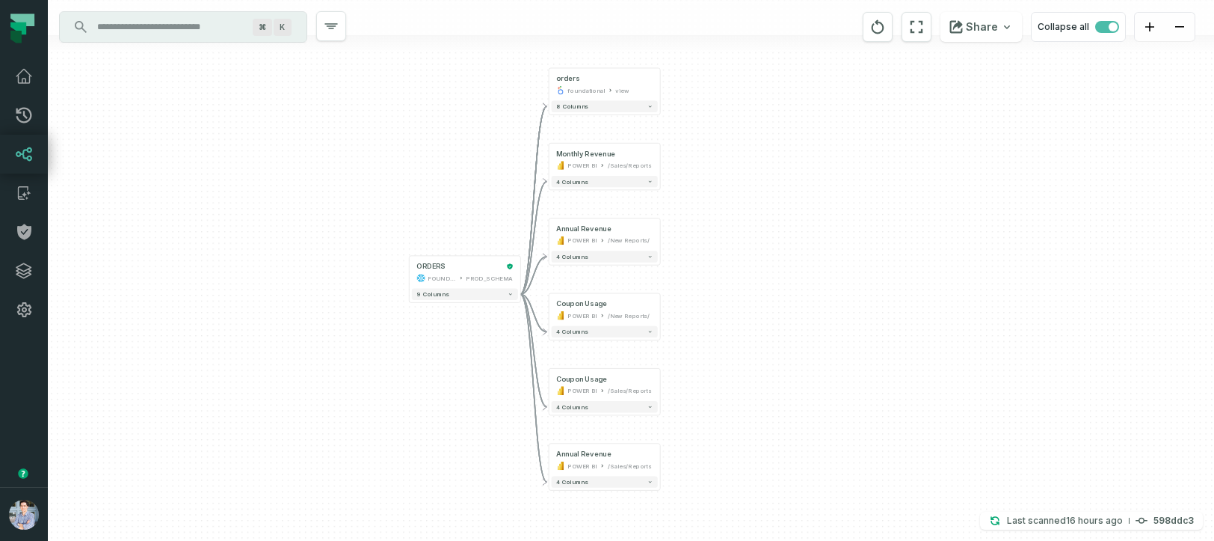
drag, startPoint x: 839, startPoint y: 236, endPoint x: 844, endPoint y: 274, distance: 38.5
click at [844, 274] on div "+ orders foundational view + 8 columns + Monthly Revenue POWER BI /Sales/Report…" at bounding box center [631, 270] width 1166 height 541
click at [1103, 24] on span "button" at bounding box center [1107, 27] width 24 height 12
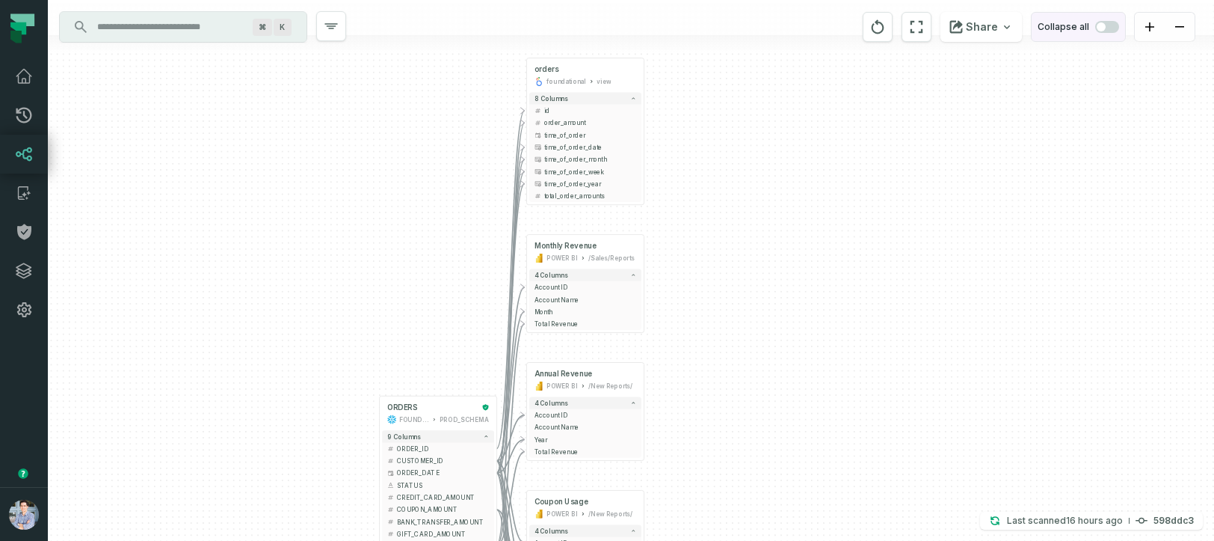
click at [1111, 25] on span "button" at bounding box center [1107, 27] width 24 height 12
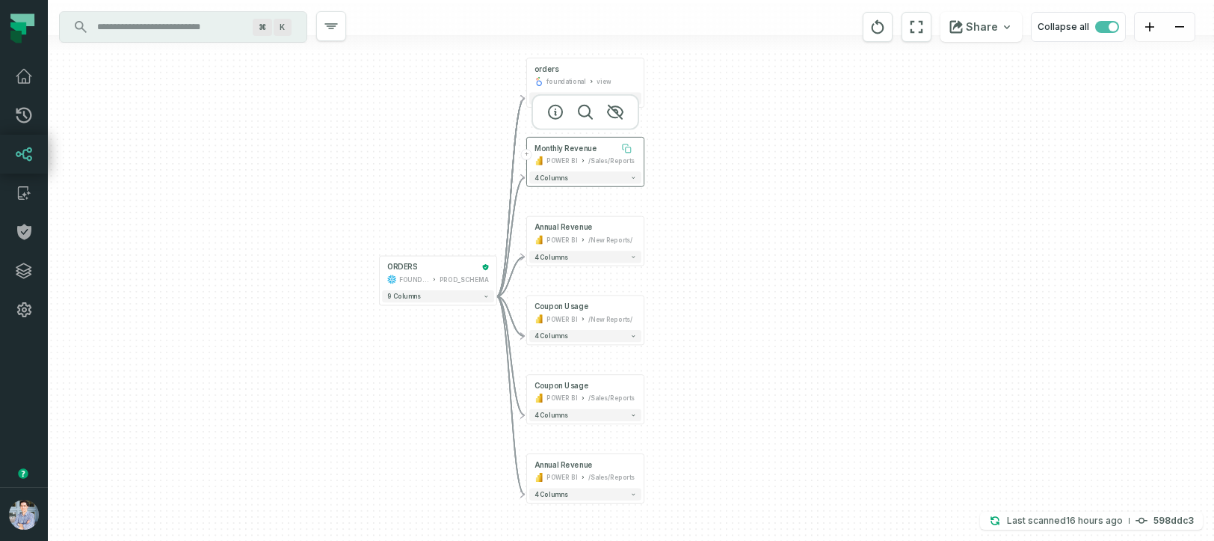
click at [618, 150] on button at bounding box center [626, 147] width 19 height 19
click at [606, 148] on div "Monthly Revenue" at bounding box center [586, 149] width 102 height 10
click at [603, 227] on div "Annual Revenue" at bounding box center [586, 228] width 102 height 10
click at [591, 263] on div "4 columns" at bounding box center [585, 256] width 117 height 17
click at [570, 253] on button "4 columns" at bounding box center [585, 256] width 112 height 12
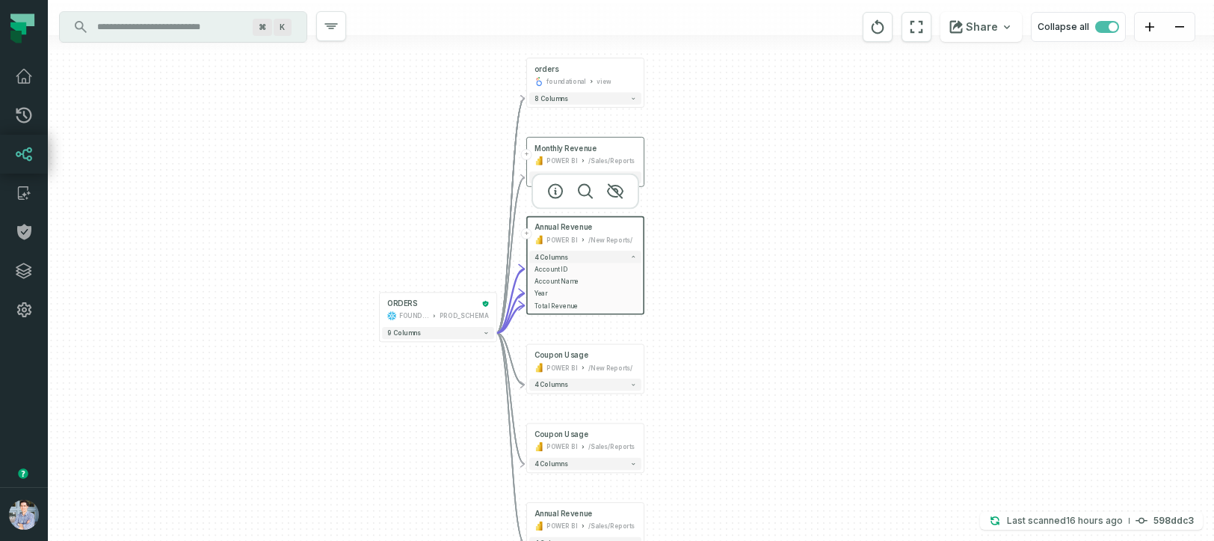
click at [428, 342] on div "+ orders foundational view + 8 columns + Monthly Revenue POWER BI /Sales/Report…" at bounding box center [631, 270] width 1166 height 541
click at [435, 333] on button "9 columns" at bounding box center [438, 333] width 112 height 12
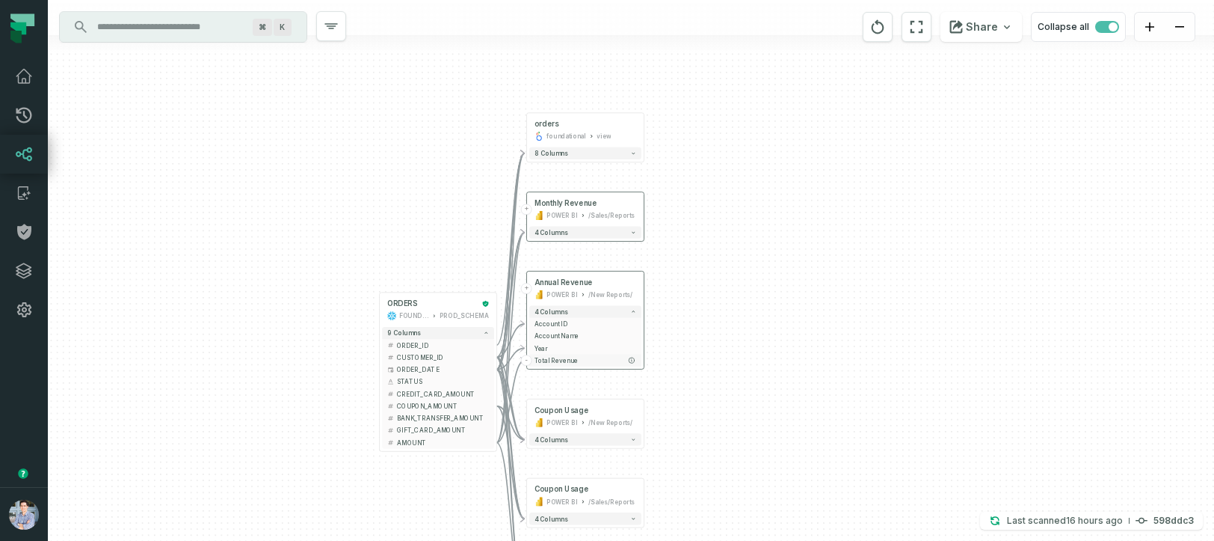
click at [574, 359] on span "Total Revenue" at bounding box center [586, 360] width 102 height 9
click at [882, 31] on icon "reset" at bounding box center [878, 27] width 16 height 18
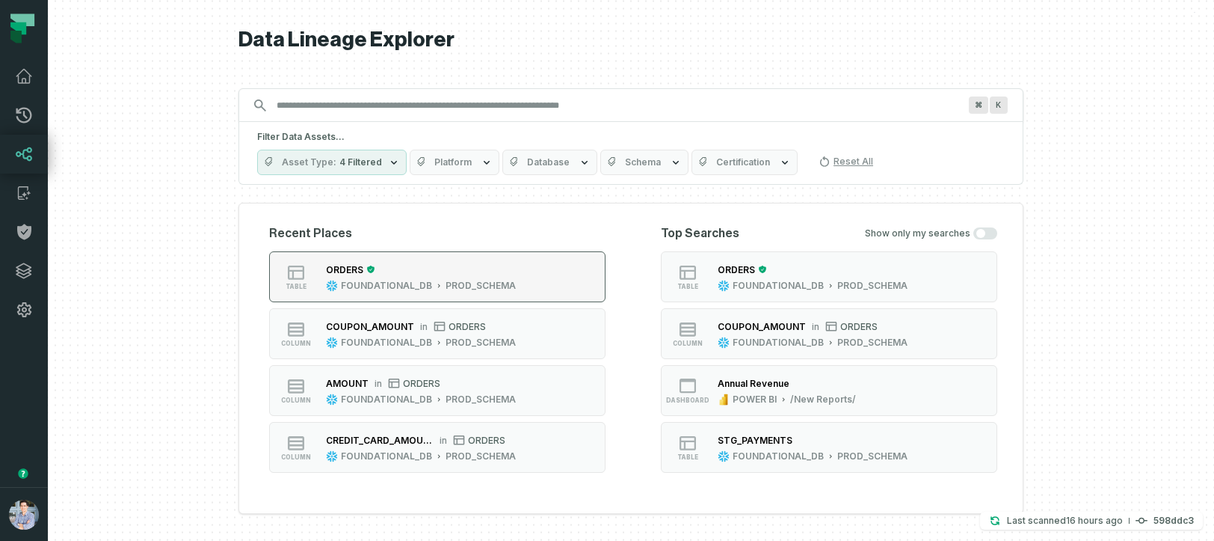
click at [526, 268] on button "table ORDERS FOUNDATIONAL_DB PROD_SCHEMA" at bounding box center [437, 276] width 336 height 51
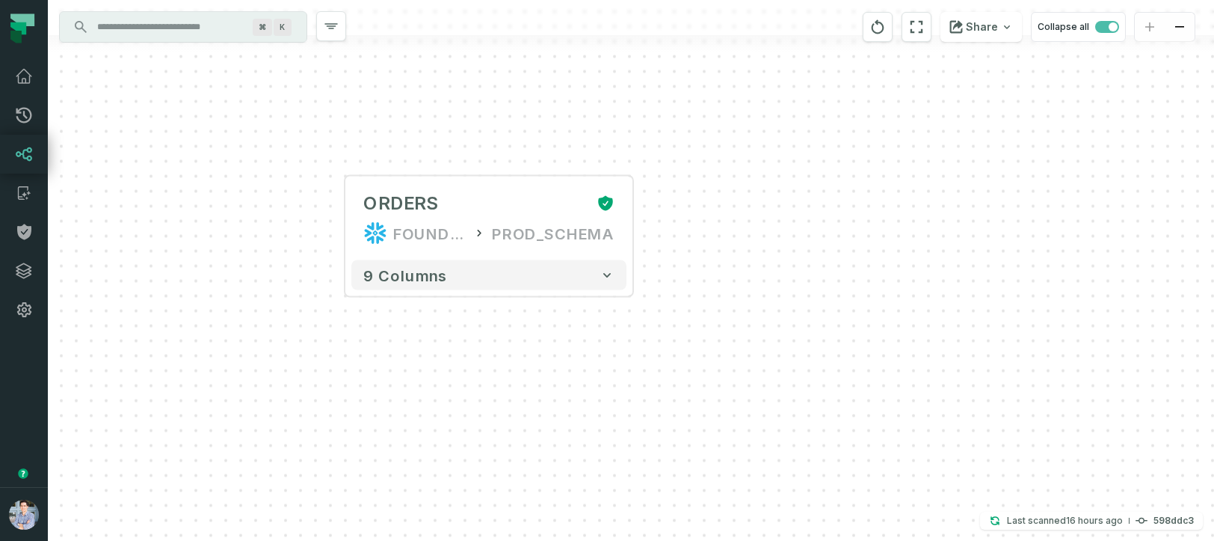
drag, startPoint x: 991, startPoint y: 293, endPoint x: 847, endPoint y: 259, distance: 147.5
click at [847, 259] on div "+ ORDERS FOUNDATIONAL_DB PROD_SCHEMA + 9 columns" at bounding box center [631, 270] width 1166 height 541
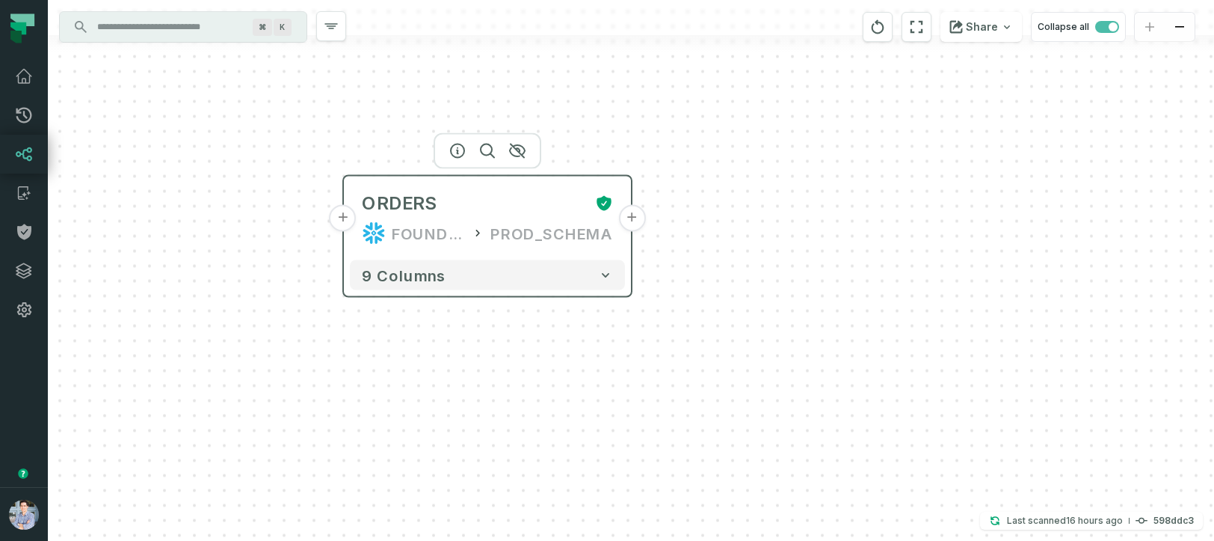
click at [630, 215] on button "+" at bounding box center [631, 218] width 27 height 27
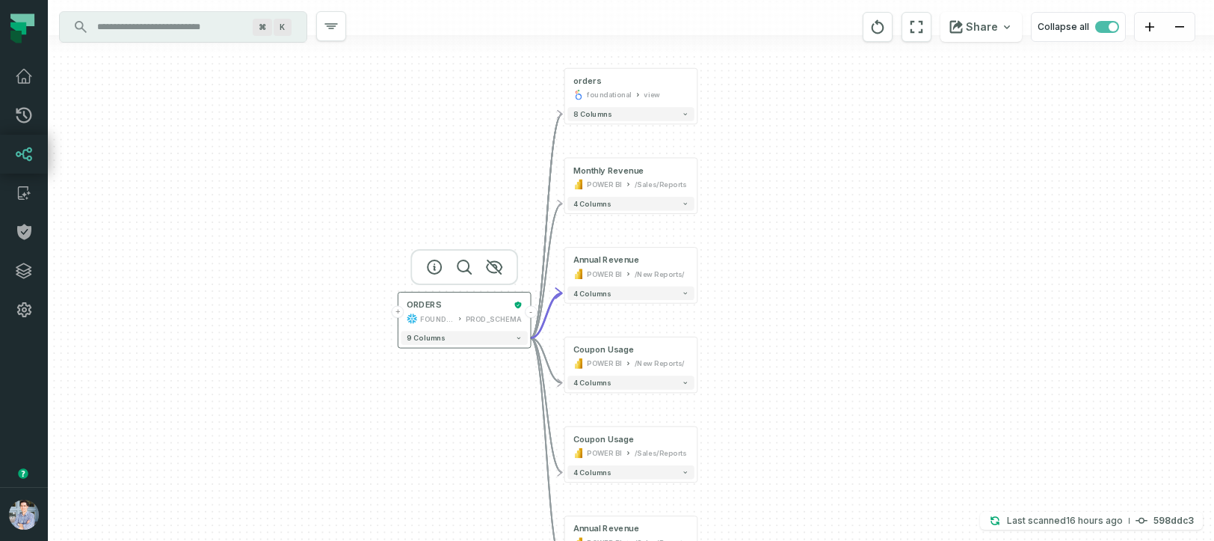
click at [530, 317] on button "-" at bounding box center [531, 311] width 13 height 13
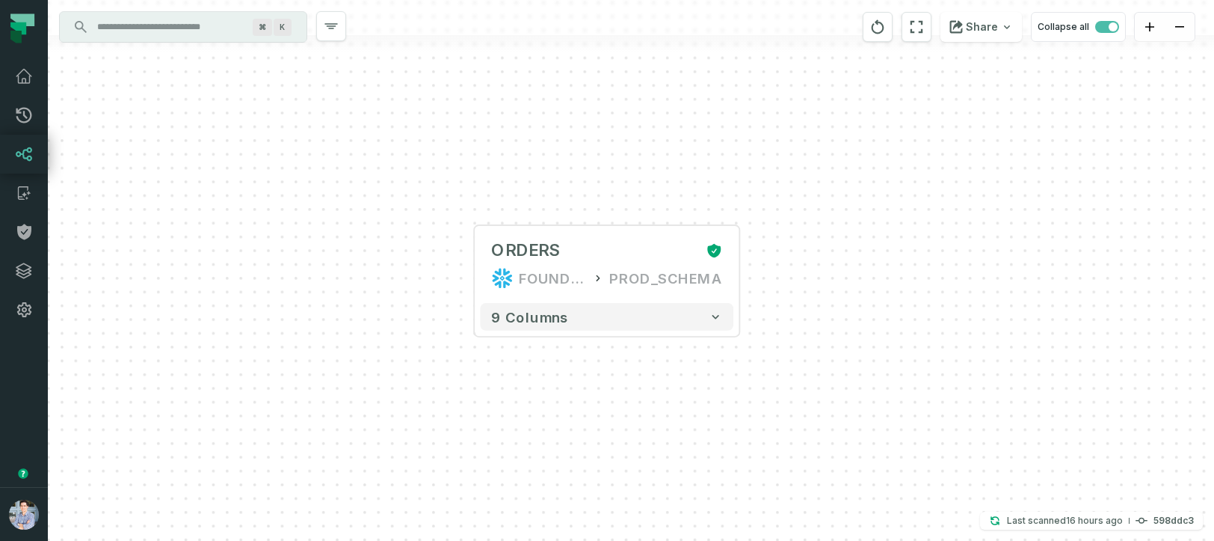
drag, startPoint x: 691, startPoint y: 292, endPoint x: 1081, endPoint y: 222, distance: 396.5
click at [1081, 222] on div "+ ORDERS FOUNDATIONAL_DB PROD_SCHEMA + 9 columns" at bounding box center [631, 270] width 1166 height 541
click at [601, 205] on icon "button" at bounding box center [605, 200] width 13 height 13
click at [576, 204] on icon "button" at bounding box center [575, 200] width 13 height 13
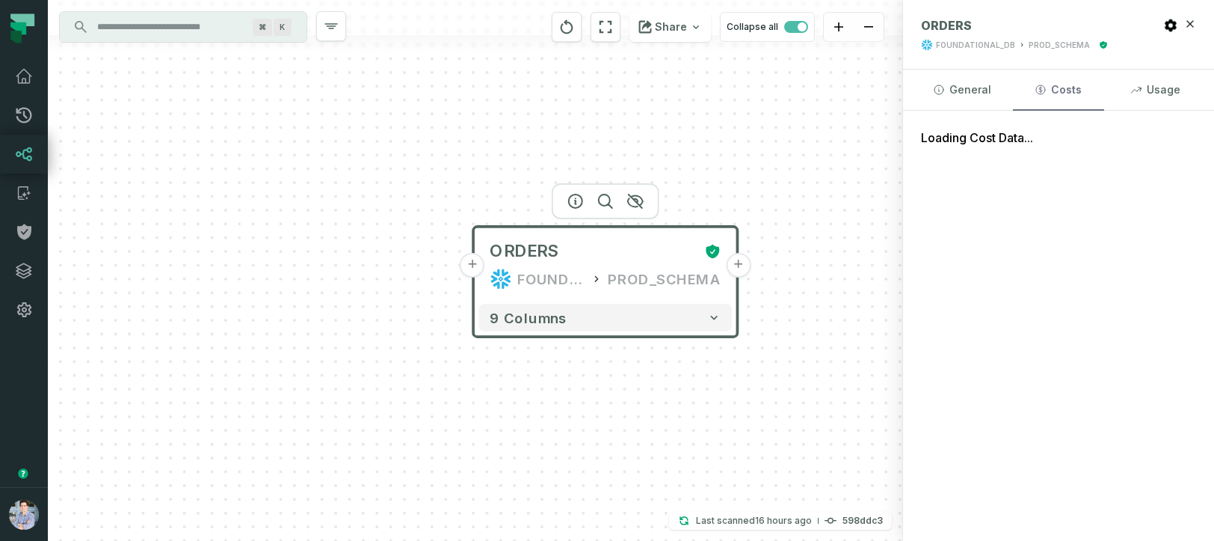
click at [1070, 89] on button "Costs" at bounding box center [1058, 90] width 90 height 40
click at [1166, 86] on button "Usage" at bounding box center [1155, 90] width 90 height 40
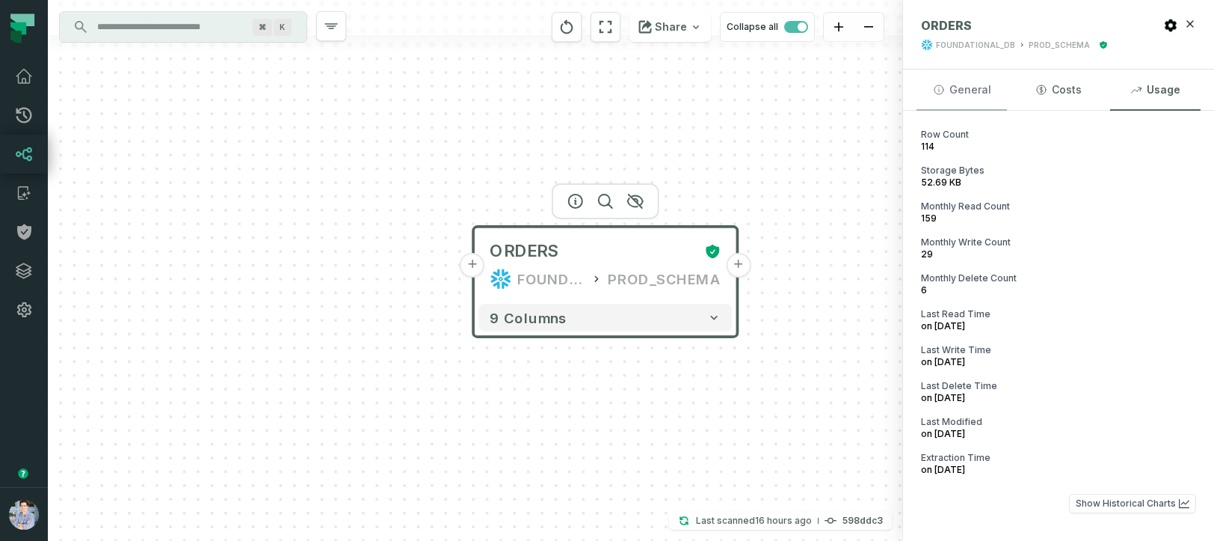
click at [969, 89] on button "General" at bounding box center [962, 90] width 90 height 40
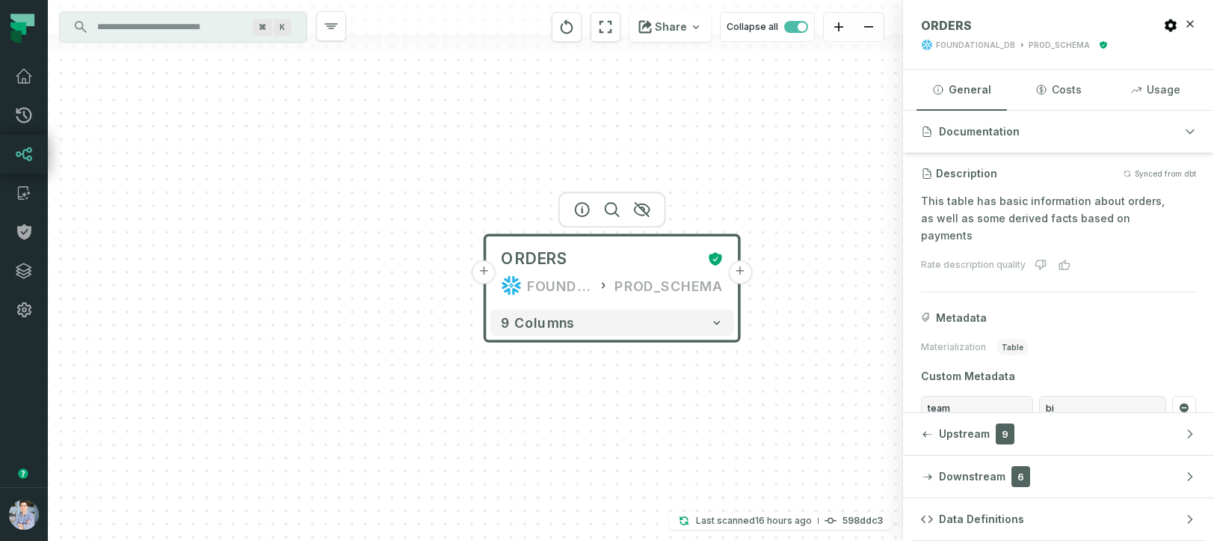
scroll to position [165, 0]
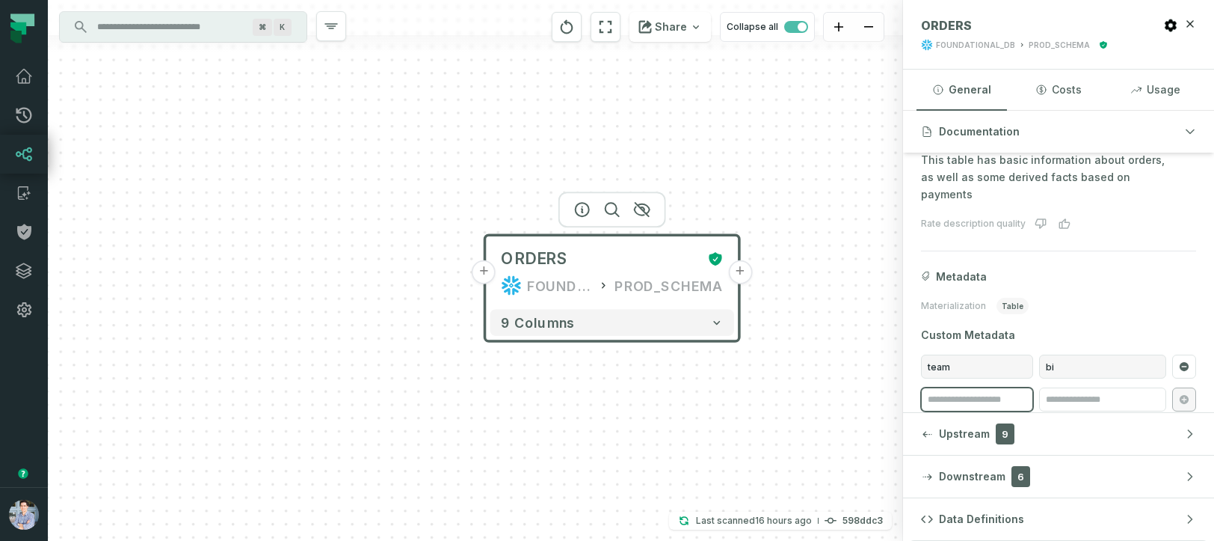
click at [946, 387] on input "search" at bounding box center [977, 399] width 112 height 24
click at [1075, 387] on input "search" at bounding box center [1102, 399] width 127 height 24
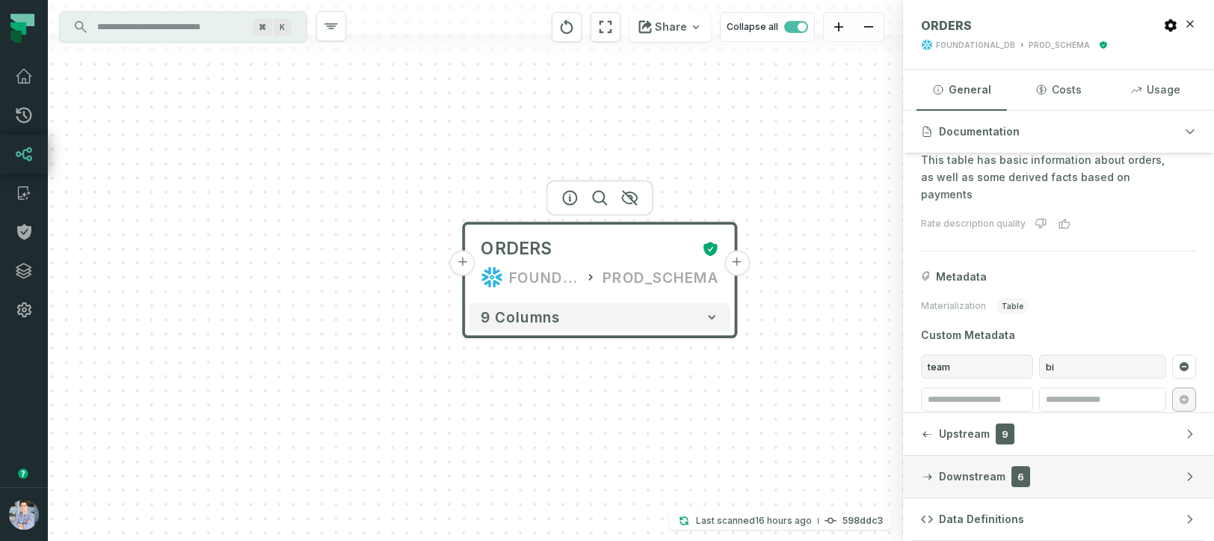
click at [936, 477] on button "Downstream 6" at bounding box center [1058, 476] width 311 height 42
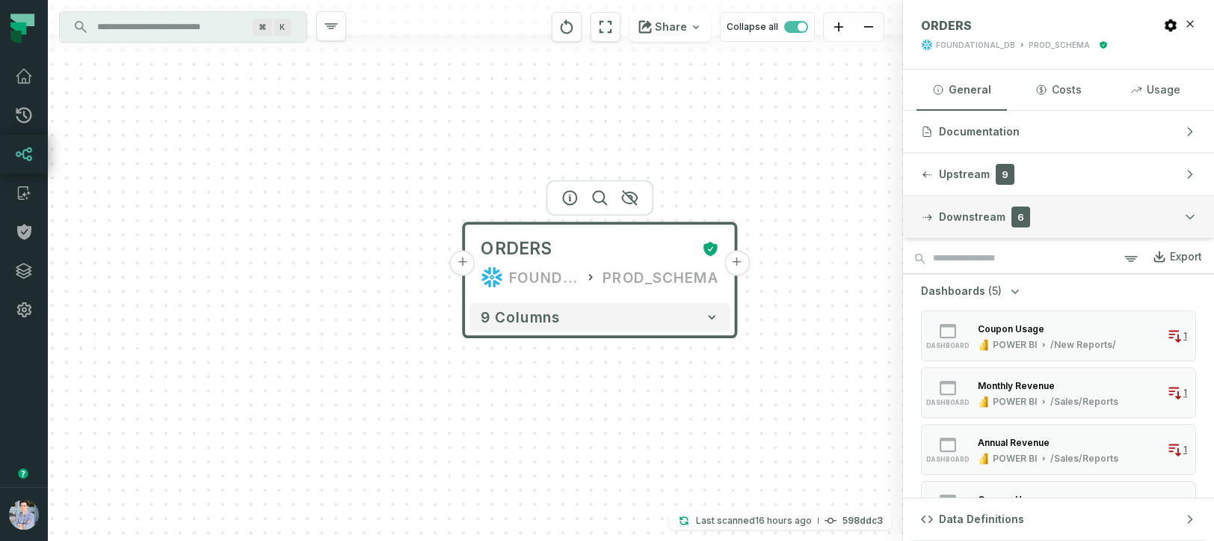
click at [971, 211] on span "Downstream" at bounding box center [972, 216] width 67 height 15
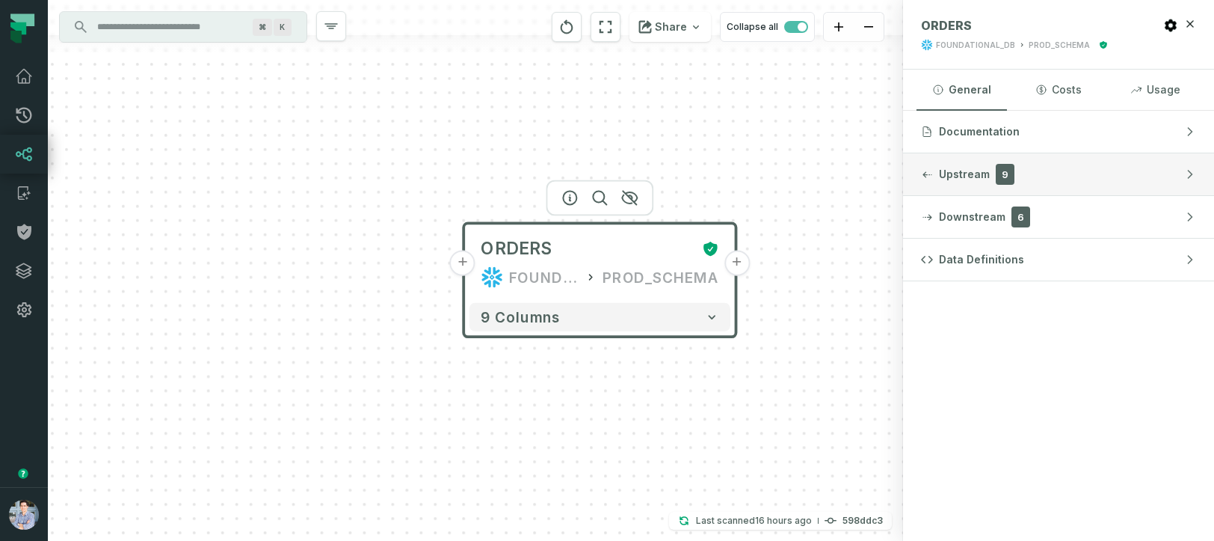
click at [965, 183] on button "Upstream 9" at bounding box center [1058, 174] width 311 height 42
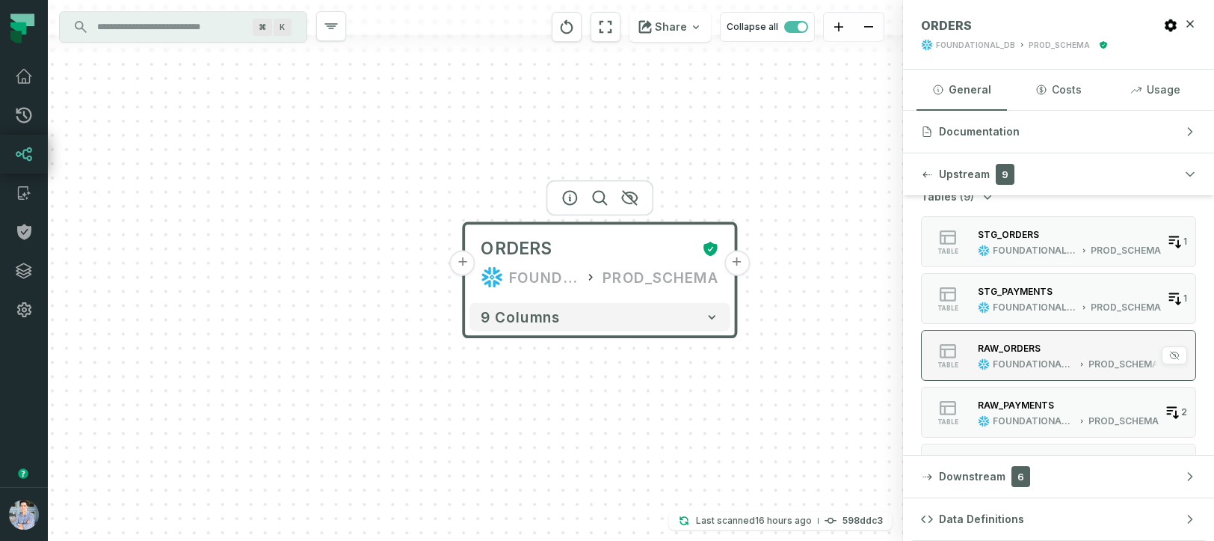
scroll to position [0, 0]
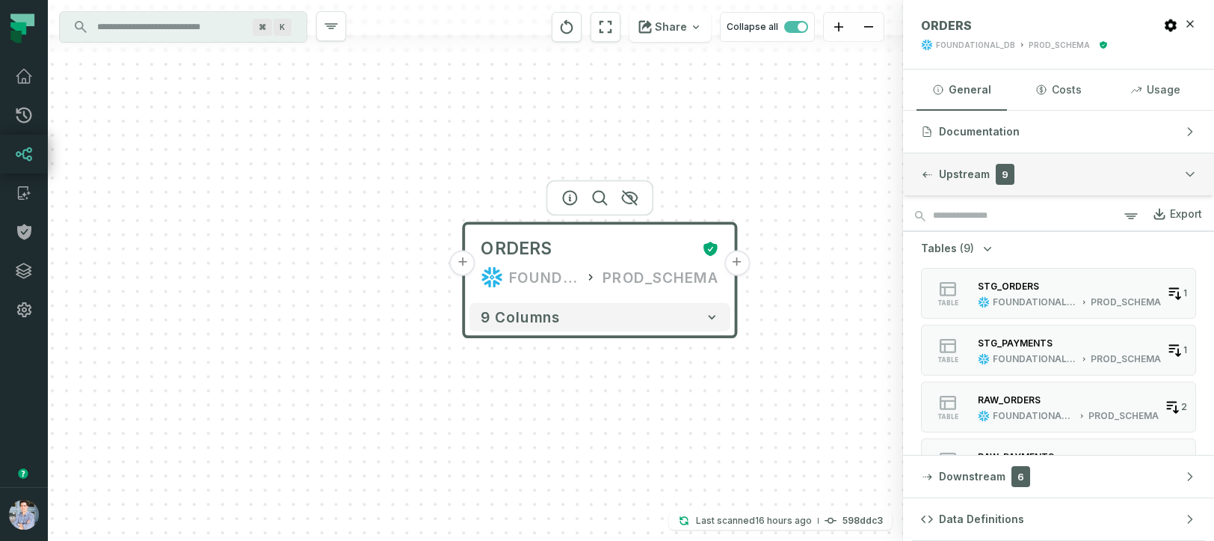
click at [1068, 174] on button "Upstream 9" at bounding box center [1058, 174] width 311 height 42
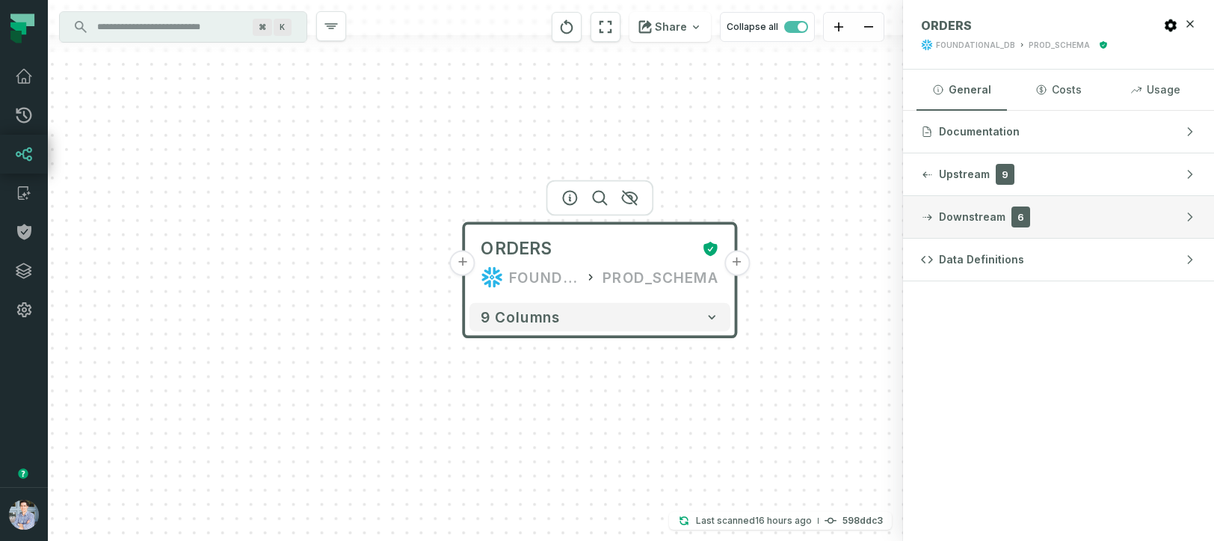
click at [1066, 220] on button "Downstream 6" at bounding box center [1058, 217] width 311 height 42
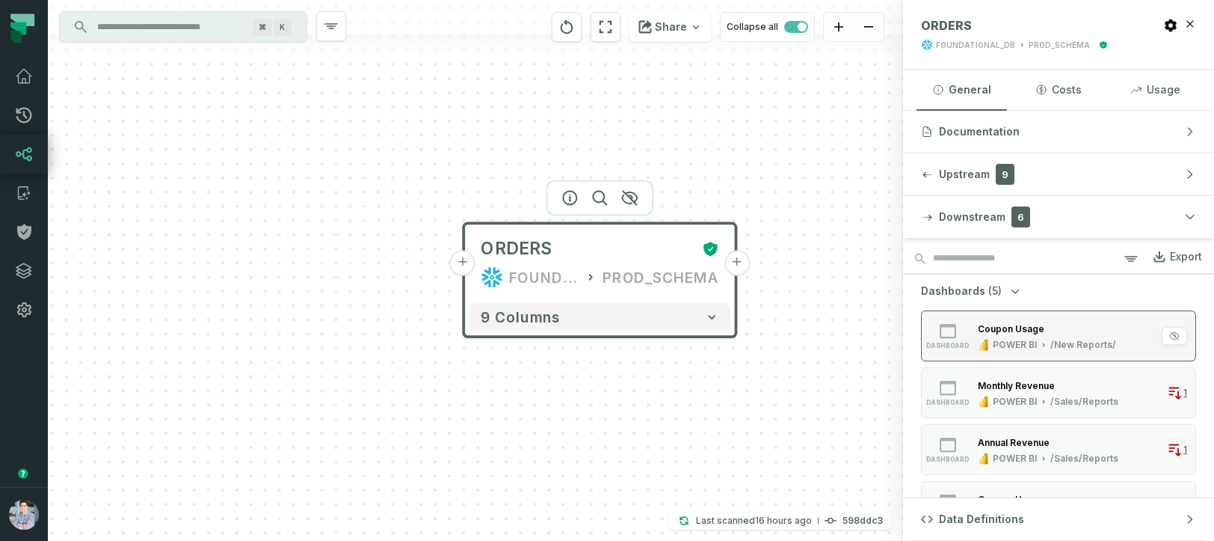
click at [1027, 334] on div "Coupon Usage" at bounding box center [1047, 328] width 138 height 15
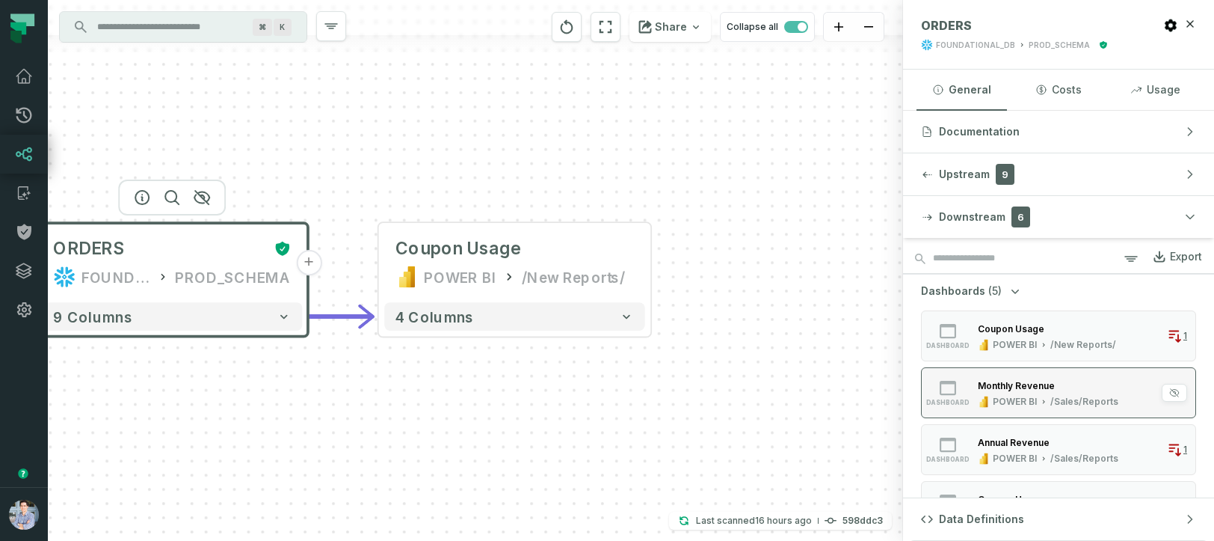
click at [1030, 386] on div "Monthly Revenue" at bounding box center [1016, 385] width 77 height 11
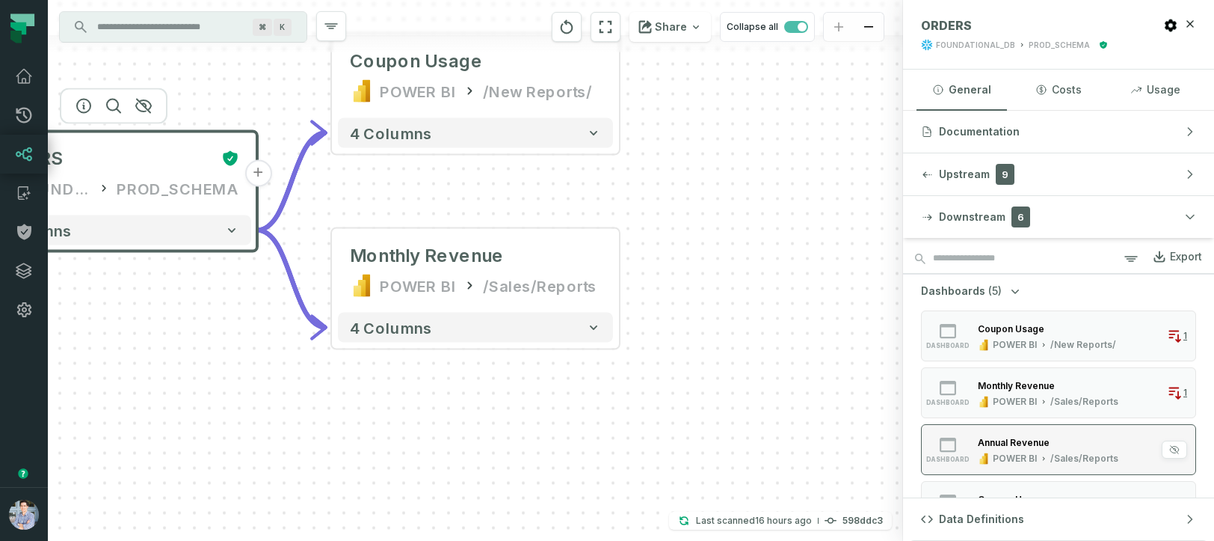
click at [1028, 438] on div "Annual Revenue" at bounding box center [1014, 442] width 72 height 11
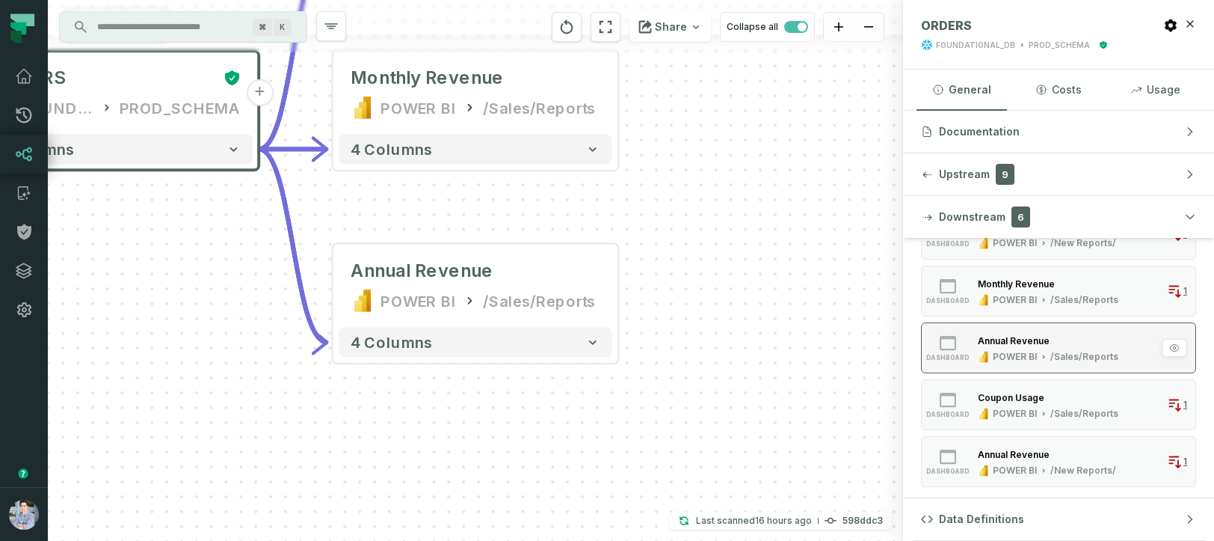
scroll to position [110, 0]
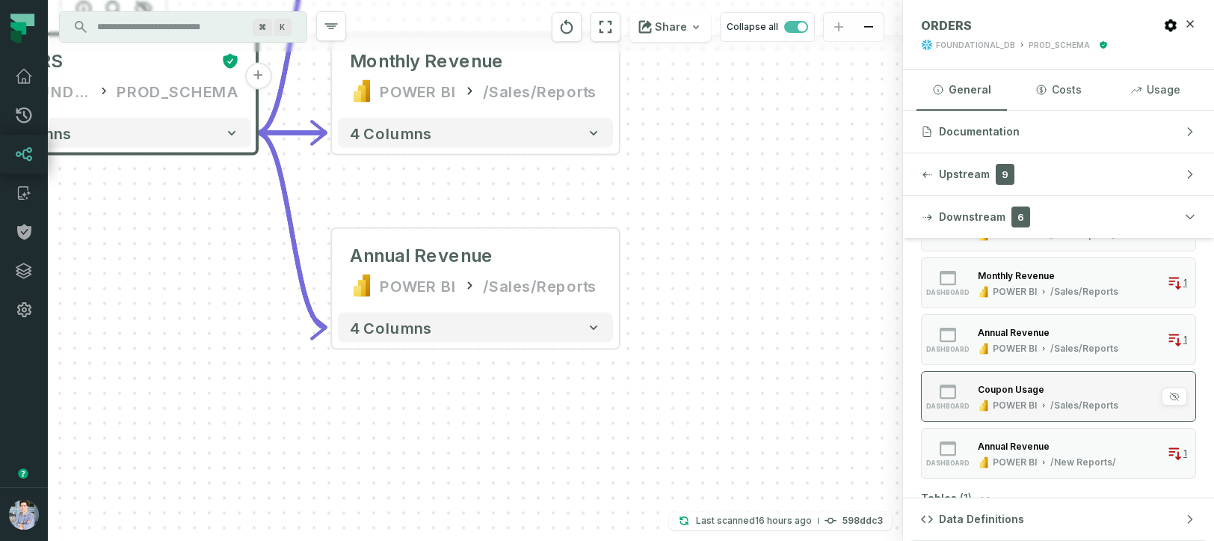
click at [1024, 396] on div "Coupon Usage" at bounding box center [1048, 388] width 141 height 15
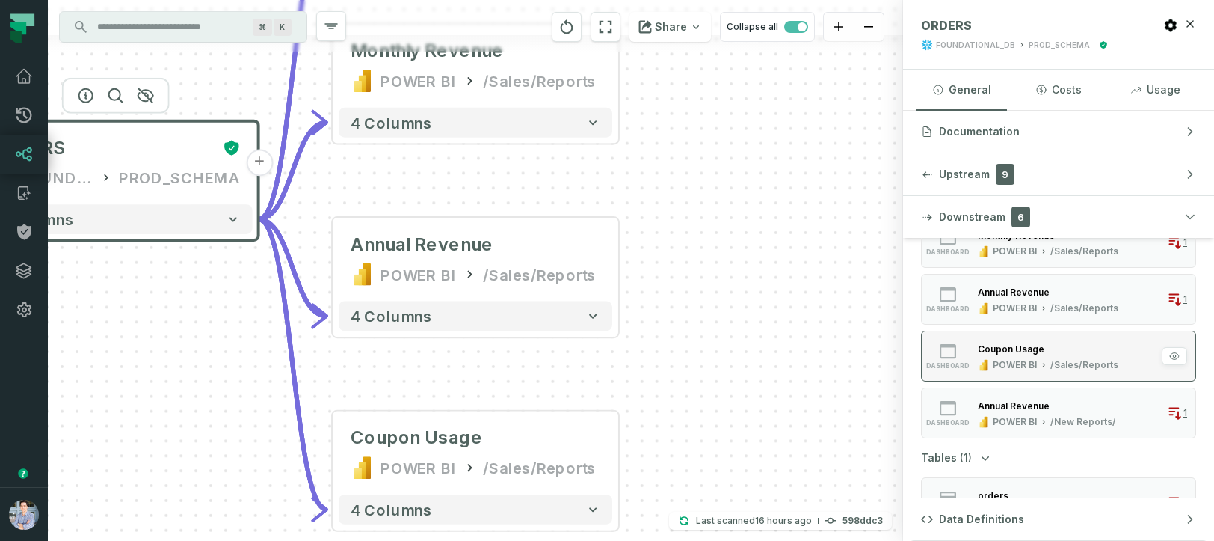
scroll to position [160, 0]
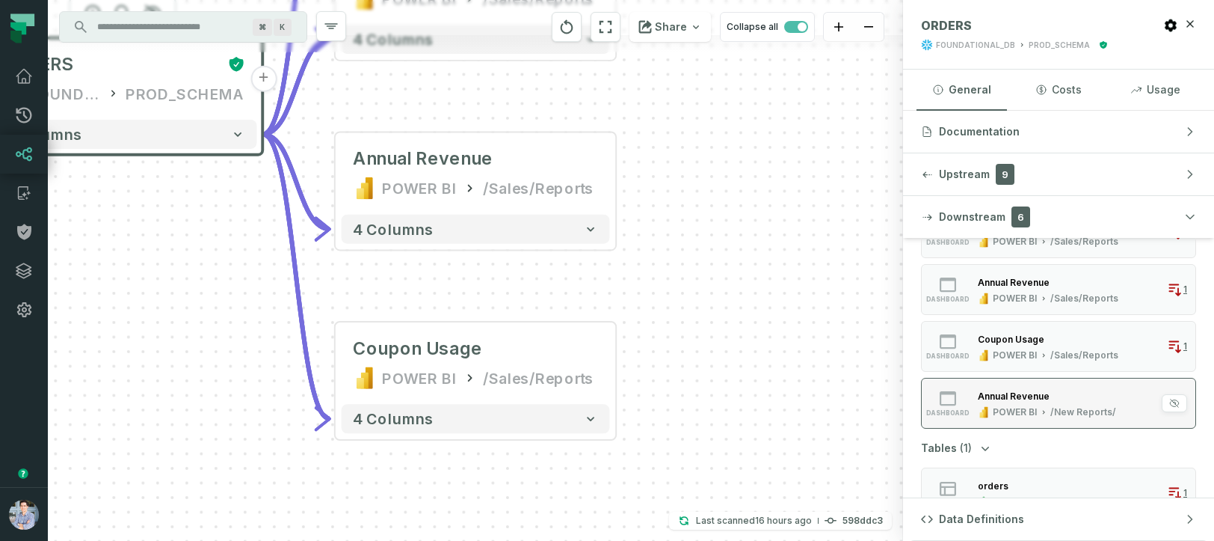
click at [1024, 395] on div "Annual Revenue" at bounding box center [1014, 395] width 72 height 11
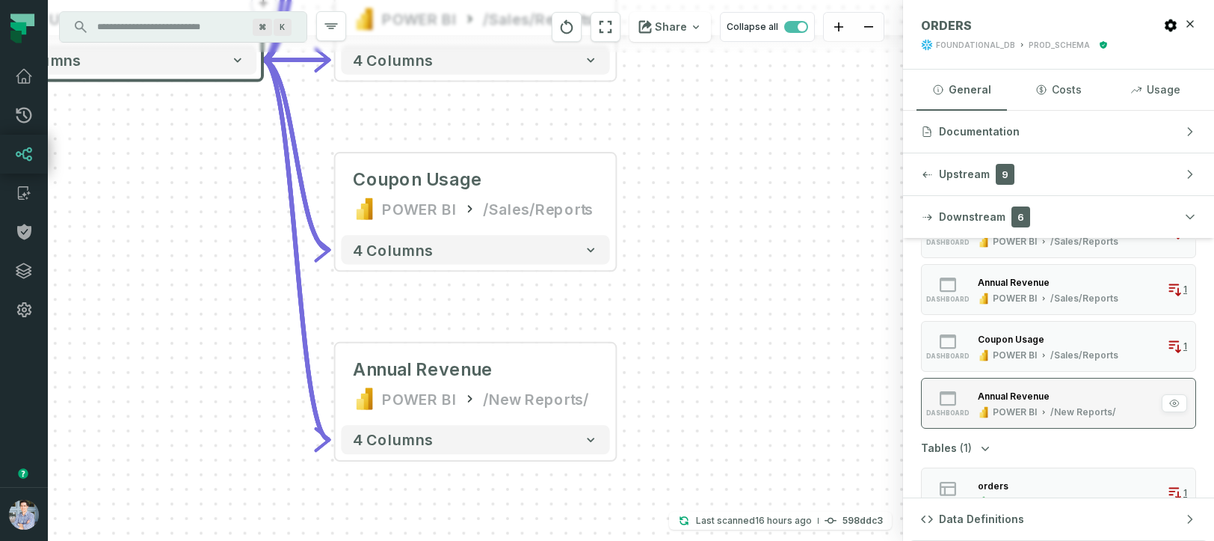
scroll to position [187, 0]
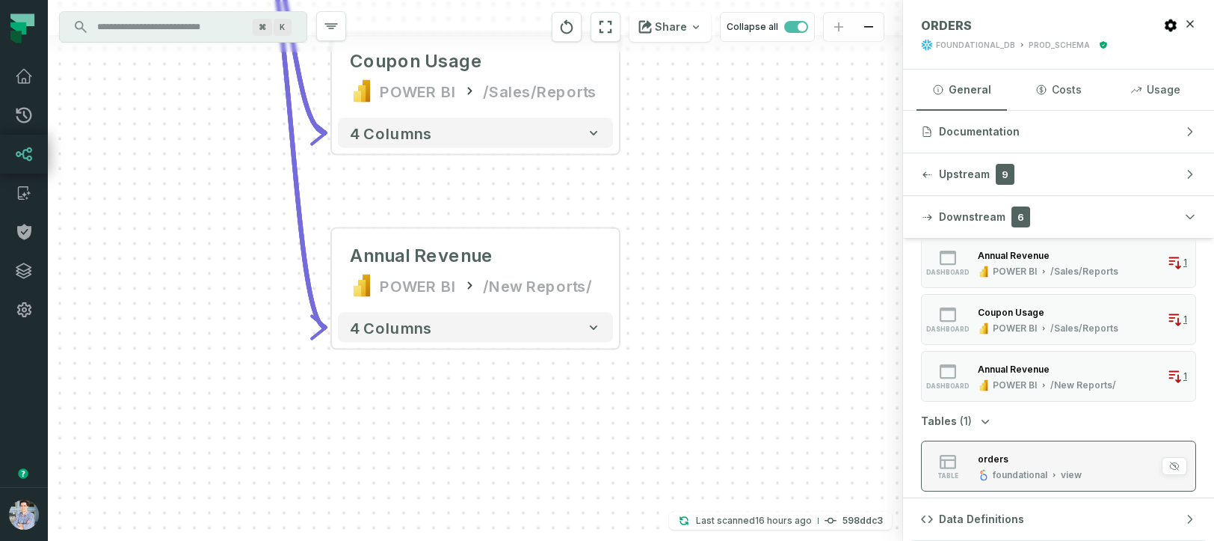
click at [1007, 461] on div "orders" at bounding box center [1030, 458] width 104 height 15
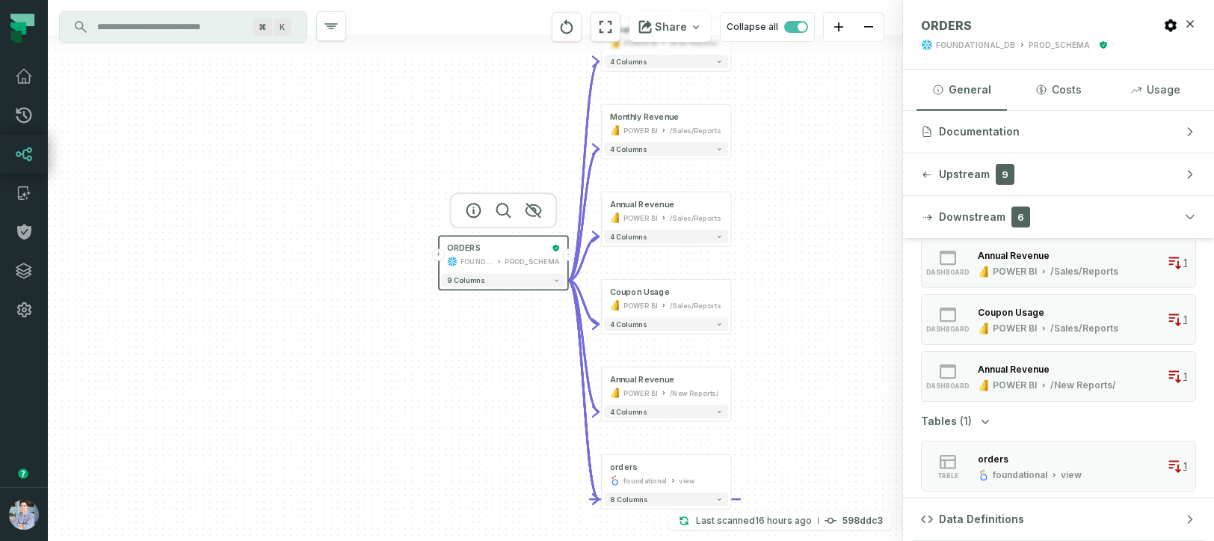
drag, startPoint x: 838, startPoint y: 176, endPoint x: 834, endPoint y: 364, distance: 188.5
click at [834, 364] on div "+ ORDERS FOUNDATIONAL_DB PROD_SCHEMA - 9 columns + Coupon Usage POWER BI /New R…" at bounding box center [475, 270] width 855 height 541
click at [1191, 23] on icon "button" at bounding box center [1190, 23] width 7 height 7
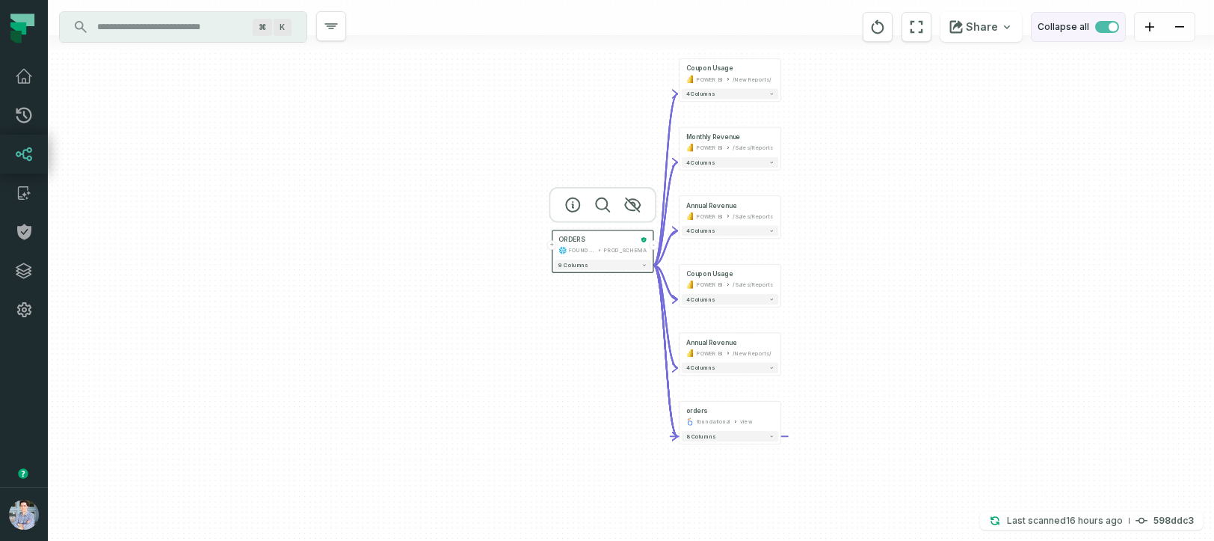
click at [1103, 25] on span "button" at bounding box center [1107, 27] width 24 height 12
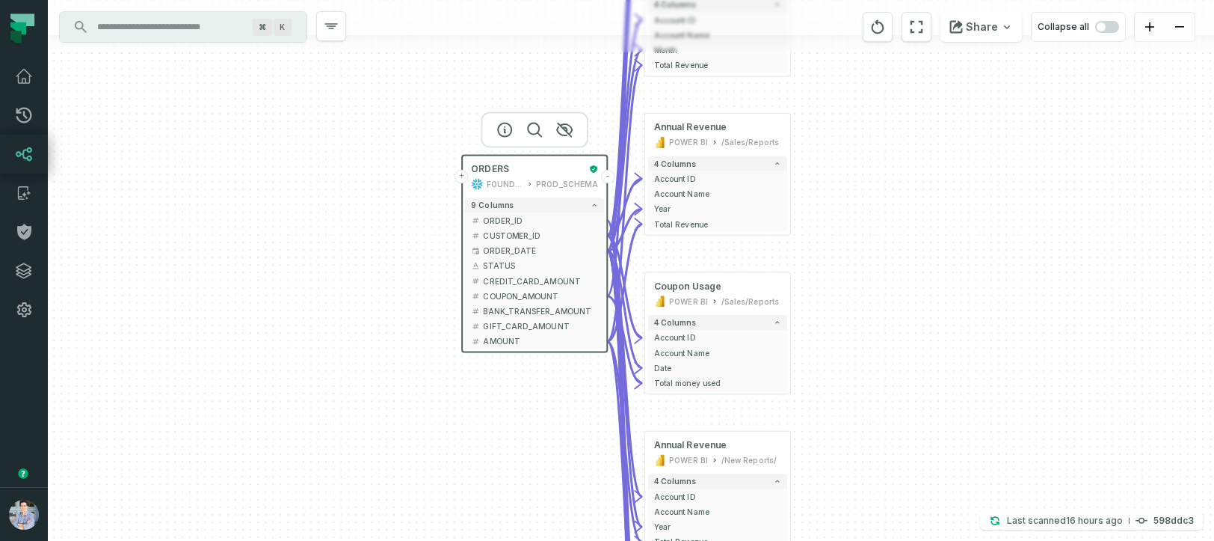
drag, startPoint x: 986, startPoint y: 292, endPoint x: 1083, endPoint y: 245, distance: 109.0
click at [1084, 245] on div "+ ORDERS FOUNDATIONAL_DB PROD_SCHEMA - 9 columns + ORDER_ID - + CUSTOMER_ID - +…" at bounding box center [631, 270] width 1166 height 541
click at [704, 224] on span "Total Revenue" at bounding box center [717, 223] width 127 height 11
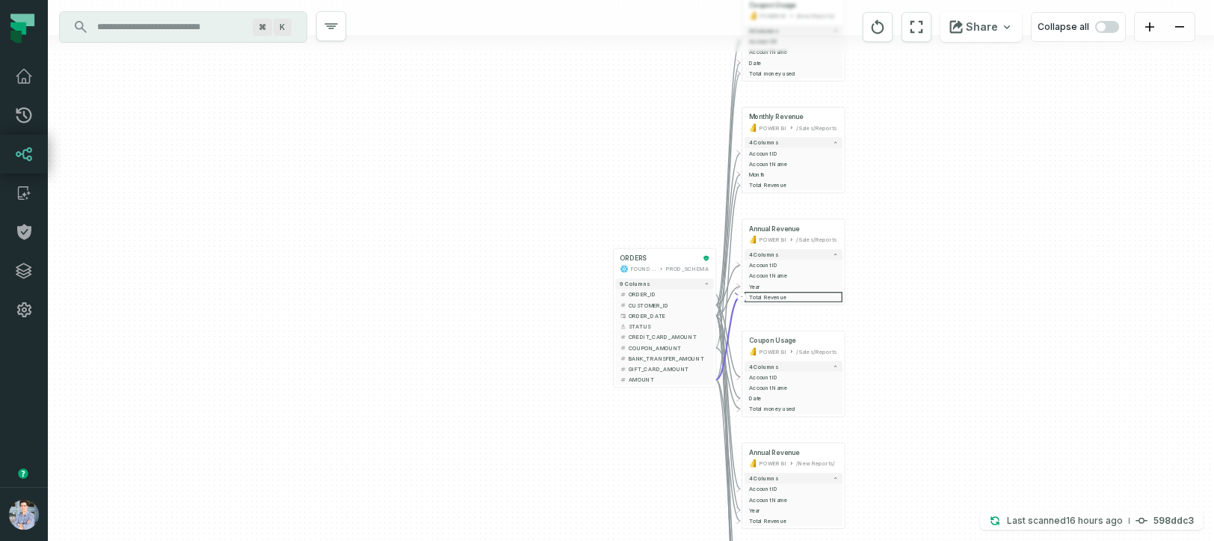
drag, startPoint x: 780, startPoint y: 337, endPoint x: 973, endPoint y: 357, distance: 193.9
click at [973, 357] on div "+ ORDERS FOUNDATIONAL_DB PROD_SCHEMA - 9 columns + ORDER_ID - + CUSTOMER_ID - +…" at bounding box center [631, 270] width 1166 height 541
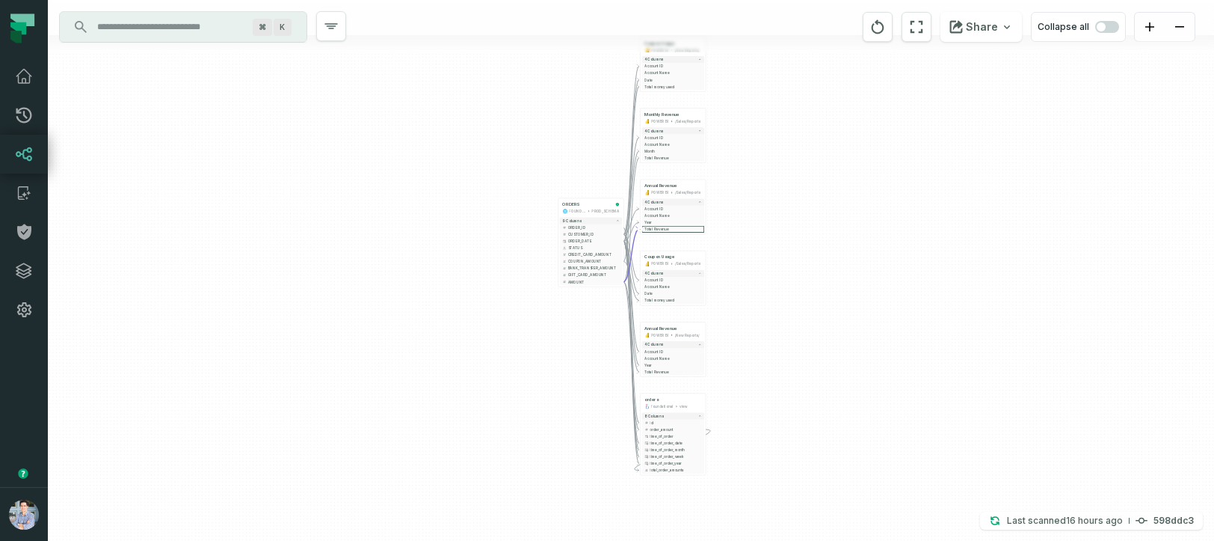
drag, startPoint x: 572, startPoint y: 378, endPoint x: 387, endPoint y: 289, distance: 205.7
click at [387, 288] on div "+ ORDERS FOUNDATIONAL_DB PROD_SCHEMA - 9 columns + ORDER_ID - + CUSTOMER_ID - +…" at bounding box center [631, 270] width 1166 height 541
click at [24, 111] on icon at bounding box center [24, 116] width 16 height 16
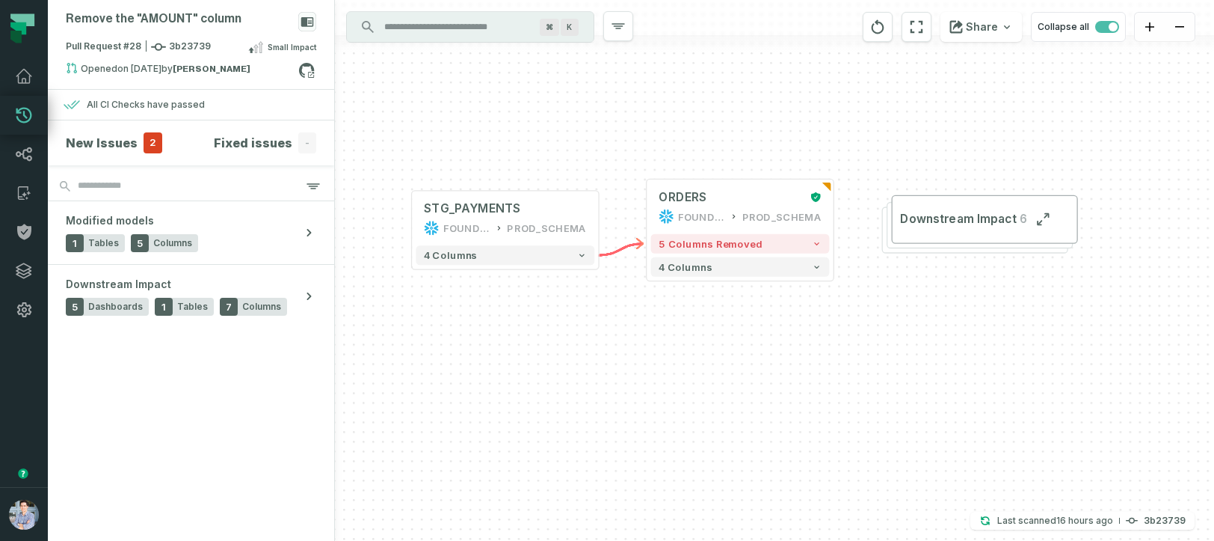
drag, startPoint x: 594, startPoint y: 152, endPoint x: 560, endPoint y: 111, distance: 53.0
click at [560, 111] on div "+ STG_PAYMENTS FOUNDATIONAL_DB PROD_SCHEMA + 4 columns + ORDERS FOUNDATIONAL_DB…" at bounding box center [774, 270] width 879 height 541
click at [748, 248] on span "5 columns removed" at bounding box center [711, 244] width 104 height 12
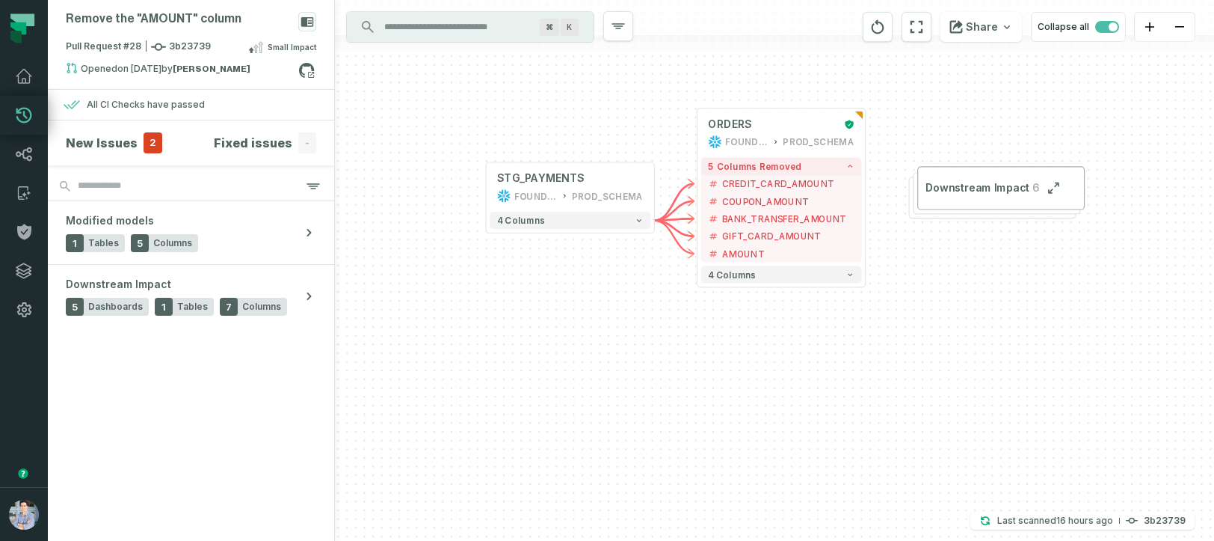
drag, startPoint x: 505, startPoint y: 403, endPoint x: 570, endPoint y: 310, distance: 113.9
click at [570, 310] on div "+ STG_PAYMENTS FOUNDATIONAL_DB PROD_SCHEMA + 4 columns + ORDERS FOUNDATIONAL_DB…" at bounding box center [774, 270] width 879 height 541
click at [147, 142] on span "2" at bounding box center [153, 142] width 19 height 21
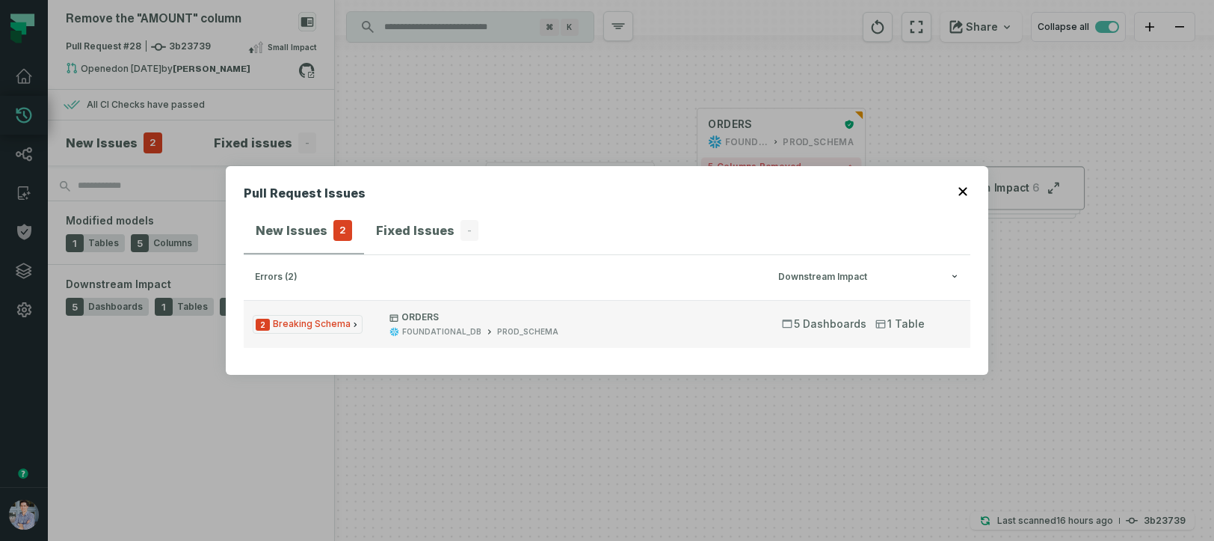
click at [310, 322] on span "2 Breaking Schema" at bounding box center [308, 324] width 110 height 19
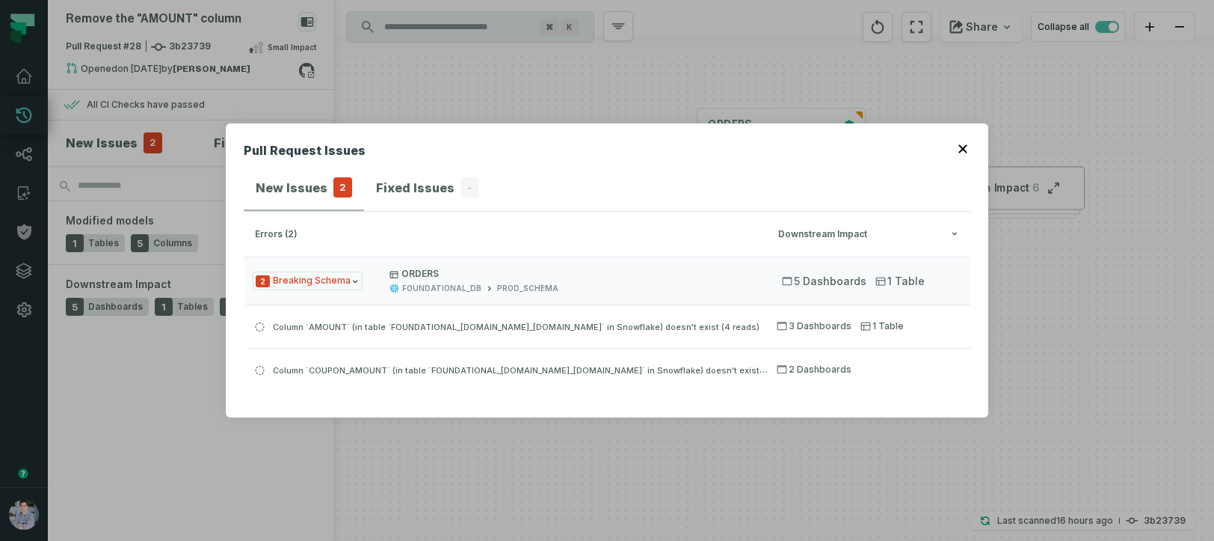
click at [963, 146] on icon "button" at bounding box center [963, 148] width 9 height 9
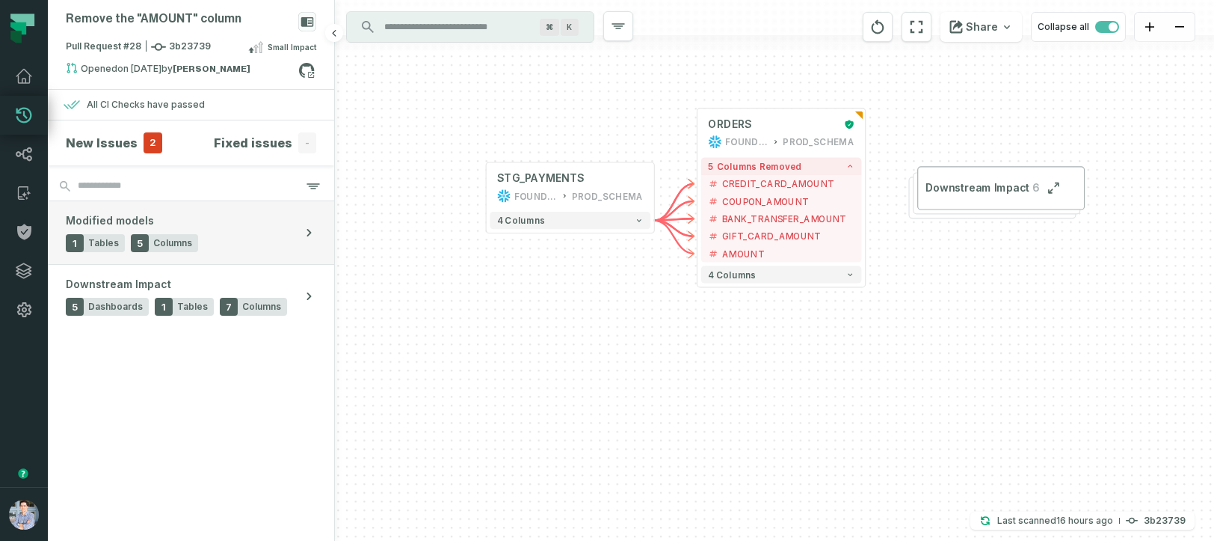
click at [204, 223] on button "Modified models 1 Tables 5 Columns" at bounding box center [191, 232] width 286 height 63
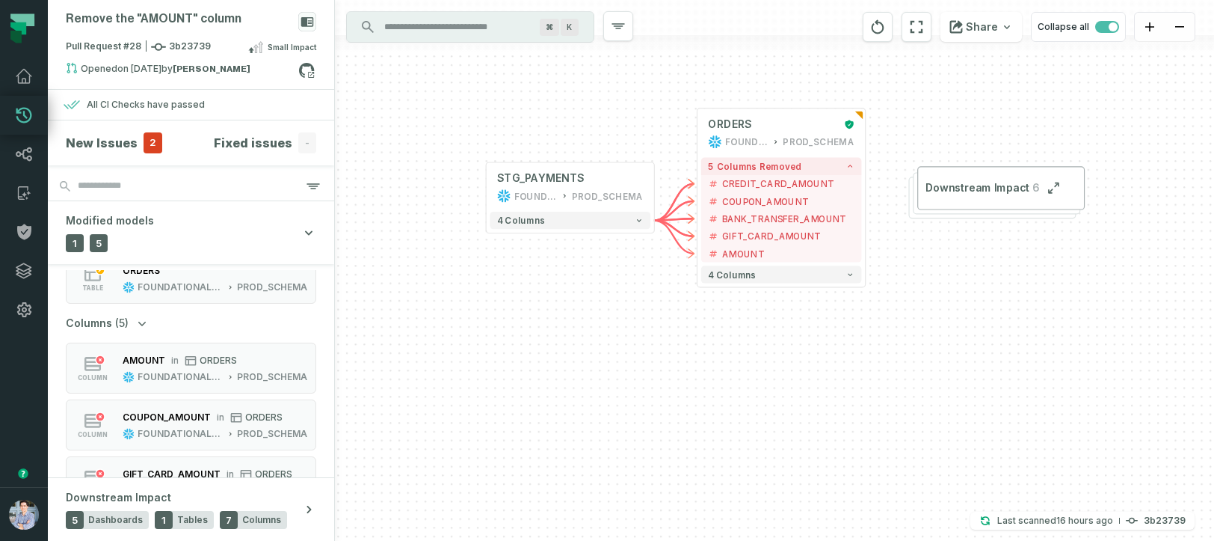
scroll to position [71, 0]
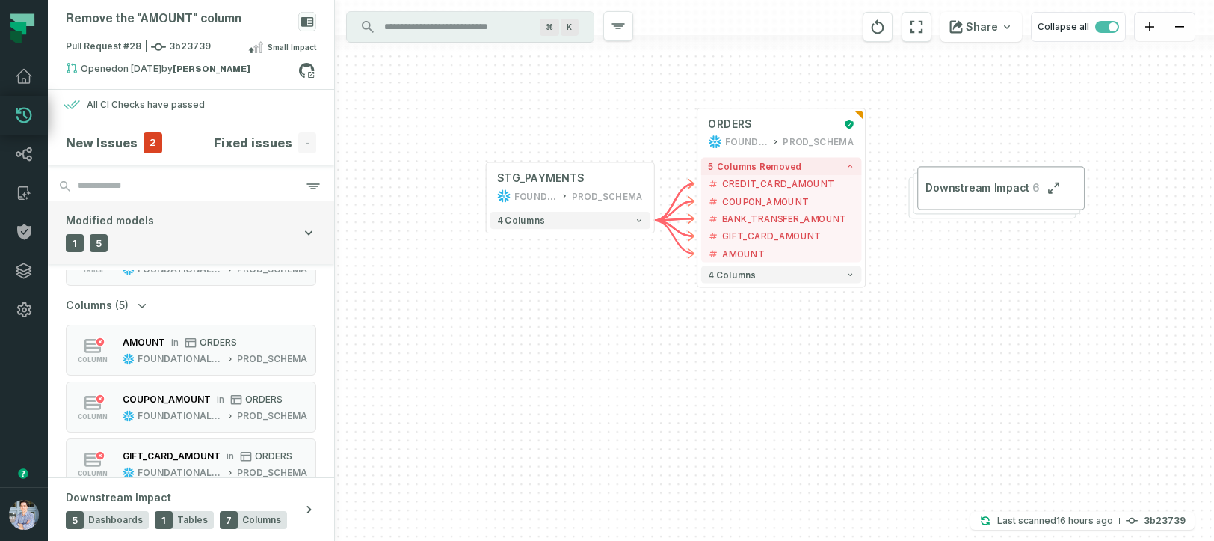
click at [178, 218] on button "Modified models 1 Tables 5 Columns" at bounding box center [191, 232] width 286 height 63
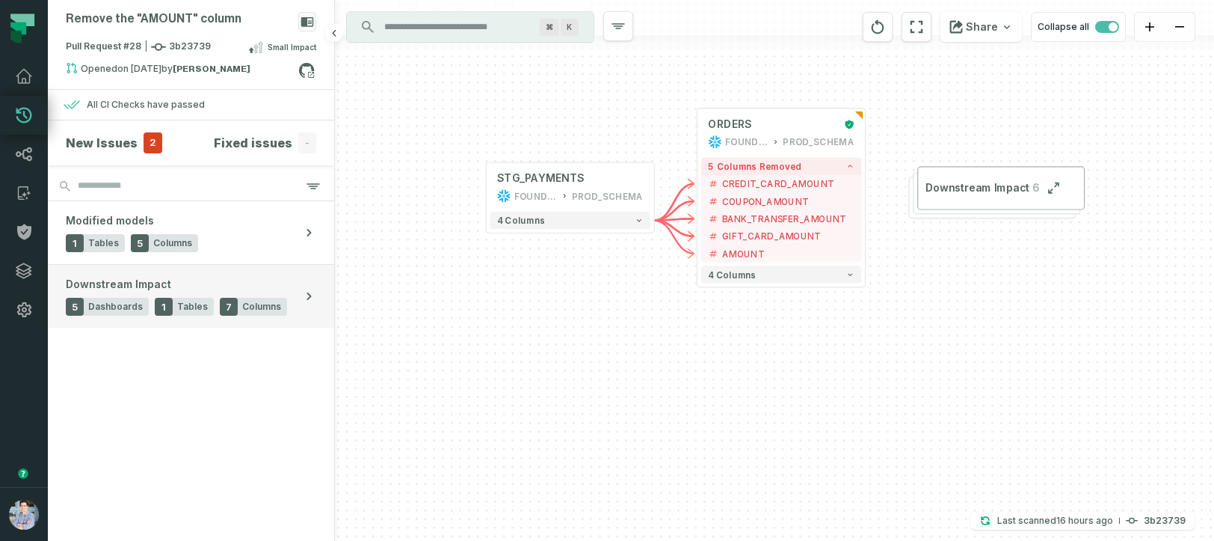
click at [223, 277] on div "Downstream Impact 5 Dashboards 1 Tables 7 Columns" at bounding box center [176, 296] width 221 height 39
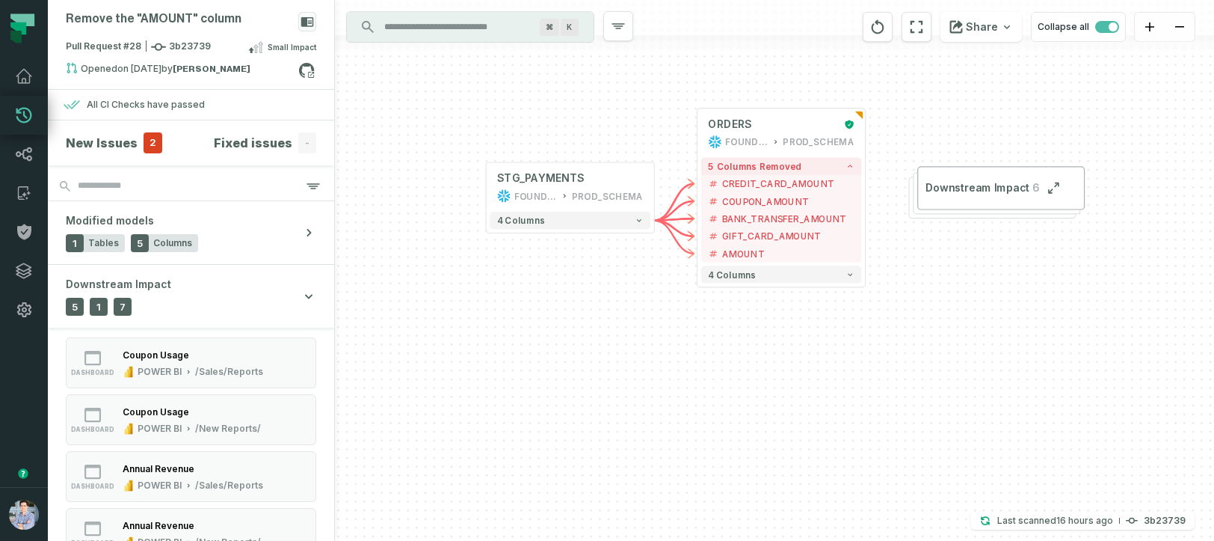
scroll to position [0, 0]
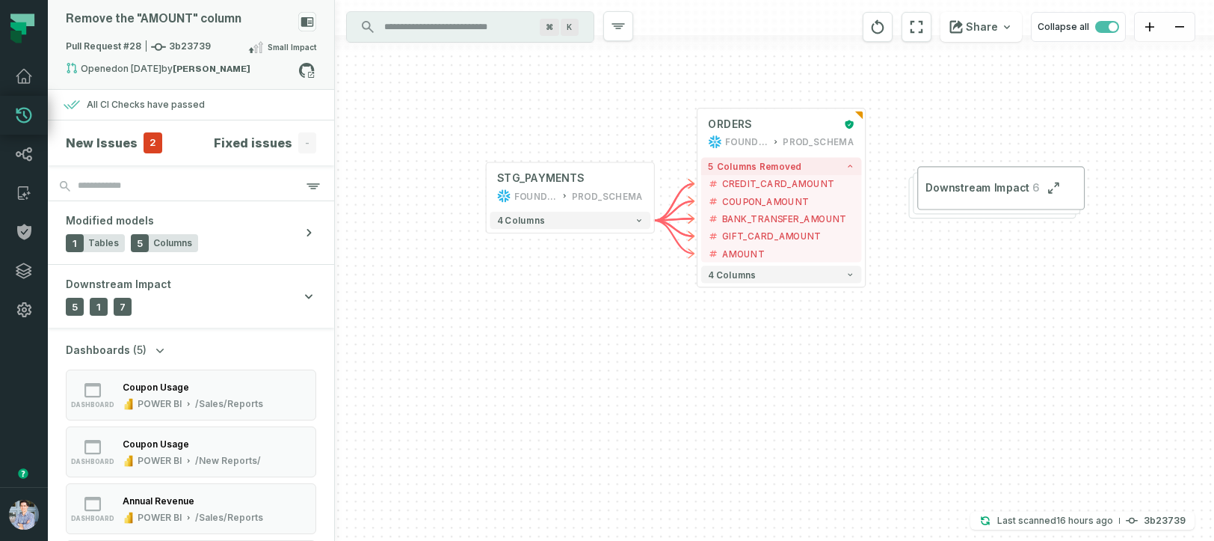
click at [96, 47] on span "Pull Request #28 3b23739" at bounding box center [138, 47] width 145 height 15
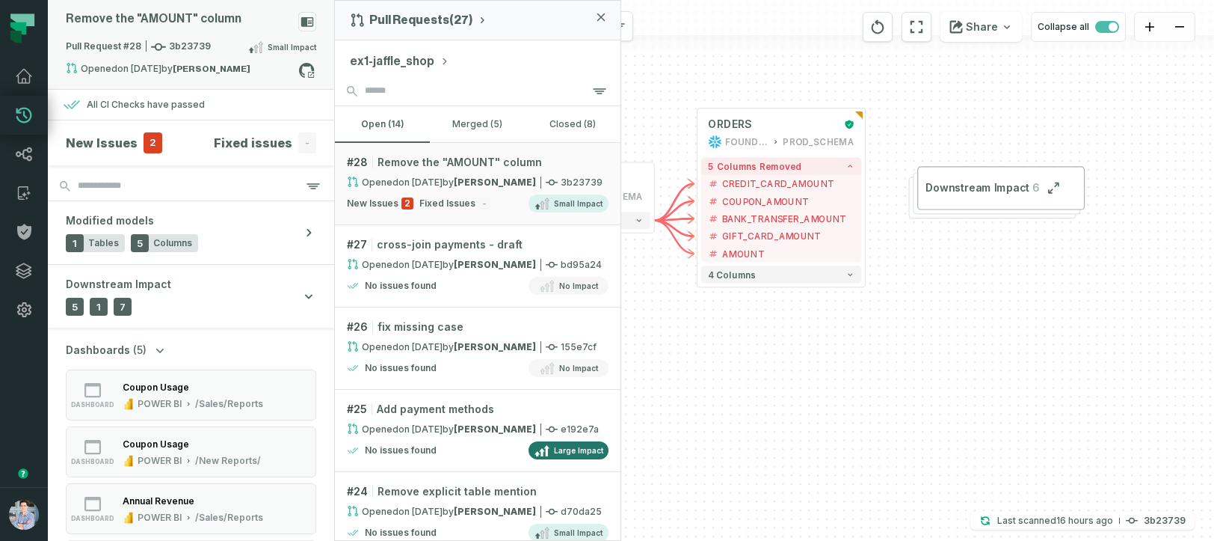
click at [90, 46] on span "Pull Request #28 3b23739" at bounding box center [138, 47] width 145 height 15
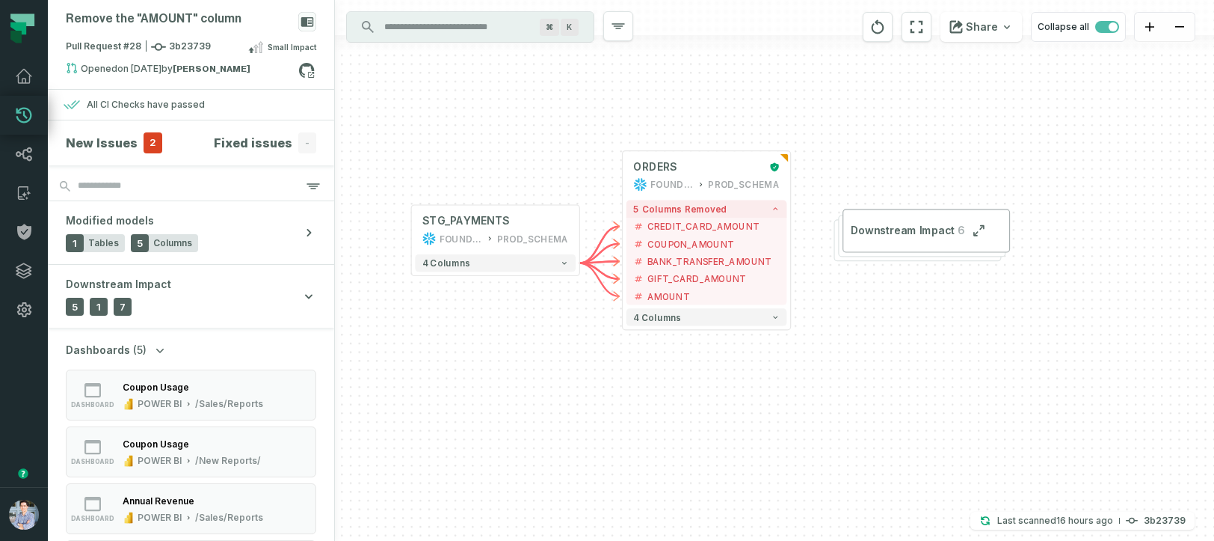
drag, startPoint x: 678, startPoint y: 366, endPoint x: 603, endPoint y: 410, distance: 87.1
click at [603, 410] on div "+ STG_PAYMENTS FOUNDATIONAL_DB PROD_SCHEMA + 4 columns + ORDERS FOUNDATIONAL_DB…" at bounding box center [774, 270] width 879 height 541
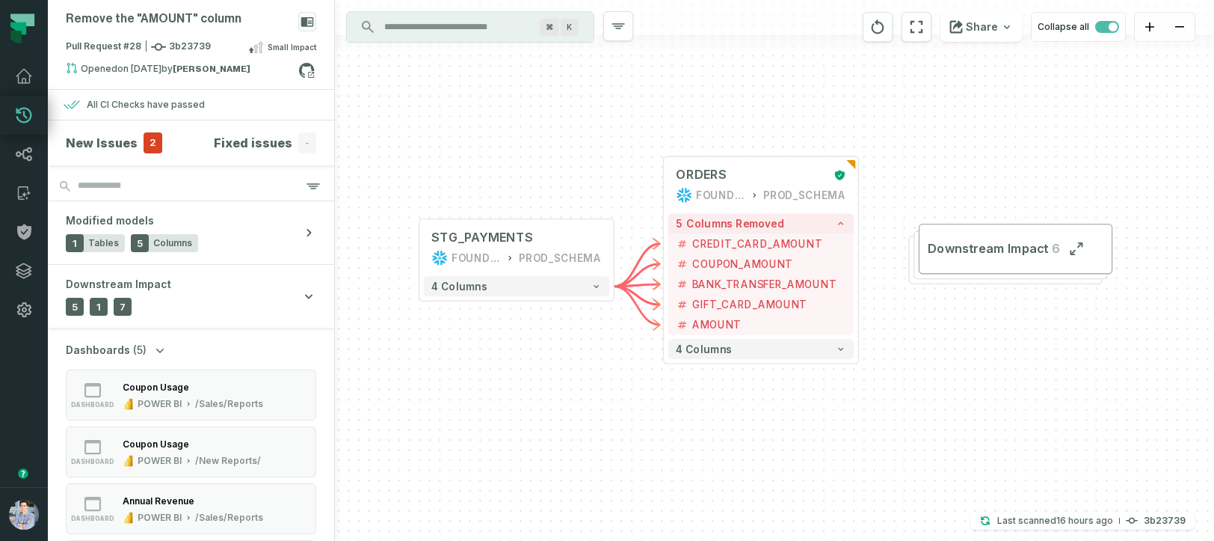
drag, startPoint x: 603, startPoint y: 410, endPoint x: 642, endPoint y: 455, distance: 59.9
click at [642, 455] on div "+ STG_PAYMENTS FOUNDATIONAL_DB PROD_SCHEMA + 4 columns + ORDERS FOUNDATIONAL_DB…" at bounding box center [774, 270] width 879 height 541
click at [307, 70] on icon at bounding box center [306, 70] width 19 height 19
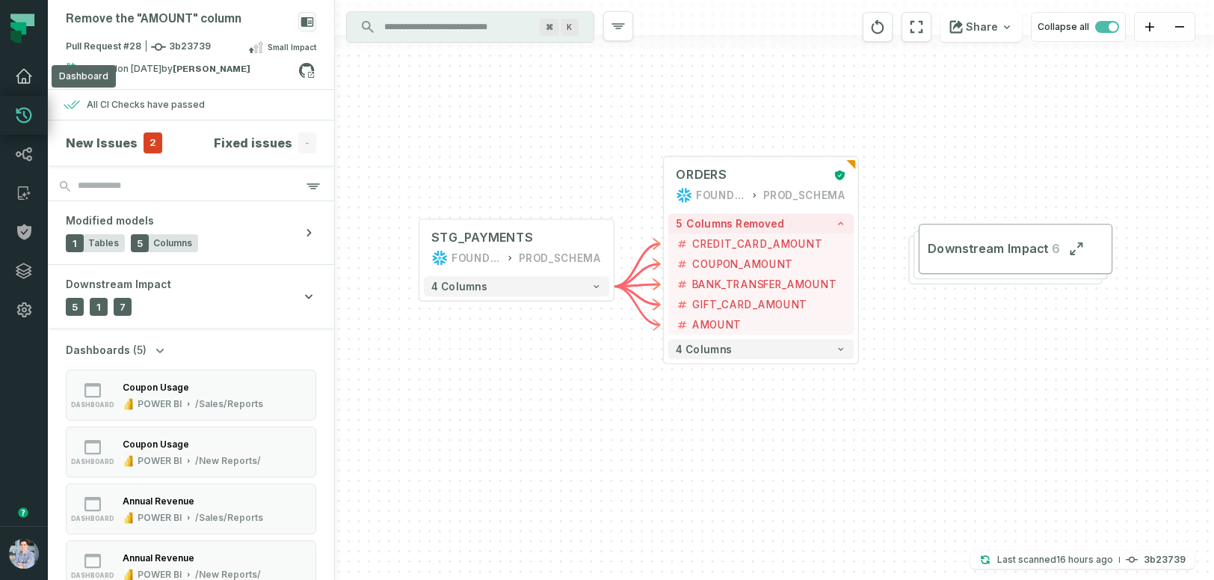
click at [24, 80] on icon at bounding box center [24, 76] width 18 height 18
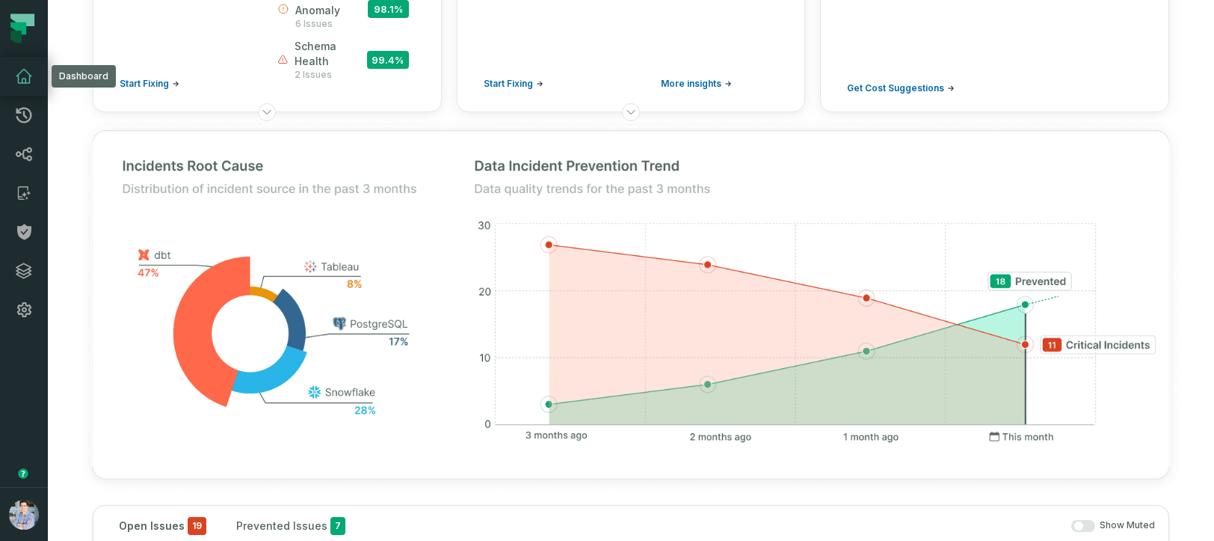
scroll to position [234, 0]
click at [24, 230] on icon at bounding box center [24, 232] width 14 height 16
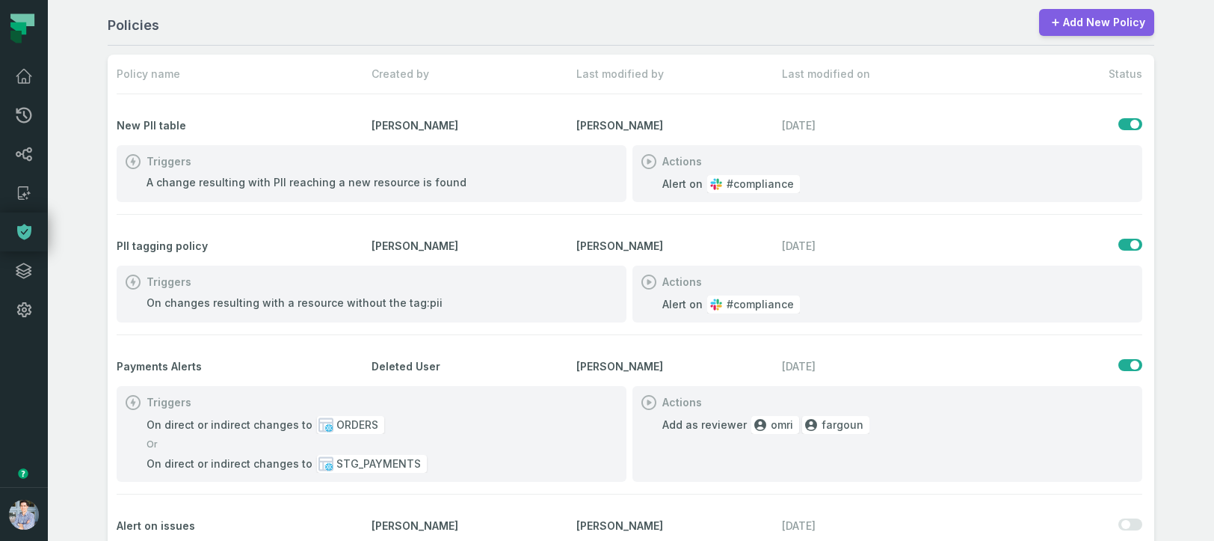
click at [1101, 18] on link "Add New Policy" at bounding box center [1096, 22] width 115 height 27
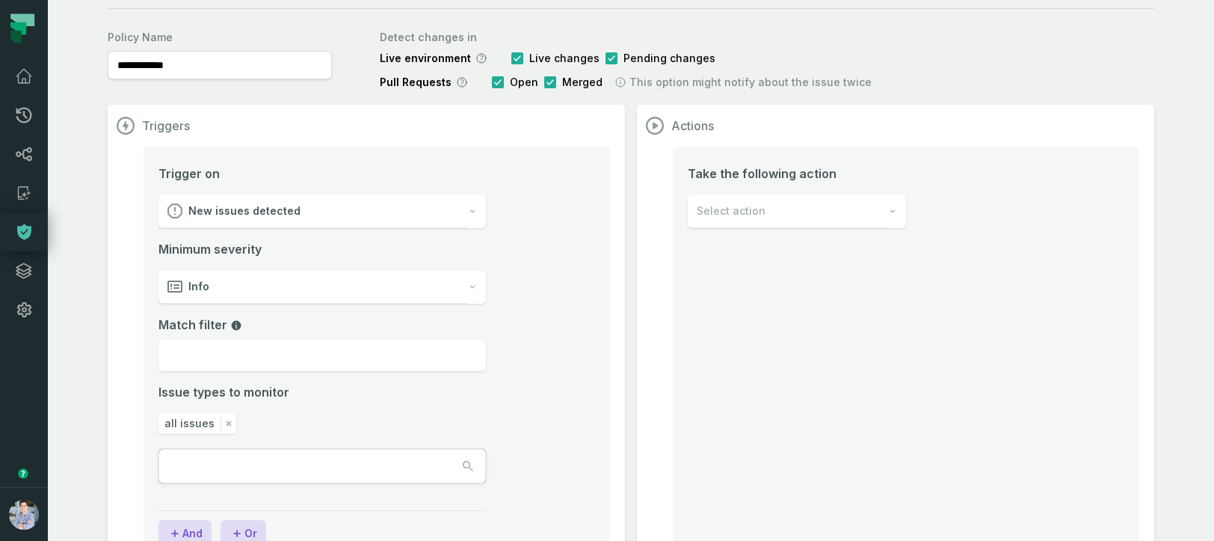
scroll to position [99, 0]
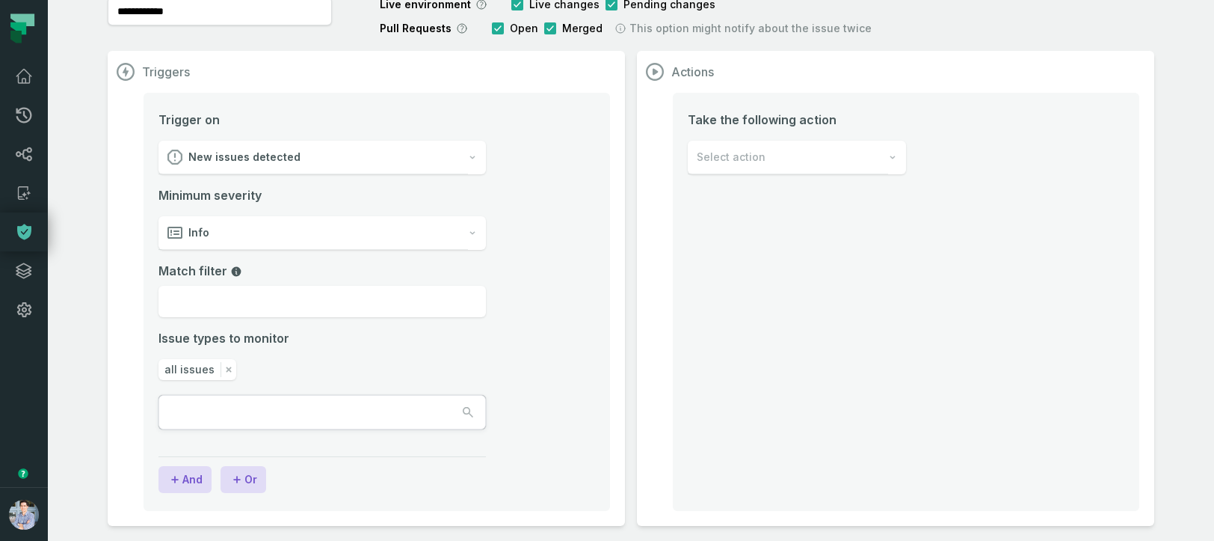
click at [365, 161] on div "New issues detected" at bounding box center [314, 158] width 310 height 34
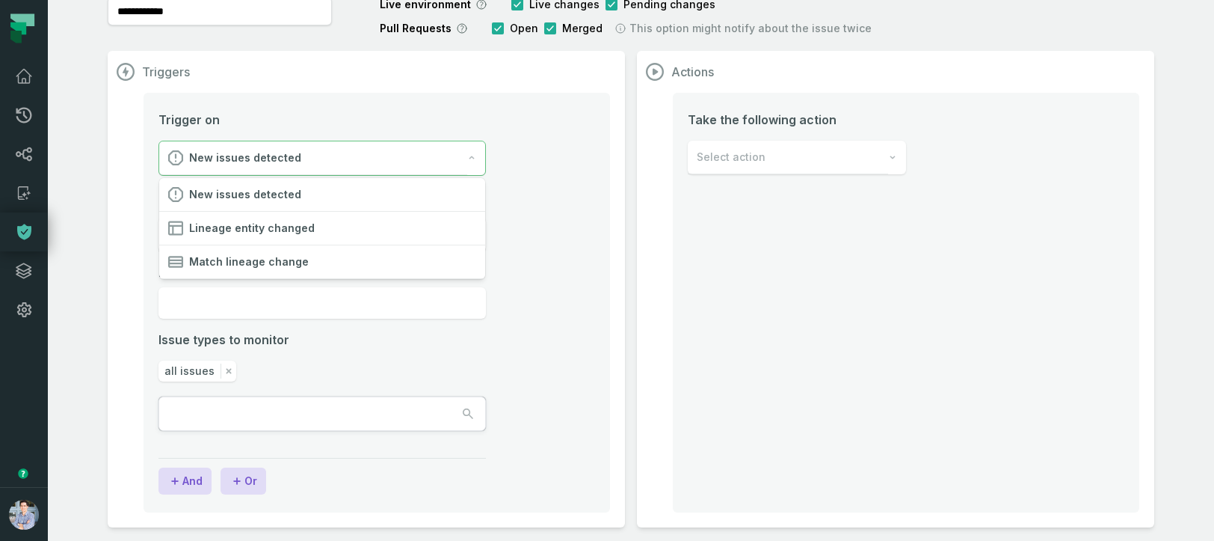
click at [565, 278] on li "Trigger on New issues detected Minimum severity Info Match filter Issue types t…" at bounding box center [377, 289] width 437 height 357
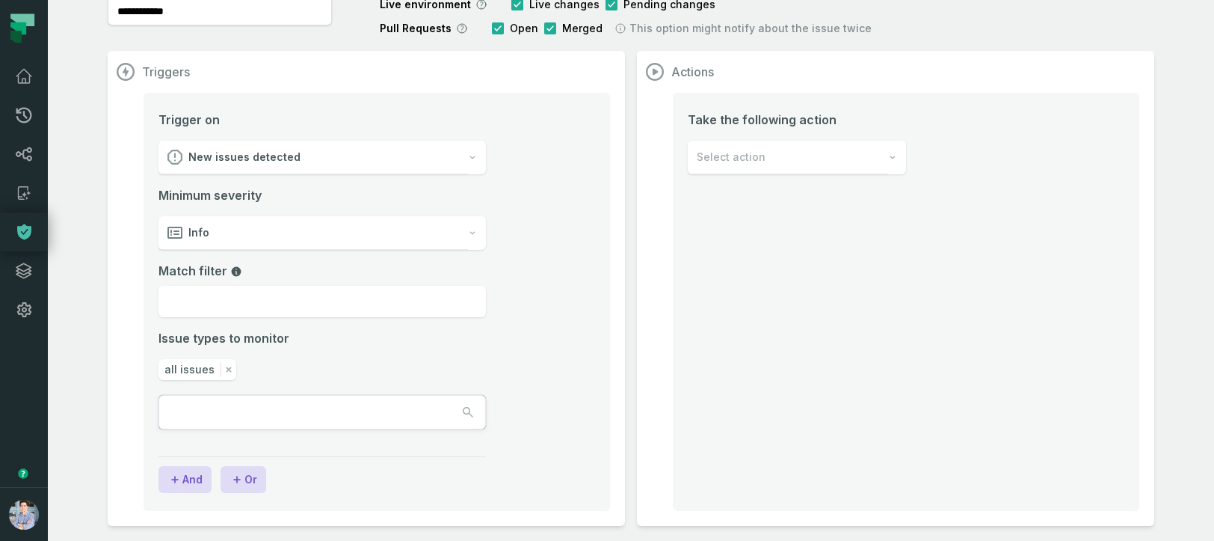
click at [348, 239] on div "Info" at bounding box center [314, 233] width 310 height 34
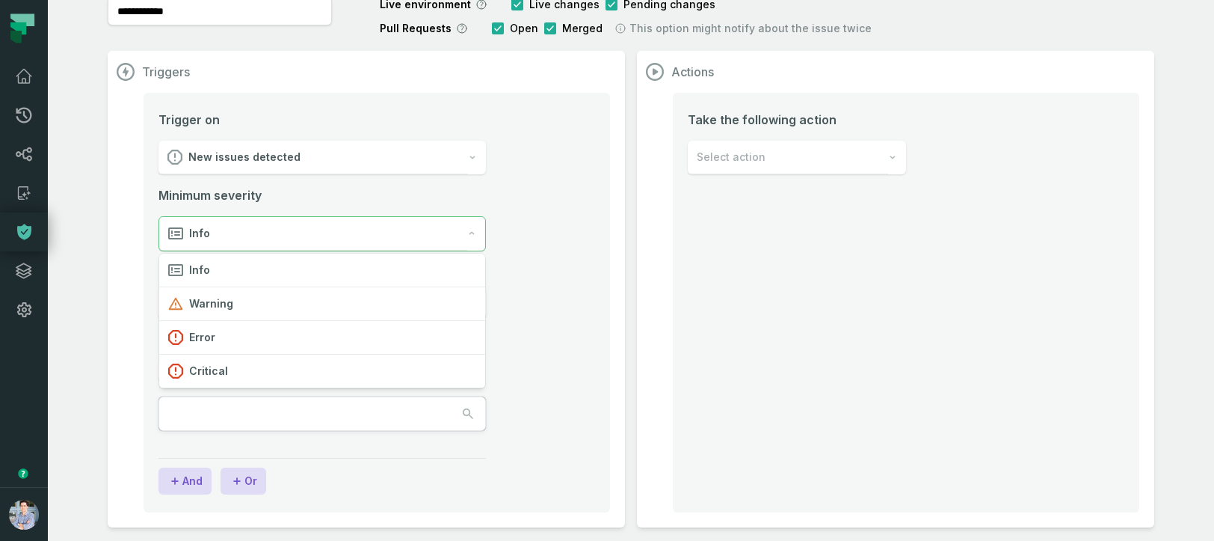
click at [348, 239] on div "Info" at bounding box center [313, 234] width 308 height 34
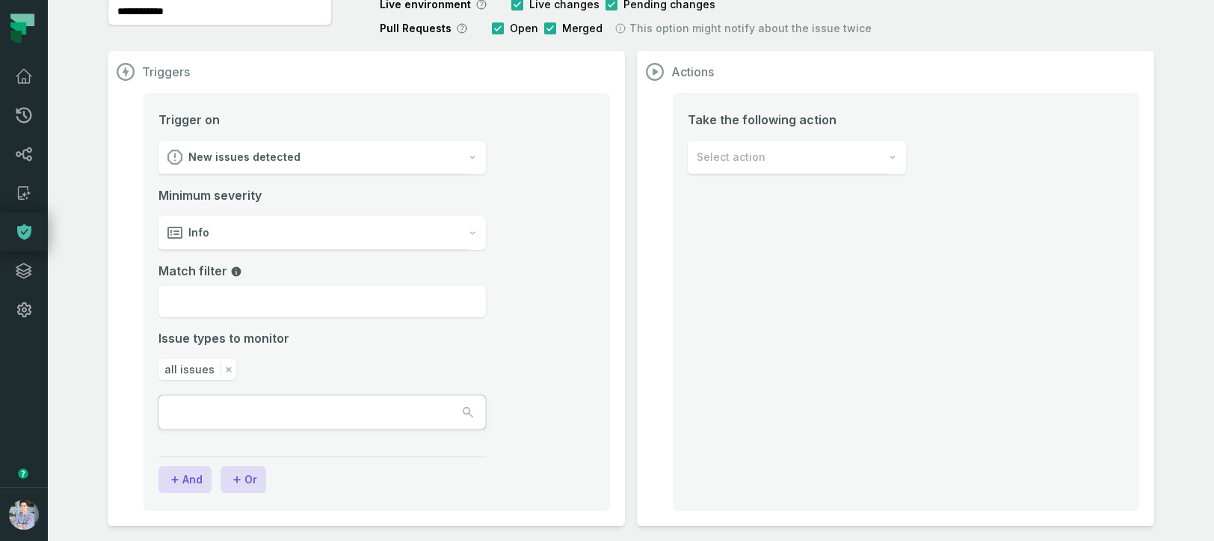
click at [348, 239] on div "Info" at bounding box center [314, 233] width 310 height 34
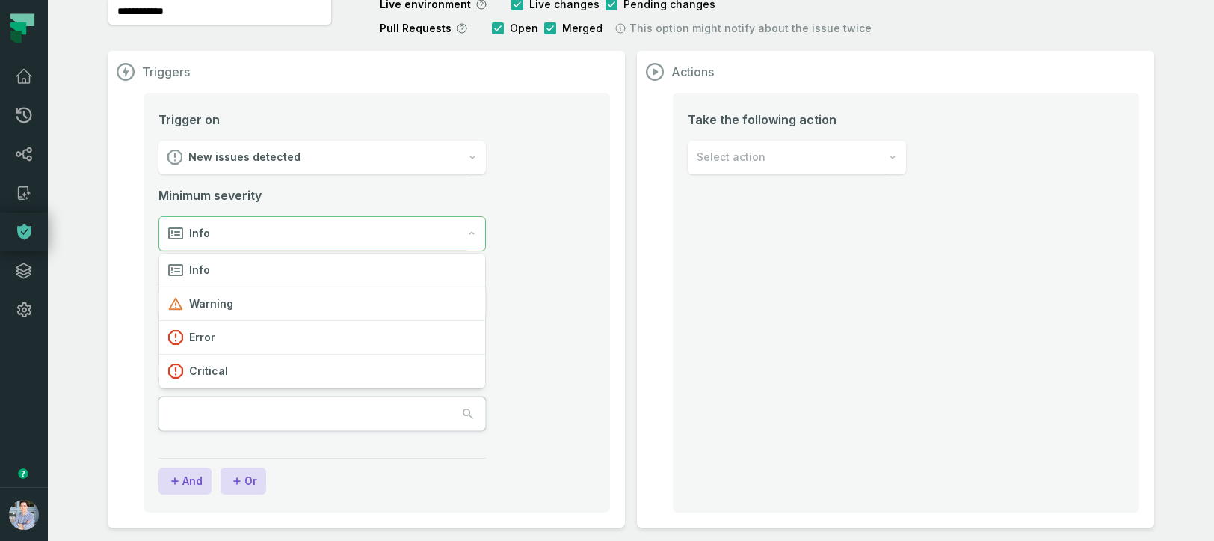
click at [348, 239] on div "Info" at bounding box center [313, 234] width 308 height 34
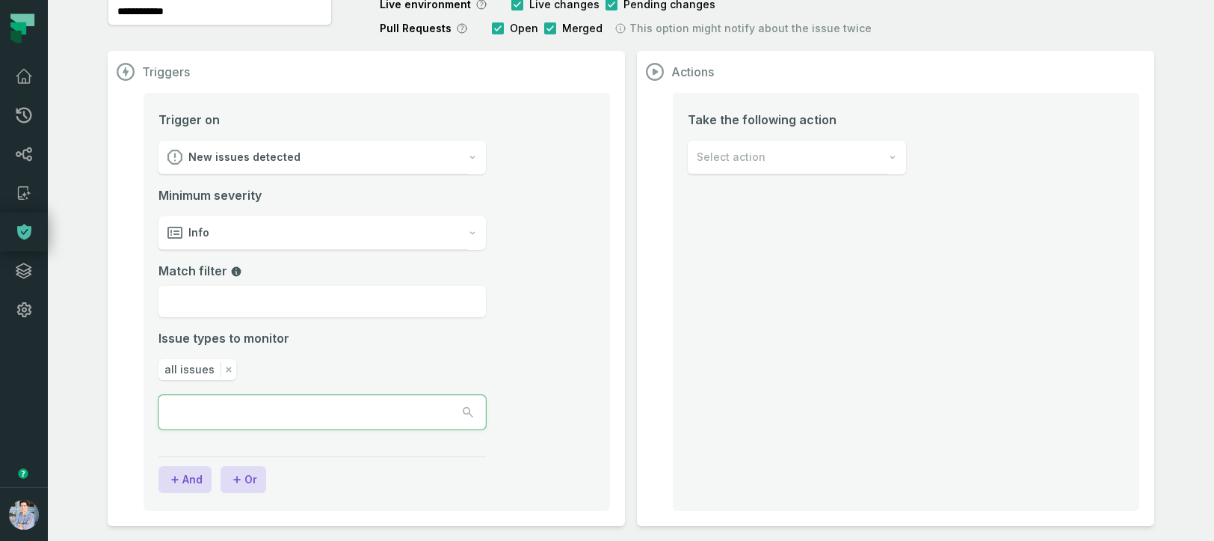
click at [342, 422] on button "button" at bounding box center [322, 412] width 326 height 33
click at [778, 145] on div "Select action" at bounding box center [788, 158] width 200 height 34
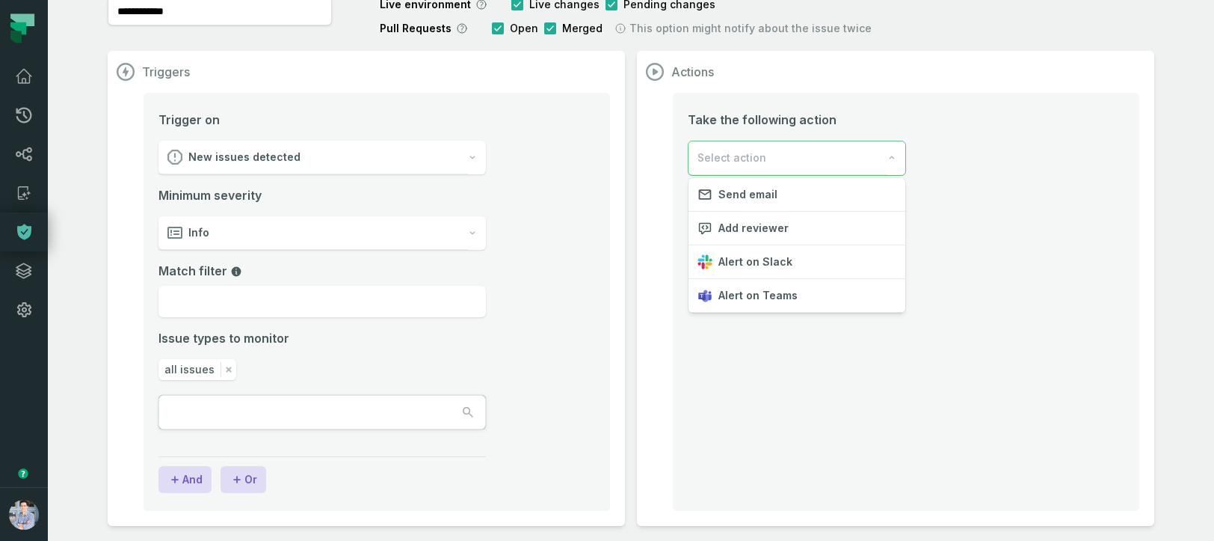
click at [778, 146] on div "Select action" at bounding box center [788, 158] width 199 height 34
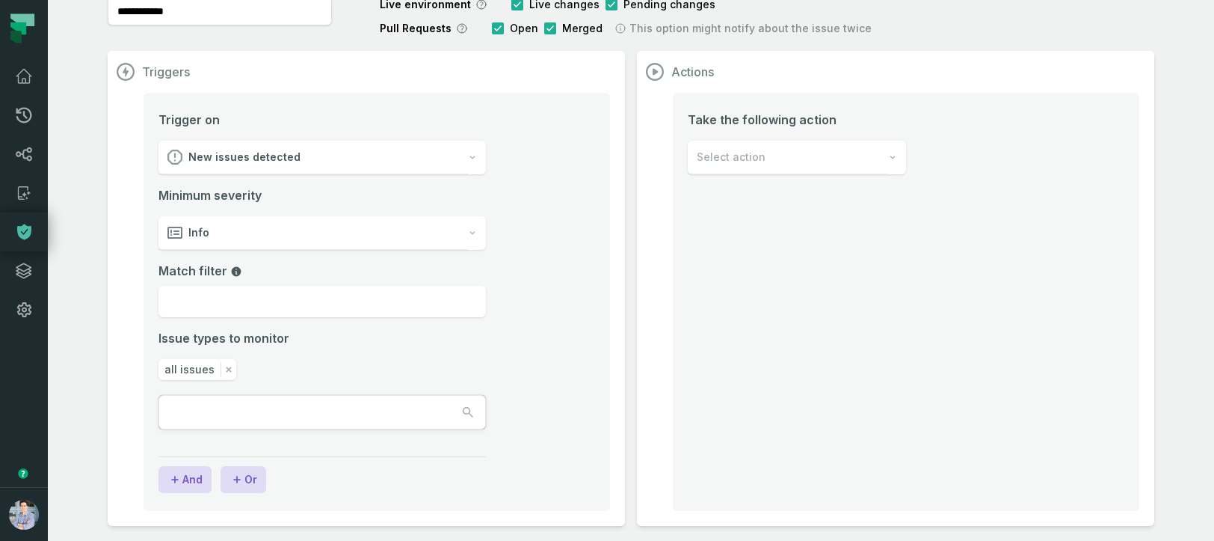
click at [778, 146] on div "Select action" at bounding box center [788, 158] width 200 height 34
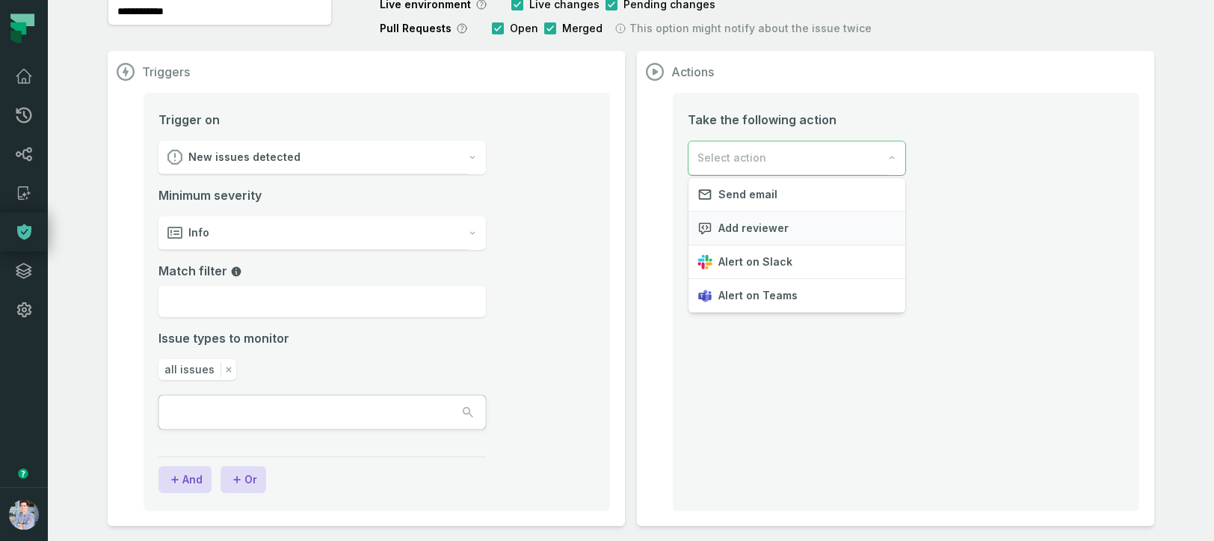
click at [769, 227] on span "Add reviewer" at bounding box center [754, 228] width 70 height 15
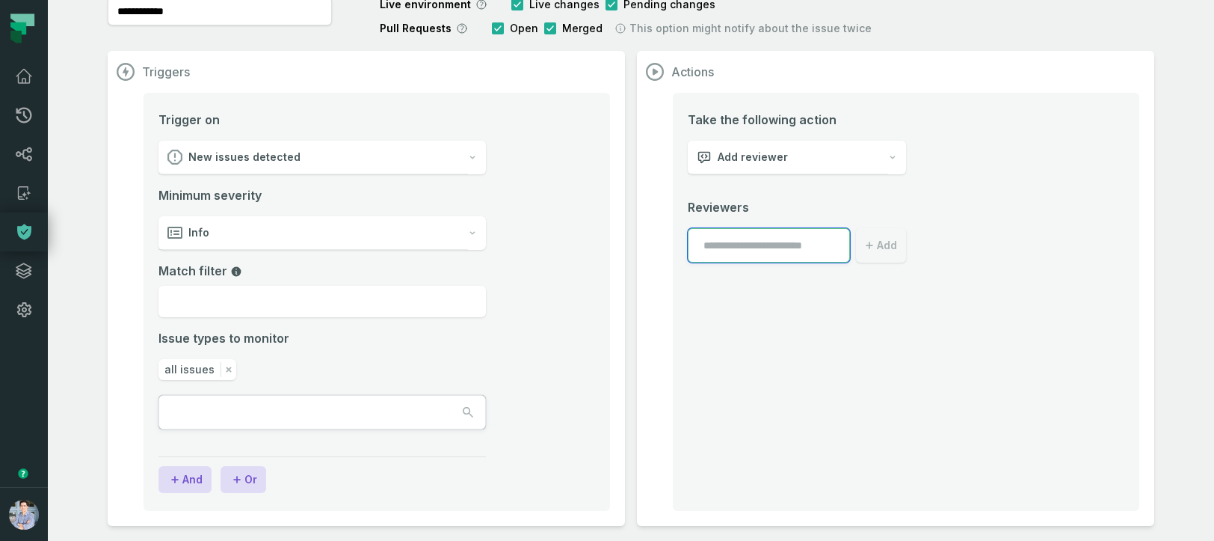
click at [773, 249] on input "text" at bounding box center [769, 245] width 162 height 34
type input "*********"
click at [22, 74] on icon at bounding box center [24, 76] width 18 height 18
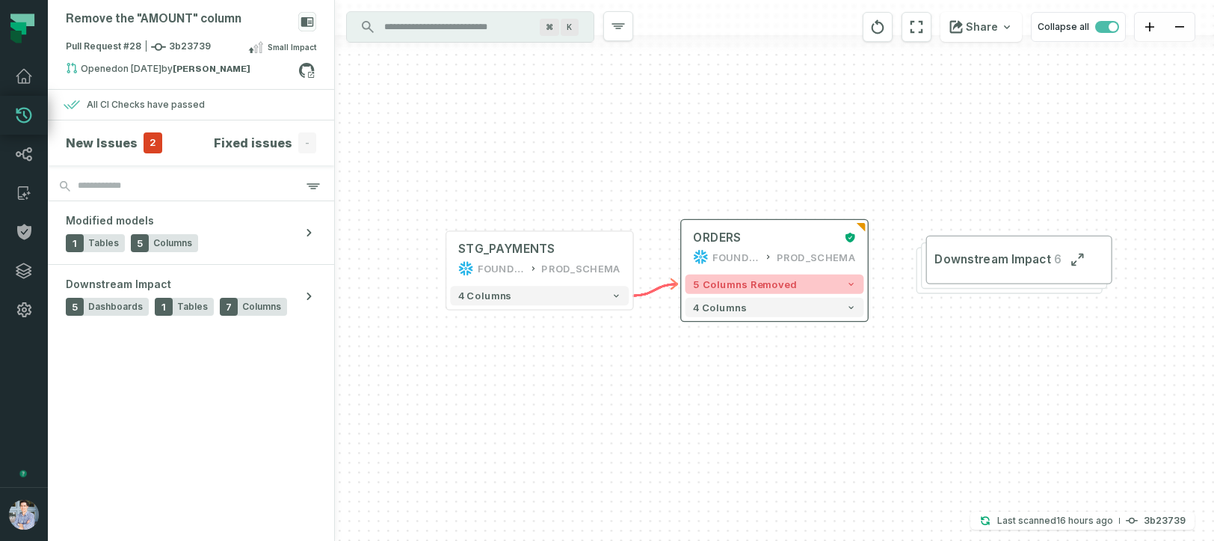
click at [768, 286] on span "5 columns removed" at bounding box center [745, 284] width 104 height 12
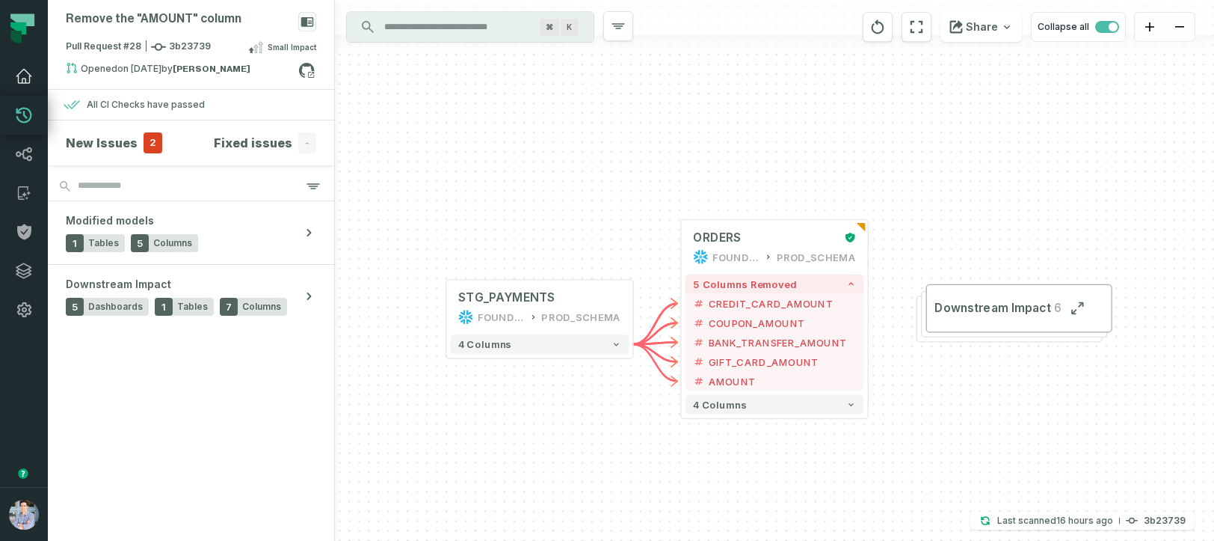
click at [22, 79] on icon at bounding box center [23, 76] width 15 height 13
